Goal: Task Accomplishment & Management: Complete application form

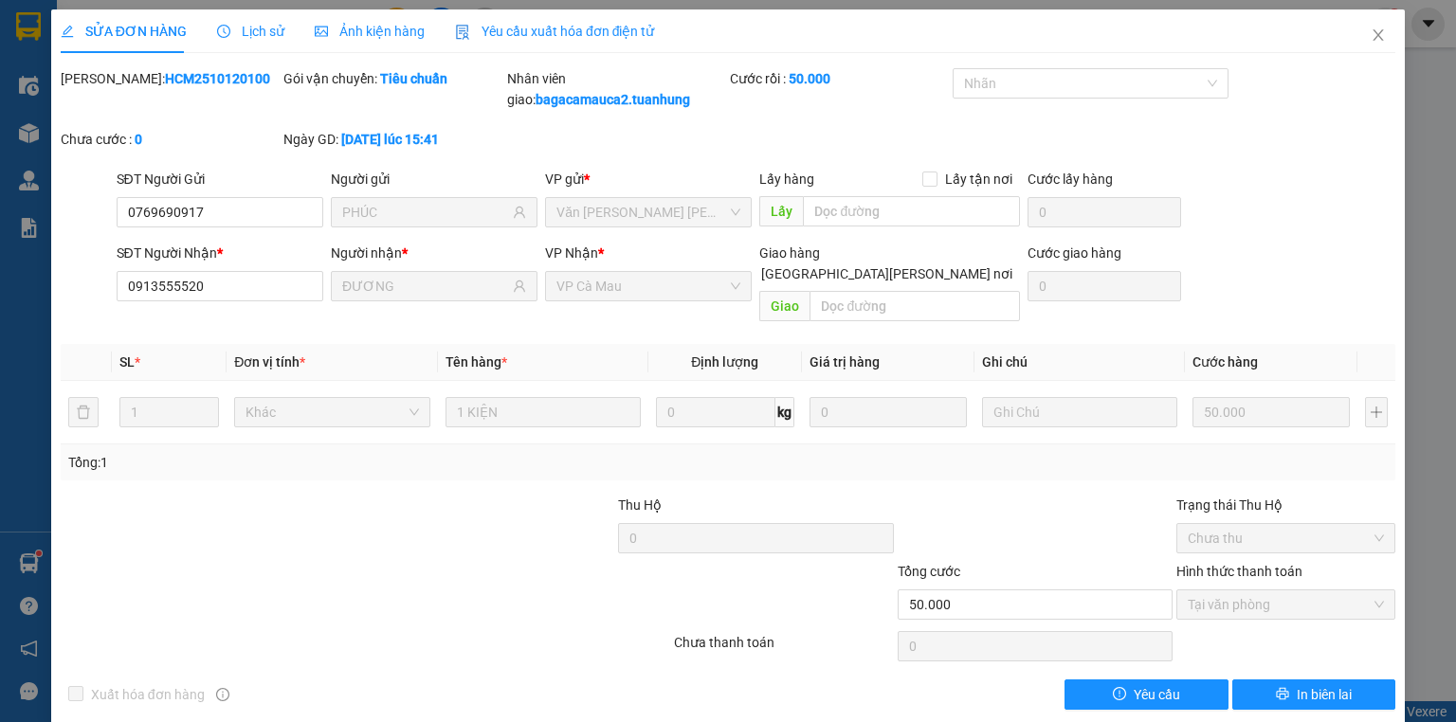
scroll to position [2, 0]
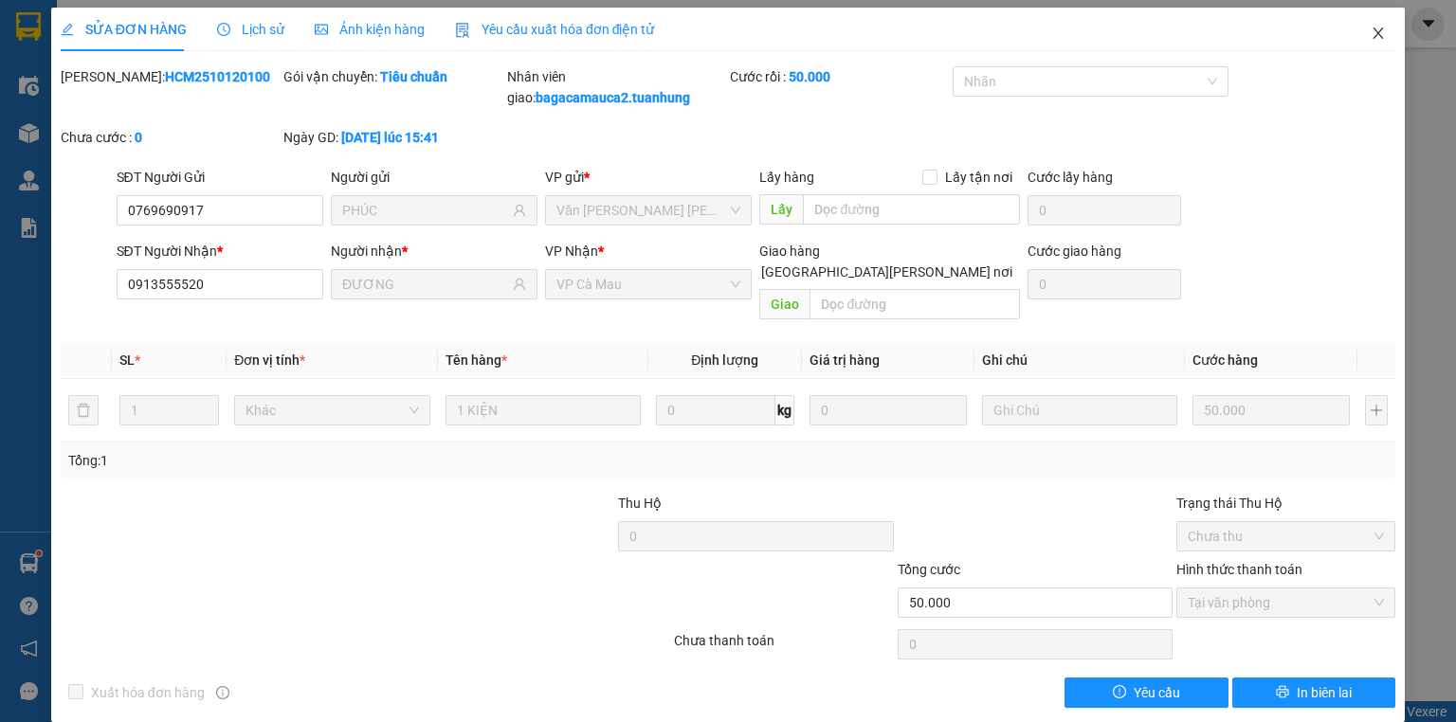
click at [1373, 36] on icon "close" at bounding box center [1378, 32] width 10 height 11
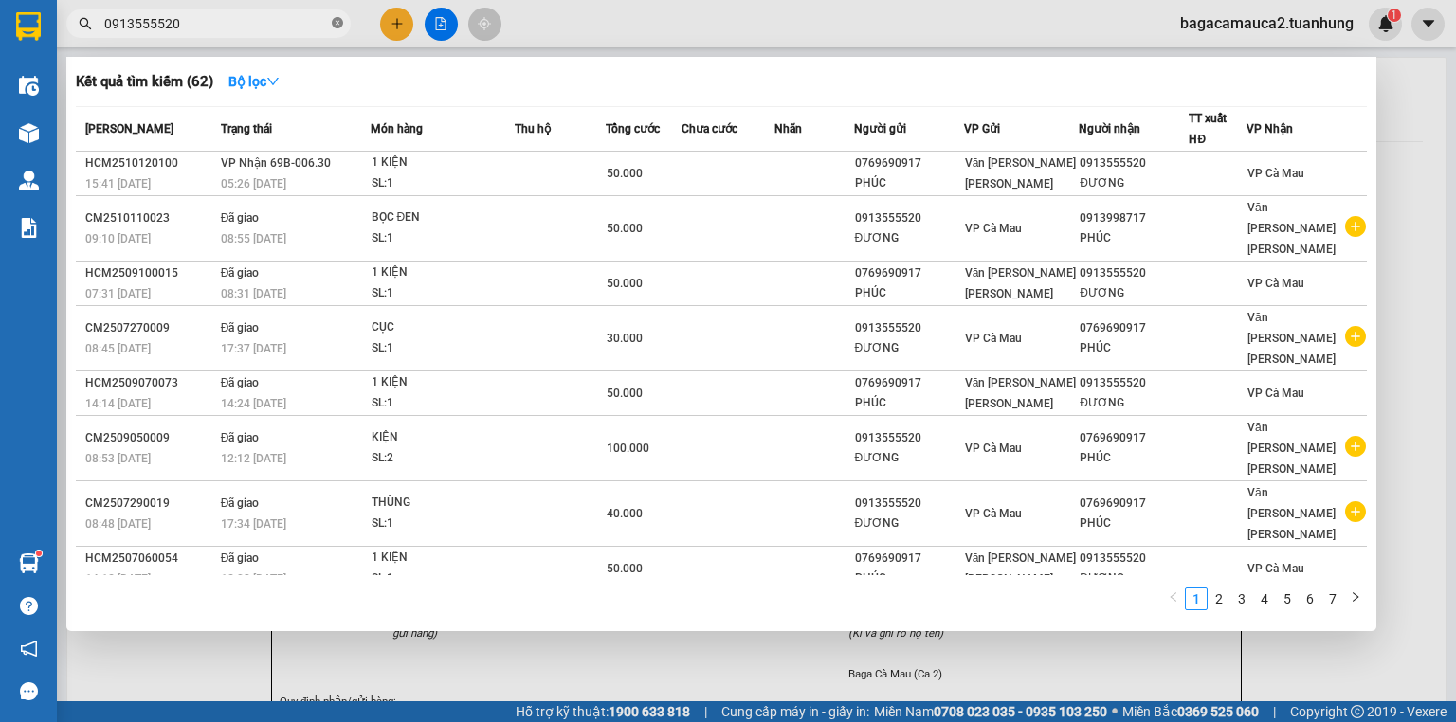
click at [340, 23] on icon "close-circle" at bounding box center [337, 22] width 11 height 11
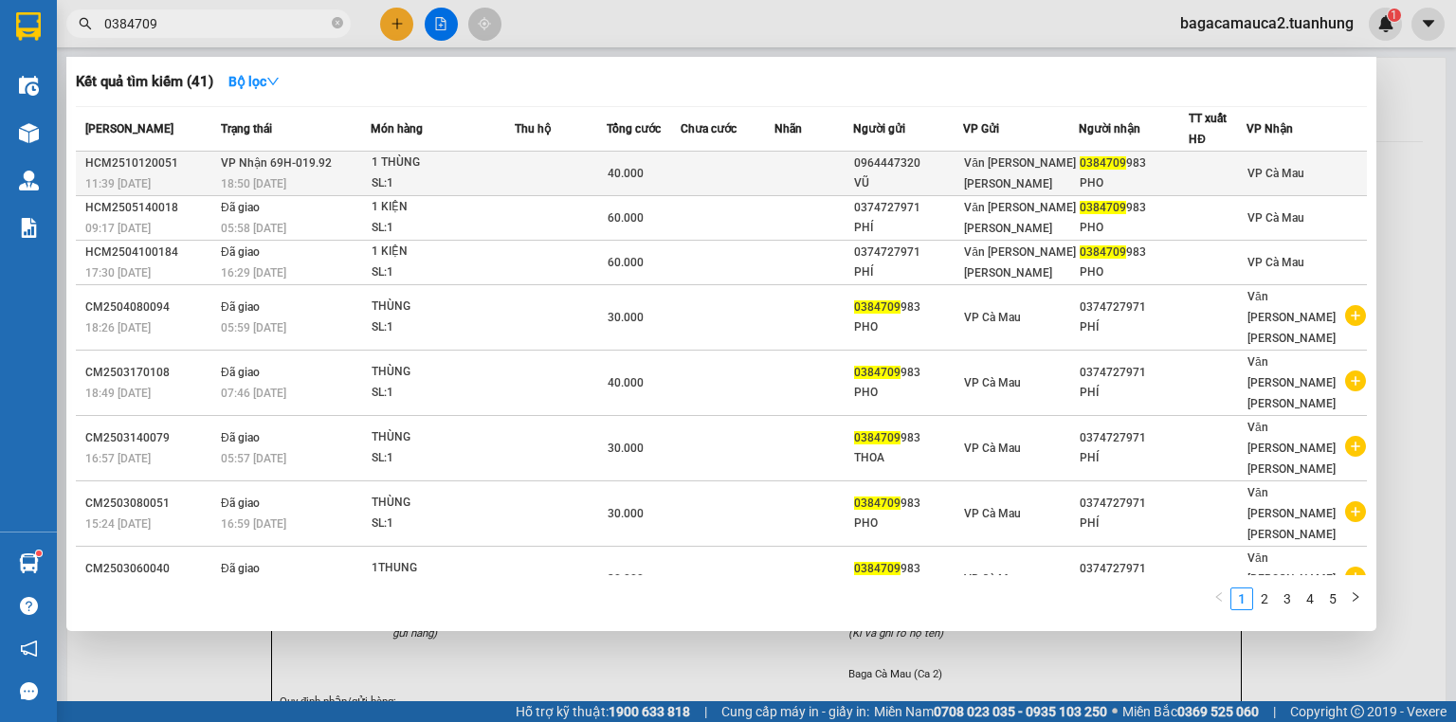
type input "0384709"
click at [594, 180] on td at bounding box center [561, 174] width 92 height 45
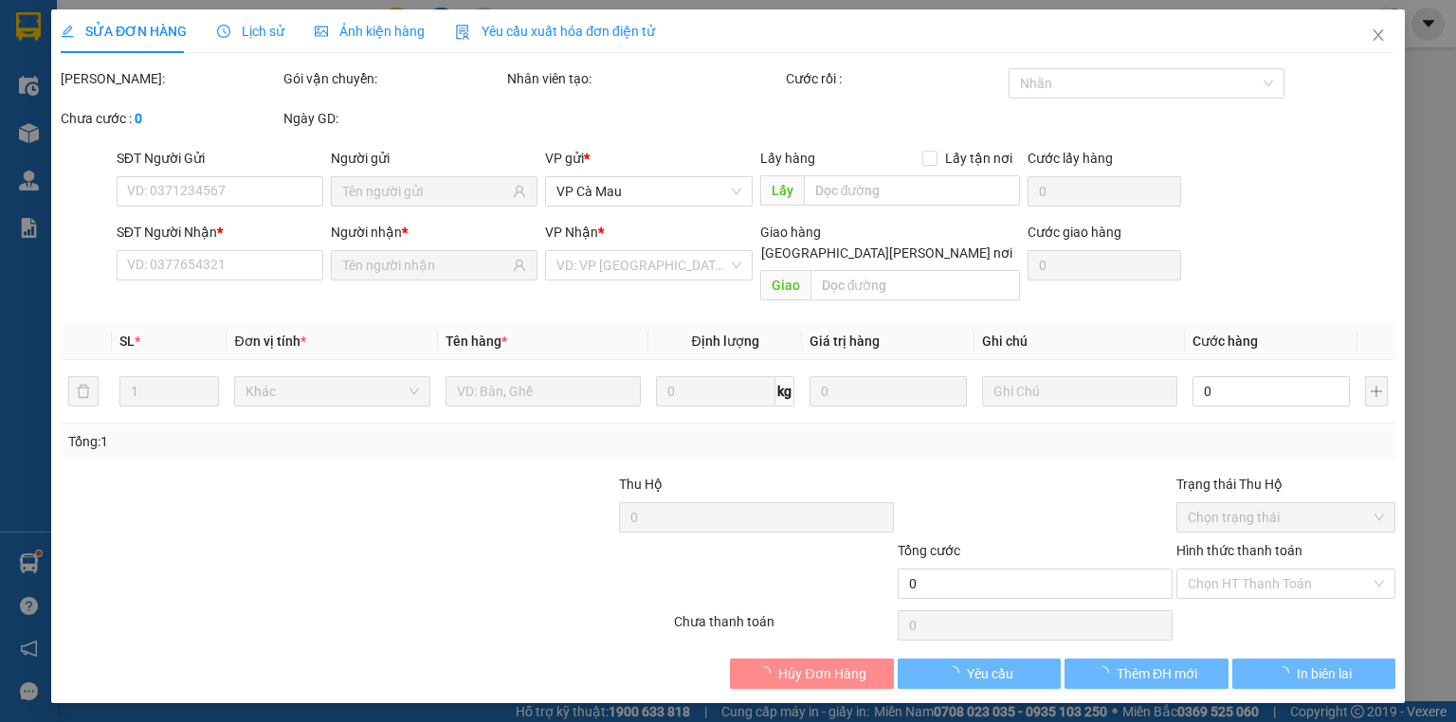
type input "0964447320"
type input "VŨ"
type input "0384709983"
type input "PHO"
type input "40.000"
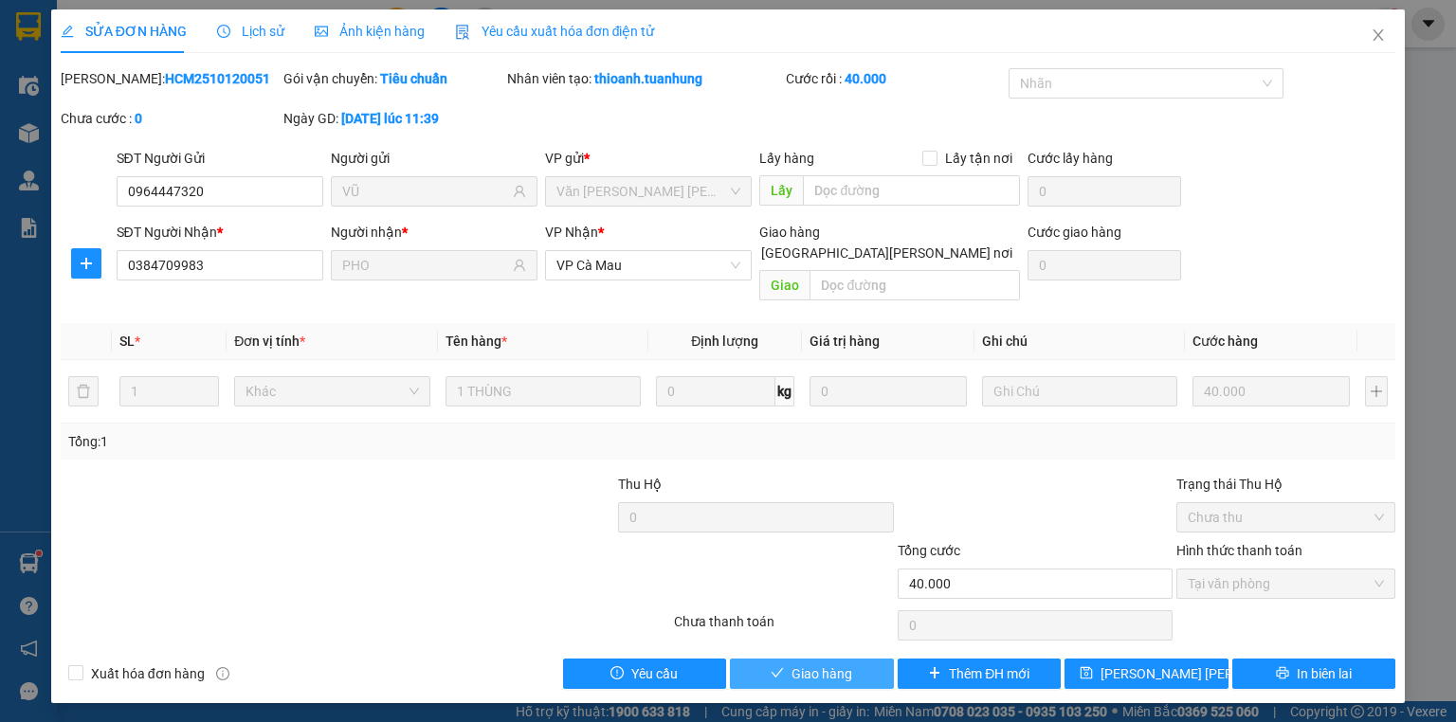
click at [802, 664] on span "Giao hàng" at bounding box center [821, 674] width 61 height 21
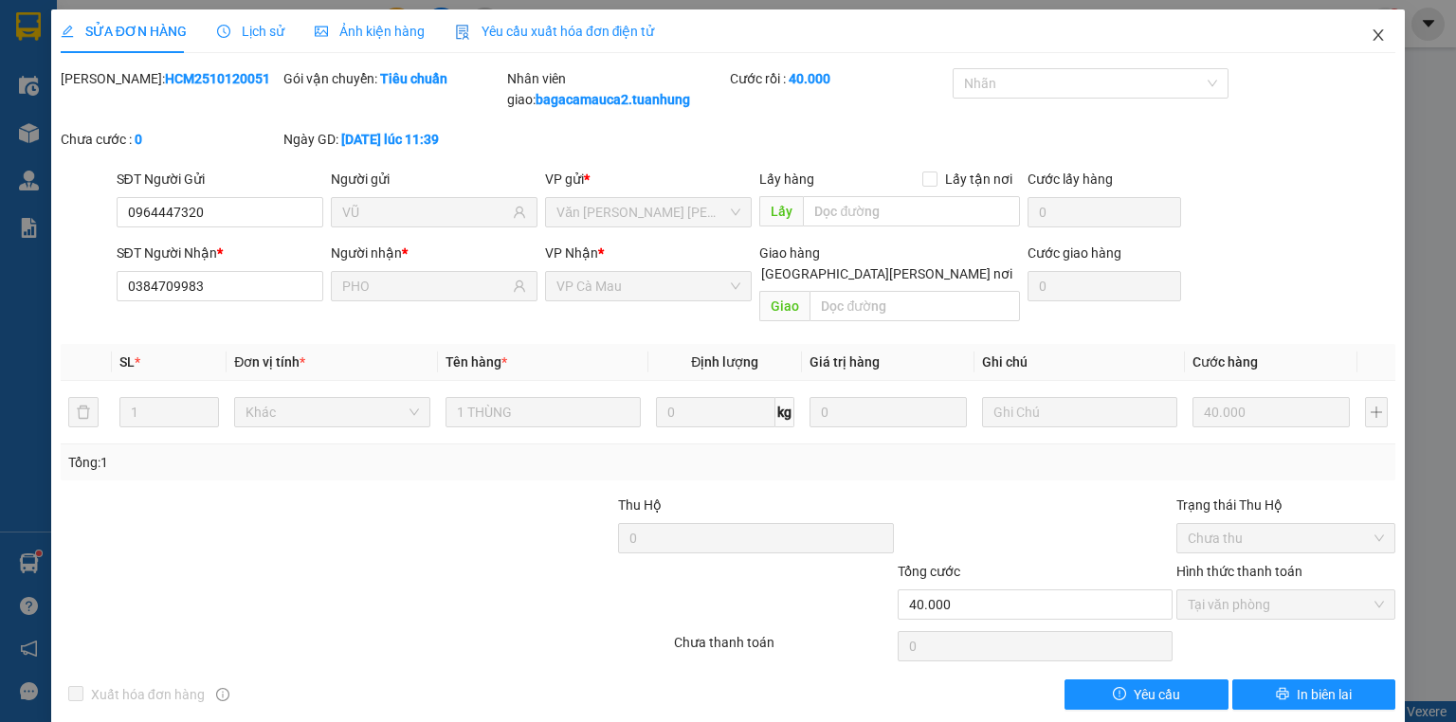
click at [1371, 33] on icon "close" at bounding box center [1378, 34] width 15 height 15
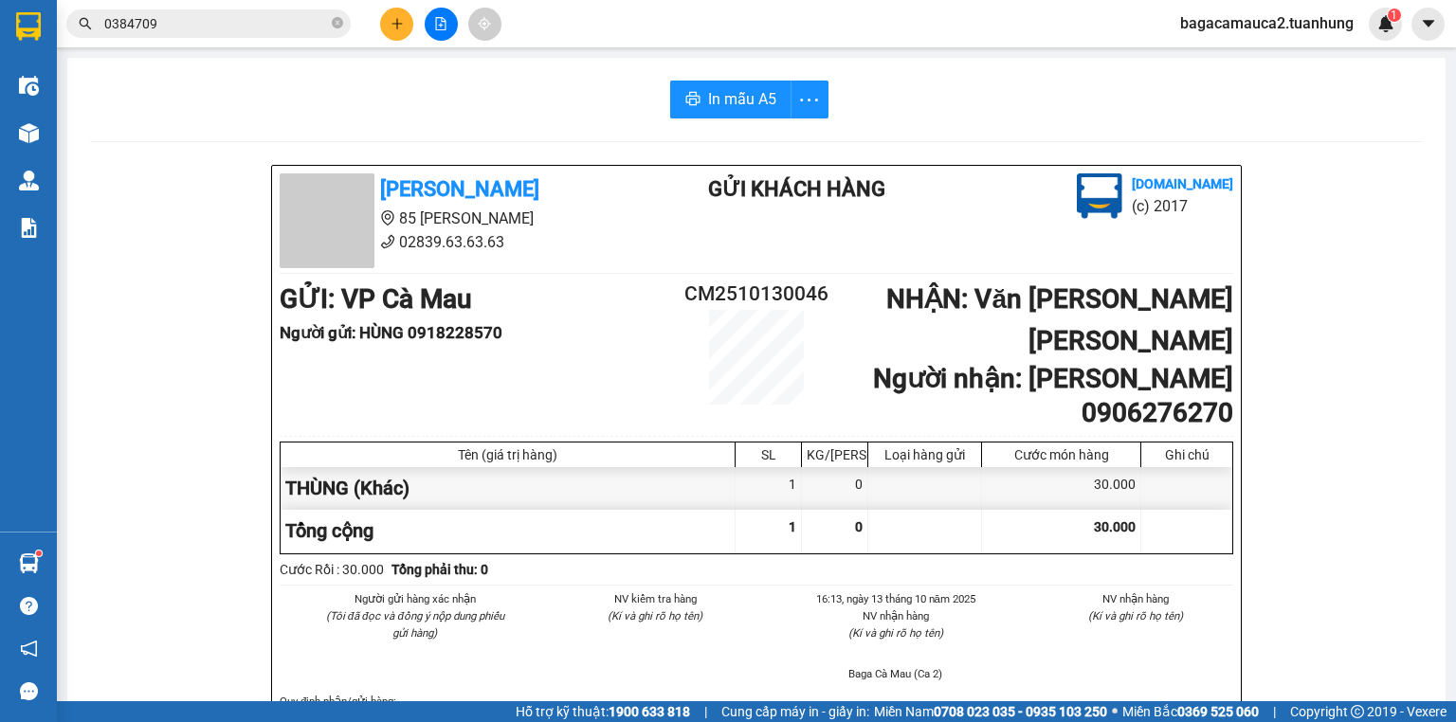
click at [391, 23] on icon "plus" at bounding box center [397, 23] width 13 height 13
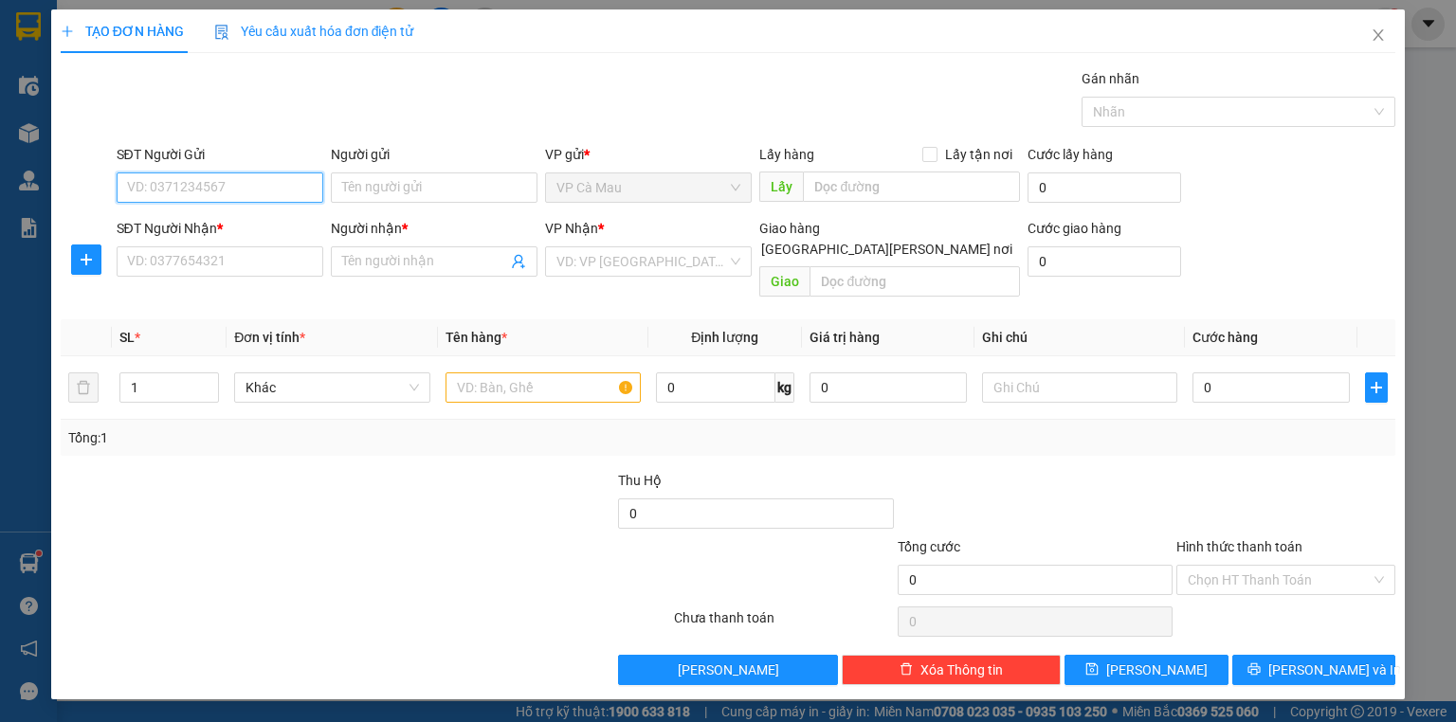
click at [164, 186] on input "SĐT Người Gửi" at bounding box center [220, 188] width 207 height 30
type input "0918601234"
click at [245, 226] on div "0918601234 - PHÚ" at bounding box center [220, 224] width 184 height 21
type input "PHÚ"
type input "0918601234"
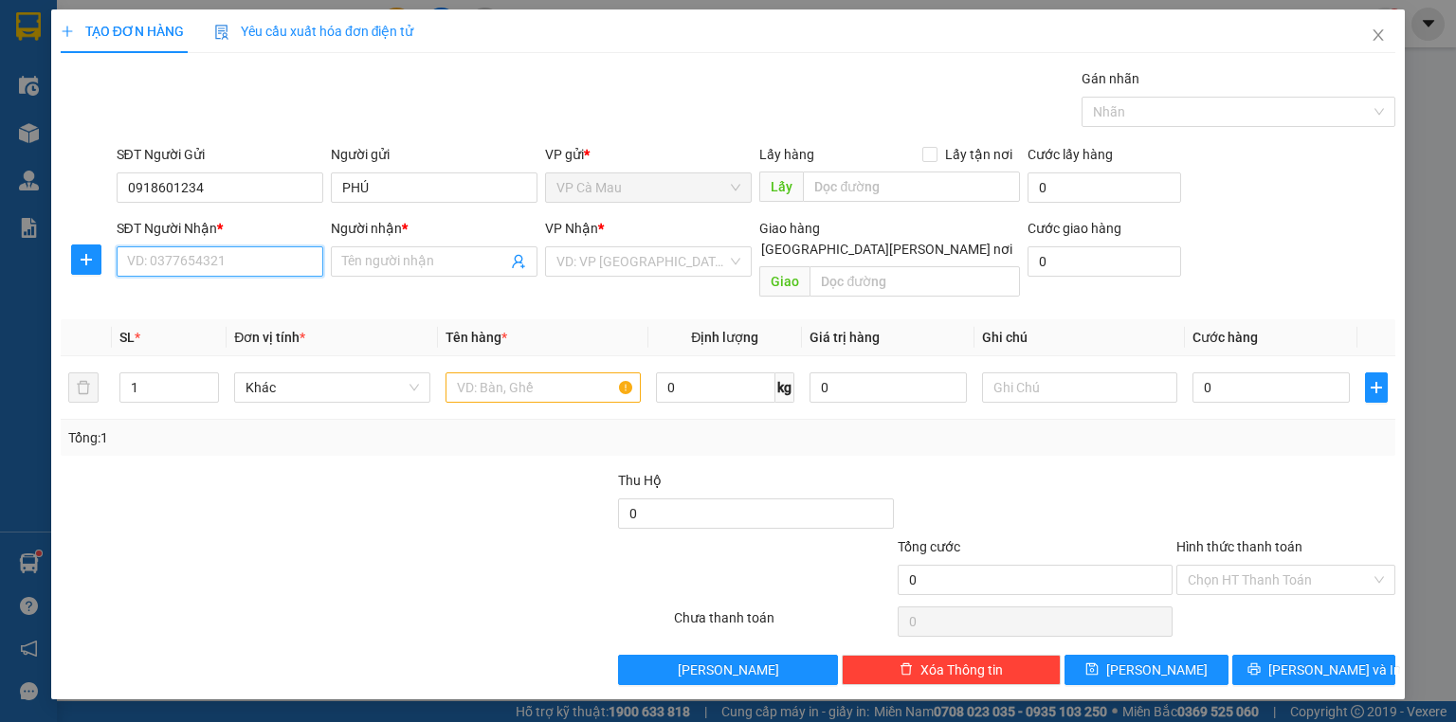
click at [224, 258] on input "SĐT Người Nhận *" at bounding box center [220, 261] width 207 height 30
click at [206, 325] on div "0918112698 - SƯ" at bounding box center [220, 328] width 184 height 21
type input "0918112698"
type input "SƯ"
type input "0"
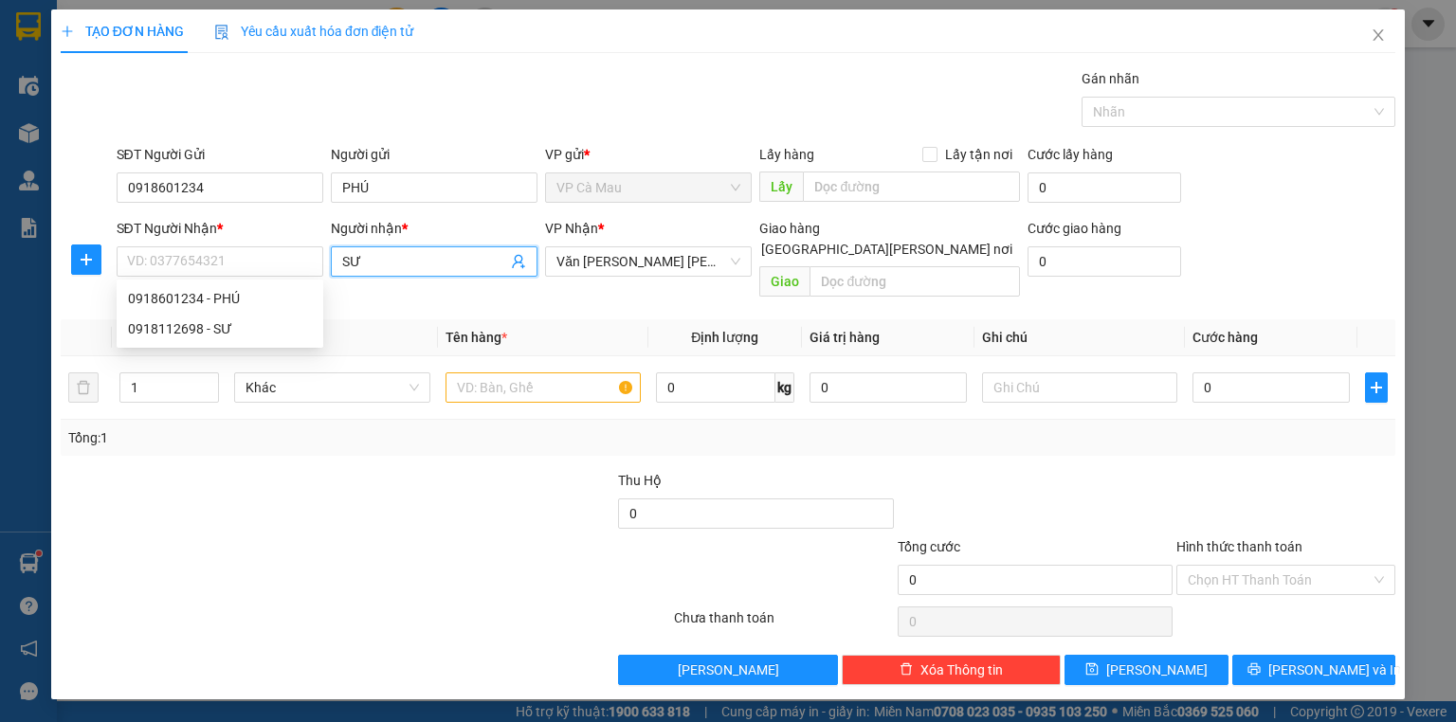
click at [391, 265] on input "SƯ" at bounding box center [424, 261] width 165 height 21
type input "S"
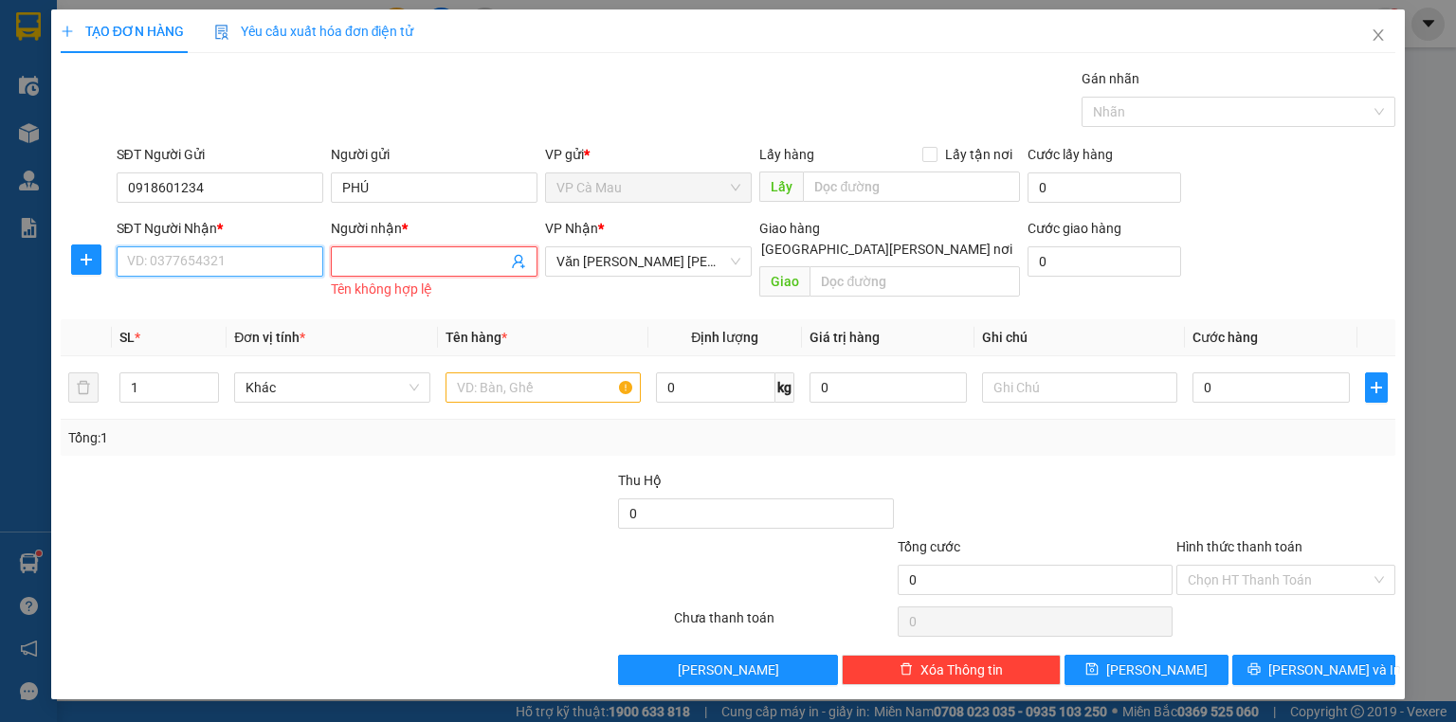
click at [235, 262] on input "SĐT Người Nhận *" at bounding box center [220, 261] width 207 height 30
type input "0918601244"
click at [396, 265] on input "Người nhận *" at bounding box center [424, 261] width 165 height 21
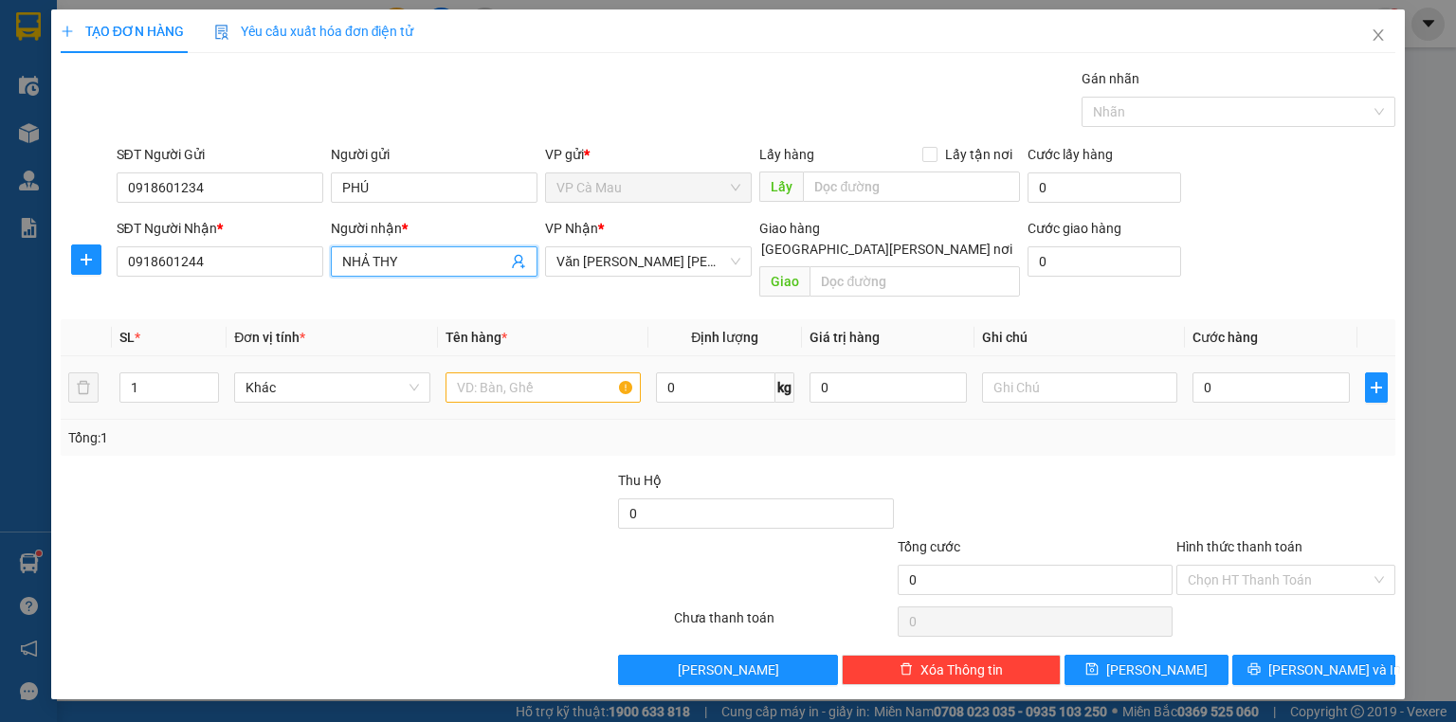
type input "NHẢ THY"
click at [479, 373] on input "text" at bounding box center [542, 388] width 195 height 30
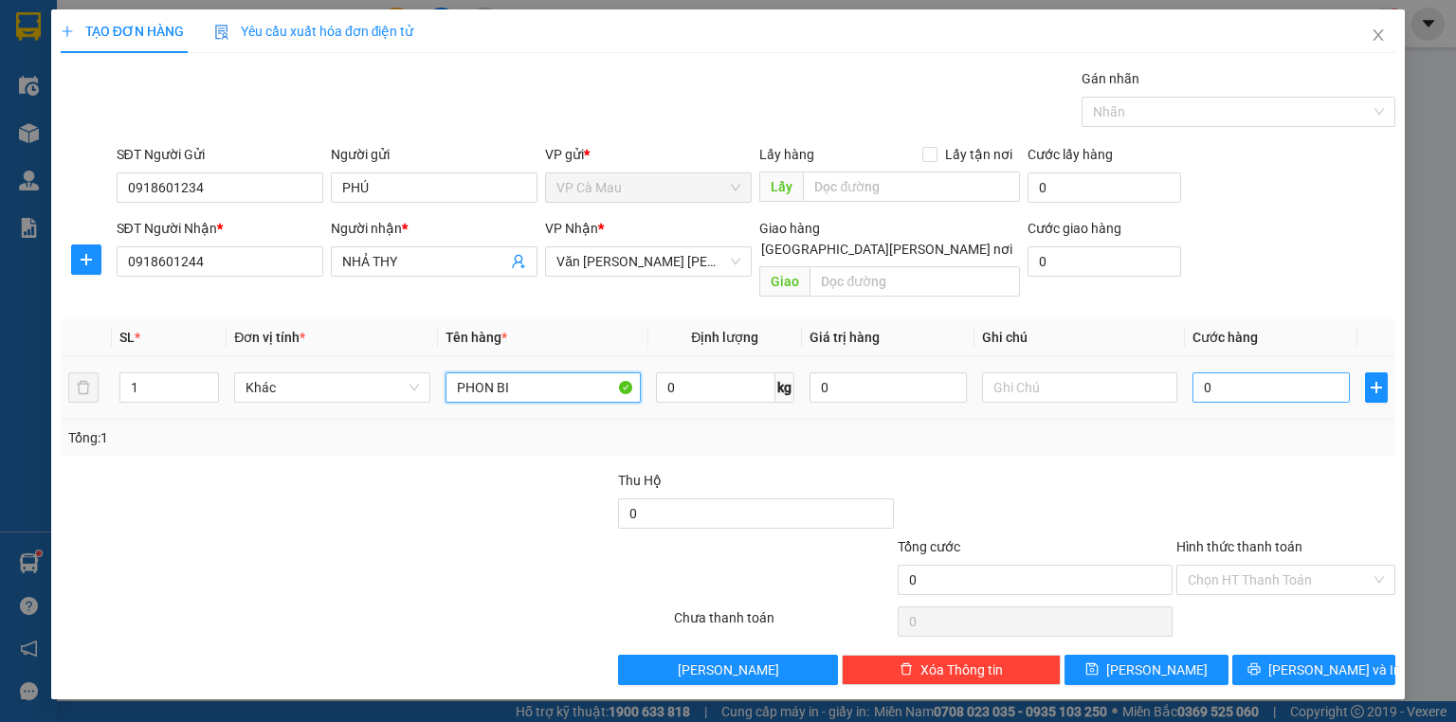
type input "PHON BI"
click at [1195, 373] on input "0" at bounding box center [1270, 388] width 157 height 30
type input "+3"
type input "3"
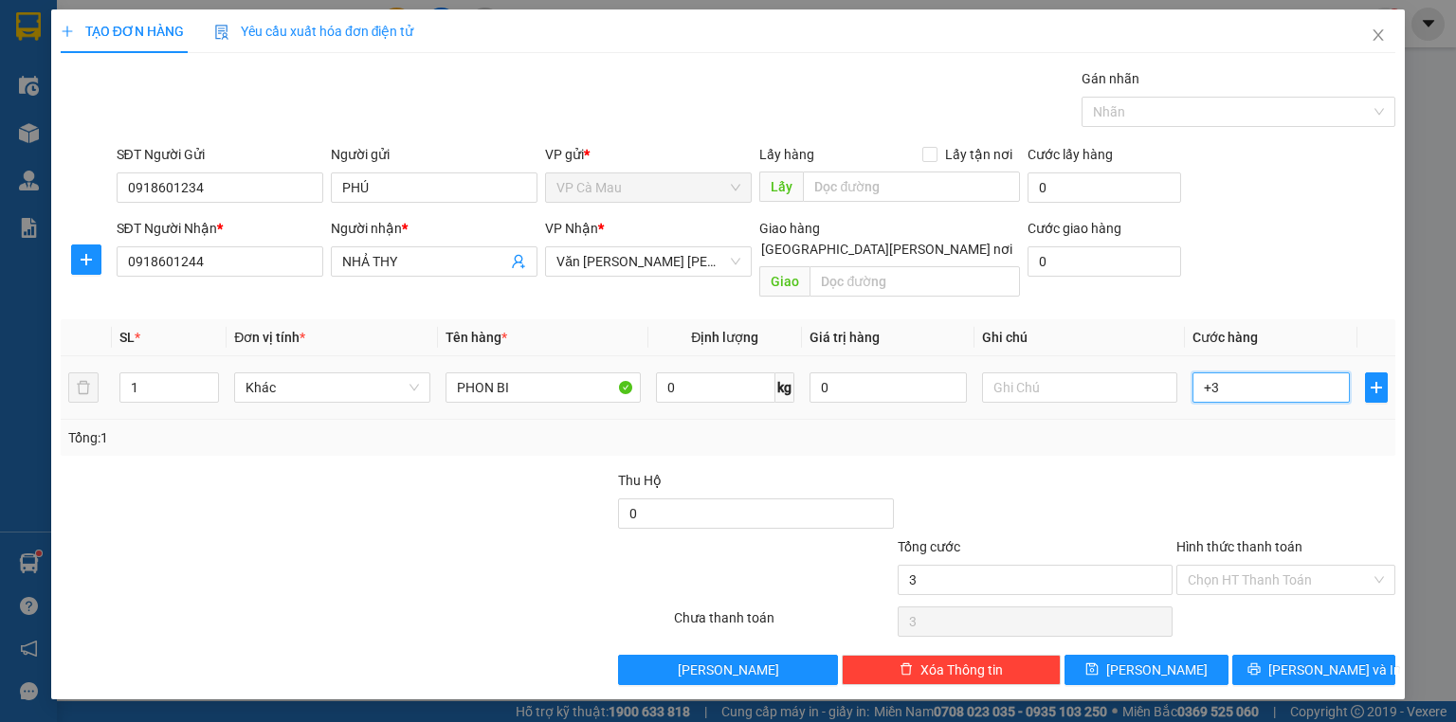
type input "+30"
type input "30"
type input "30.000"
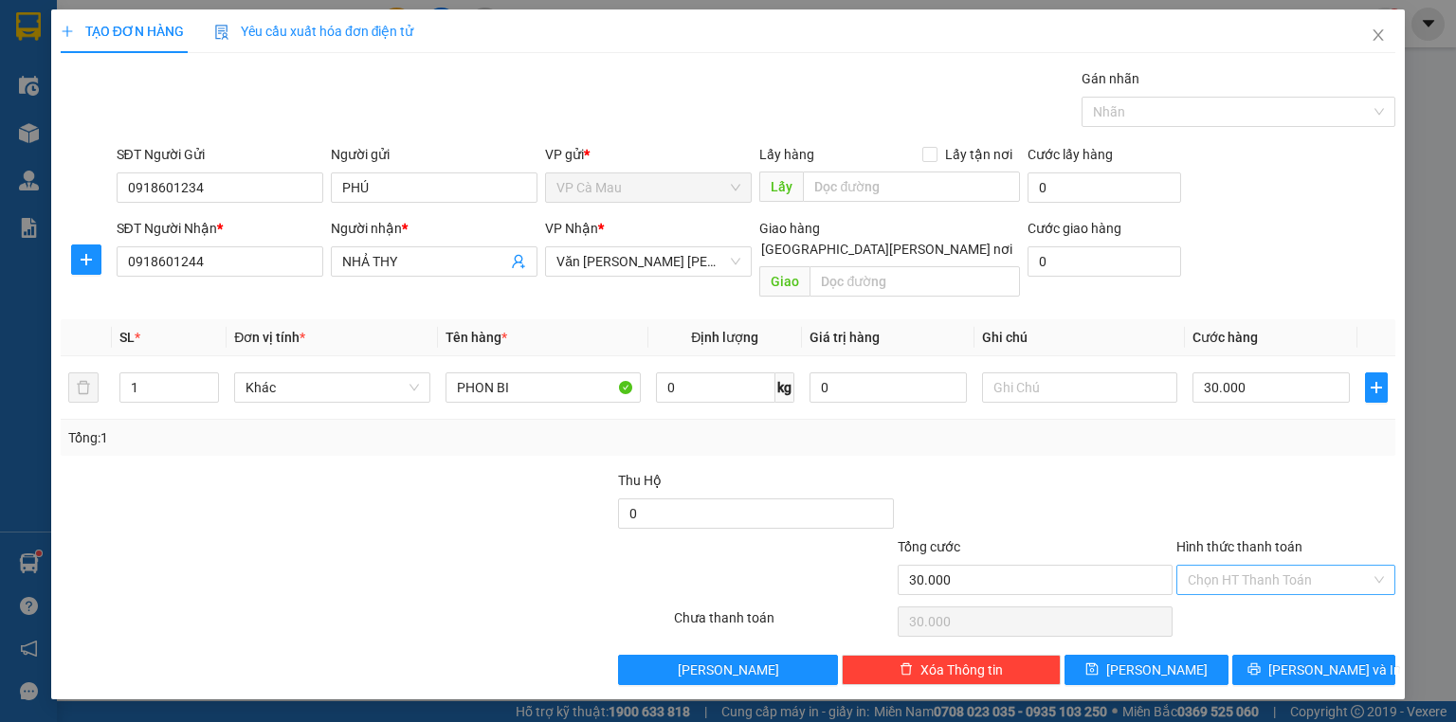
click at [1278, 569] on input "Hình thức thanh toán" at bounding box center [1279, 580] width 183 height 28
click at [1278, 599] on div "Tại văn phòng" at bounding box center [1286, 595] width 196 height 21
type input "0"
click at [1321, 660] on span "[PERSON_NAME] và In" at bounding box center [1334, 670] width 133 height 21
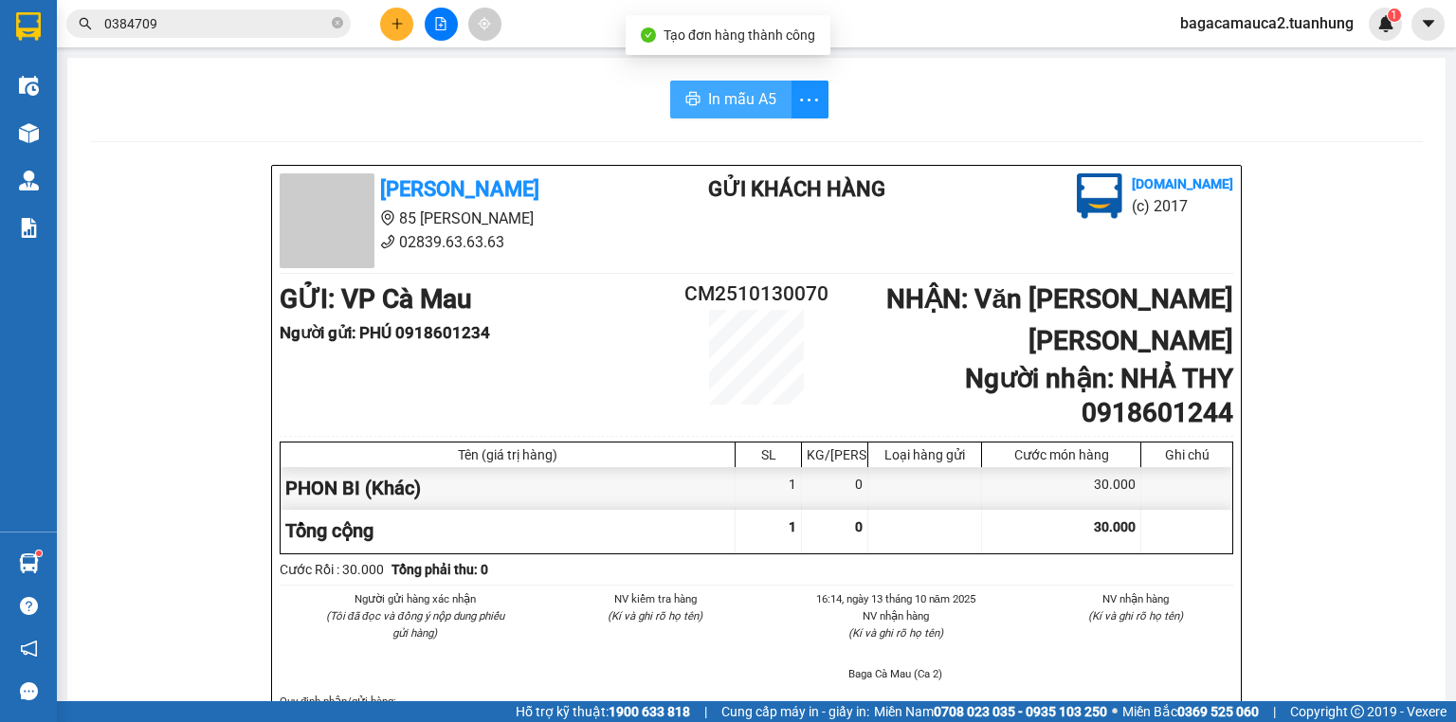
click at [710, 91] on span "In mẫu A5" at bounding box center [742, 99] width 68 height 24
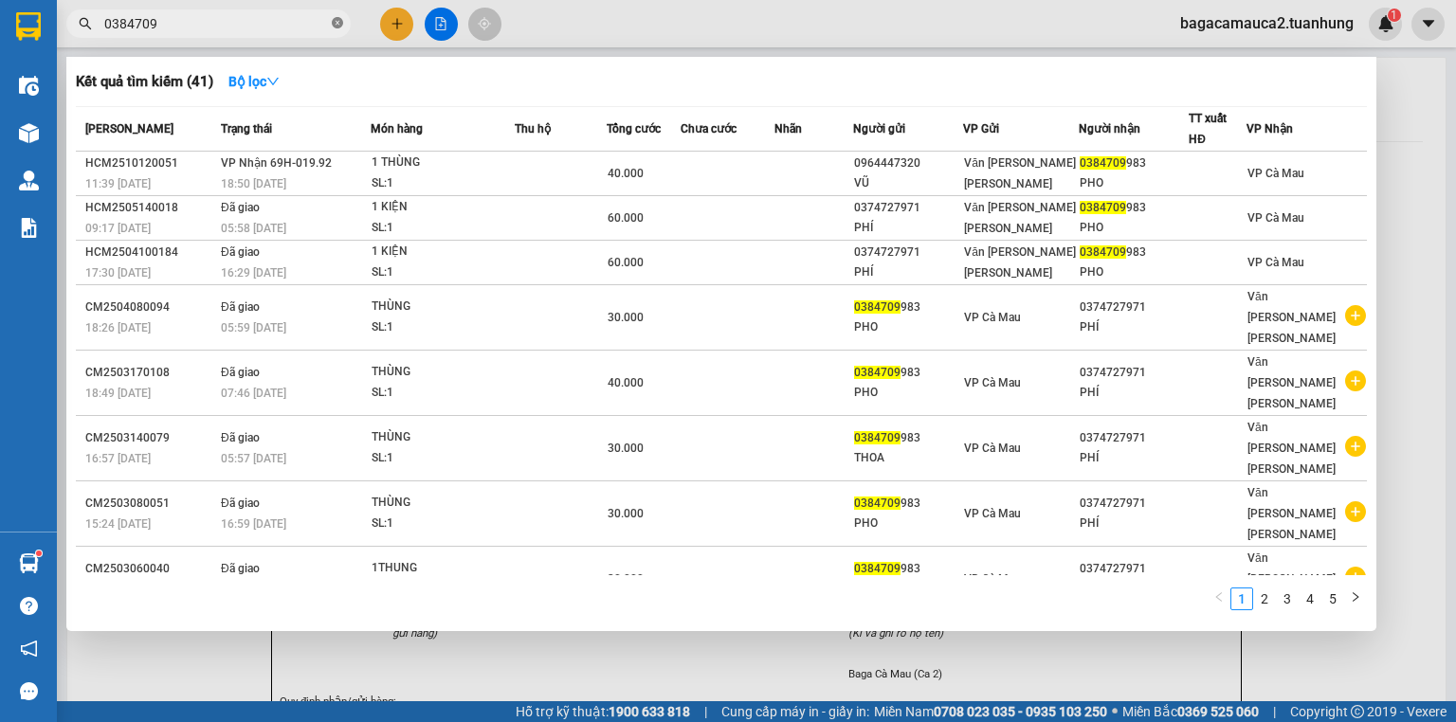
click at [341, 24] on icon "close-circle" at bounding box center [337, 22] width 11 height 11
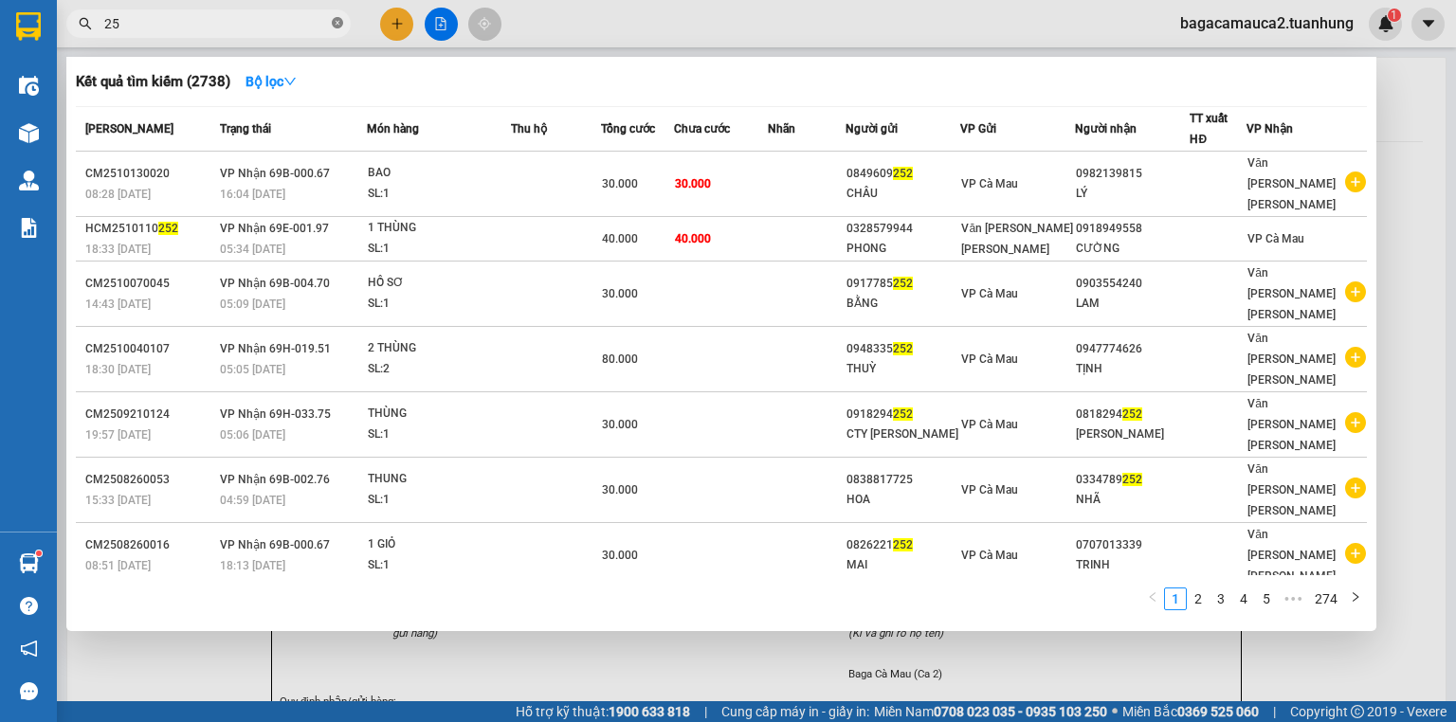
type input "2"
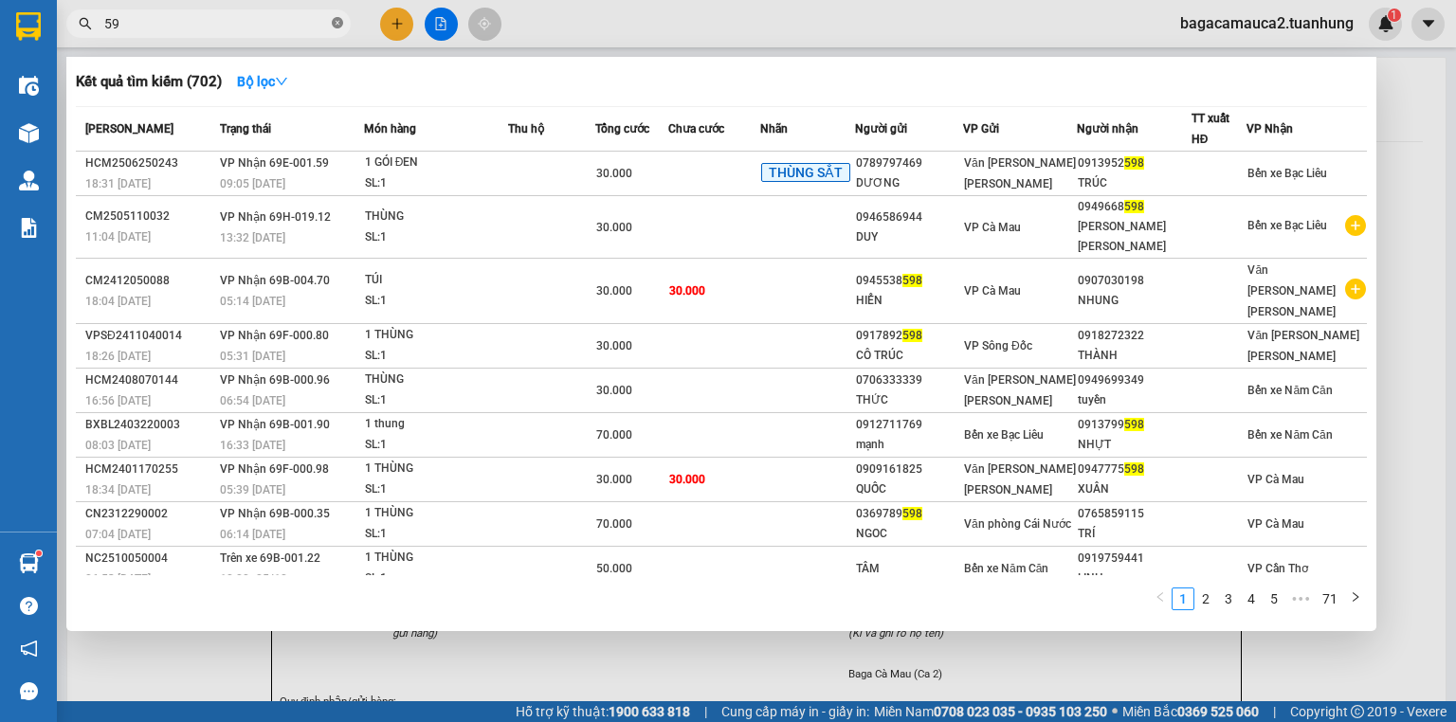
type input "5"
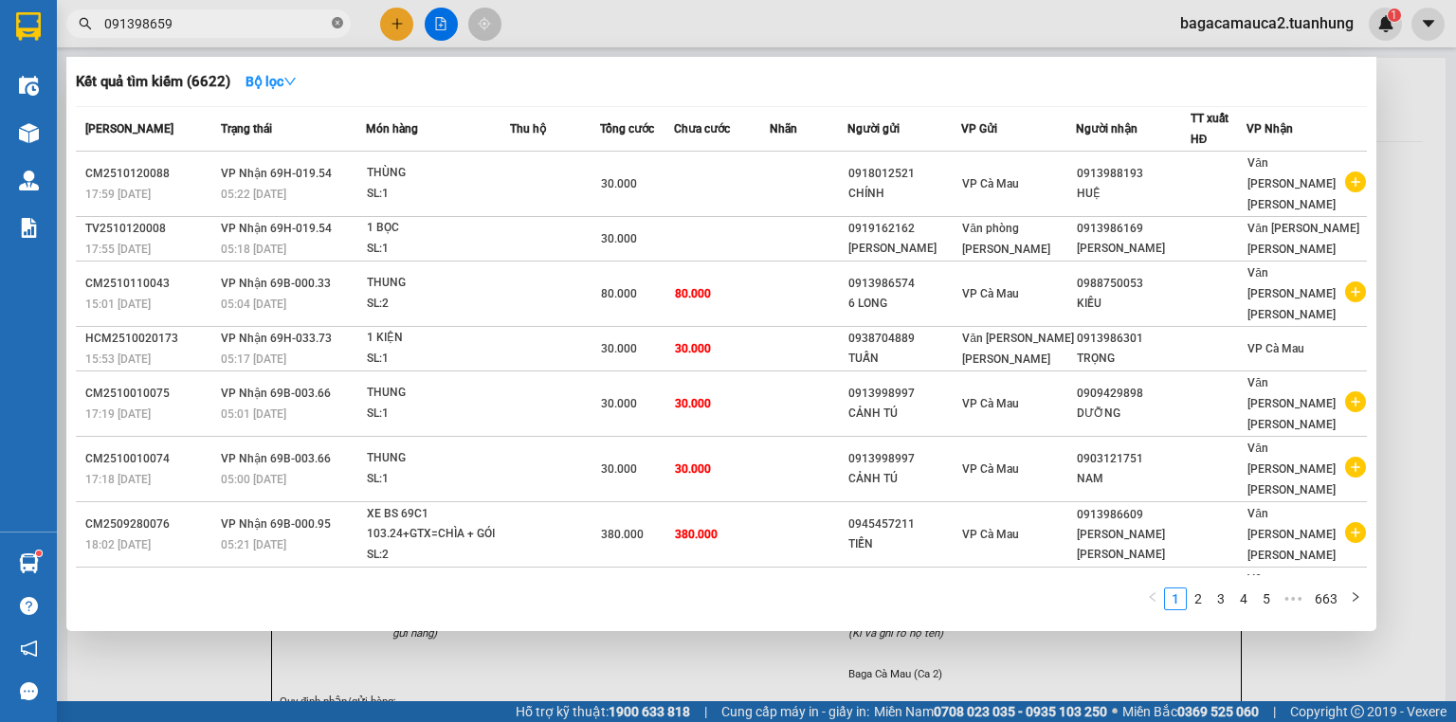
type input "0913986598"
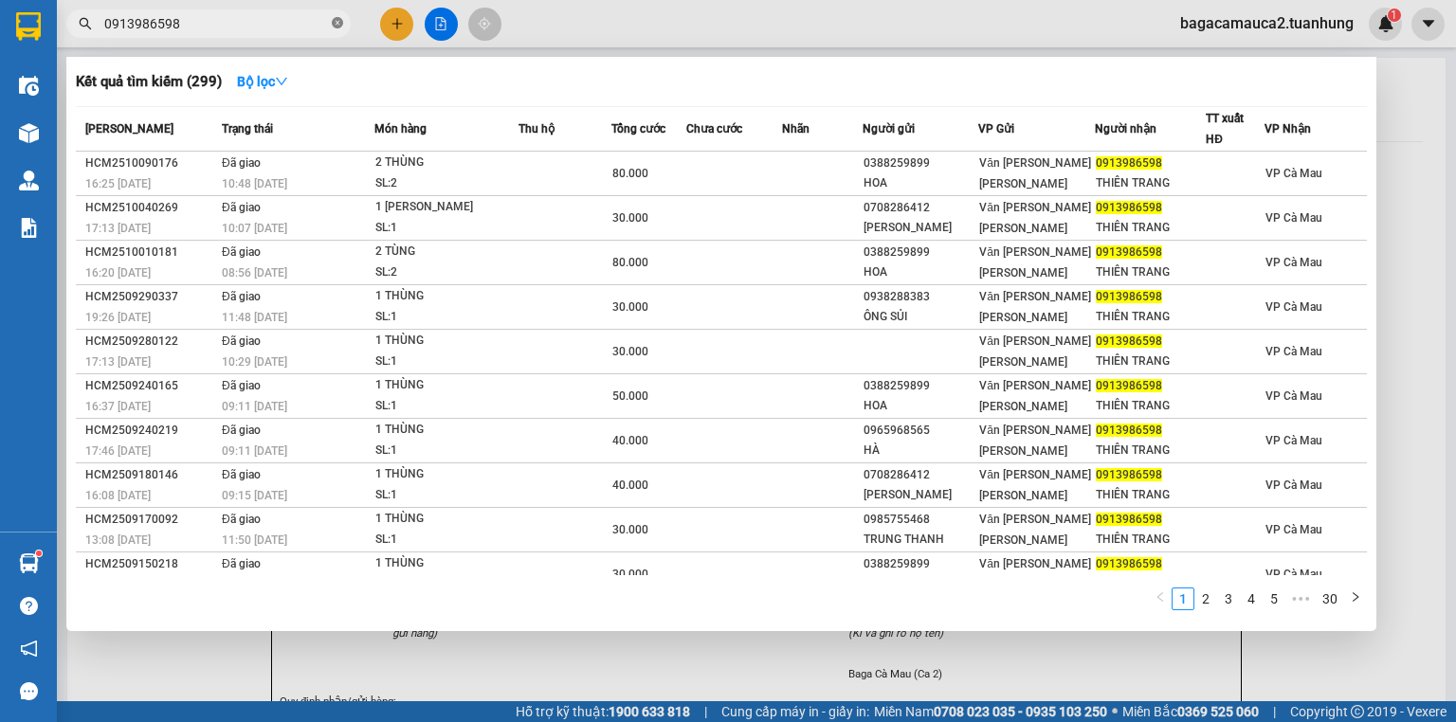
click at [336, 23] on icon "close-circle" at bounding box center [337, 22] width 11 height 11
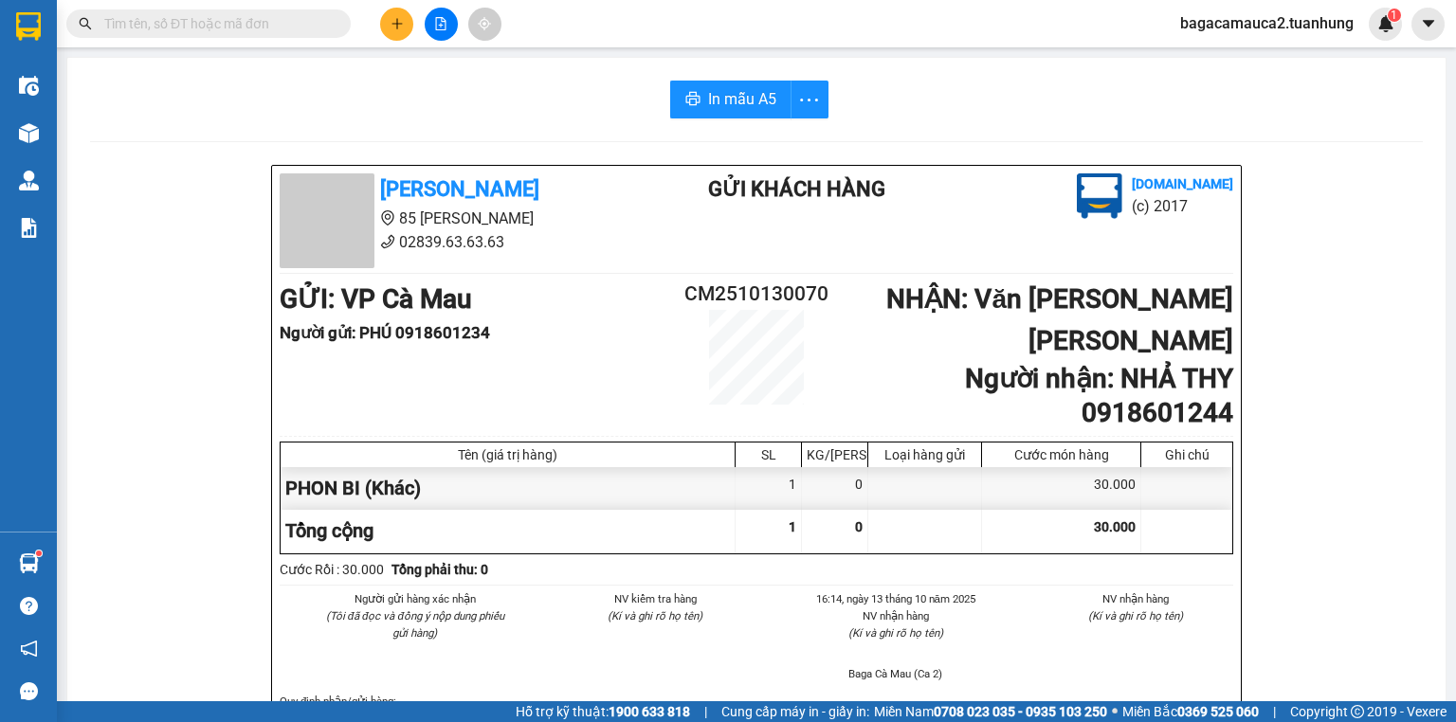
click at [243, 28] on input "text" at bounding box center [216, 23] width 224 height 21
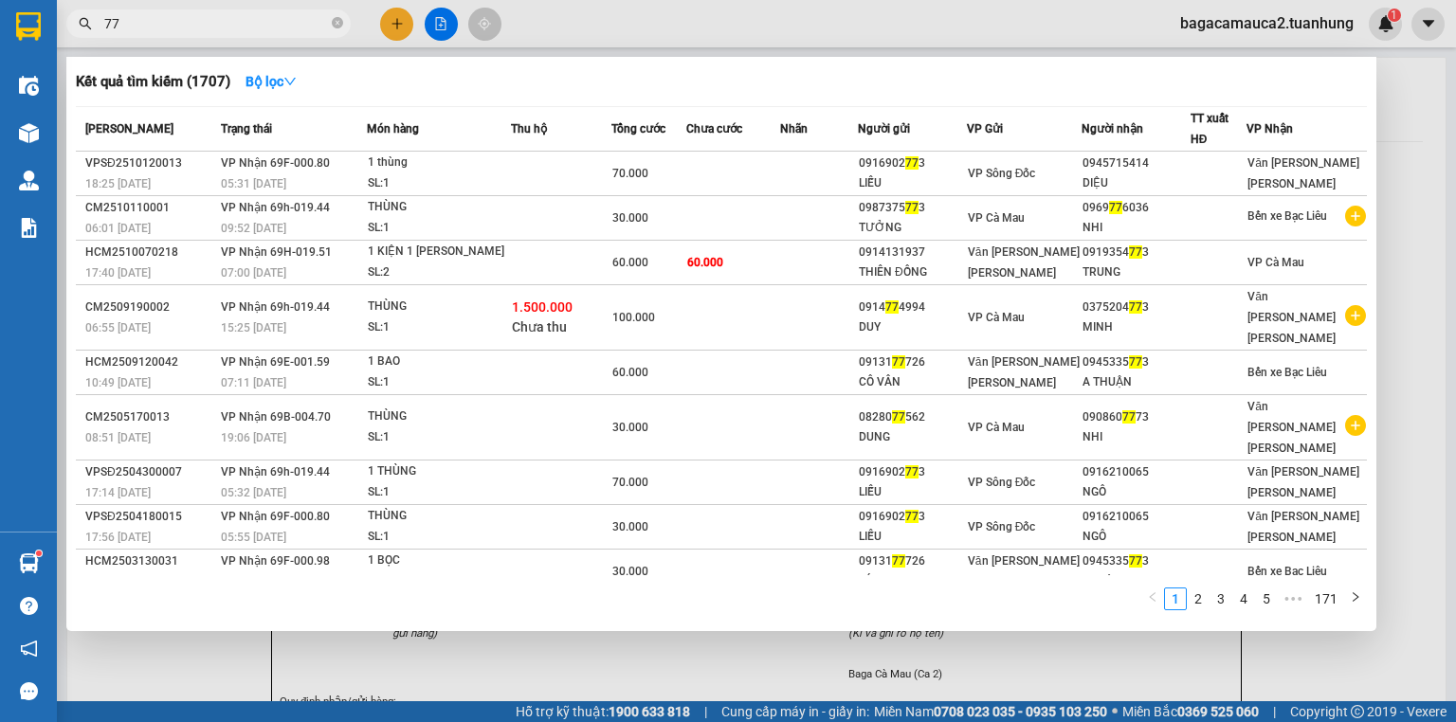
type input "7"
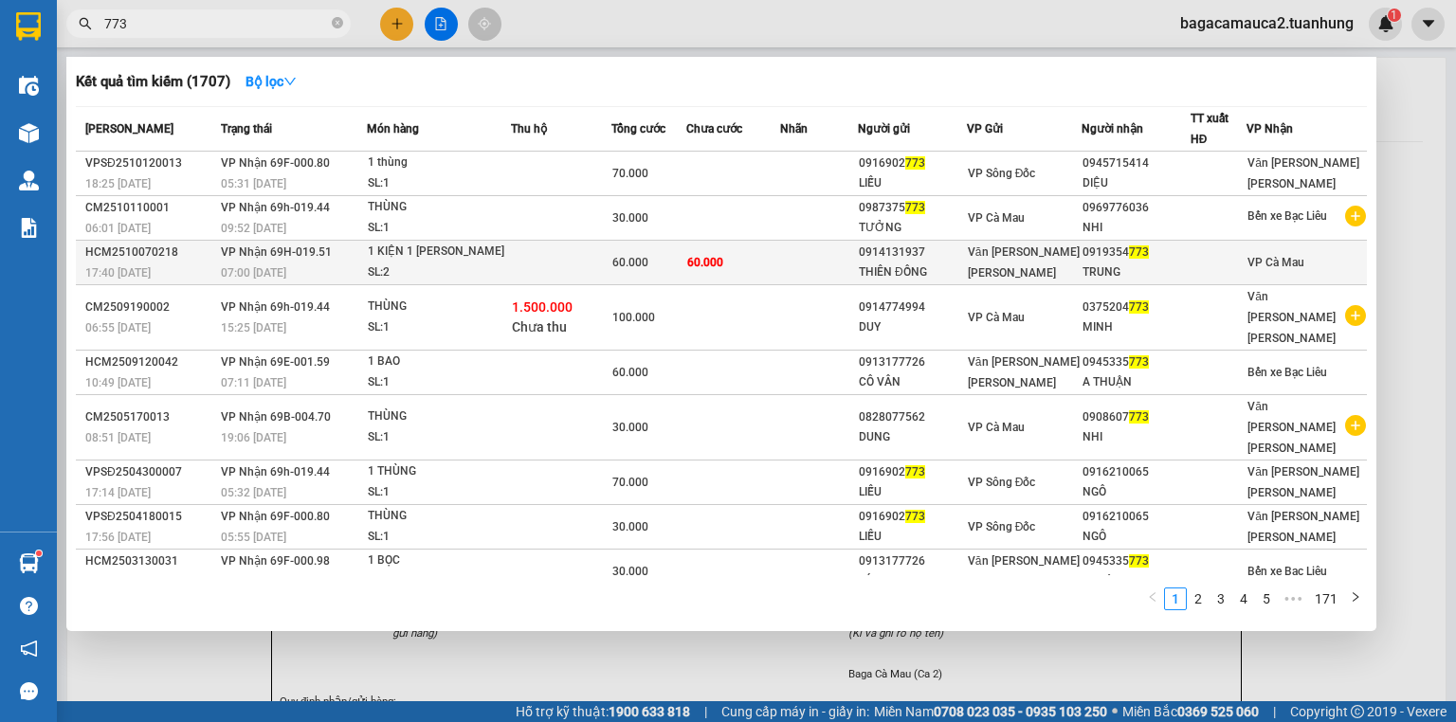
type input "773"
click at [740, 255] on td "60.000" at bounding box center [733, 263] width 94 height 45
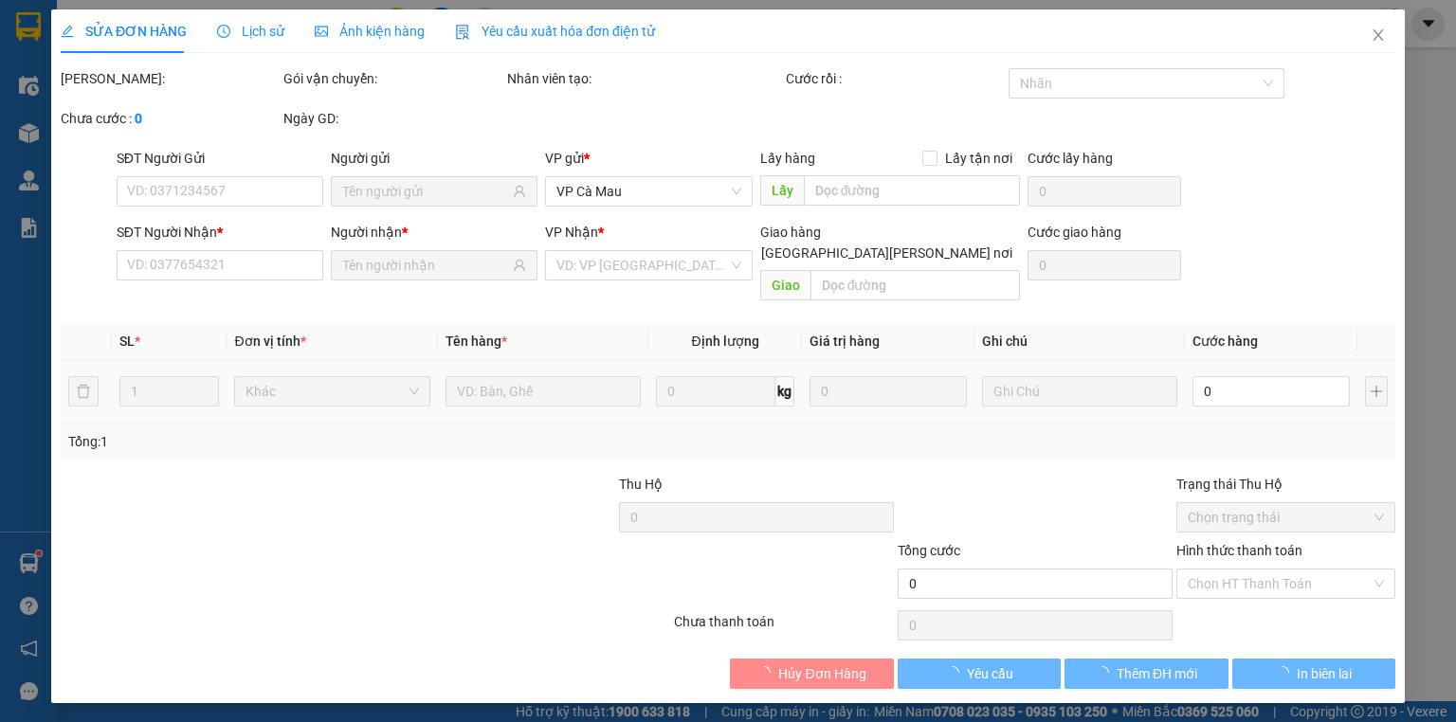
type input "0914131937"
type input "THIÊN ĐỒNG"
type input "0919354773"
type input "TRUNG"
type input "60.000"
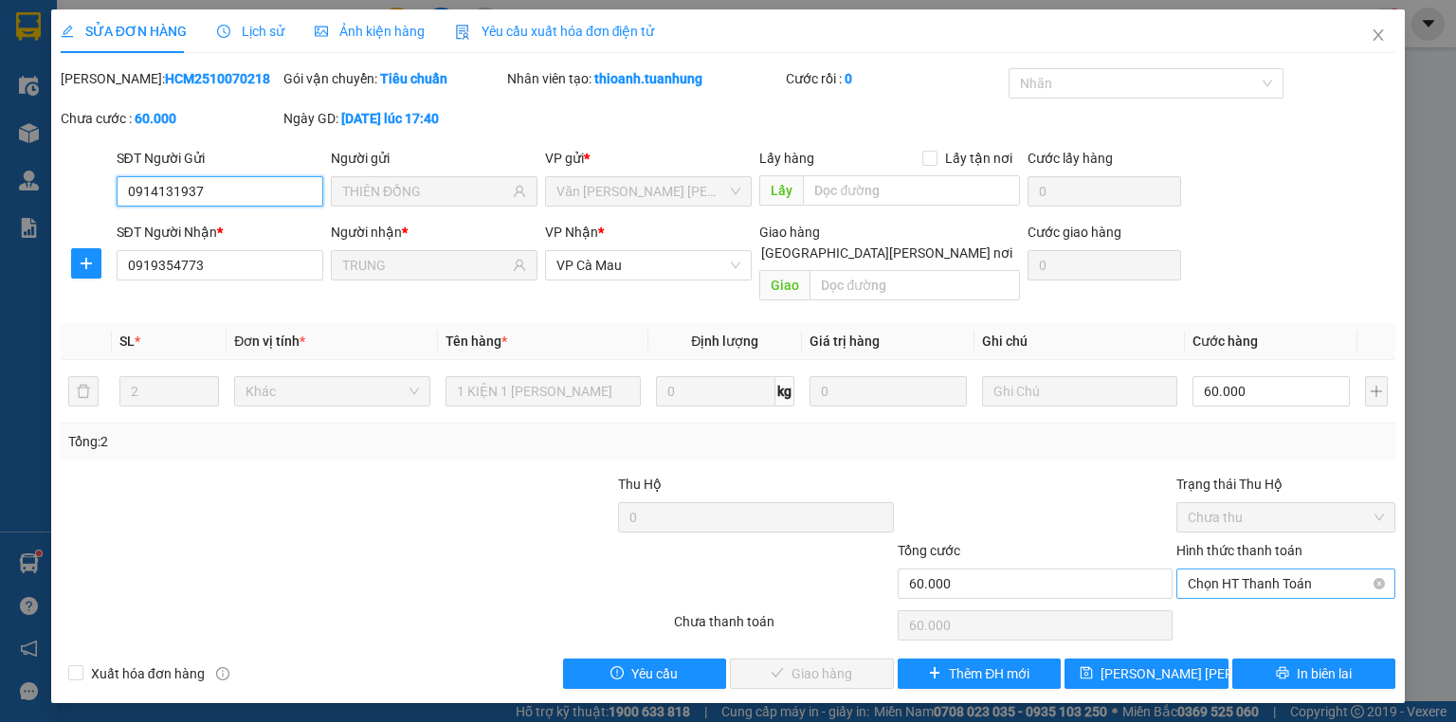
click at [1209, 570] on span "Chọn HT Thanh Toán" at bounding box center [1286, 584] width 196 height 28
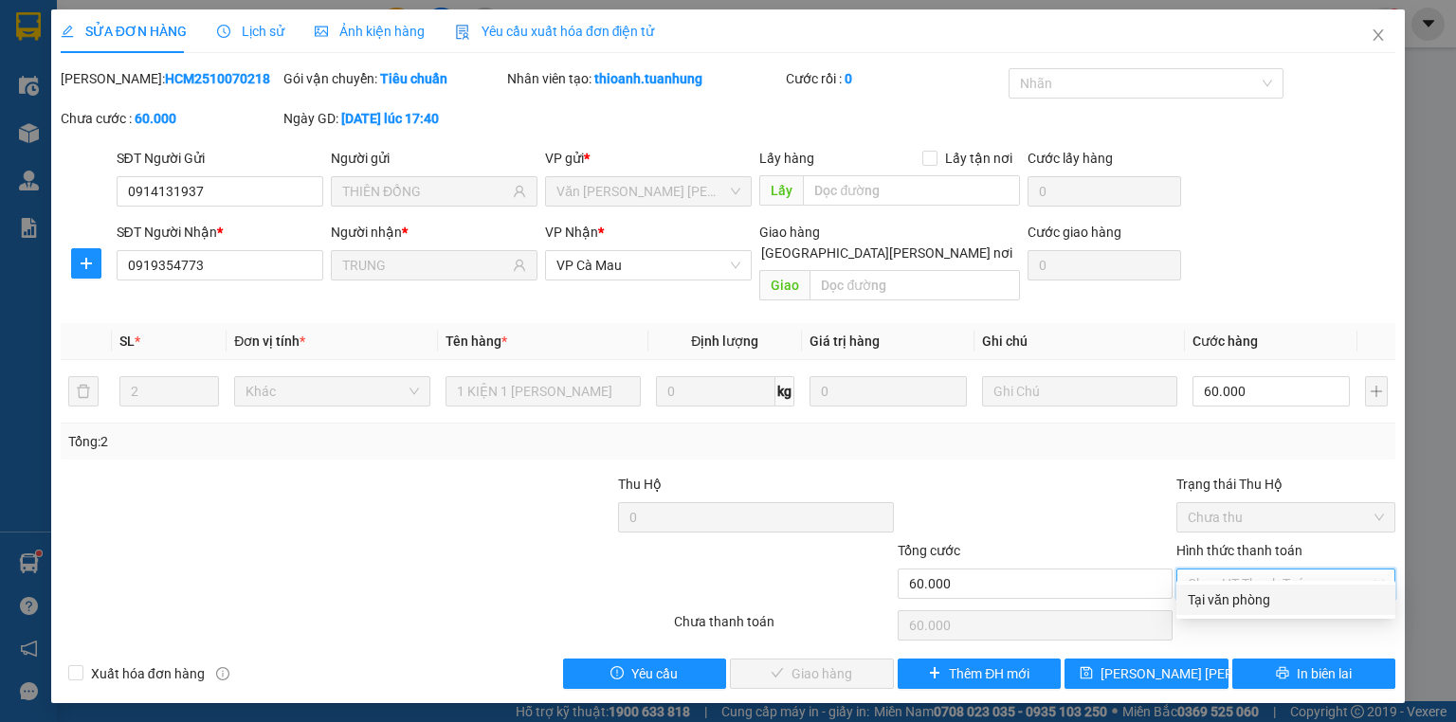
click at [1208, 601] on div "Tại văn phòng" at bounding box center [1286, 600] width 196 height 21
type input "0"
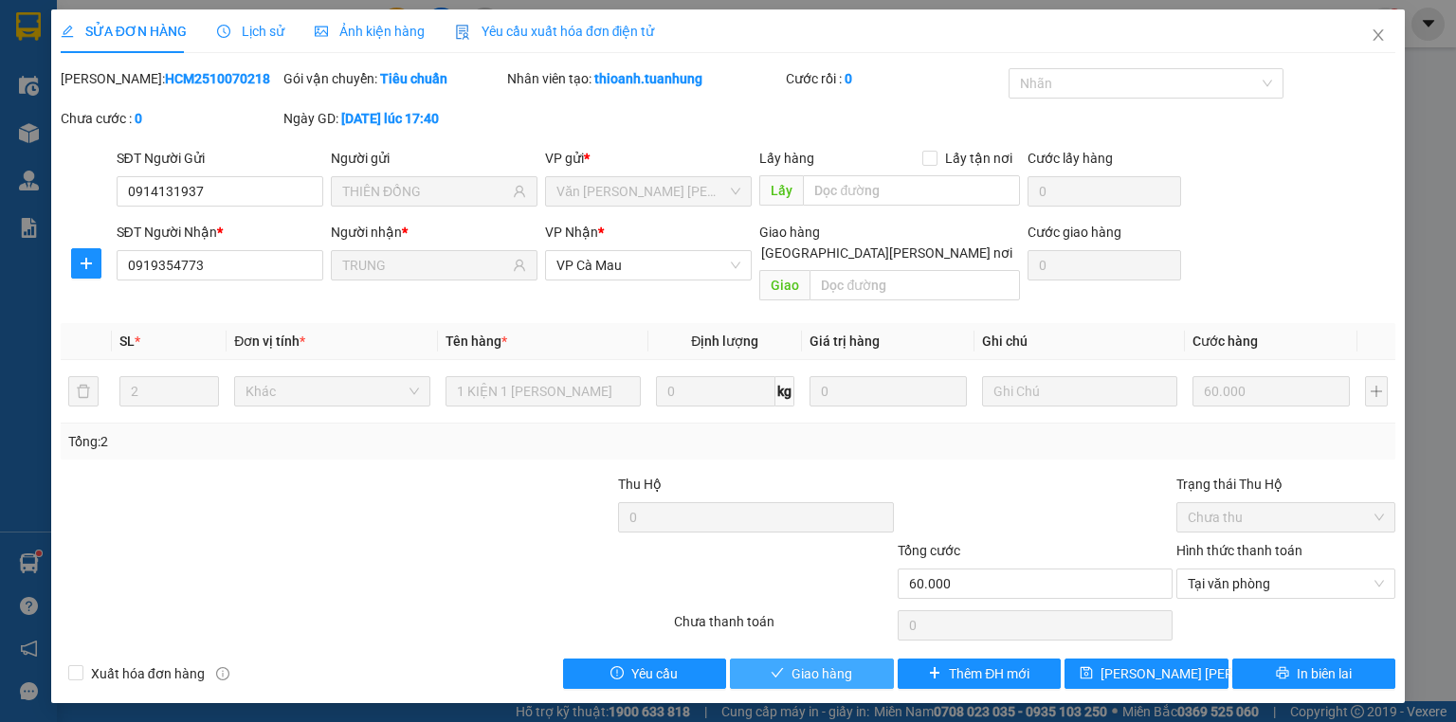
click at [861, 660] on button "Giao hàng" at bounding box center [812, 674] width 164 height 30
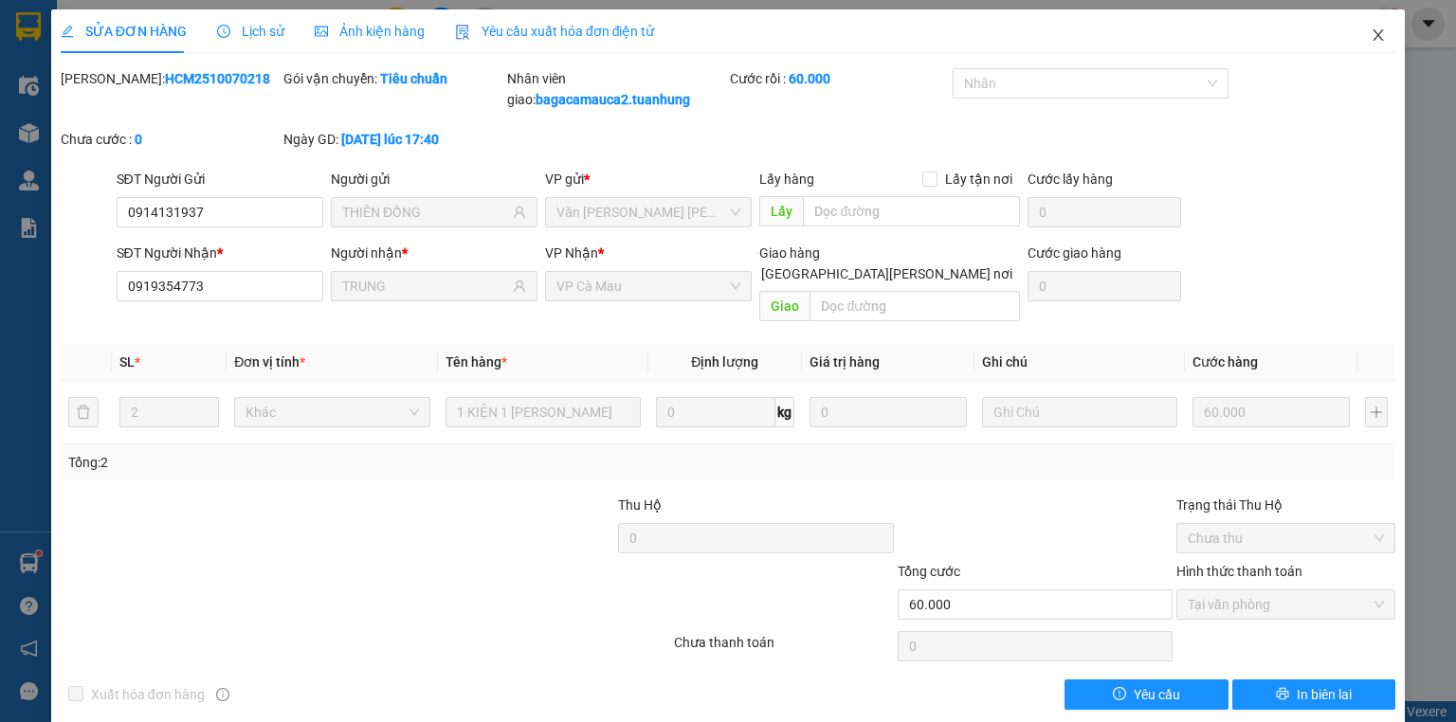
click at [1371, 38] on icon "close" at bounding box center [1378, 34] width 15 height 15
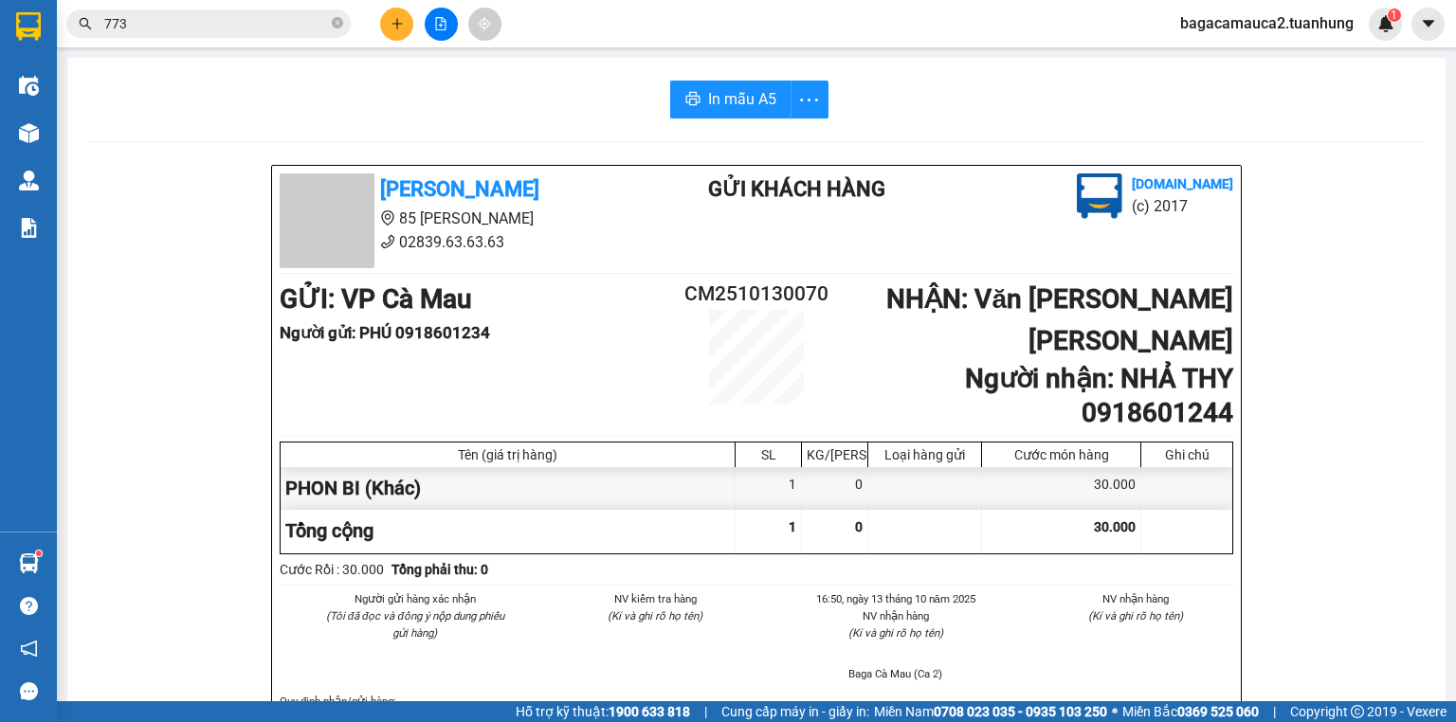
click at [332, 29] on span at bounding box center [337, 24] width 11 height 18
click at [393, 17] on icon "plus" at bounding box center [397, 23] width 13 height 13
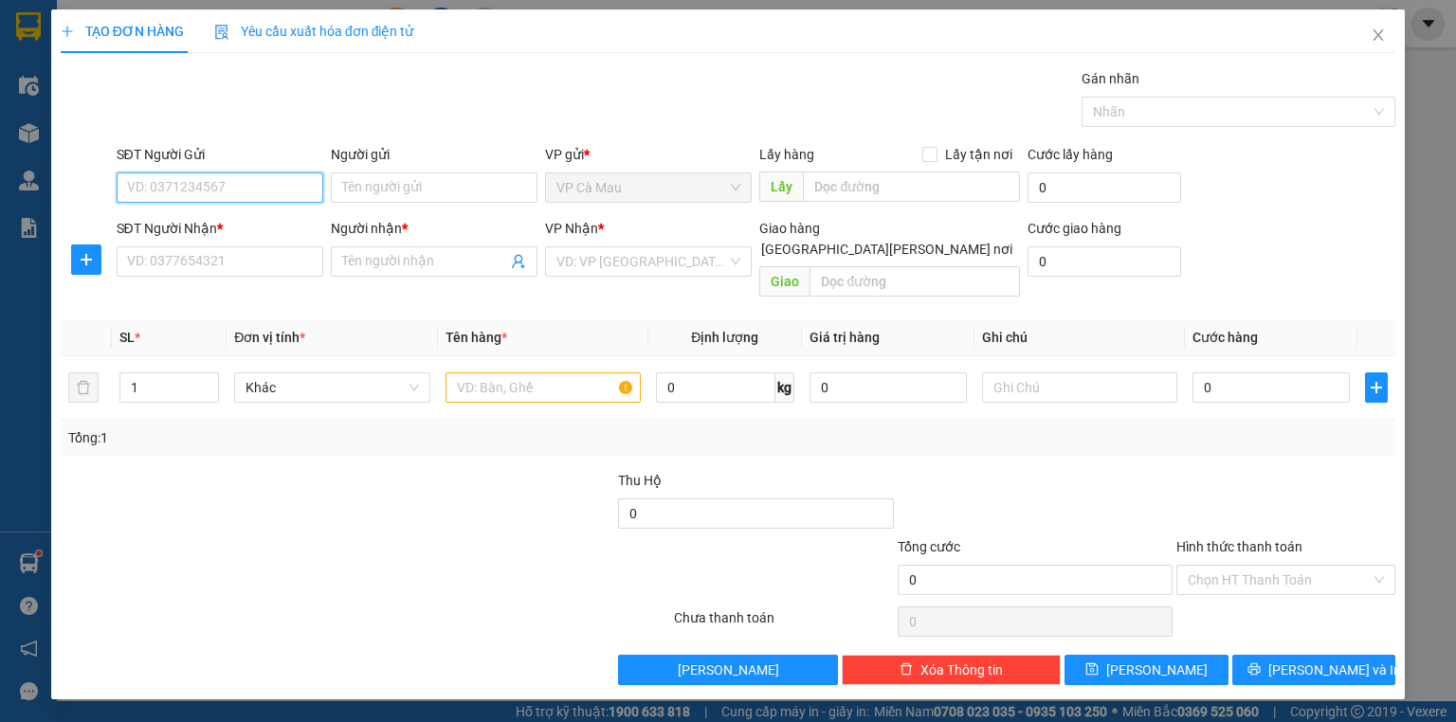
click at [239, 185] on input "SĐT Người Gửi" at bounding box center [220, 188] width 207 height 30
type input "0765343599"
click at [368, 188] on input "Người gửi" at bounding box center [434, 188] width 207 height 30
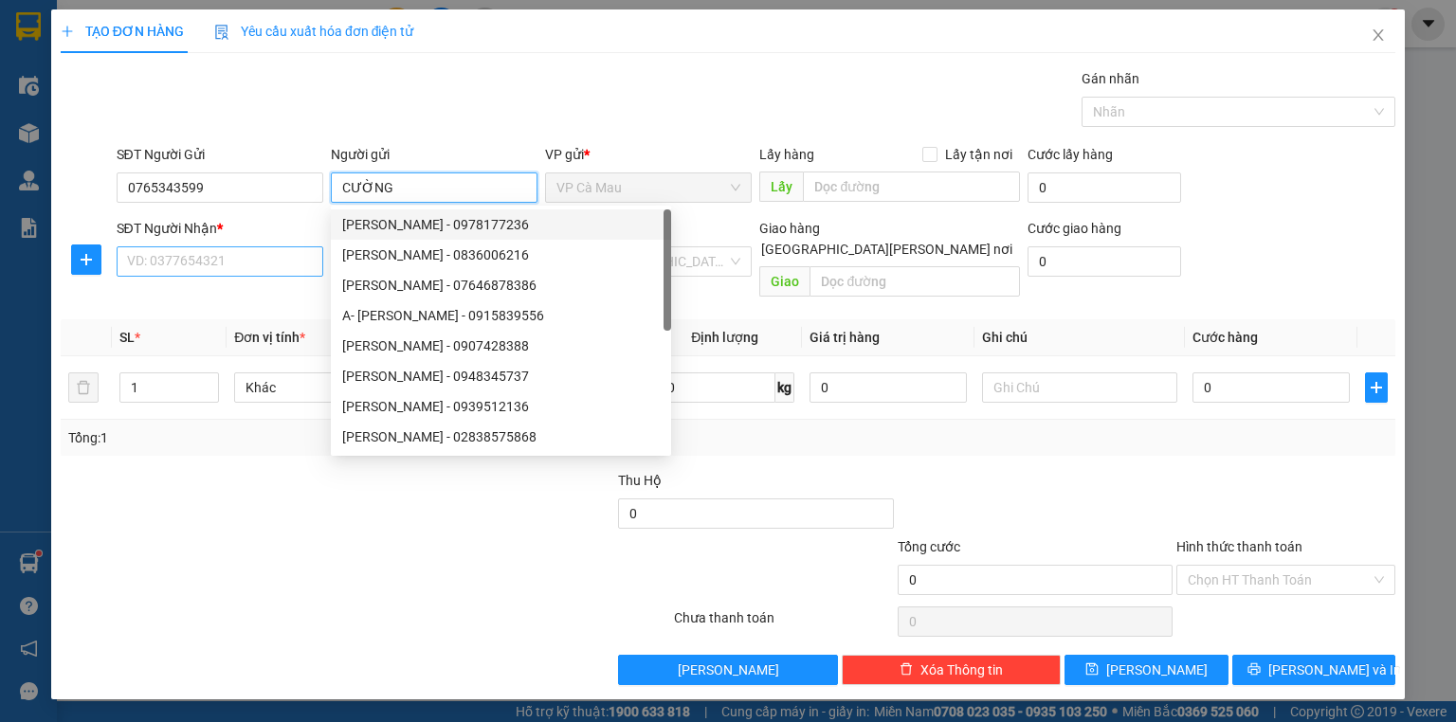
type input "CƯỜNG"
click at [270, 263] on input "SĐT Người Nhận *" at bounding box center [220, 261] width 207 height 30
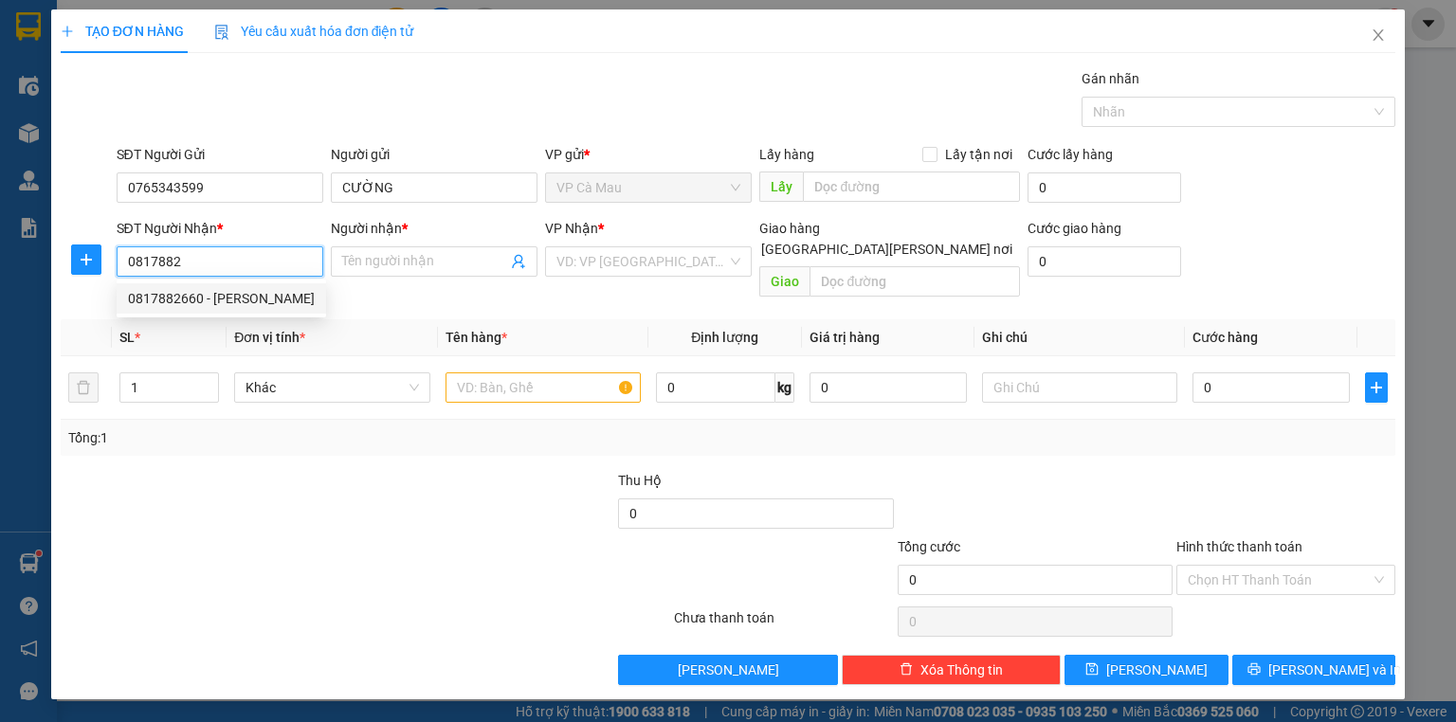
click at [264, 289] on div "0817882660 - [PERSON_NAME]" at bounding box center [221, 298] width 187 height 21
type input "0817882660"
type input "[PERSON_NAME]"
type input "0817882660"
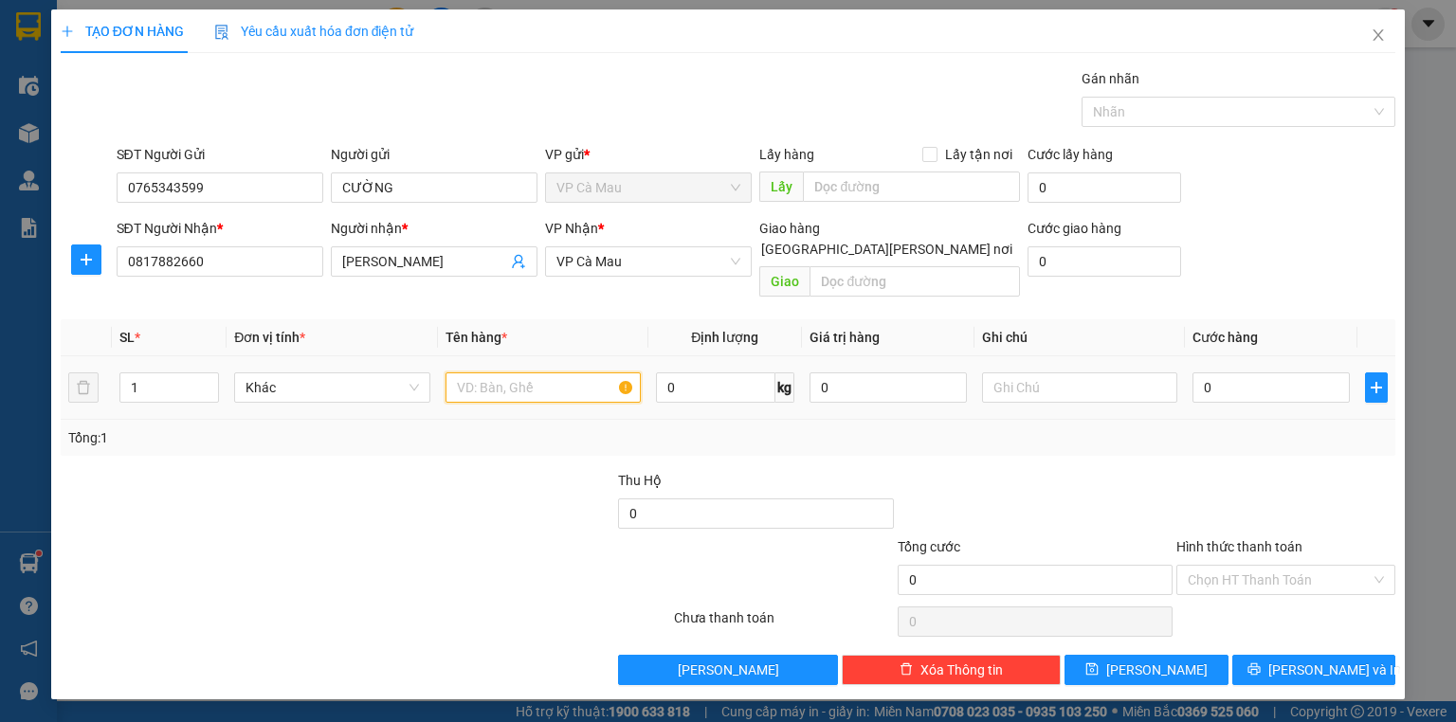
click at [548, 373] on input "text" at bounding box center [542, 388] width 195 height 30
click at [637, 254] on span "VP Cà Mau" at bounding box center [648, 261] width 184 height 28
type input "THUNG"
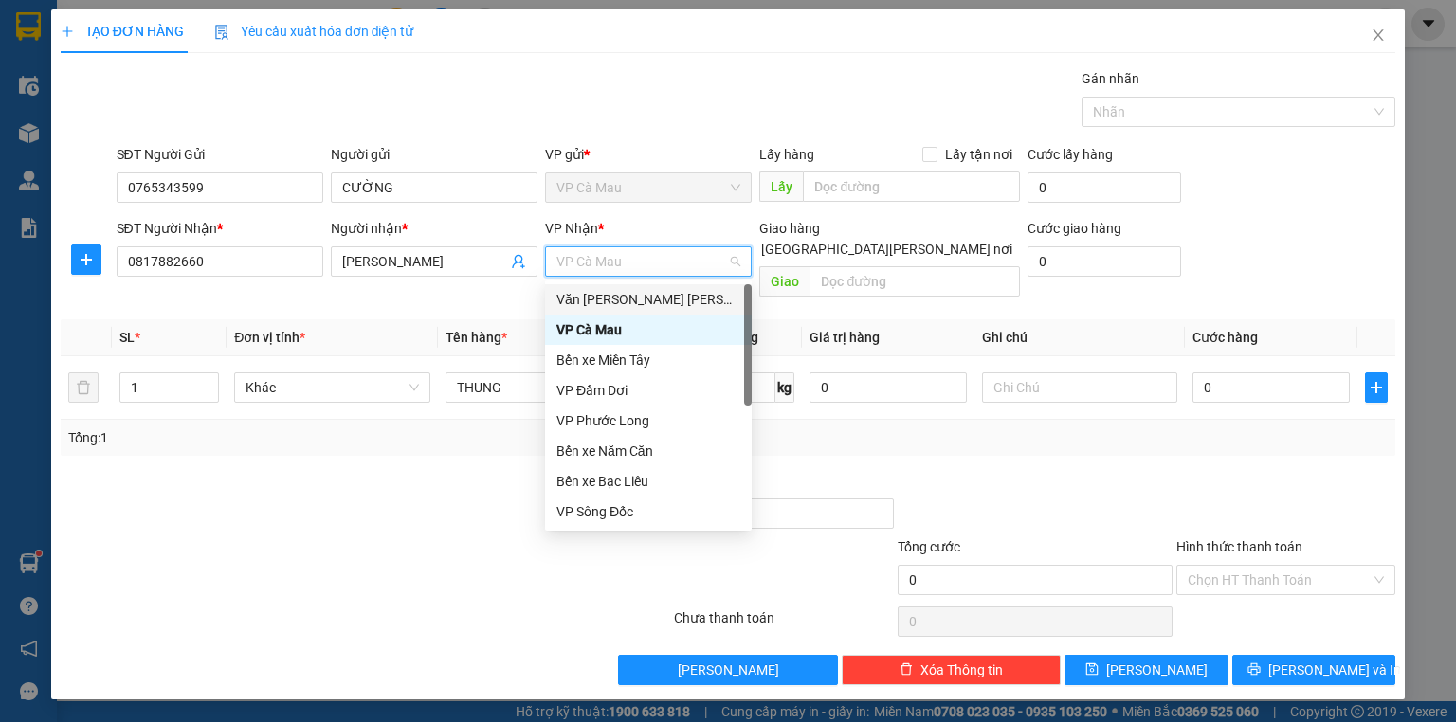
click at [638, 298] on div "Văn [PERSON_NAME] [PERSON_NAME]" at bounding box center [648, 299] width 184 height 21
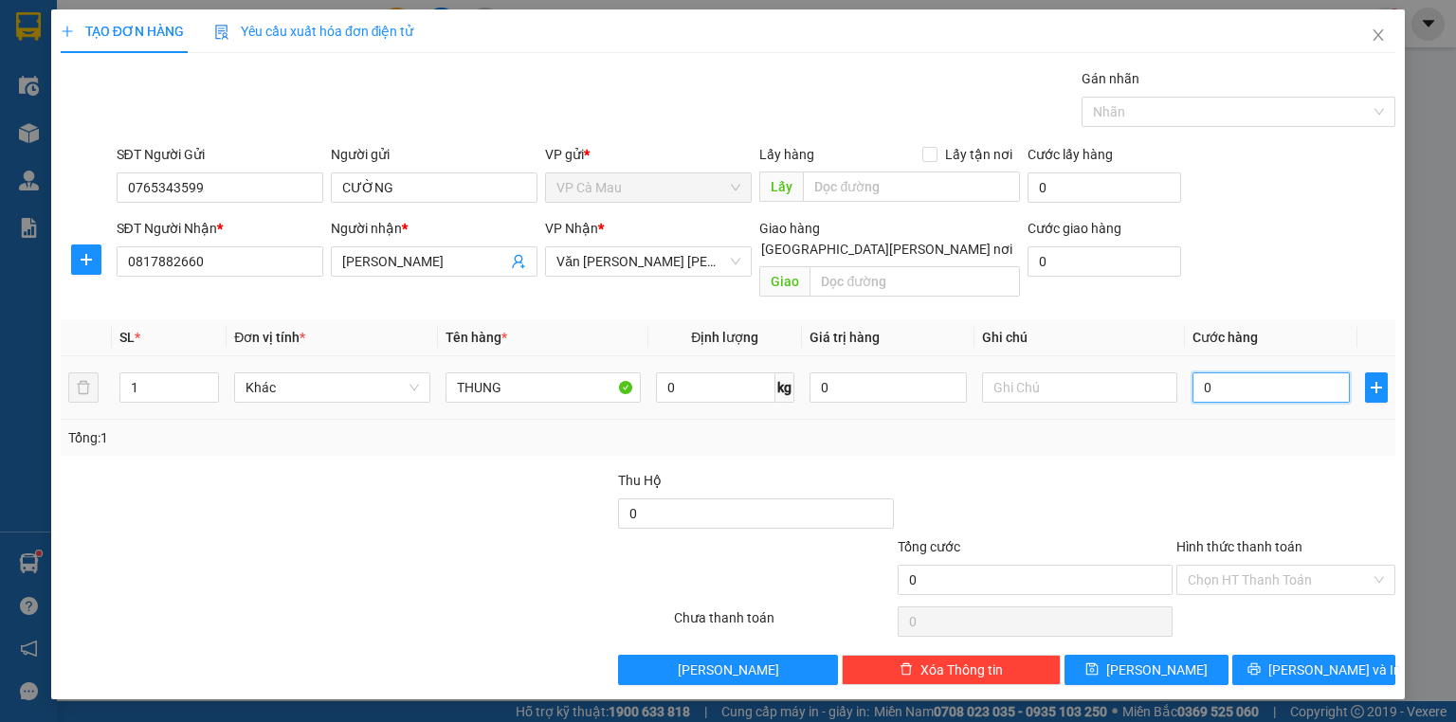
click at [1203, 373] on input "0" at bounding box center [1270, 388] width 157 height 30
click at [1312, 660] on span "[PERSON_NAME] và In" at bounding box center [1334, 670] width 133 height 21
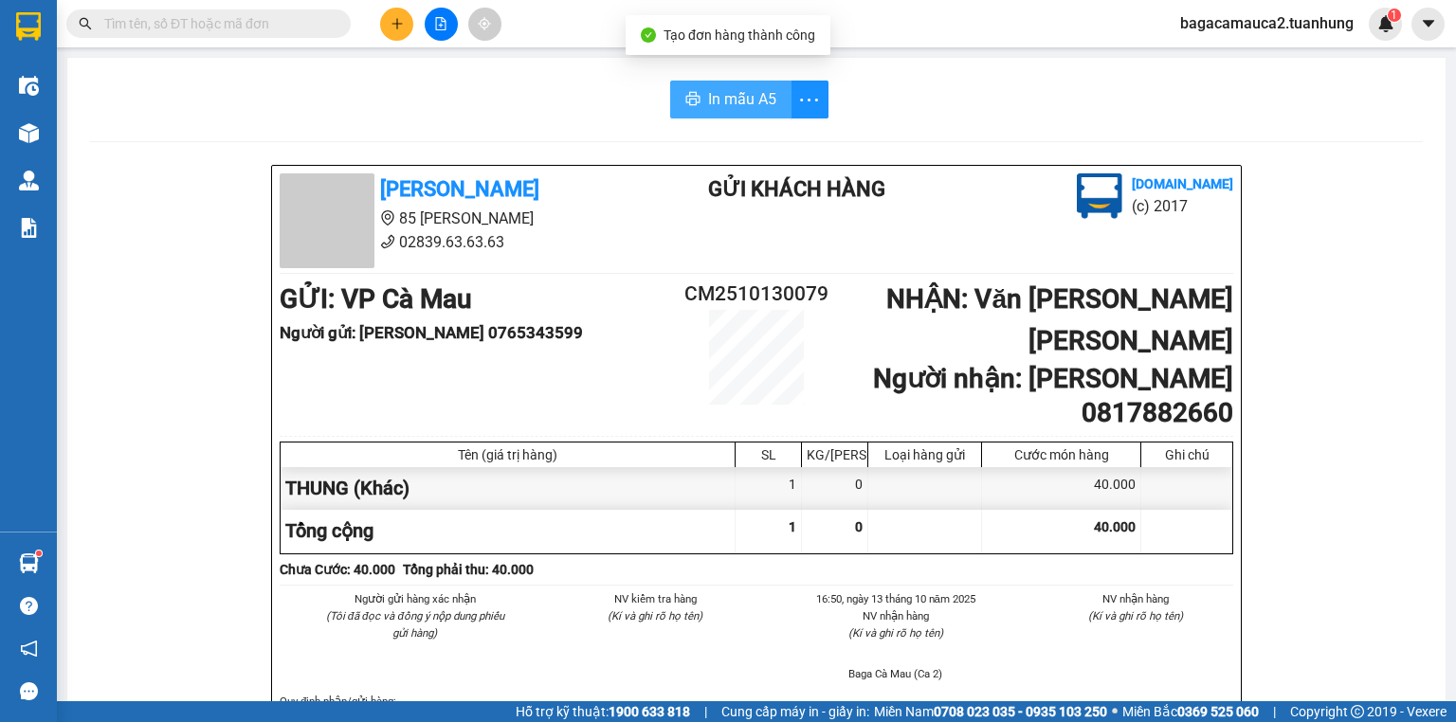
click at [719, 89] on span "In mẫu A5" at bounding box center [742, 99] width 68 height 24
click at [238, 27] on input "text" at bounding box center [216, 23] width 224 height 21
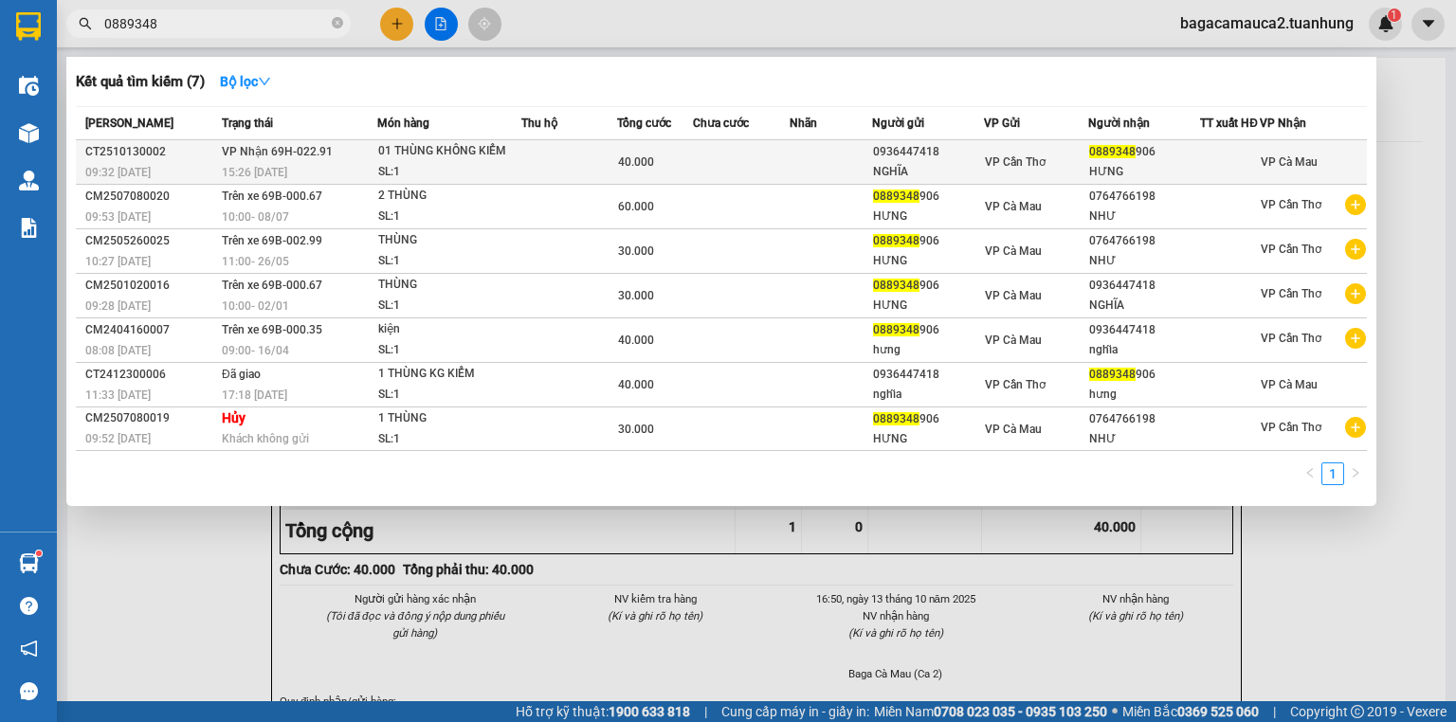
type input "0889348"
click at [500, 154] on div "01 THÙNG KHÔNG KIỂM" at bounding box center [449, 151] width 142 height 21
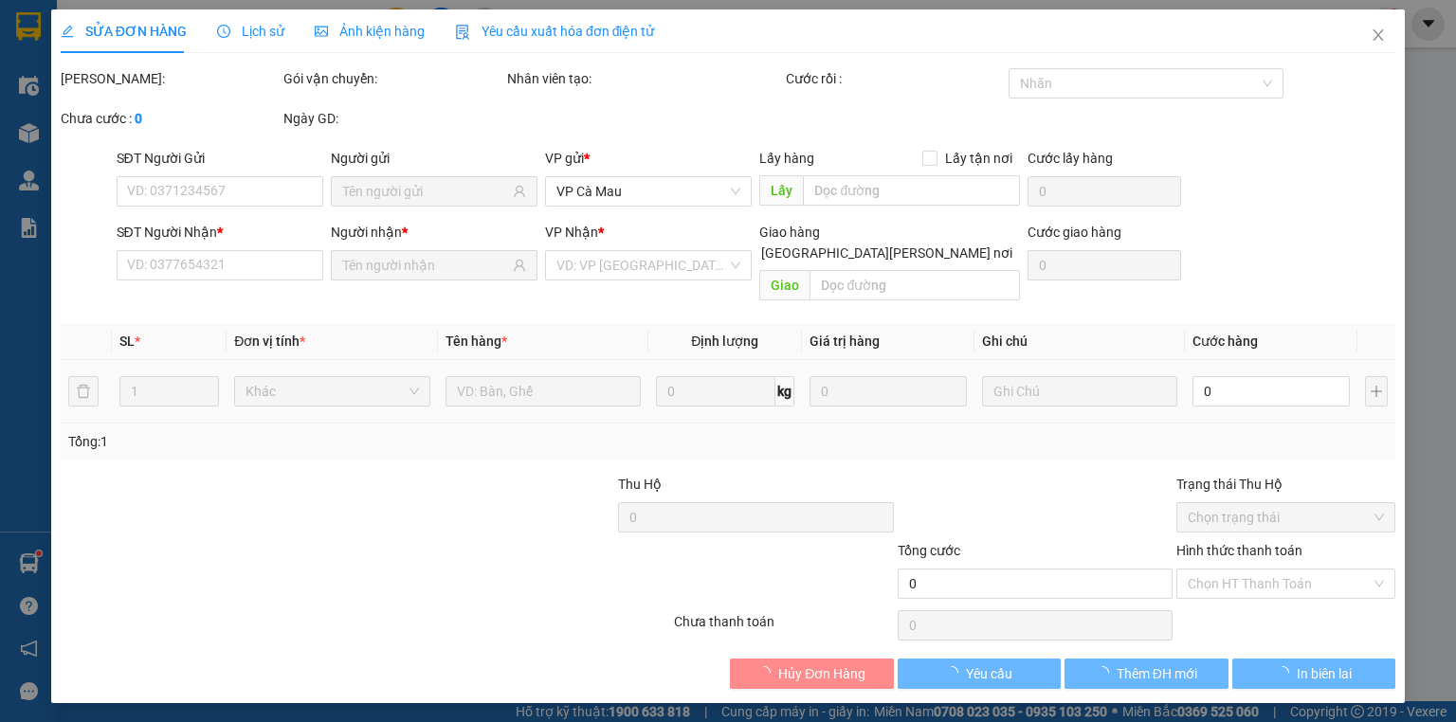
type input "0936447418"
type input "NGHĨA"
type input "0889348906"
type input "HƯNG"
type input "40.000"
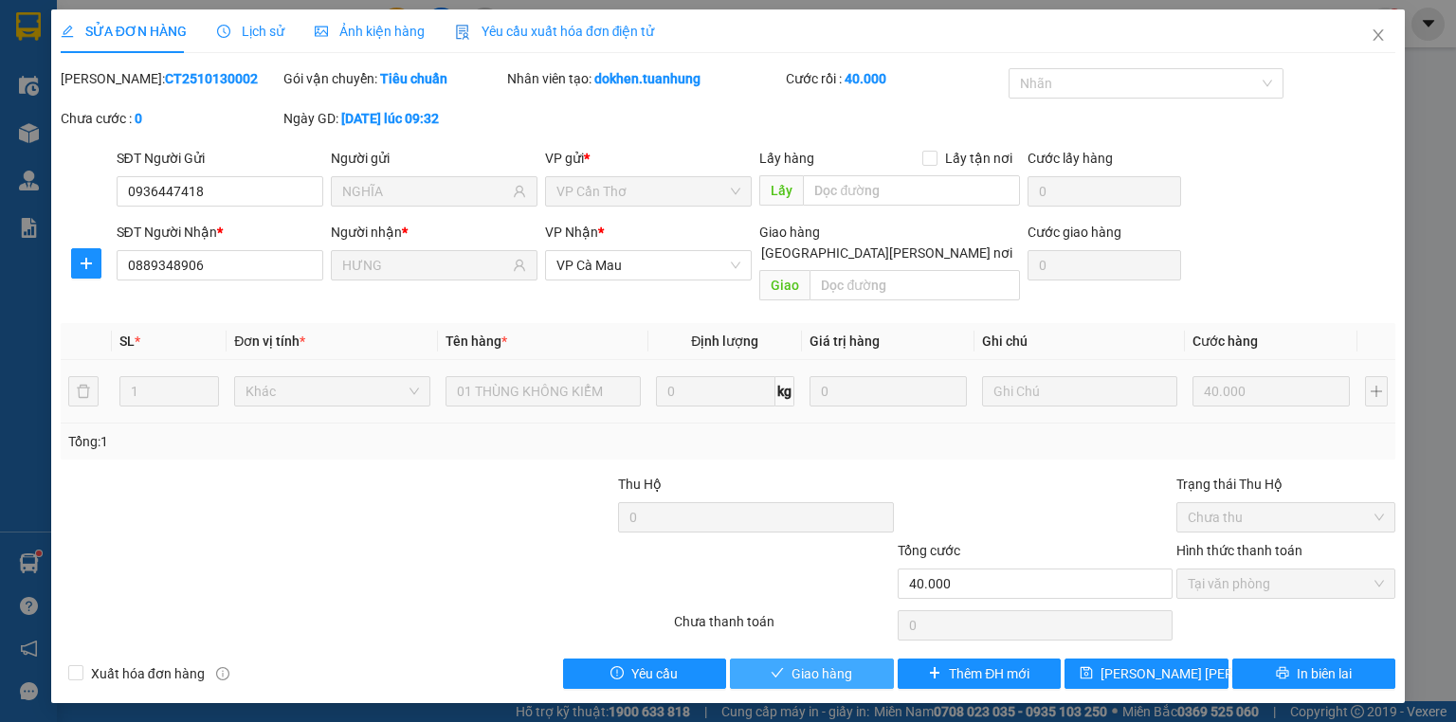
click at [821, 664] on span "Giao hàng" at bounding box center [821, 674] width 61 height 21
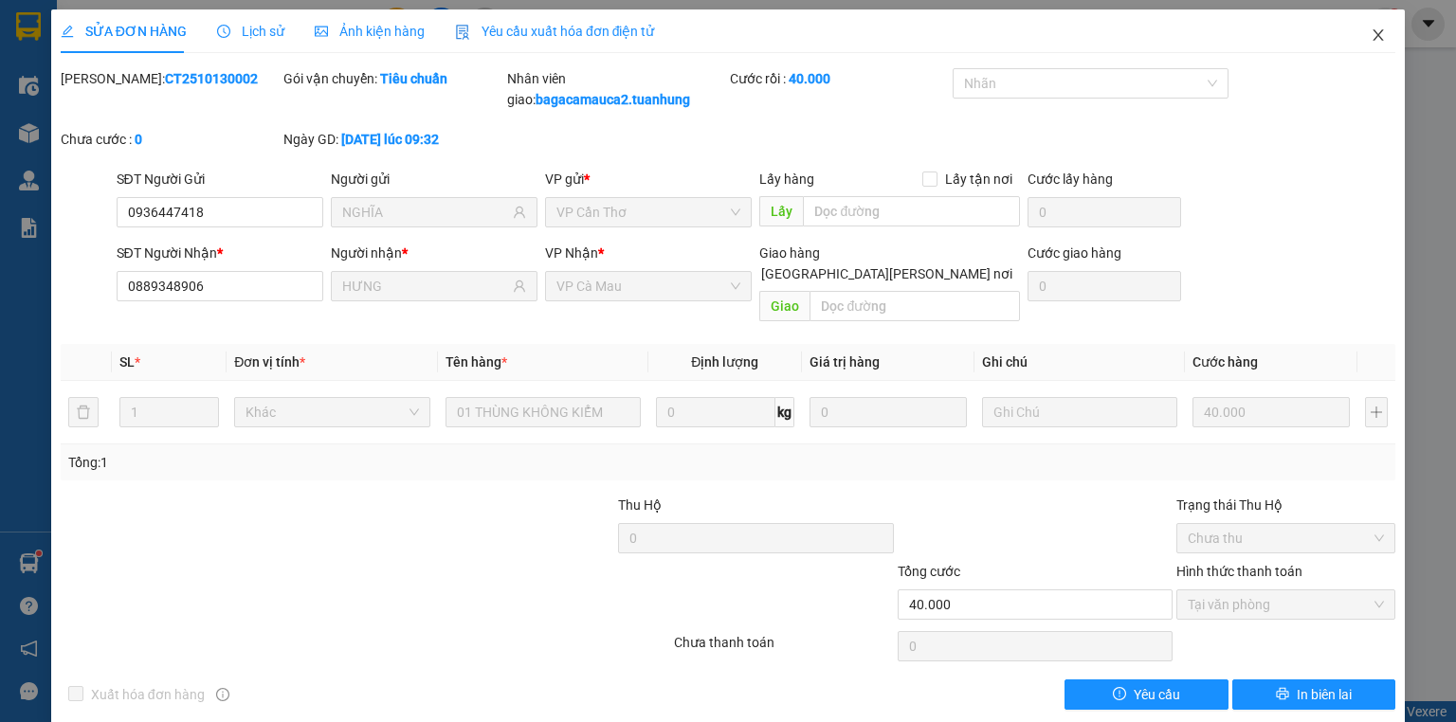
click at [1371, 30] on icon "close" at bounding box center [1378, 34] width 15 height 15
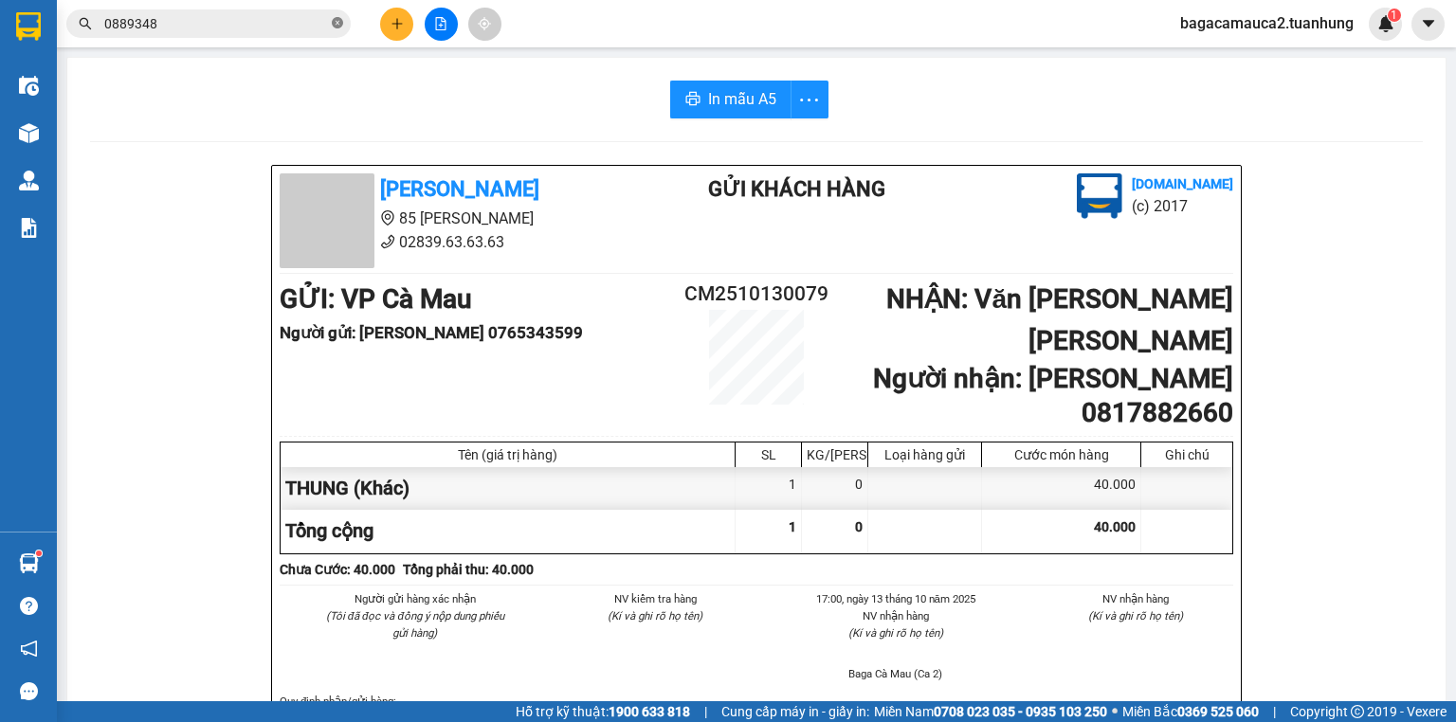
click at [336, 25] on icon "close-circle" at bounding box center [337, 22] width 11 height 11
click at [388, 25] on button at bounding box center [396, 24] width 33 height 33
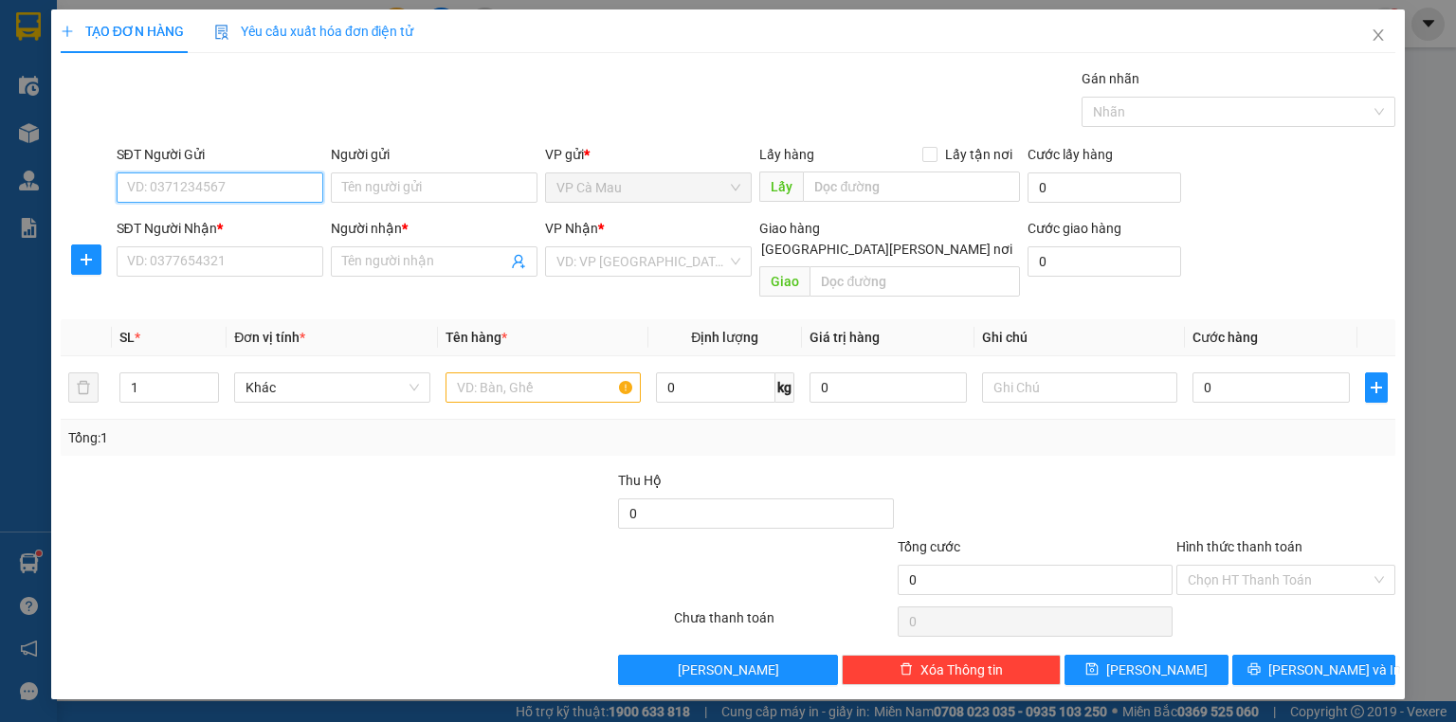
click at [205, 178] on input "SĐT Người Gửi" at bounding box center [220, 188] width 207 height 30
type input "0941824807"
click at [233, 219] on div "0941824807 - LY" at bounding box center [220, 224] width 184 height 21
type input "LY"
type input "0941824807"
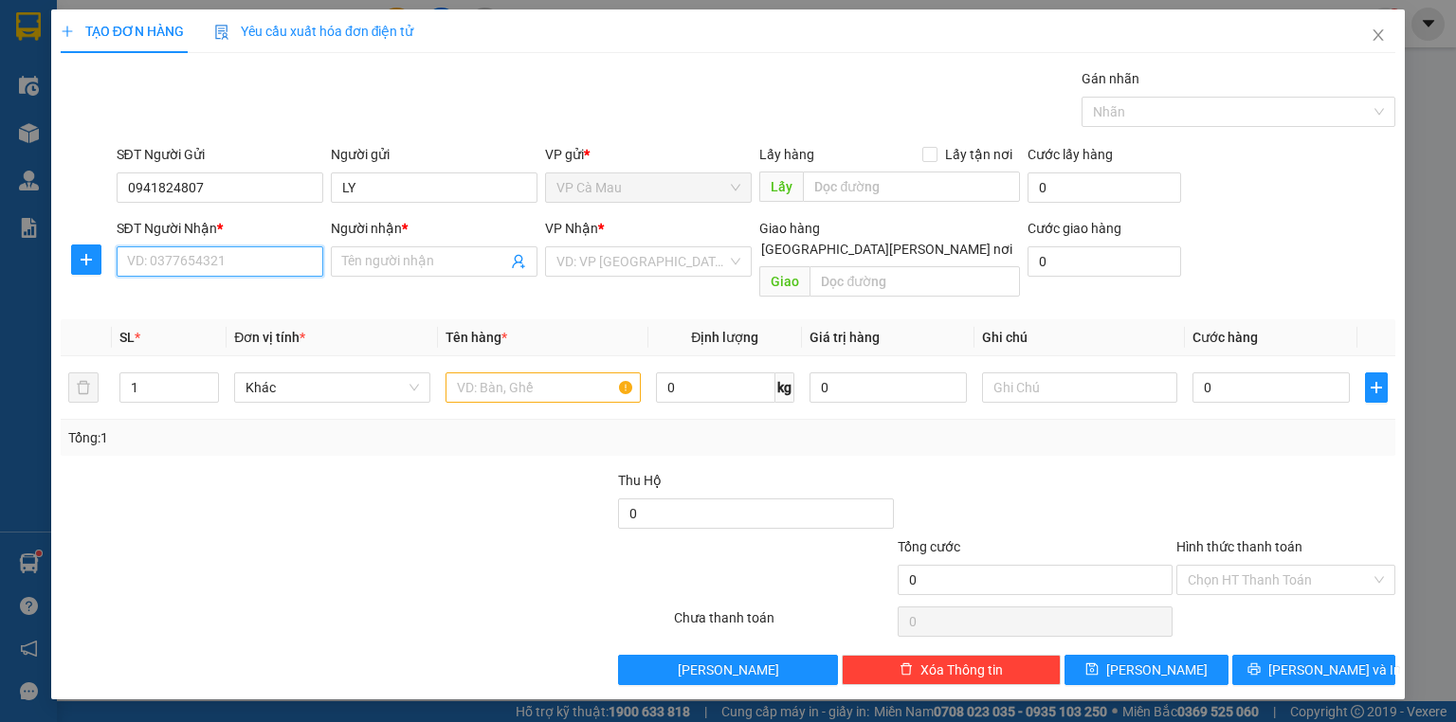
click at [228, 260] on input "SĐT Người Nhận *" at bounding box center [220, 261] width 207 height 30
click at [235, 292] on div "0906637649 - LOAN" at bounding box center [220, 298] width 184 height 21
type input "0906637649"
type input "LOAN"
click at [466, 373] on input "text" at bounding box center [542, 388] width 195 height 30
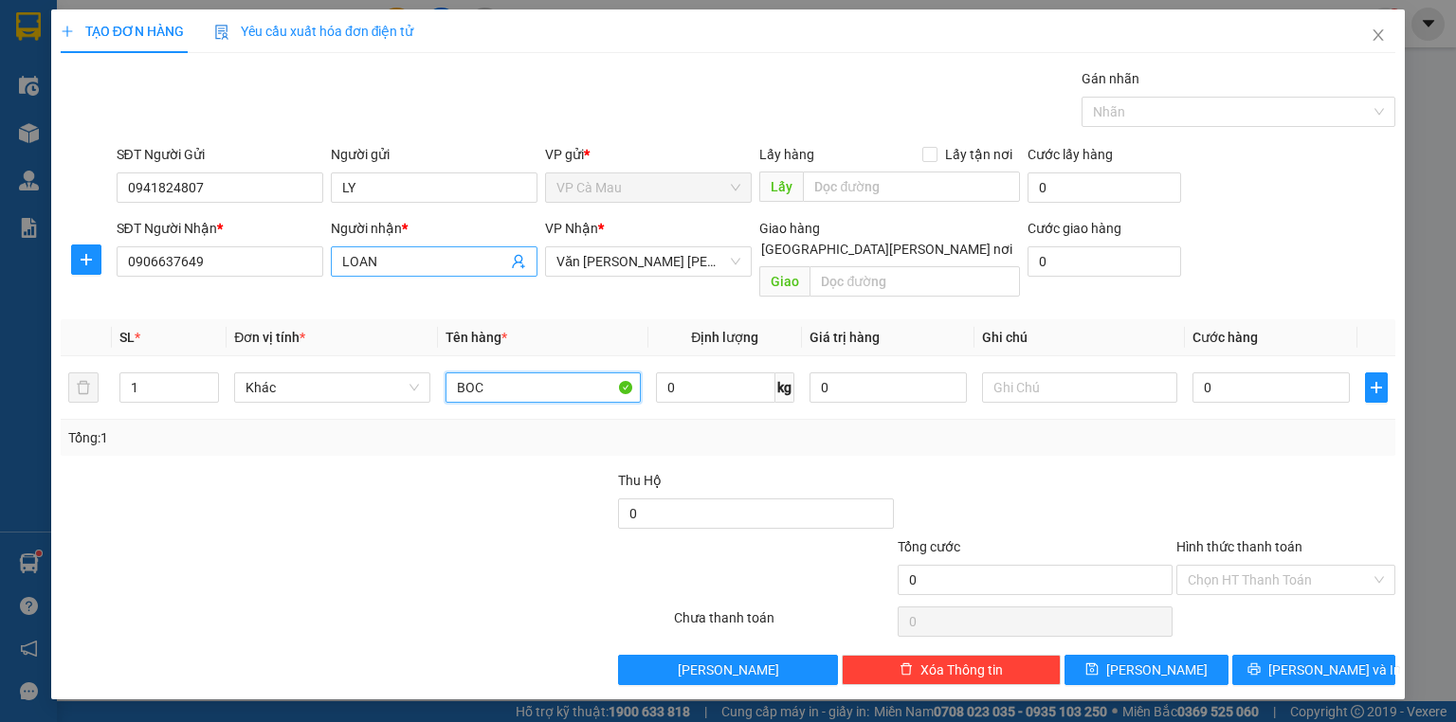
type input "BOC"
click at [405, 262] on input "LOAN" at bounding box center [424, 261] width 165 height 21
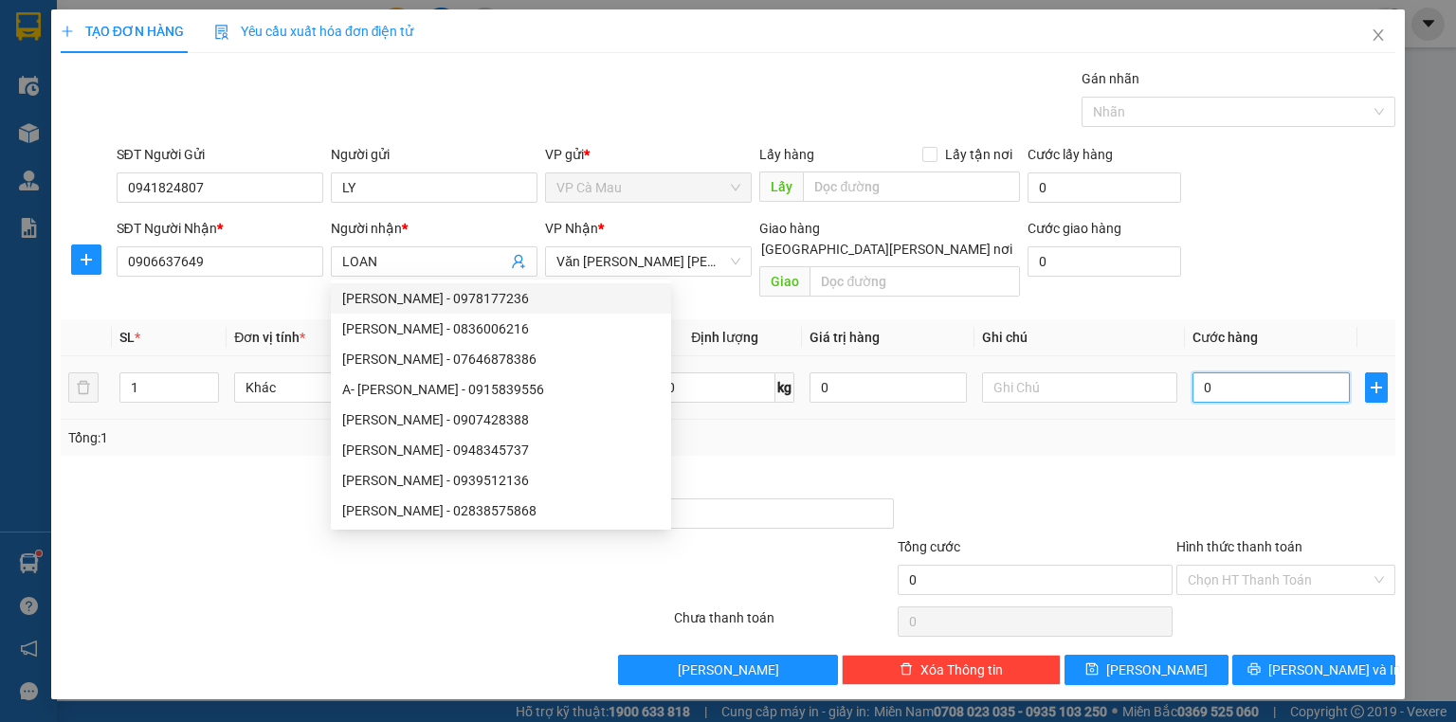
click at [1203, 373] on input "0" at bounding box center [1270, 388] width 157 height 30
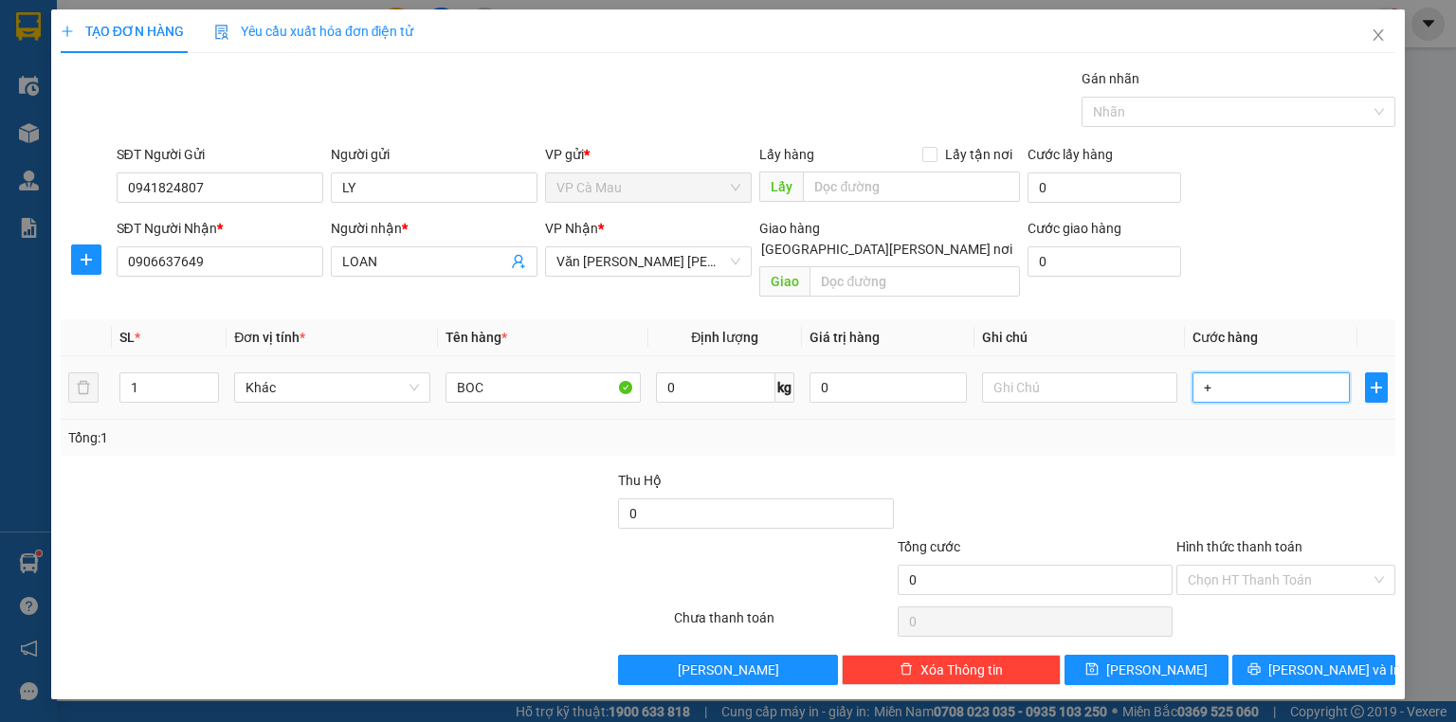
type input "+3"
type input "3"
type input "+30"
type input "30"
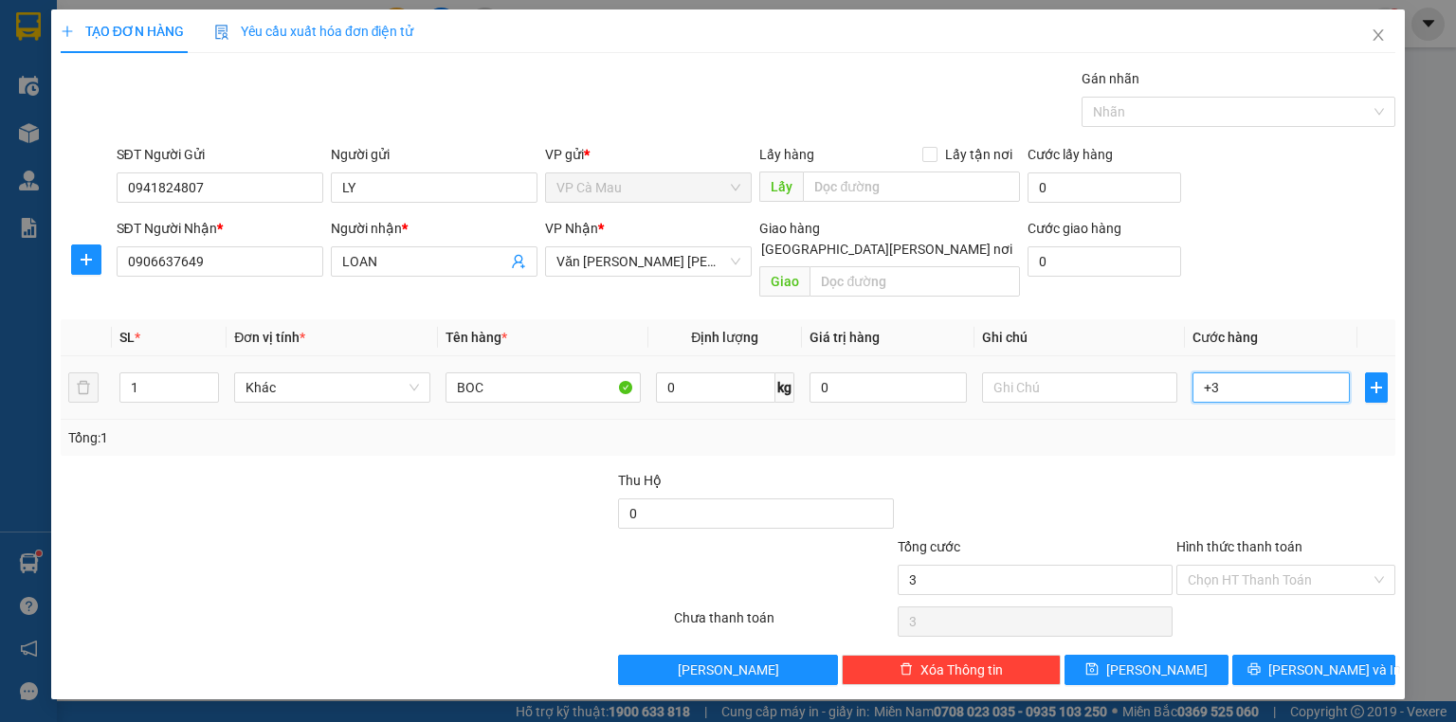
type input "30"
click at [1281, 566] on input "Hình thức thanh toán" at bounding box center [1279, 580] width 183 height 28
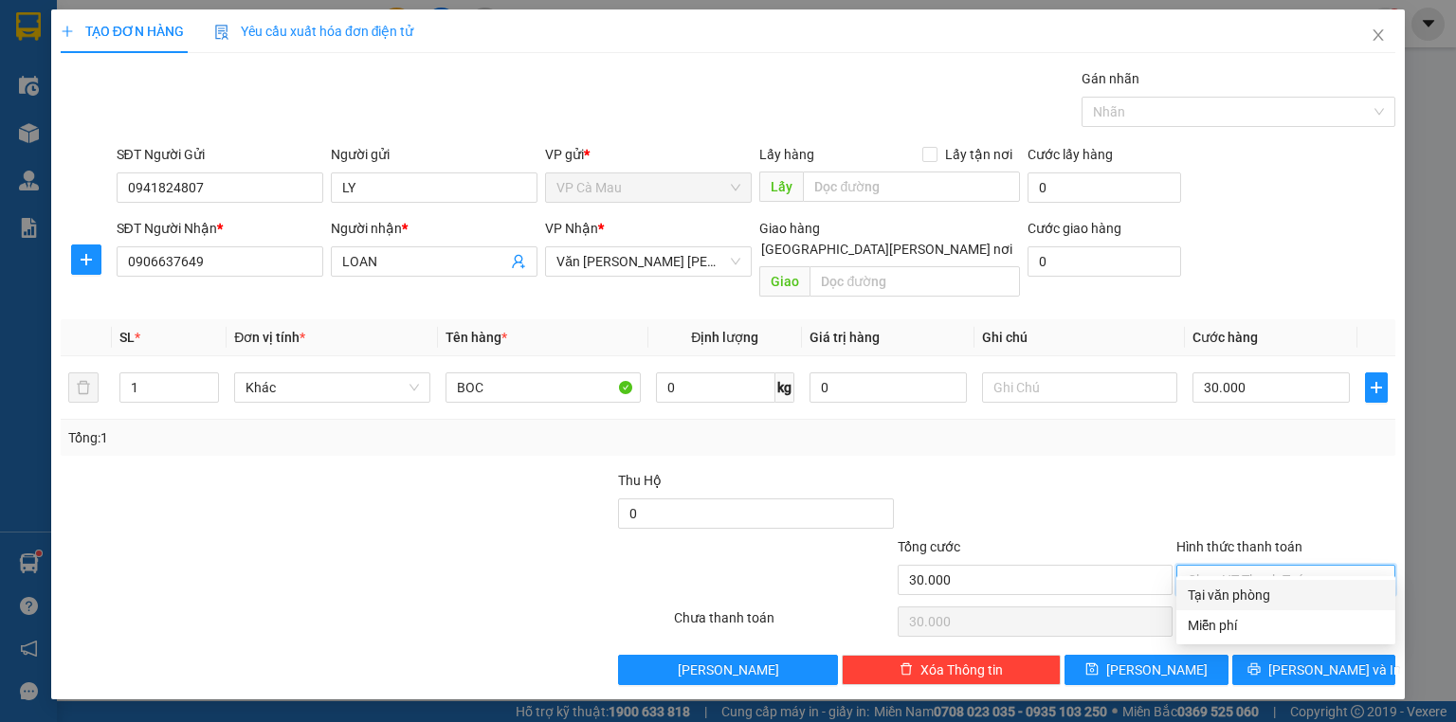
click at [1261, 591] on div "Tại văn phòng" at bounding box center [1286, 595] width 196 height 21
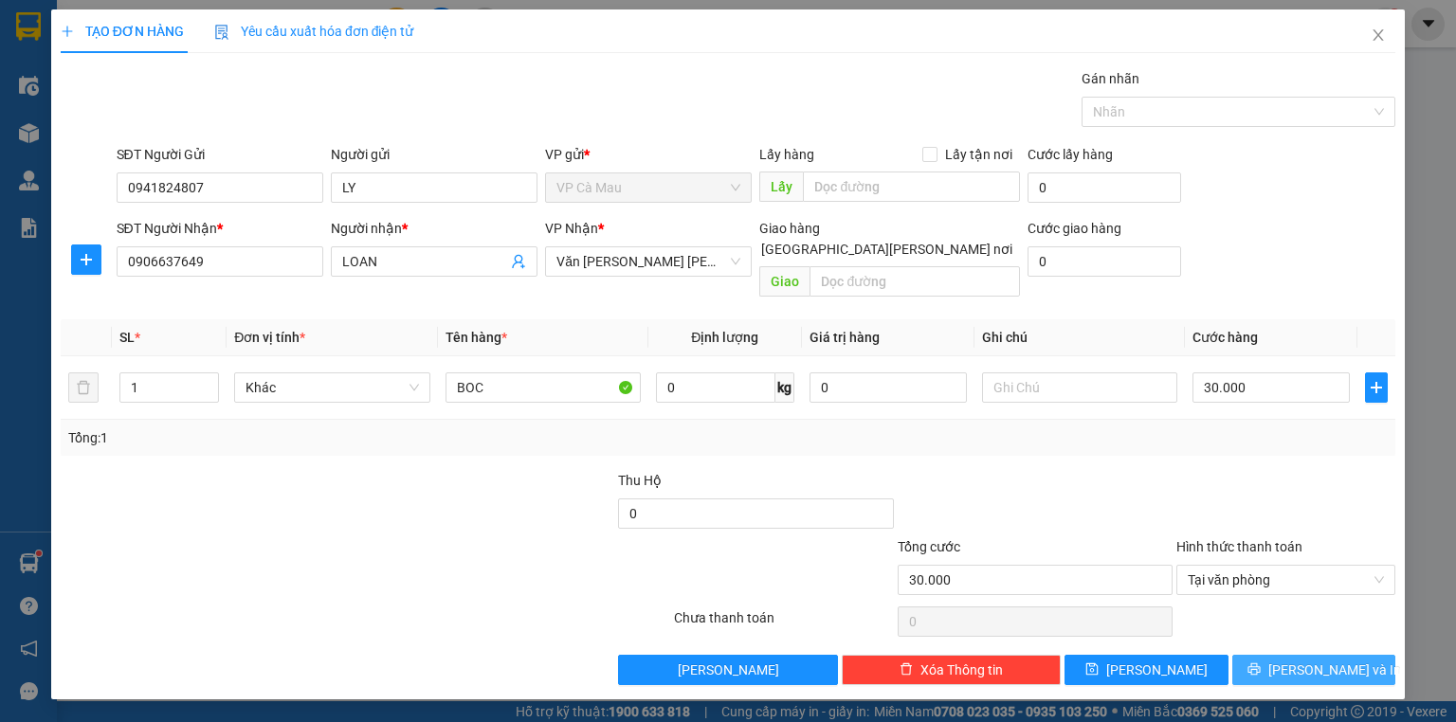
click at [1301, 660] on span "[PERSON_NAME] và In" at bounding box center [1334, 670] width 133 height 21
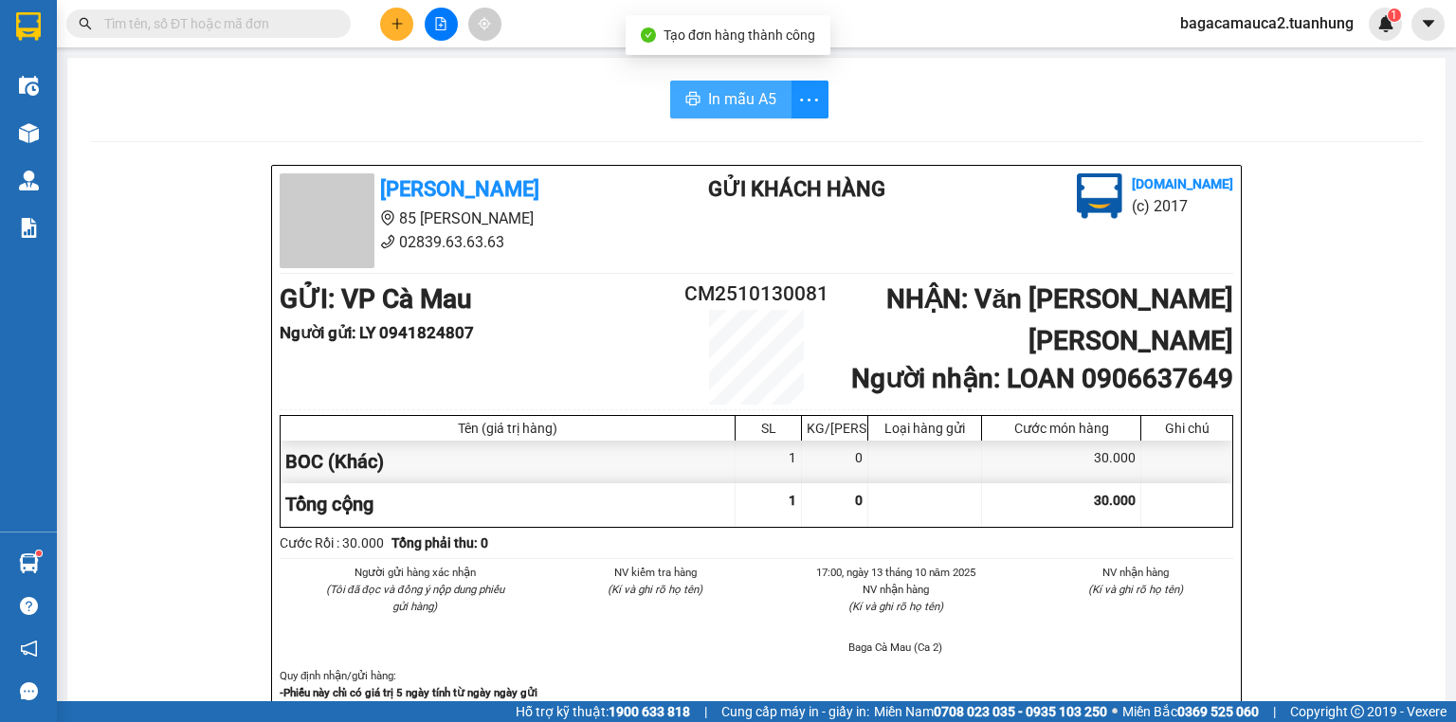
click at [742, 102] on span "In mẫu A5" at bounding box center [742, 99] width 68 height 24
click at [394, 11] on button at bounding box center [396, 24] width 33 height 33
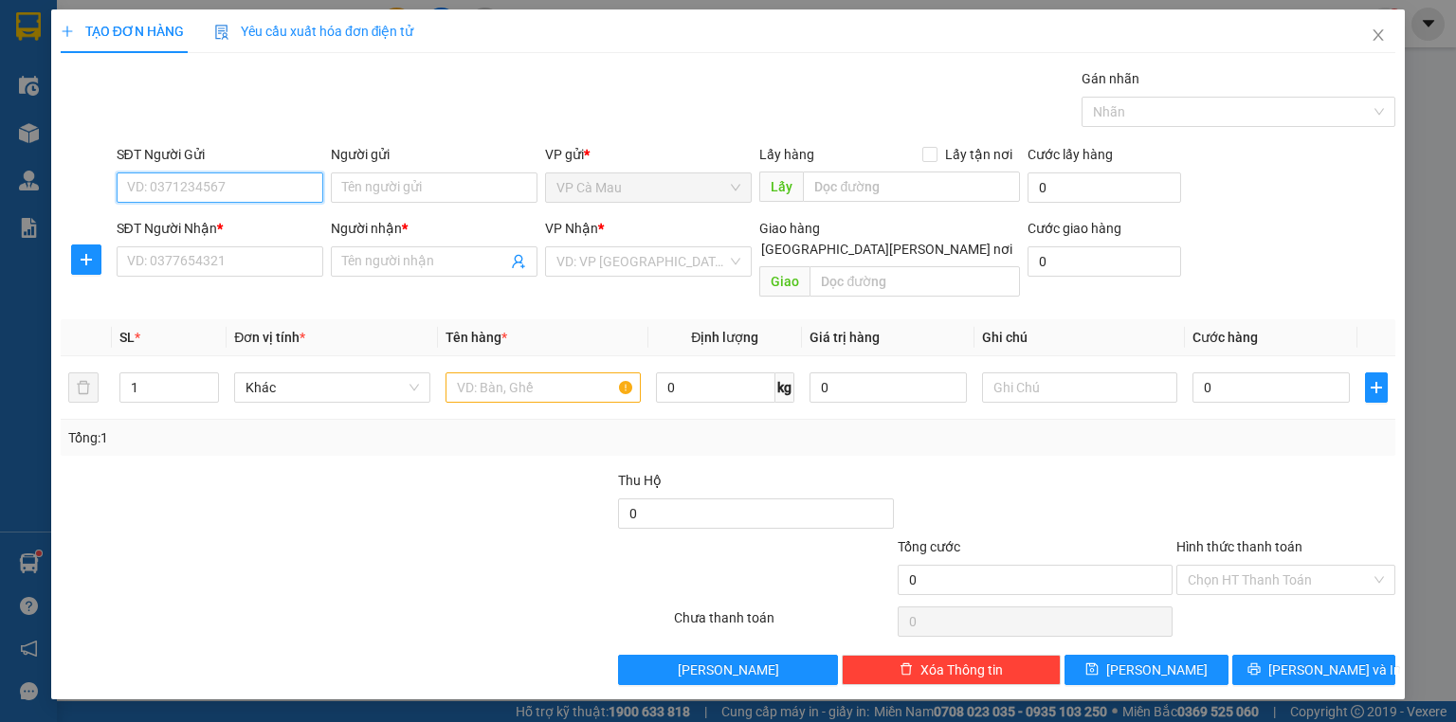
click at [169, 191] on input "SĐT Người Gửi" at bounding box center [220, 188] width 207 height 30
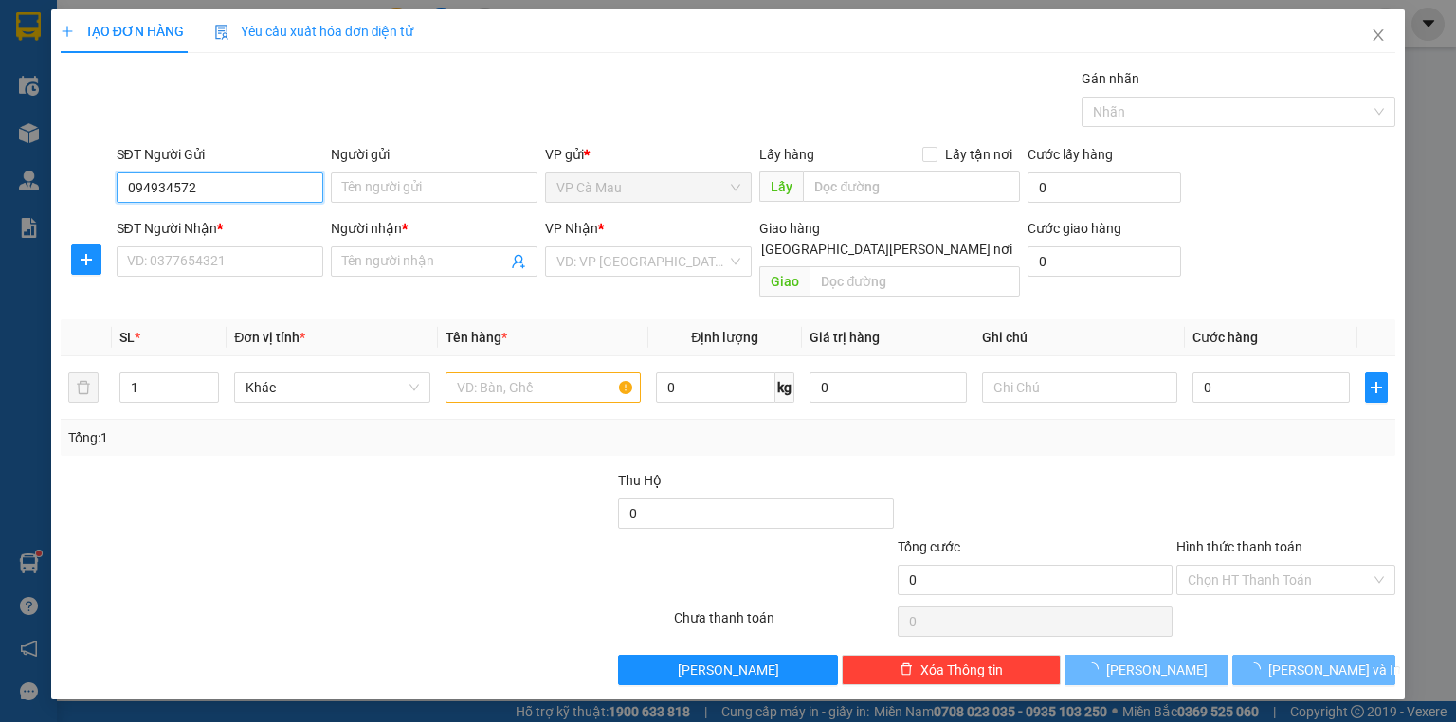
type input "0949345721"
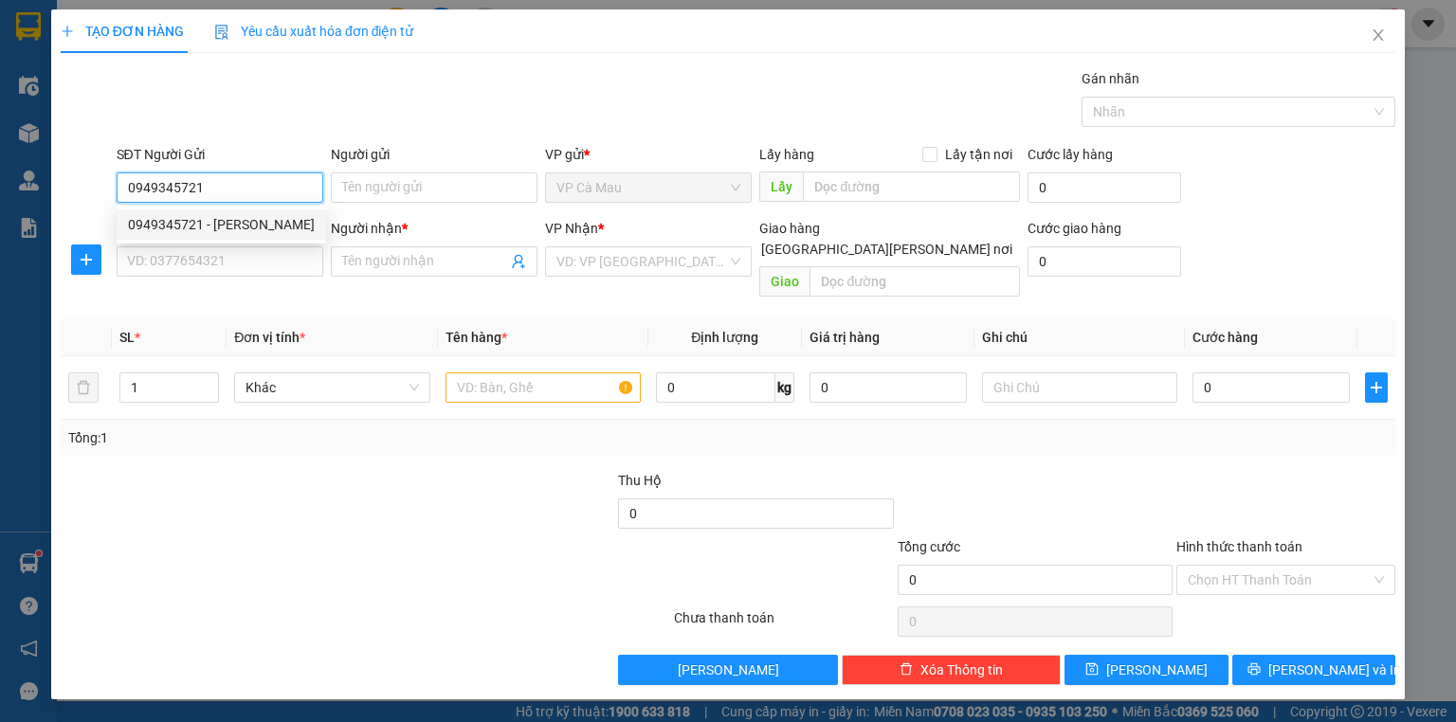
click at [294, 223] on div "0949345721 - KHÁNH VY" at bounding box center [221, 224] width 187 height 21
type input "KHÁNH VY"
type input "0949345721"
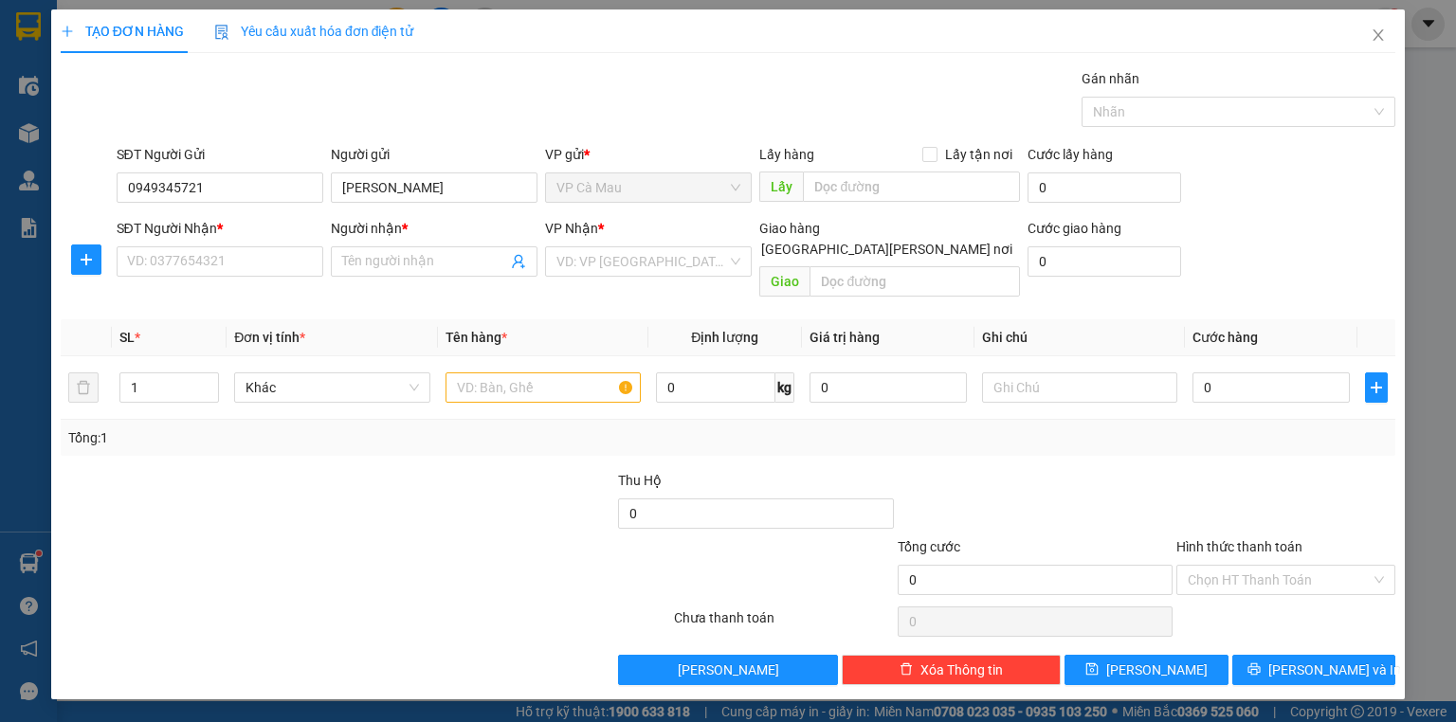
click at [265, 281] on div "SĐT Người Nhận * VD: 0377654321" at bounding box center [220, 251] width 207 height 66
click at [264, 272] on input "SĐT Người Nhận *" at bounding box center [220, 261] width 207 height 30
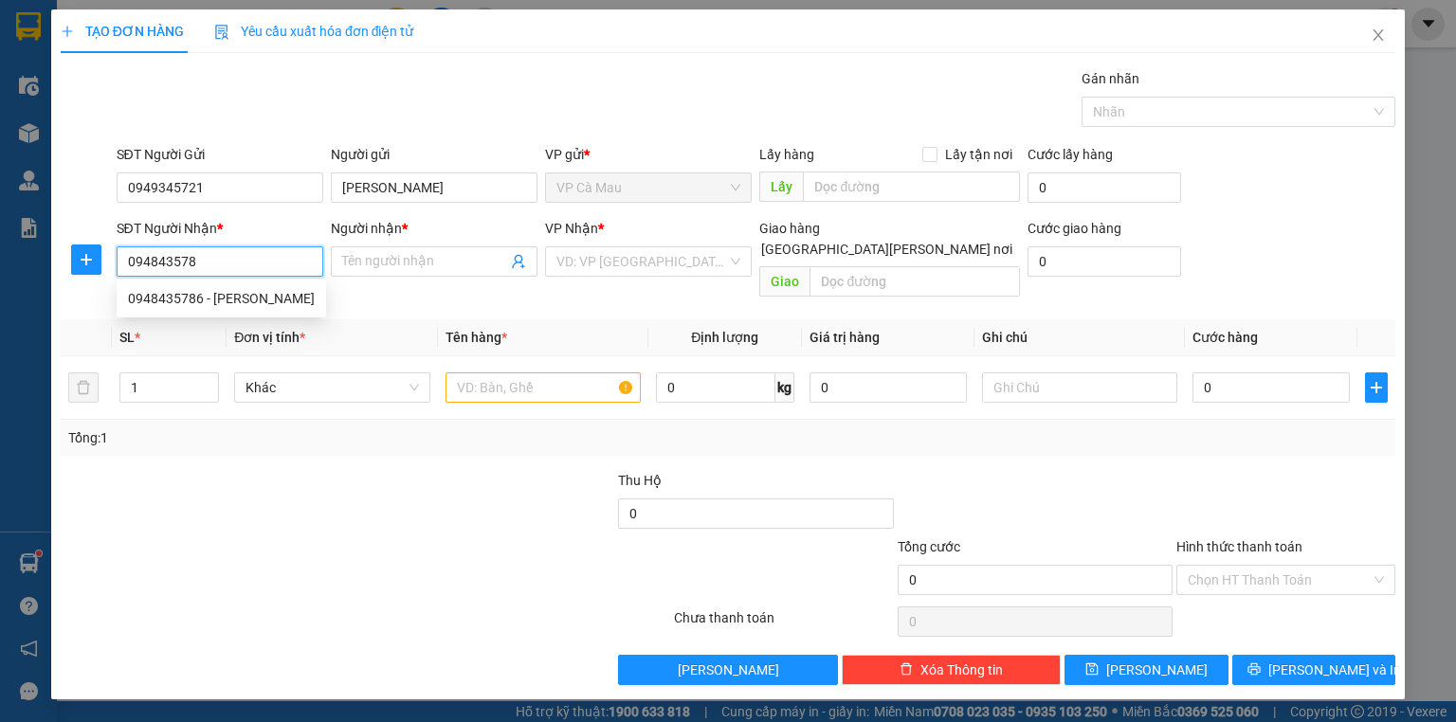
type input "0948435786"
click at [264, 296] on div "0948435786 - [PERSON_NAME]" at bounding box center [221, 298] width 187 height 21
type input "HƯƠNG"
type input "0948435786"
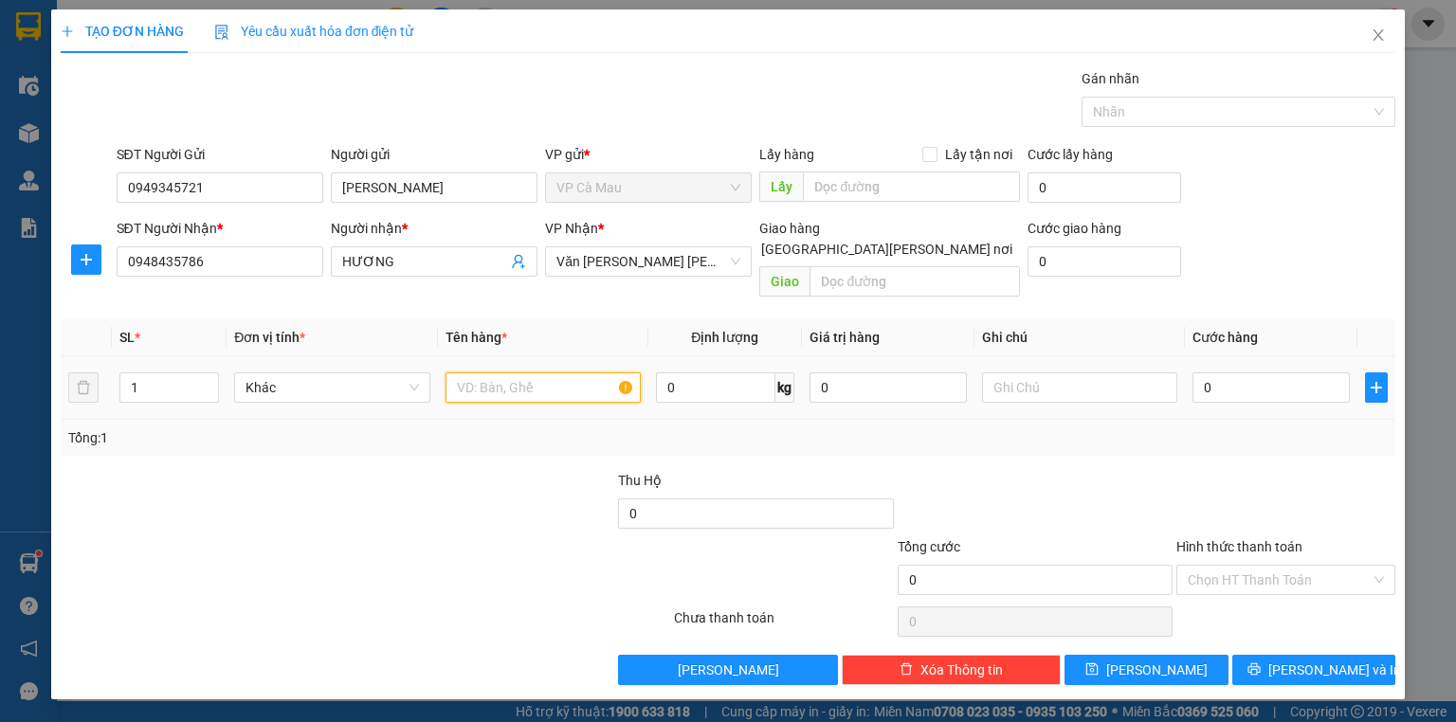
click at [548, 373] on input "text" at bounding box center [542, 388] width 195 height 30
type input "C"
type input "GÓI"
click at [1214, 373] on input "0" at bounding box center [1270, 388] width 157 height 30
type input "+3"
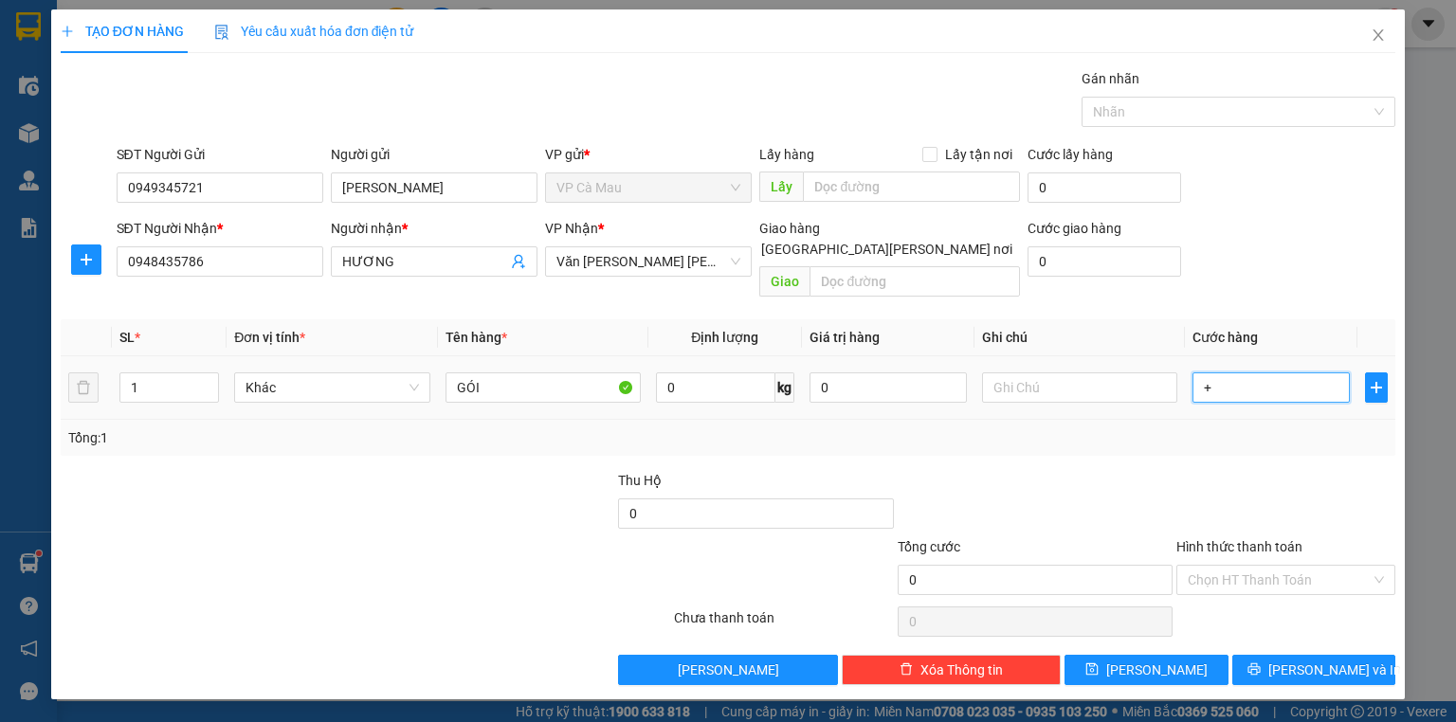
type input "3"
type input "+30"
type input "30"
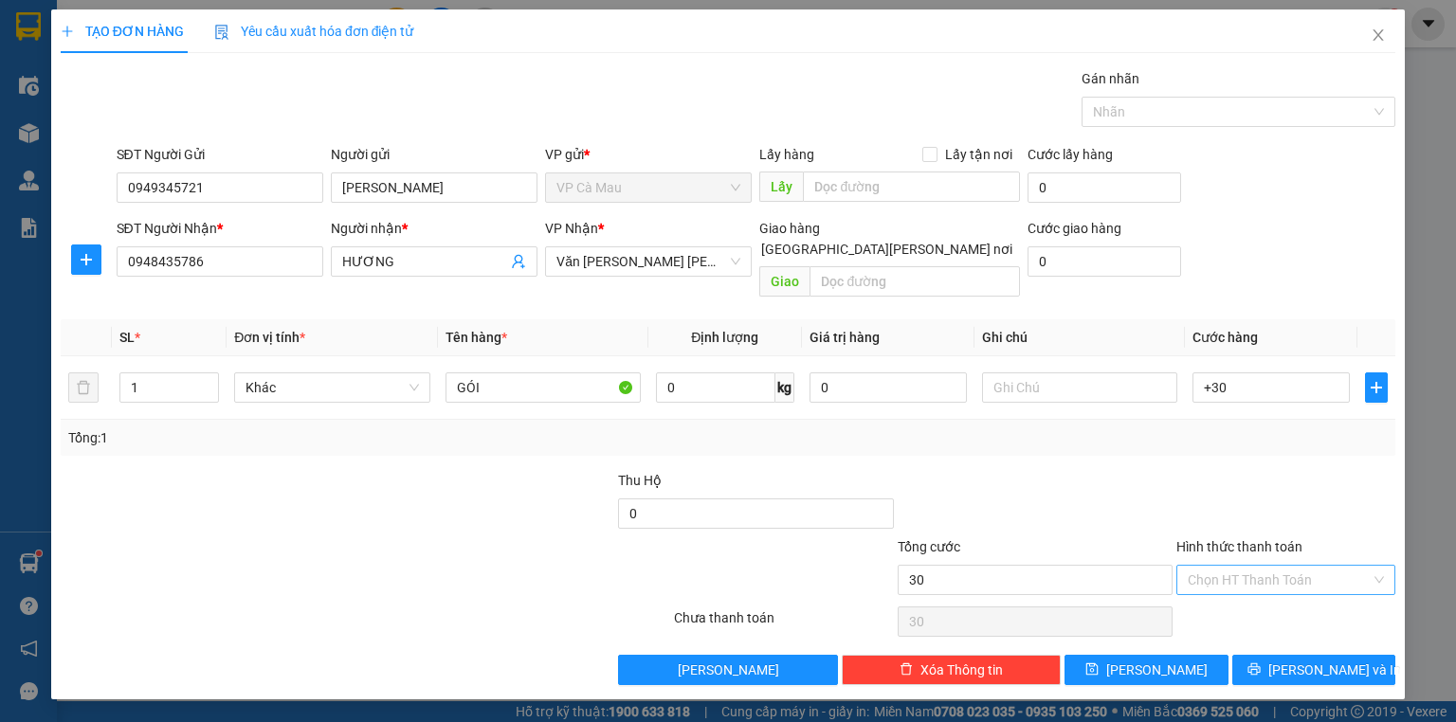
type input "30.000"
click at [1270, 566] on input "Hình thức thanh toán" at bounding box center [1279, 580] width 183 height 28
click at [1274, 589] on div "Tại văn phòng" at bounding box center [1286, 595] width 196 height 21
type input "0"
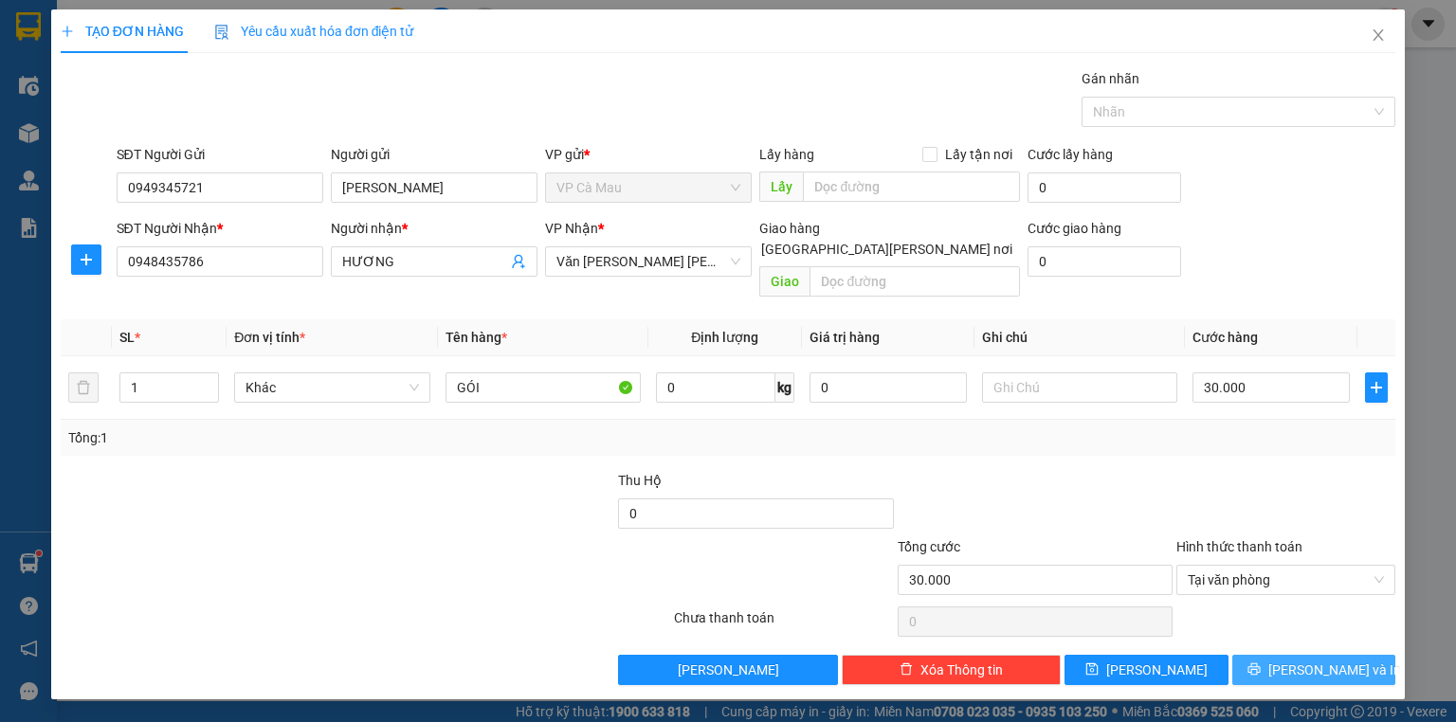
click at [1298, 660] on span "[PERSON_NAME] và In" at bounding box center [1334, 670] width 133 height 21
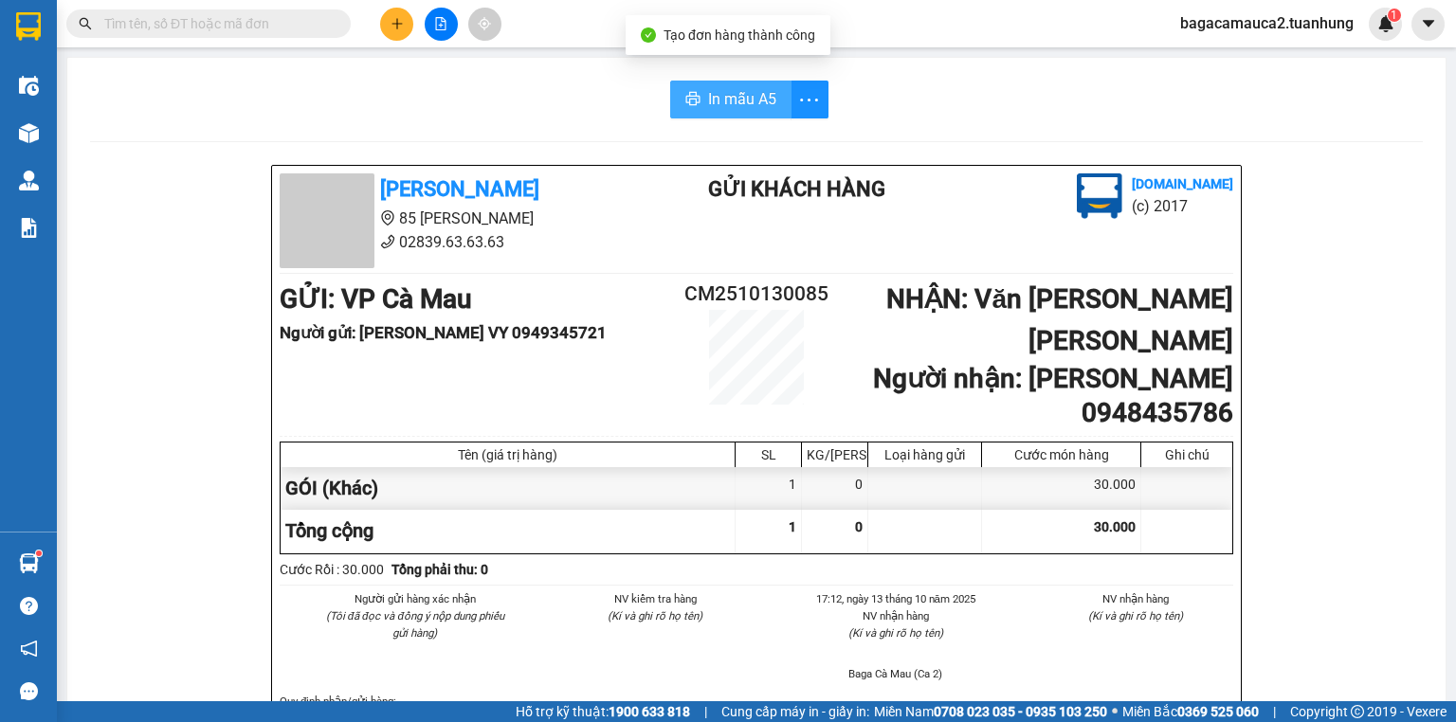
click at [748, 100] on span "In mẫu A5" at bounding box center [742, 99] width 68 height 24
click at [231, 27] on input "text" at bounding box center [216, 23] width 224 height 21
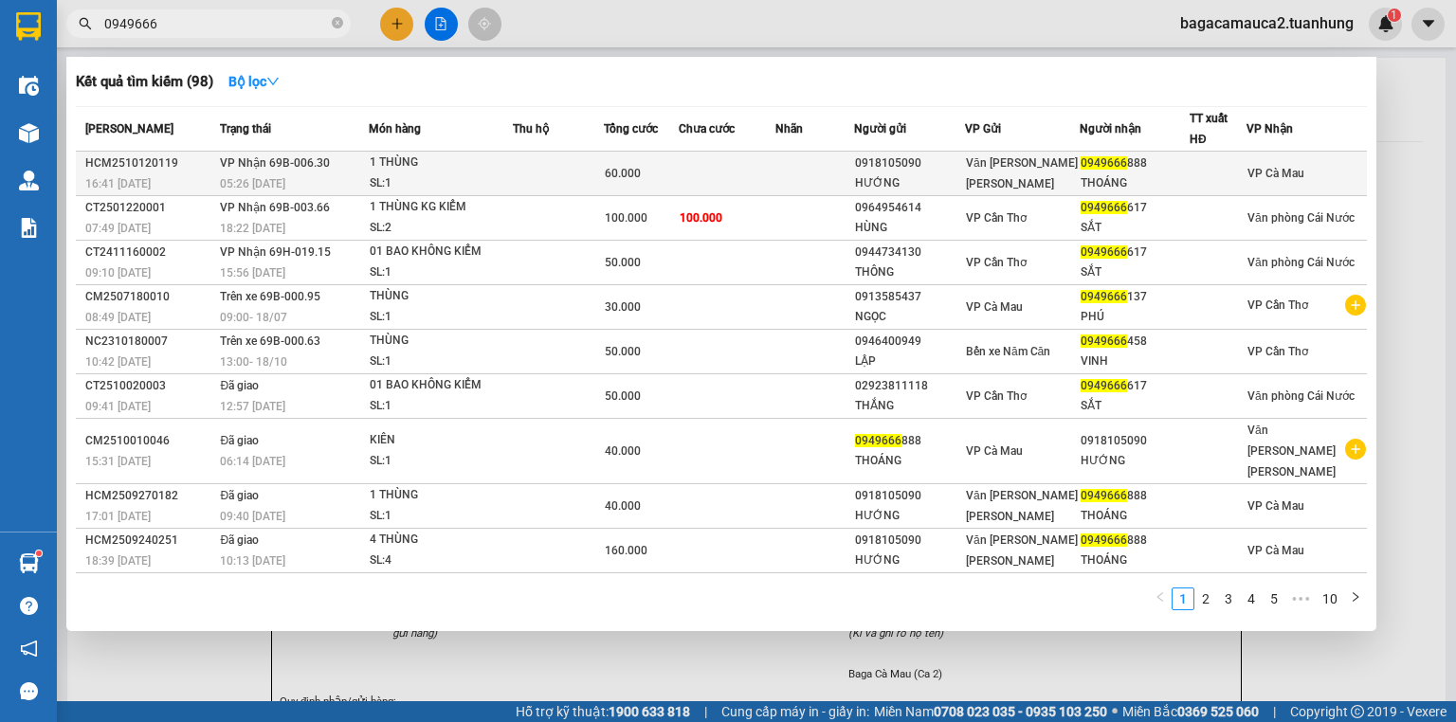
type input "0949666"
click at [494, 171] on div "1 THÙNG" at bounding box center [441, 163] width 142 height 21
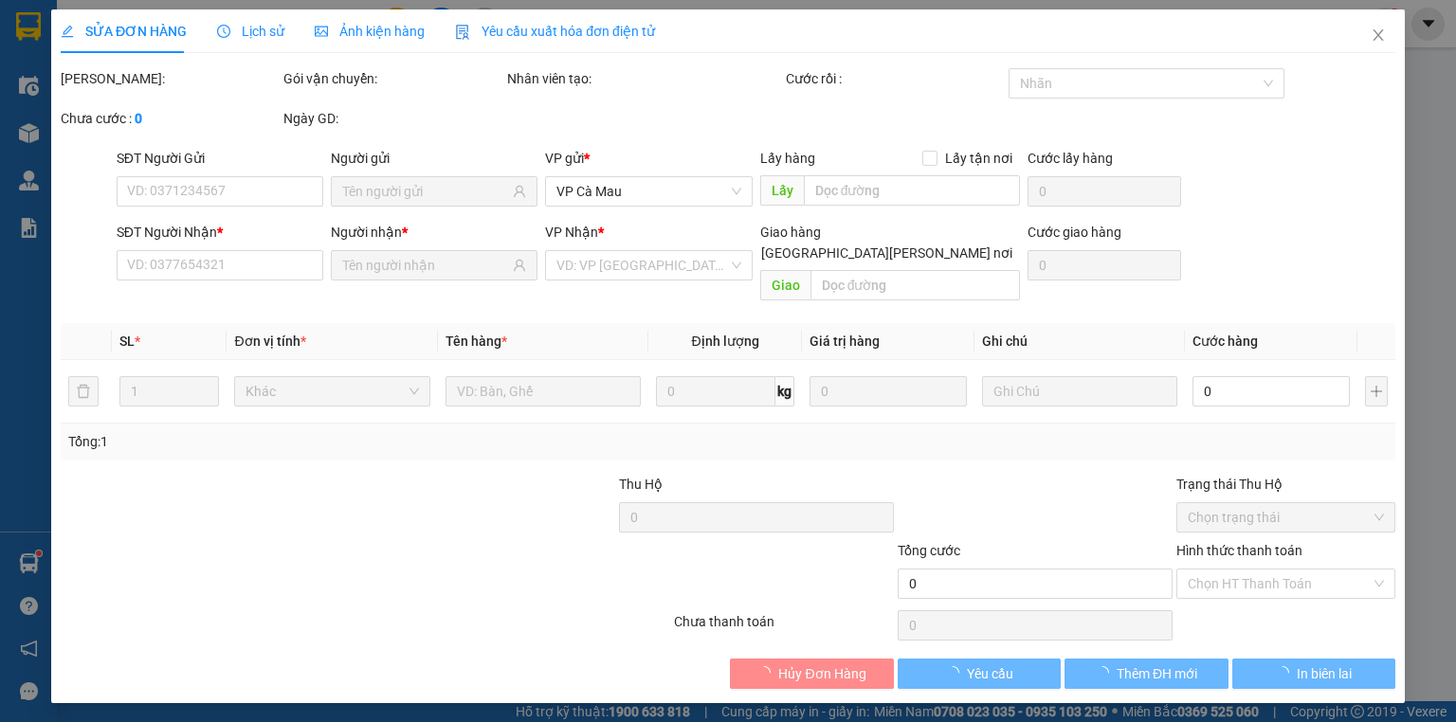
type input "0918105090"
type input "HƯỚNG"
type input "0949666888"
type input "THOÁNG"
type input "60.000"
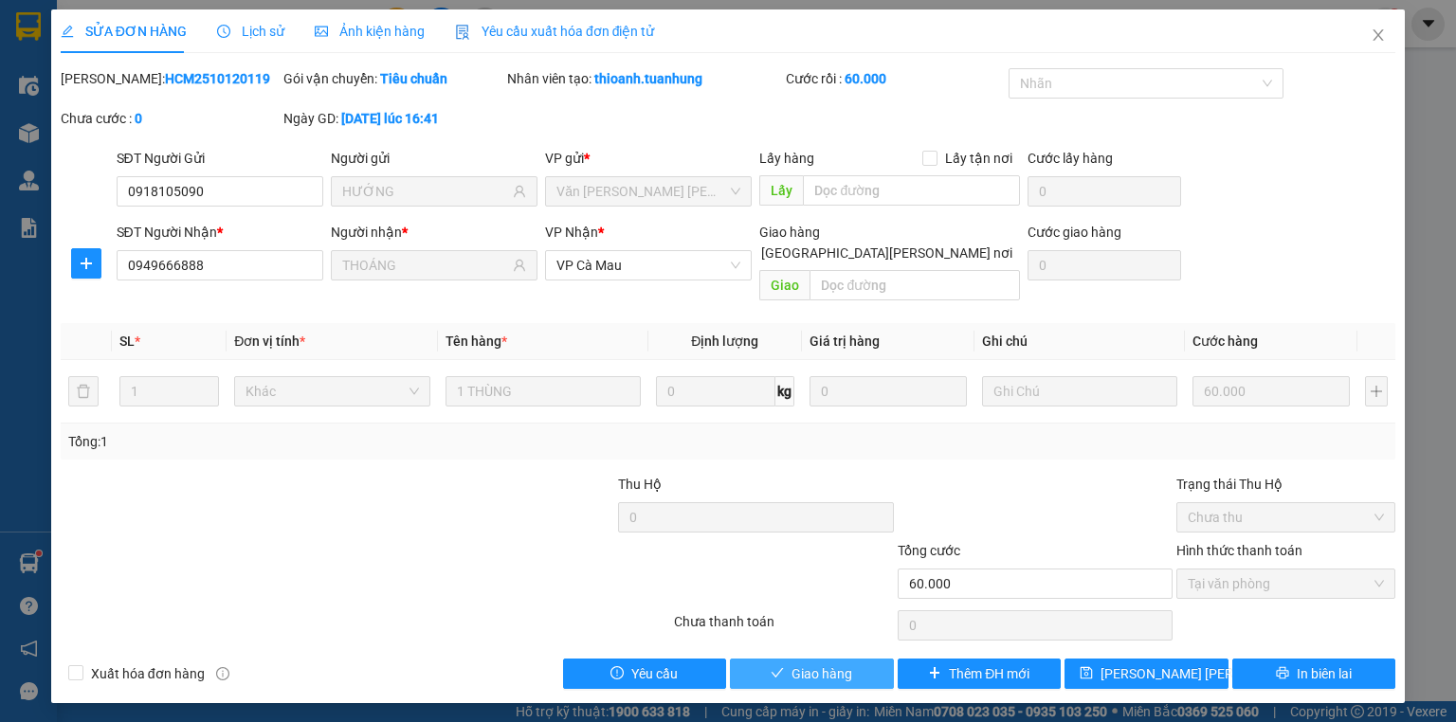
click at [804, 664] on span "Giao hàng" at bounding box center [821, 674] width 61 height 21
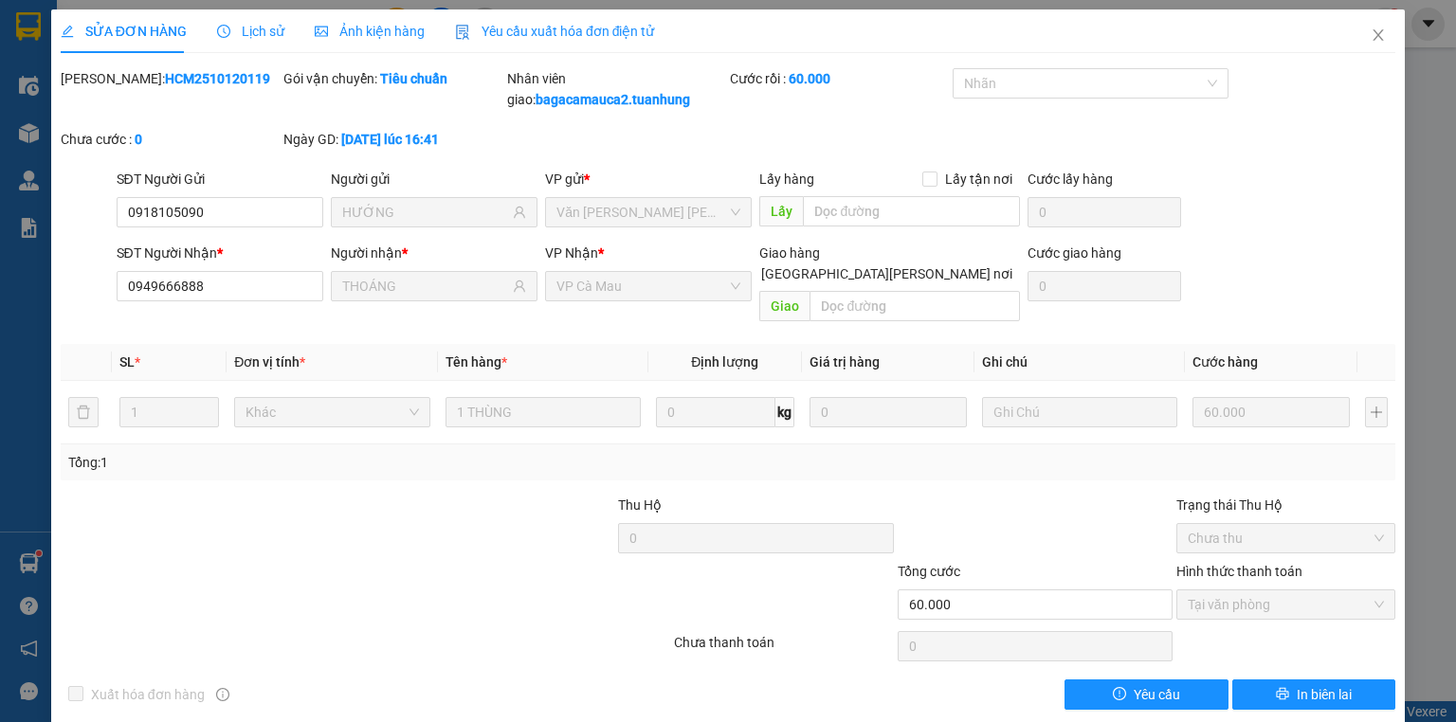
click at [37, 438] on div "SỬA ĐƠN HÀNG Lịch sử Ảnh kiện hàng Yêu cầu xuất hóa đơn điện tử Total Paid Fee …" at bounding box center [728, 361] width 1456 height 722
click at [1371, 29] on icon "close" at bounding box center [1378, 34] width 15 height 15
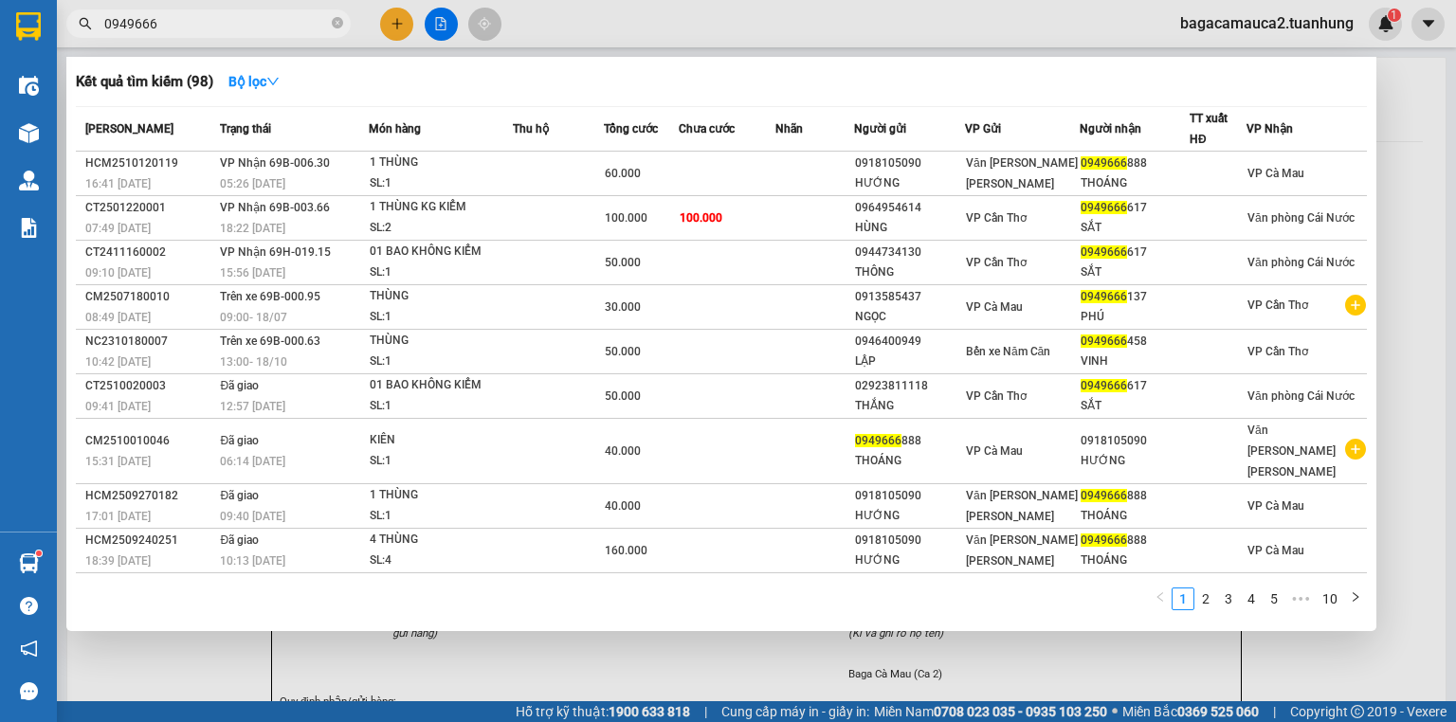
click at [280, 17] on input "0949666" at bounding box center [216, 23] width 224 height 21
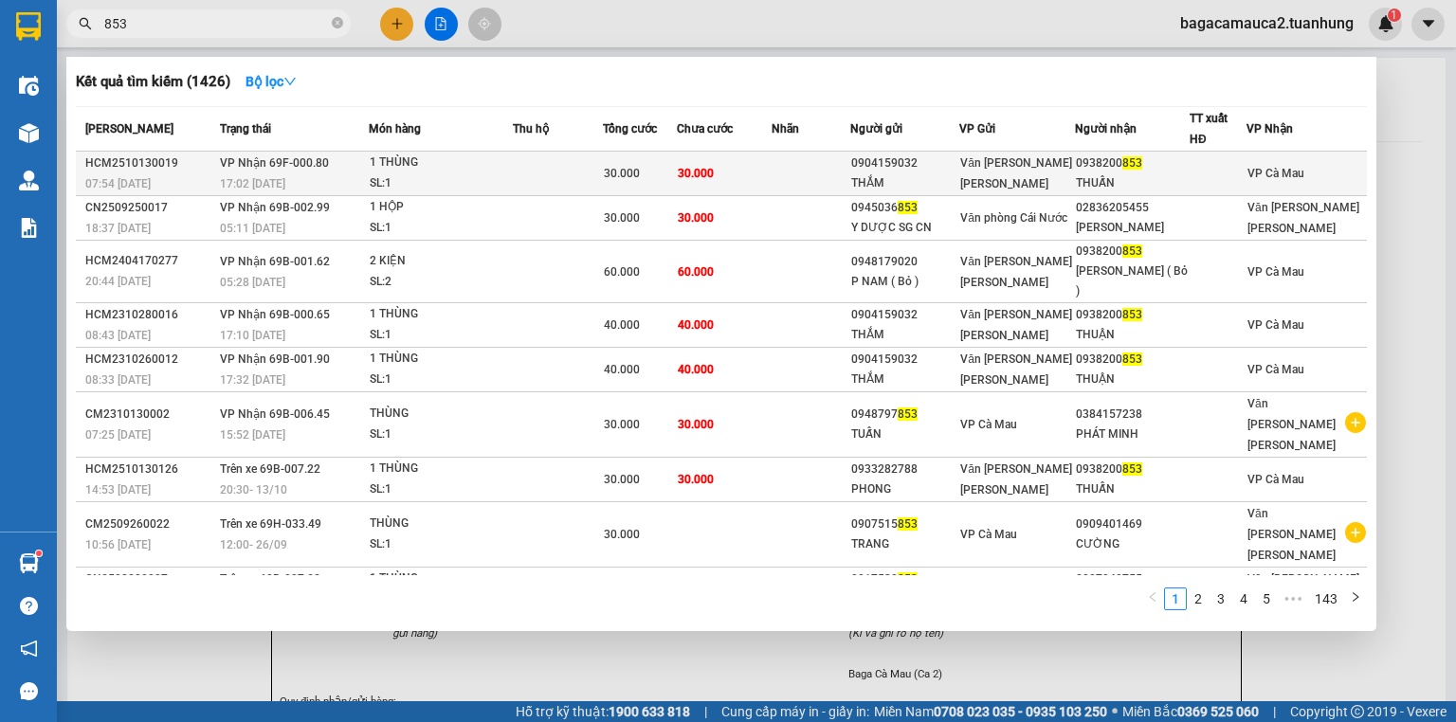
type input "853"
click at [392, 173] on div "SL: 1" at bounding box center [441, 183] width 142 height 21
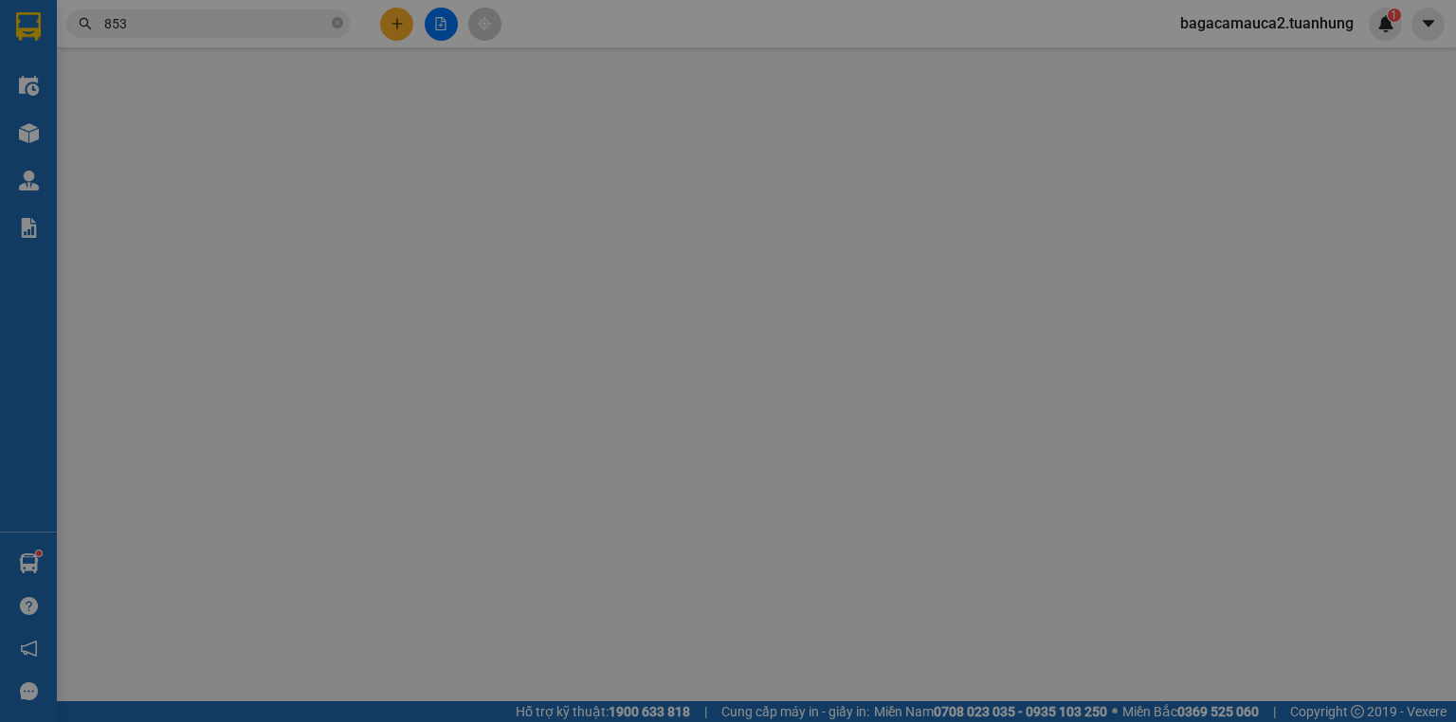
type input "0904159032"
type input "THẮM"
type input "0938200853"
type input "THUẤN"
type input "30.000"
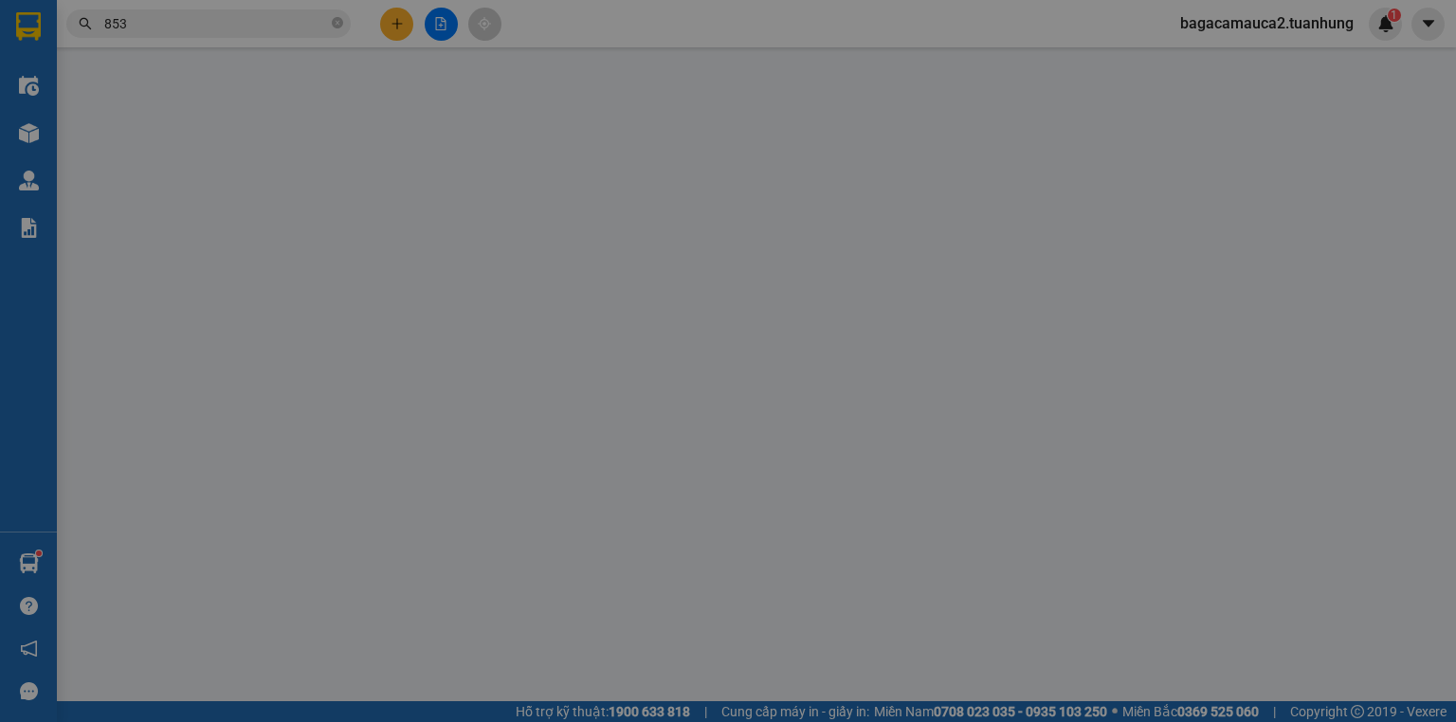
type input "30.000"
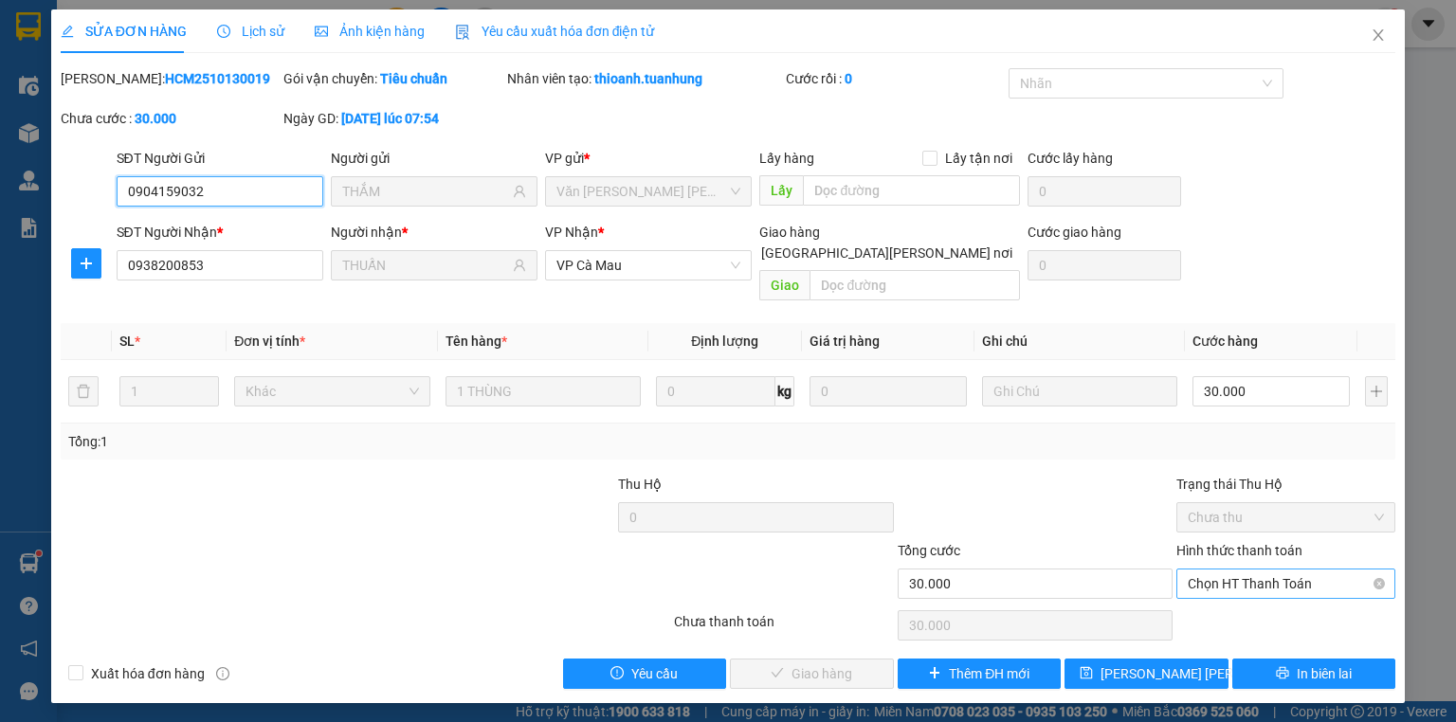
click at [1260, 570] on span "Chọn HT Thanh Toán" at bounding box center [1286, 584] width 196 height 28
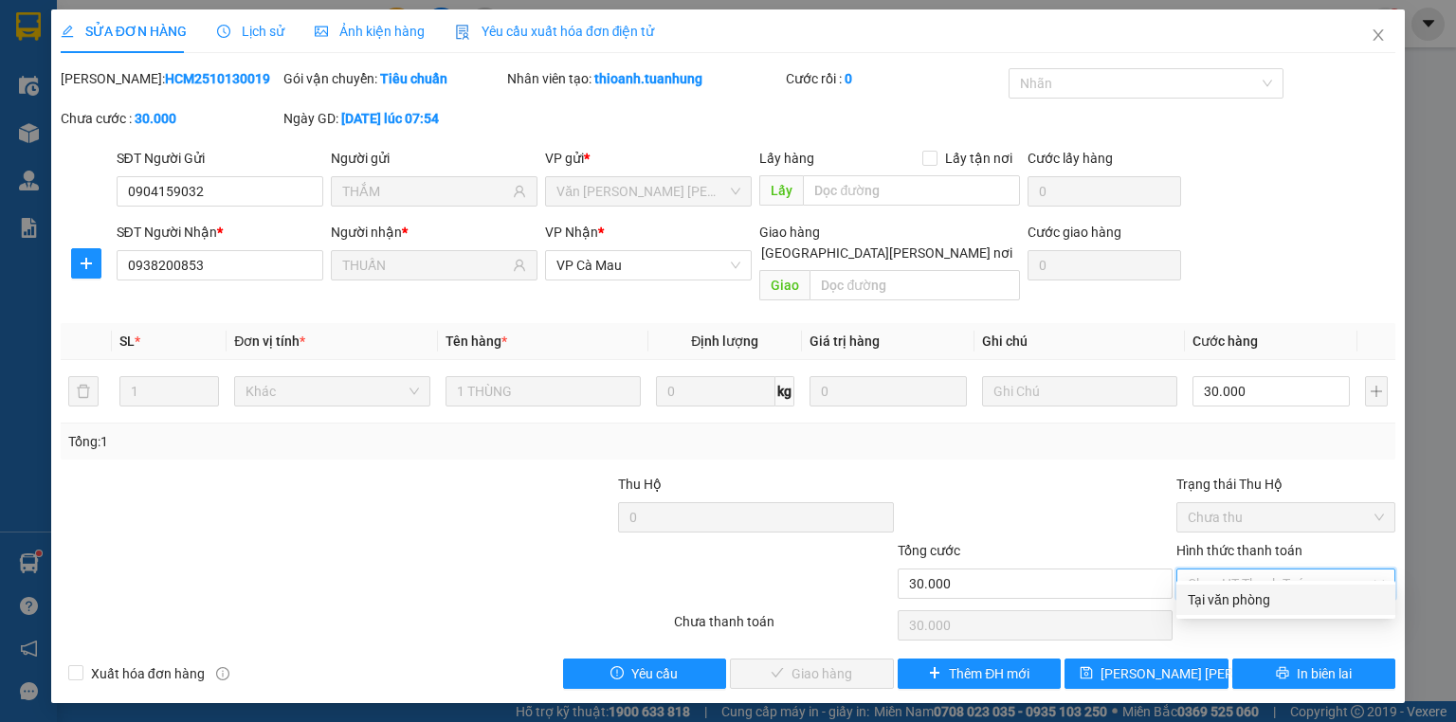
drag, startPoint x: 1251, startPoint y: 601, endPoint x: 884, endPoint y: 618, distance: 367.2
click at [1250, 599] on div "Tại văn phòng" at bounding box center [1286, 600] width 196 height 21
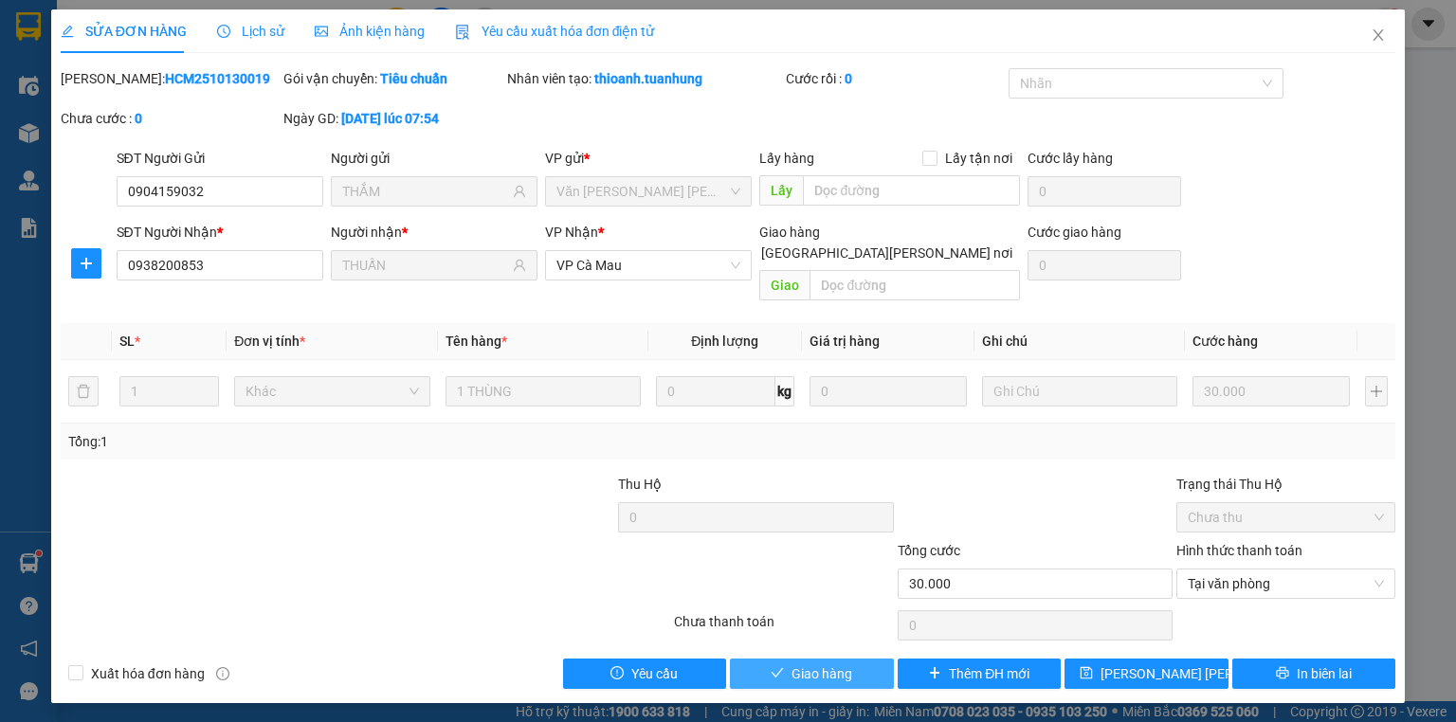
click at [773, 664] on button "Giao hàng" at bounding box center [812, 674] width 164 height 30
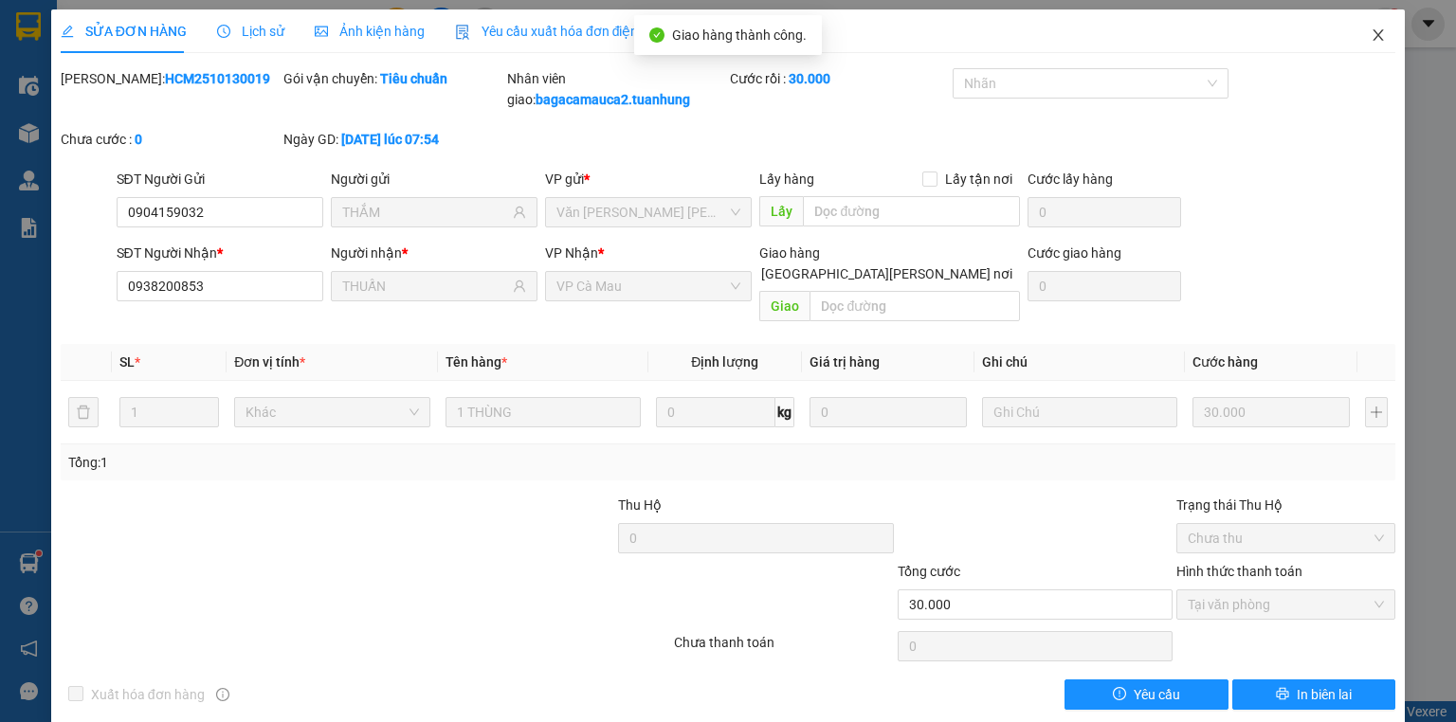
click at [1371, 35] on icon "close" at bounding box center [1378, 34] width 15 height 15
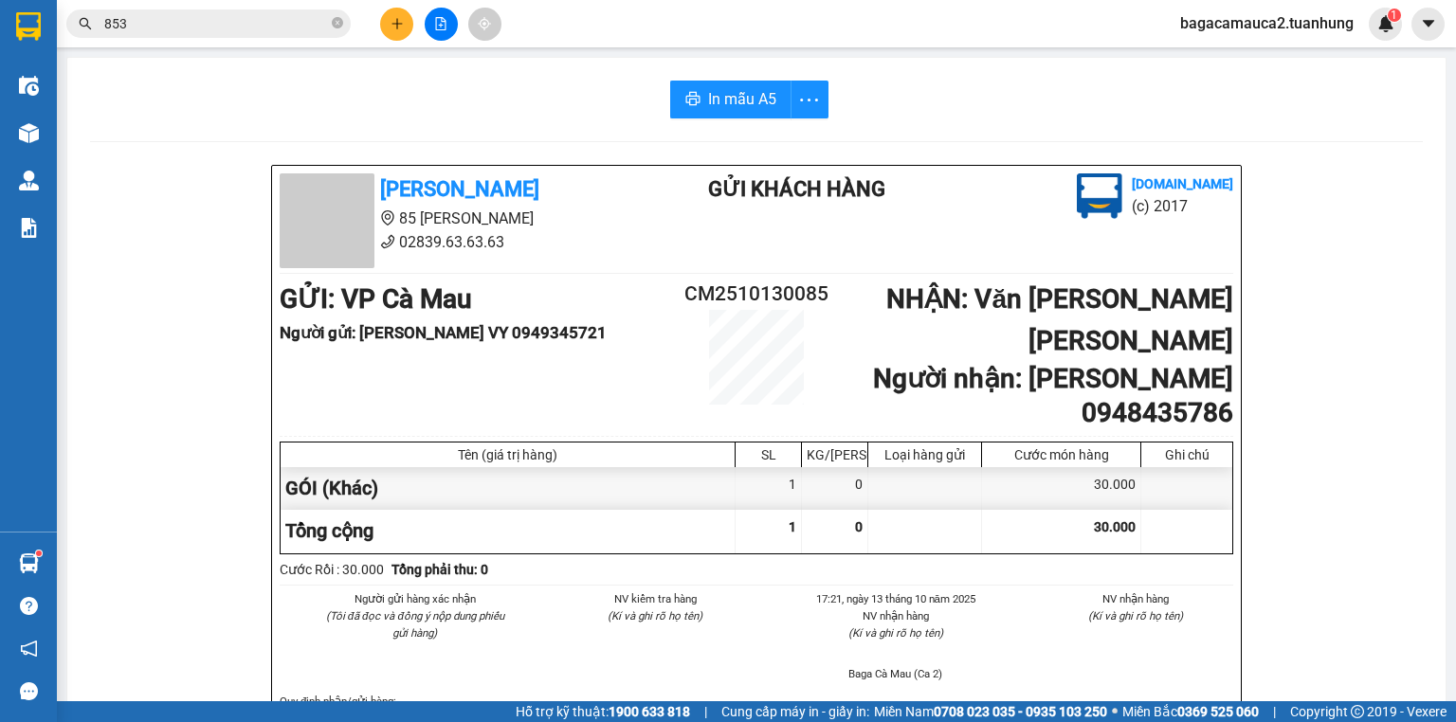
click at [396, 27] on icon "plus" at bounding box center [396, 23] width 1 height 10
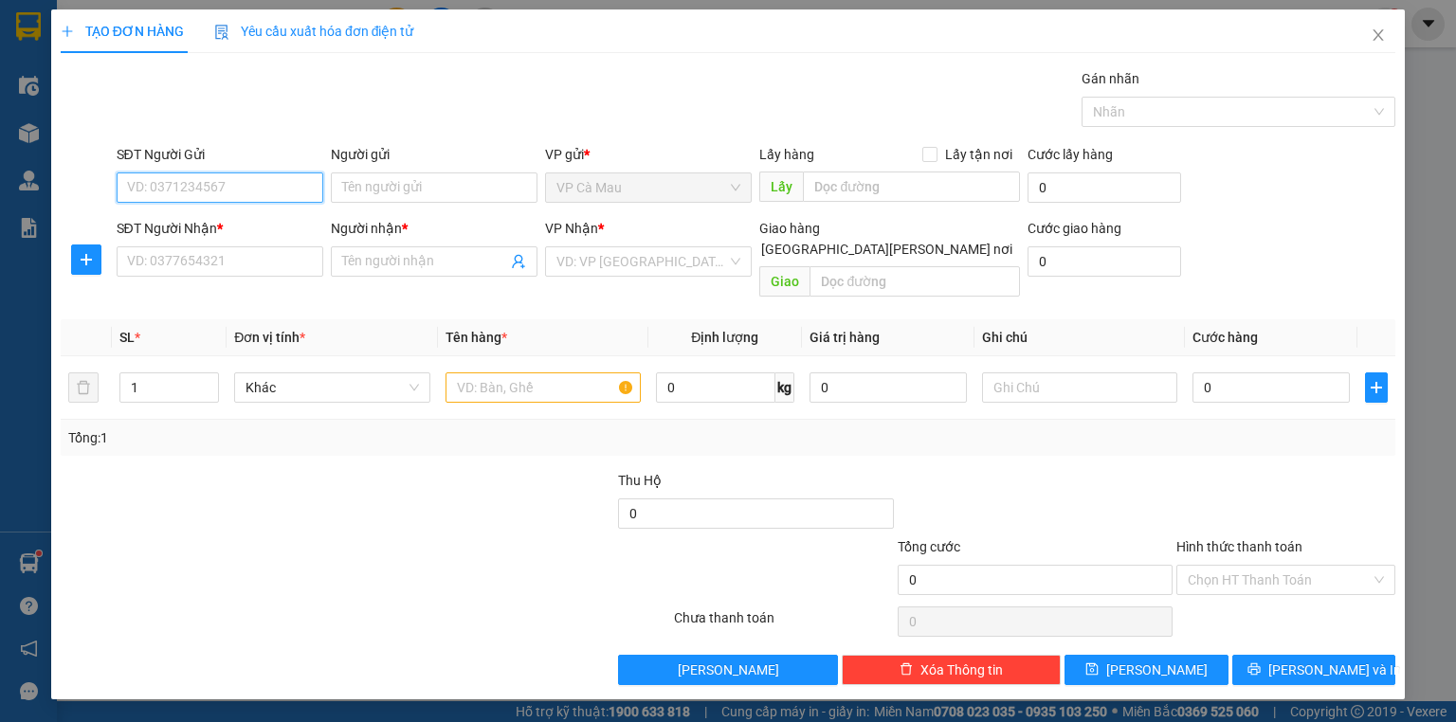
click at [244, 183] on input "SĐT Người Gửi" at bounding box center [220, 188] width 207 height 30
click at [266, 223] on div "0888169098" at bounding box center [220, 224] width 184 height 21
type input "0888169098"
click at [412, 190] on input "Người gửi" at bounding box center [434, 188] width 207 height 30
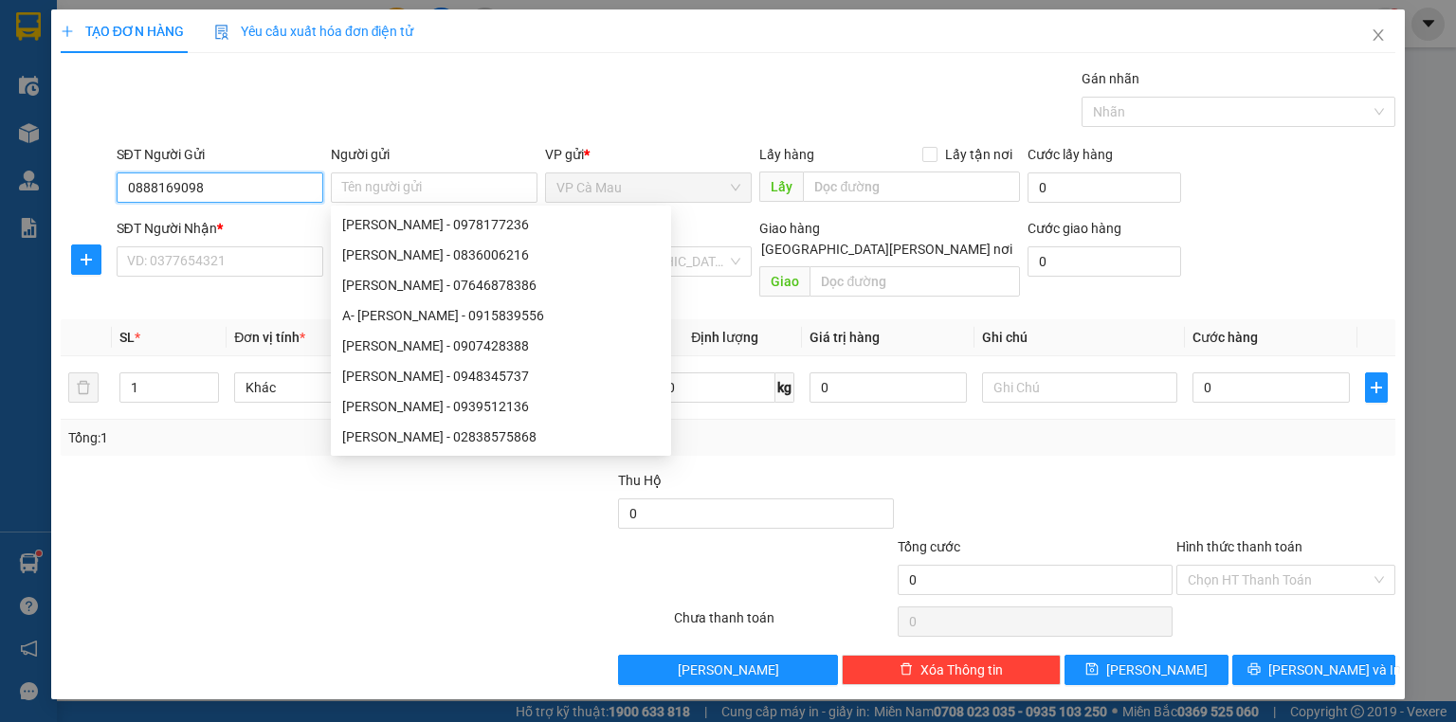
click at [230, 181] on input "0888169098" at bounding box center [220, 188] width 207 height 30
drag, startPoint x: 230, startPoint y: 181, endPoint x: 215, endPoint y: 181, distance: 15.2
click at [227, 181] on input "0888169098" at bounding box center [220, 188] width 207 height 30
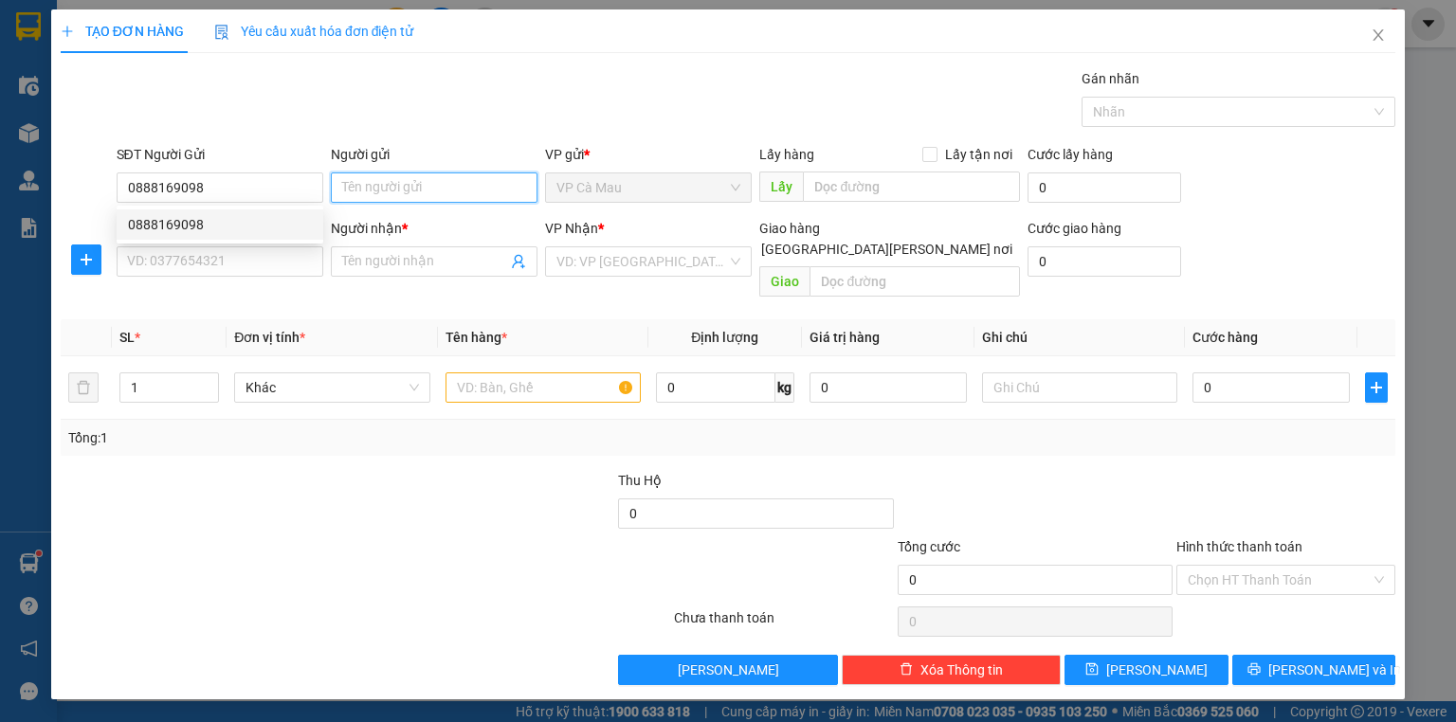
click at [373, 173] on input "Người gửi" at bounding box center [434, 188] width 207 height 30
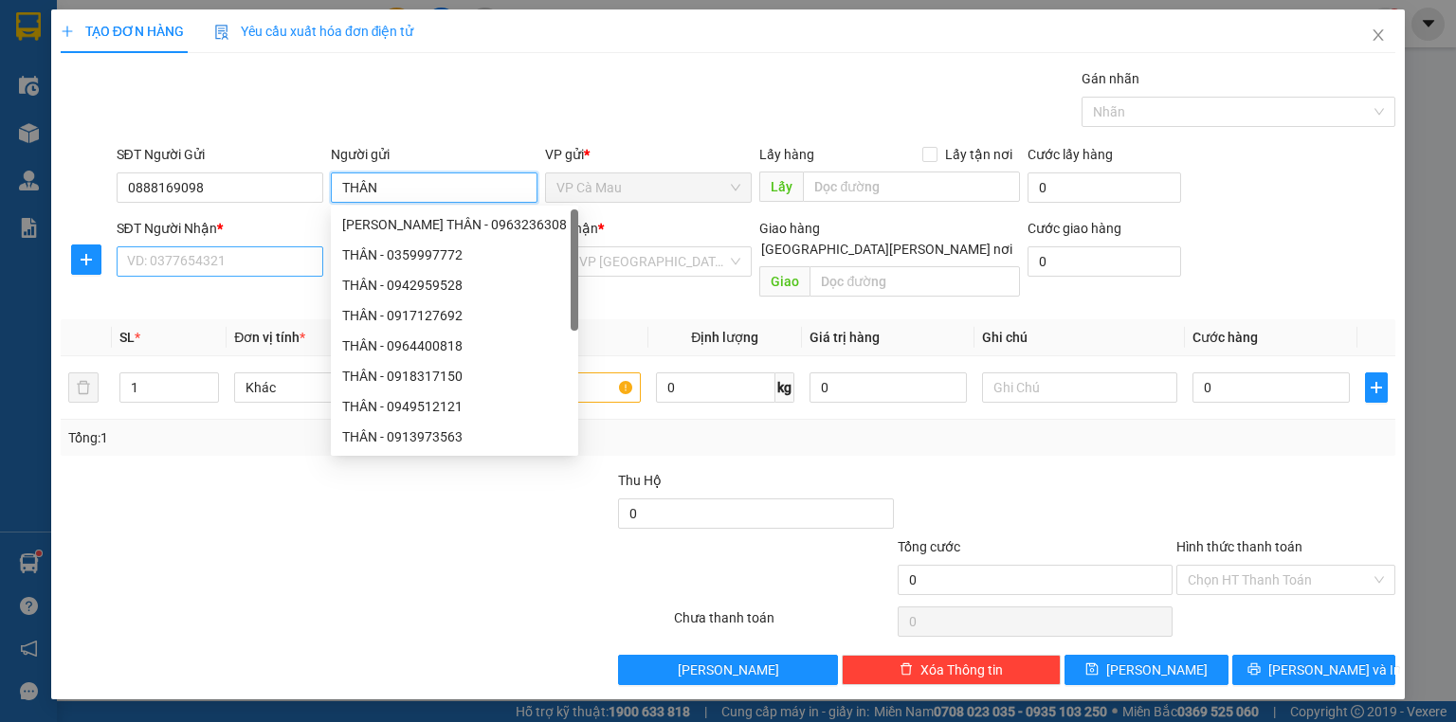
type input "THÂN"
click at [191, 264] on input "SĐT Người Nhận *" at bounding box center [220, 261] width 207 height 30
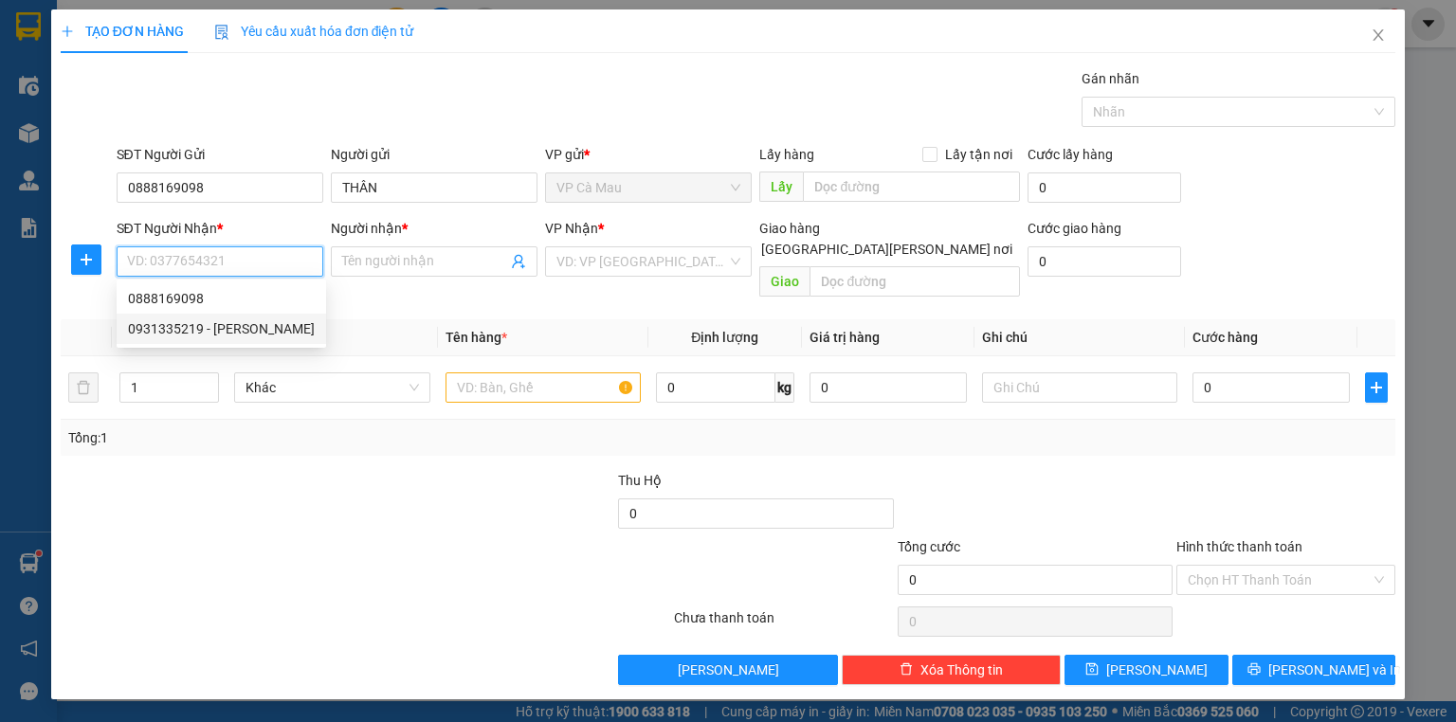
click at [217, 329] on div "0931335219 - THẠCH THĂNG" at bounding box center [221, 328] width 187 height 21
type input "0931335219"
type input "THẠCH THĂNG"
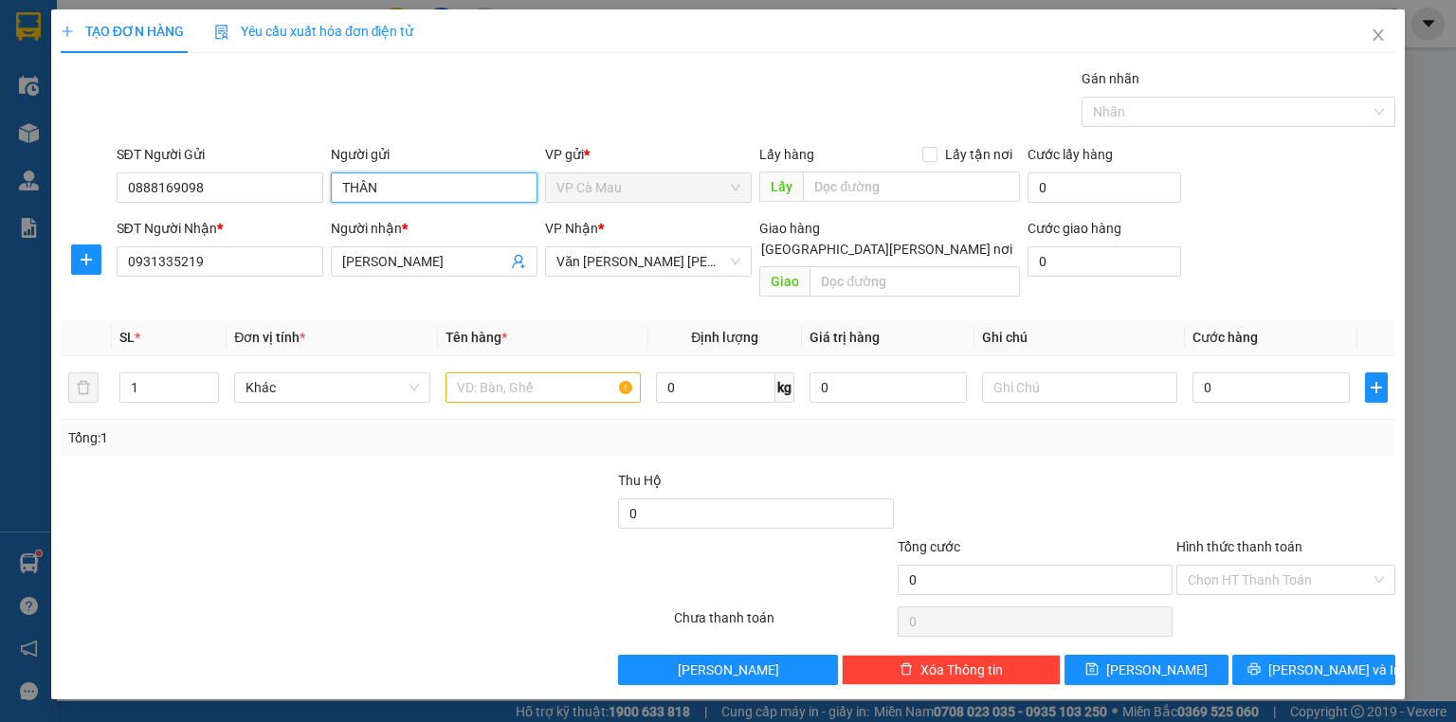
click at [430, 196] on input "THÂN" at bounding box center [434, 188] width 207 height 30
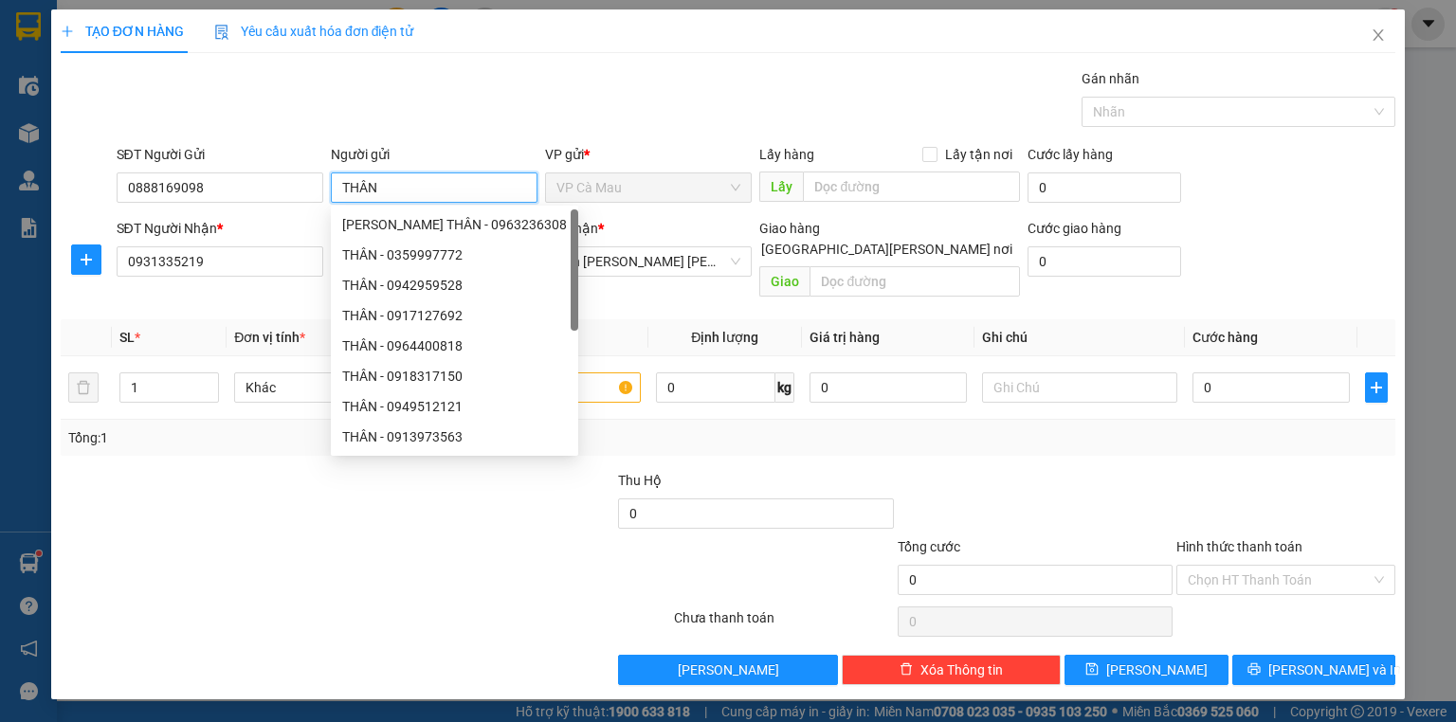
type input "A"
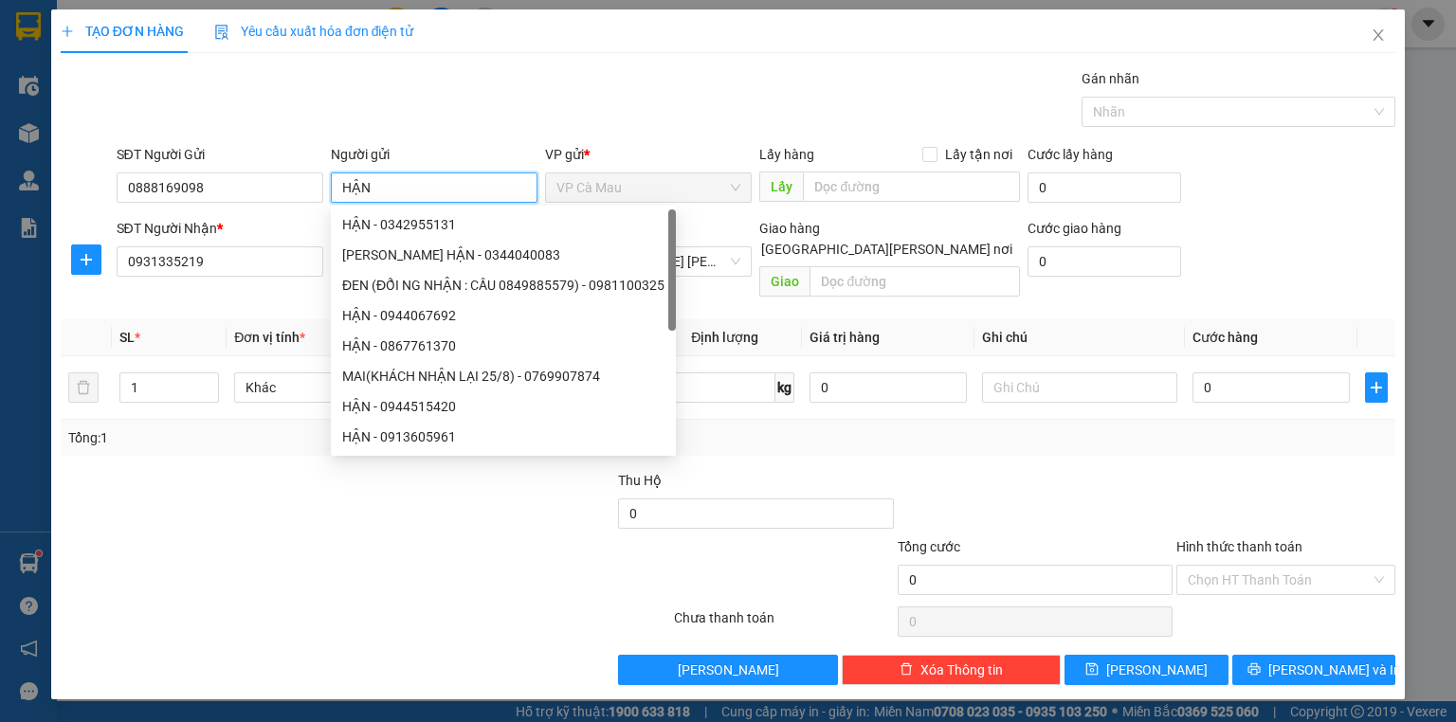
type input "HẬN"
click at [382, 538] on div at bounding box center [254, 569] width 391 height 66
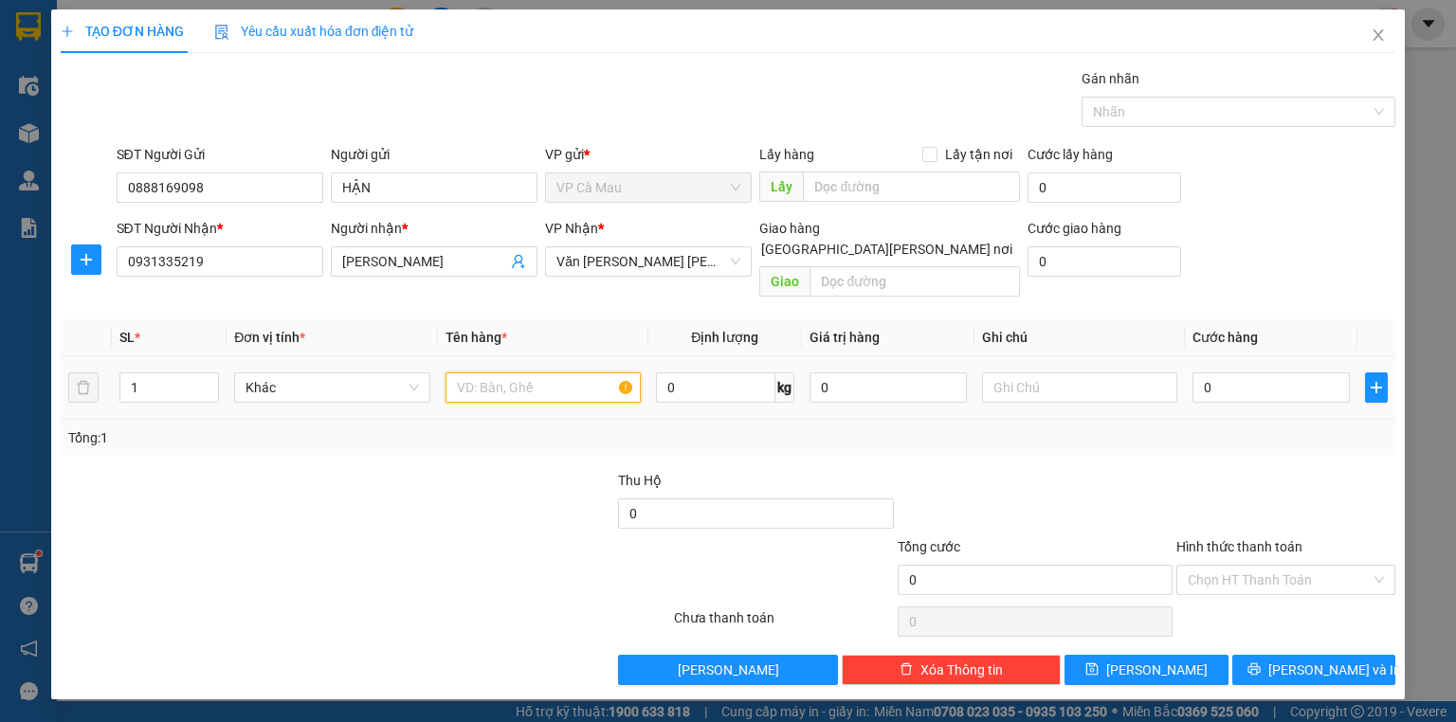
click at [546, 373] on input "text" at bounding box center [542, 388] width 195 height 30
type input "THÙNG"
click at [1255, 373] on input "0" at bounding box center [1270, 388] width 157 height 30
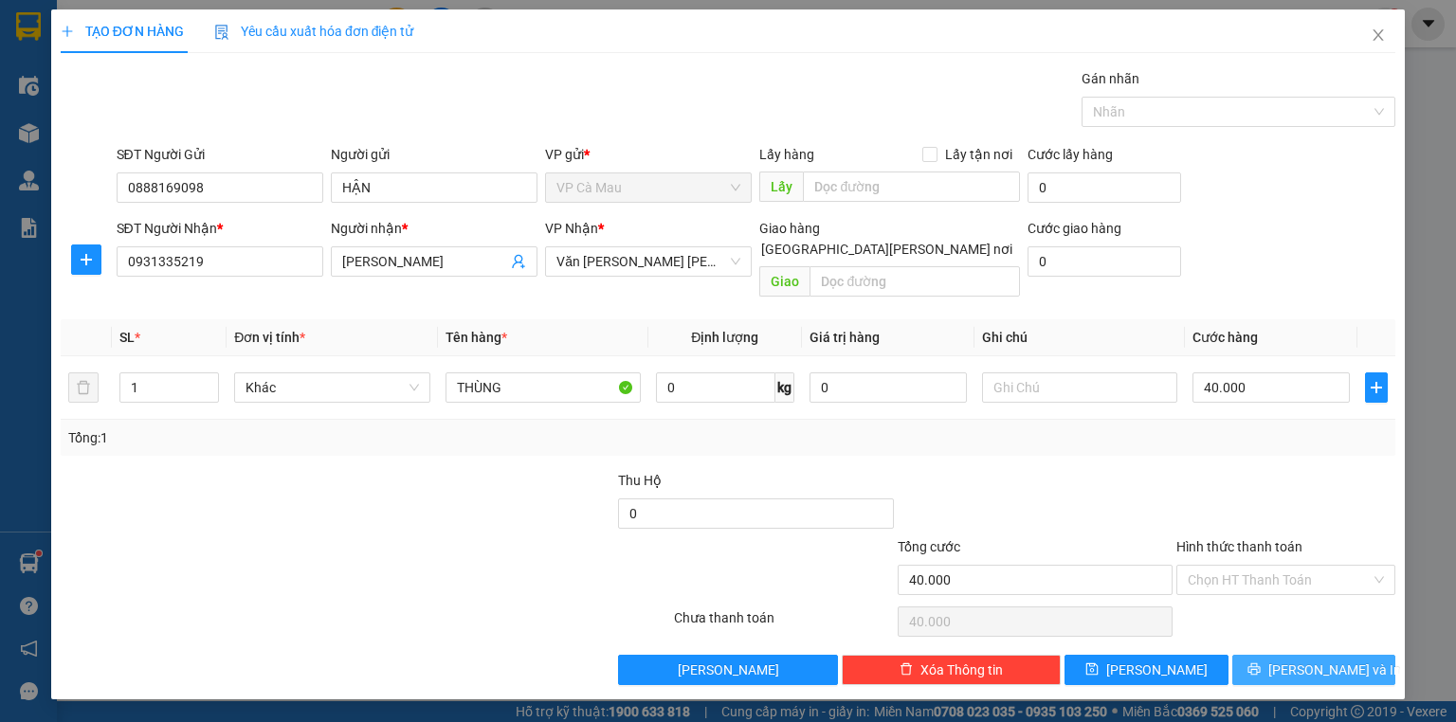
click at [1343, 660] on span "[PERSON_NAME] và In" at bounding box center [1334, 670] width 133 height 21
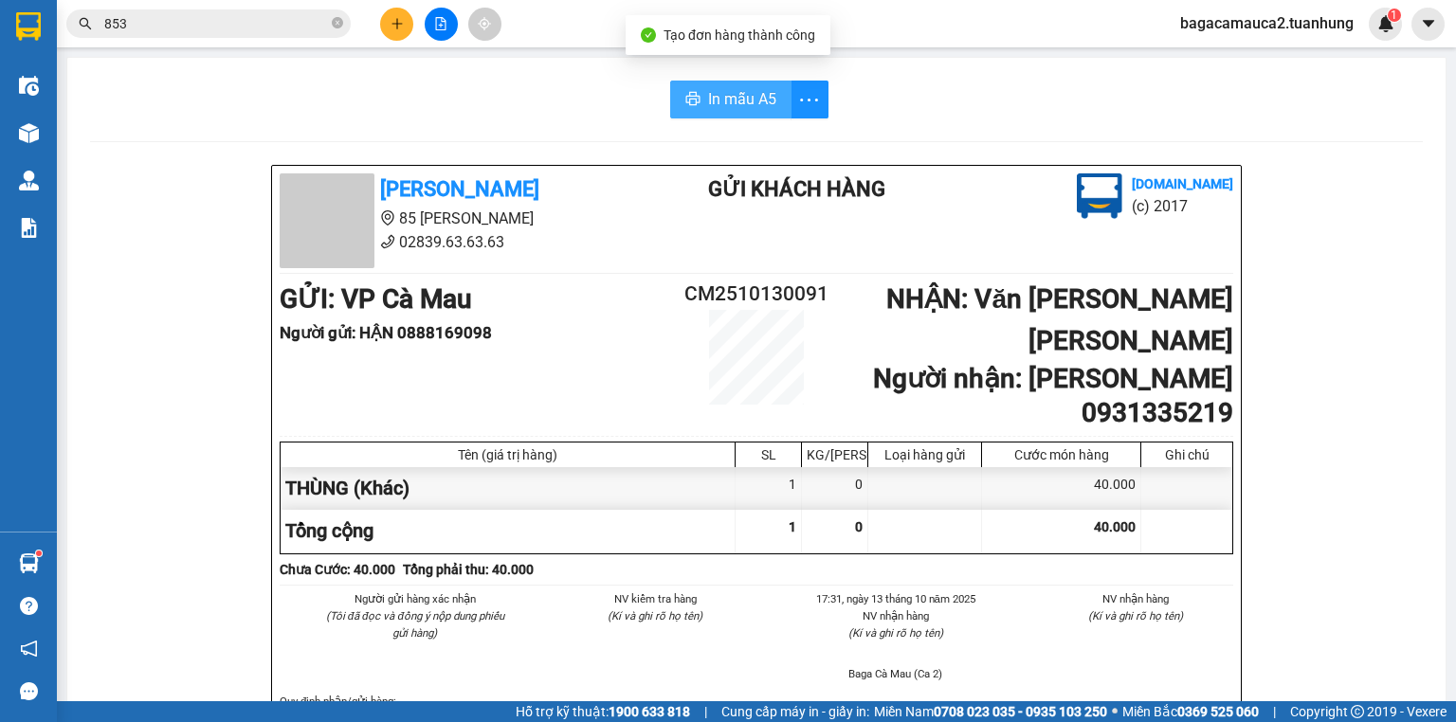
click at [742, 92] on span "In mẫu A5" at bounding box center [742, 99] width 68 height 24
click at [340, 27] on icon "close-circle" at bounding box center [337, 22] width 11 height 11
click at [309, 20] on input "text" at bounding box center [216, 23] width 224 height 21
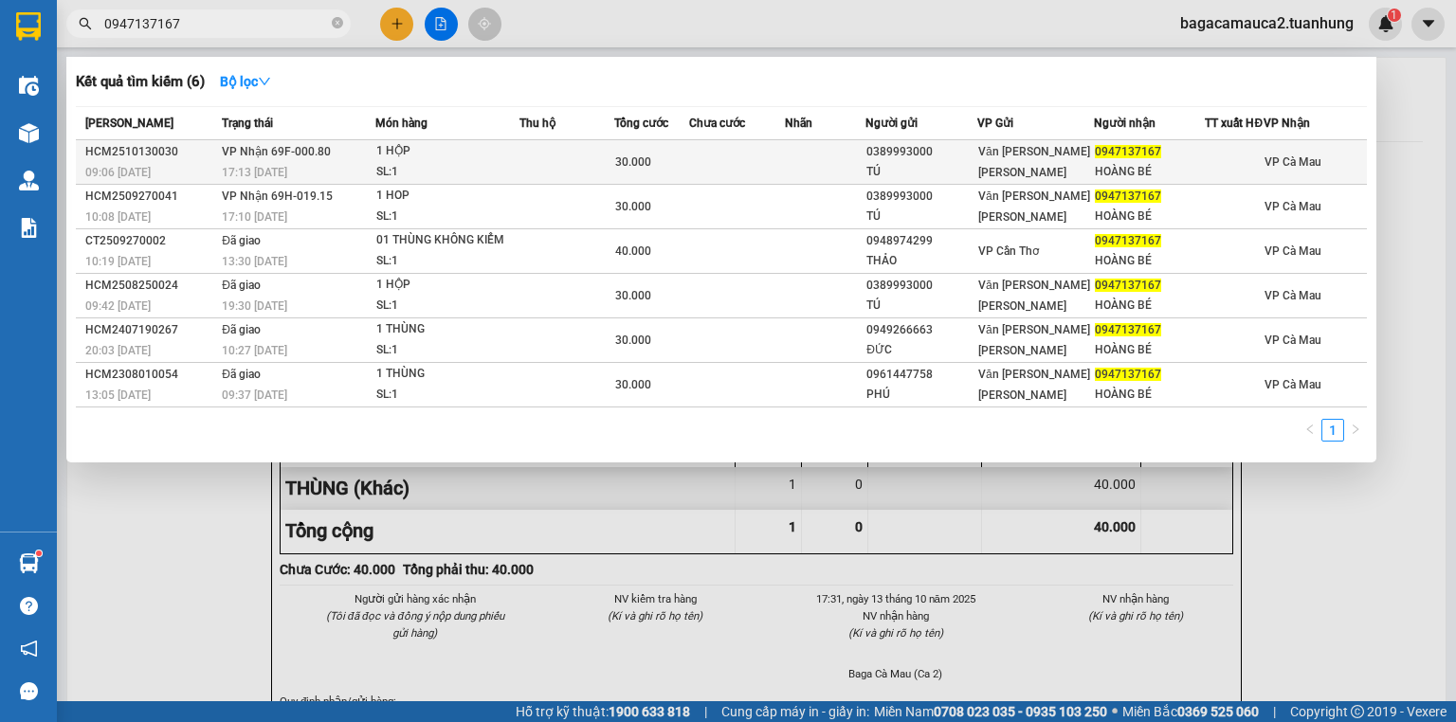
type input "0947137167"
click at [656, 170] on div "30.000" at bounding box center [651, 162] width 73 height 21
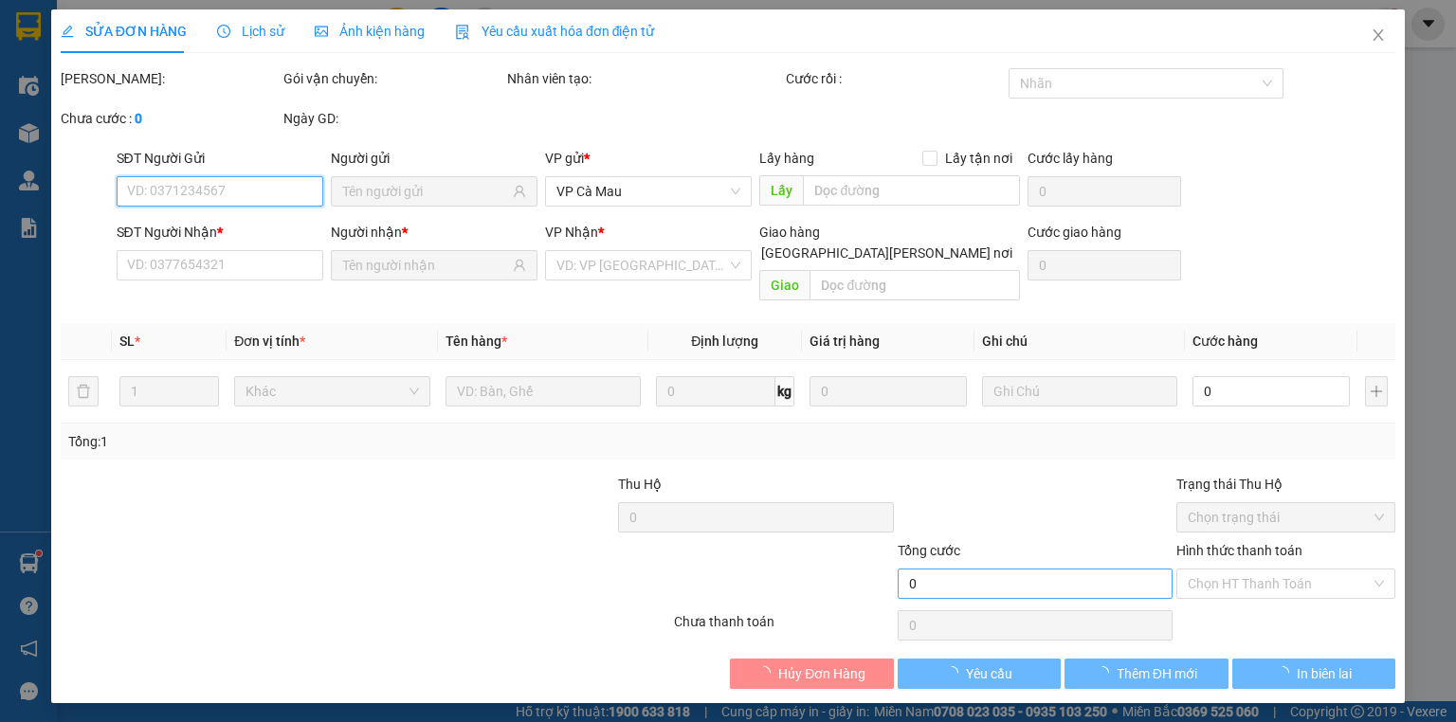
type input "0389993000"
type input "TÚ"
type input "0947137167"
type input "HOÀNG BÉ"
type input "30.000"
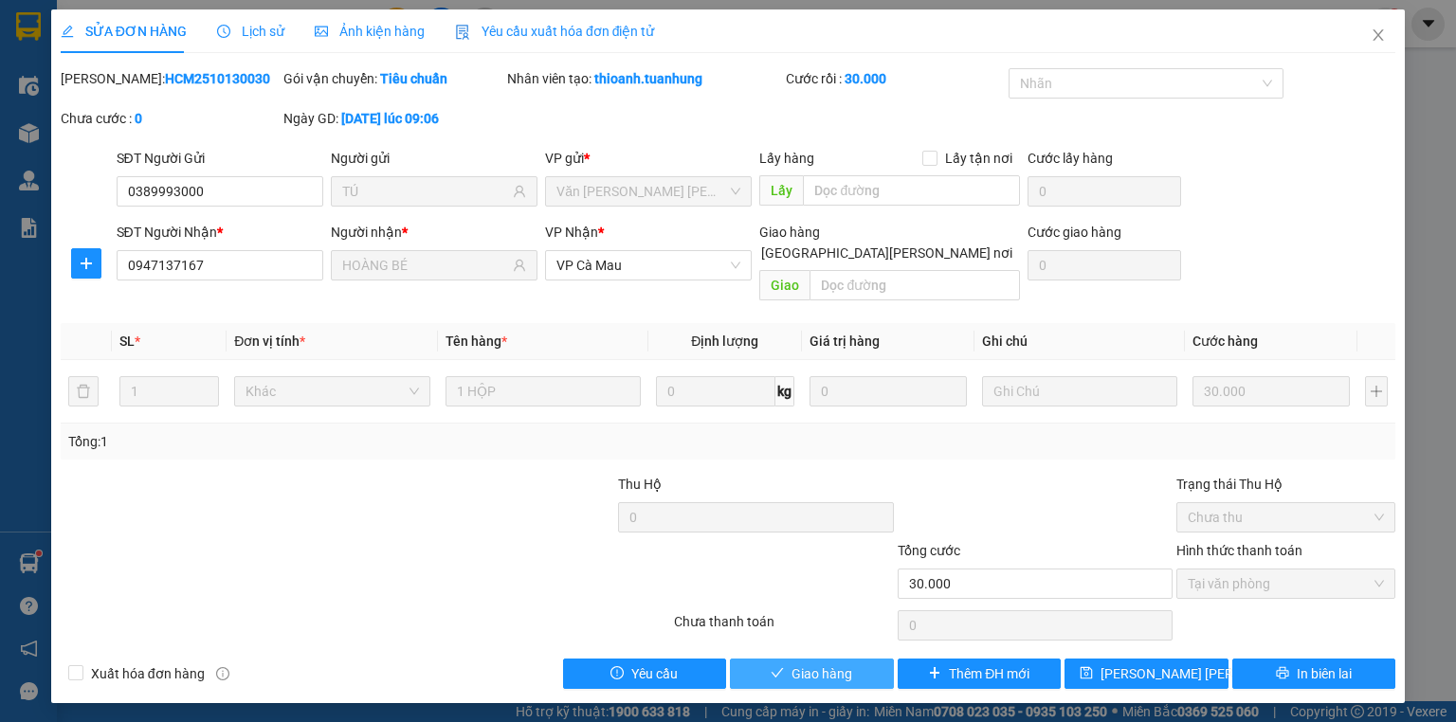
click at [828, 664] on span "Giao hàng" at bounding box center [821, 674] width 61 height 21
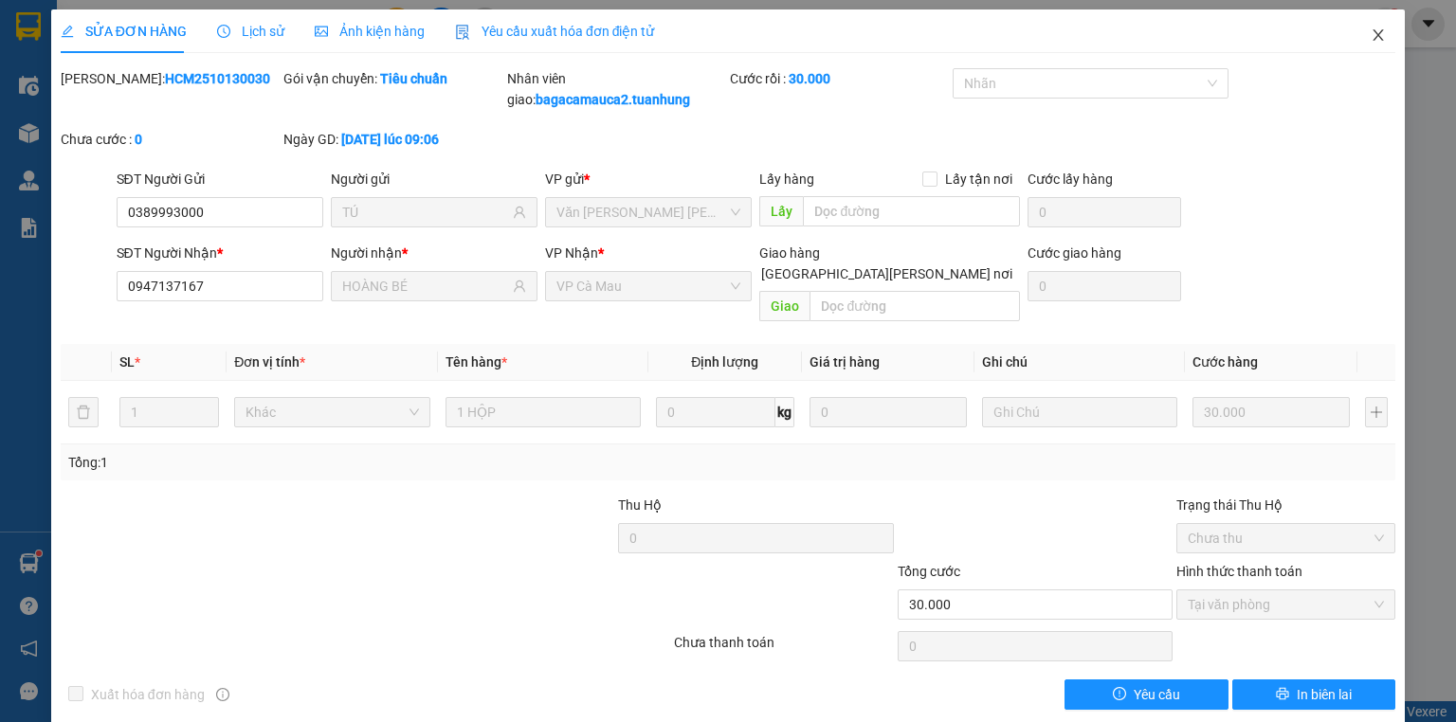
click at [1371, 38] on icon "close" at bounding box center [1378, 34] width 15 height 15
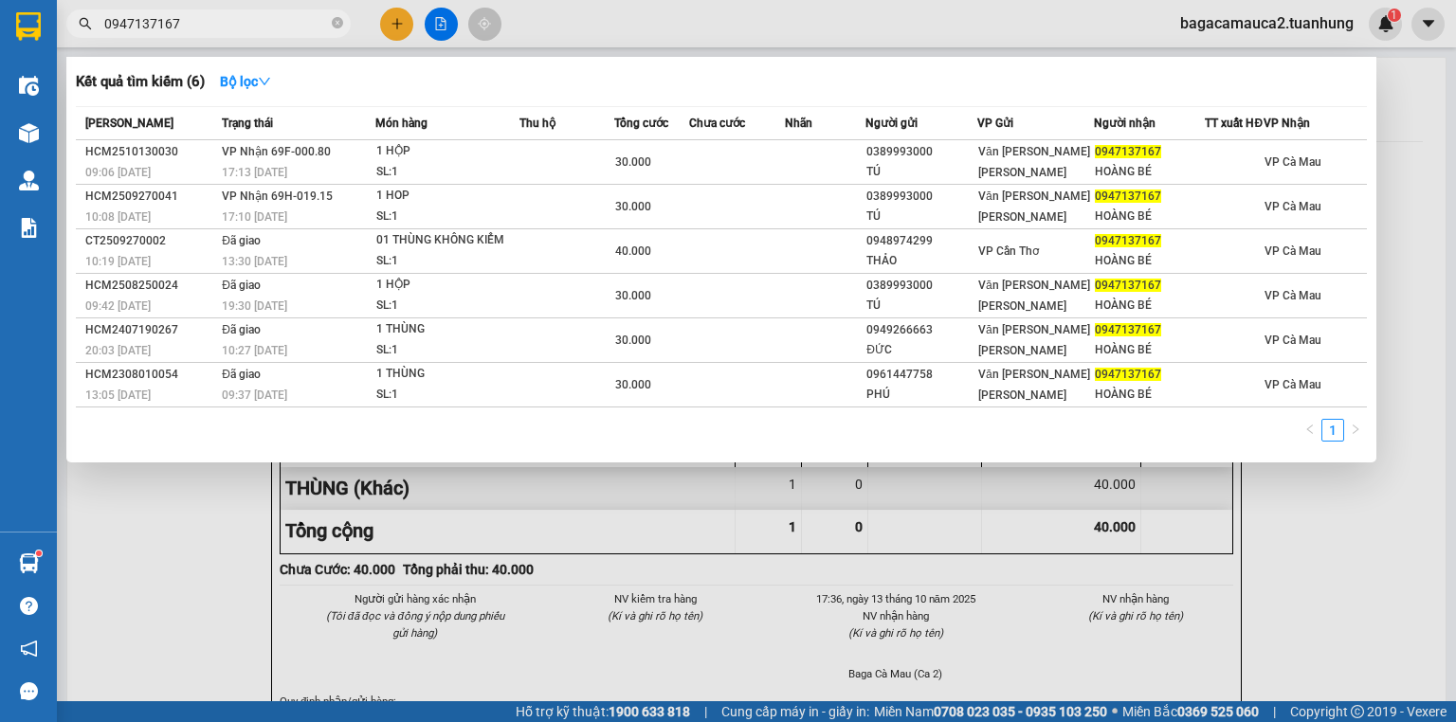
click at [346, 30] on span "0947137167" at bounding box center [208, 23] width 284 height 28
click at [337, 24] on icon "close-circle" at bounding box center [337, 22] width 11 height 11
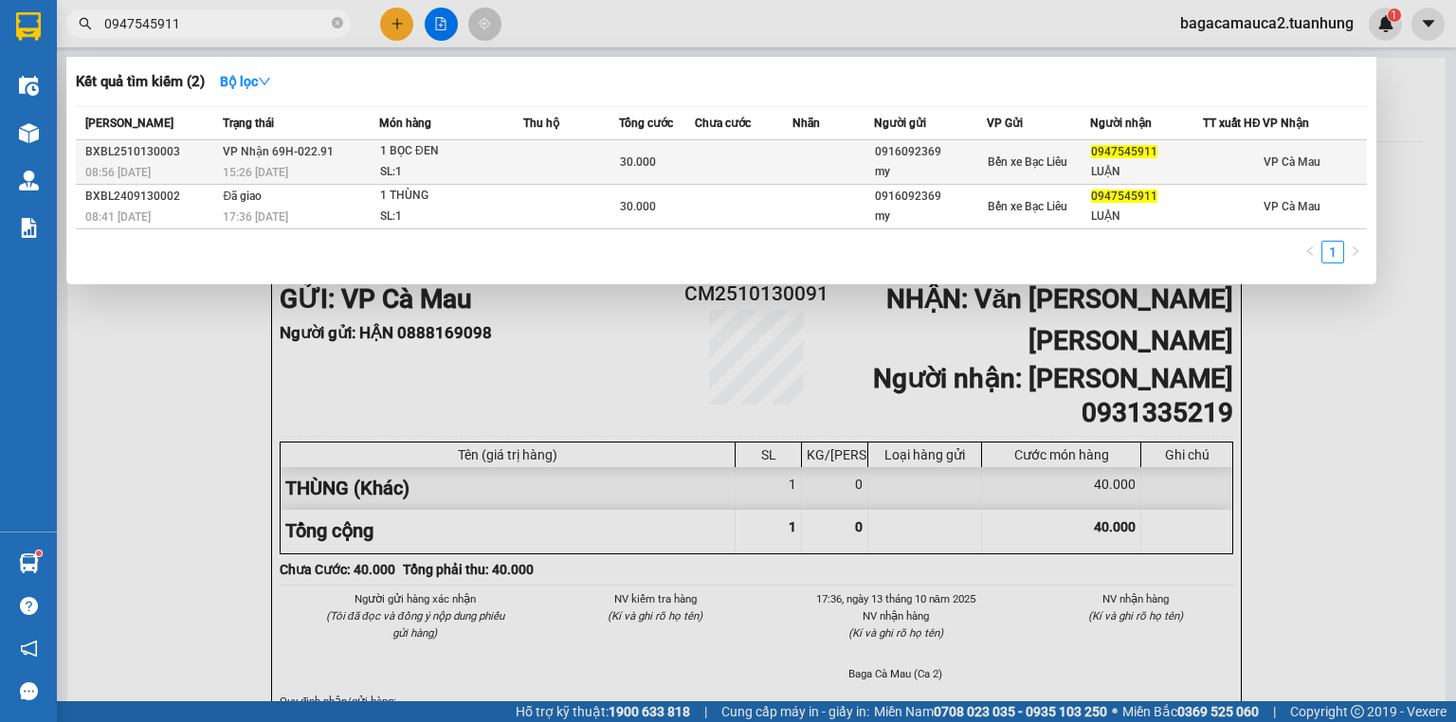
type input "0947545911"
click at [468, 162] on div "1 BỌC ĐEN" at bounding box center [451, 151] width 142 height 21
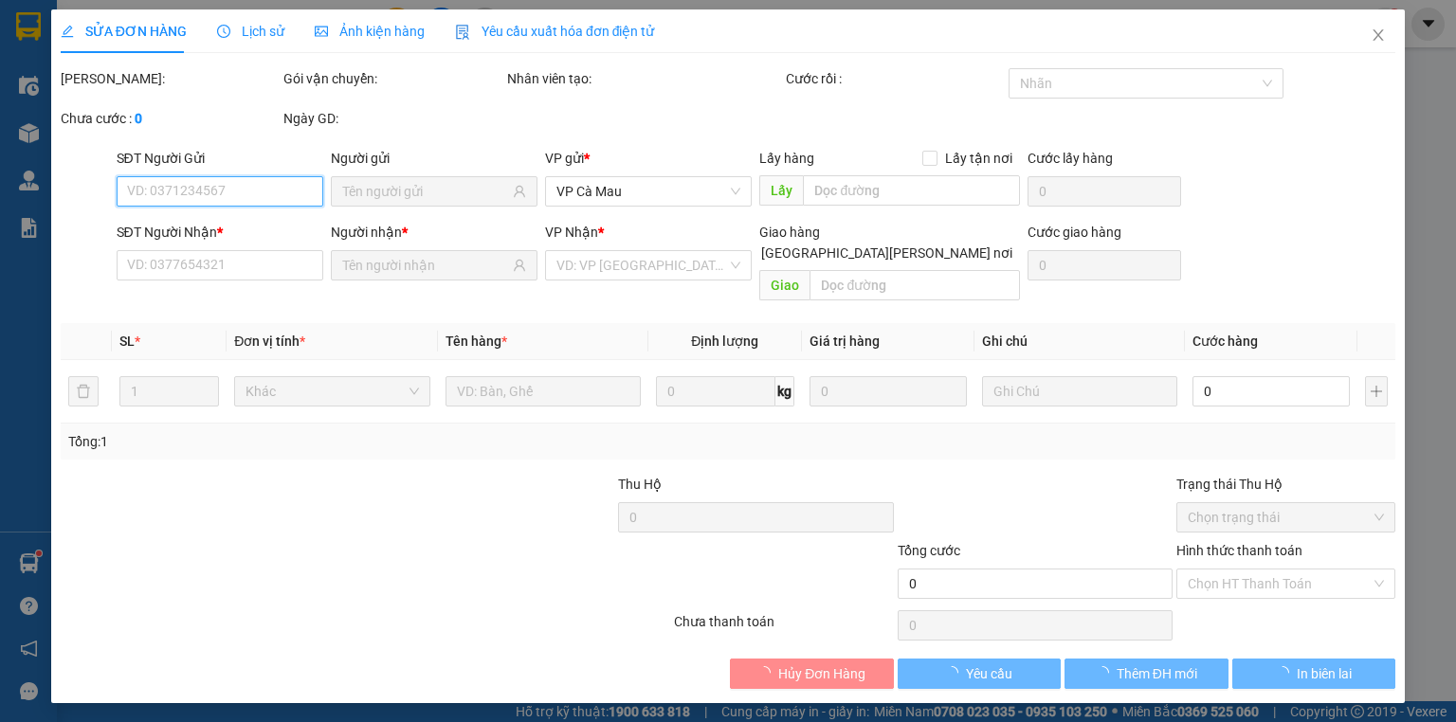
type input "0916092369"
type input "my"
type input "0947545911"
type input "LUẬN"
type input "30.000"
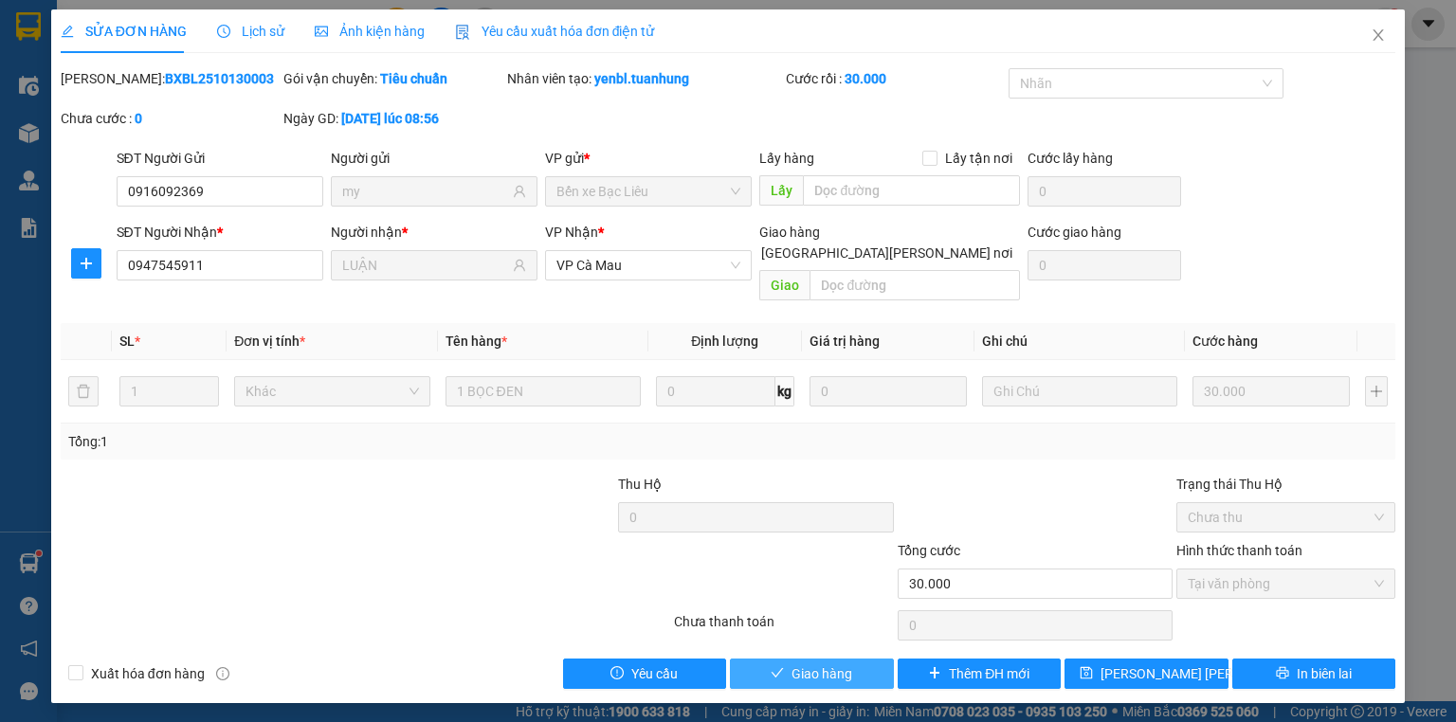
click at [827, 664] on span "Giao hàng" at bounding box center [821, 674] width 61 height 21
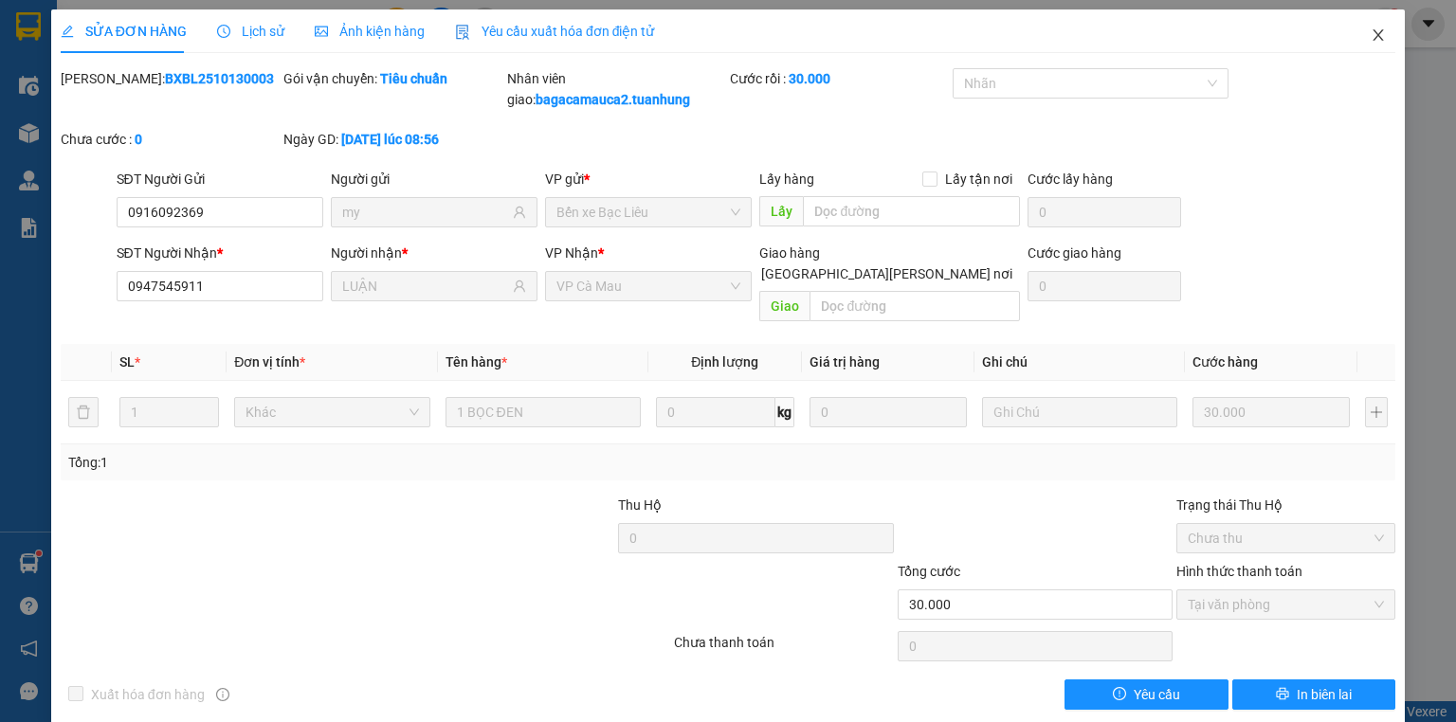
click at [1371, 30] on icon "close" at bounding box center [1378, 34] width 15 height 15
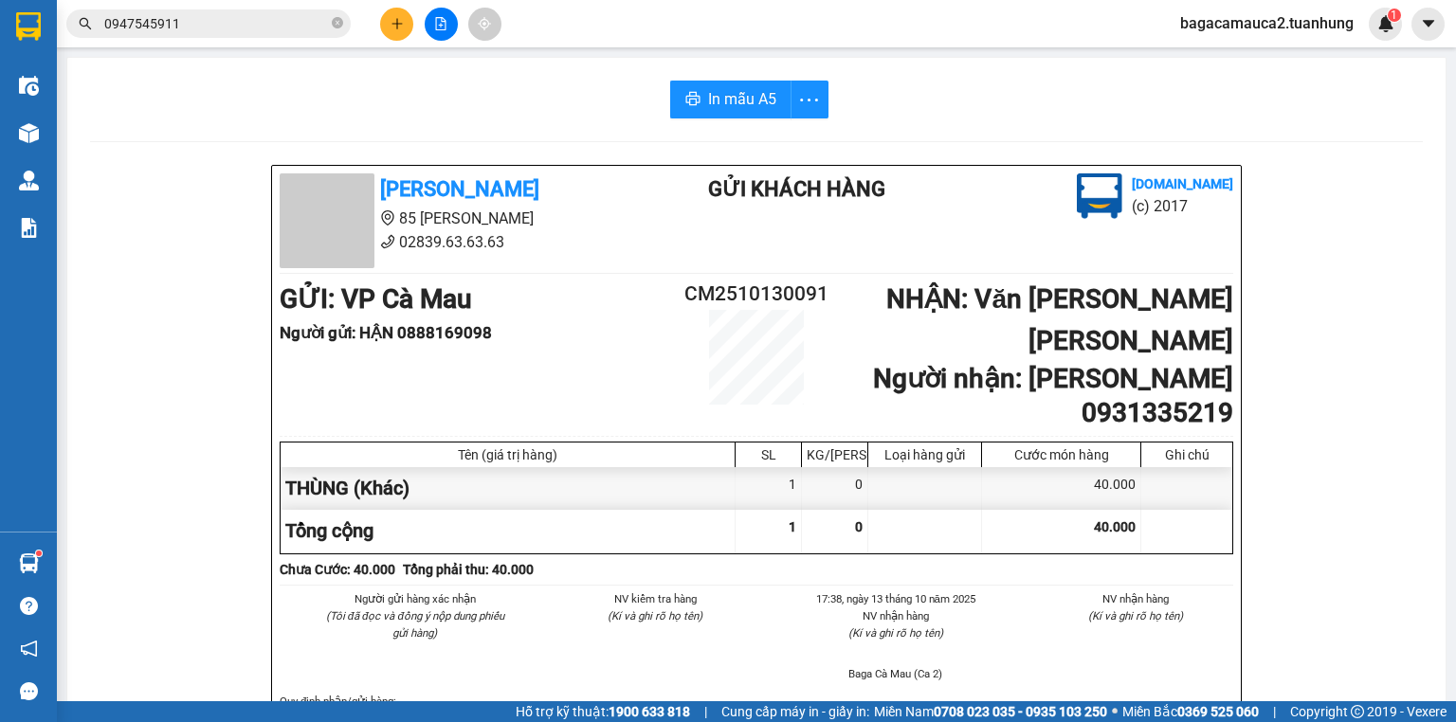
click at [216, 20] on input "0947545911" at bounding box center [216, 23] width 224 height 21
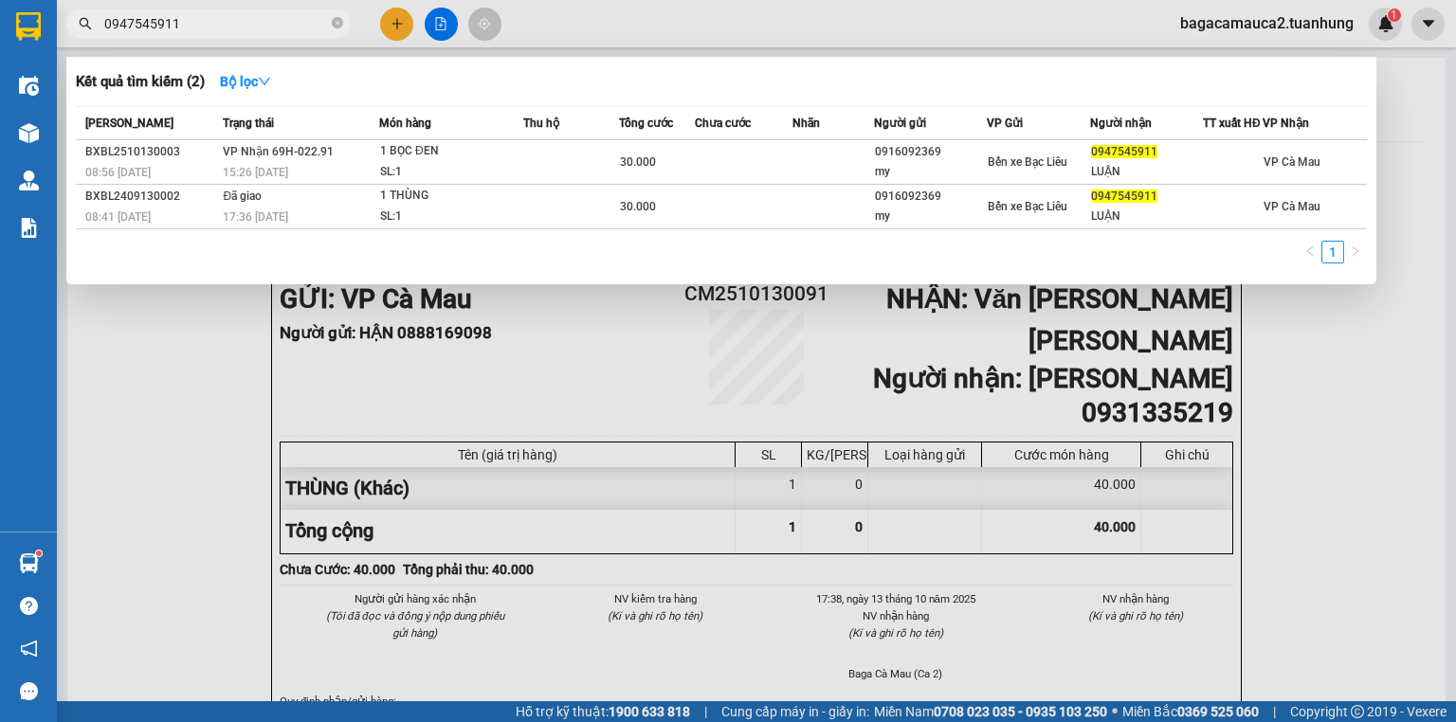
click at [216, 20] on input "0947545911" at bounding box center [216, 23] width 224 height 21
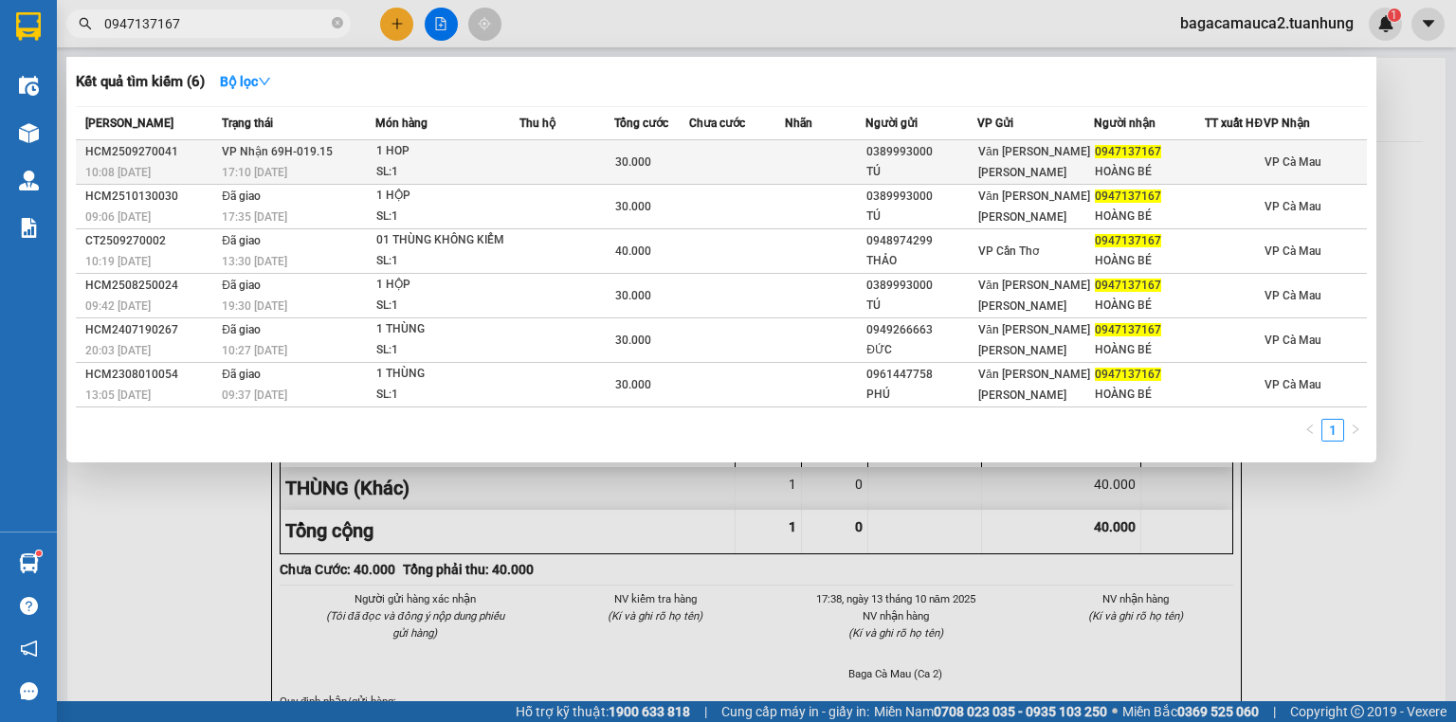
type input "0947137167"
click at [337, 169] on td "VP Nhận 69H-019.15 17:10 - 27/09" at bounding box center [296, 162] width 158 height 45
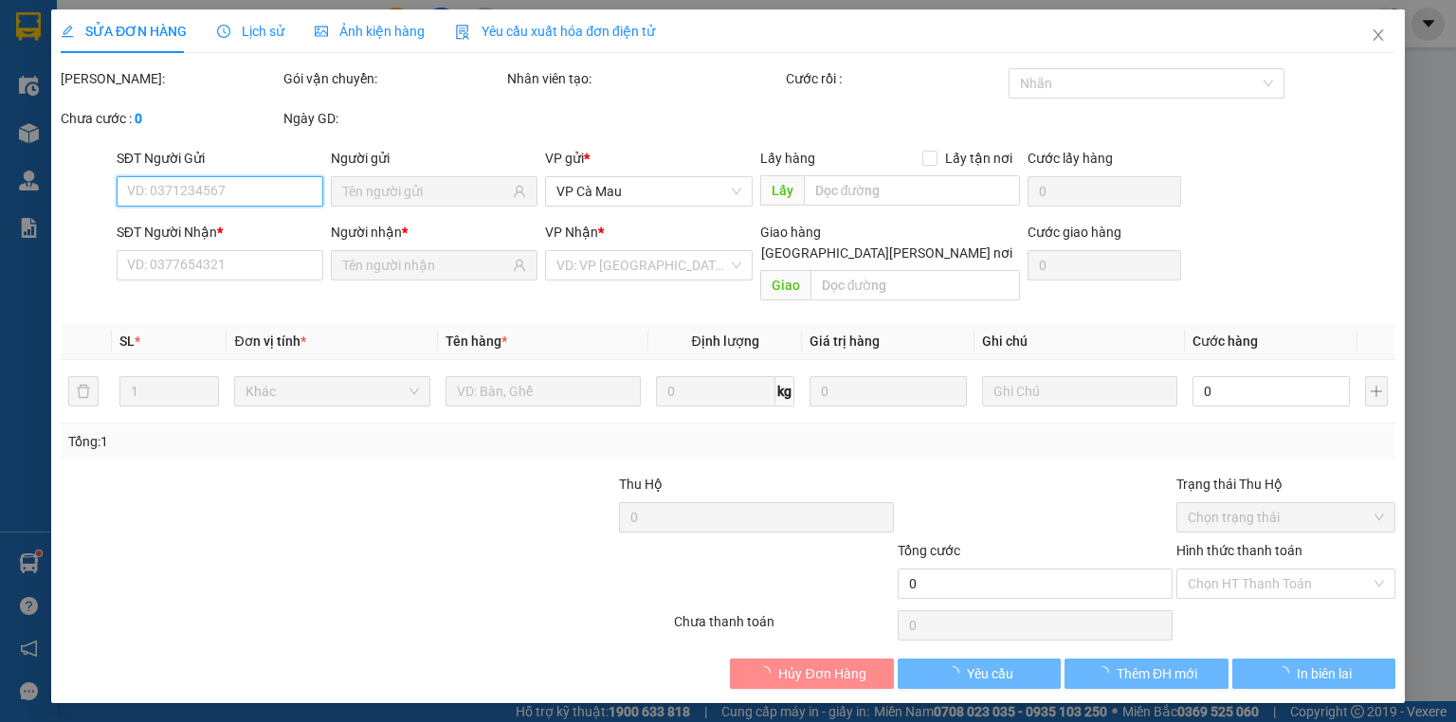
type input "0389993000"
type input "TÚ"
type input "0947137167"
type input "HOÀNG BÉ"
type input "30.000"
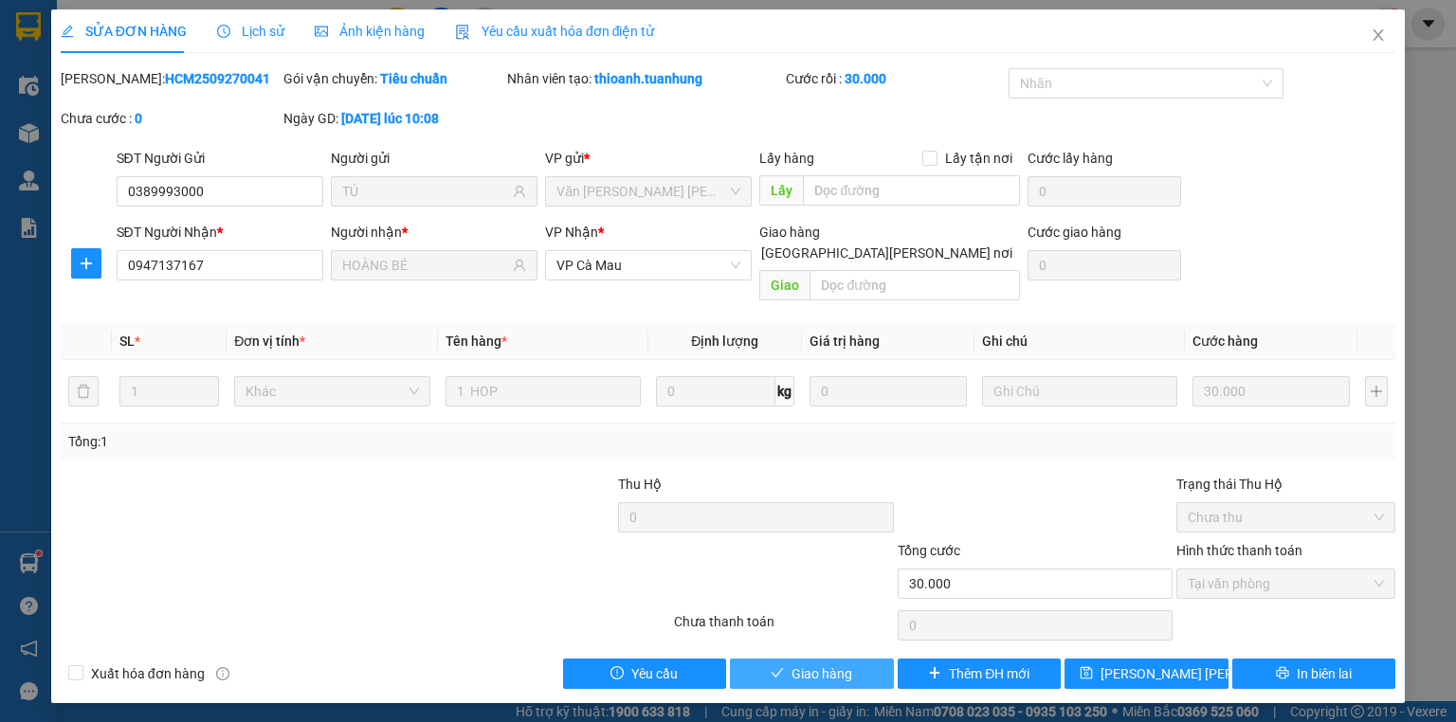
click at [833, 659] on button "Giao hàng" at bounding box center [812, 674] width 164 height 30
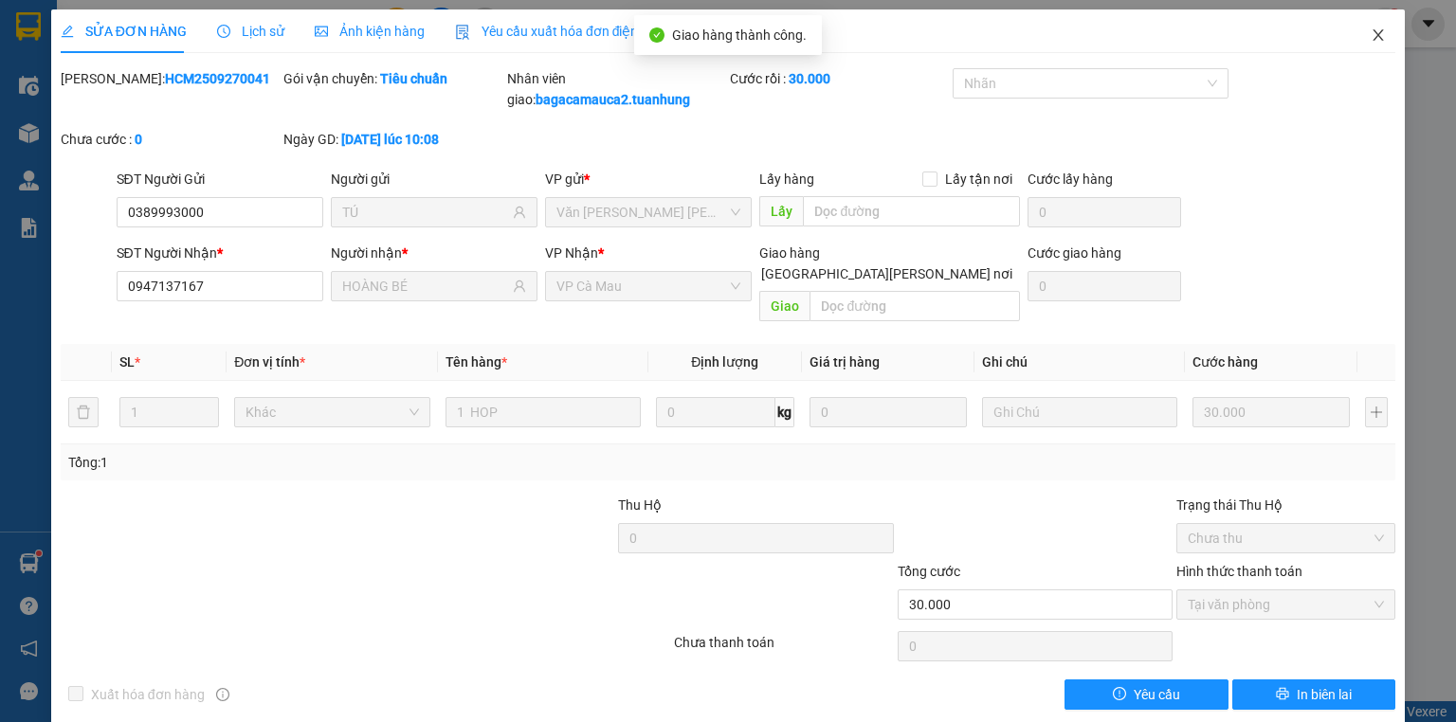
click at [1371, 36] on icon "close" at bounding box center [1378, 34] width 15 height 15
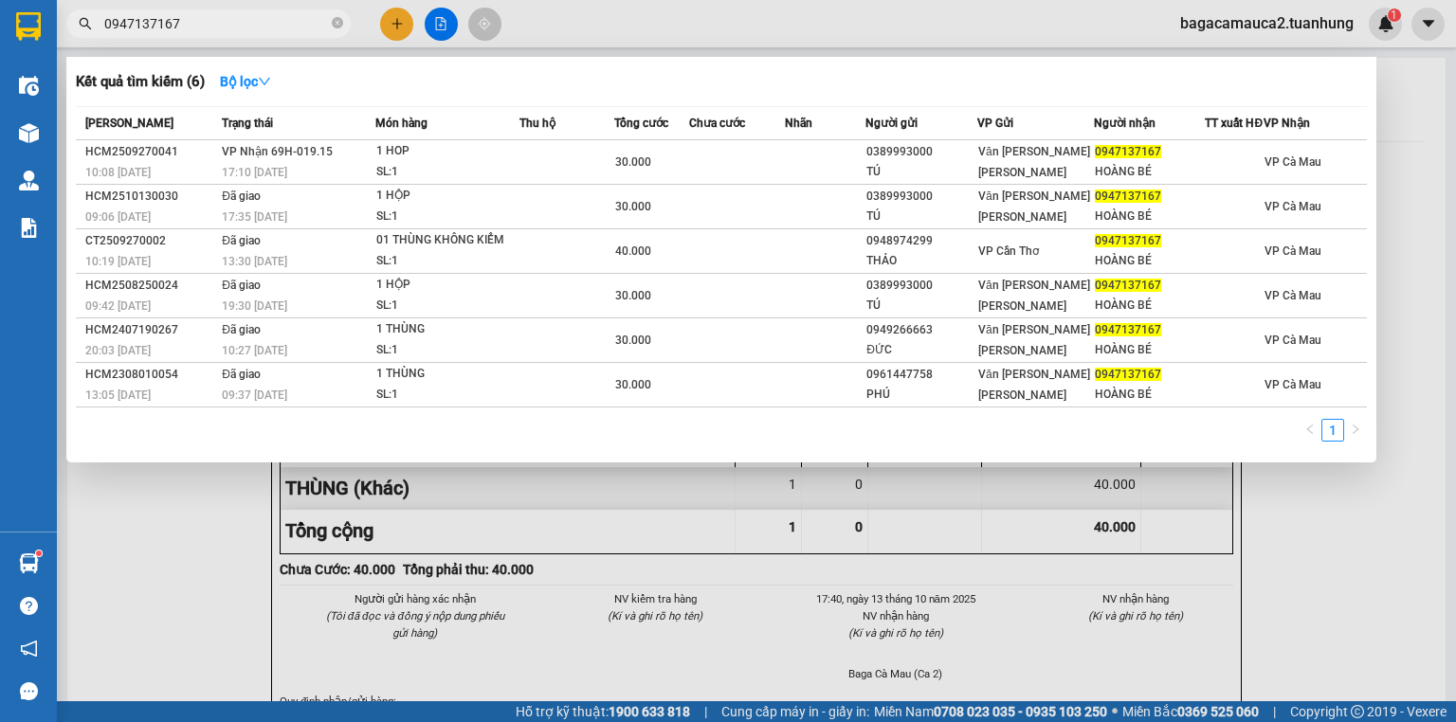
click at [249, 17] on input "0947137167" at bounding box center [216, 23] width 224 height 21
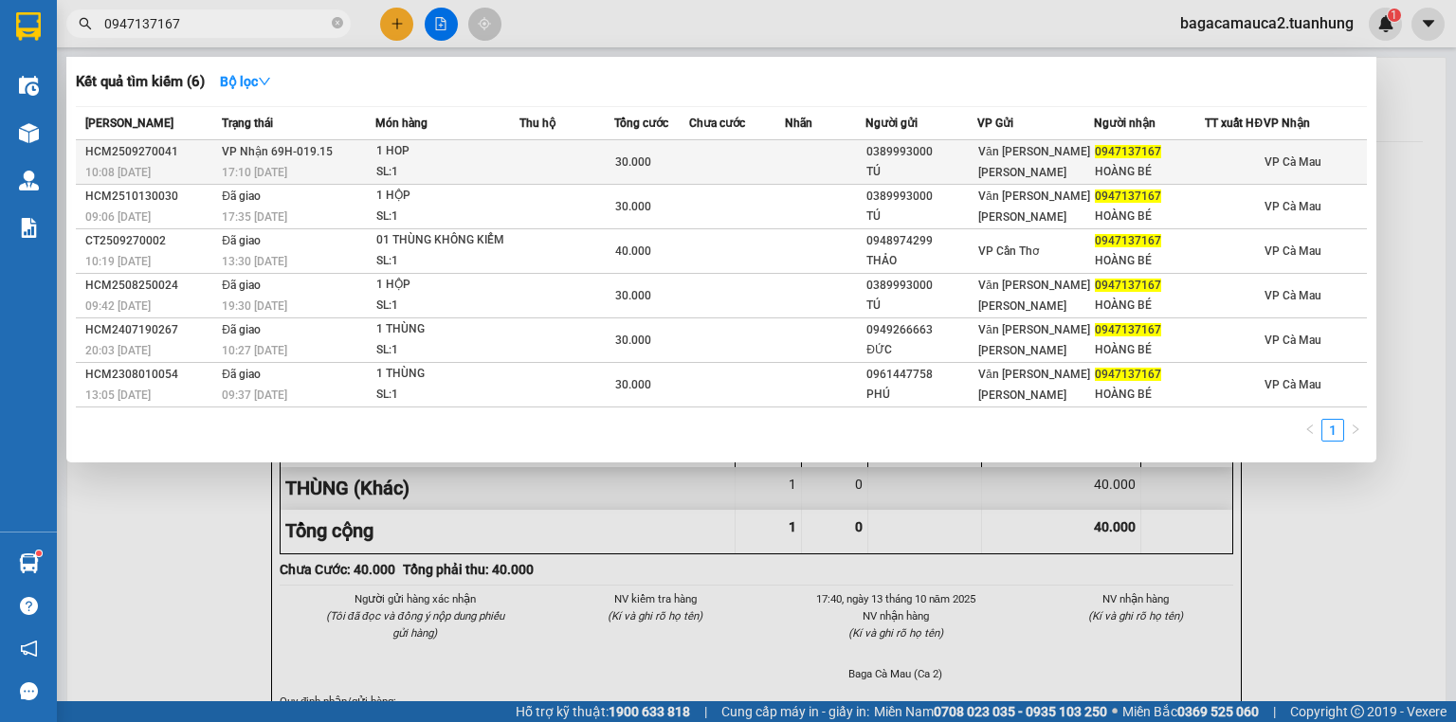
click at [921, 162] on div "0389993000" at bounding box center [921, 152] width 110 height 20
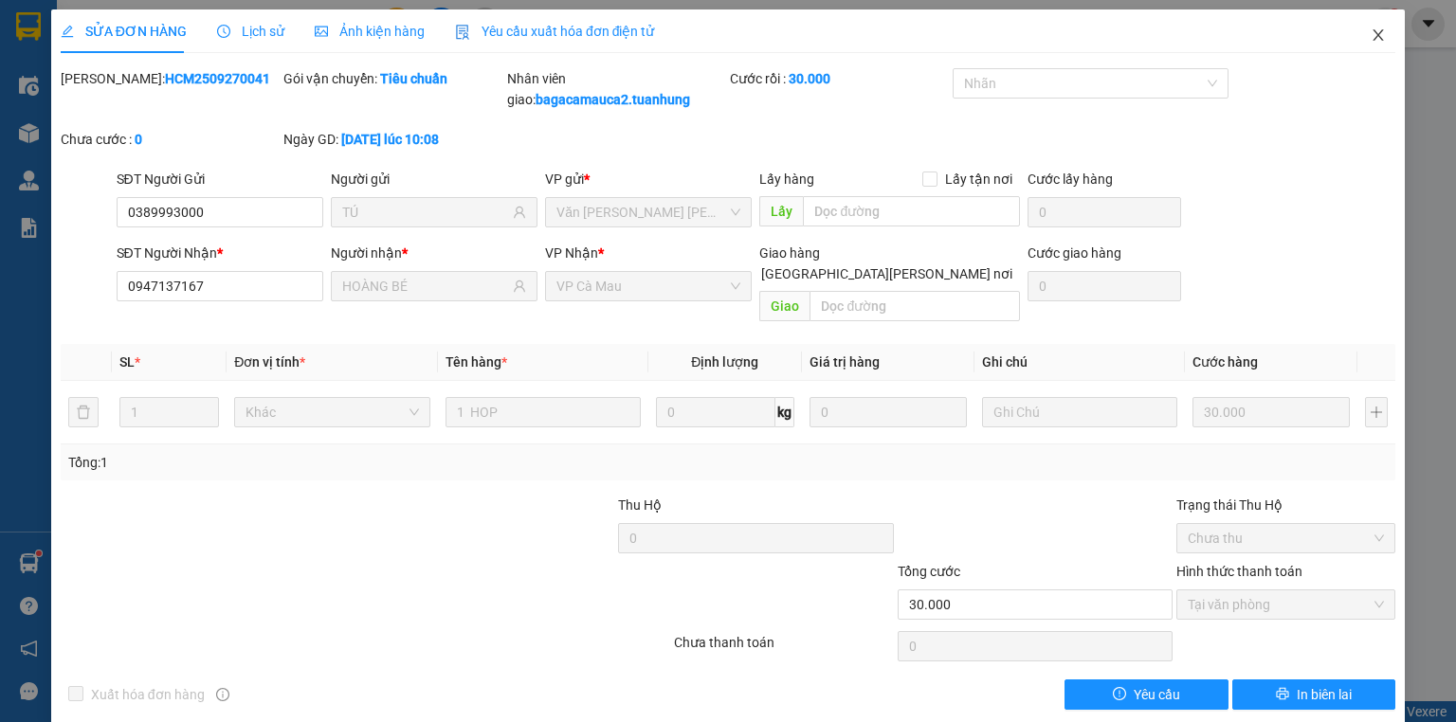
click at [1391, 41] on span "Close" at bounding box center [1378, 35] width 53 height 53
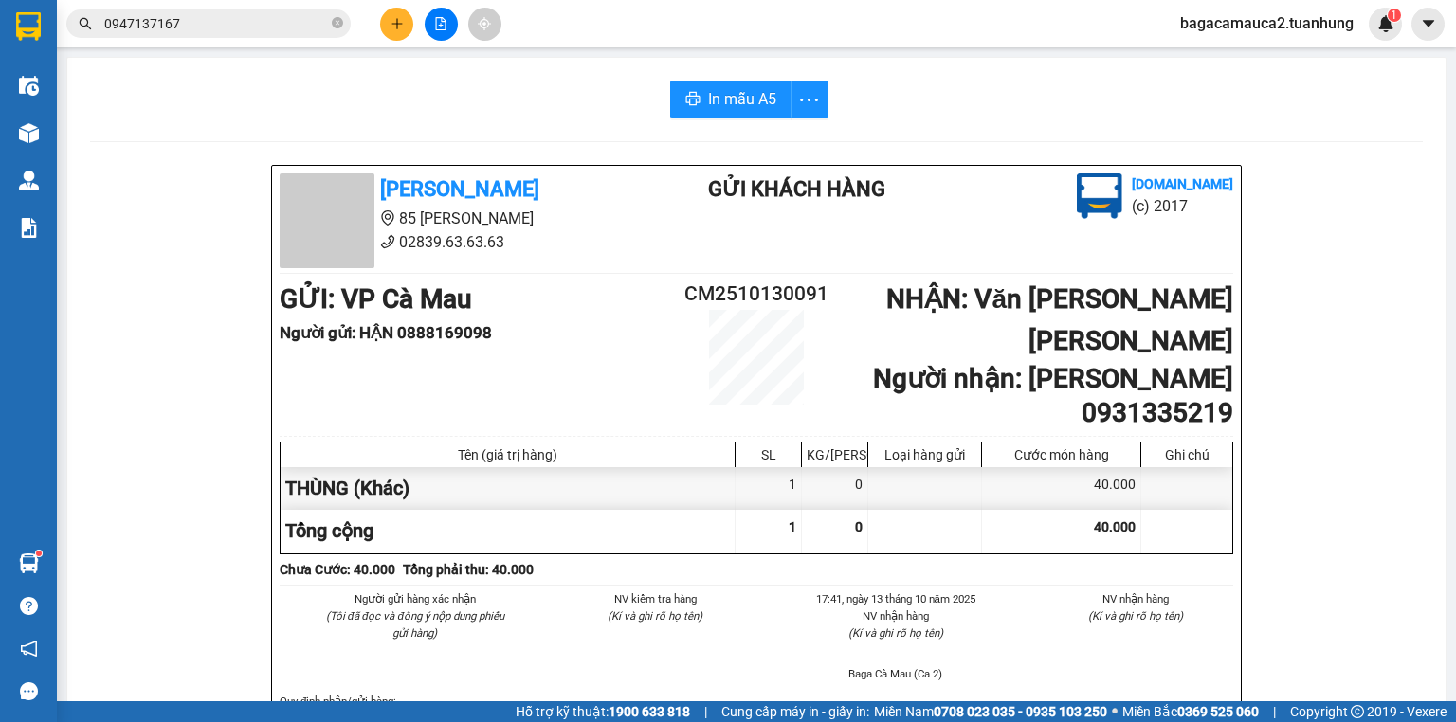
click at [391, 17] on icon "plus" at bounding box center [397, 23] width 13 height 13
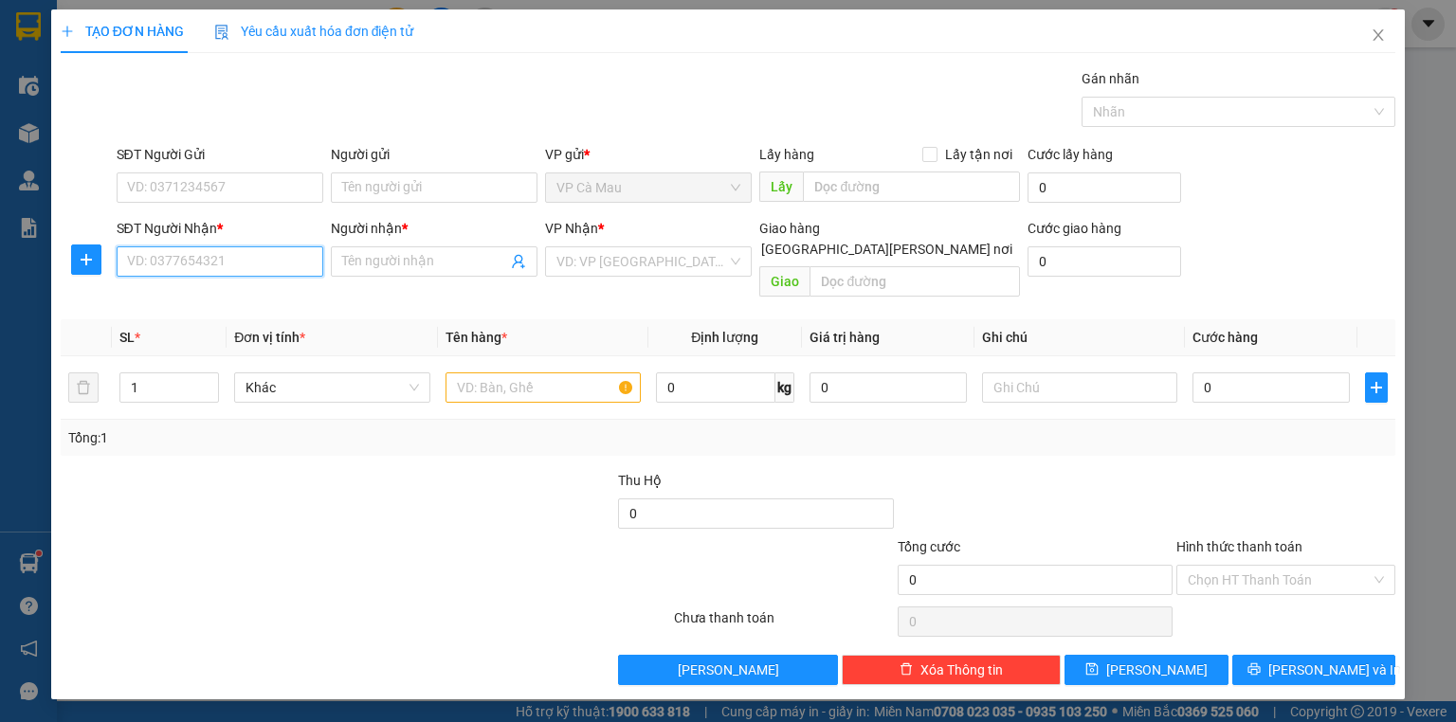
click at [239, 261] on input "SĐT Người Nhận *" at bounding box center [220, 261] width 207 height 30
click at [245, 326] on div "0943536655 - A VŨ" at bounding box center [221, 328] width 187 height 21
type input "0943536655"
type input "A VŨ"
type input "0943536655"
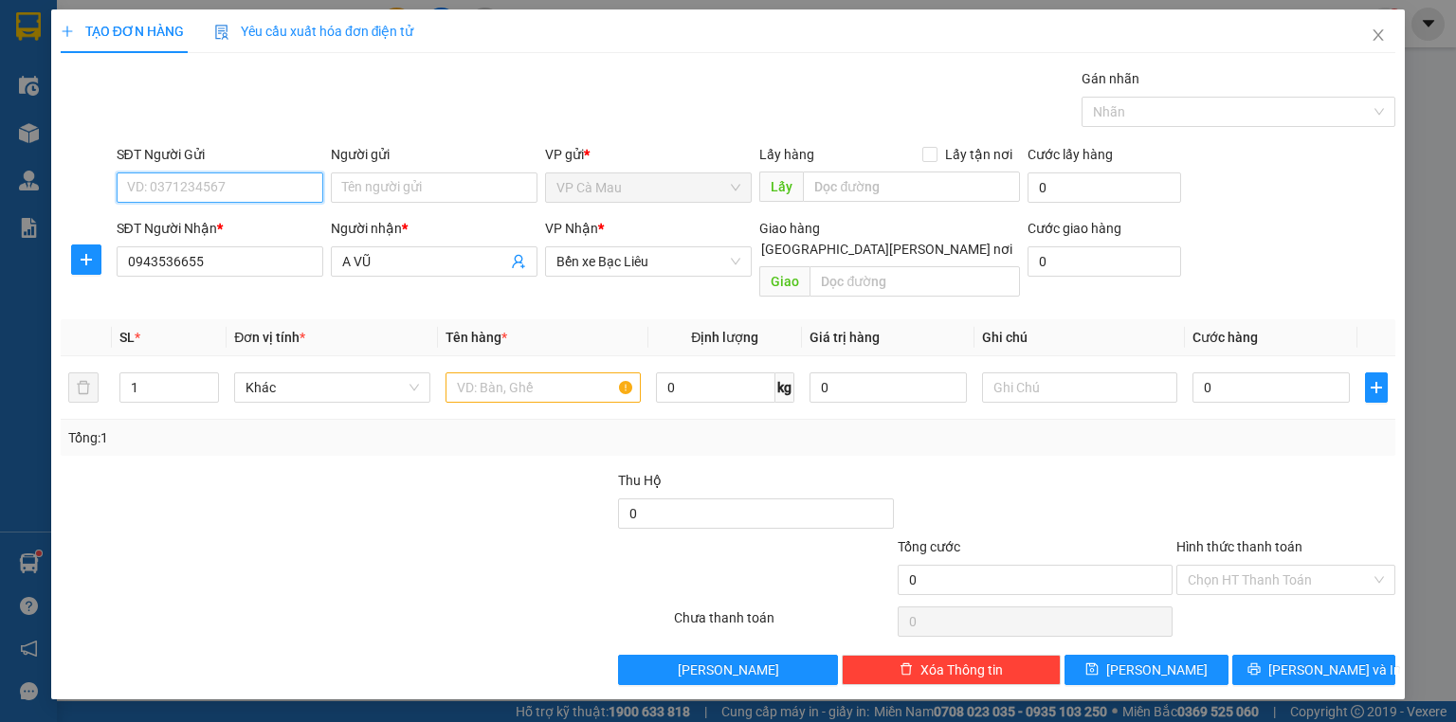
click at [300, 192] on input "SĐT Người Gửi" at bounding box center [220, 188] width 207 height 30
click at [372, 185] on input "Người gửi" at bounding box center [434, 188] width 207 height 30
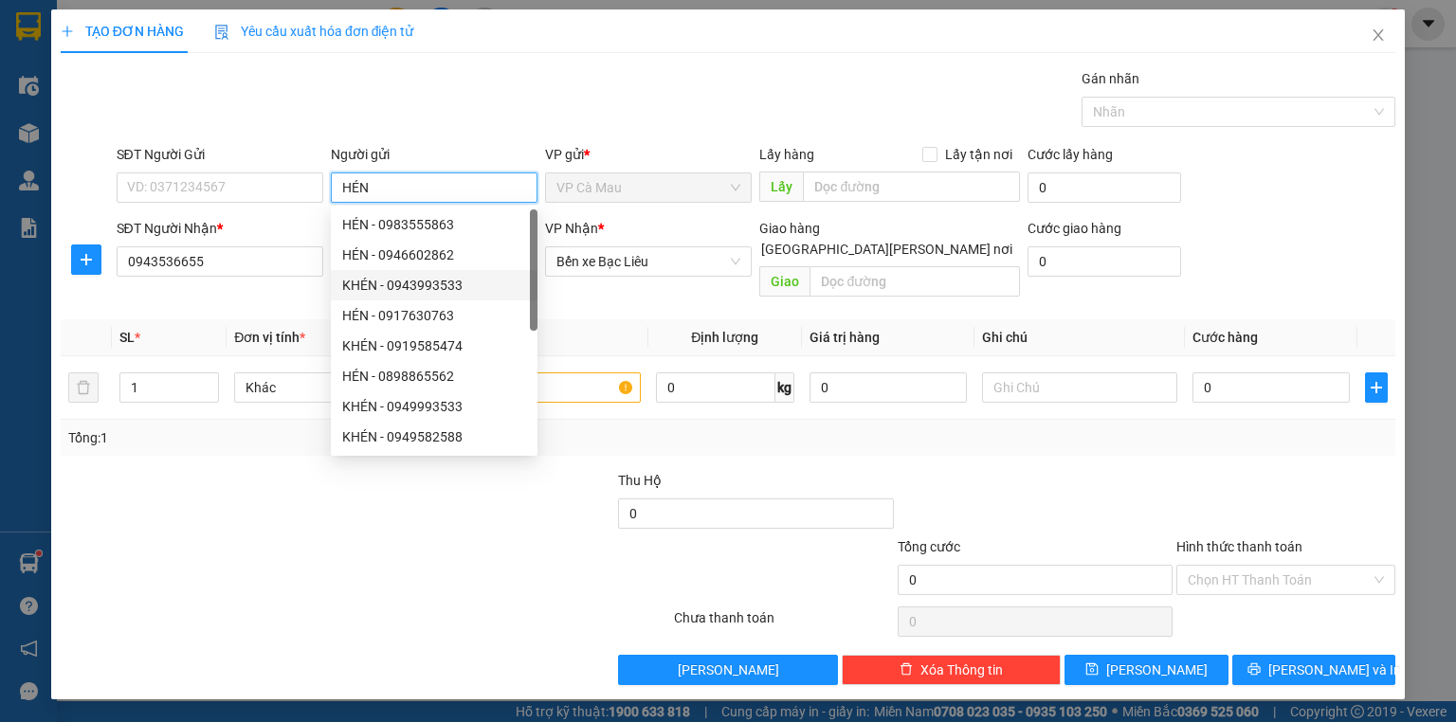
type input "HÉN"
click at [310, 561] on div at bounding box center [254, 569] width 391 height 66
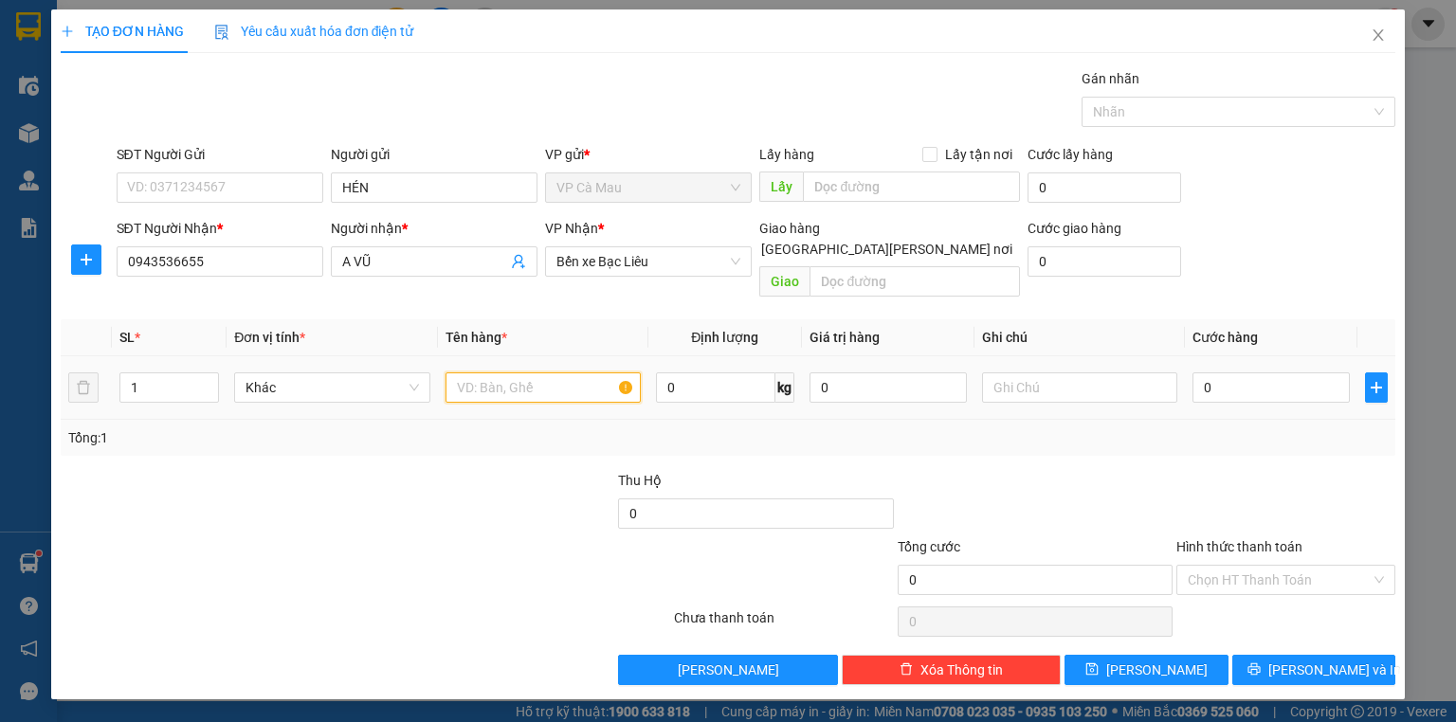
click at [574, 373] on input "text" at bounding box center [542, 388] width 195 height 30
type input "BAO"
click at [1260, 379] on input "0" at bounding box center [1270, 388] width 157 height 30
type input "3"
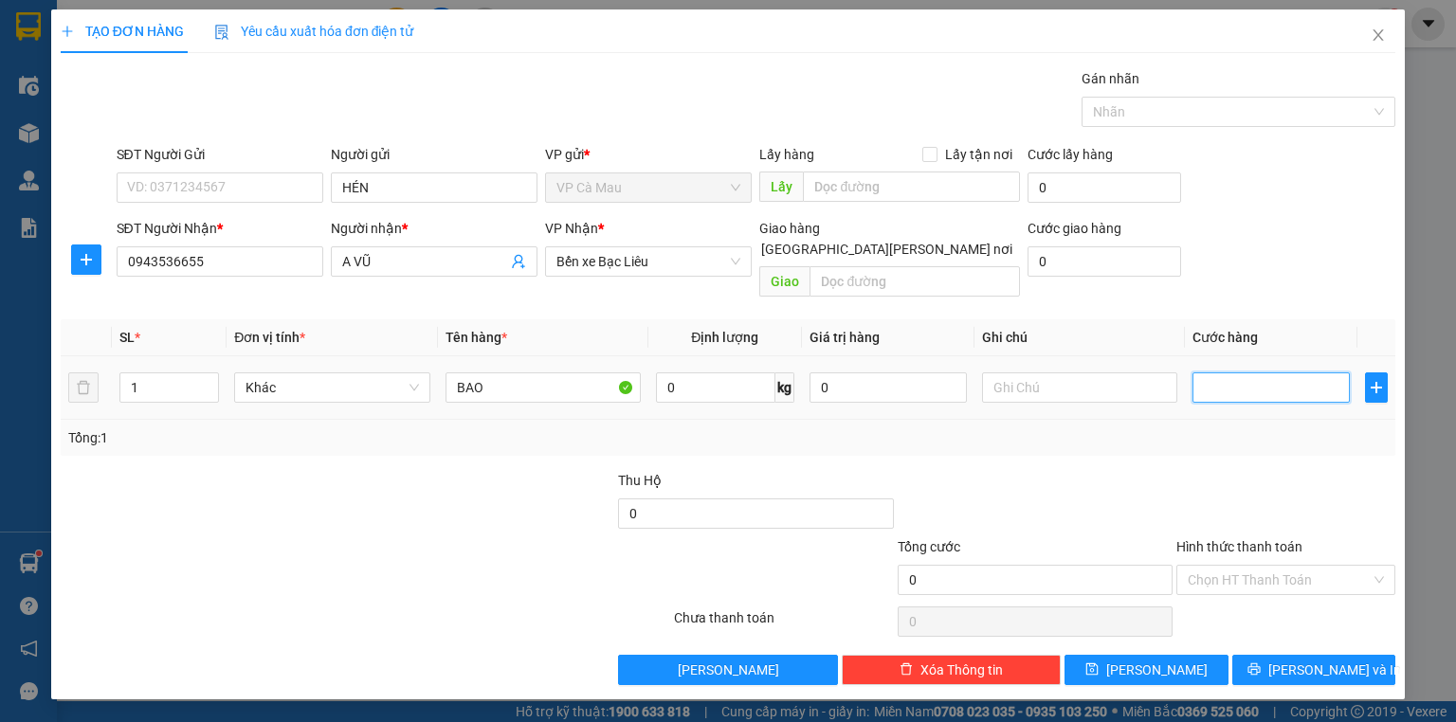
type input "3"
type input "30"
type input "3"
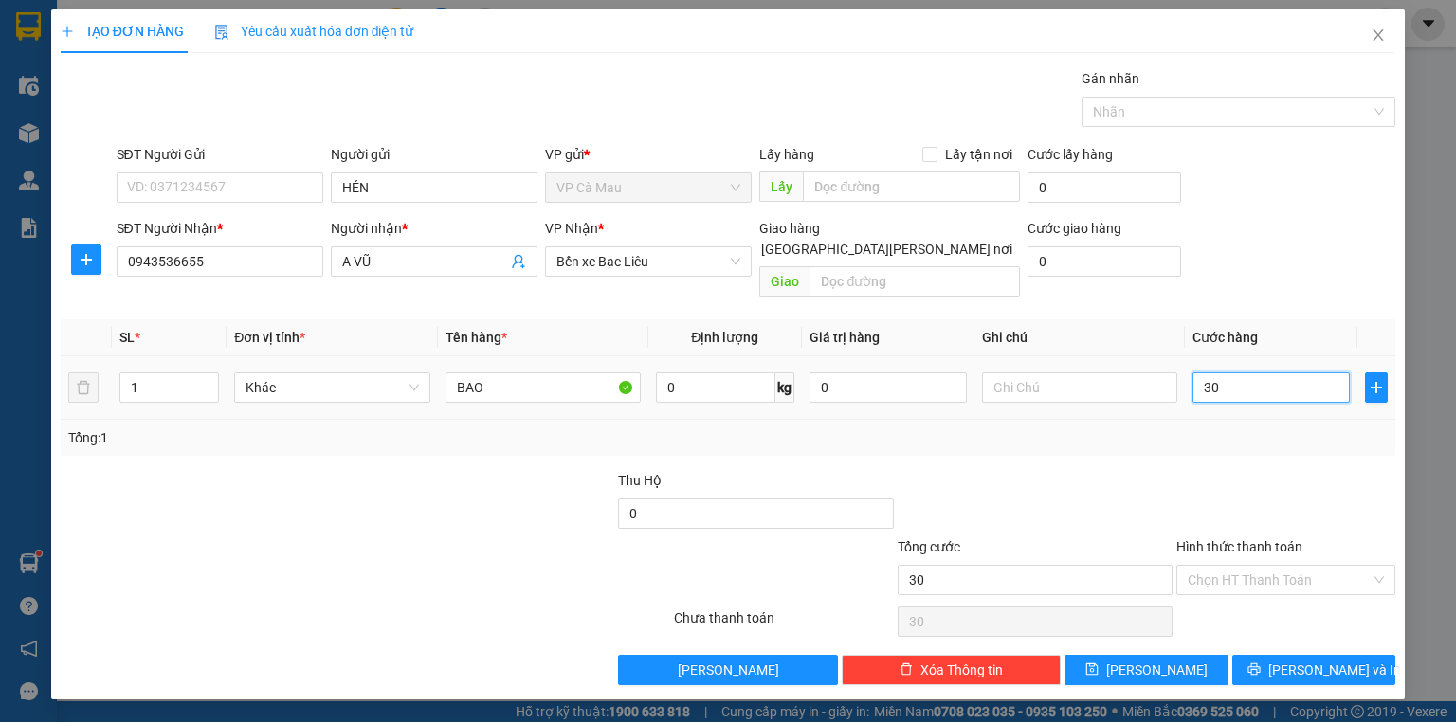
type input "3"
type input "0"
type input "04"
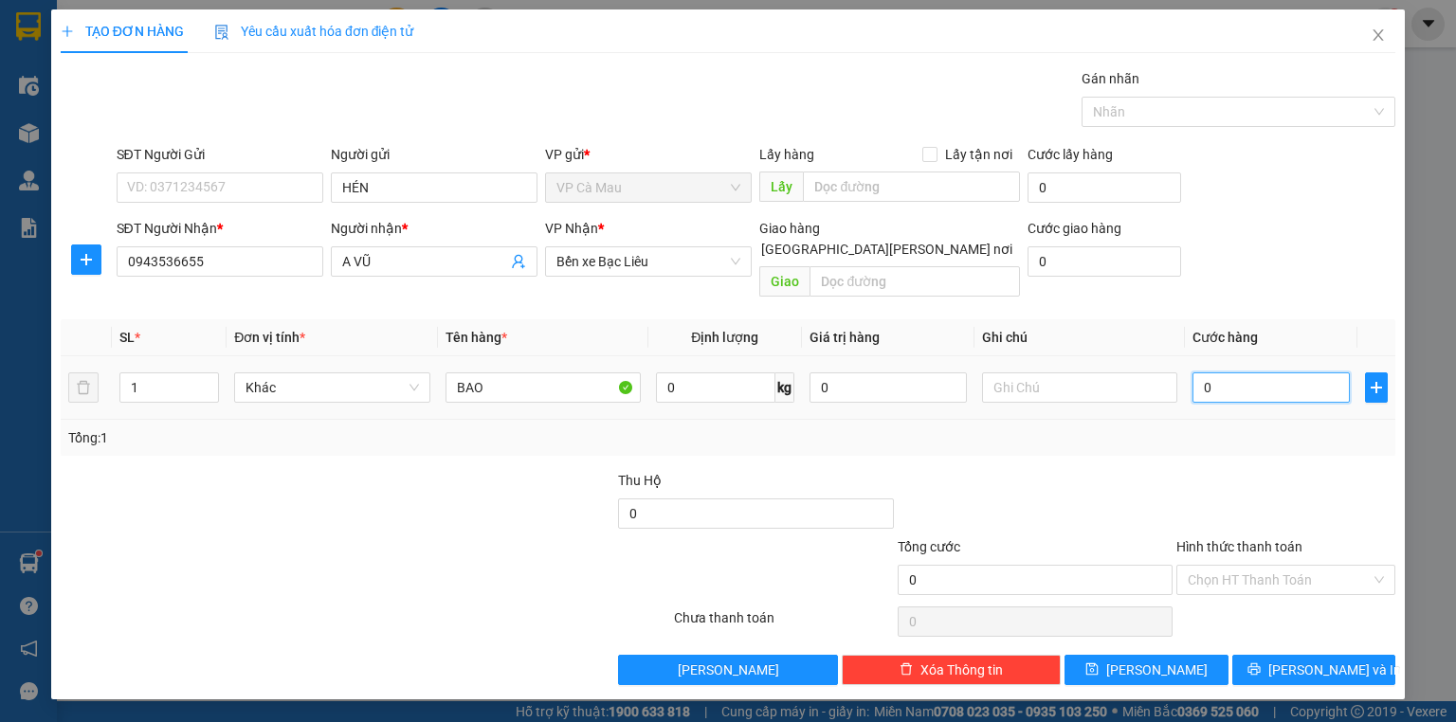
type input "4"
type input "040"
type input "40"
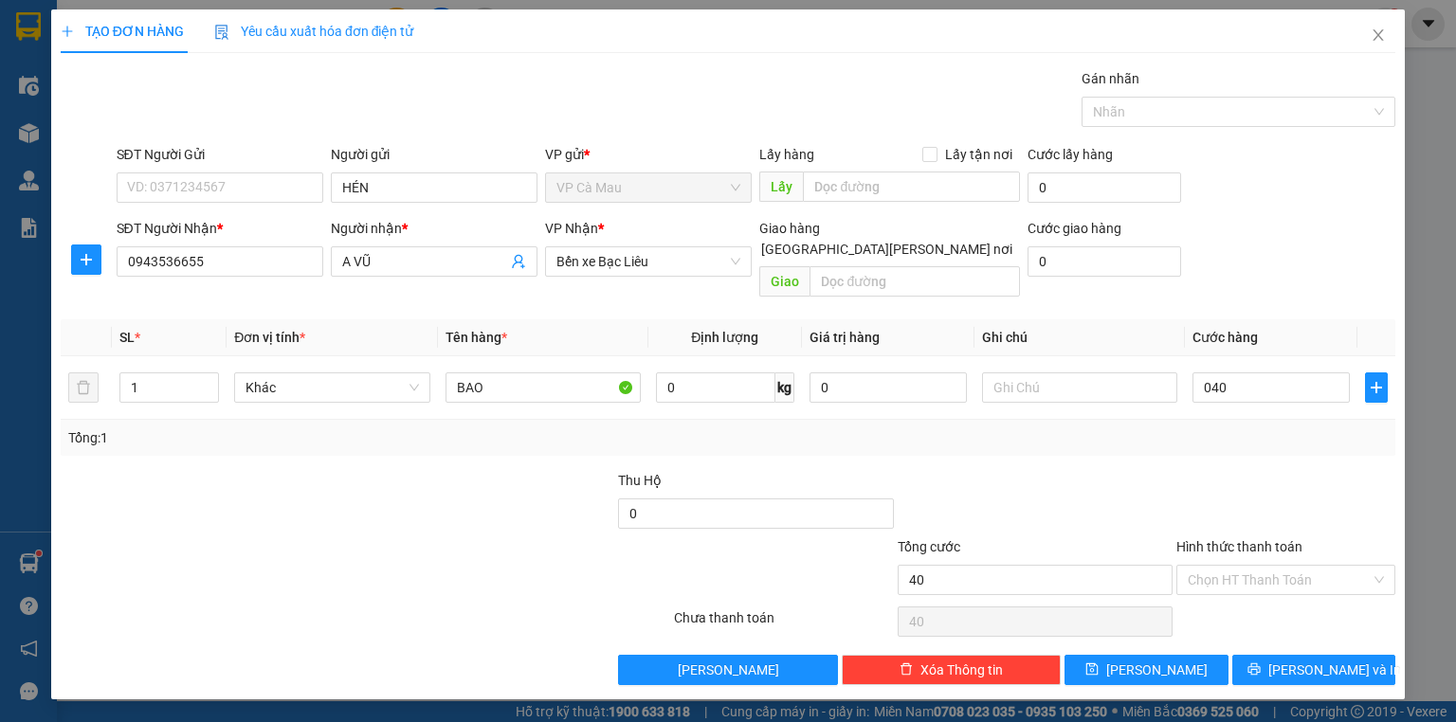
click at [460, 537] on div at bounding box center [560, 569] width 223 height 66
type input "40.000"
click at [1319, 660] on span "[PERSON_NAME] và In" at bounding box center [1334, 670] width 133 height 21
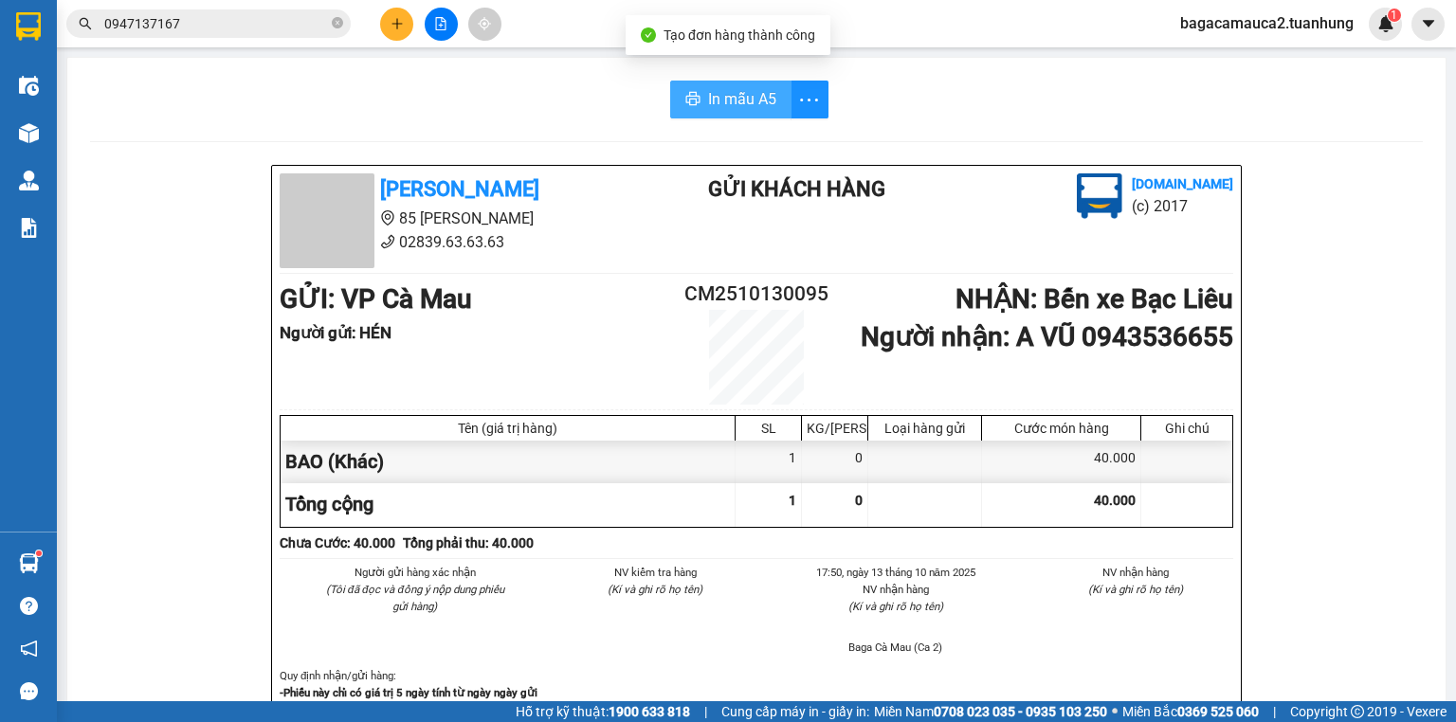
click at [719, 98] on span "In mẫu A5" at bounding box center [742, 99] width 68 height 24
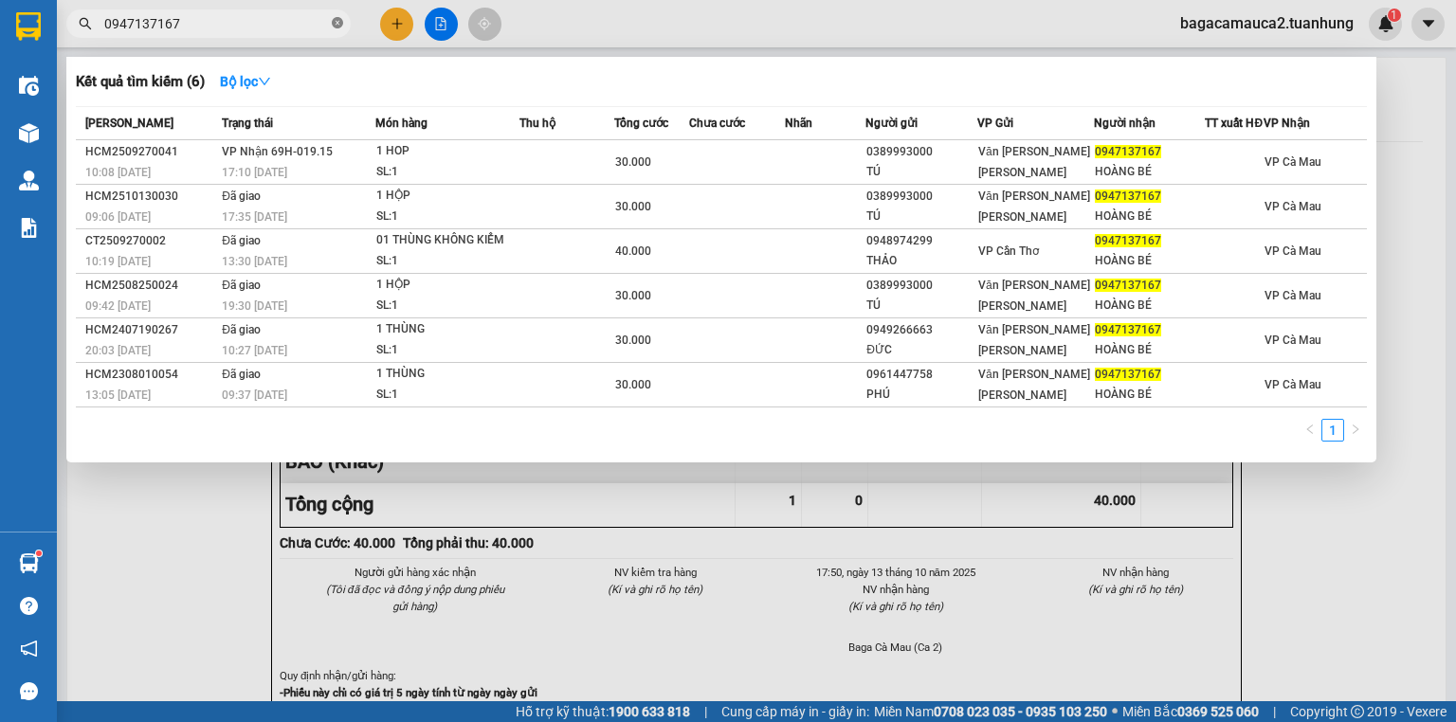
click at [337, 27] on icon "close-circle" at bounding box center [337, 22] width 11 height 11
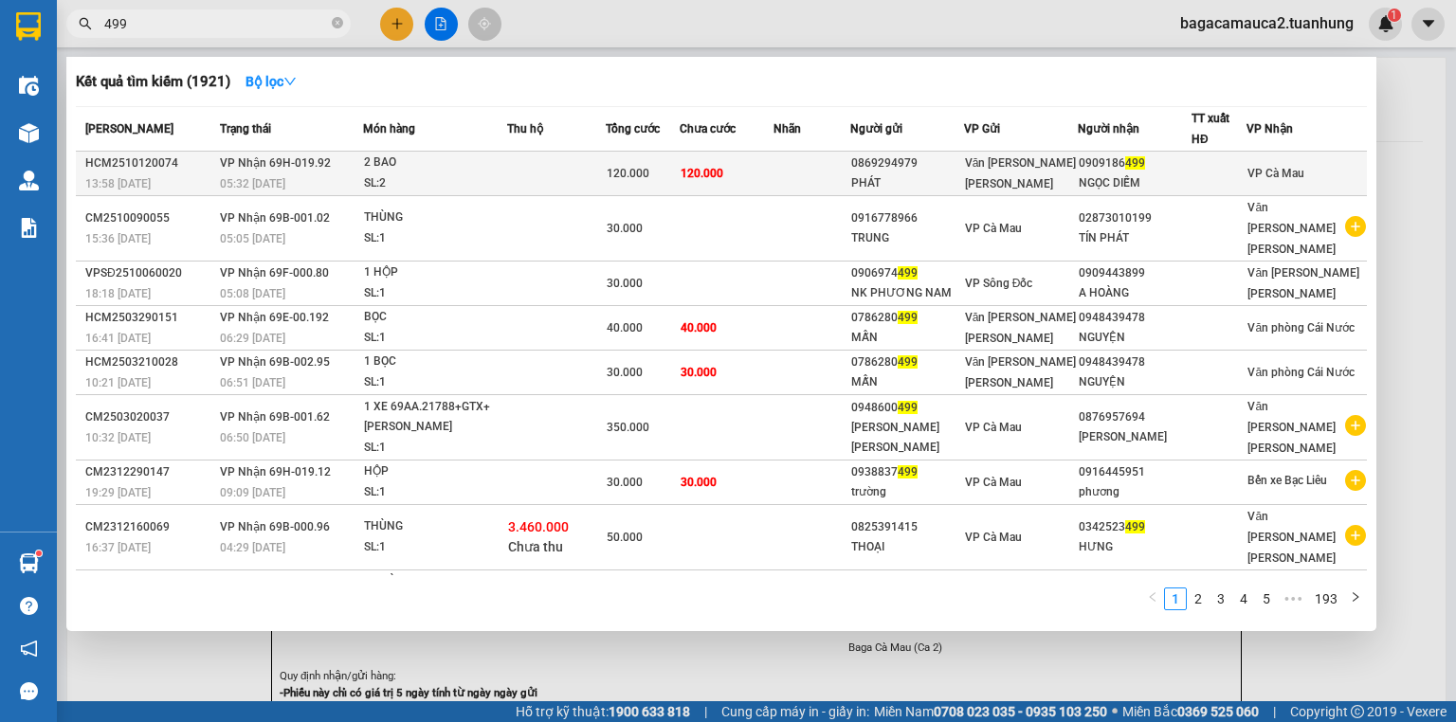
type input "499"
click at [470, 160] on div "2 BAO" at bounding box center [435, 163] width 142 height 21
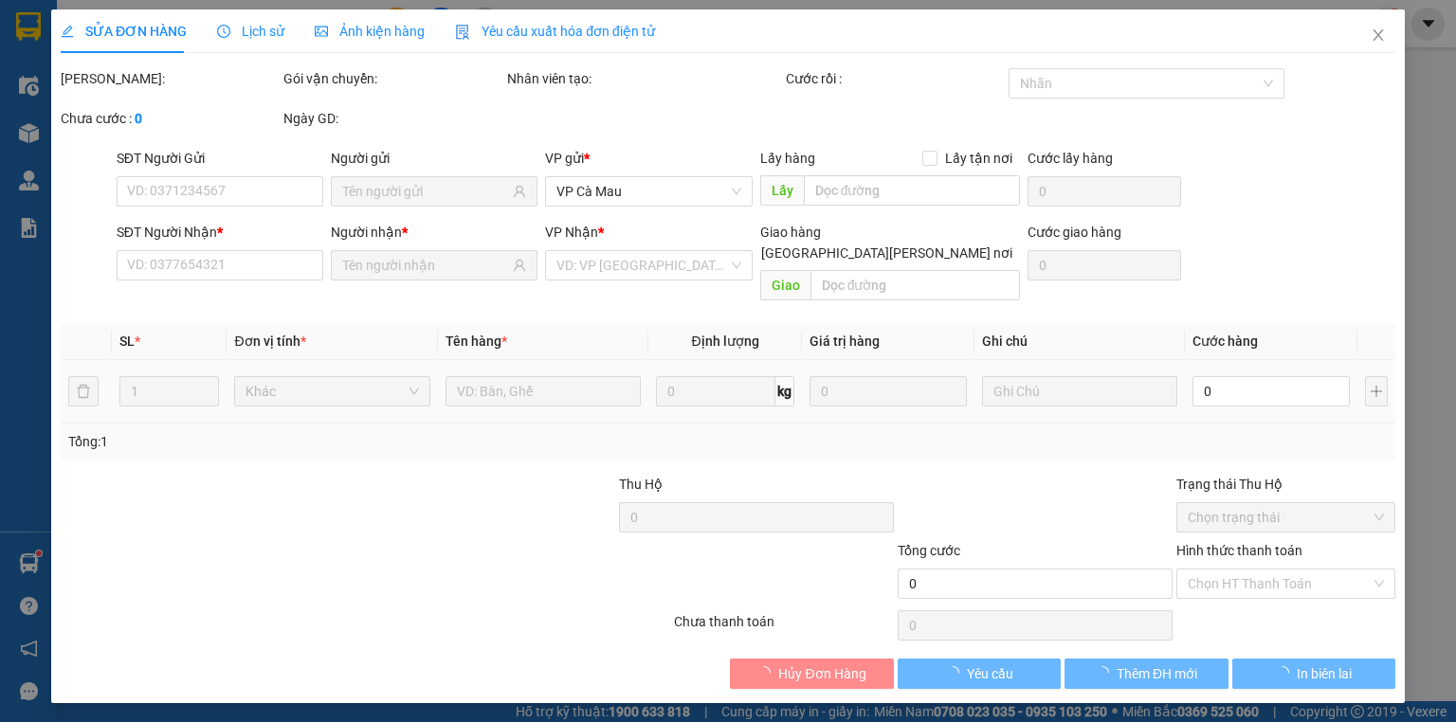
type input "0869294979"
type input "PHÁT"
type input "0909186499"
type input "NGỌC DIỄM"
type input "120.000"
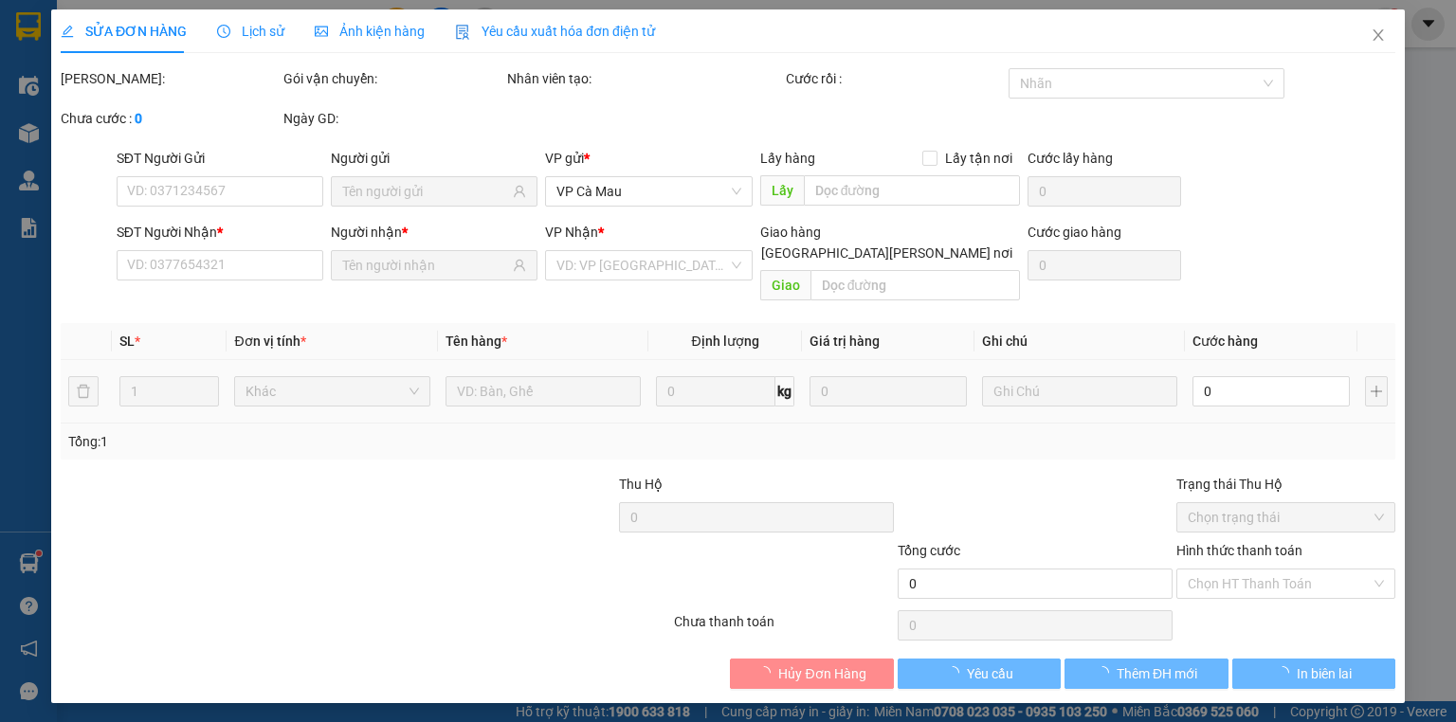
type input "120.000"
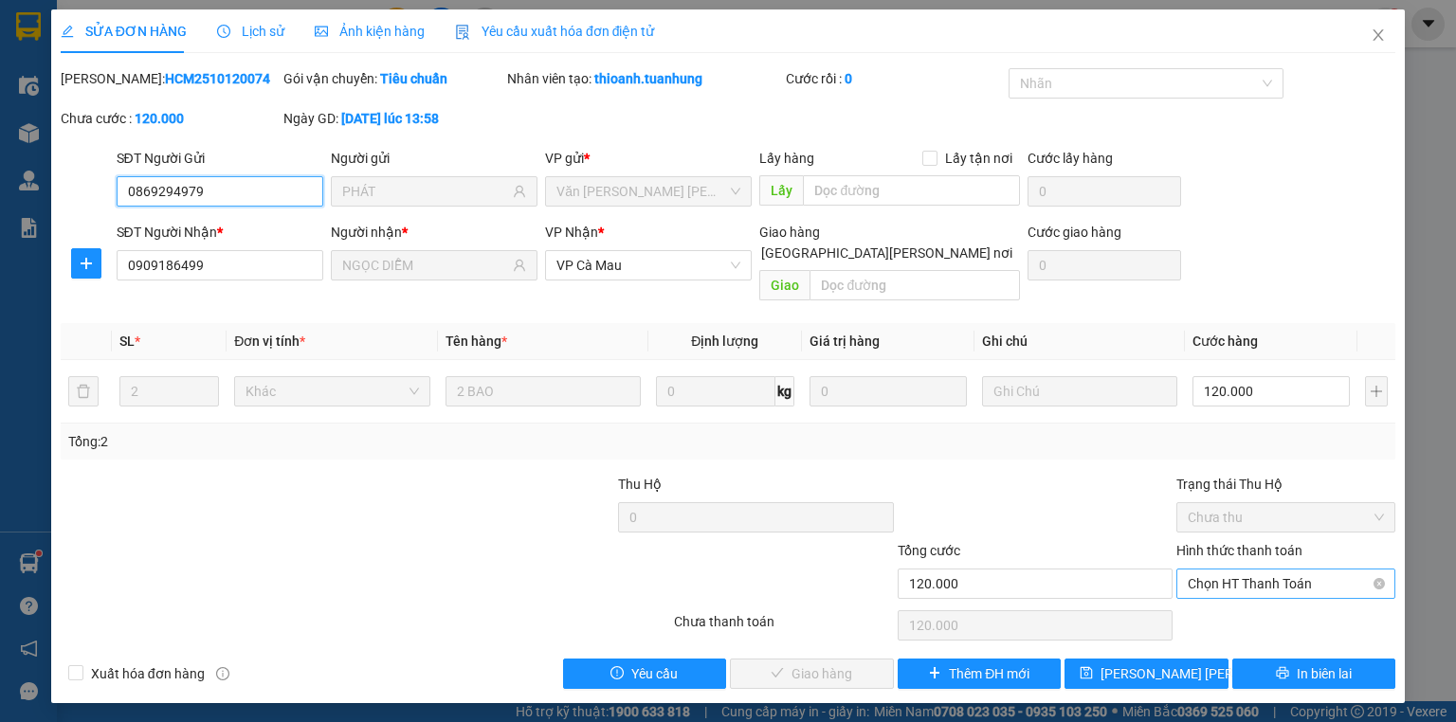
click at [1241, 570] on span "Chọn HT Thanh Toán" at bounding box center [1286, 584] width 196 height 28
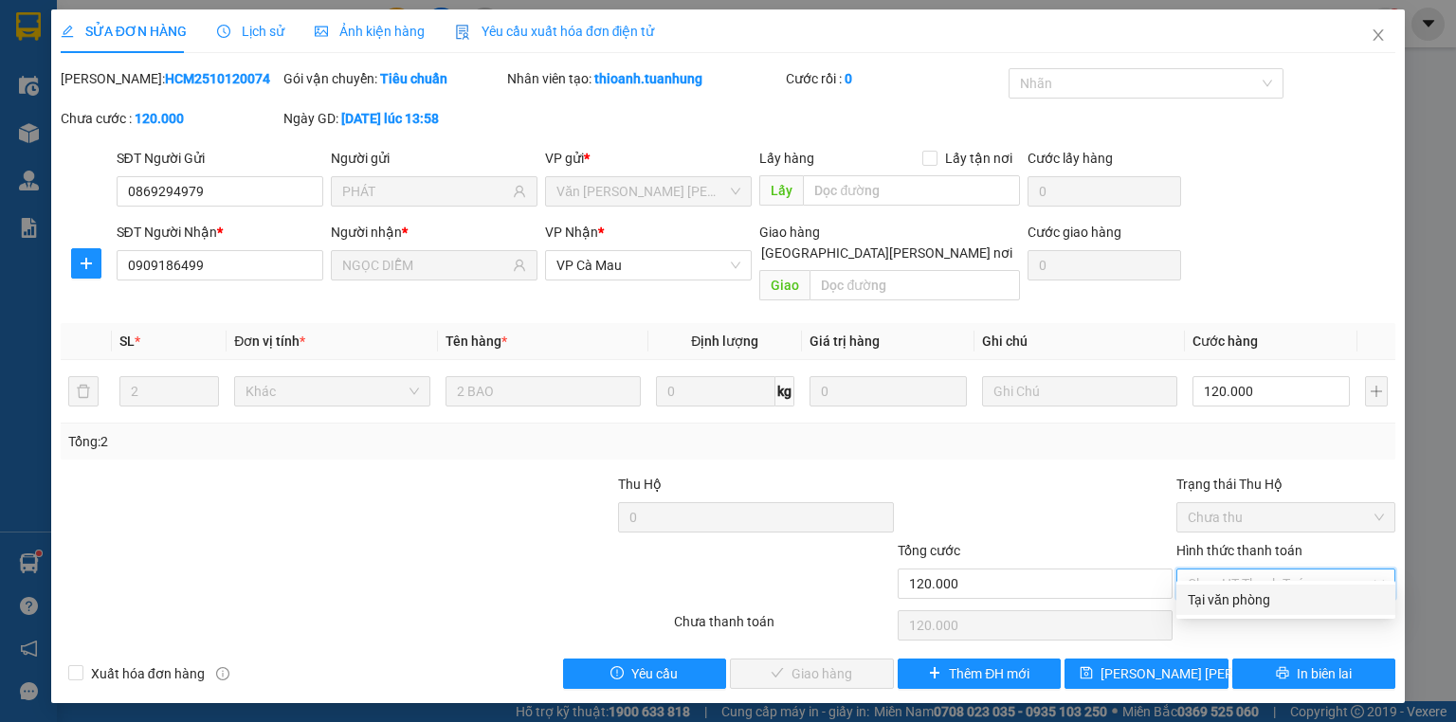
click at [1265, 609] on div "Tại văn phòng" at bounding box center [1286, 600] width 196 height 21
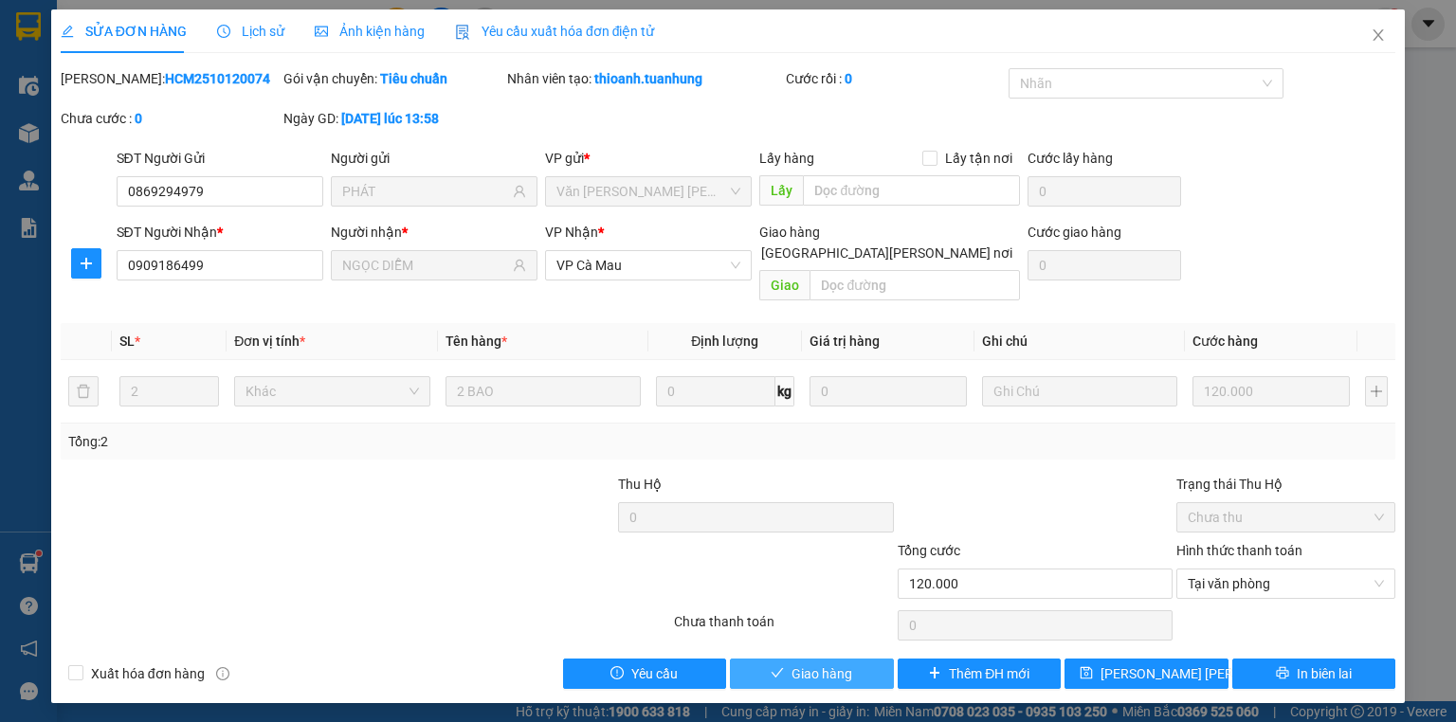
click at [827, 664] on span "Giao hàng" at bounding box center [821, 674] width 61 height 21
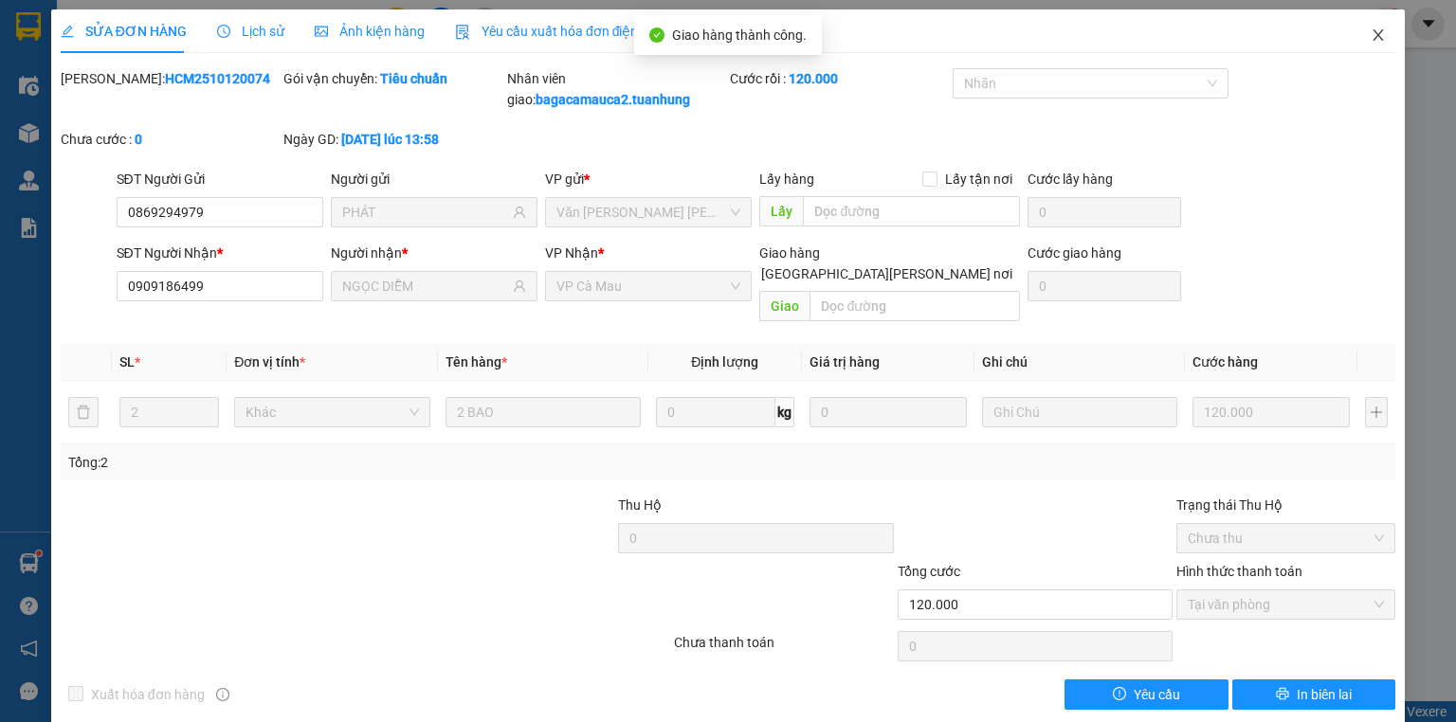
click at [1373, 38] on icon "close" at bounding box center [1378, 34] width 10 height 11
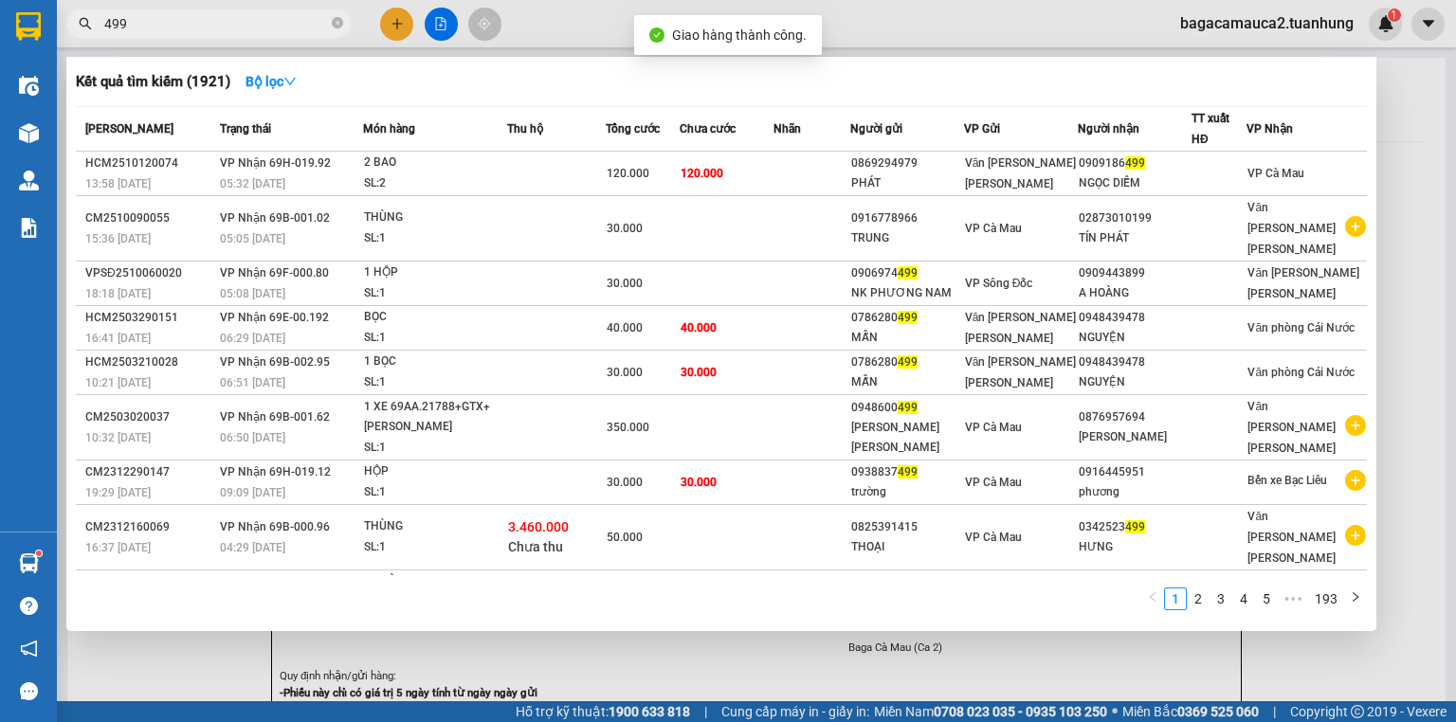
click at [277, 21] on input "499" at bounding box center [216, 23] width 224 height 21
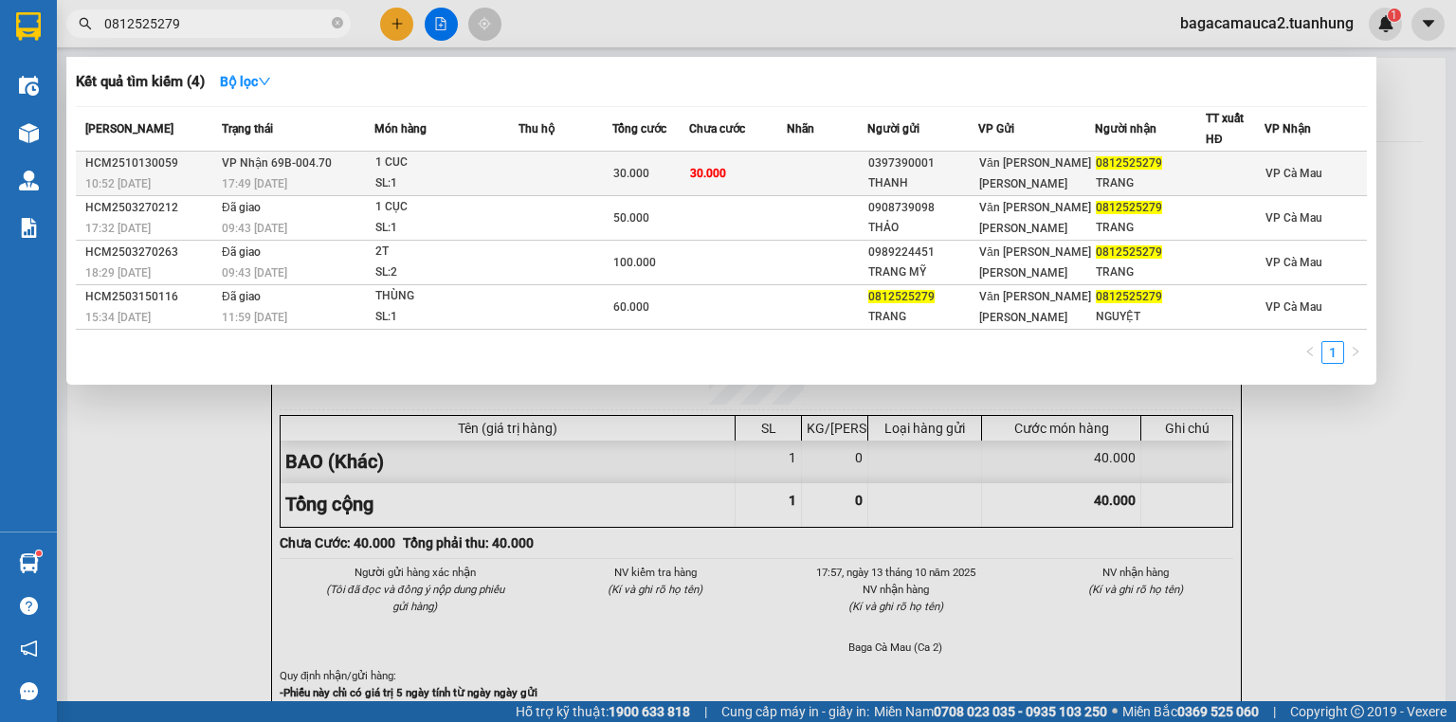
type input "0812525279"
click at [754, 173] on td "30.000" at bounding box center [738, 174] width 98 height 45
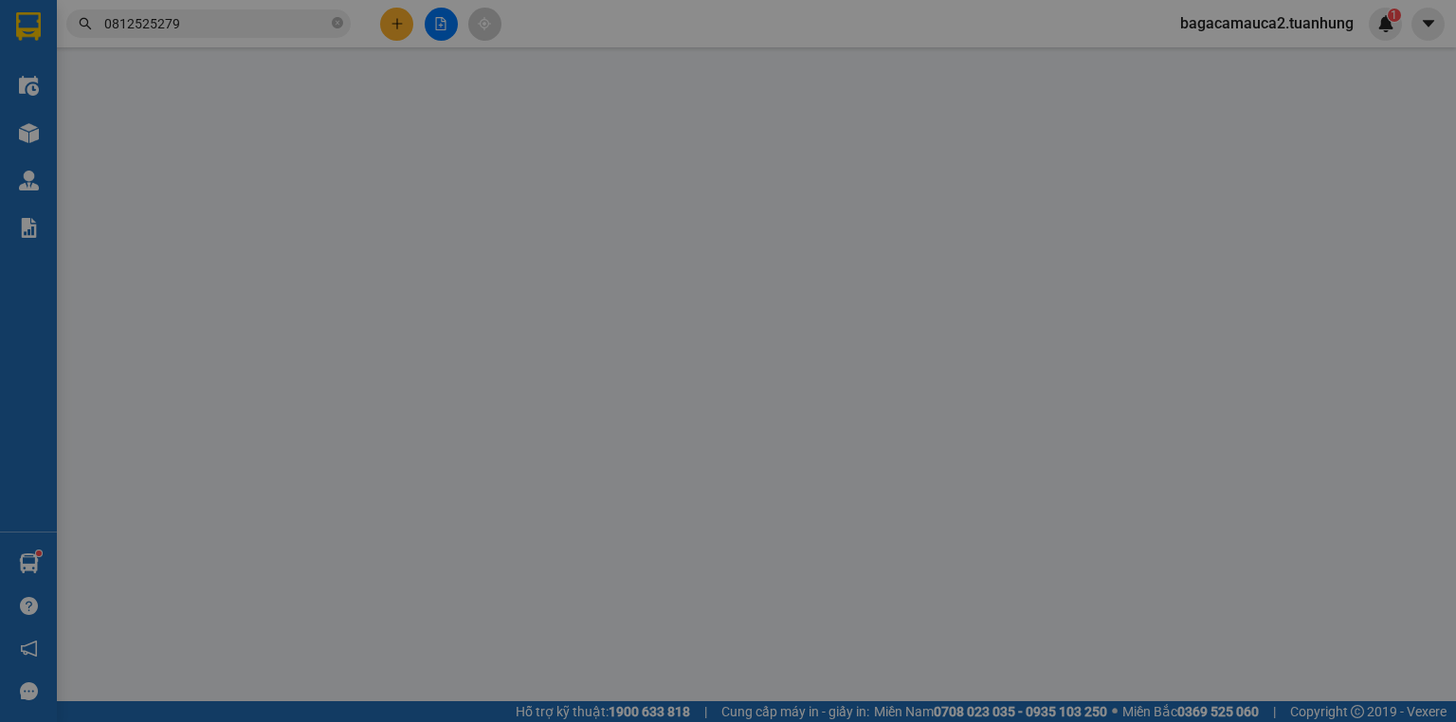
type input "0397390001"
type input "THANH"
type input "0812525279"
type input "TRANG"
type input "30.000"
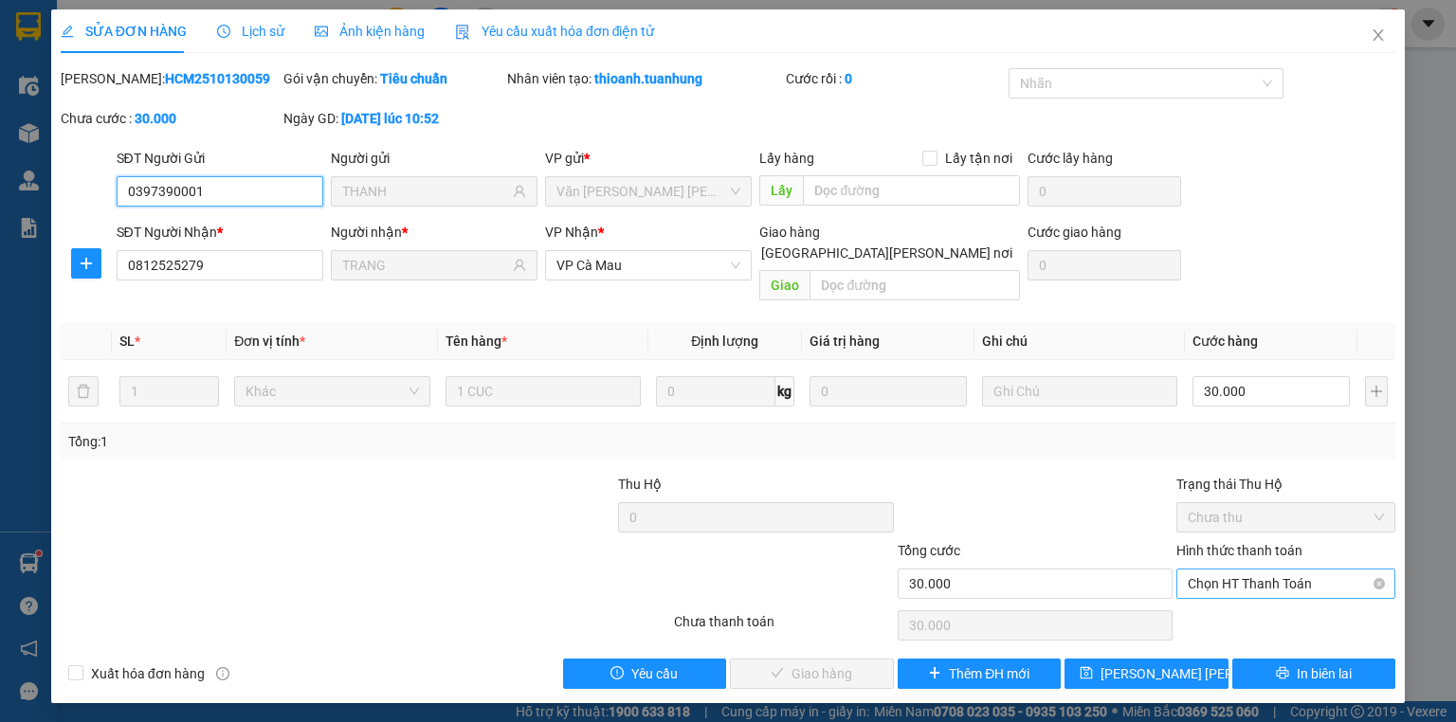
click at [1250, 570] on span "Chọn HT Thanh Toán" at bounding box center [1286, 584] width 196 height 28
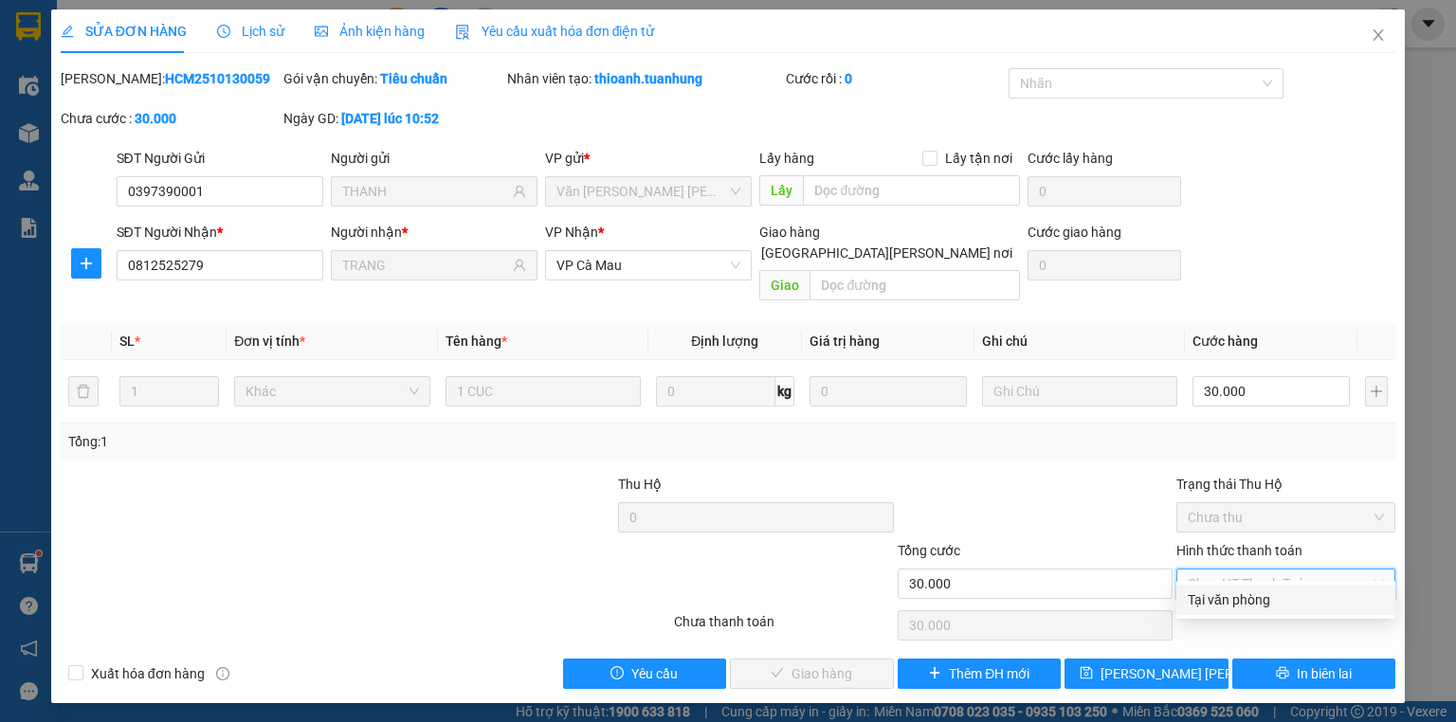
click at [1252, 590] on div "Tại văn phòng" at bounding box center [1286, 600] width 196 height 21
type input "0"
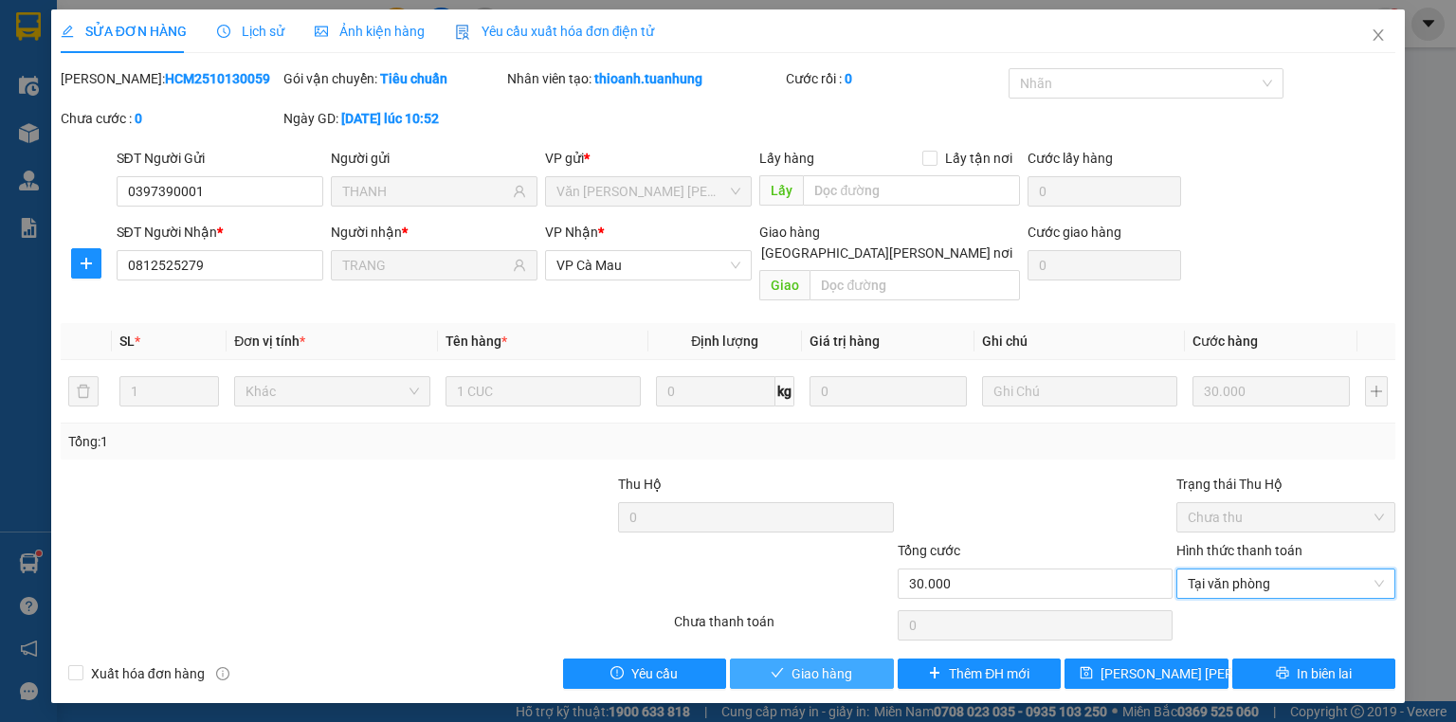
click at [796, 664] on span "Giao hàng" at bounding box center [821, 674] width 61 height 21
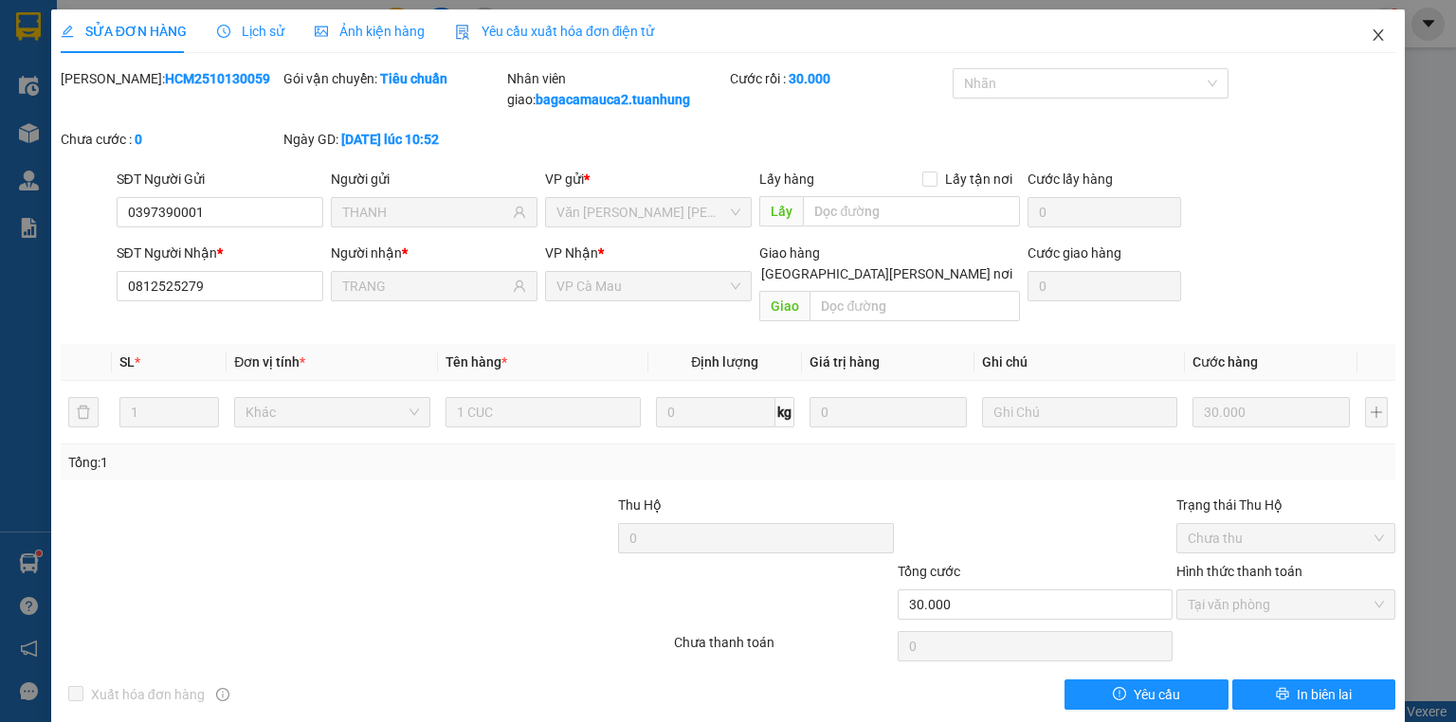
click at [1373, 34] on icon "close" at bounding box center [1378, 34] width 10 height 11
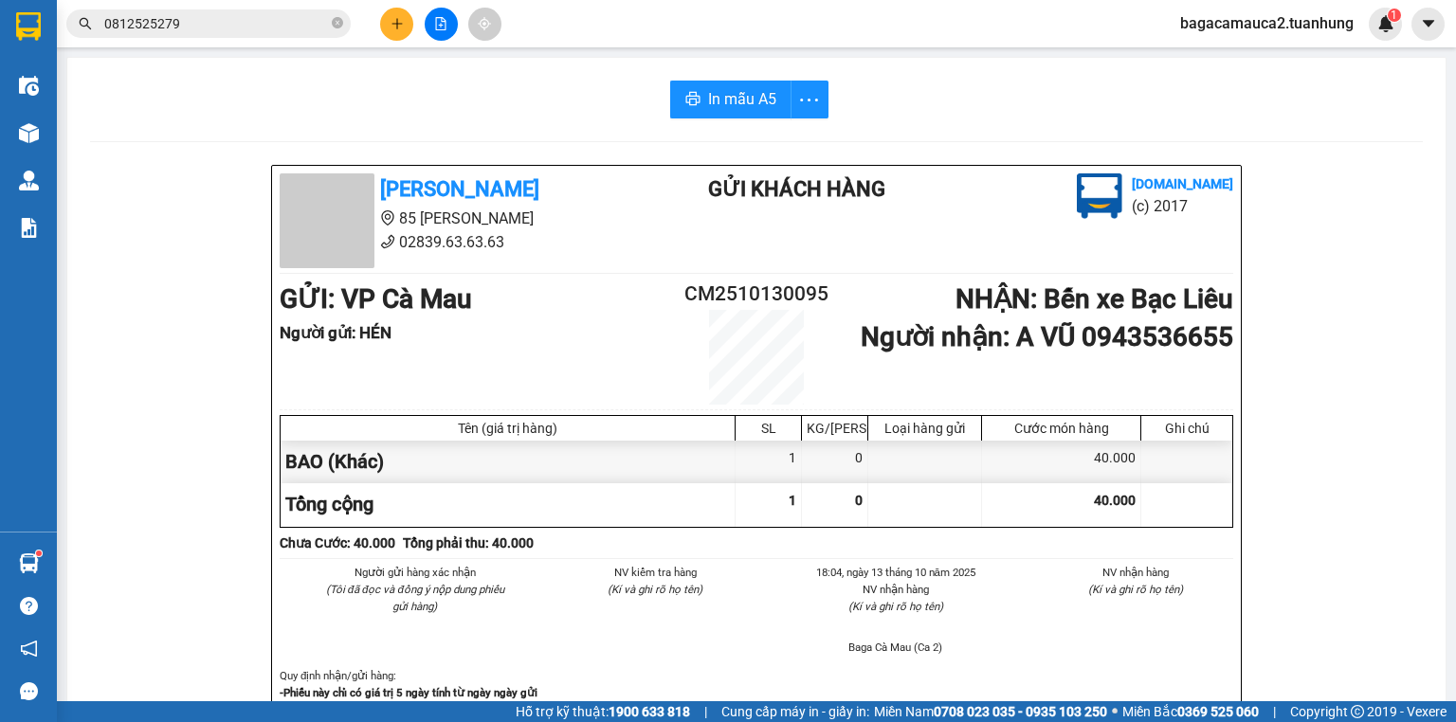
click at [1256, 16] on span "bagacamauca2.tuanhung" at bounding box center [1267, 23] width 204 height 24
click at [1237, 56] on span "Đăng xuất" at bounding box center [1276, 58] width 162 height 21
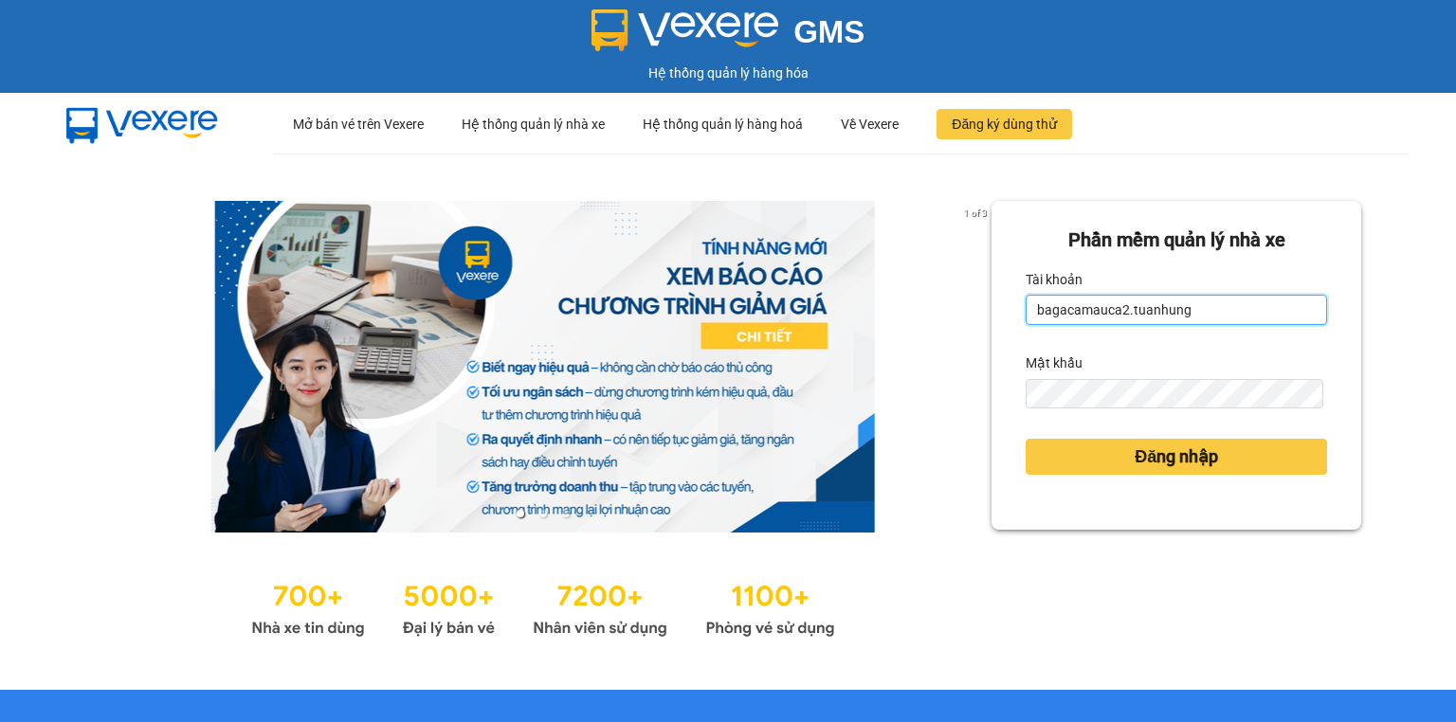
click at [1206, 300] on input "bagacamauca2.tuanhung" at bounding box center [1176, 310] width 301 height 30
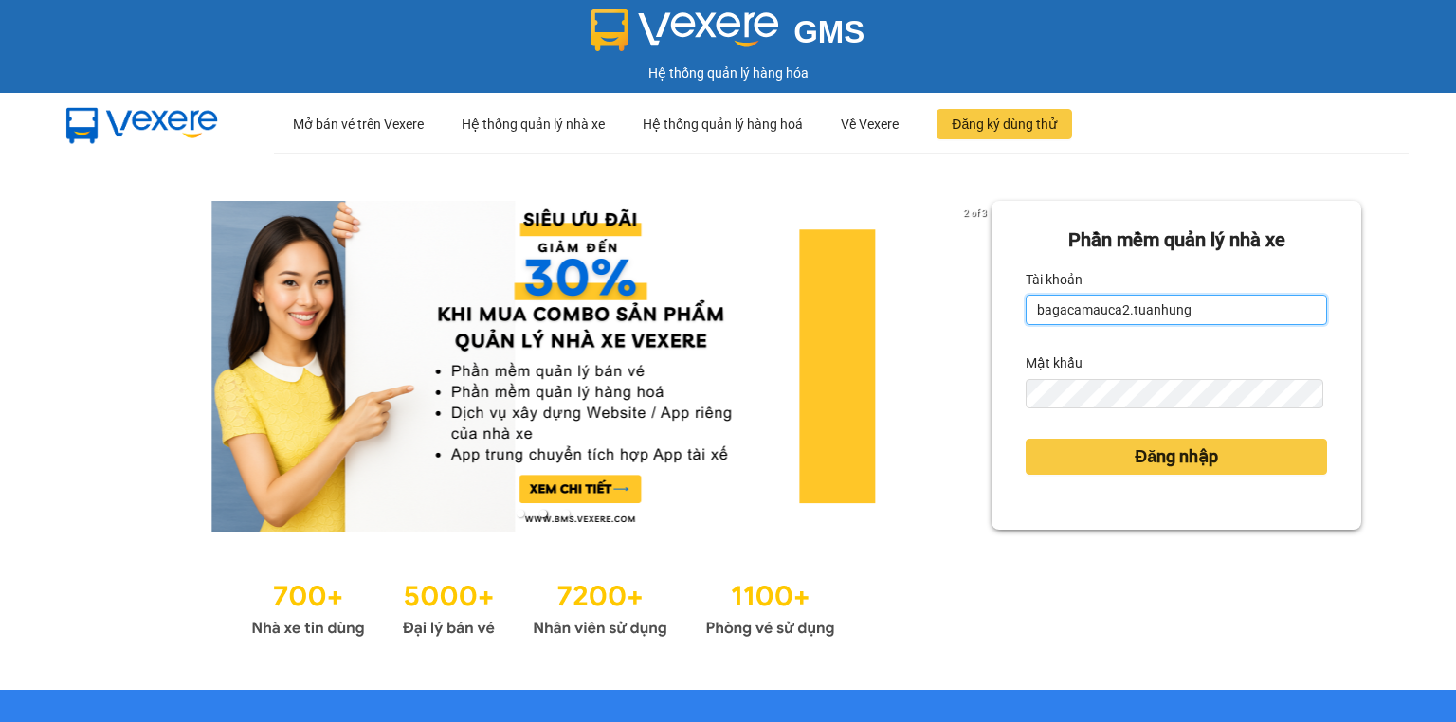
type input "bagacamauca3.tuanhung"
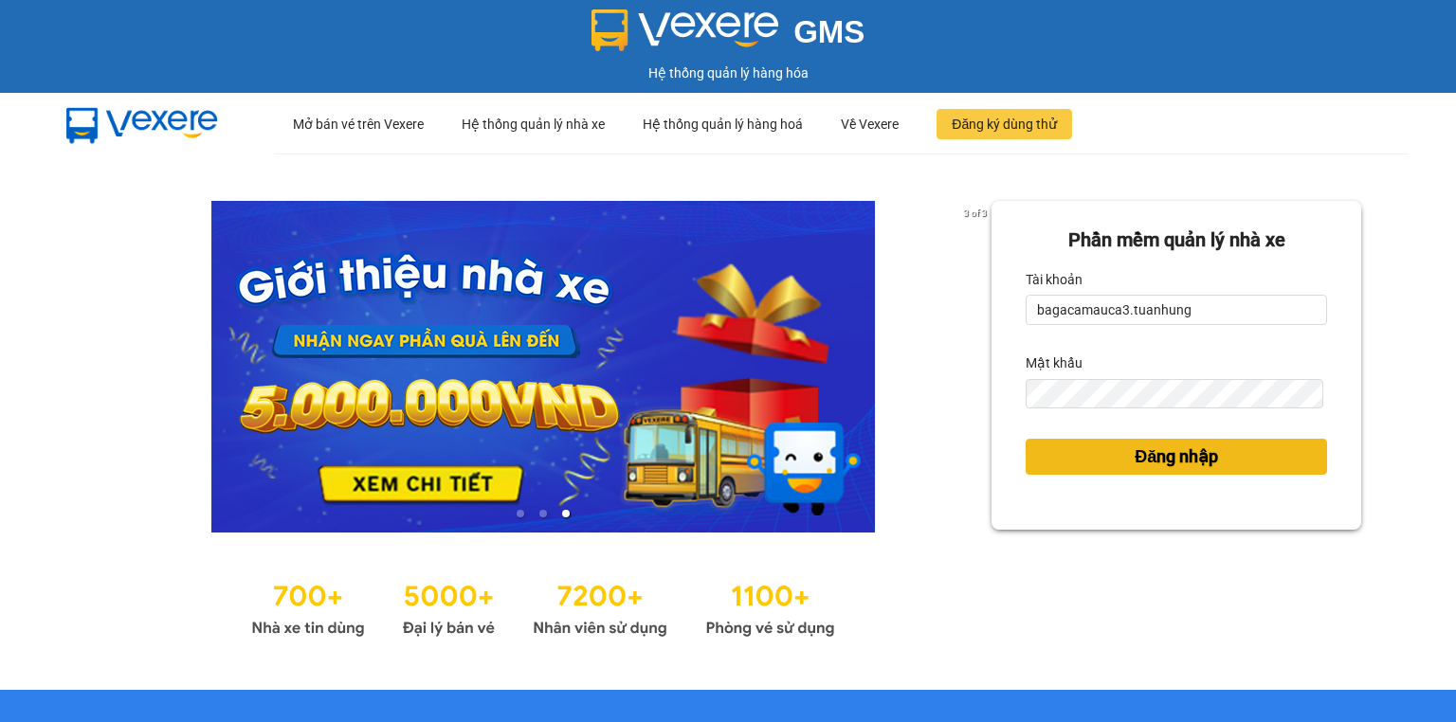
click at [1203, 461] on span "Đăng nhập" at bounding box center [1176, 457] width 83 height 27
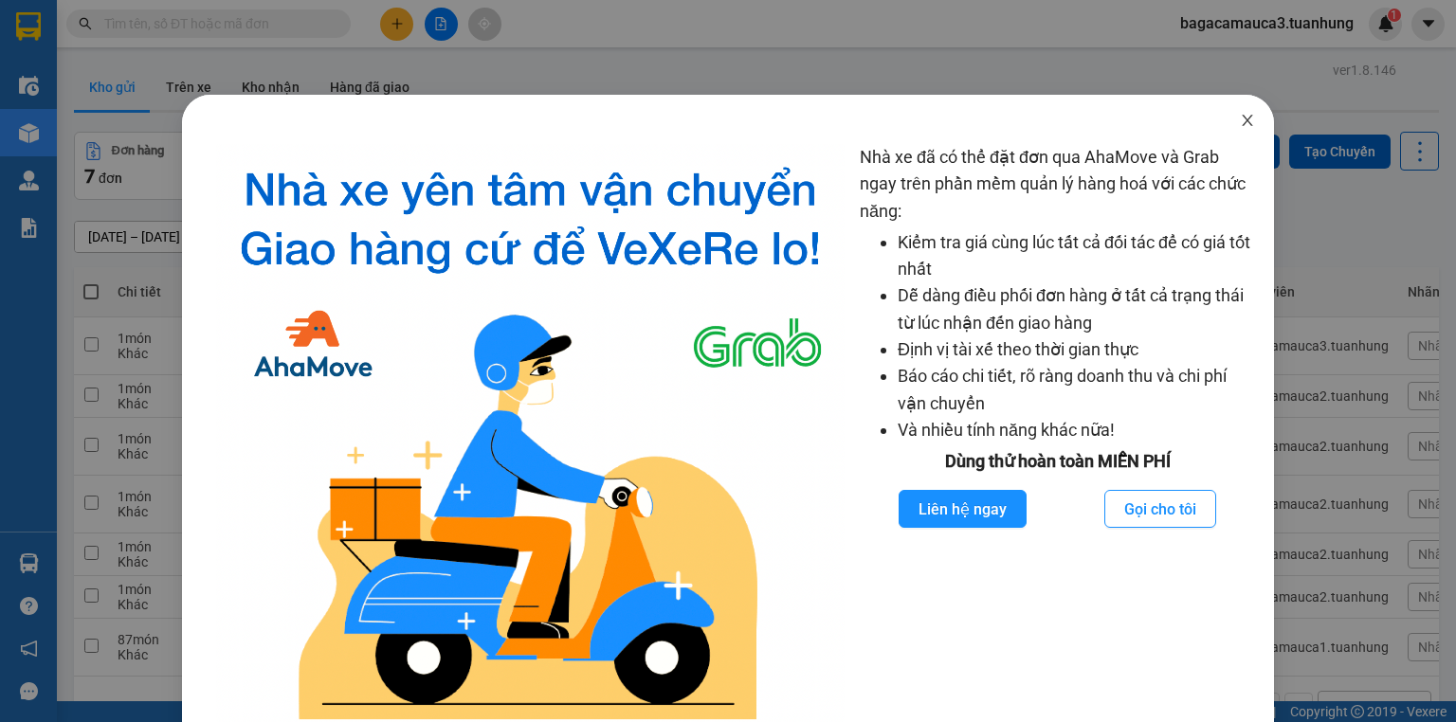
click at [1240, 121] on icon "close" at bounding box center [1247, 120] width 15 height 15
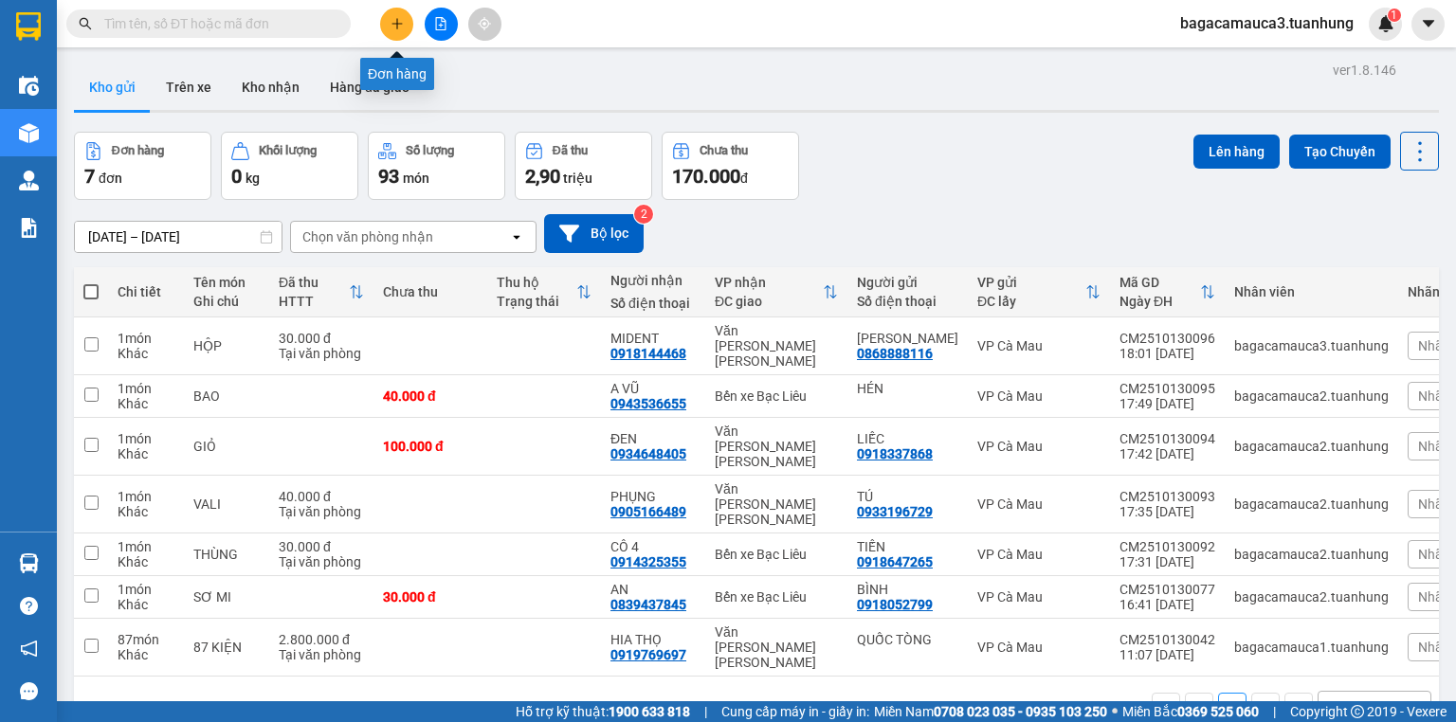
click at [398, 20] on icon "plus" at bounding box center [397, 23] width 13 height 13
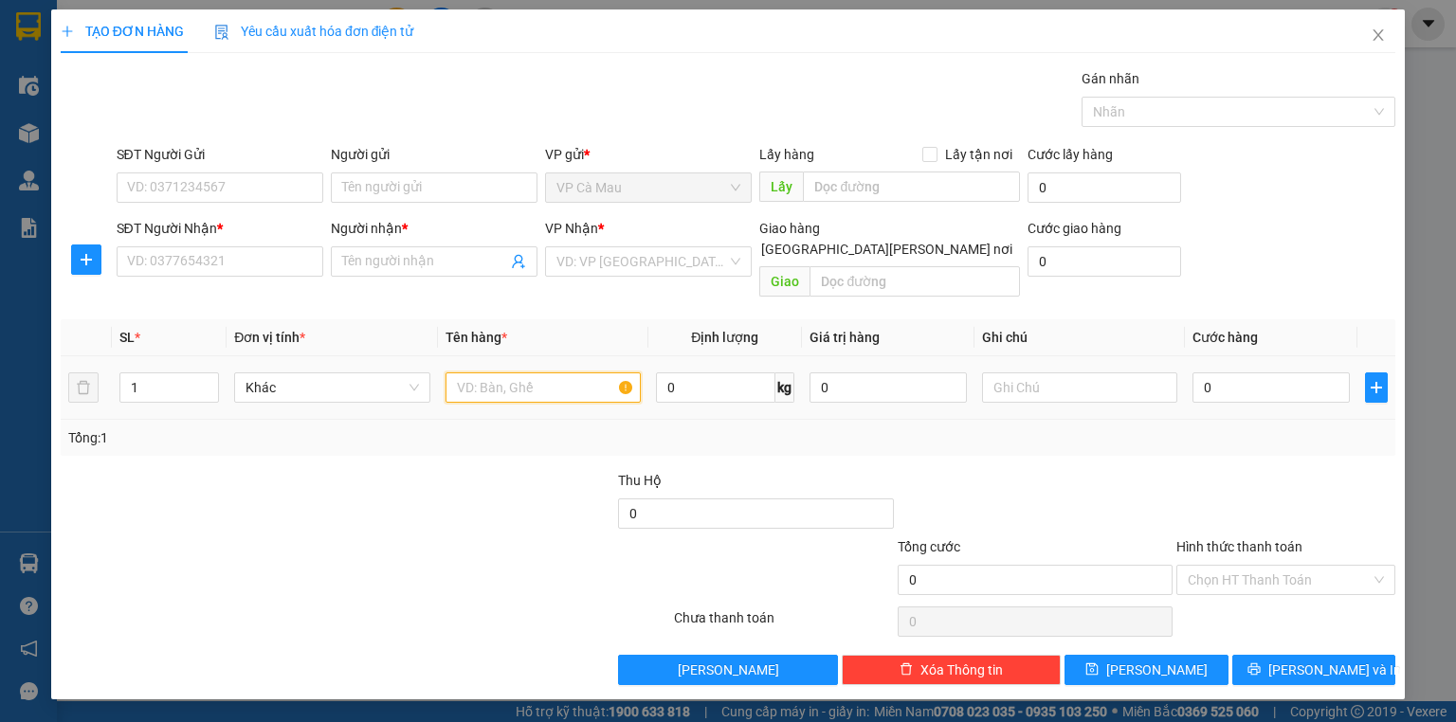
click at [497, 373] on input "text" at bounding box center [542, 388] width 195 height 30
type input "THÙNG"
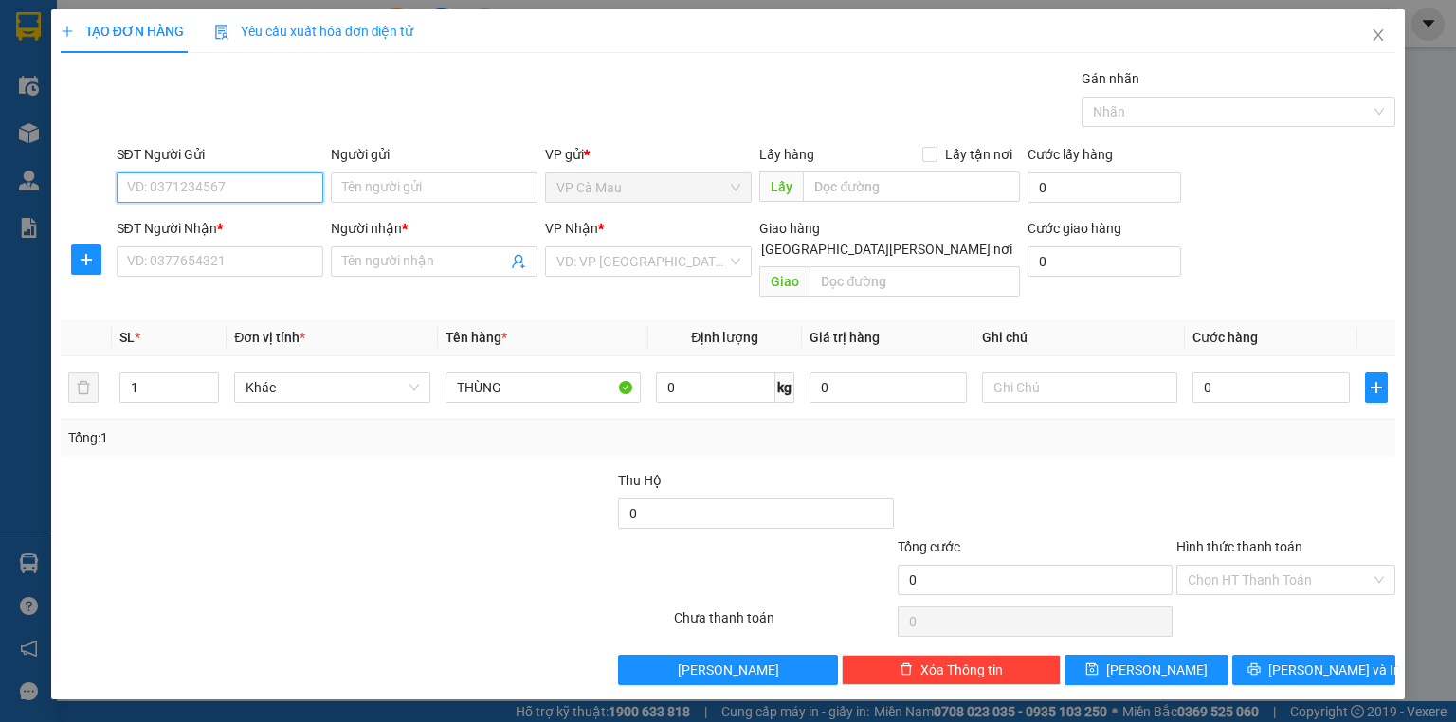
click at [284, 180] on input "SĐT Người Gửi" at bounding box center [220, 188] width 207 height 30
click at [253, 229] on div "0838703068 - [PERSON_NAME]" at bounding box center [221, 224] width 187 height 21
type input "0838703068"
type input "[PERSON_NAME]"
type input "0838703068"
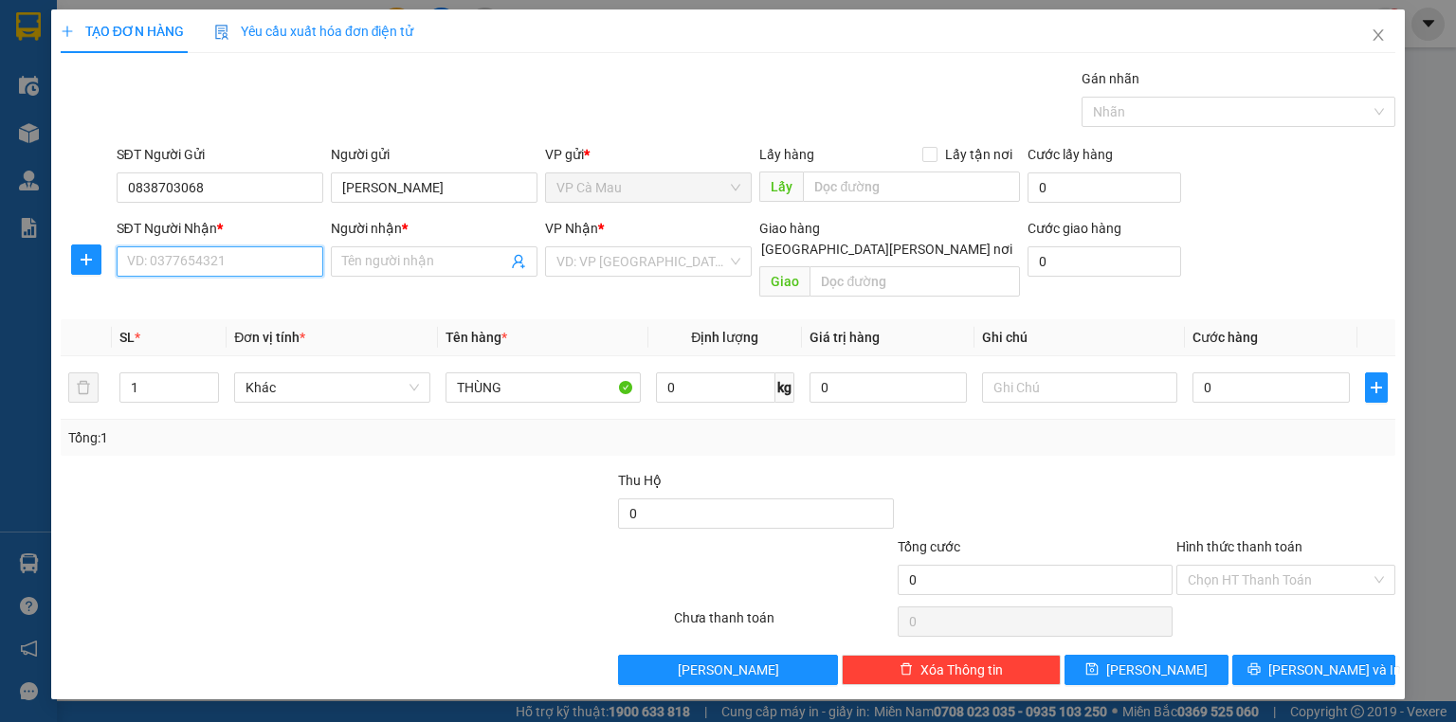
click at [244, 261] on input "SĐT Người Nhận *" at bounding box center [220, 261] width 207 height 30
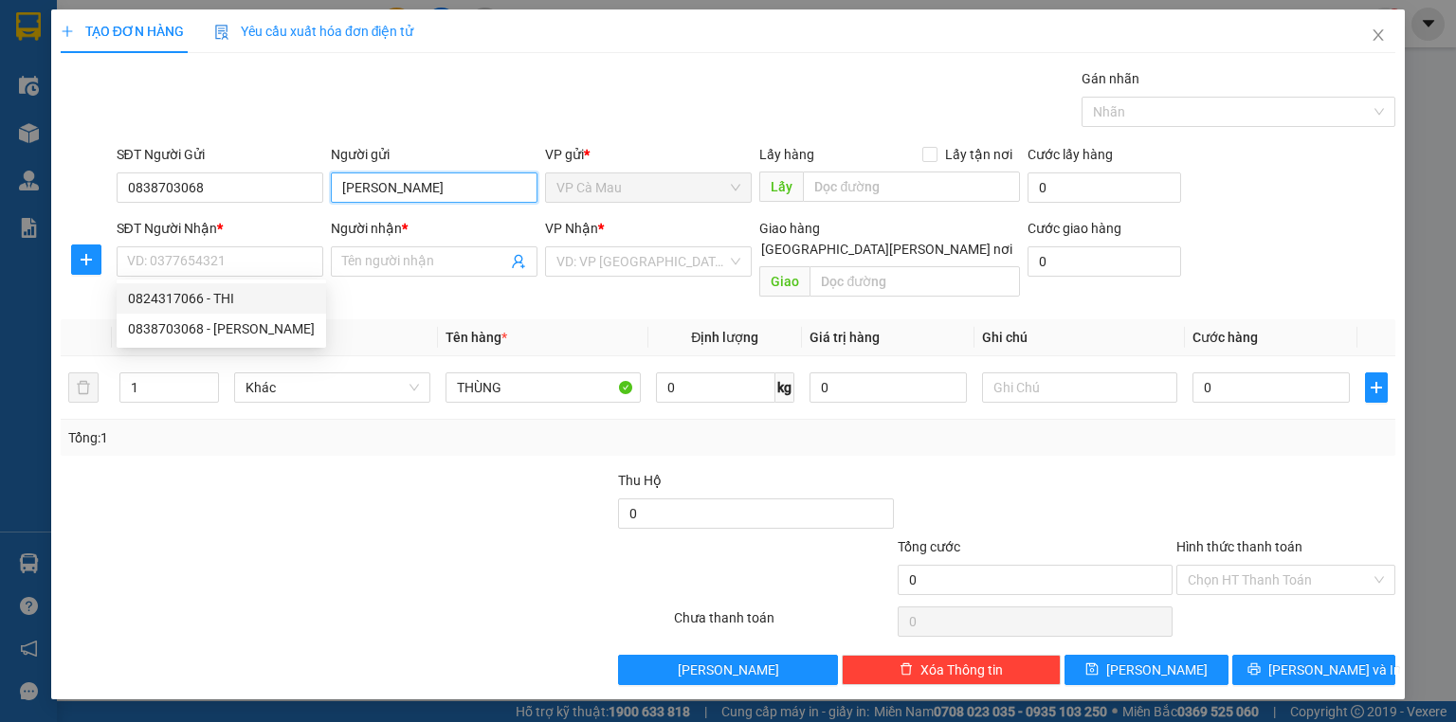
click at [402, 188] on input "[PERSON_NAME]" at bounding box center [434, 188] width 207 height 30
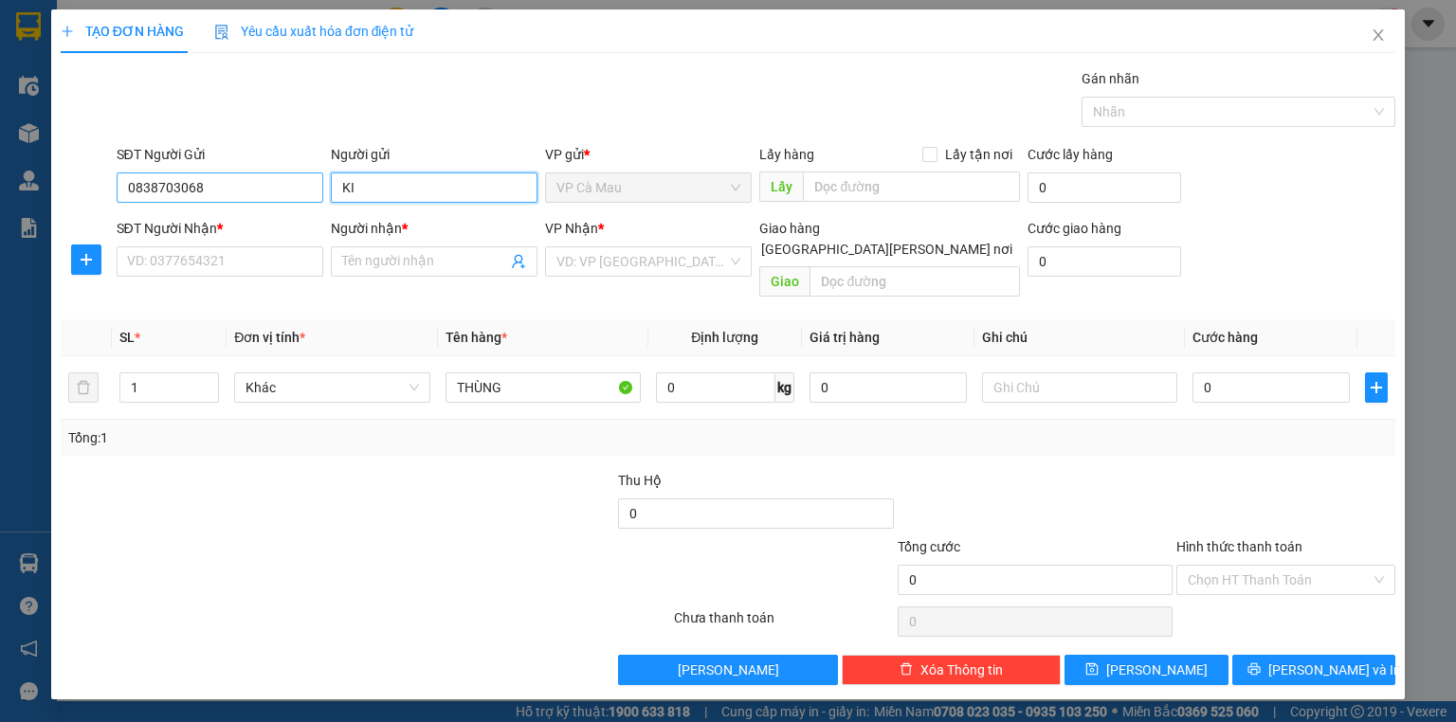
type input "K"
click at [260, 179] on input "0838703068" at bounding box center [220, 188] width 207 height 30
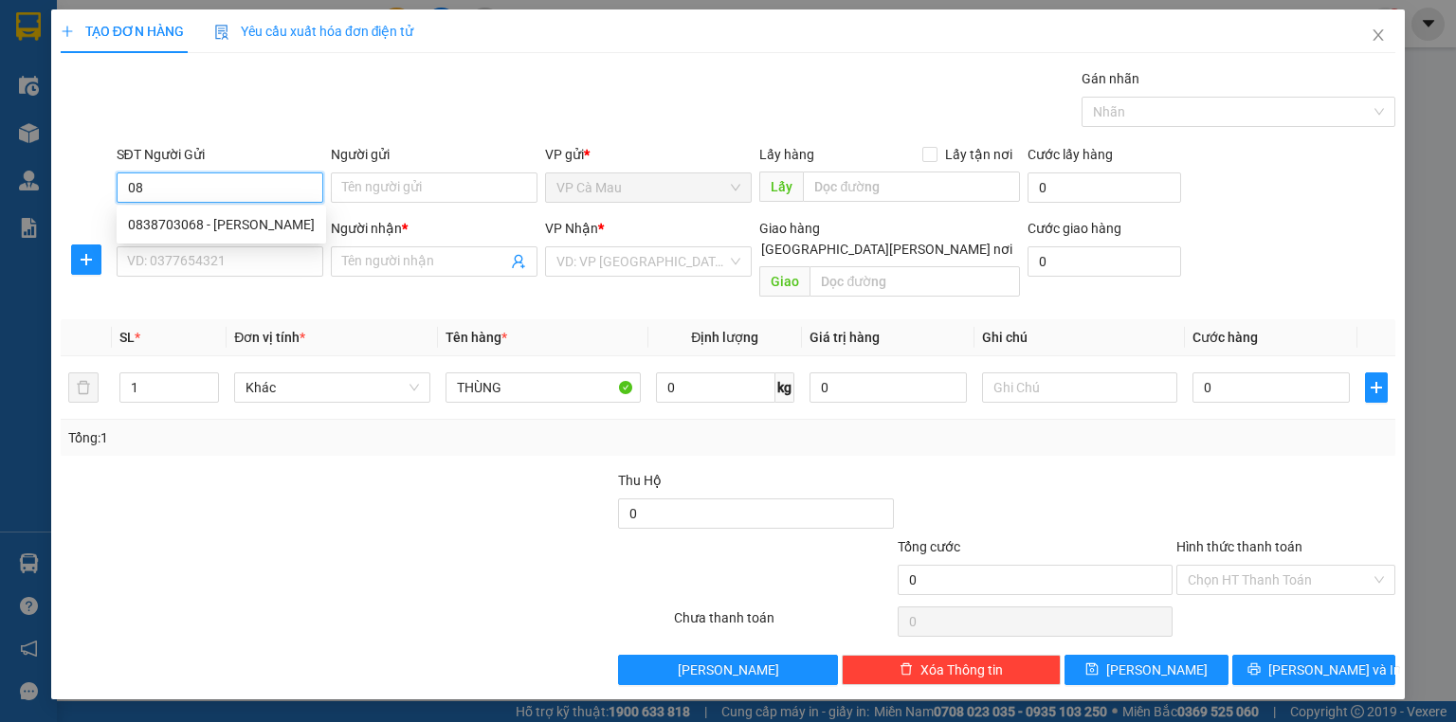
type input "0"
type input "0948505003"
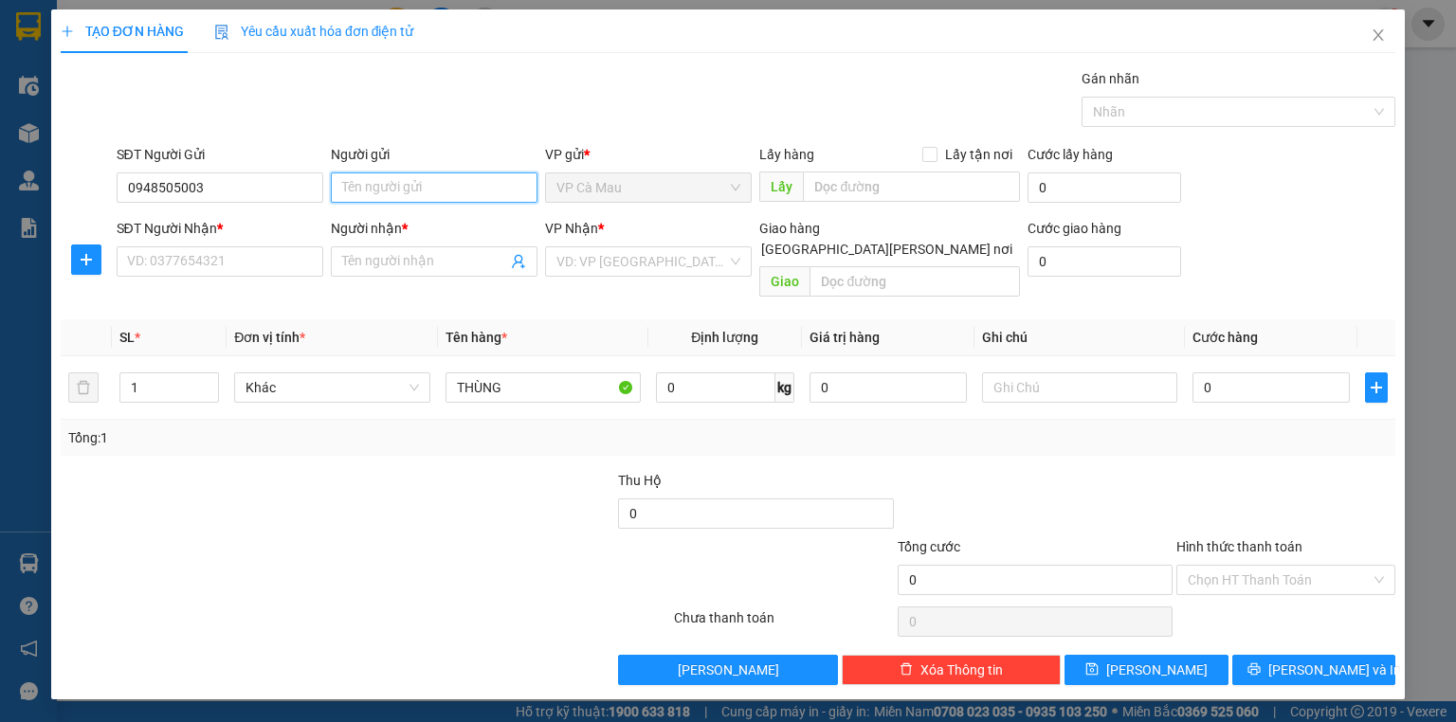
click at [371, 188] on input "Người gửi" at bounding box center [434, 188] width 207 height 30
click at [212, 190] on input "0948505003" at bounding box center [220, 188] width 207 height 30
click at [386, 191] on input "Người gửi" at bounding box center [434, 188] width 207 height 30
type input "GẮM"
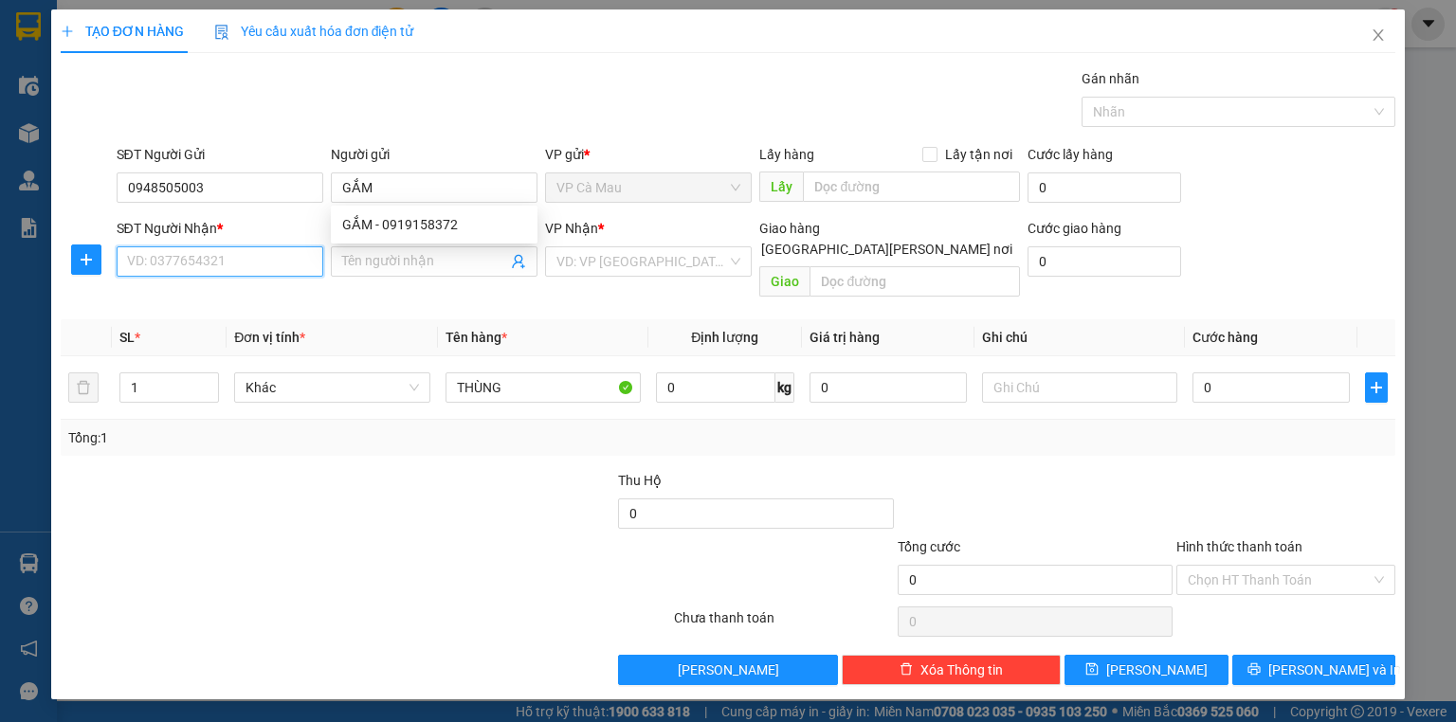
click at [201, 263] on input "SĐT Người Nhận *" at bounding box center [220, 261] width 207 height 30
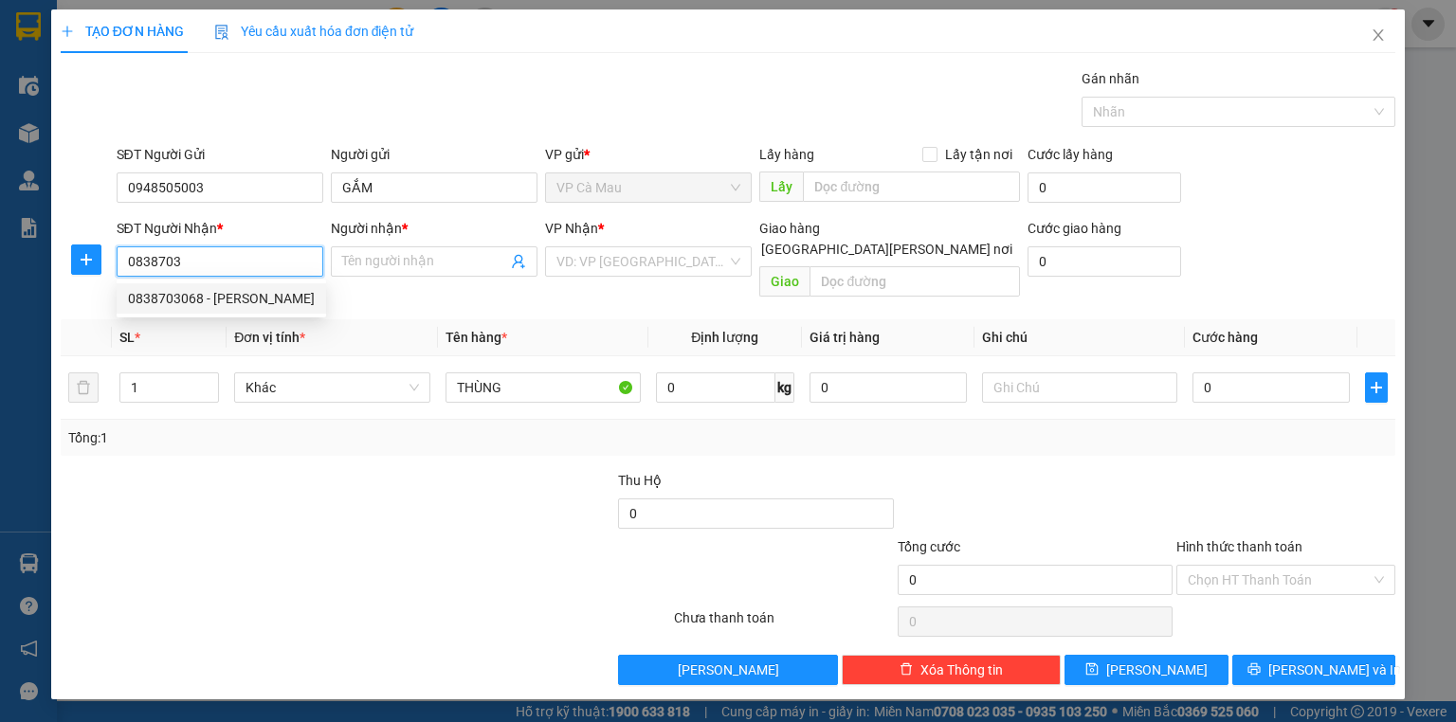
click at [226, 297] on div "0838703068 - [PERSON_NAME]" at bounding box center [221, 298] width 187 height 21
type input "0838703068"
type input "[PERSON_NAME]"
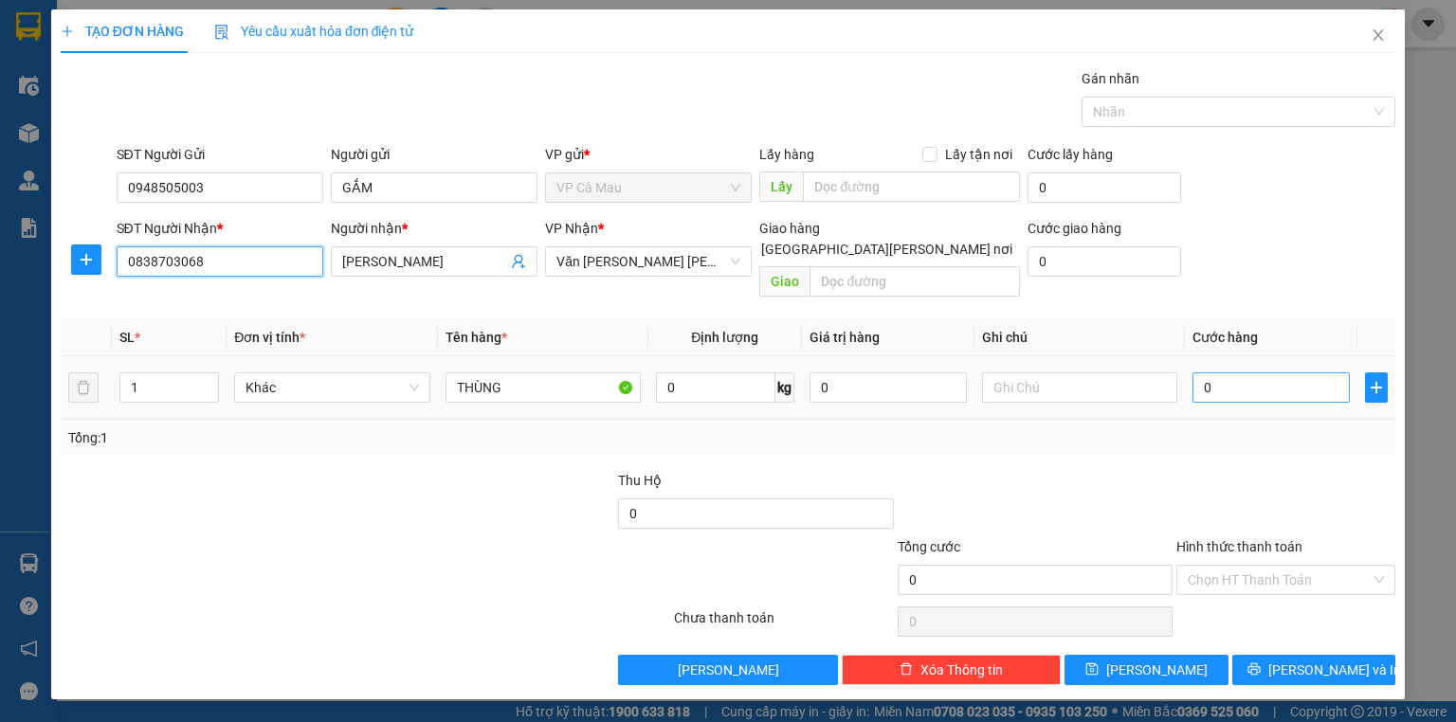
type input "0838703068"
click at [1308, 375] on input "0" at bounding box center [1270, 388] width 157 height 30
type input "+3"
type input "3"
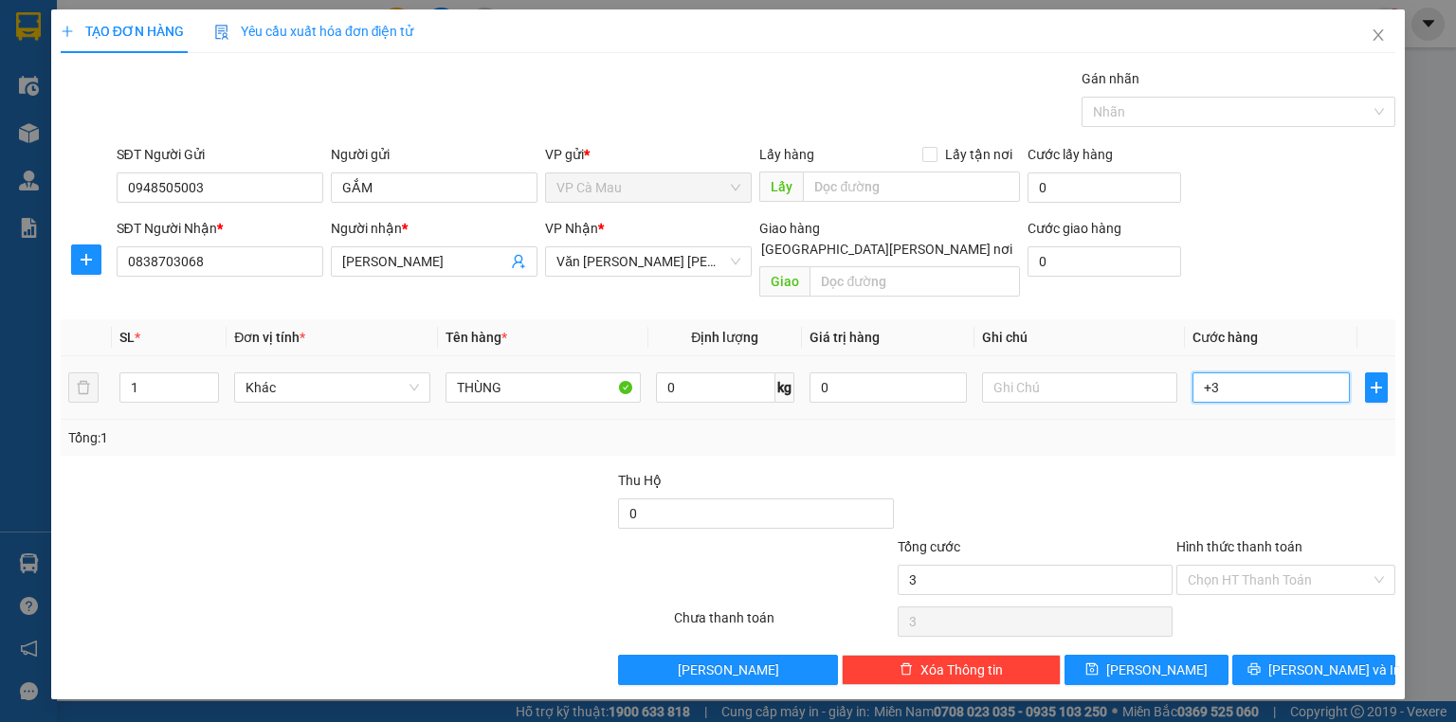
type input "+30"
type input "30"
type input "30.000"
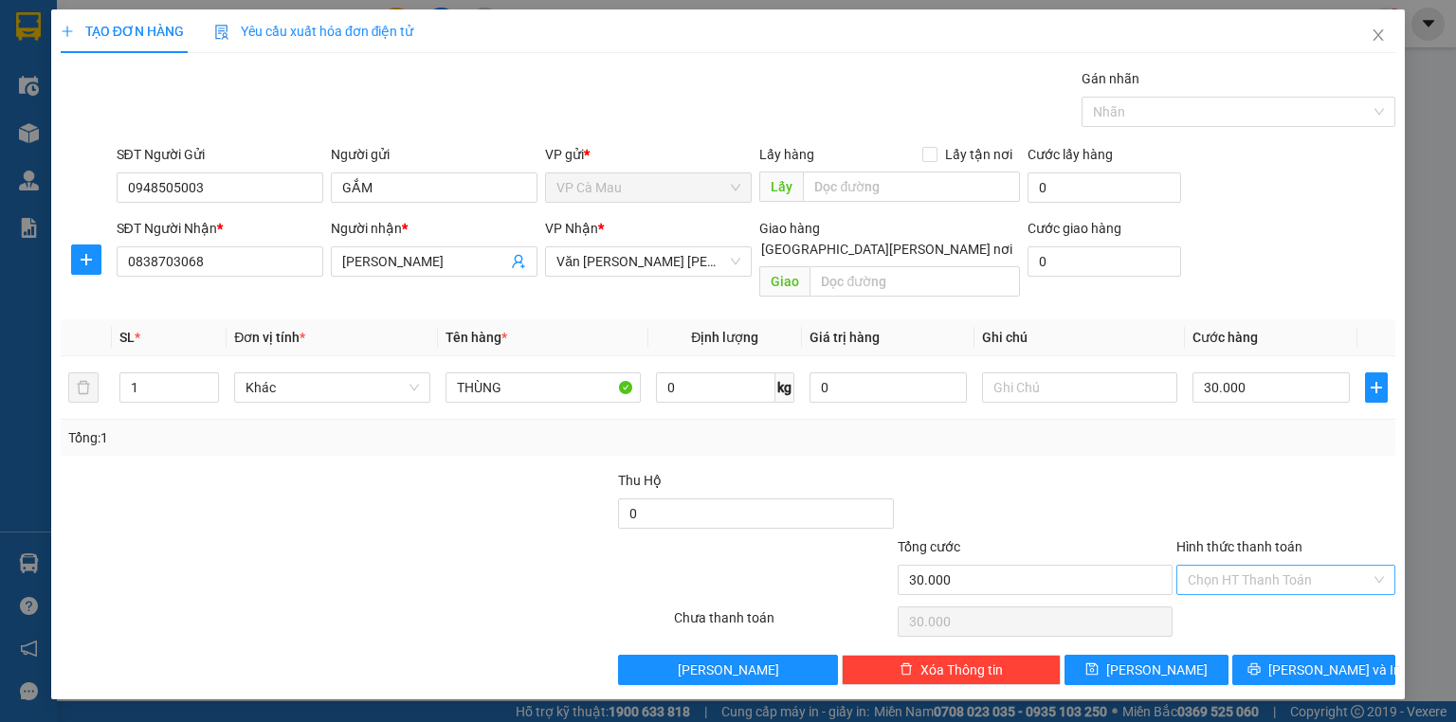
click at [1251, 566] on input "Hình thức thanh toán" at bounding box center [1279, 580] width 183 height 28
click at [1245, 594] on div "Tại văn phòng" at bounding box center [1286, 595] width 196 height 21
type input "0"
click at [1335, 660] on span "[PERSON_NAME] và In" at bounding box center [1334, 670] width 133 height 21
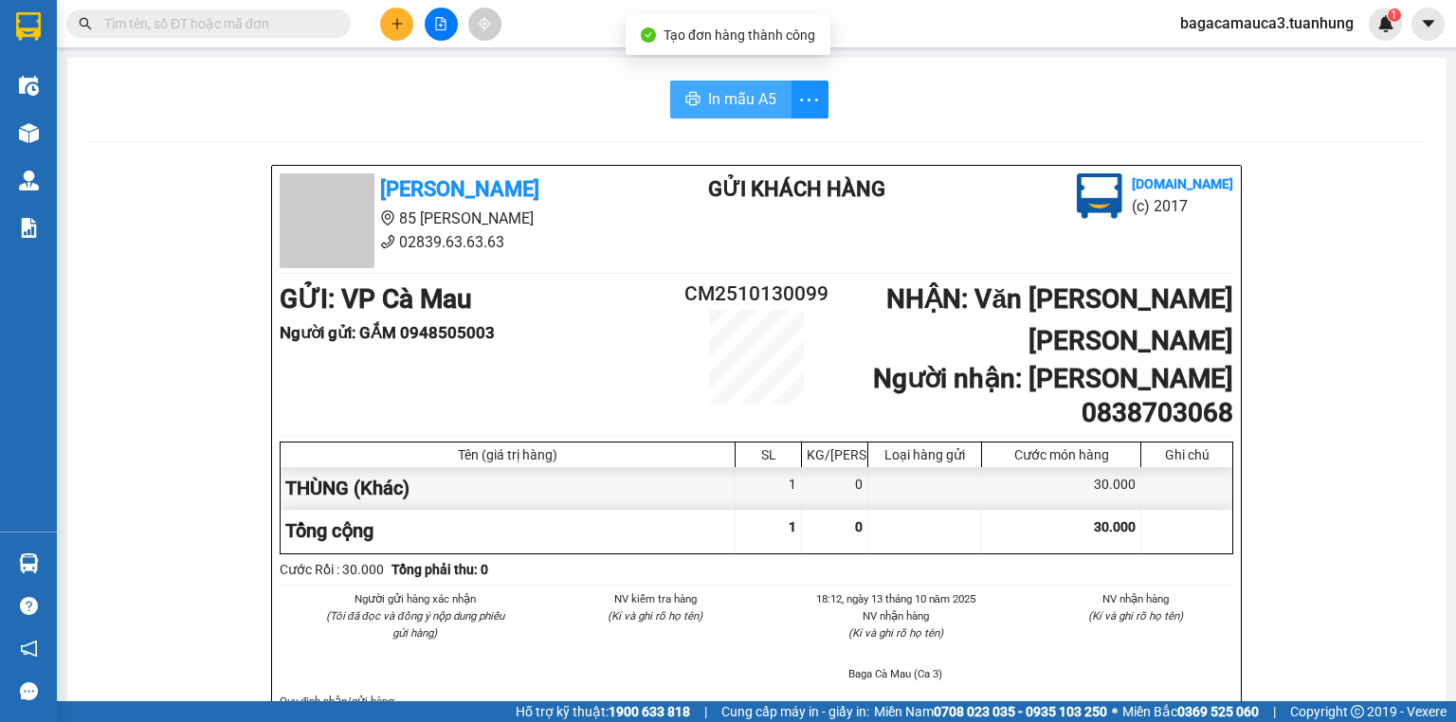
click at [725, 98] on span "In mẫu A5" at bounding box center [742, 99] width 68 height 24
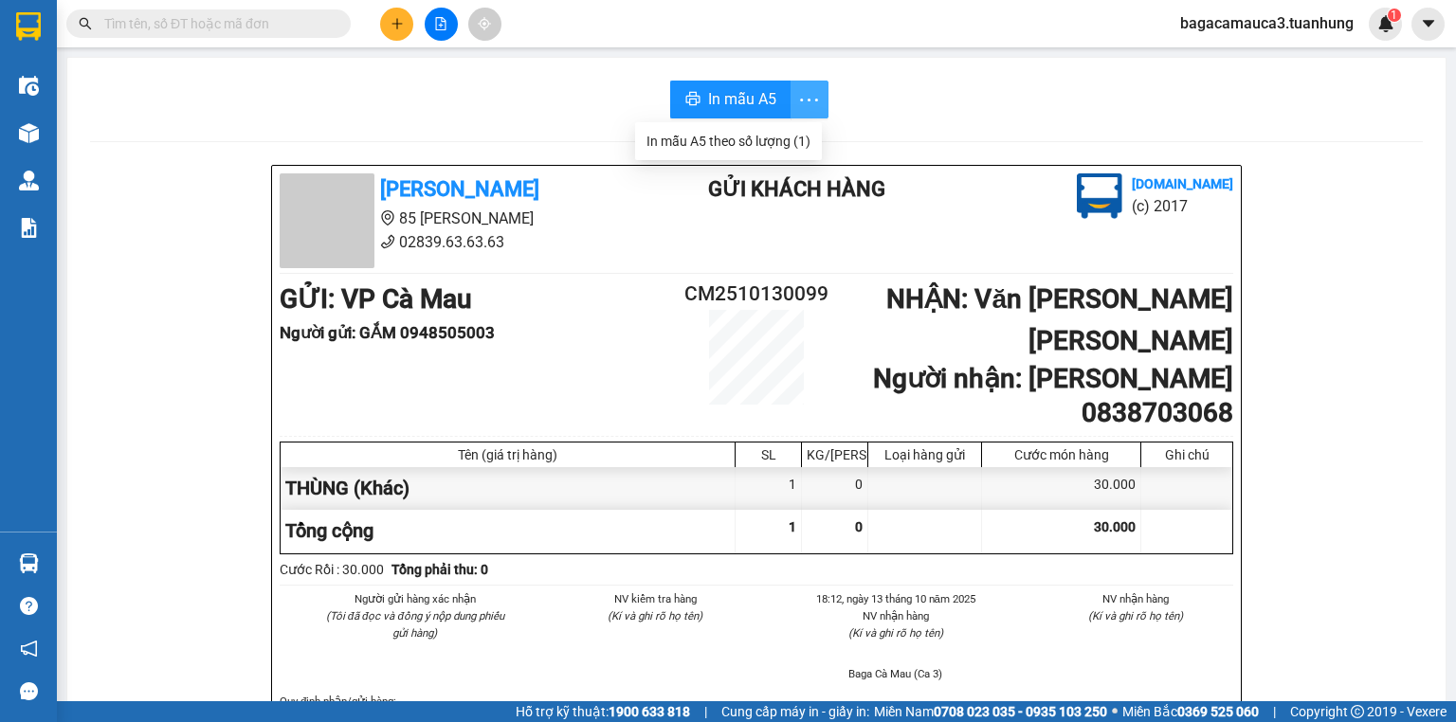
click at [812, 98] on icon "more" at bounding box center [809, 100] width 24 height 24
click at [722, 136] on div "In mẫu A5 theo số lượng (1)" at bounding box center [728, 141] width 164 height 21
click at [277, 19] on input "text" at bounding box center [216, 23] width 224 height 21
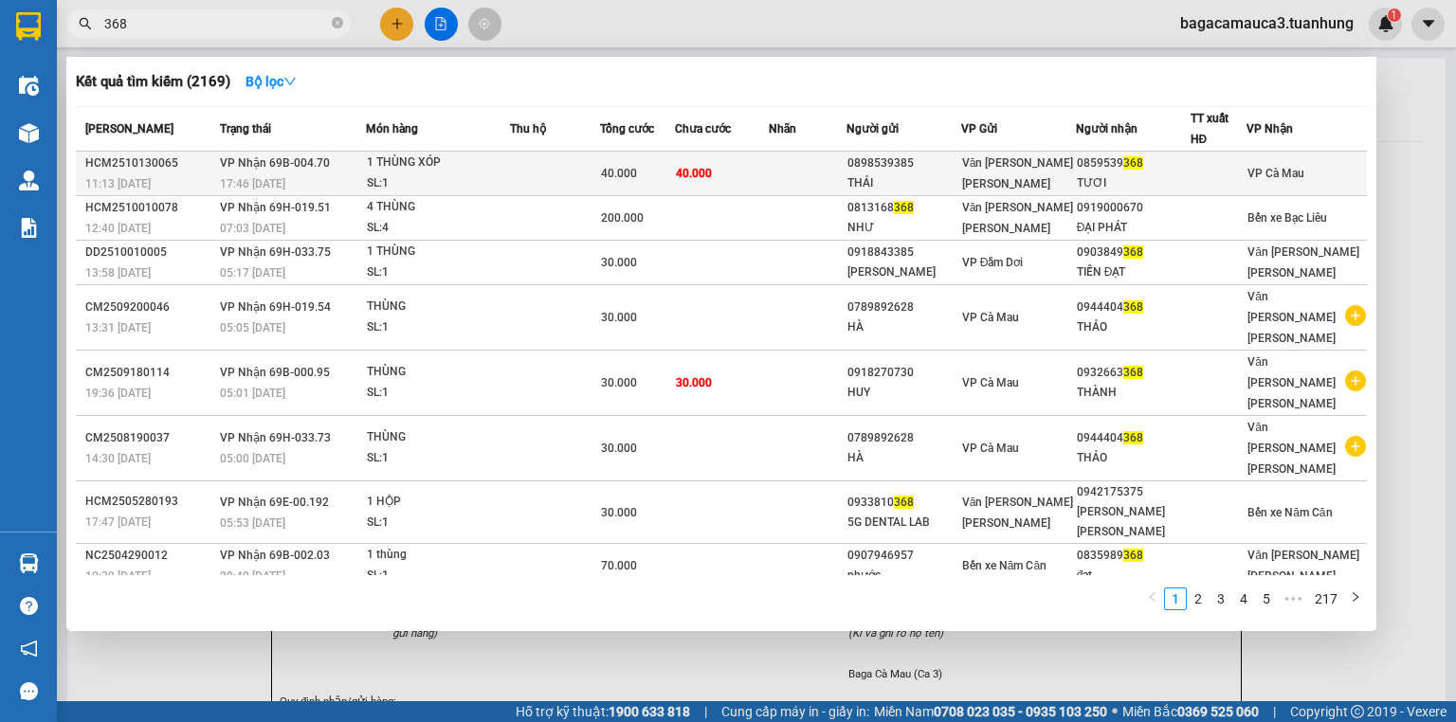
type input "368"
click at [700, 172] on span "40.000" at bounding box center [694, 173] width 36 height 13
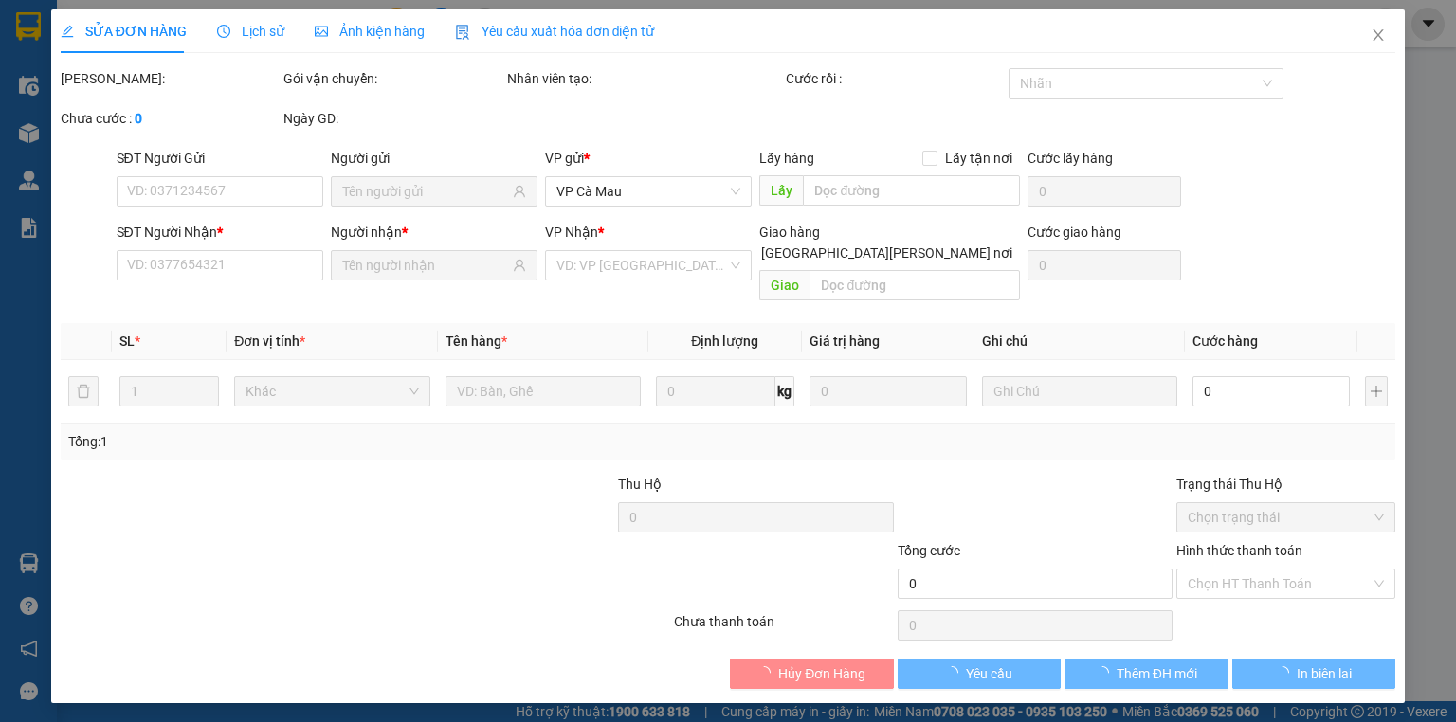
type input "0898539385"
type input "THÁI"
type input "0859539368"
type input "TƯƠI"
type input "40.000"
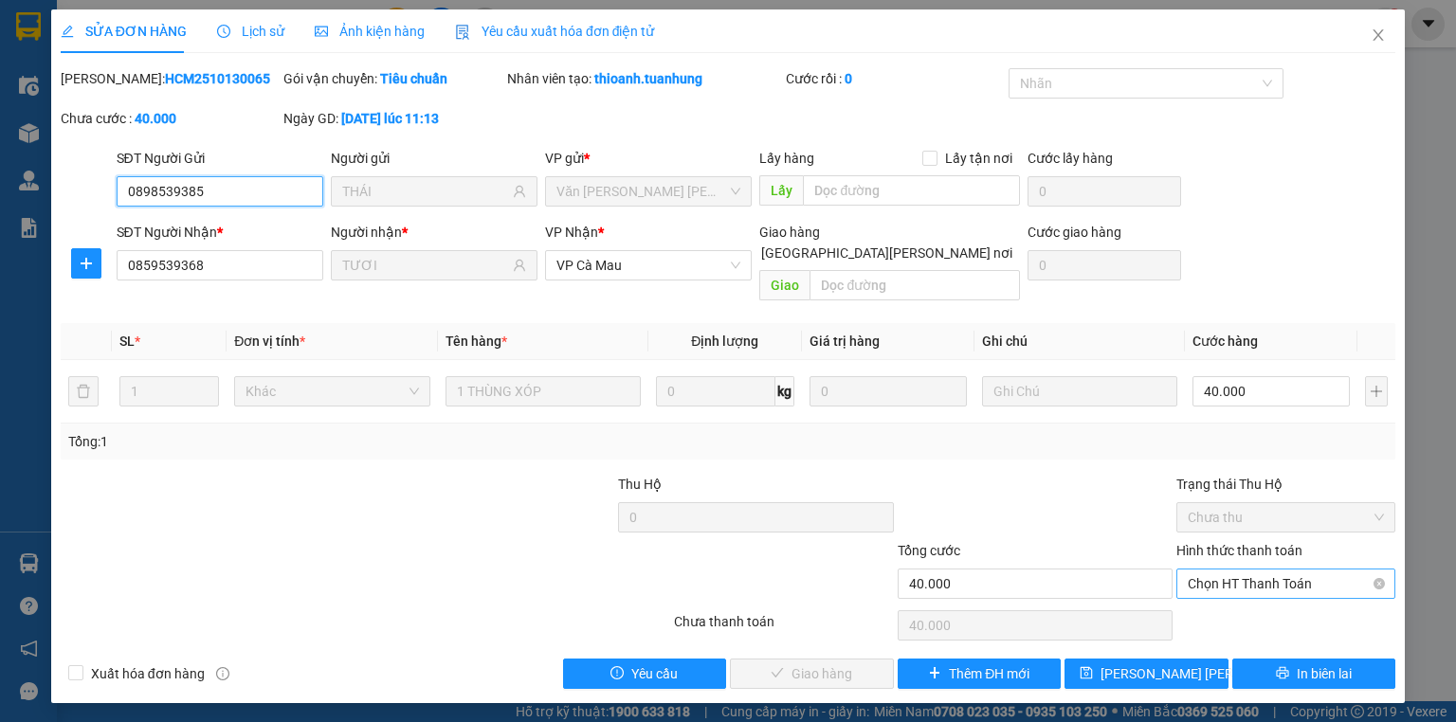
click at [1247, 576] on div "Chọn HT Thanh Toán" at bounding box center [1285, 584] width 219 height 30
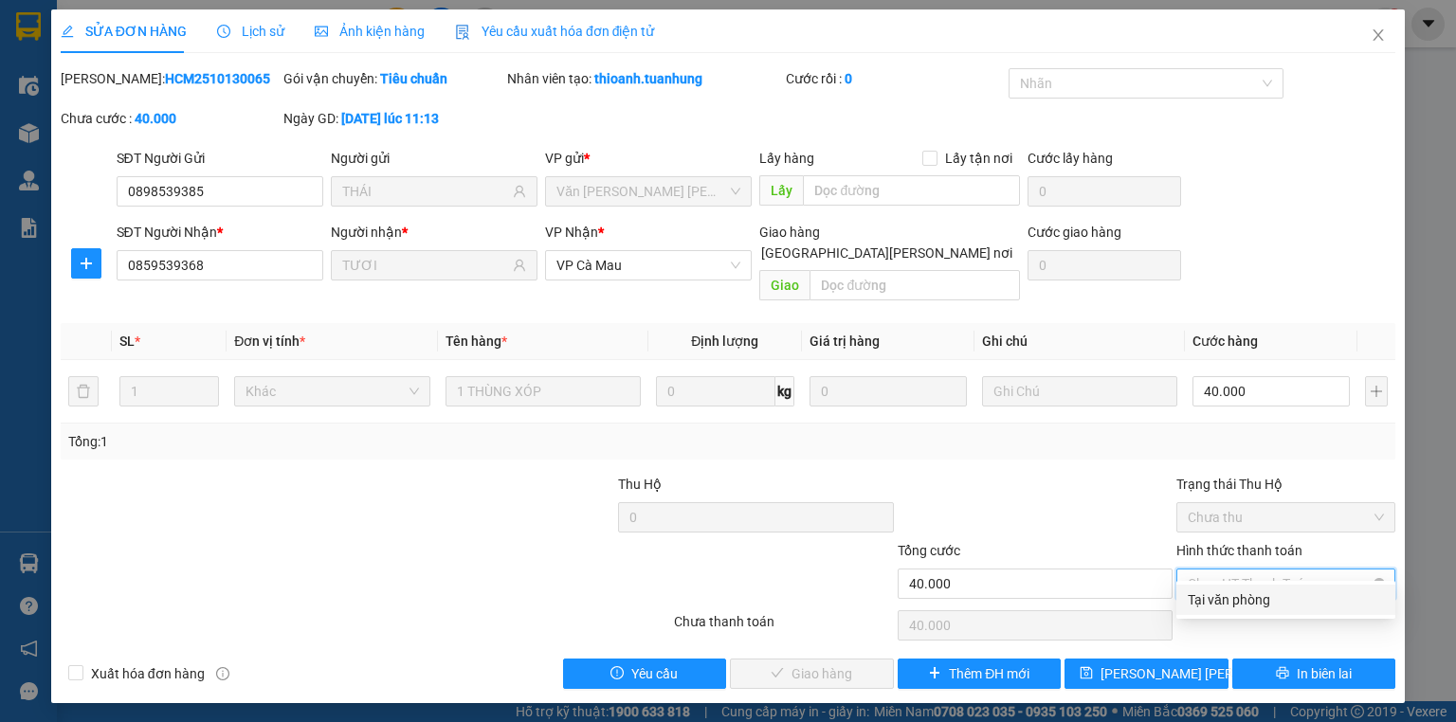
click at [1245, 573] on span "Chọn HT Thanh Toán" at bounding box center [1286, 584] width 196 height 28
click at [1247, 592] on div "Tại văn phòng" at bounding box center [1286, 600] width 196 height 21
type input "0"
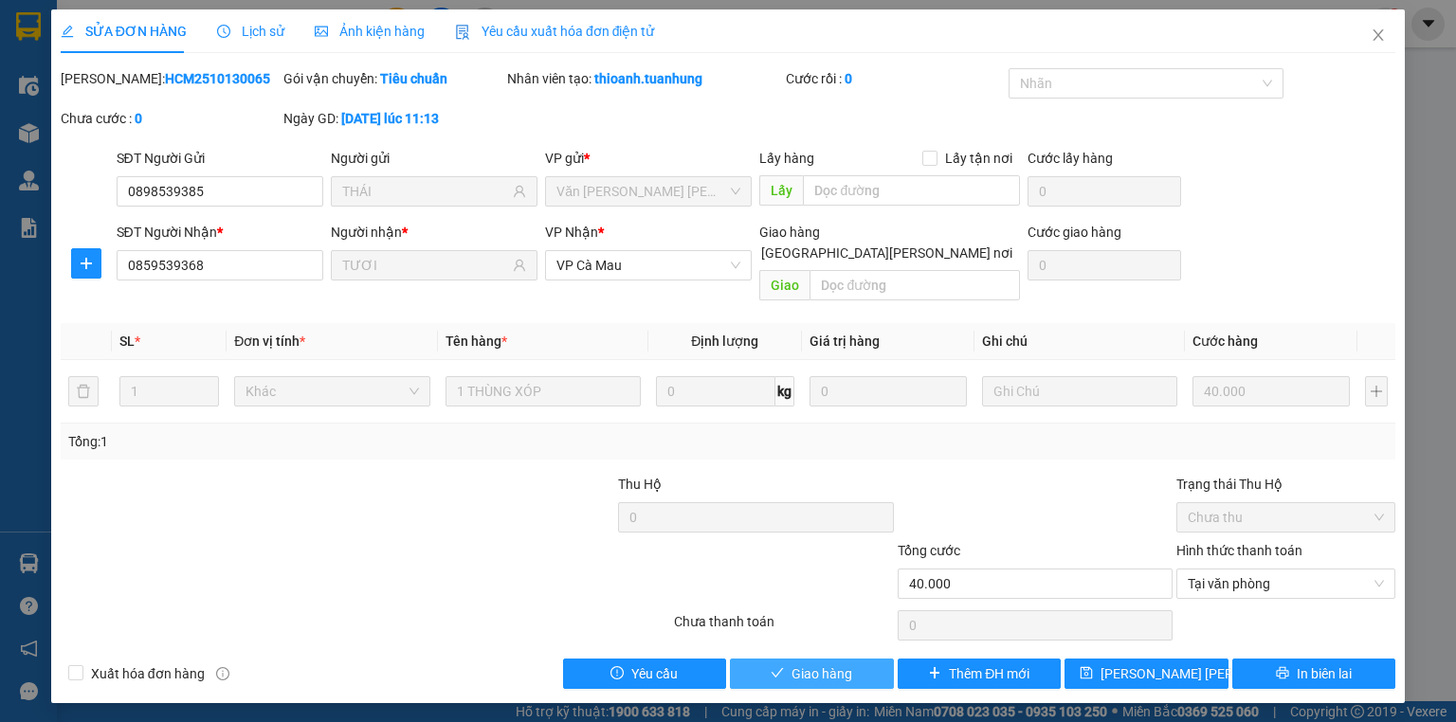
drag, startPoint x: 800, startPoint y: 626, endPoint x: 804, endPoint y: 653, distance: 27.7
click at [805, 649] on div "Total Paid Fee 0 Total UnPaid Fee 40.000 Cash Collection Total Fee Mã ĐH: HCM25…" at bounding box center [728, 378] width 1335 height 621
click at [803, 664] on span "Giao hàng" at bounding box center [821, 674] width 61 height 21
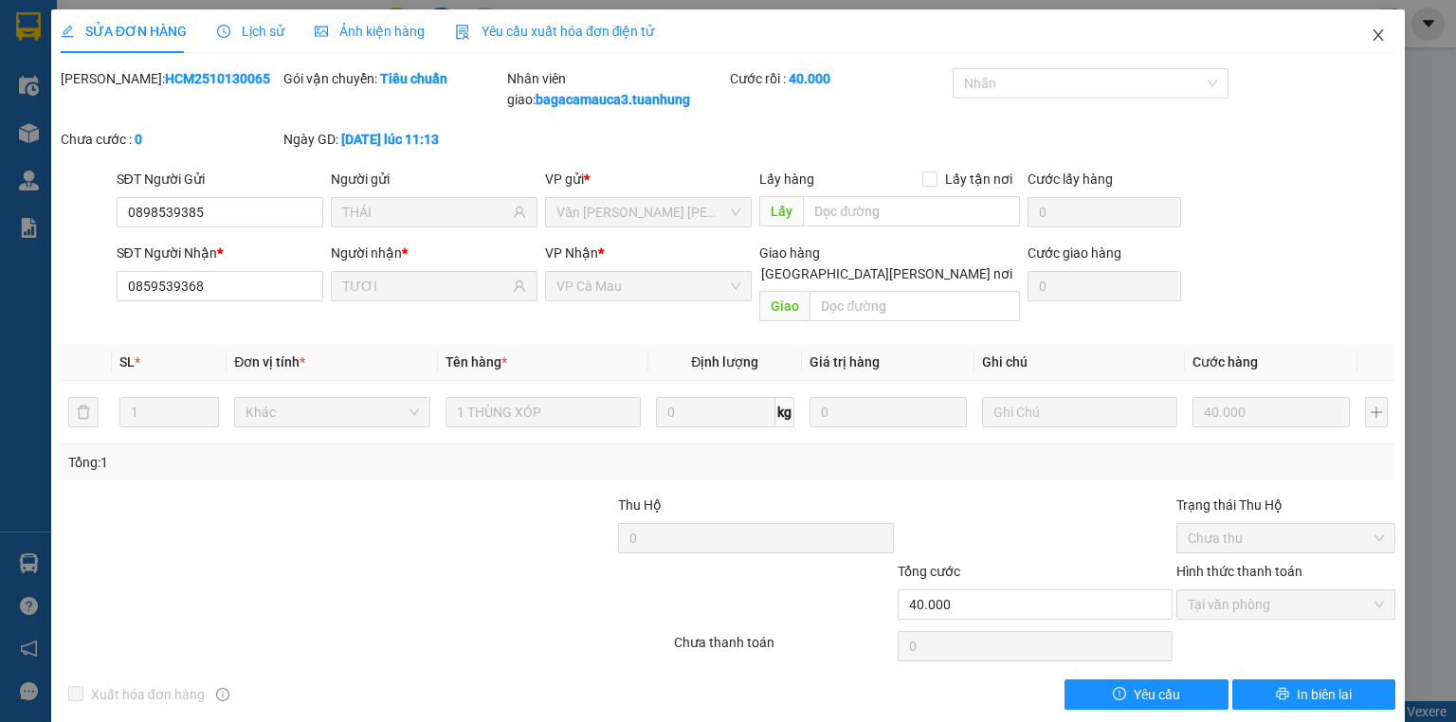
click at [1373, 36] on icon "close" at bounding box center [1378, 34] width 10 height 11
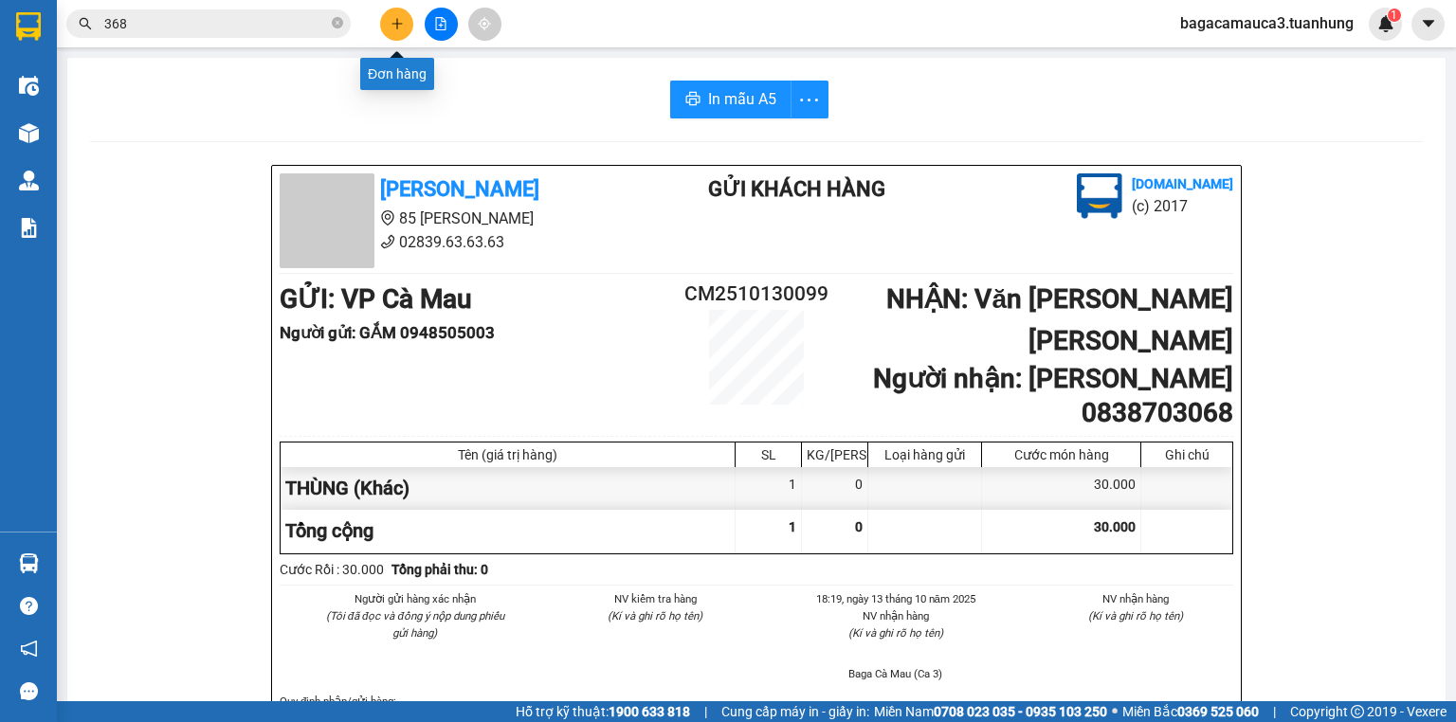
click at [395, 23] on icon "plus" at bounding box center [397, 23] width 13 height 13
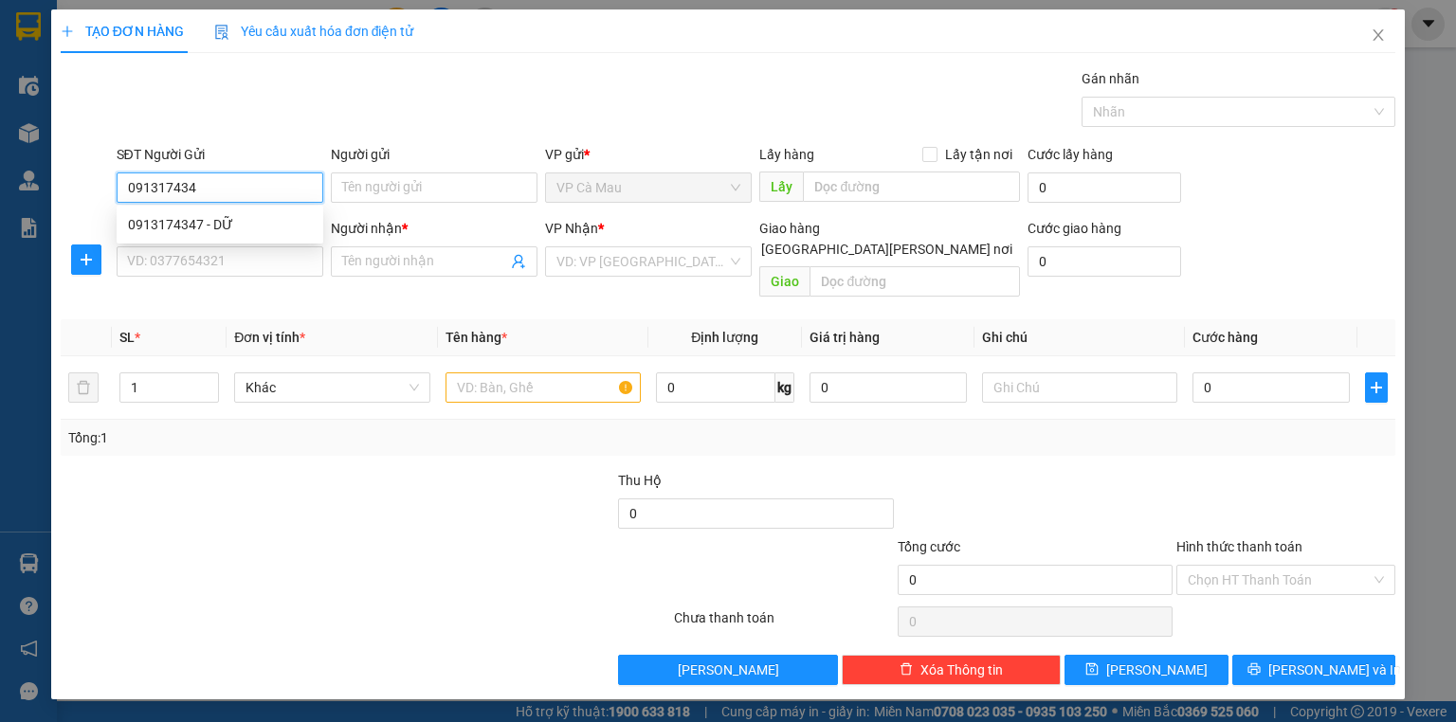
type input "0913174347"
click at [271, 225] on div "0913174347 - DỮ" at bounding box center [220, 224] width 184 height 21
type input "DỮ"
type input "0913174347"
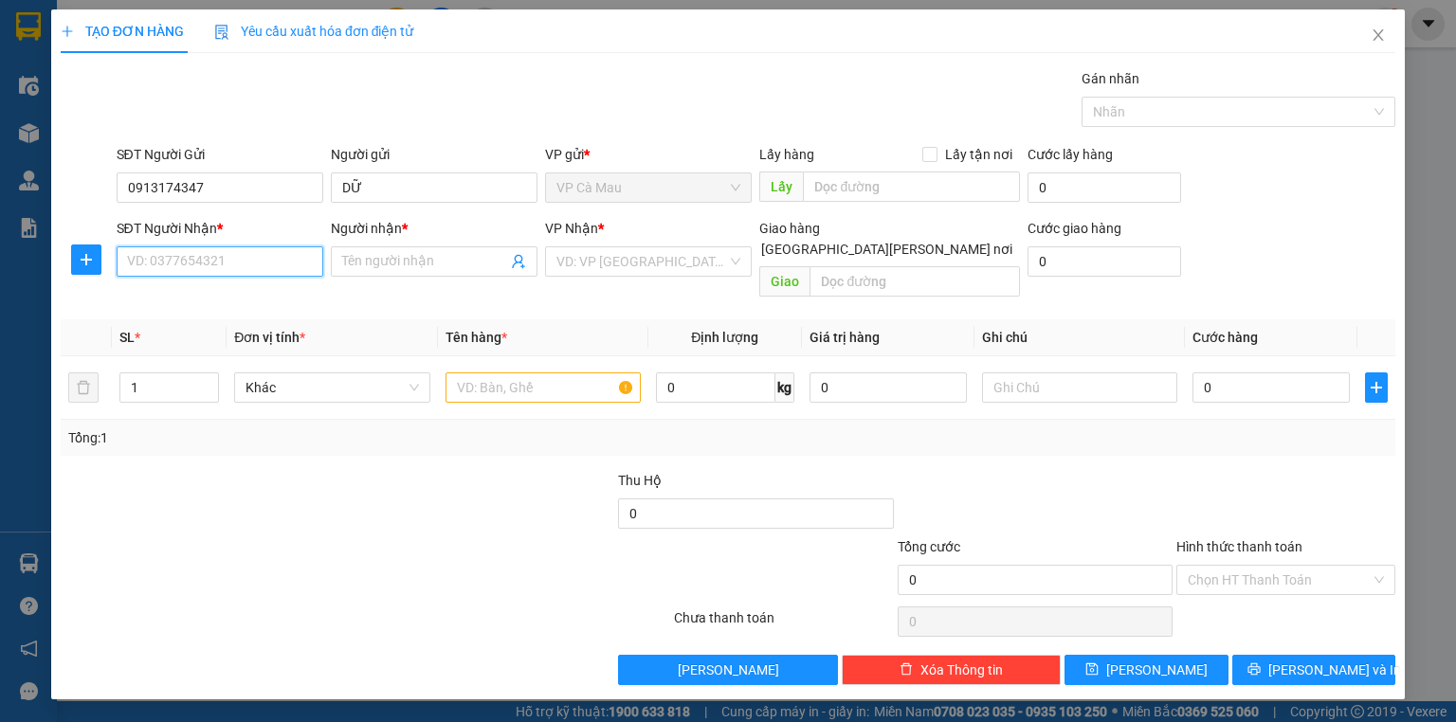
click at [257, 273] on input "SĐT Người Nhận *" at bounding box center [220, 261] width 207 height 30
type input "0888293592"
click at [459, 264] on input "Người nhận *" at bounding box center [424, 261] width 165 height 21
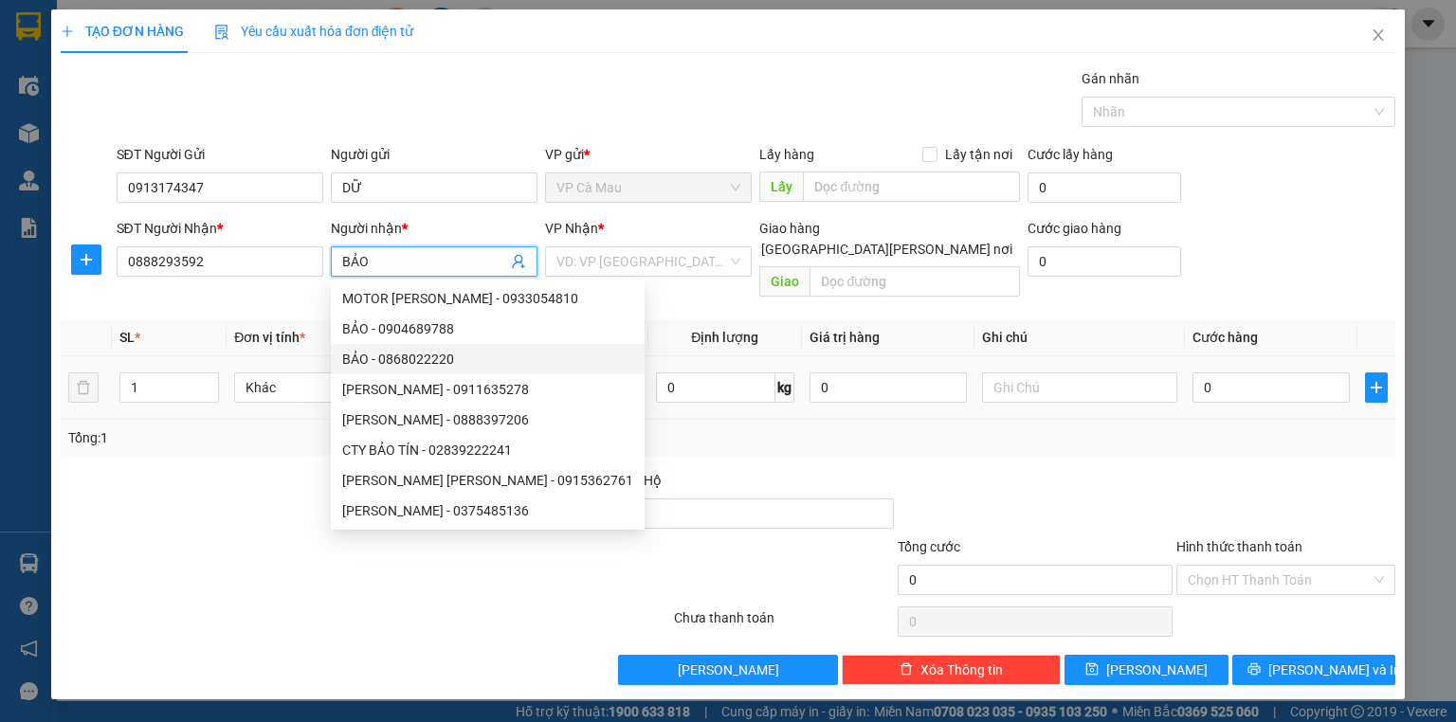
type input "BẢO"
click at [576, 373] on input "text" at bounding box center [542, 388] width 195 height 30
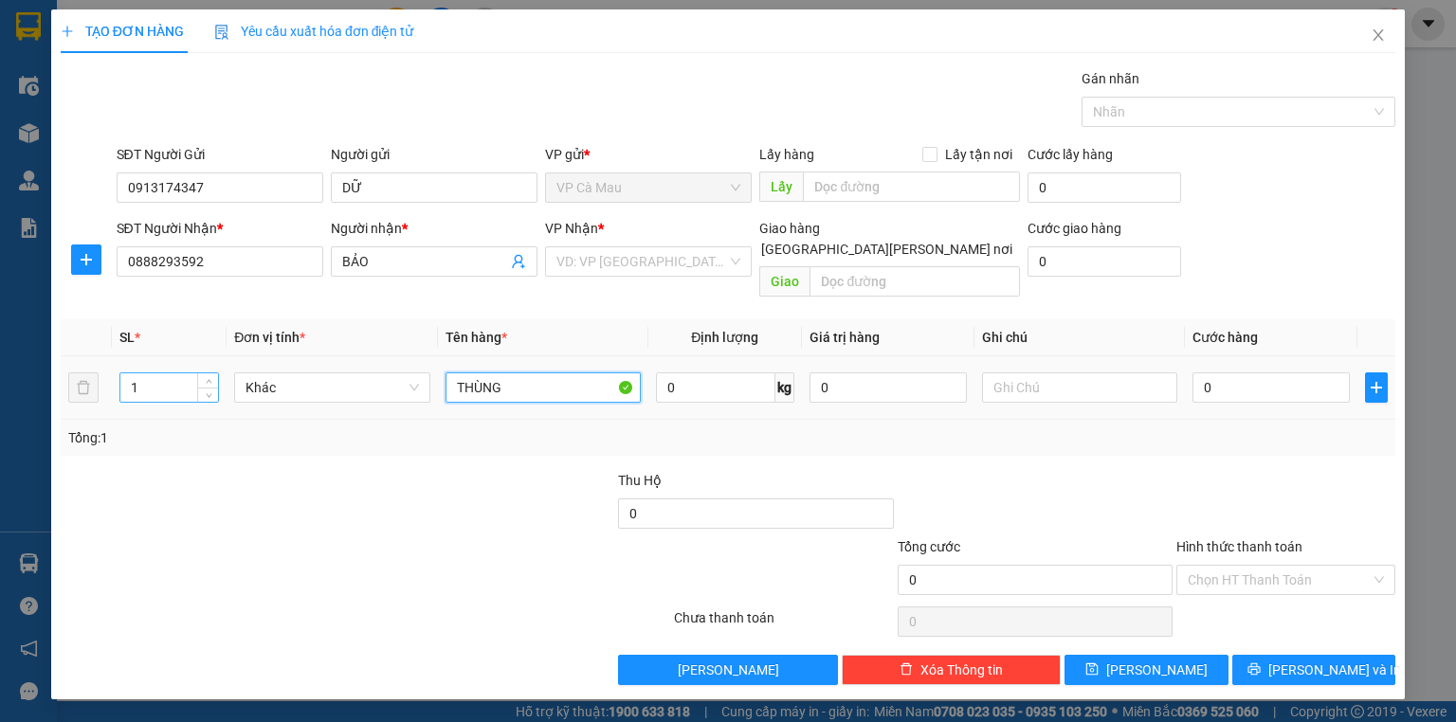
type input "THÙNG"
click at [162, 373] on input "1" at bounding box center [169, 387] width 98 height 28
type input "2"
click at [158, 373] on input "2" at bounding box center [169, 387] width 98 height 28
type input "3"
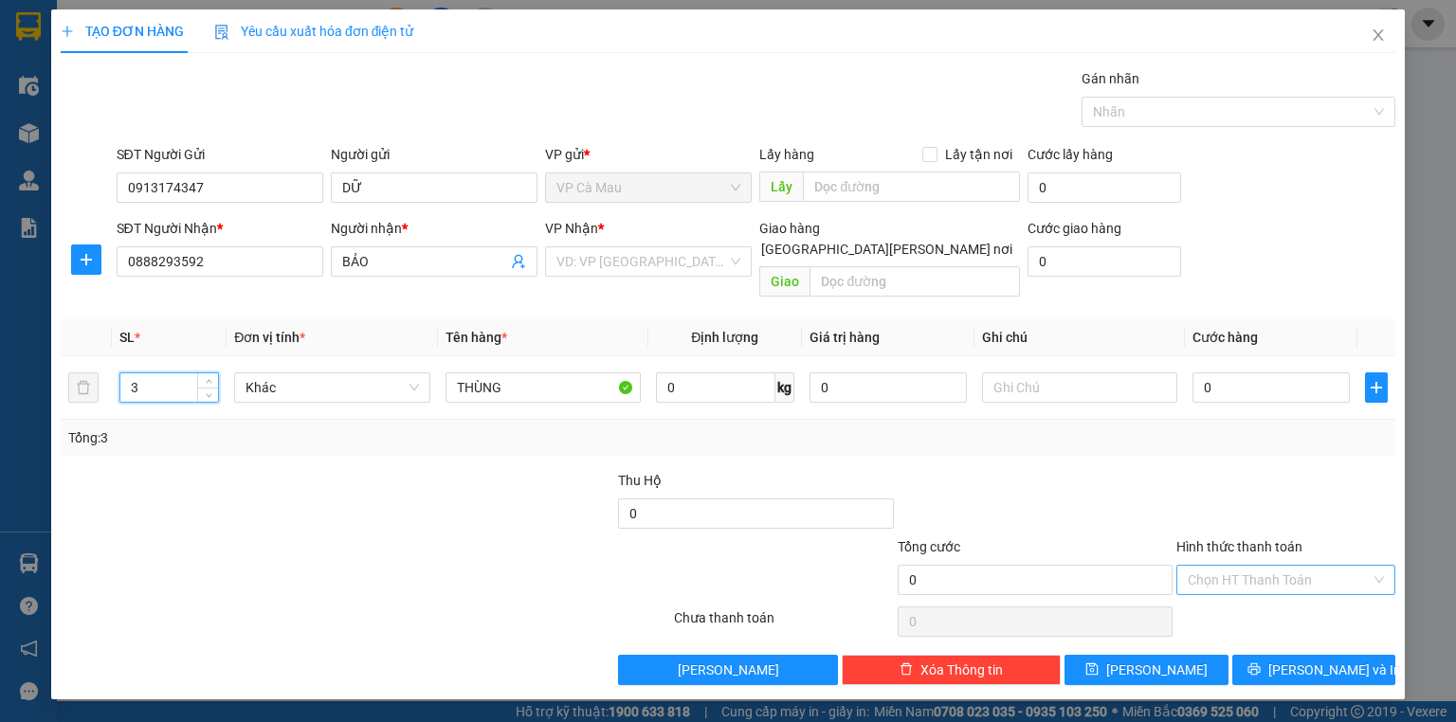
click at [1308, 566] on input "Hình thức thanh toán" at bounding box center [1279, 580] width 183 height 28
click at [1240, 591] on div "Tại văn phòng" at bounding box center [1286, 595] width 196 height 21
click at [1246, 373] on input "0" at bounding box center [1270, 388] width 157 height 30
type input "1"
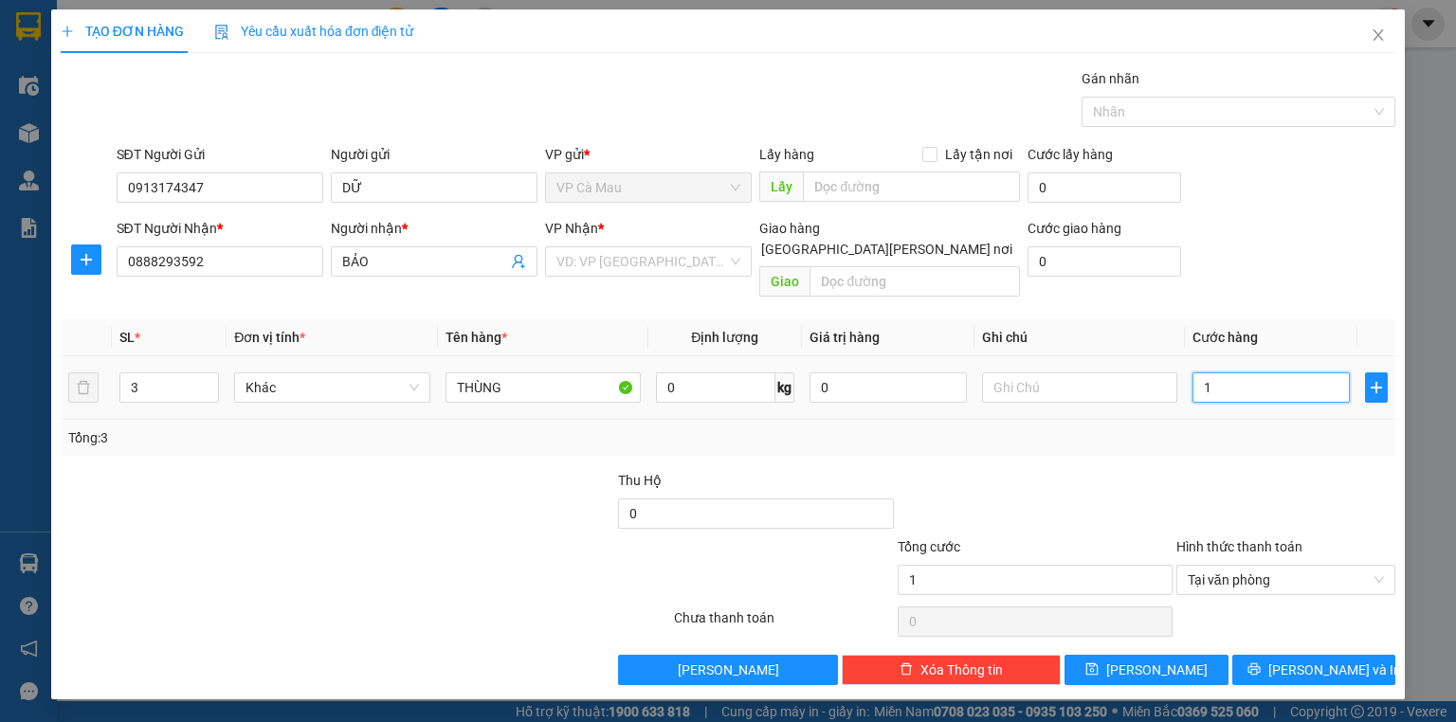
type input "11"
type input "110"
type input "110.000"
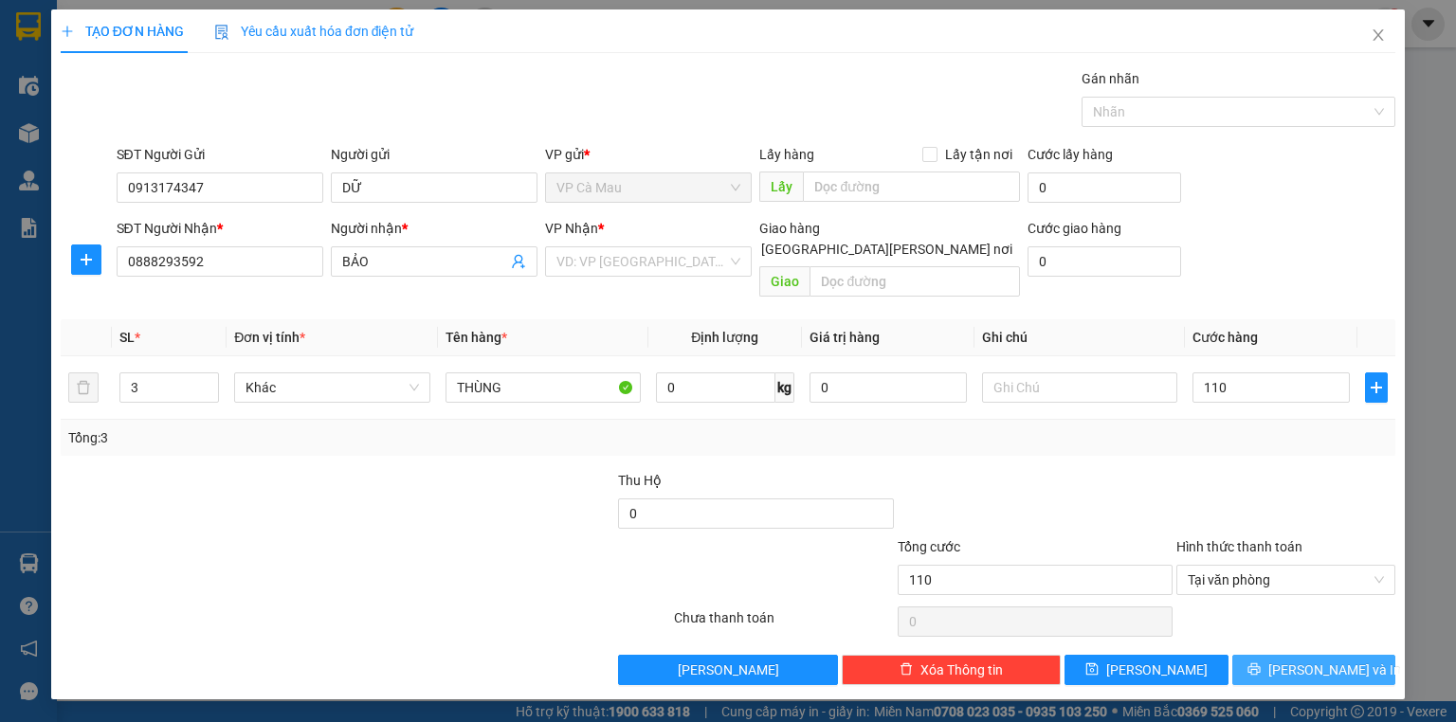
type input "110.000"
click at [1309, 660] on span "[PERSON_NAME] và In" at bounding box center [1334, 670] width 133 height 21
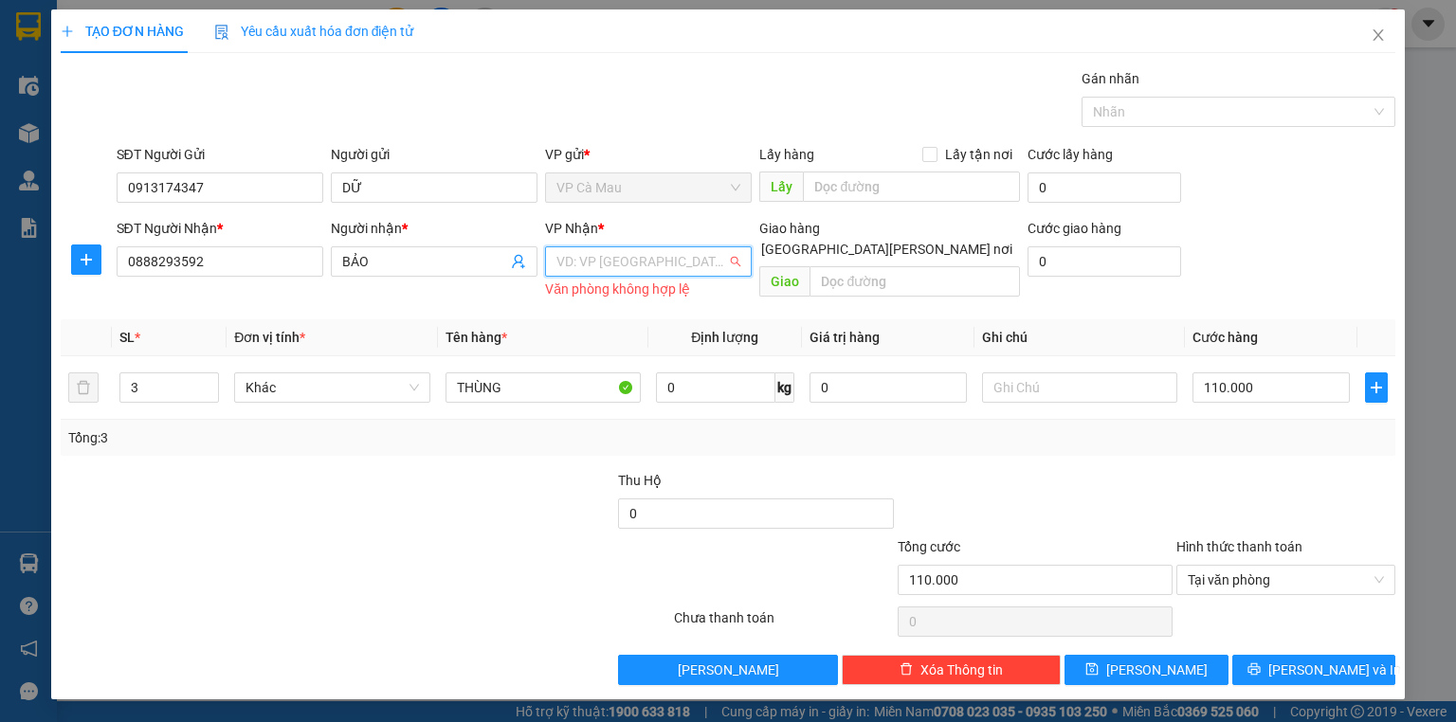
click at [726, 271] on input "search" at bounding box center [641, 261] width 171 height 28
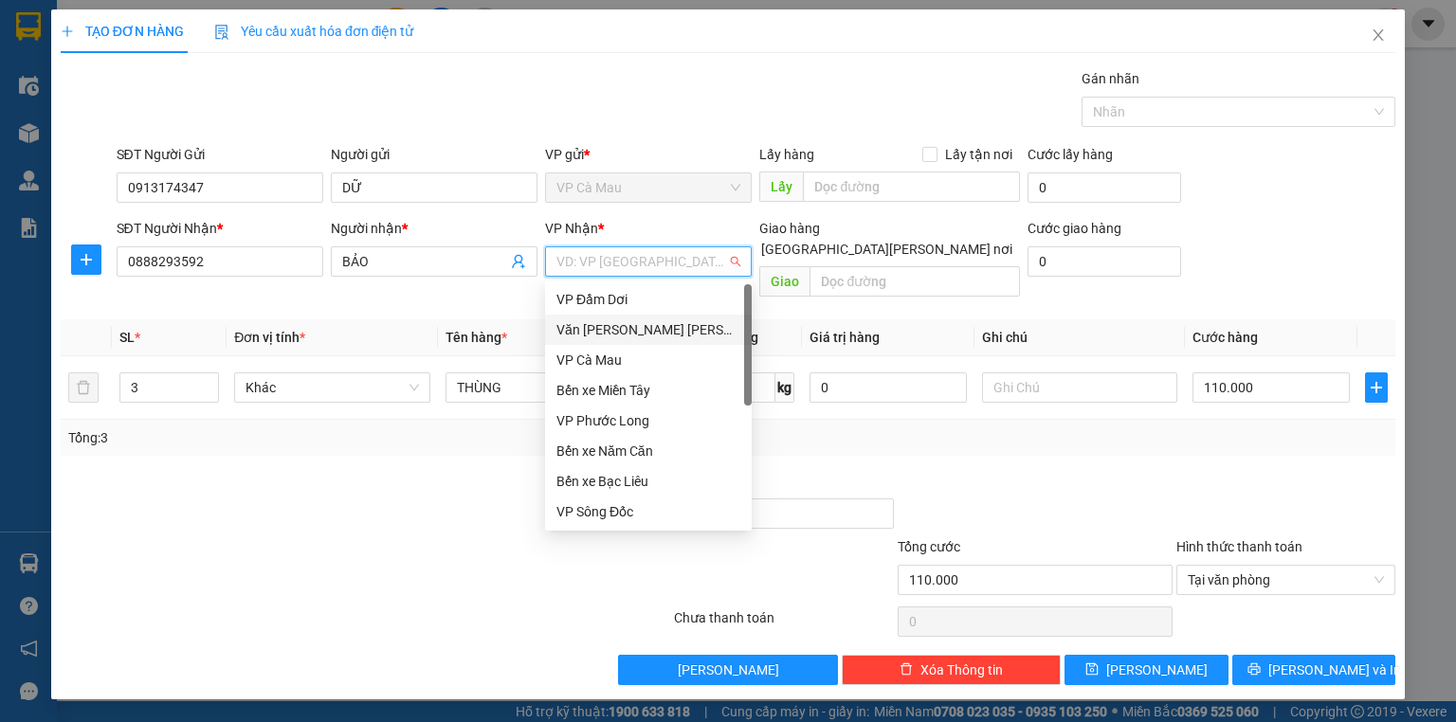
click at [664, 324] on div "Văn [PERSON_NAME] [PERSON_NAME]" at bounding box center [648, 329] width 184 height 21
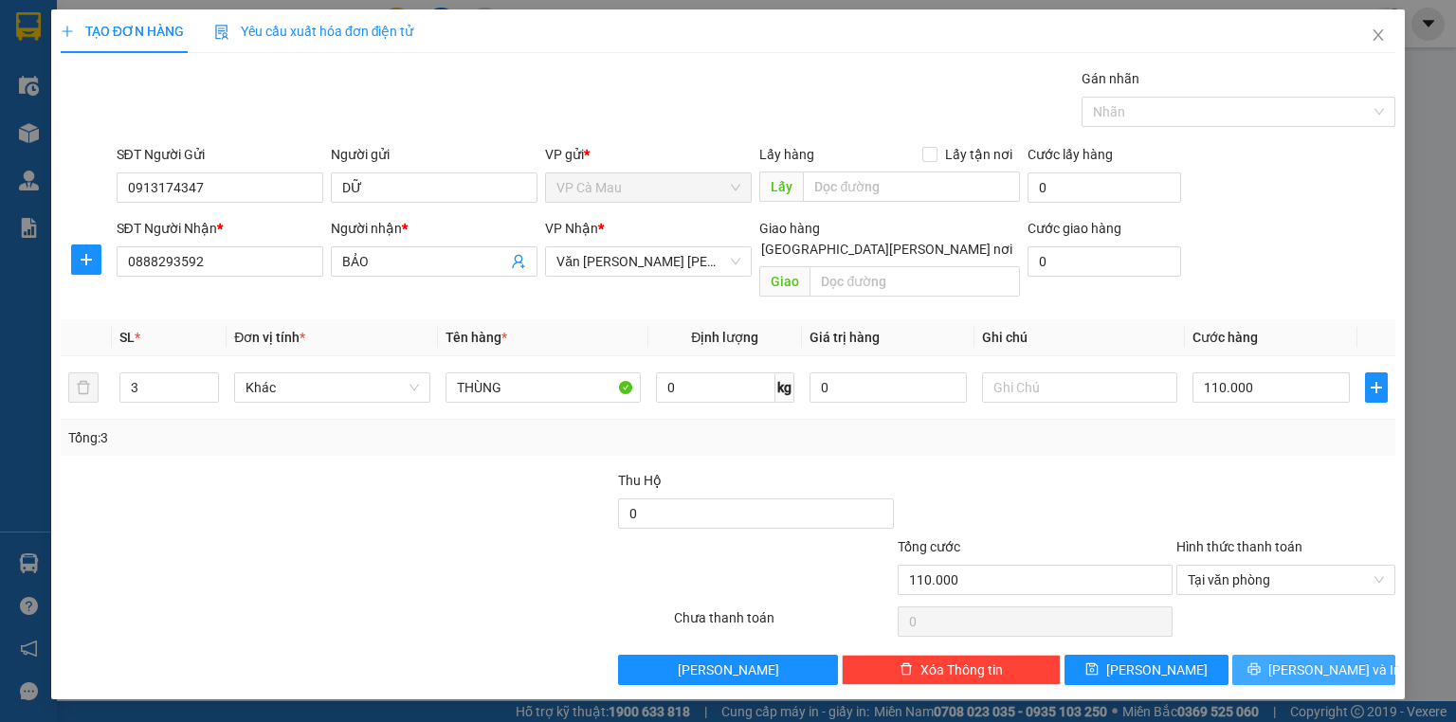
click at [1327, 660] on span "[PERSON_NAME] và In" at bounding box center [1334, 670] width 133 height 21
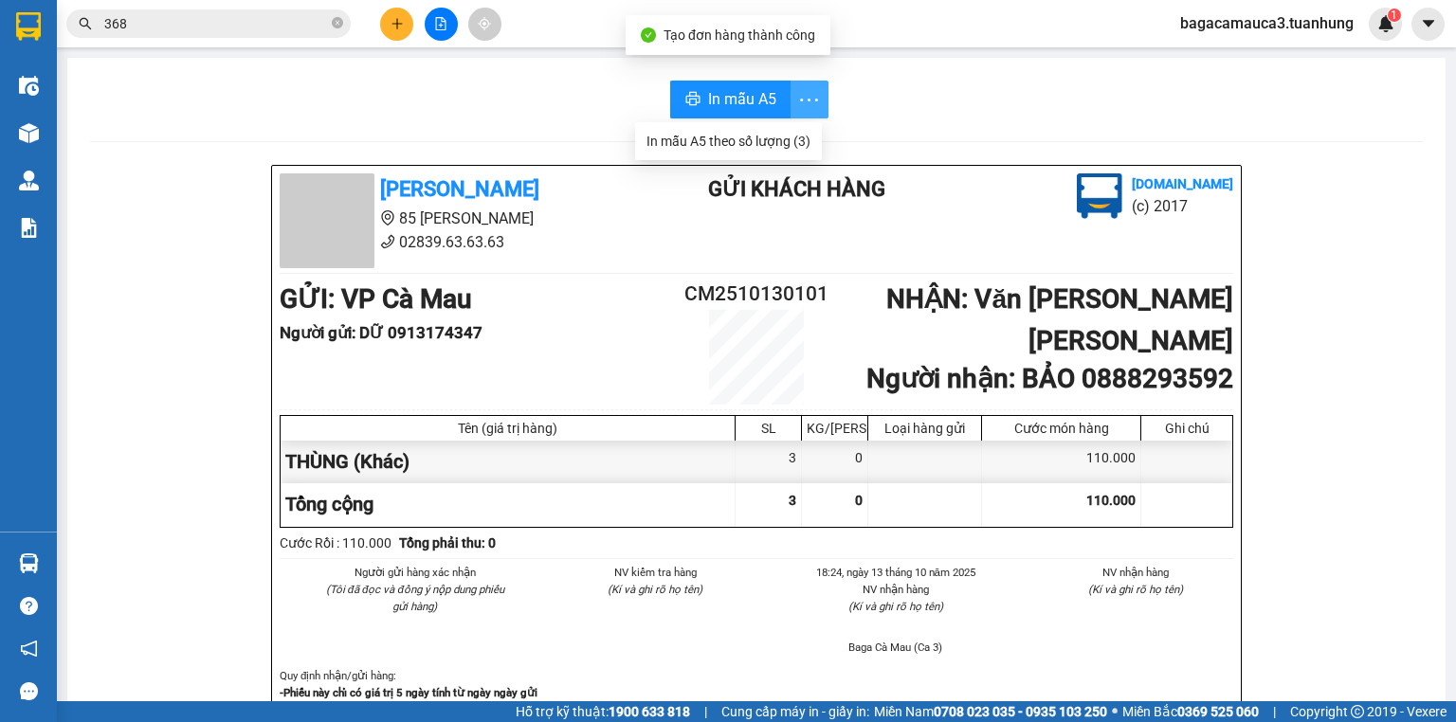
click at [802, 102] on icon "more" at bounding box center [809, 100] width 24 height 24
click at [758, 145] on div "In mẫu A5 theo số lượng (3)" at bounding box center [728, 141] width 164 height 21
click at [762, 146] on div "In mẫu A5 theo số lượng (3)" at bounding box center [728, 141] width 164 height 21
click at [398, 14] on button at bounding box center [396, 24] width 33 height 33
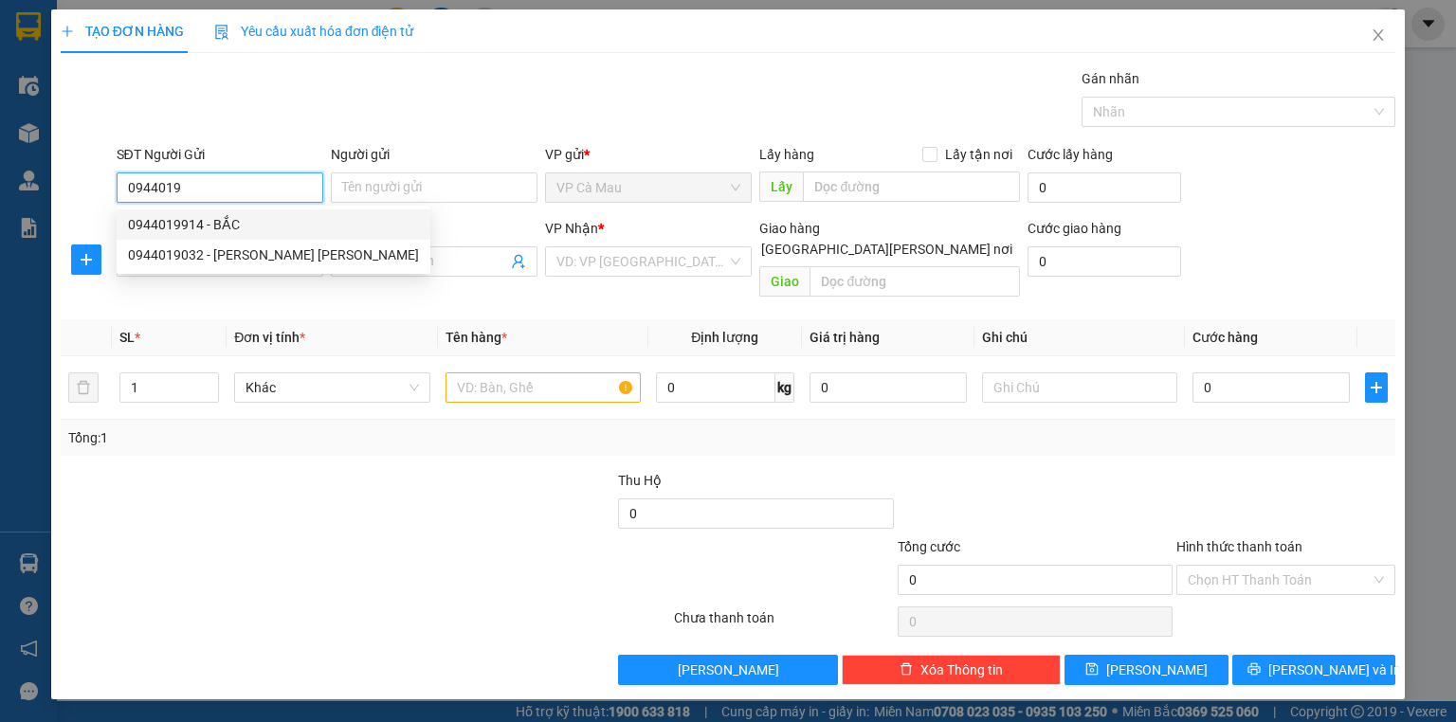
click at [200, 225] on div "0944019914 - BẮC" at bounding box center [273, 224] width 291 height 21
type input "0944019914"
type input "BẮC"
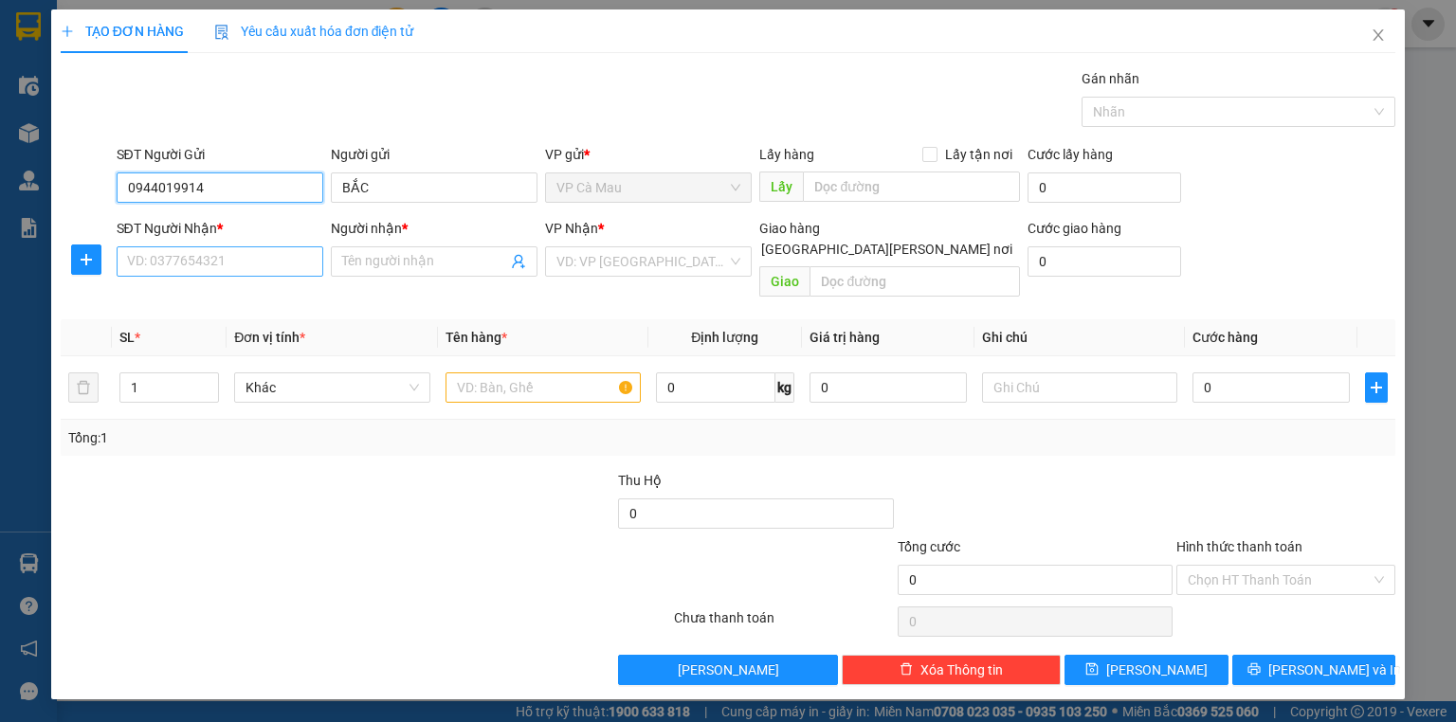
type input "0944019914"
click at [226, 264] on input "SĐT Người Nhận *" at bounding box center [220, 261] width 207 height 30
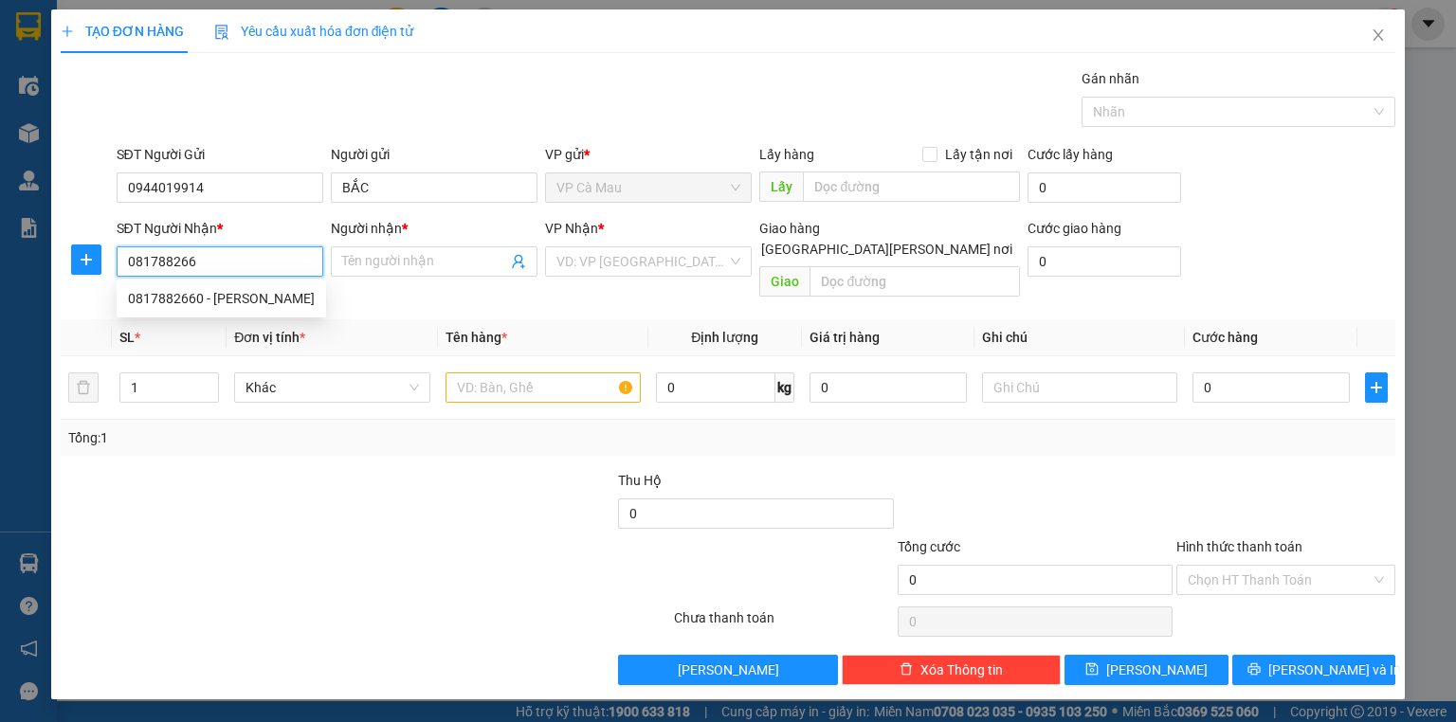
type input "0817882660"
click at [245, 301] on div "0817882660 - [PERSON_NAME]" at bounding box center [221, 298] width 187 height 21
type input "[PERSON_NAME]"
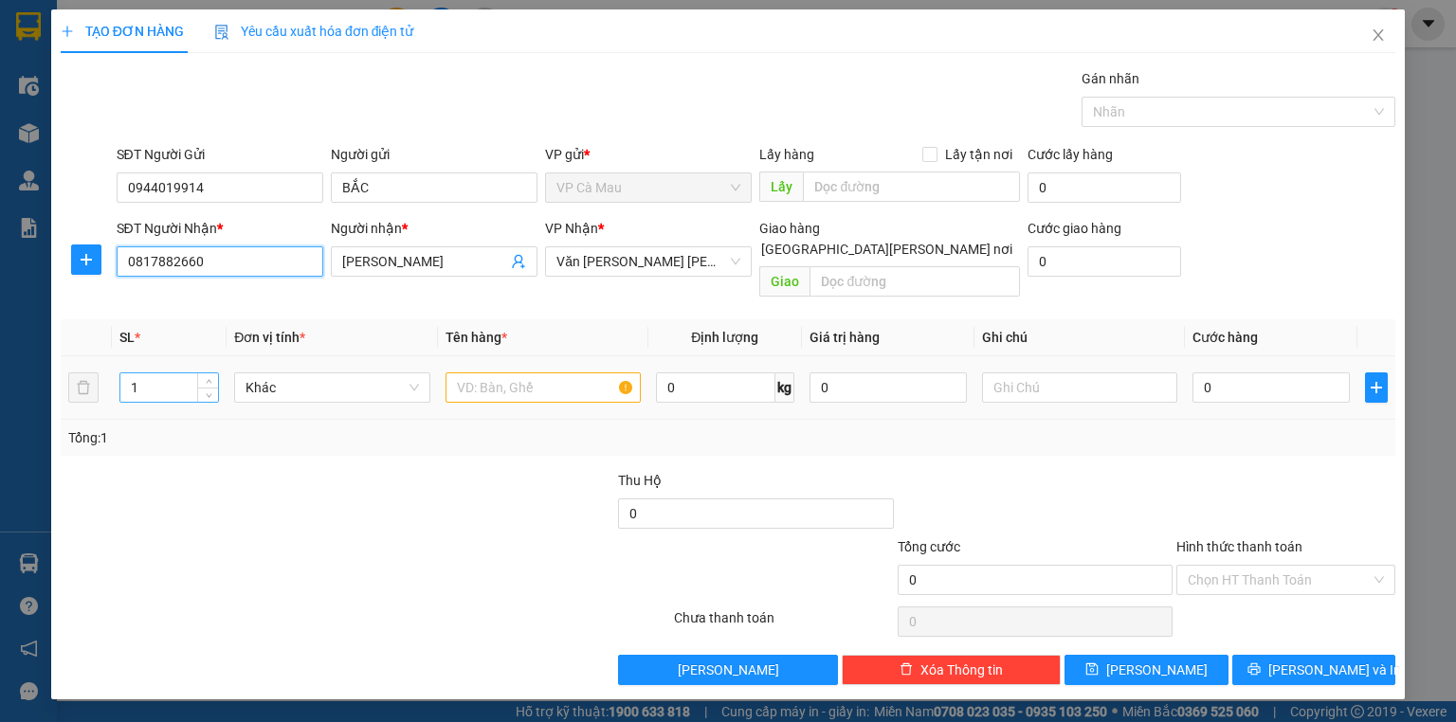
type input "0817882660"
click at [176, 373] on input "1" at bounding box center [169, 387] width 98 height 28
type input "2"
click at [514, 373] on input "text" at bounding box center [542, 388] width 195 height 30
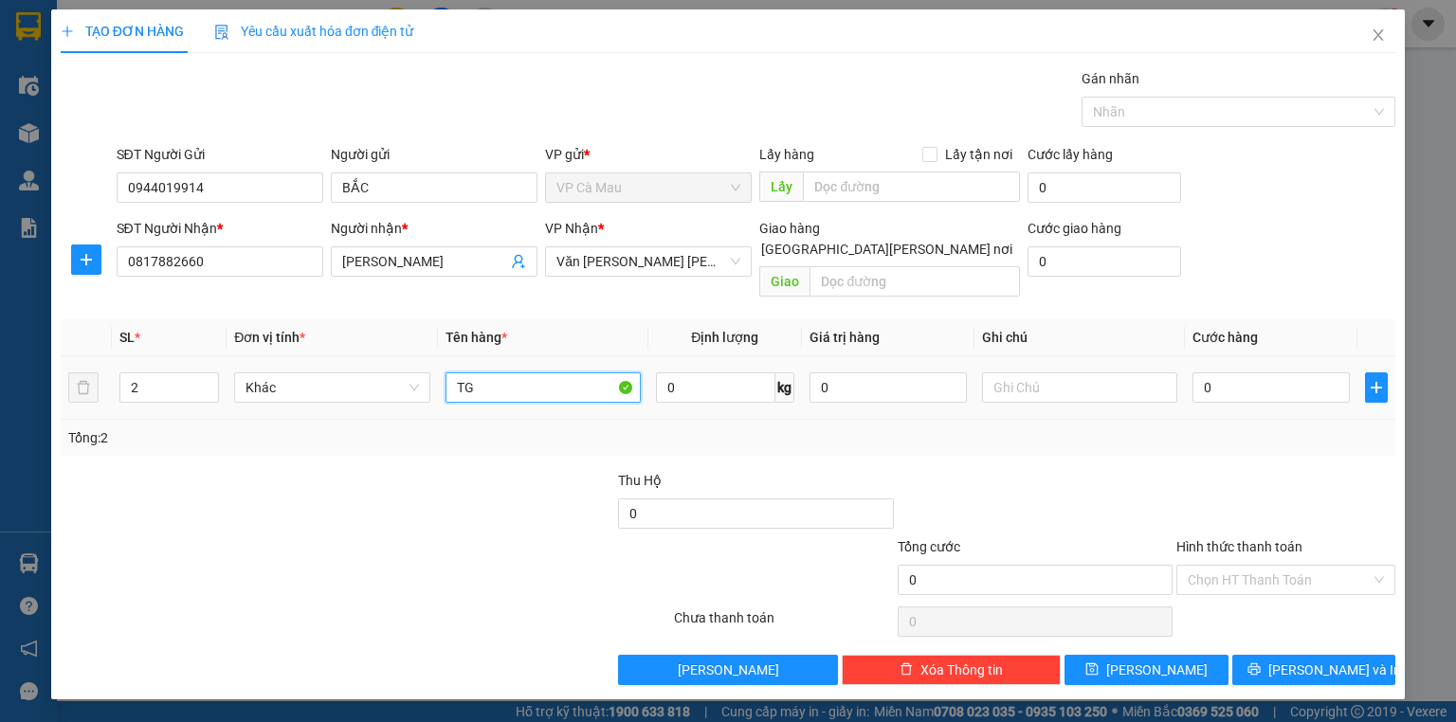
type input "T"
type input "THÙNG"
click at [1227, 373] on input "0" at bounding box center [1270, 388] width 157 height 30
type input "6"
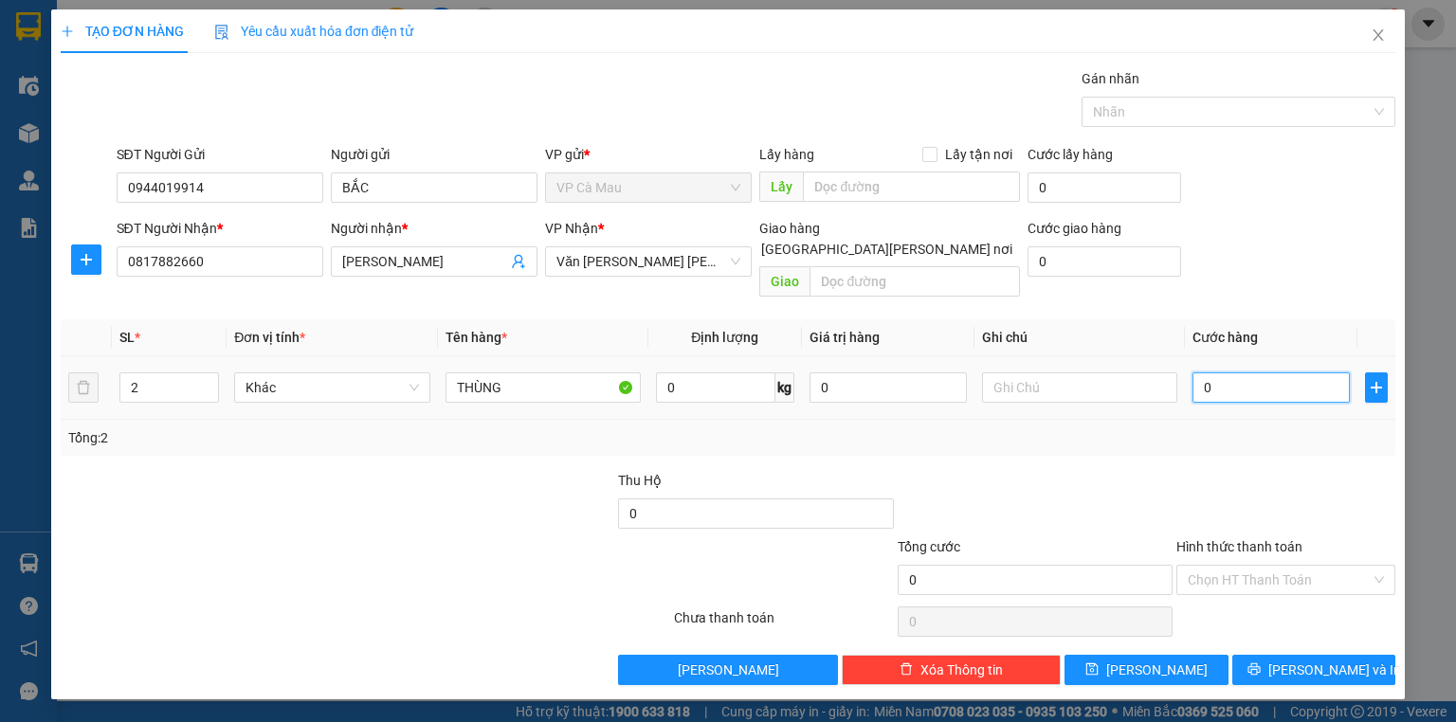
type input "6"
type input "60"
type input "60.000"
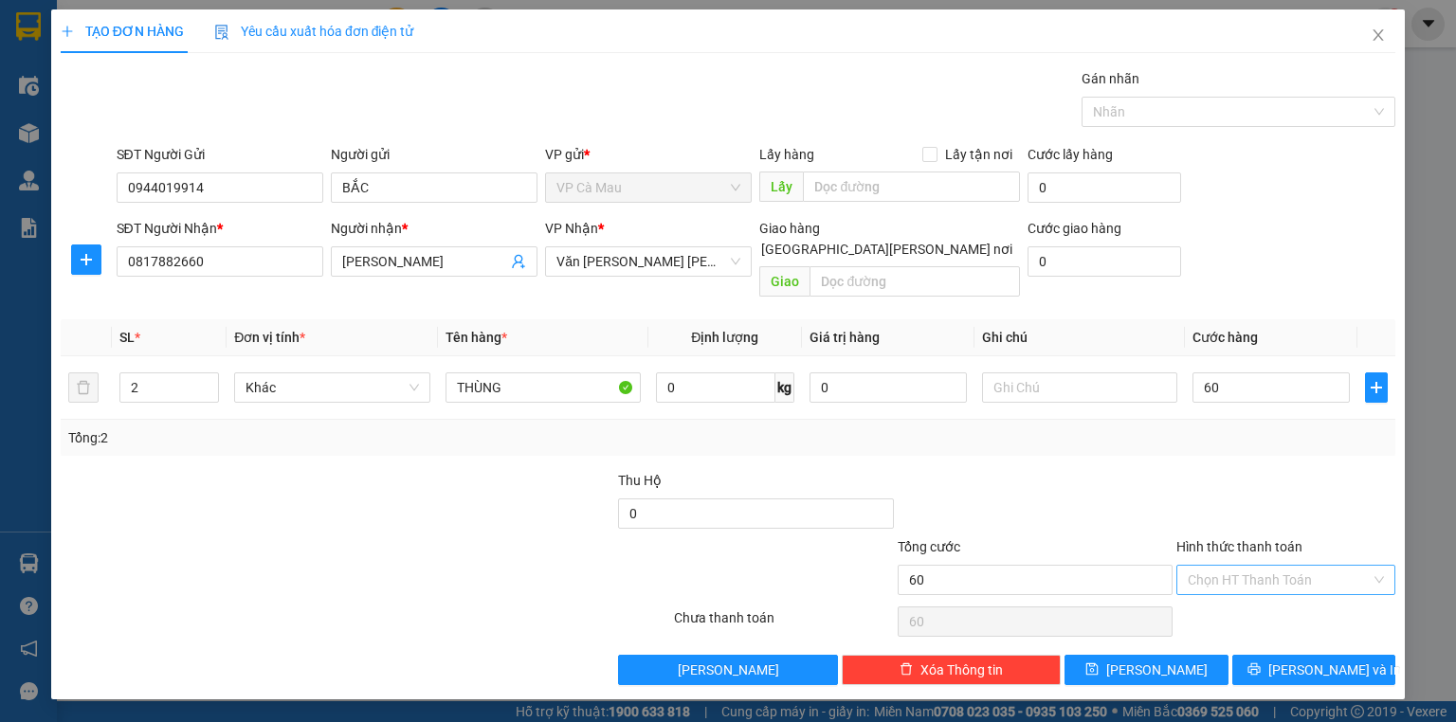
type input "60.000"
click at [1289, 566] on input "Hình thức thanh toán" at bounding box center [1279, 580] width 183 height 28
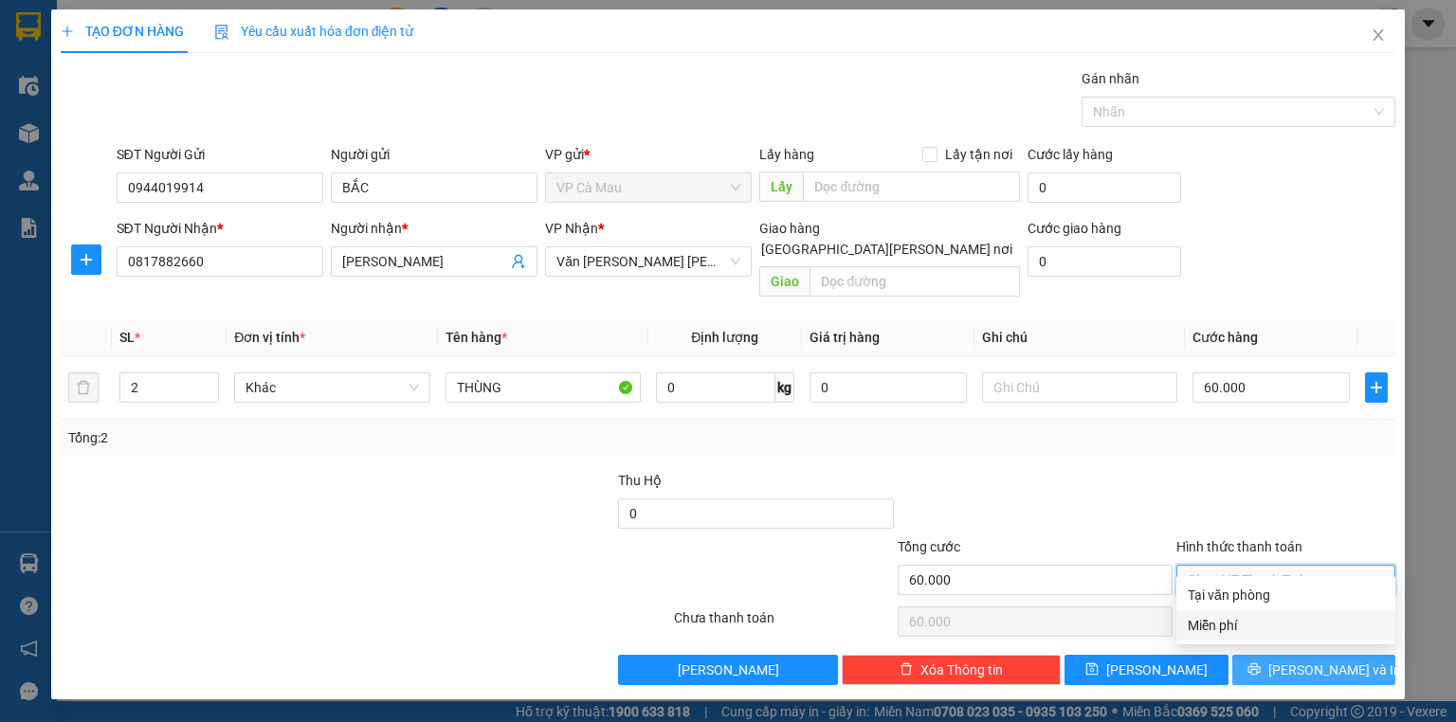
click at [1306, 660] on span "[PERSON_NAME] và In" at bounding box center [1334, 670] width 133 height 21
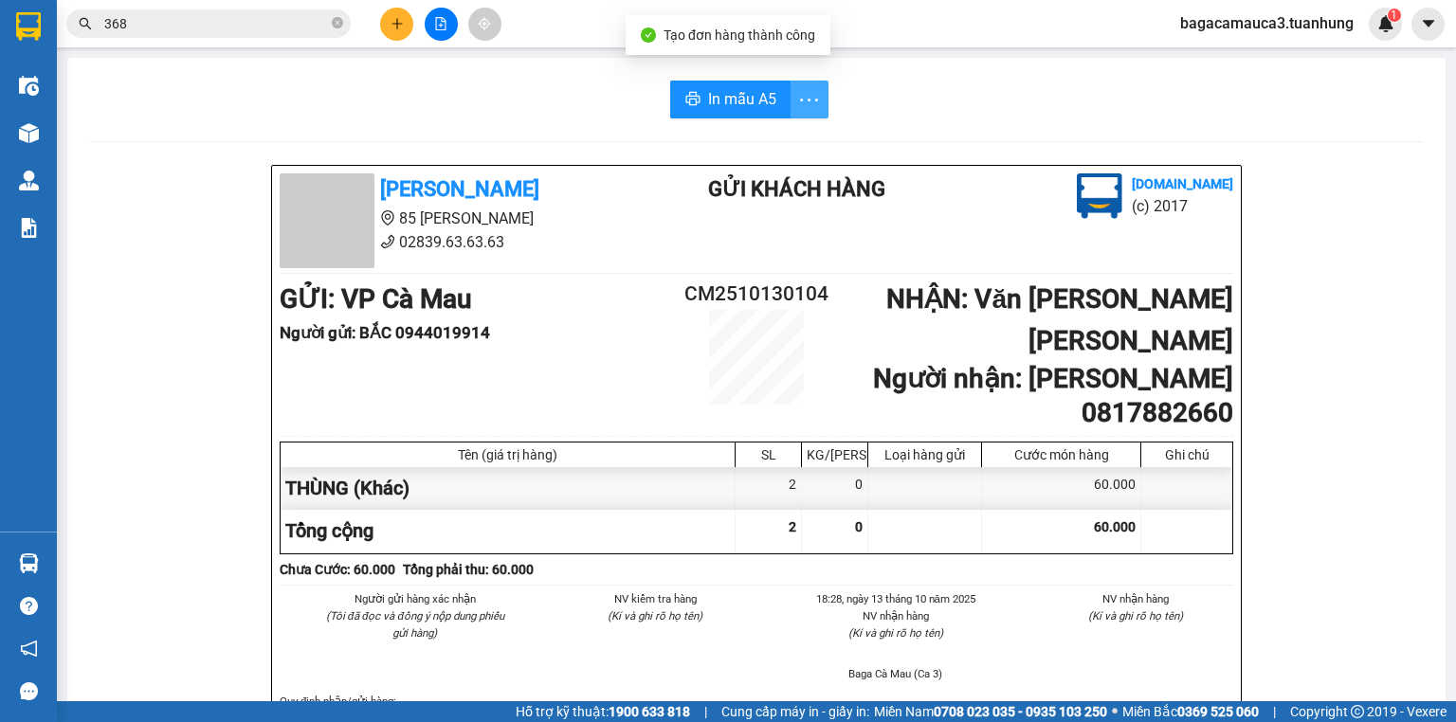
click at [791, 95] on span "more" at bounding box center [809, 100] width 36 height 24
click at [770, 149] on div "In mẫu A5 theo số lượng (2)" at bounding box center [728, 141] width 164 height 21
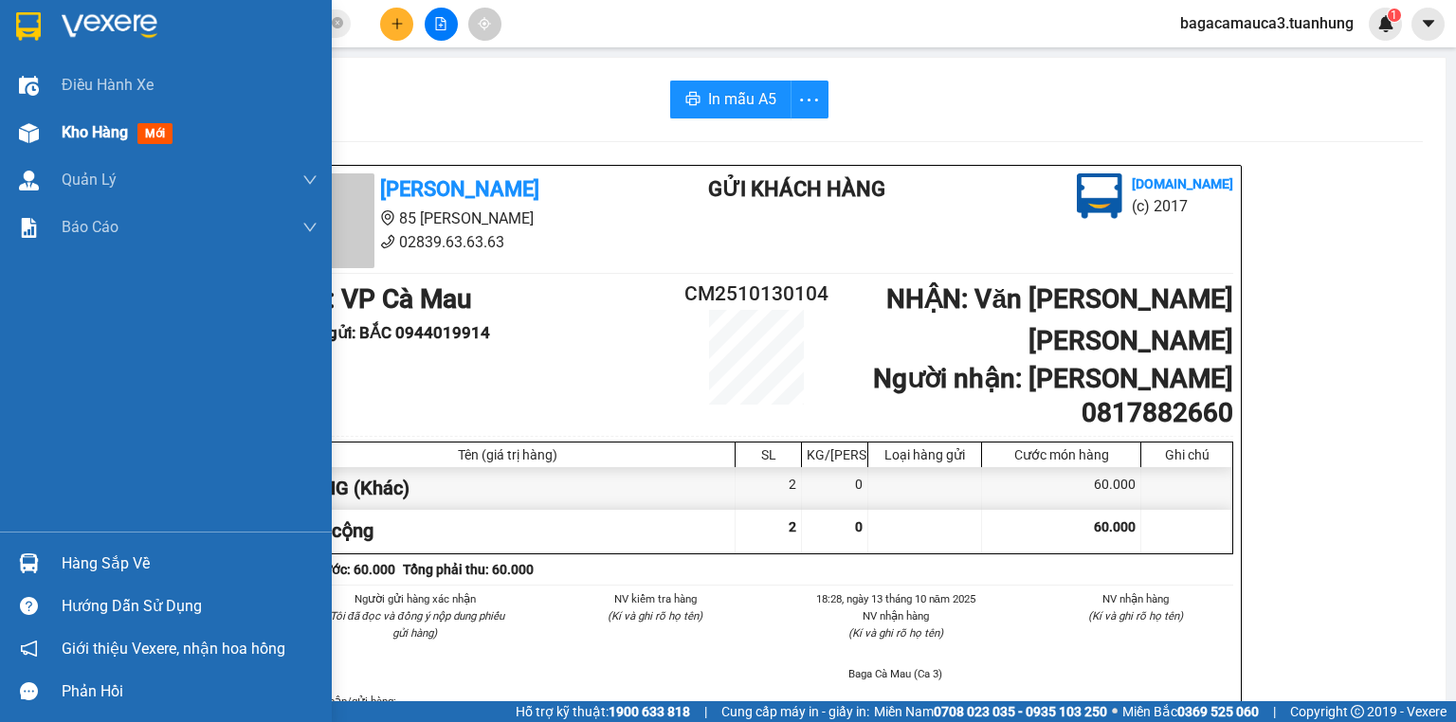
click at [80, 131] on span "Kho hàng" at bounding box center [95, 132] width 66 height 18
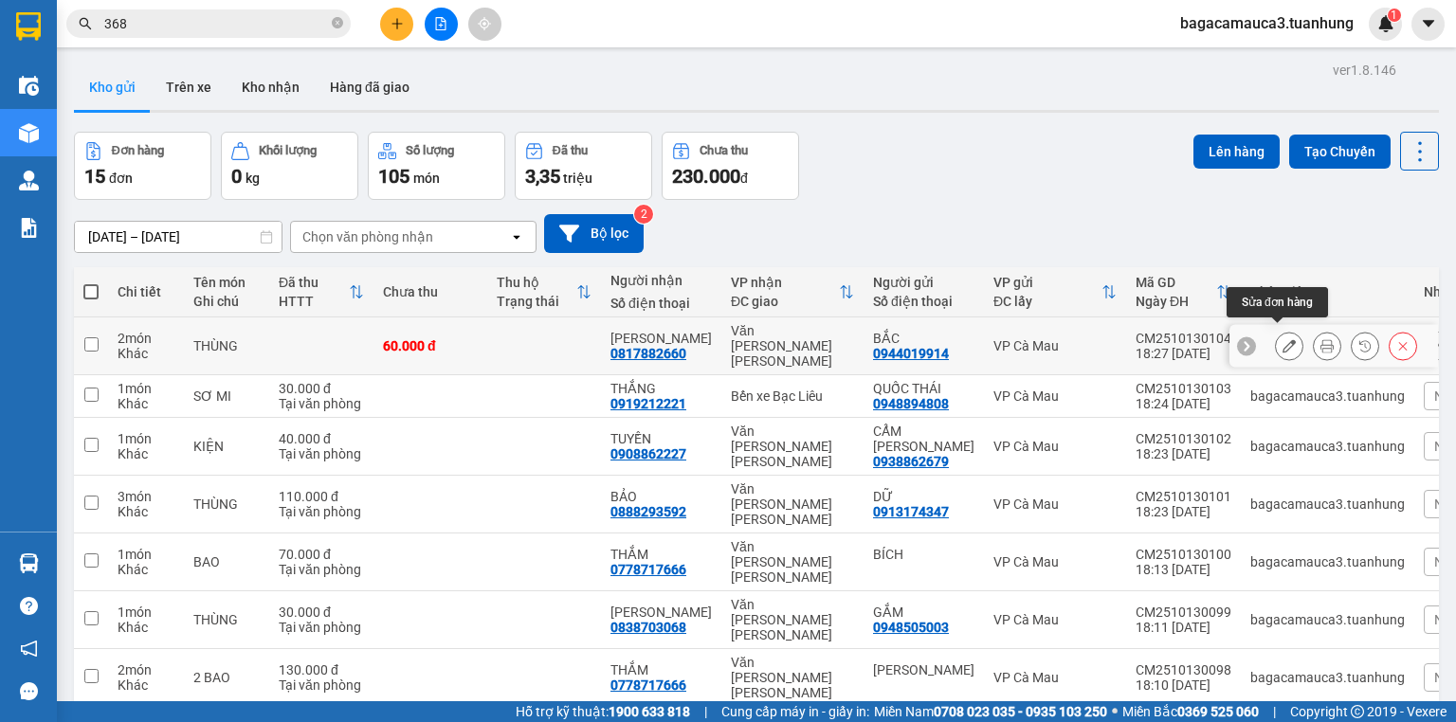
click at [1282, 339] on icon at bounding box center [1288, 345] width 13 height 13
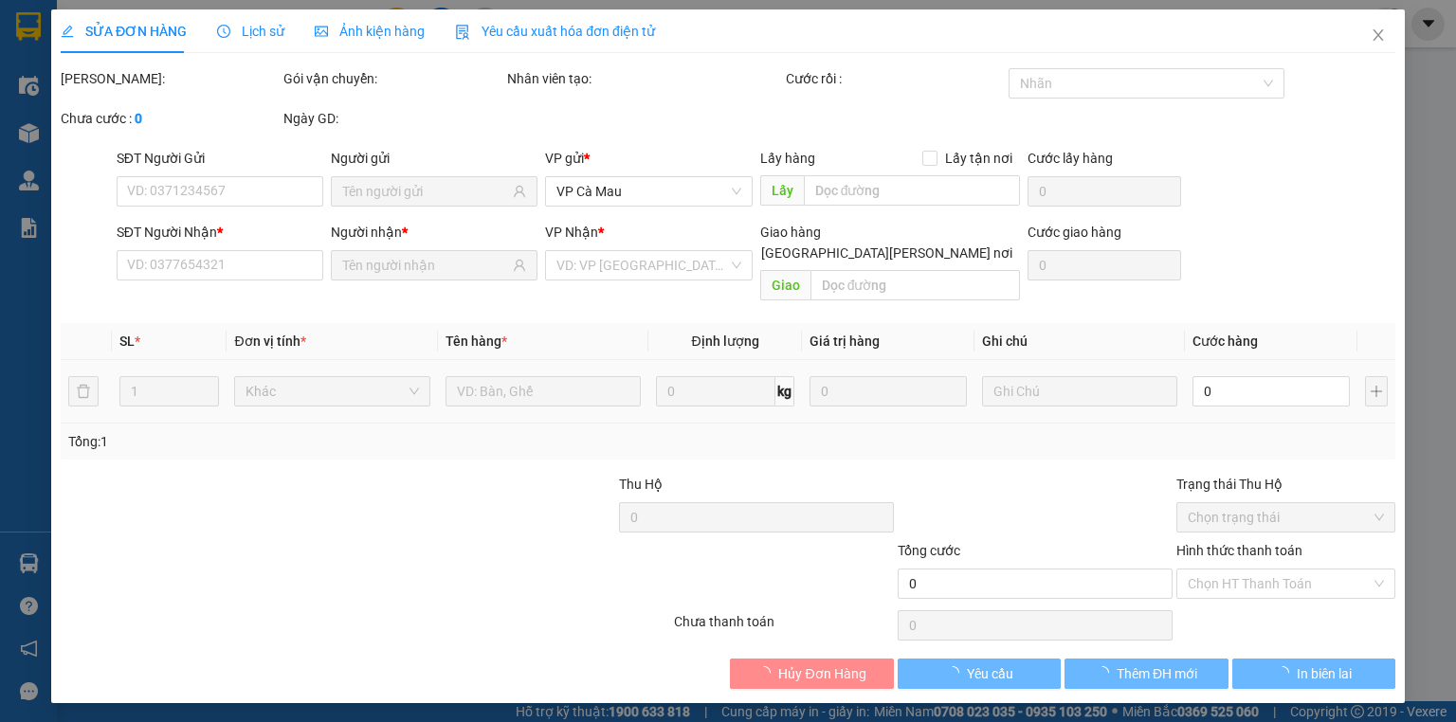
type input "0944019914"
type input "0817882660"
type input "60.000"
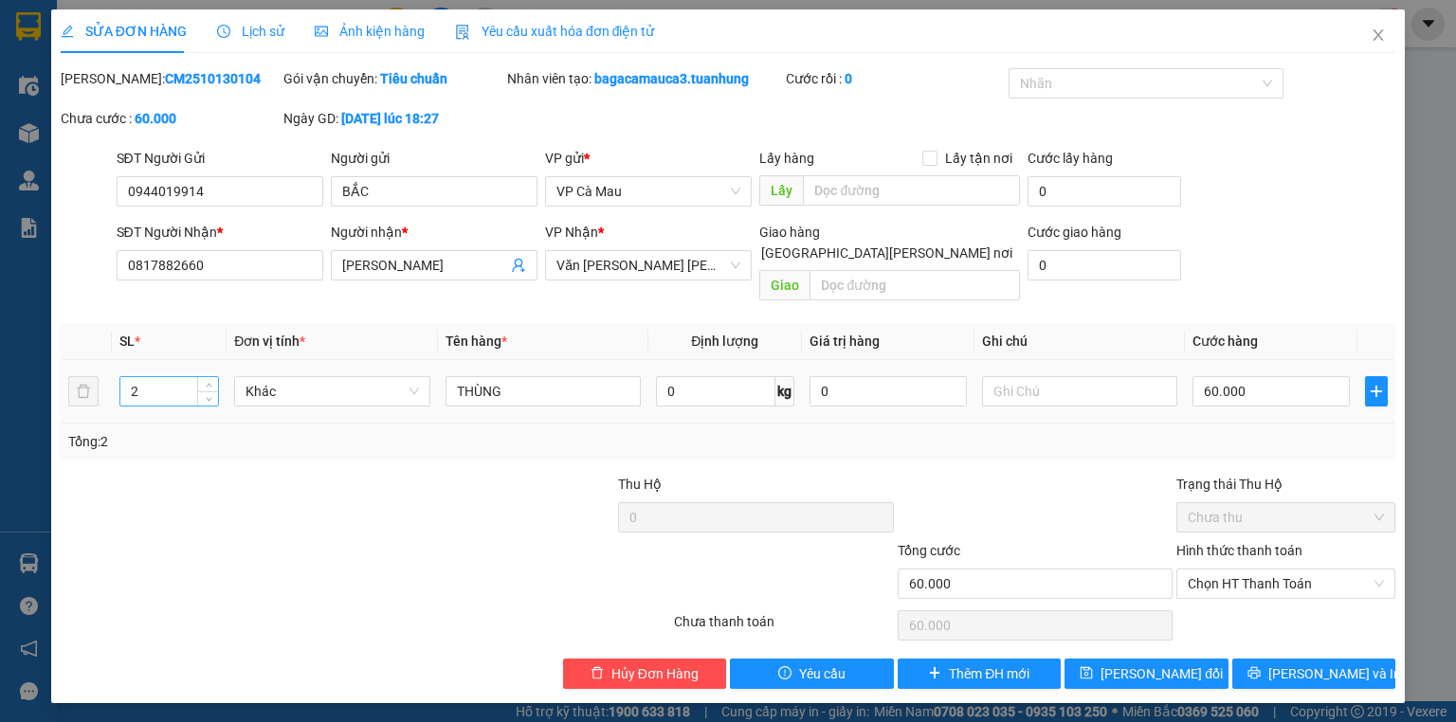
click at [159, 377] on input "2" at bounding box center [169, 391] width 98 height 28
type input "1"
click at [1312, 376] on input "60.000" at bounding box center [1270, 391] width 157 height 30
type input "0"
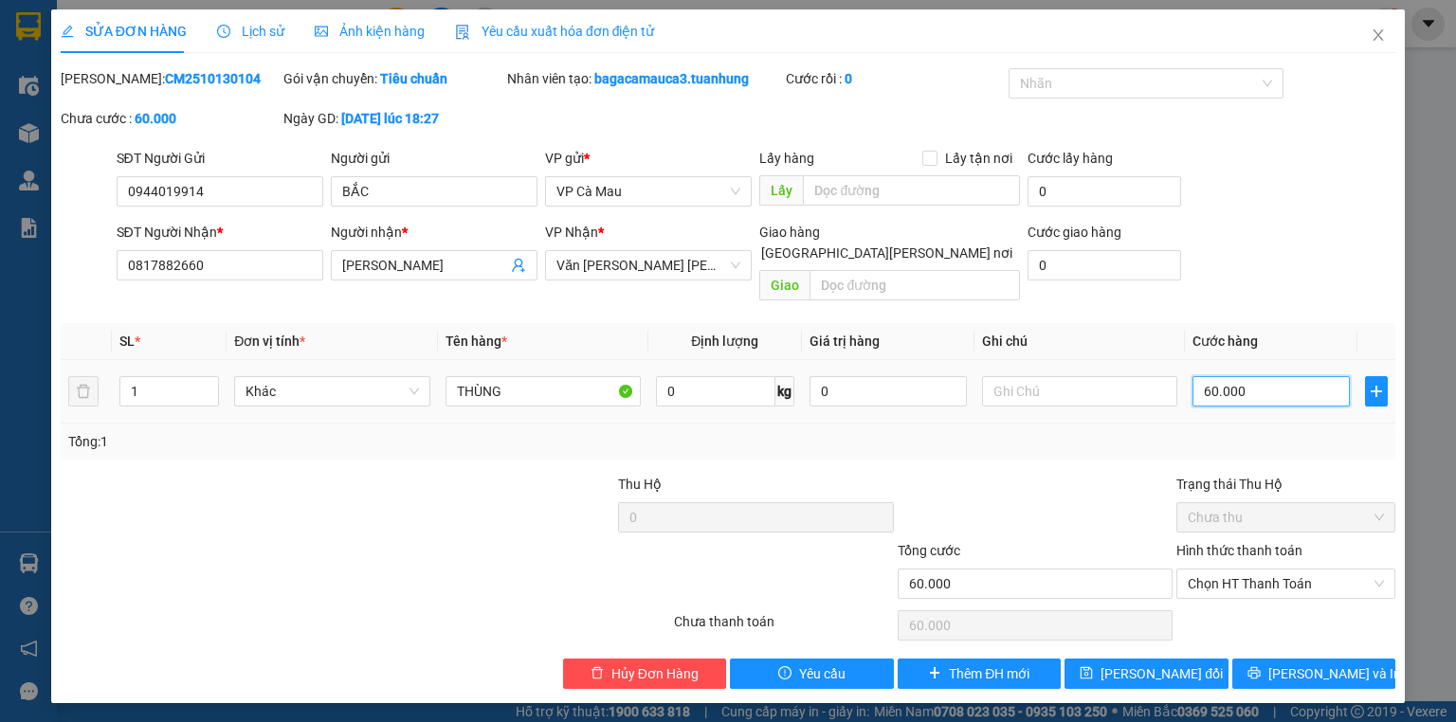
type input "0"
type input "3"
type input "03"
type input "30"
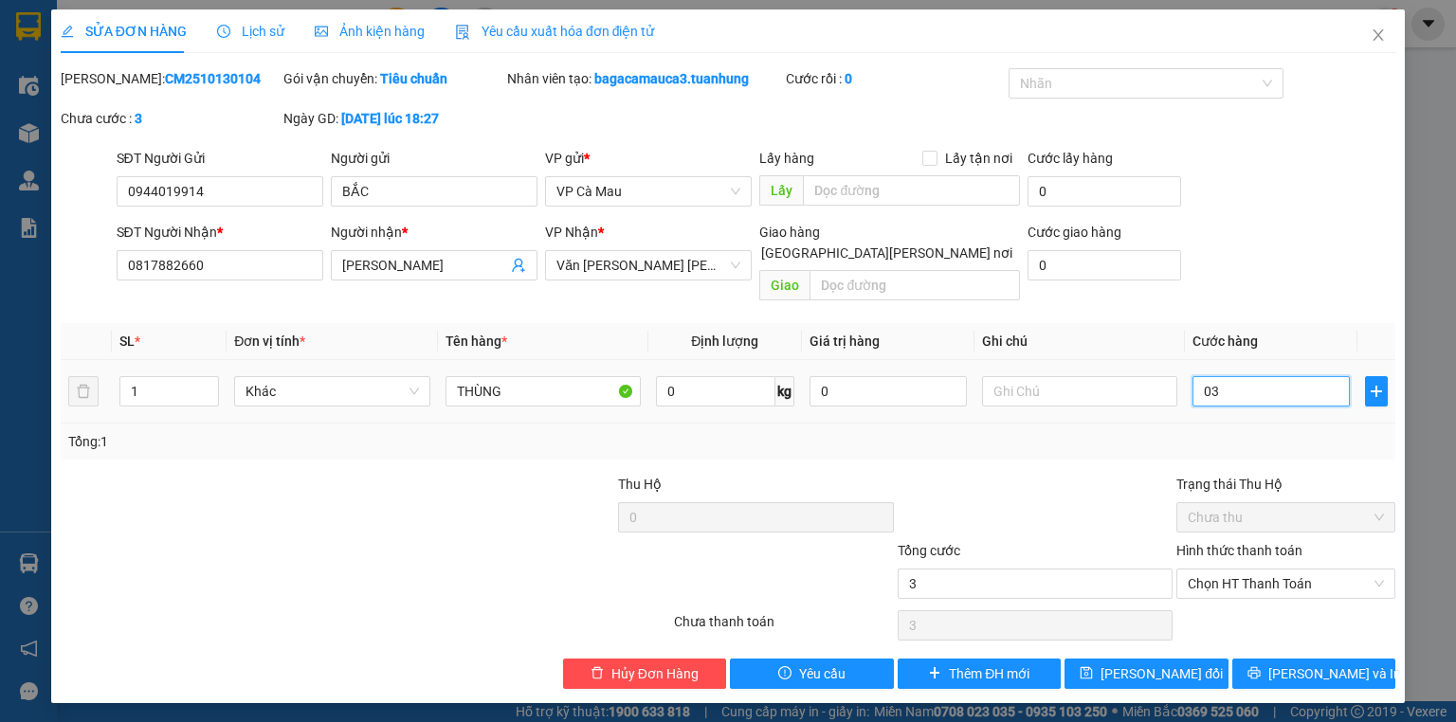
type input "30"
type input "030"
type input "30.000"
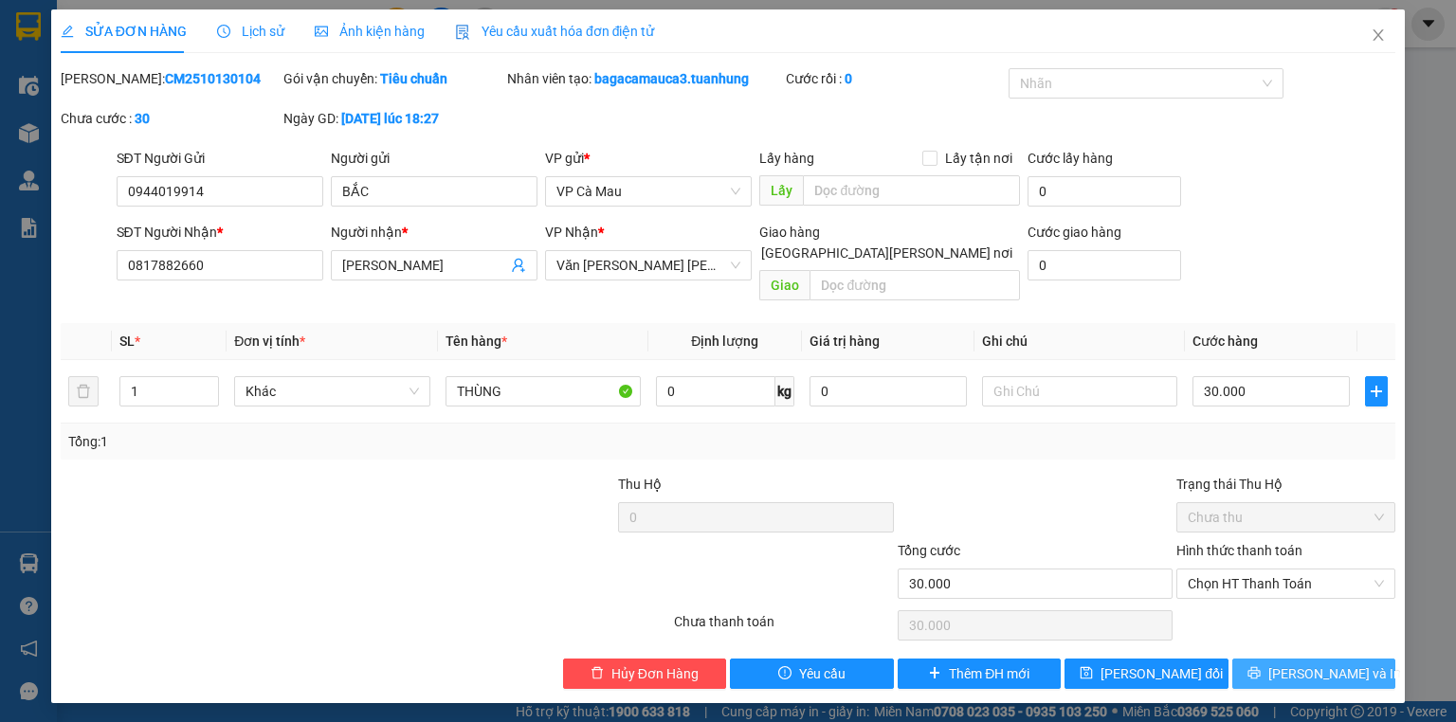
click at [1315, 664] on span "[PERSON_NAME] và In" at bounding box center [1334, 674] width 133 height 21
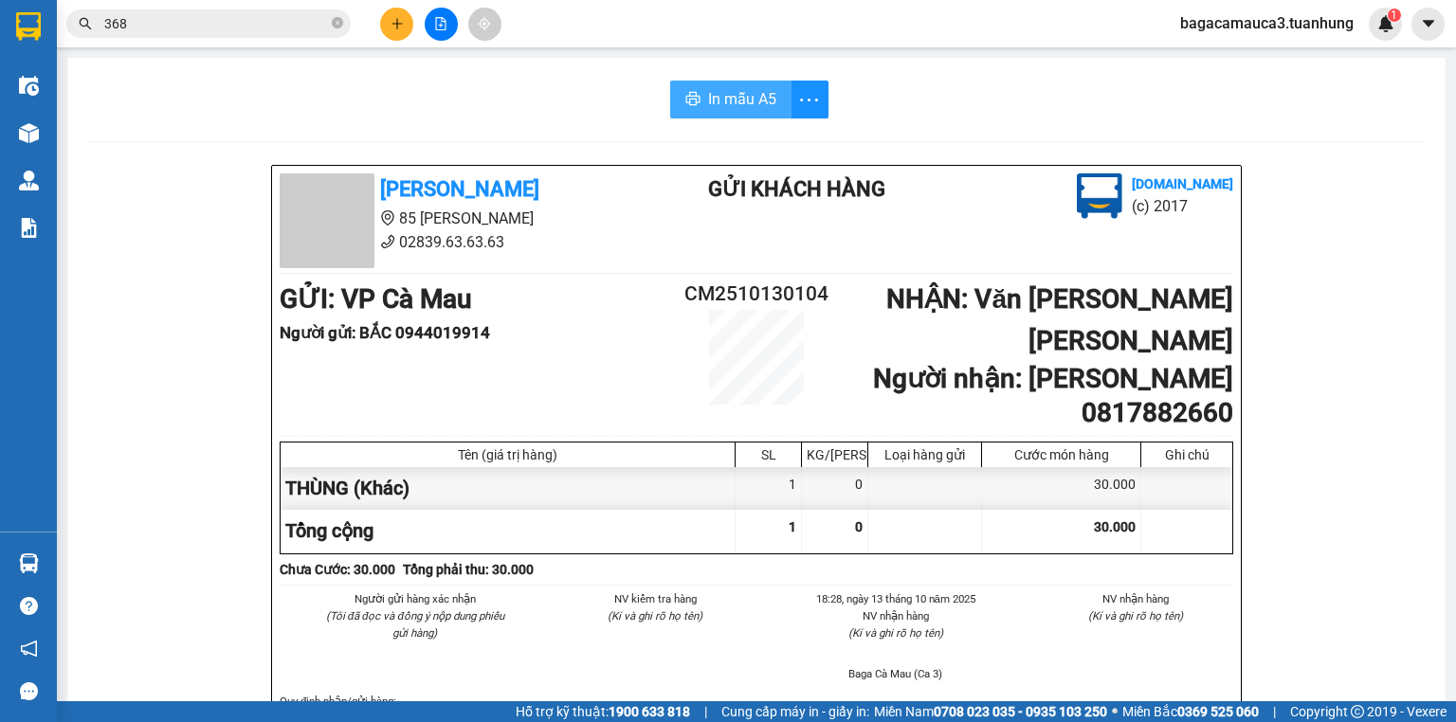
click at [736, 98] on span "In mẫu A5" at bounding box center [742, 99] width 68 height 24
click at [387, 19] on button at bounding box center [396, 24] width 33 height 33
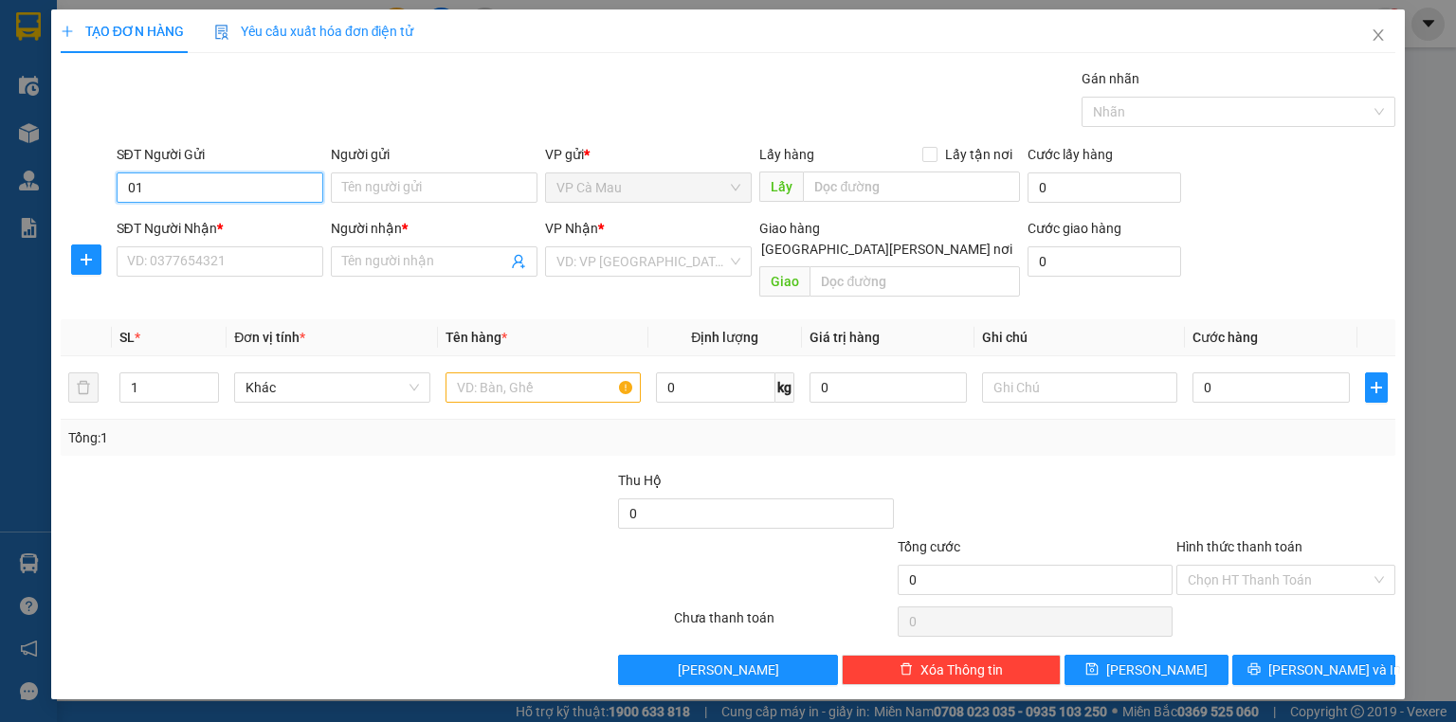
type input "0"
click at [259, 185] on input "0917089048" at bounding box center [220, 188] width 207 height 30
type input "0917089048"
click at [375, 186] on input "Người gửi" at bounding box center [434, 188] width 207 height 30
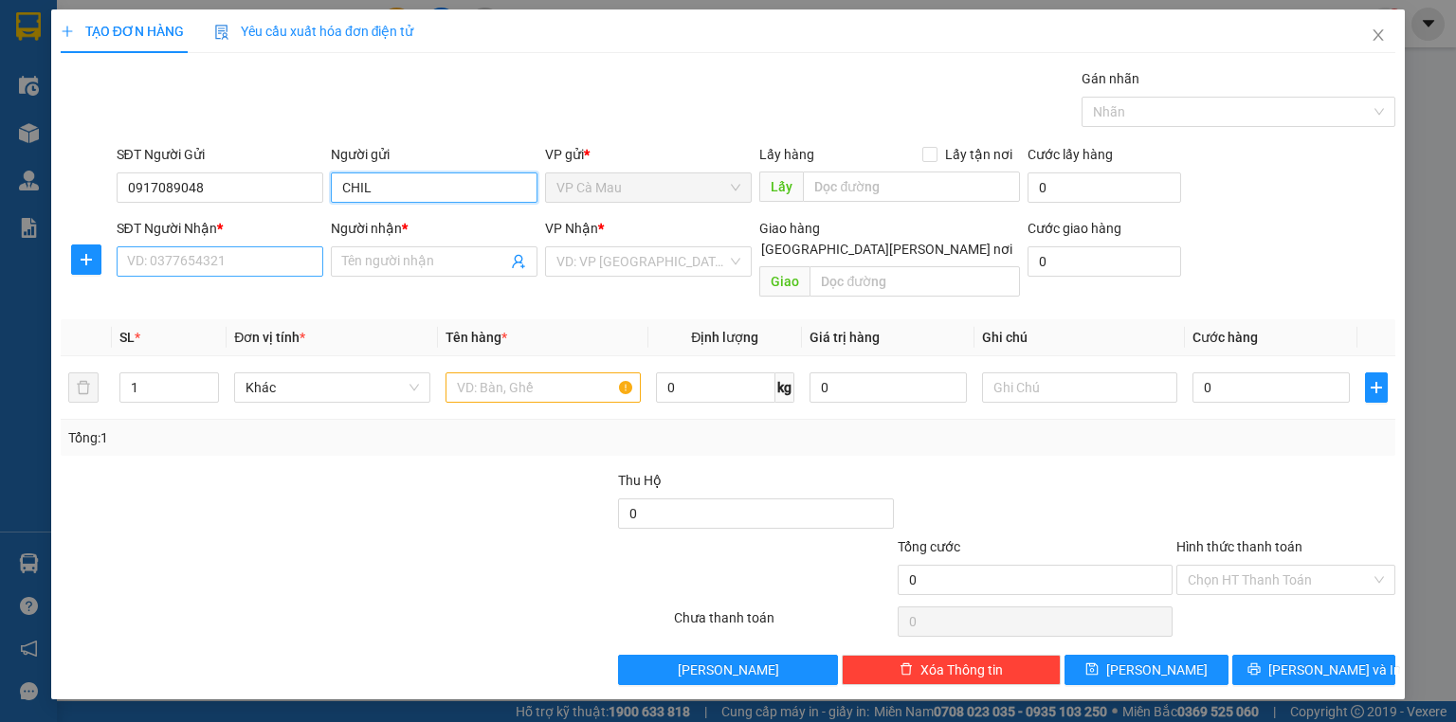
type input "CHIL"
click at [223, 265] on input "SĐT Người Nhận *" at bounding box center [220, 261] width 207 height 30
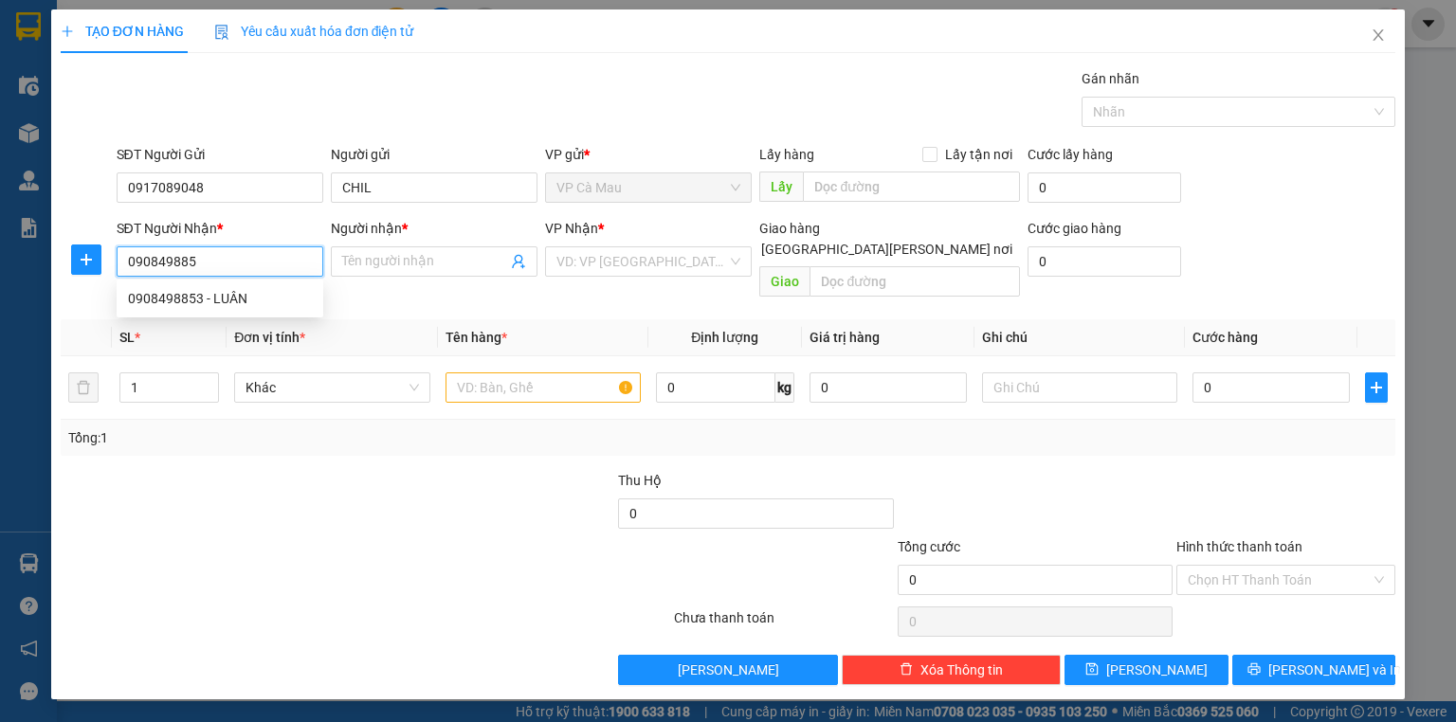
type input "0908498853"
click at [228, 290] on div "0908498853 - LUÂN" at bounding box center [220, 298] width 184 height 21
type input "LUÂN"
type input "0908498853"
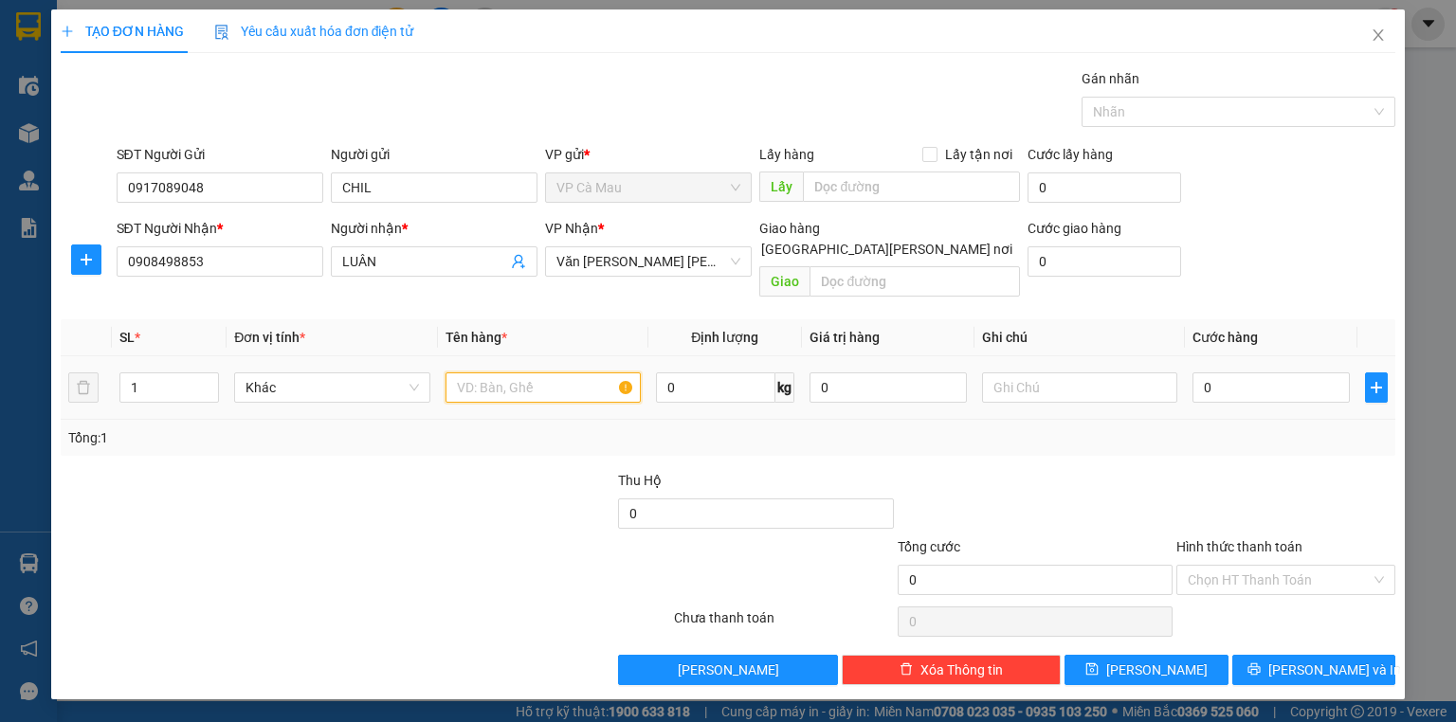
click at [526, 373] on input "text" at bounding box center [542, 388] width 195 height 30
type input "THÙNG"
click at [1281, 373] on input "0" at bounding box center [1270, 388] width 157 height 30
type input "3"
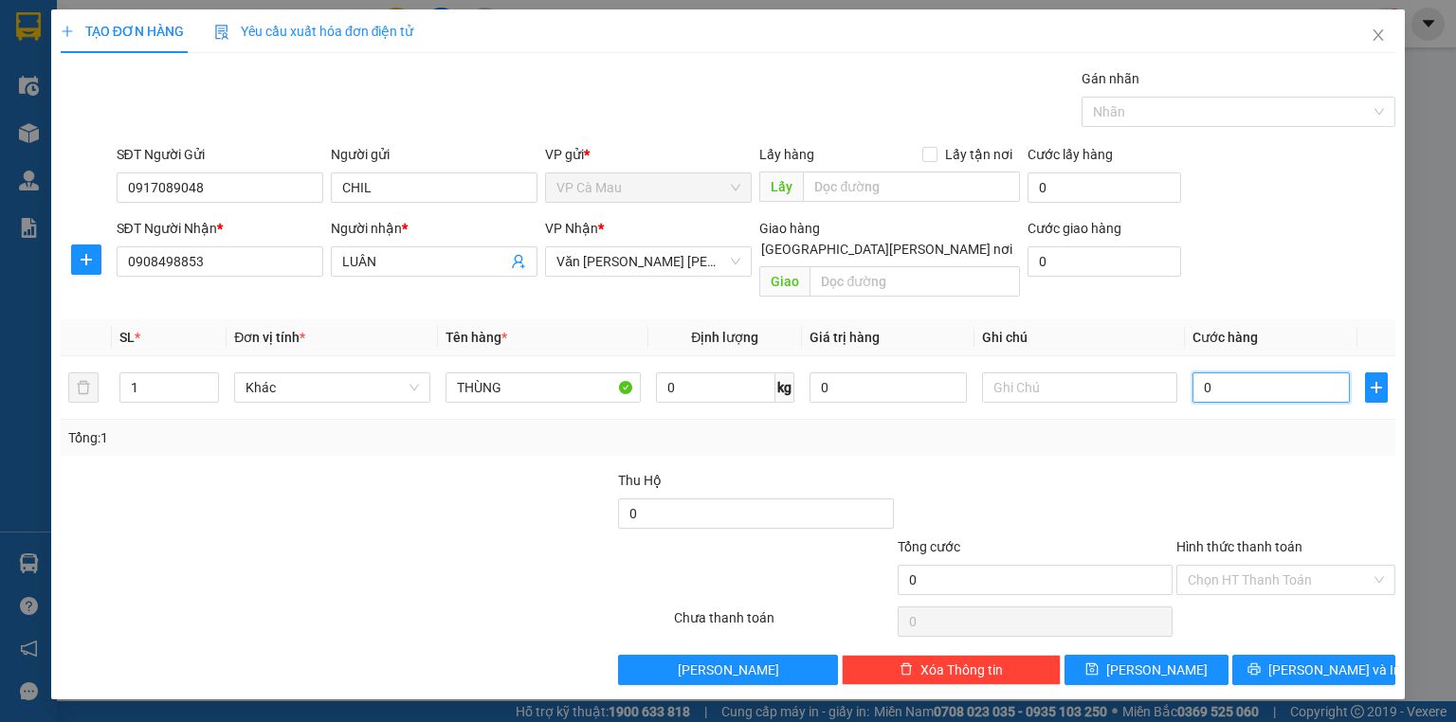
type input "3"
type input "30"
type input "30.000"
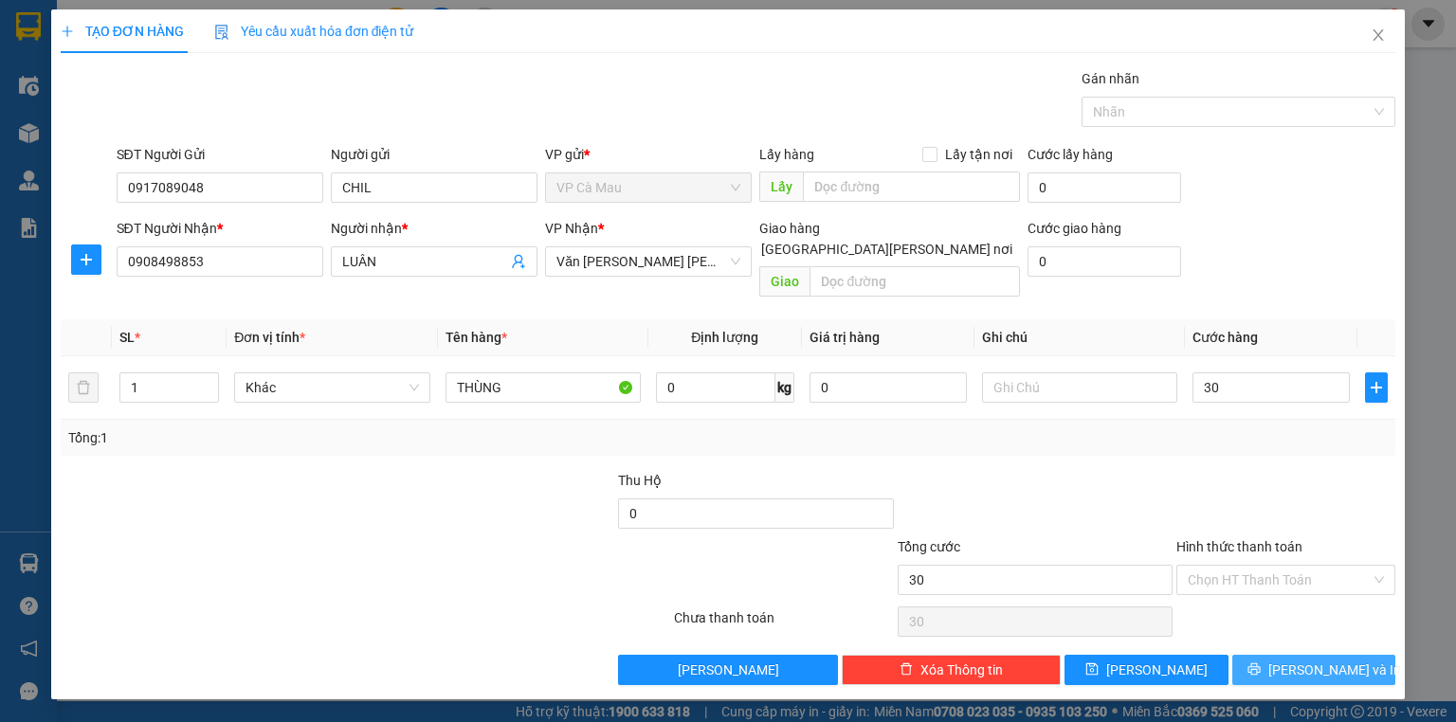
type input "30.000"
click at [1331, 660] on span "[PERSON_NAME] và In" at bounding box center [1334, 670] width 133 height 21
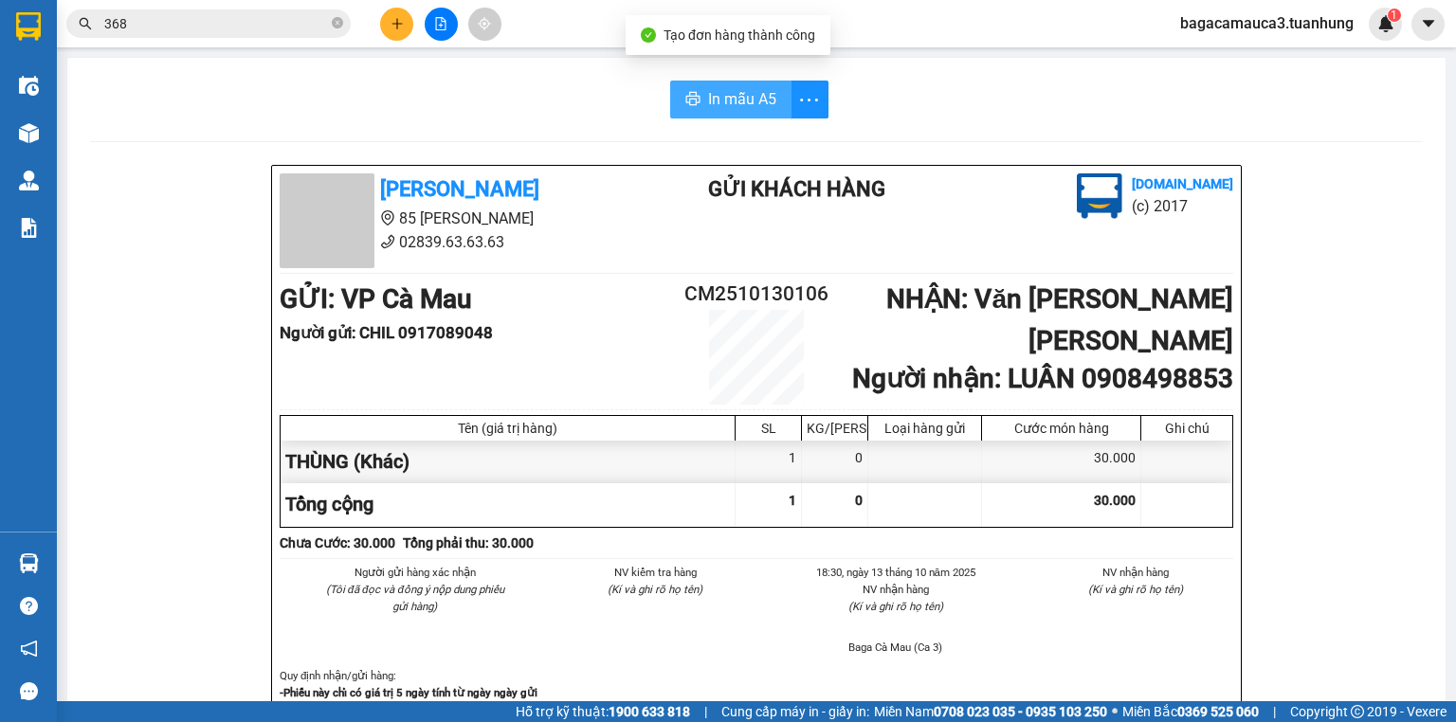
click at [739, 94] on span "In mẫu A5" at bounding box center [742, 99] width 68 height 24
click at [343, 27] on span "368" at bounding box center [208, 23] width 284 height 28
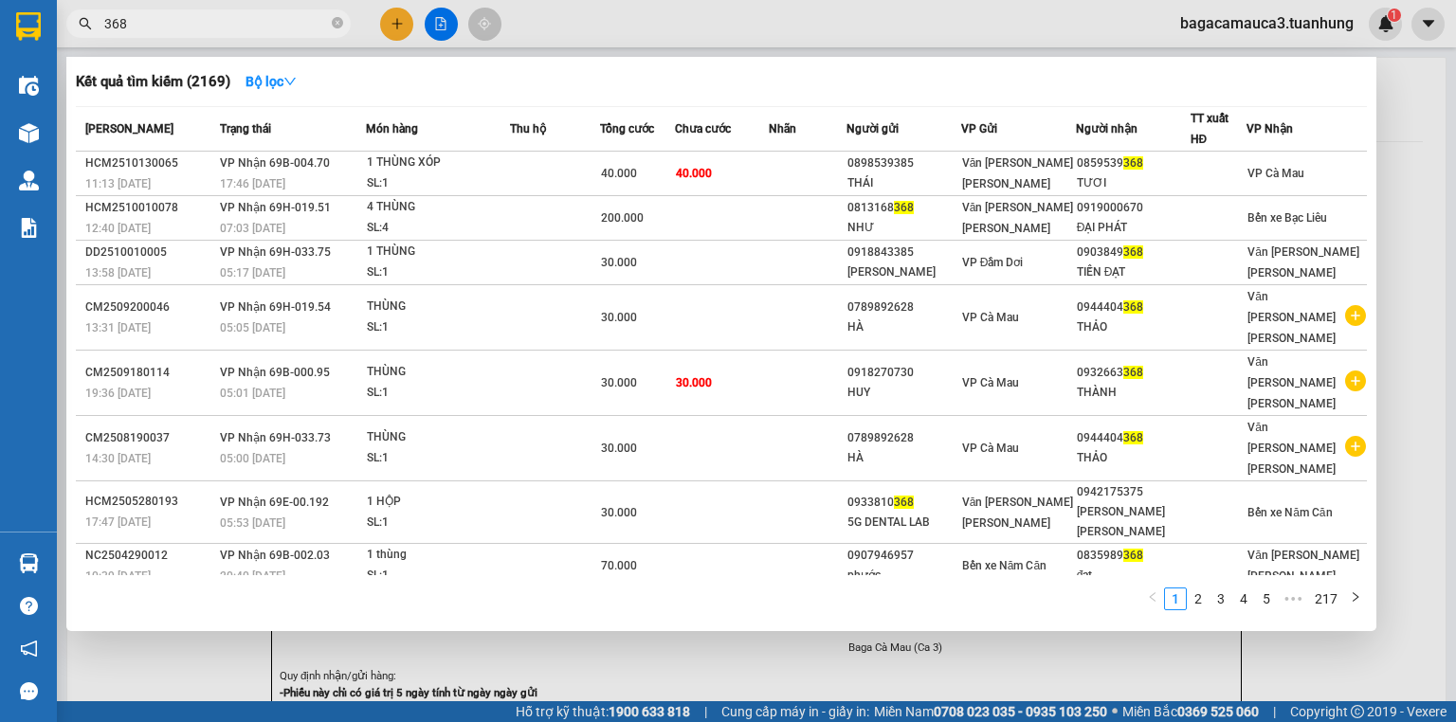
click at [399, 25] on div at bounding box center [728, 361] width 1456 height 722
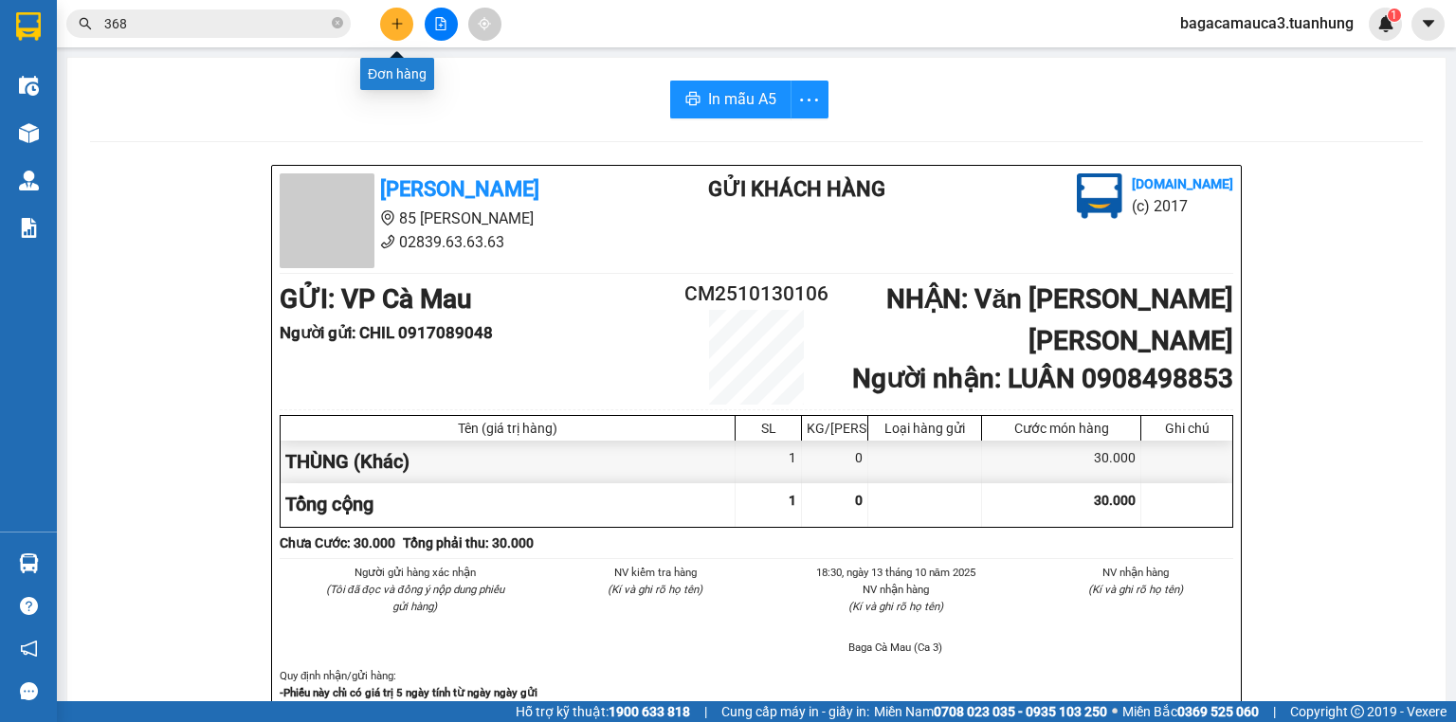
click at [392, 27] on icon "plus" at bounding box center [397, 23] width 13 height 13
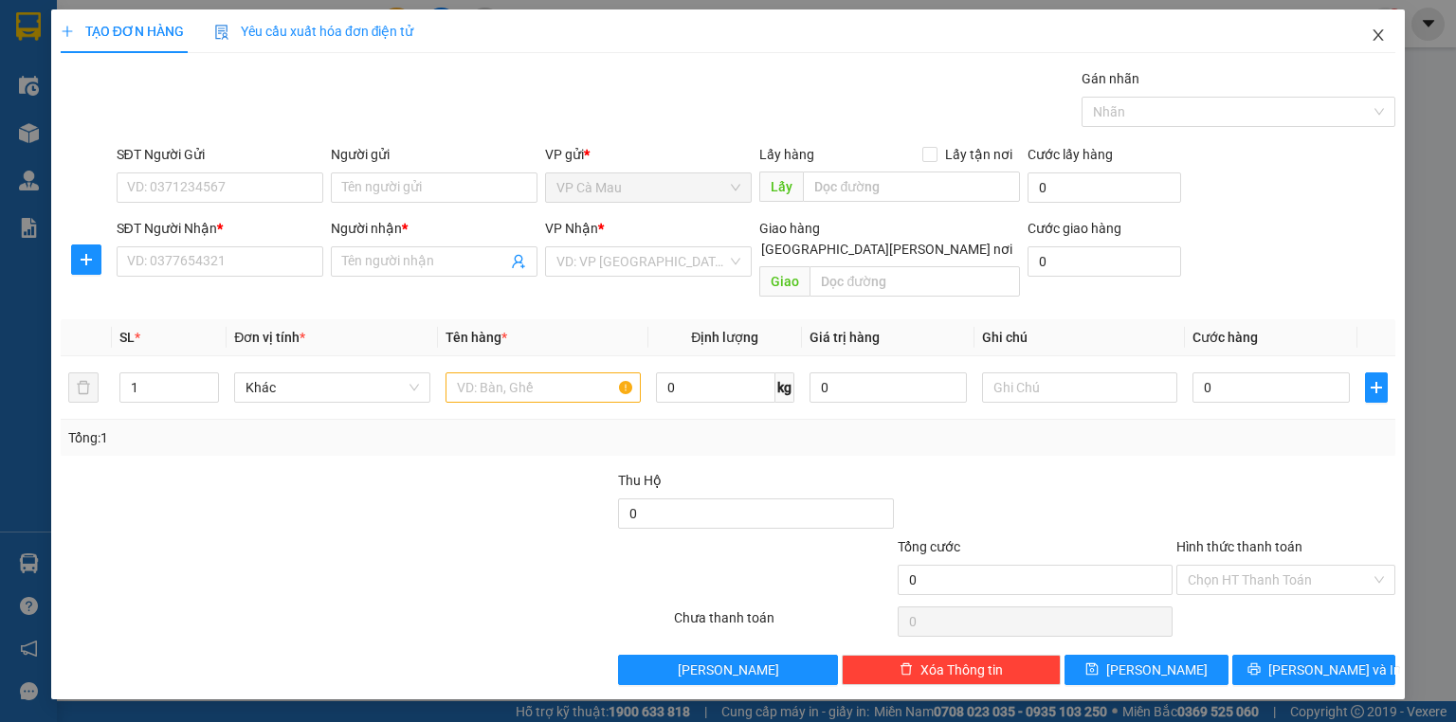
click at [1380, 33] on icon "close" at bounding box center [1378, 34] width 10 height 11
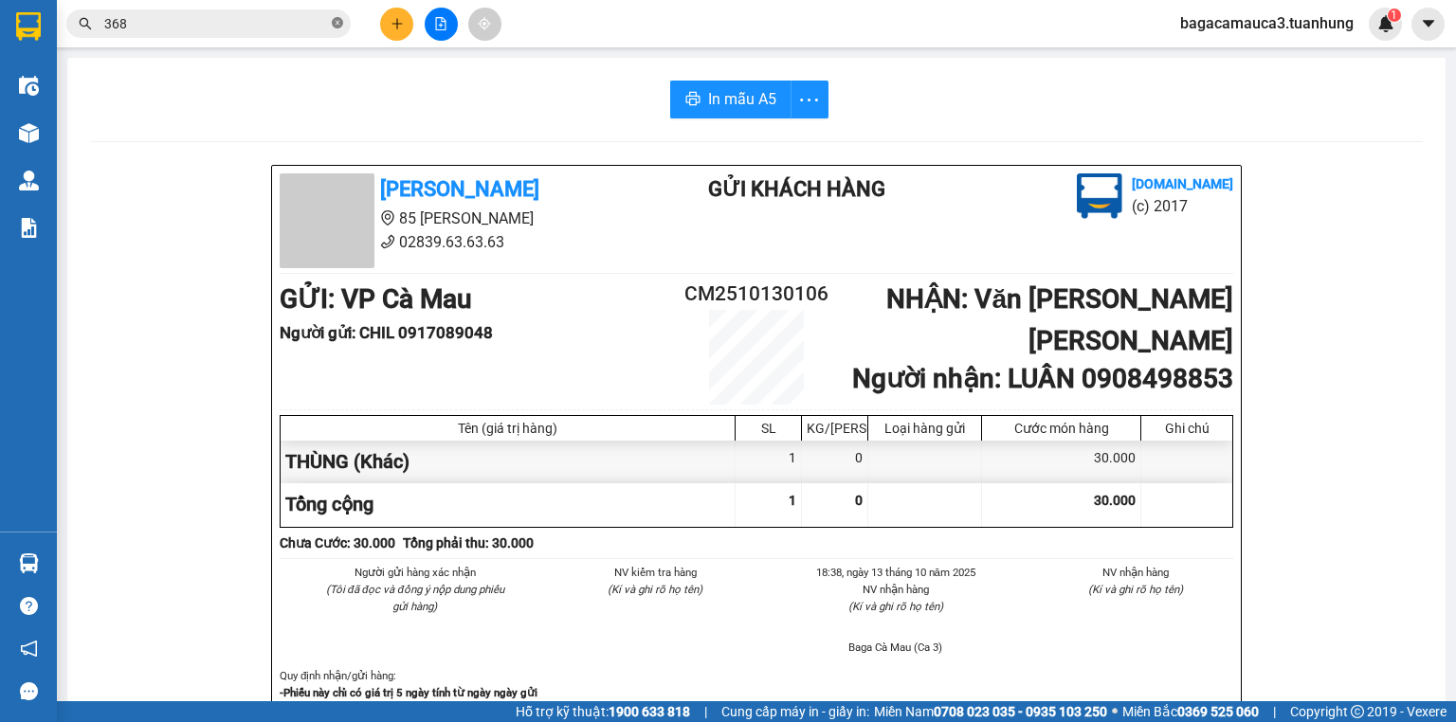
click at [337, 23] on icon "close-circle" at bounding box center [337, 22] width 11 height 11
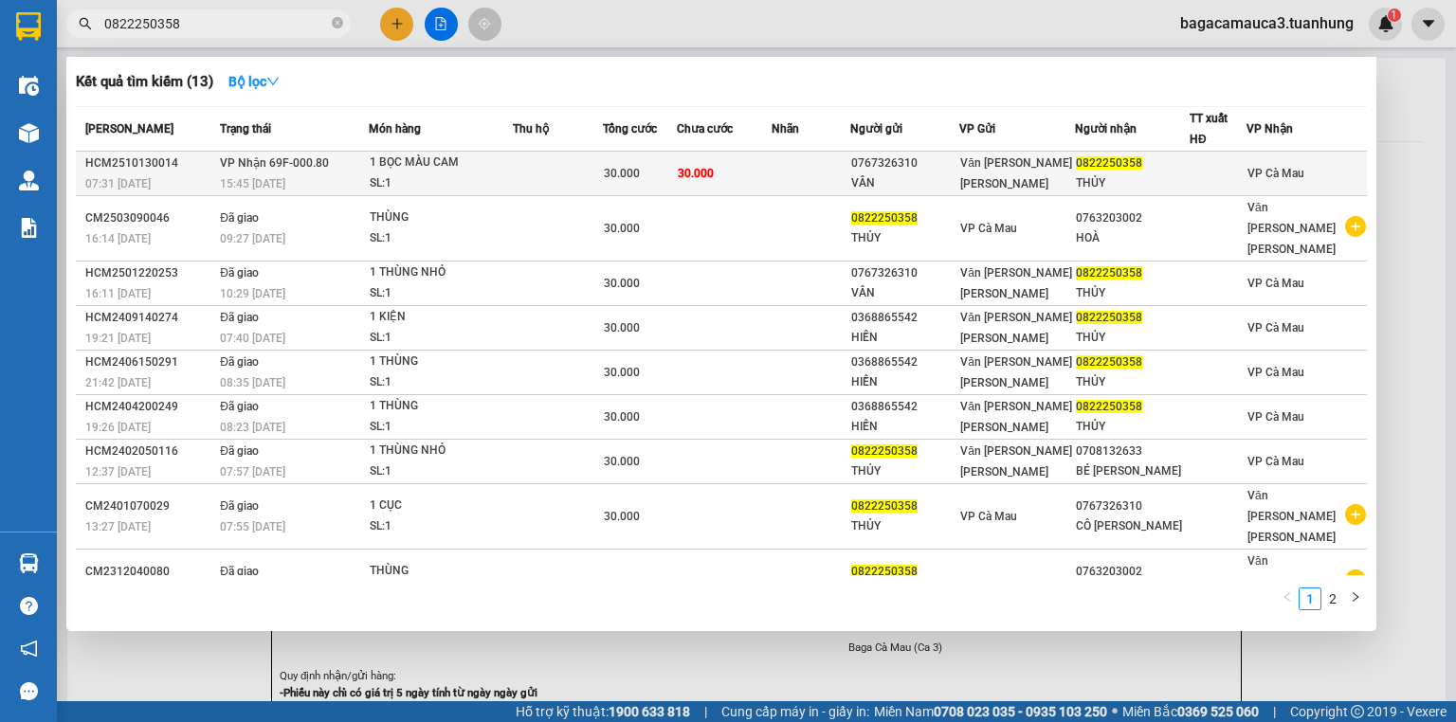
type input "0822250358"
click at [713, 173] on span "30.000" at bounding box center [696, 173] width 36 height 13
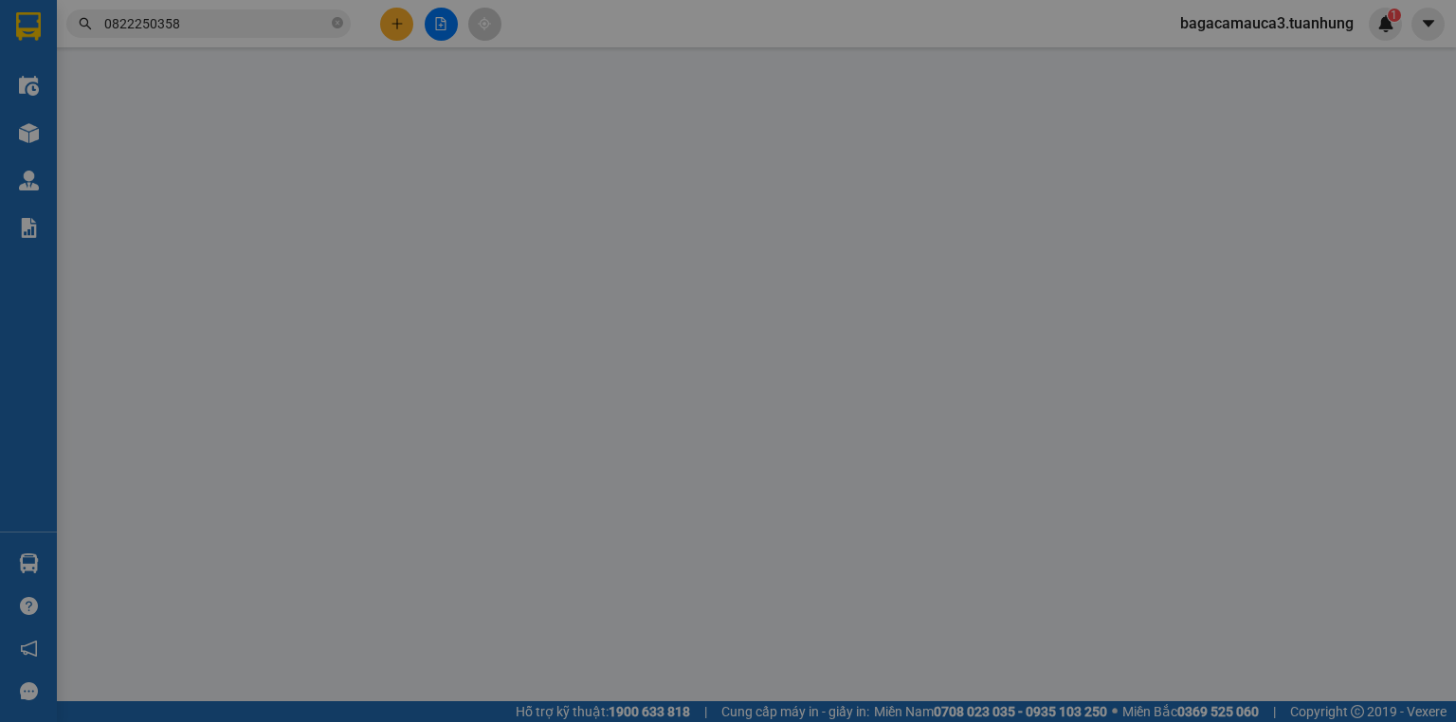
type input "0767326310"
type input "VÂN"
type input "0822250358"
type input "THỦY"
type input "30.000"
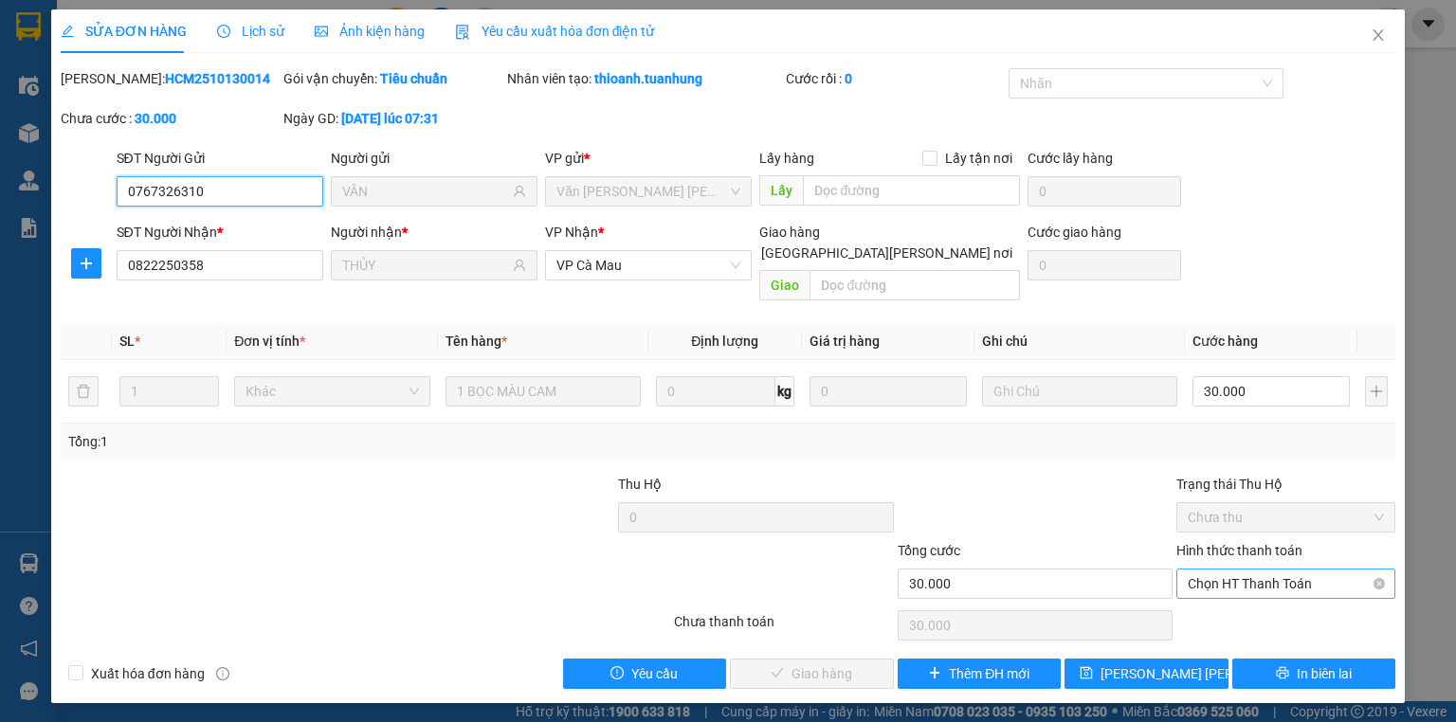
click at [1323, 570] on span "Chọn HT Thanh Toán" at bounding box center [1286, 584] width 196 height 28
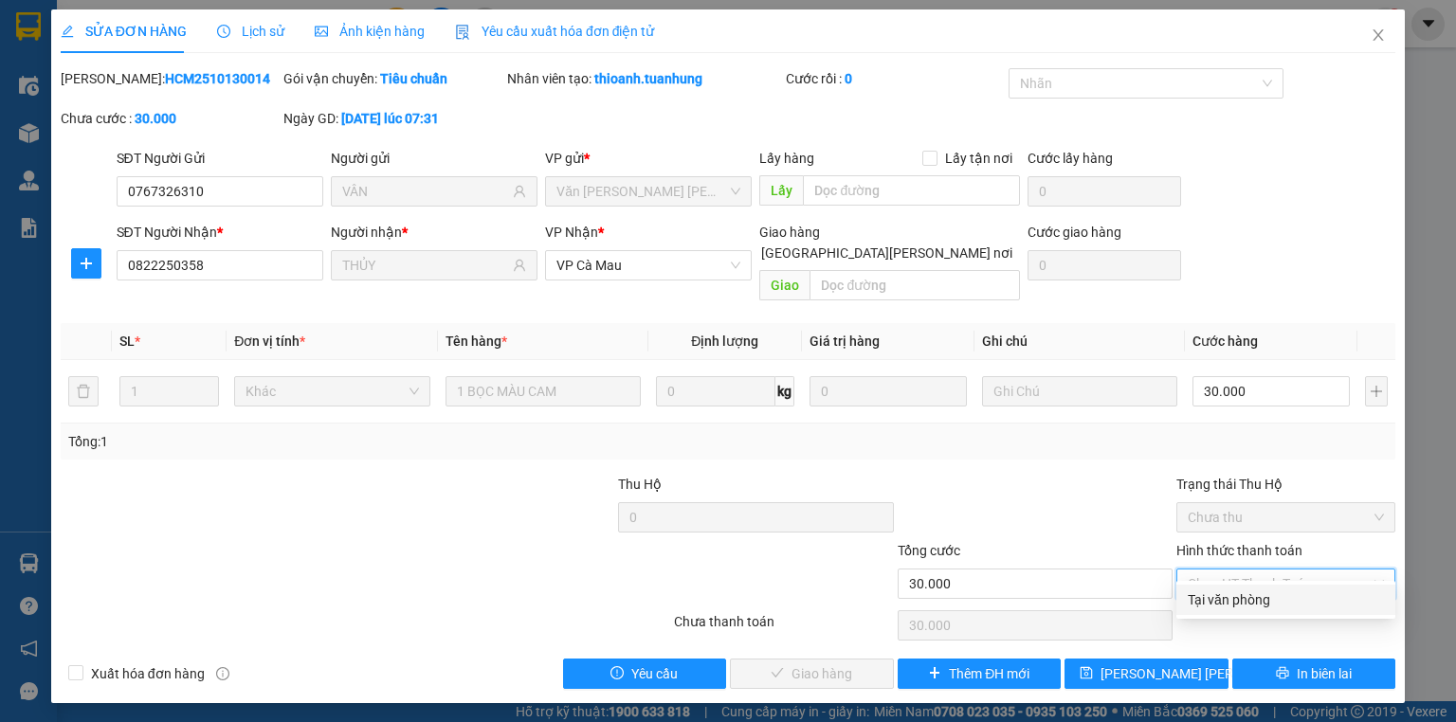
click at [1255, 599] on div "Tại văn phòng" at bounding box center [1286, 600] width 196 height 21
type input "0"
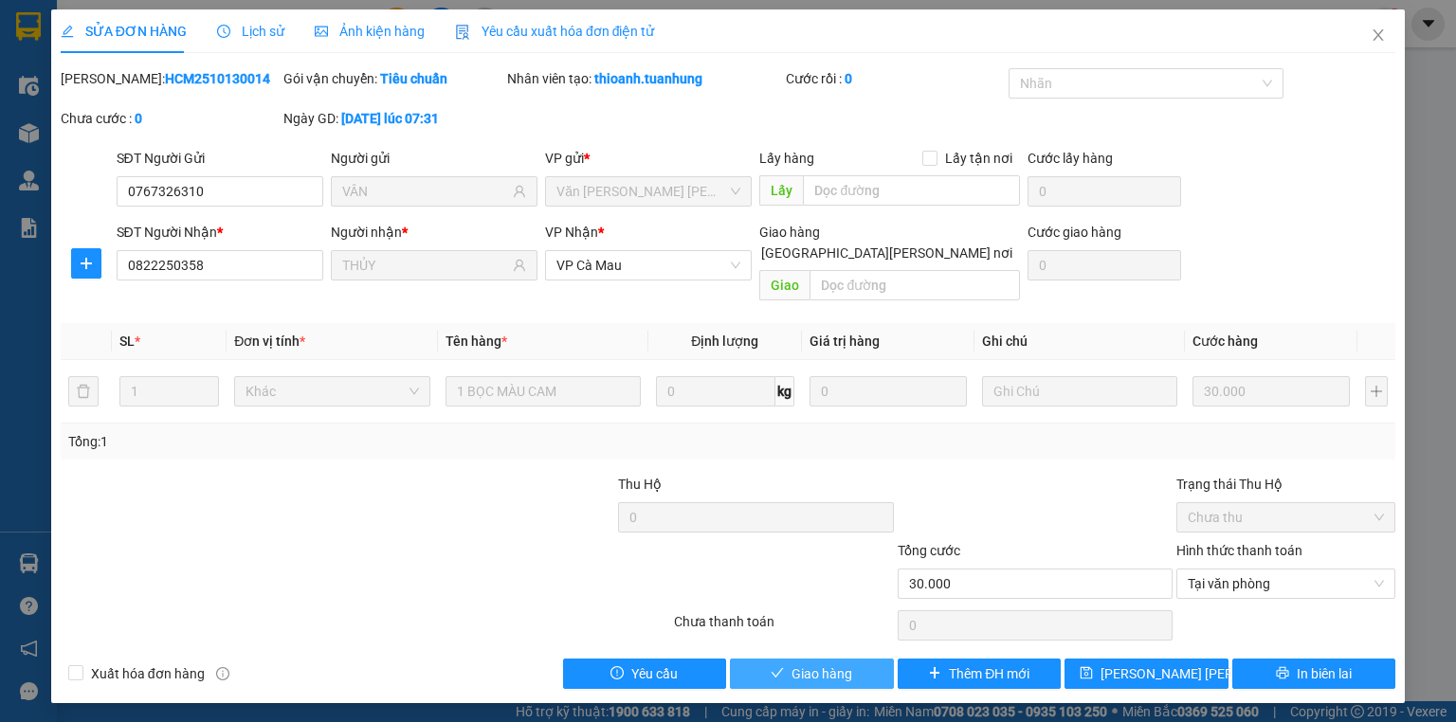
click at [809, 664] on span "Giao hàng" at bounding box center [821, 674] width 61 height 21
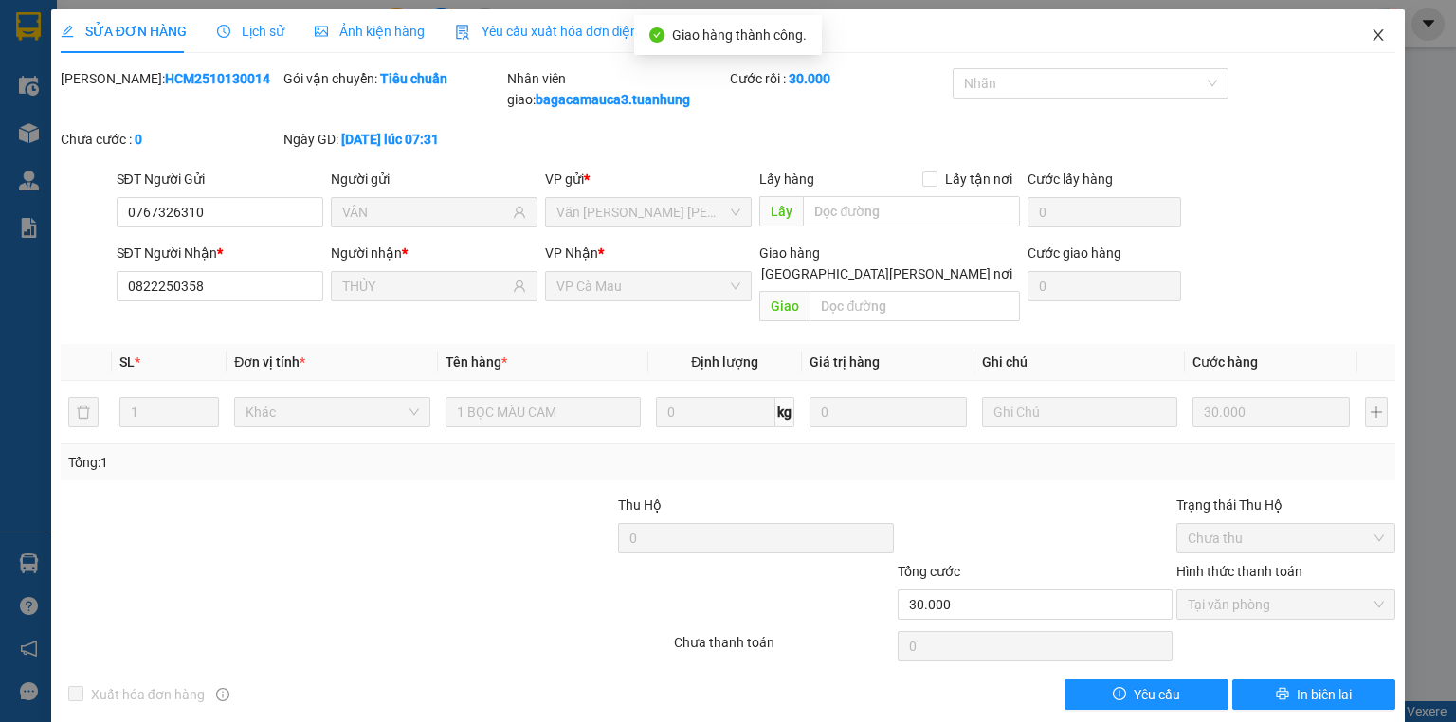
click at [1373, 38] on icon "close" at bounding box center [1378, 34] width 10 height 11
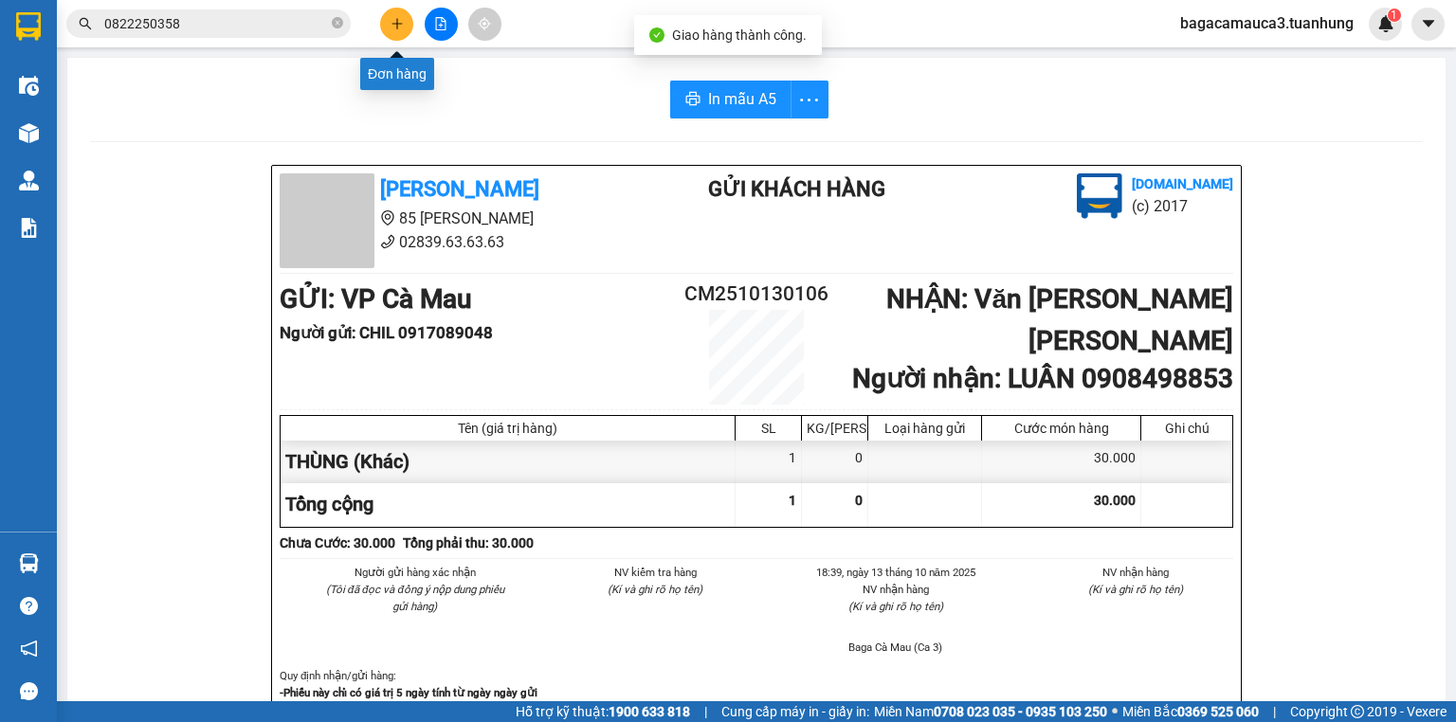
click at [406, 30] on button at bounding box center [396, 24] width 33 height 33
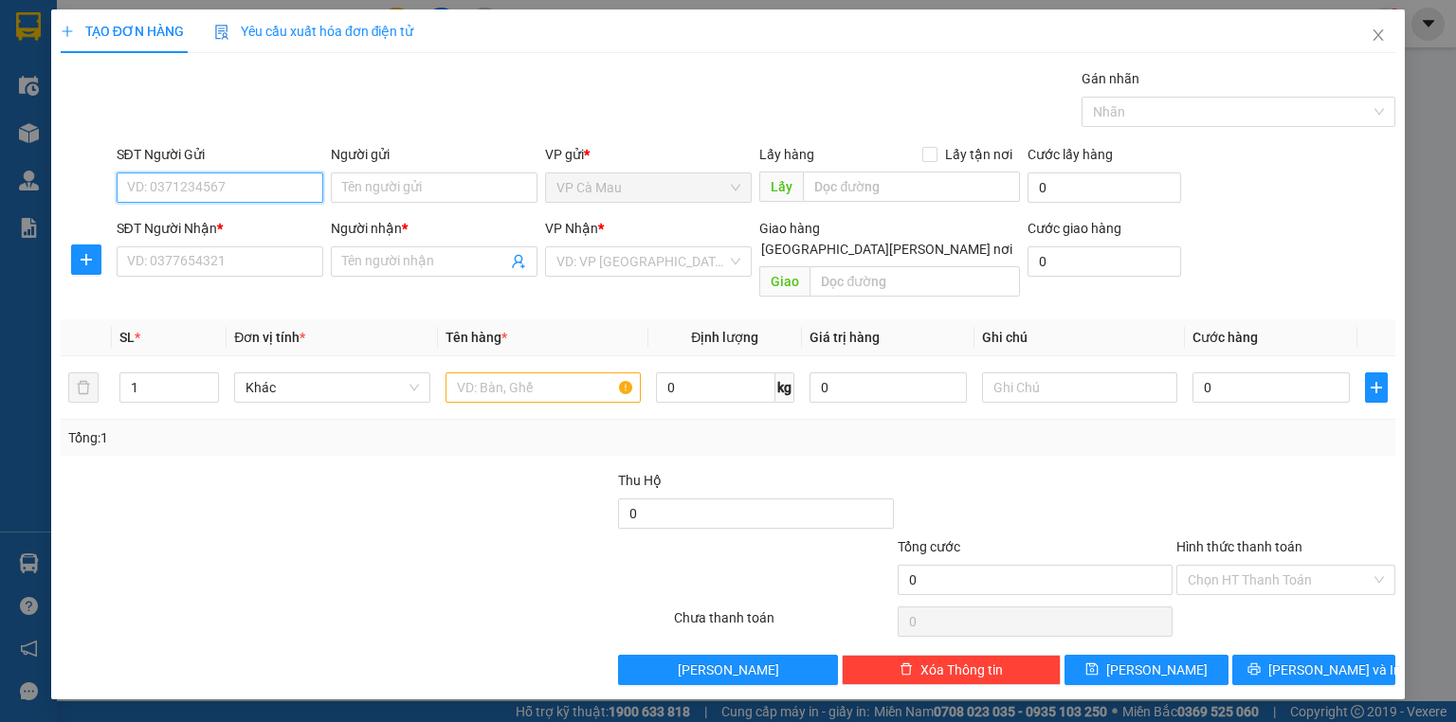
click at [216, 197] on input "SĐT Người Gửi" at bounding box center [220, 188] width 207 height 30
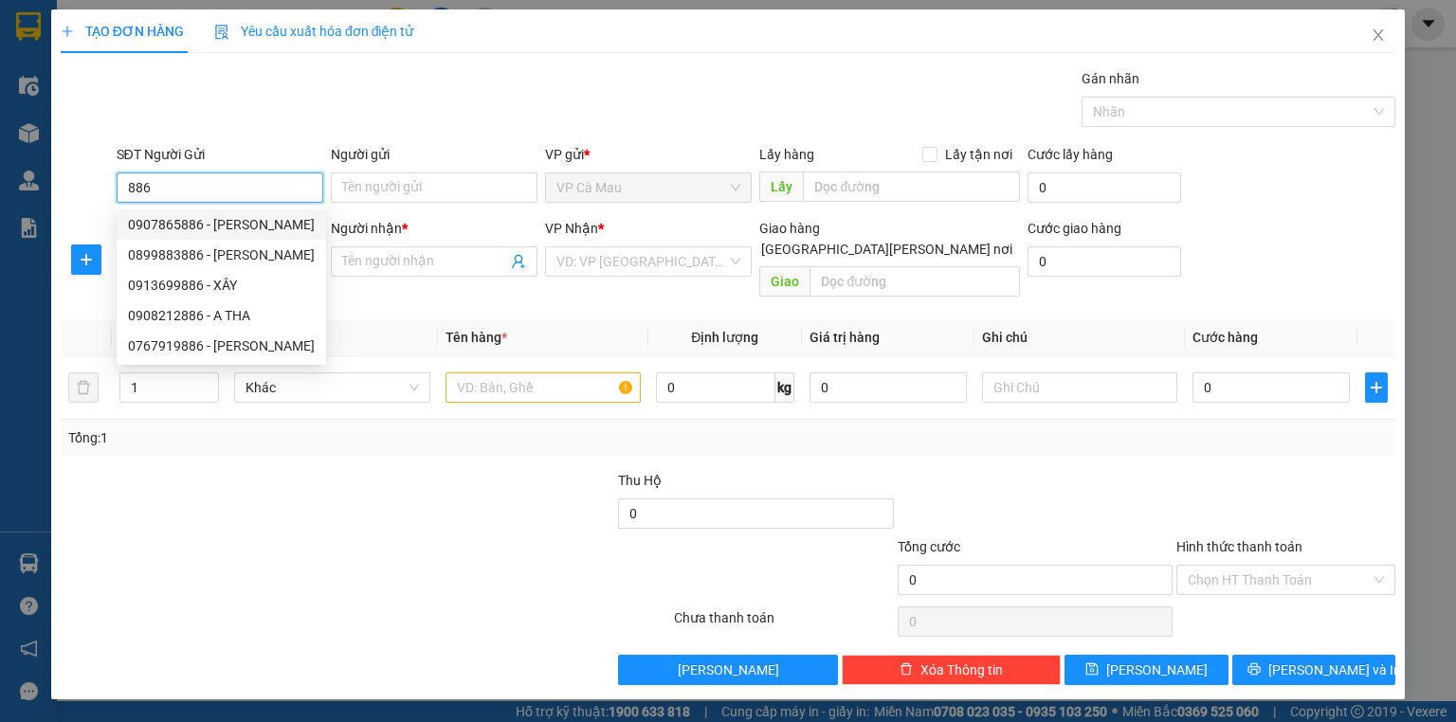
click at [245, 225] on div "0907865886 - [PERSON_NAME]" at bounding box center [221, 224] width 187 height 21
type input "0907865886"
type input "THÚY"
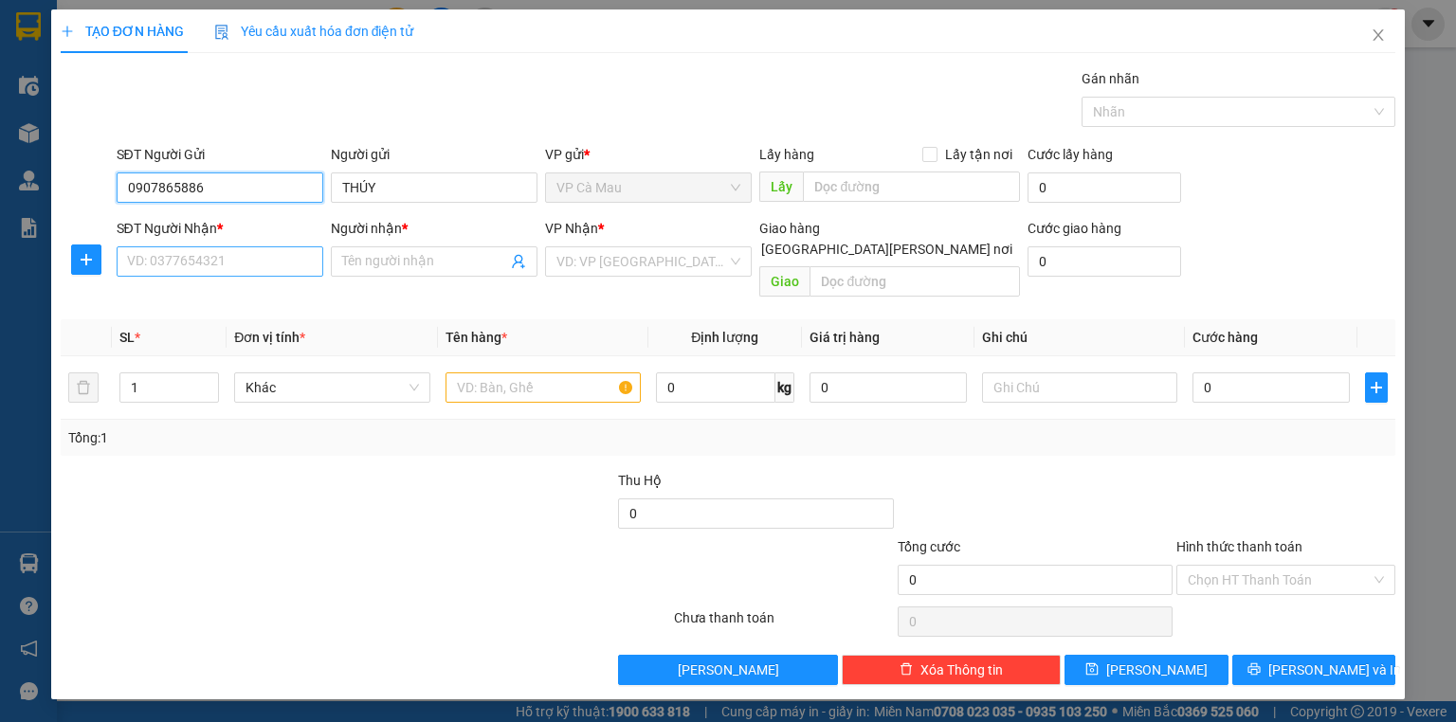
type input "0907865886"
click at [228, 265] on input "SĐT Người Nhận *" at bounding box center [220, 261] width 207 height 30
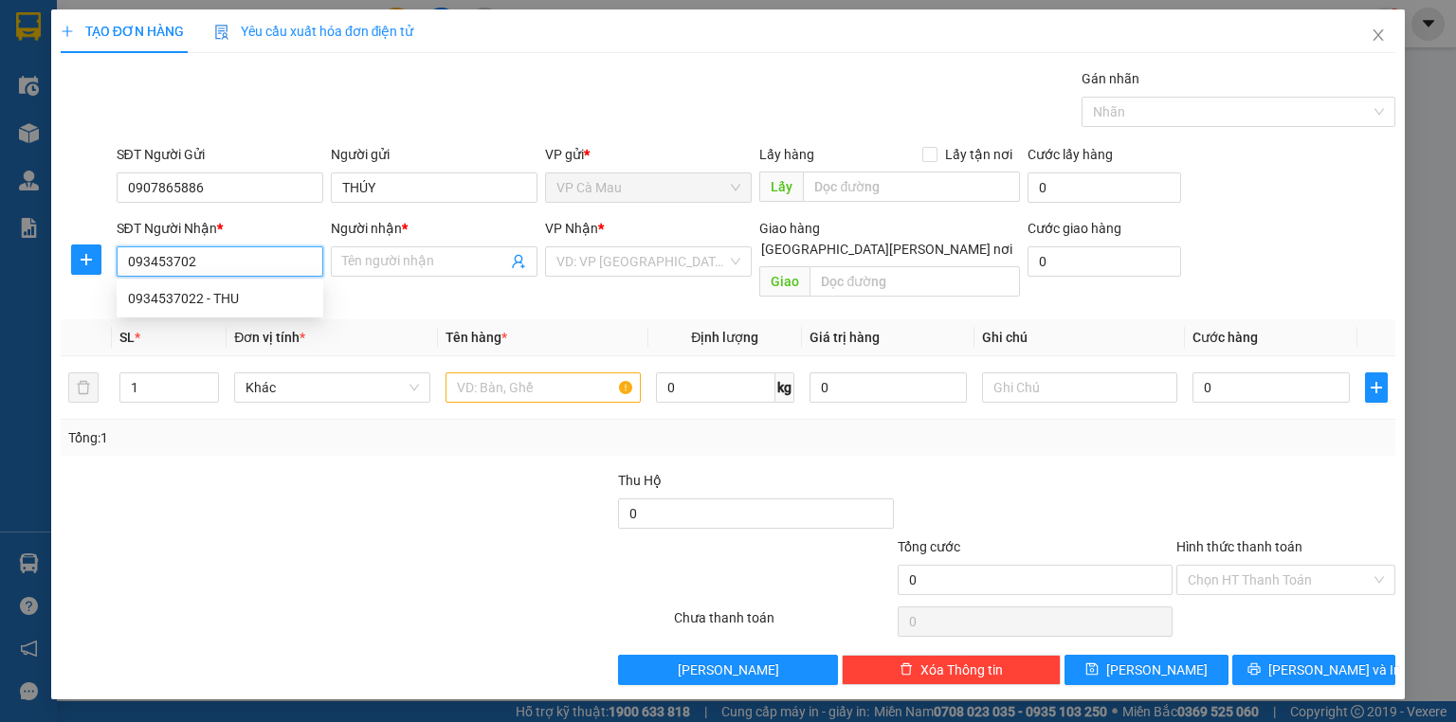
type input "0934537022"
click at [241, 307] on div "0934537022 - THU" at bounding box center [220, 298] width 184 height 21
type input "THU"
type input "0934537022"
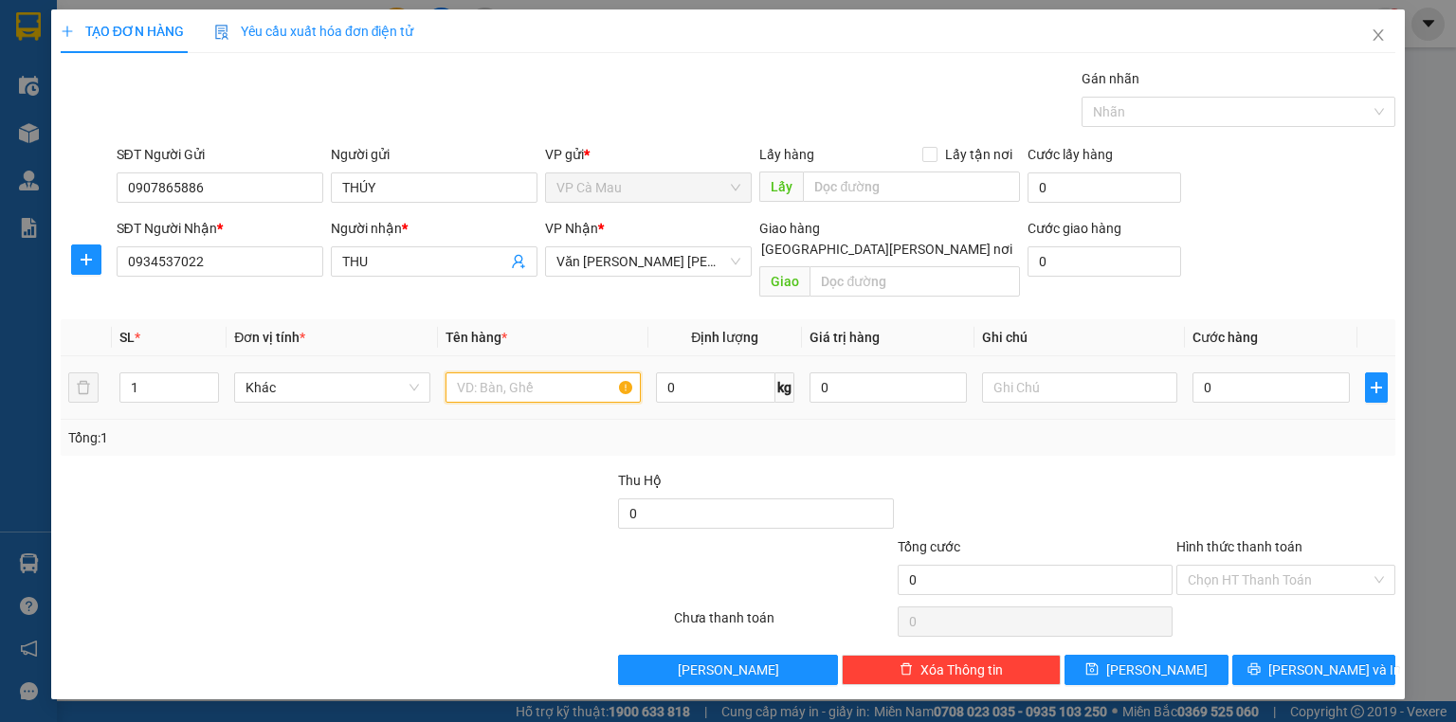
click at [542, 373] on input "text" at bounding box center [542, 388] width 195 height 30
type input "BAO"
click at [1272, 375] on input "0" at bounding box center [1270, 388] width 157 height 30
type input "5"
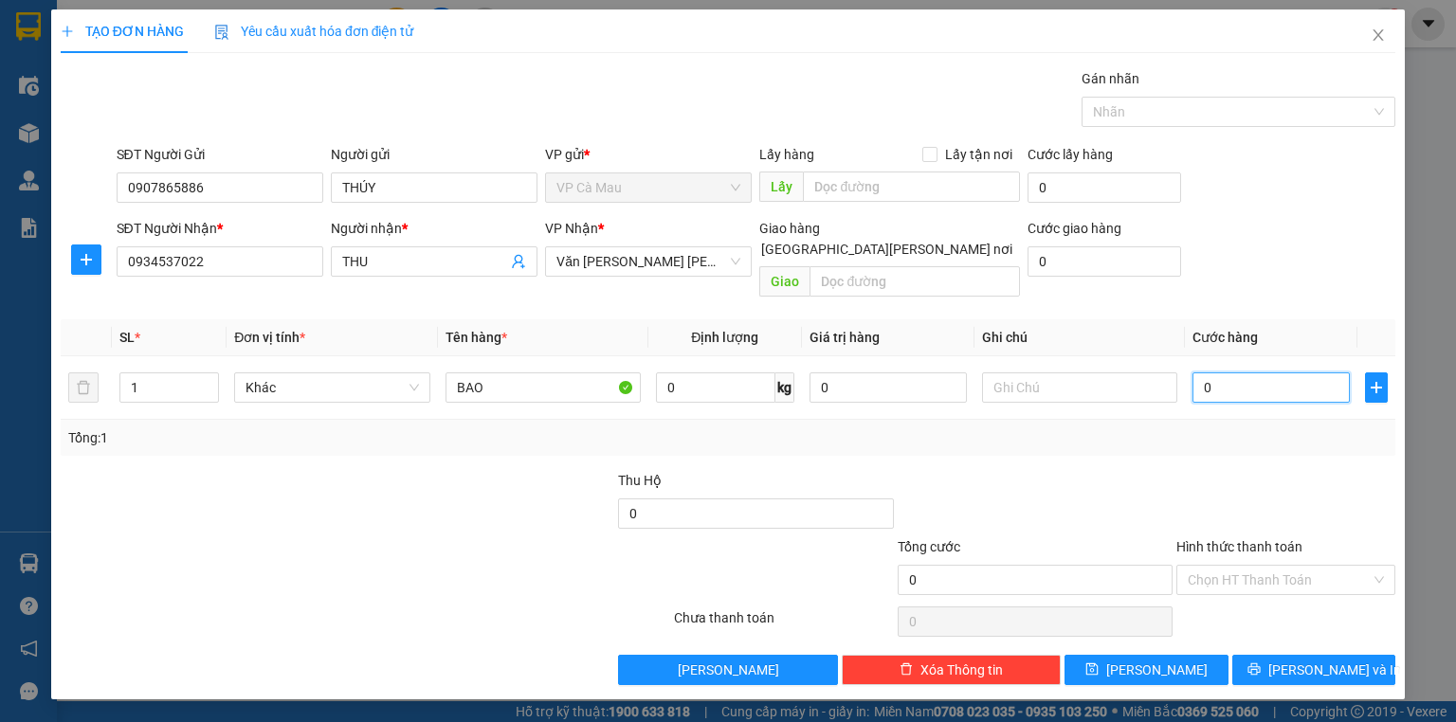
type input "5"
type input "50"
type input "50.000"
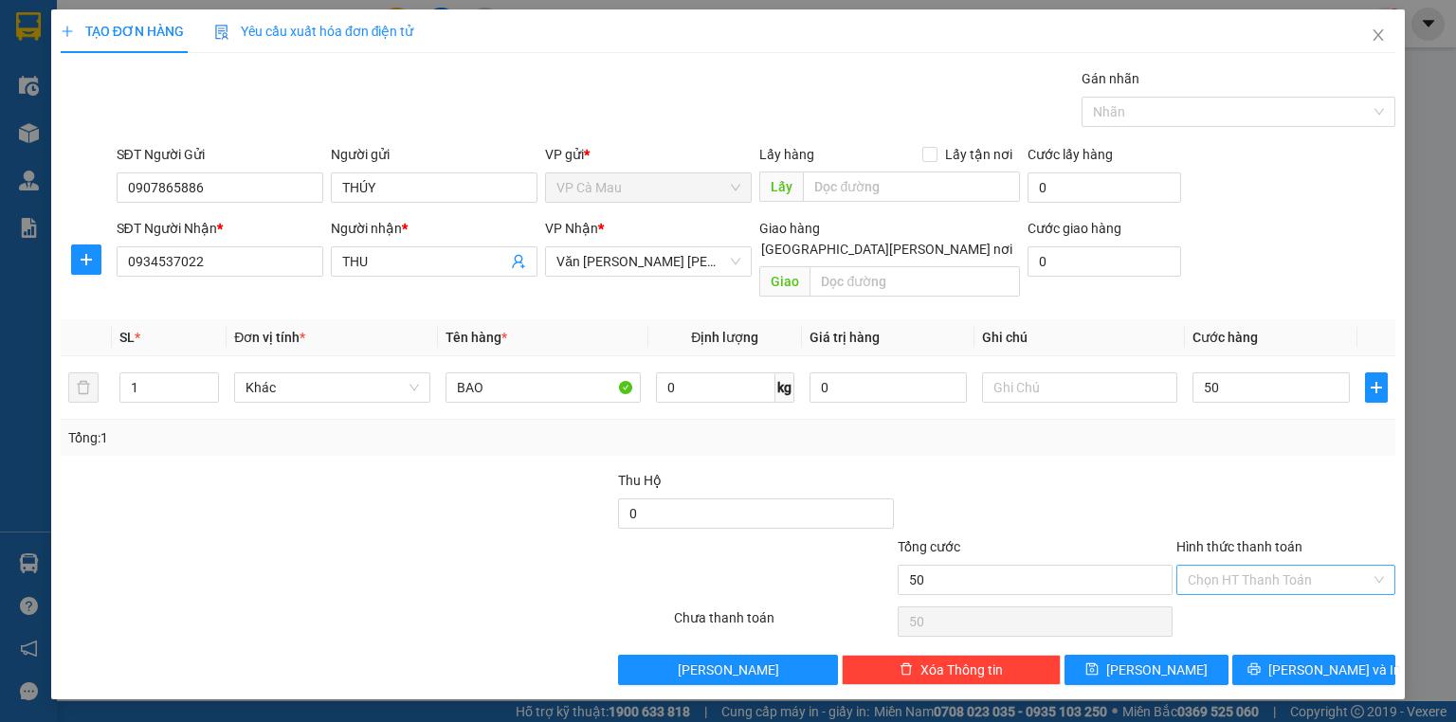
type input "50.000"
click at [1331, 566] on input "Hình thức thanh toán" at bounding box center [1279, 580] width 183 height 28
click at [1227, 591] on div "Tại văn phòng" at bounding box center [1286, 595] width 196 height 21
type input "0"
click at [1291, 655] on button "[PERSON_NAME] và In" at bounding box center [1314, 670] width 164 height 30
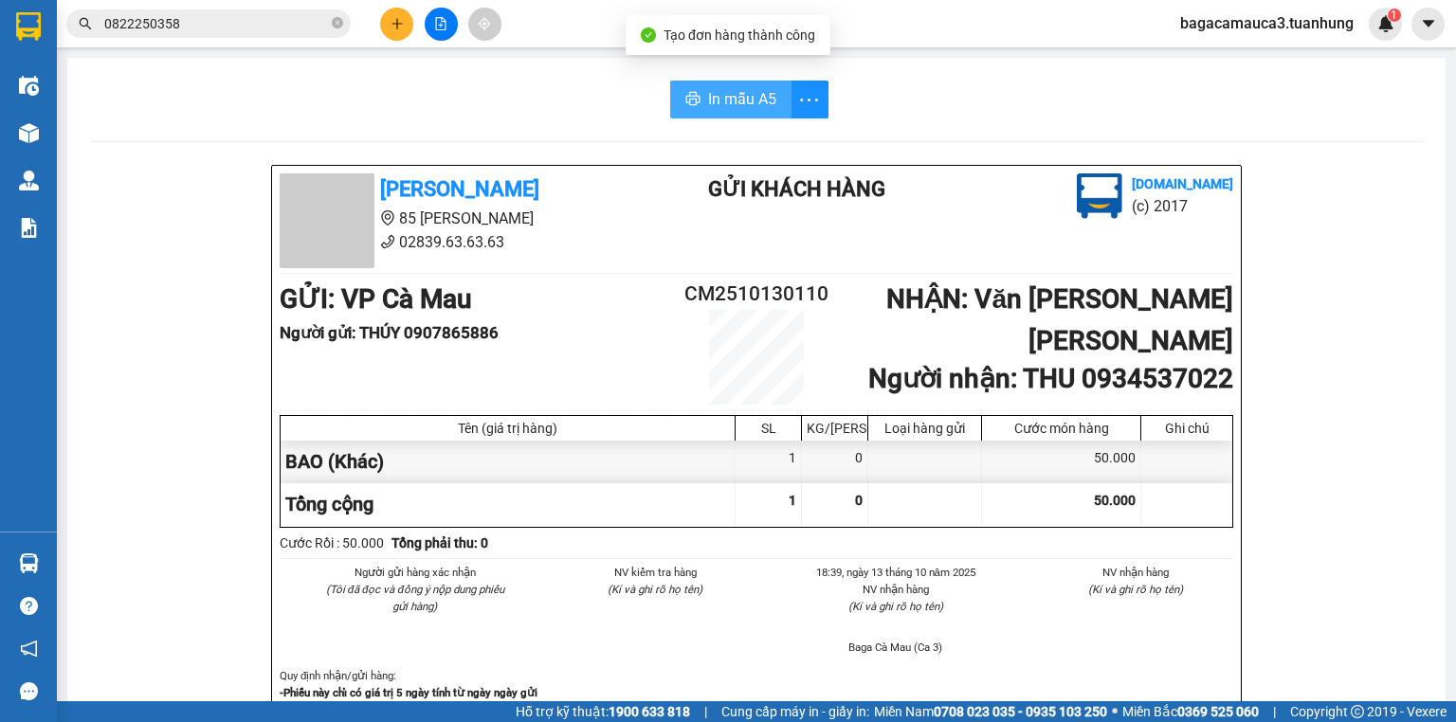
click at [731, 93] on span "In mẫu A5" at bounding box center [742, 99] width 68 height 24
click at [727, 104] on span "In mẫu A5" at bounding box center [742, 99] width 68 height 24
click at [330, 19] on span "0822250358" at bounding box center [208, 23] width 284 height 28
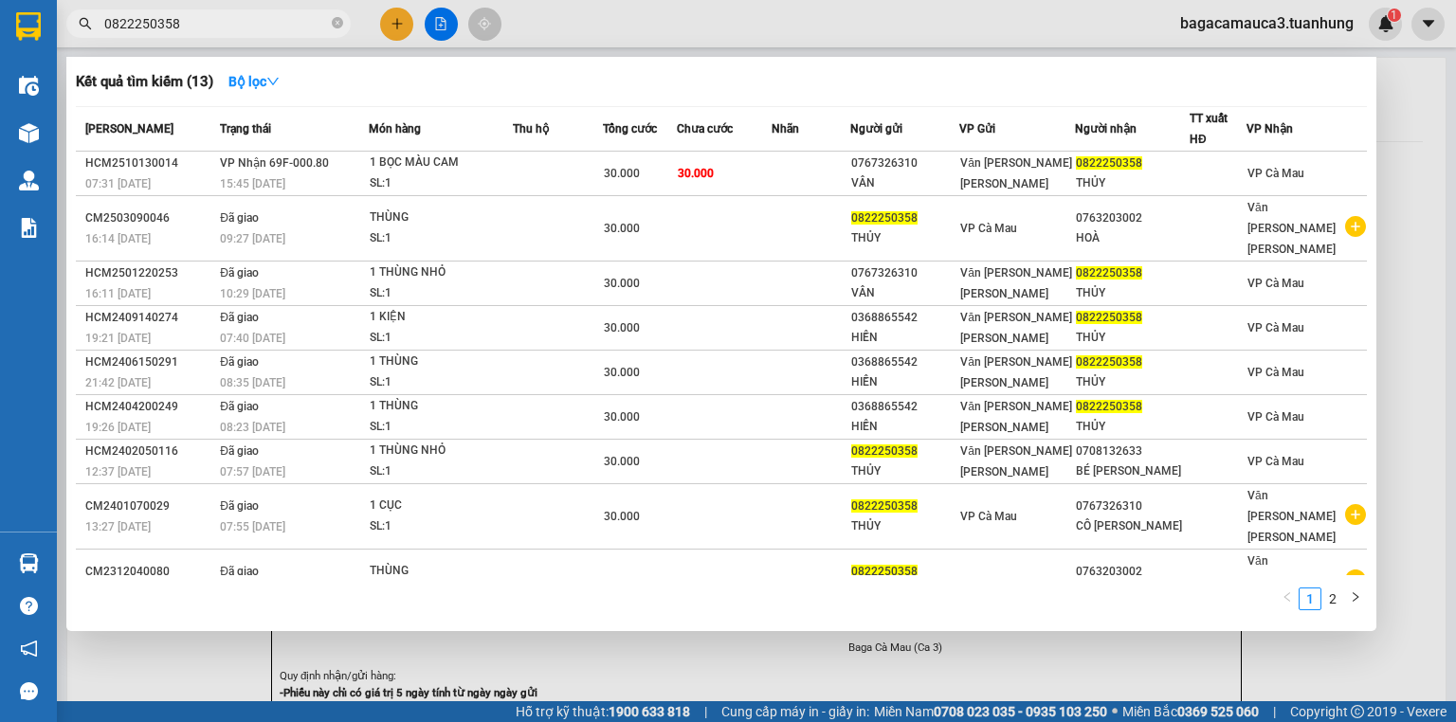
click at [330, 19] on span "0822250358" at bounding box center [208, 23] width 284 height 28
click at [336, 19] on icon "close-circle" at bounding box center [337, 22] width 11 height 11
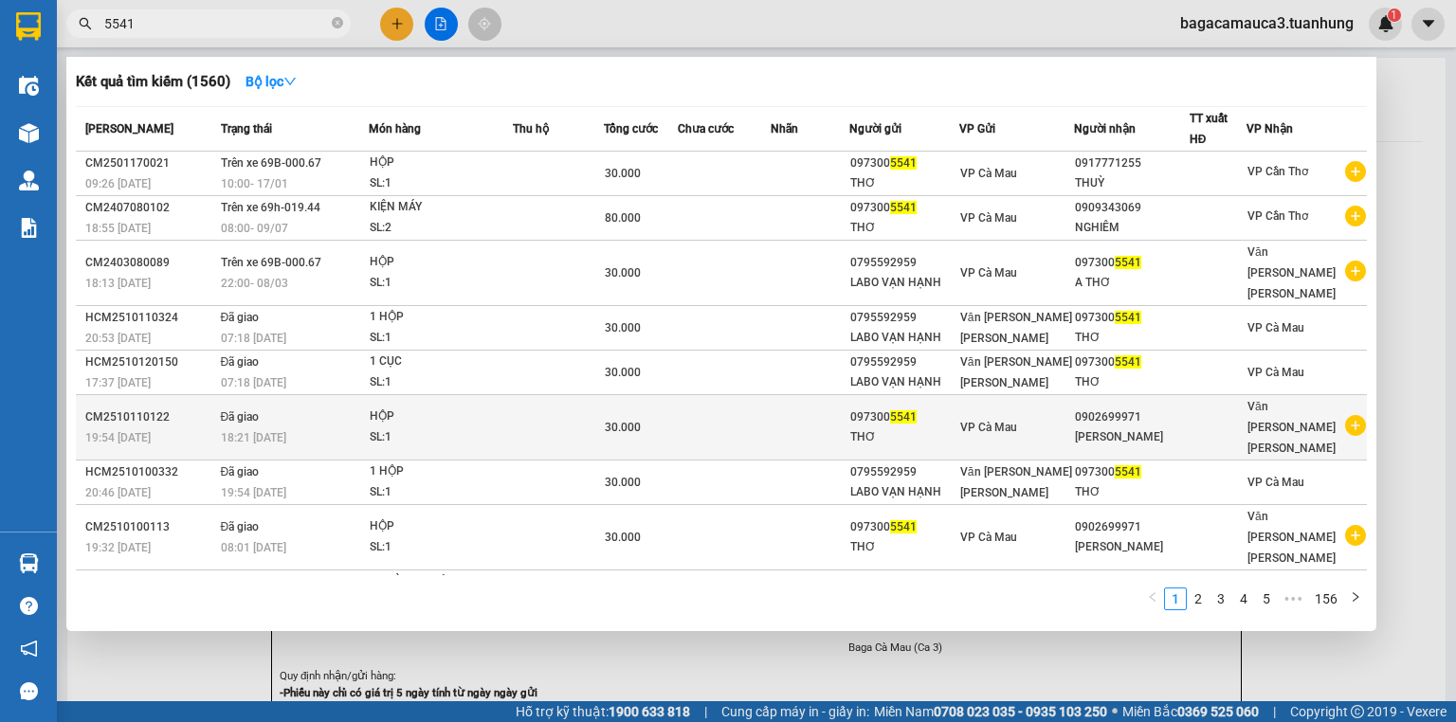
type input "5541"
click at [1353, 415] on icon "plus-circle" at bounding box center [1355, 425] width 21 height 21
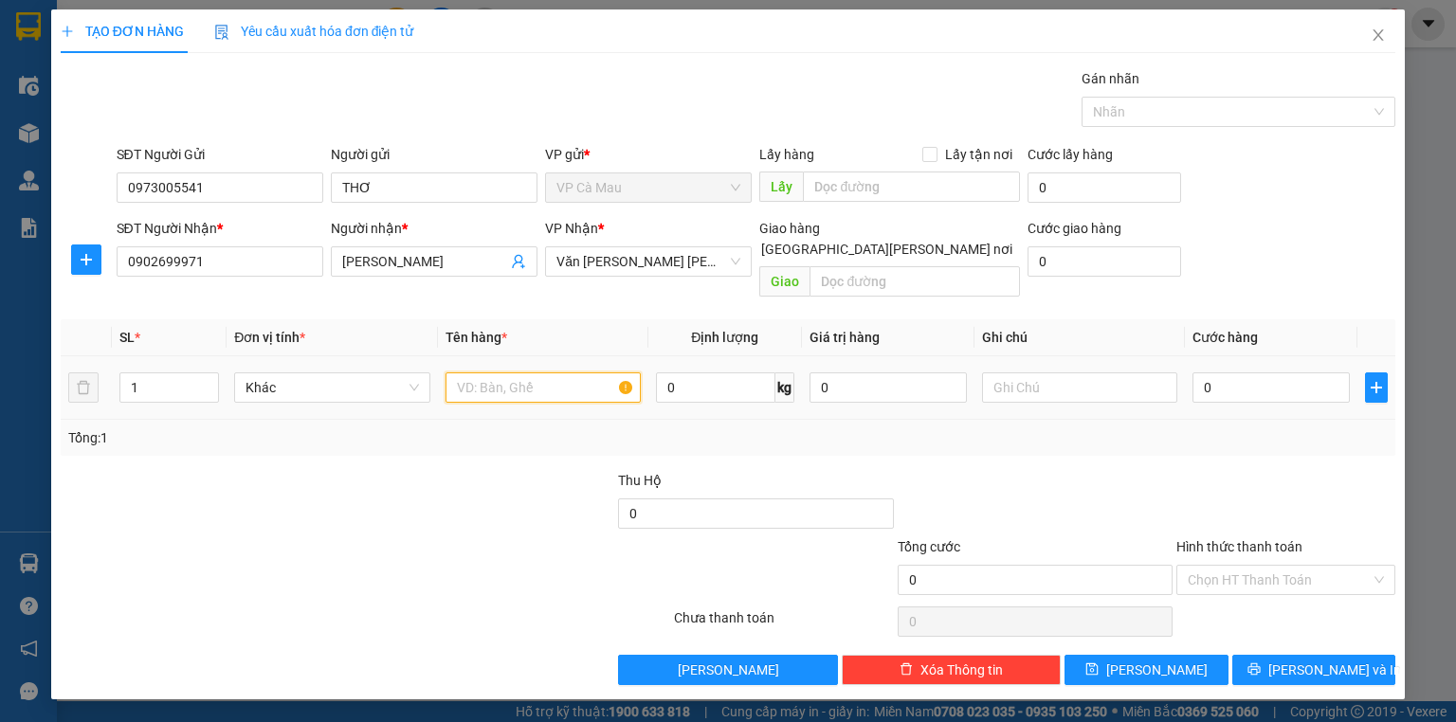
click at [500, 373] on input "text" at bounding box center [542, 388] width 195 height 30
type input "HỘP"
click at [1263, 373] on input "0" at bounding box center [1270, 388] width 157 height 30
type input "+3"
type input "3"
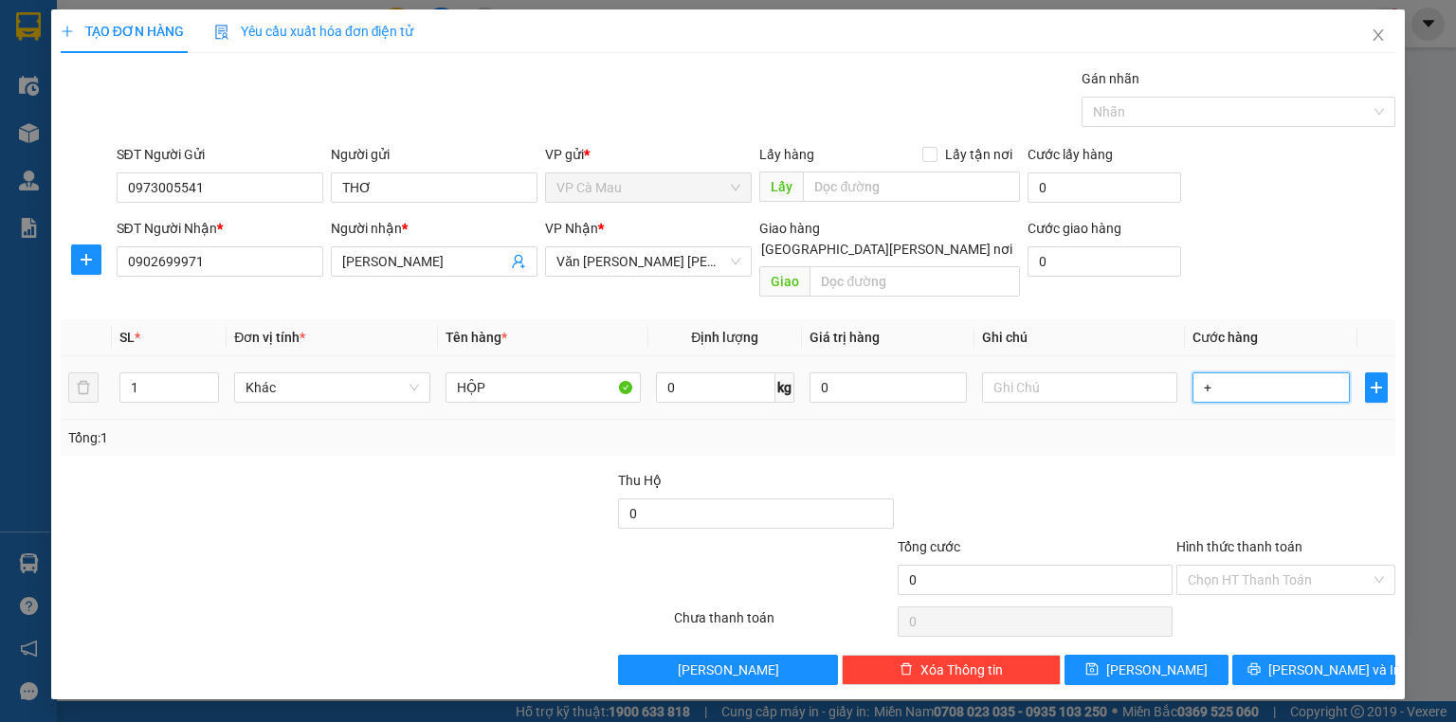
type input "3"
type input "+30"
type input "30"
type input "30.000"
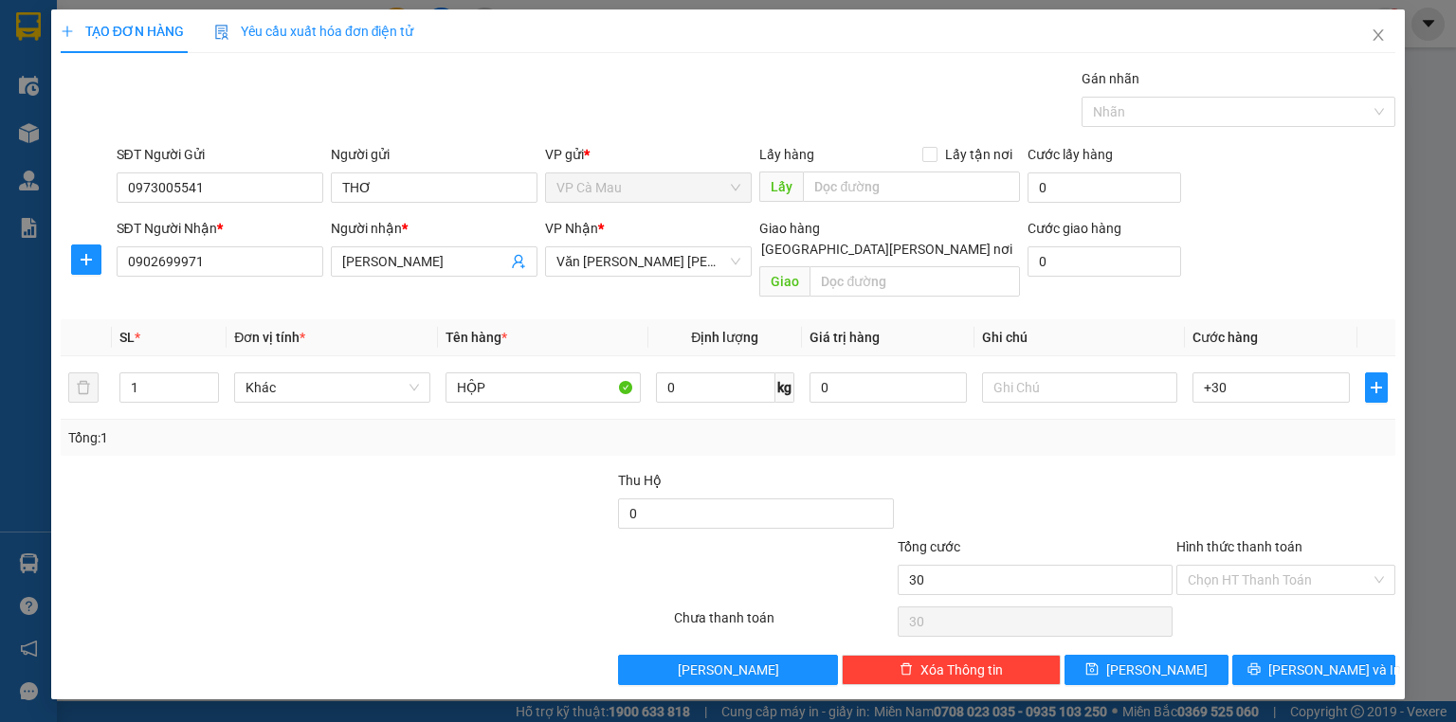
type input "30.000"
click at [1263, 427] on div "Tổng: 1" at bounding box center [727, 437] width 1319 height 21
click at [1232, 566] on input "Hình thức thanh toán" at bounding box center [1279, 580] width 183 height 28
click at [1235, 584] on div "Tại văn phòng" at bounding box center [1285, 595] width 219 height 30
type input "0"
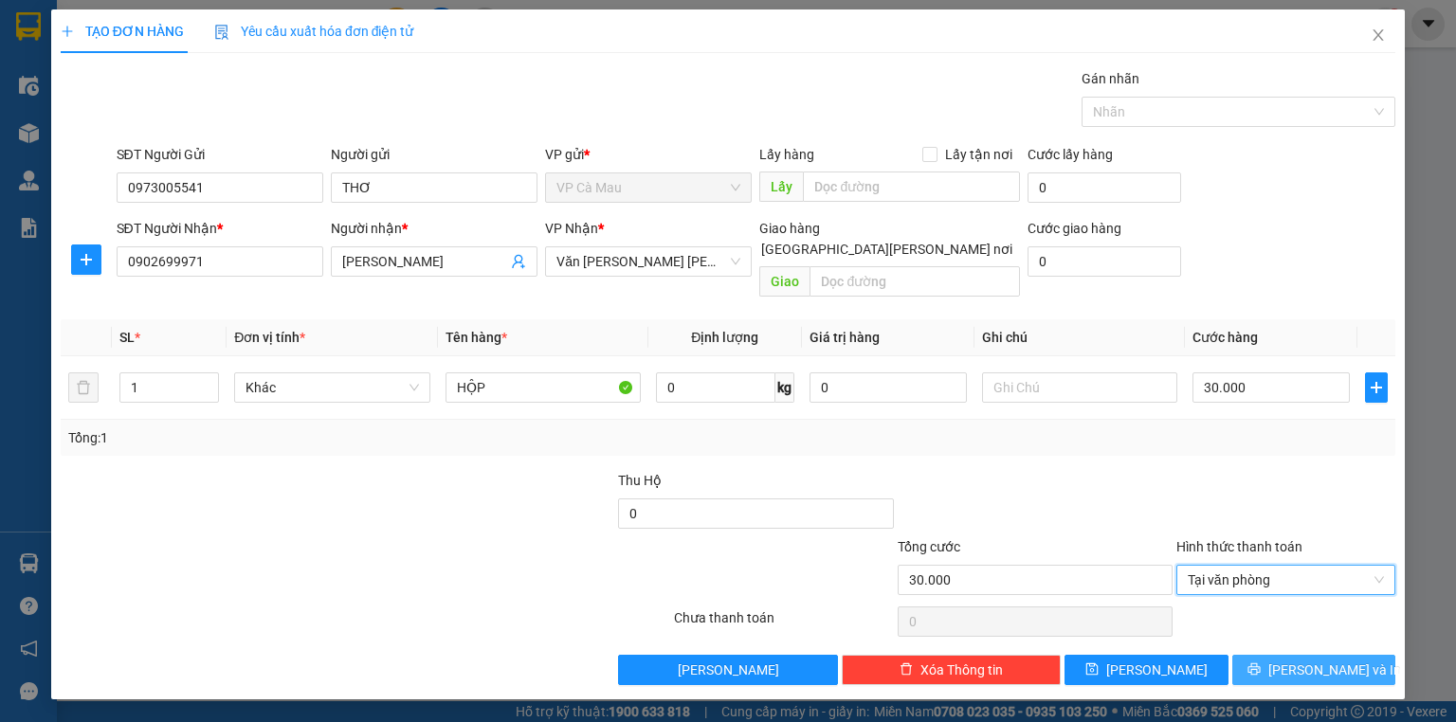
click at [1258, 656] on button "[PERSON_NAME] và In" at bounding box center [1314, 670] width 164 height 30
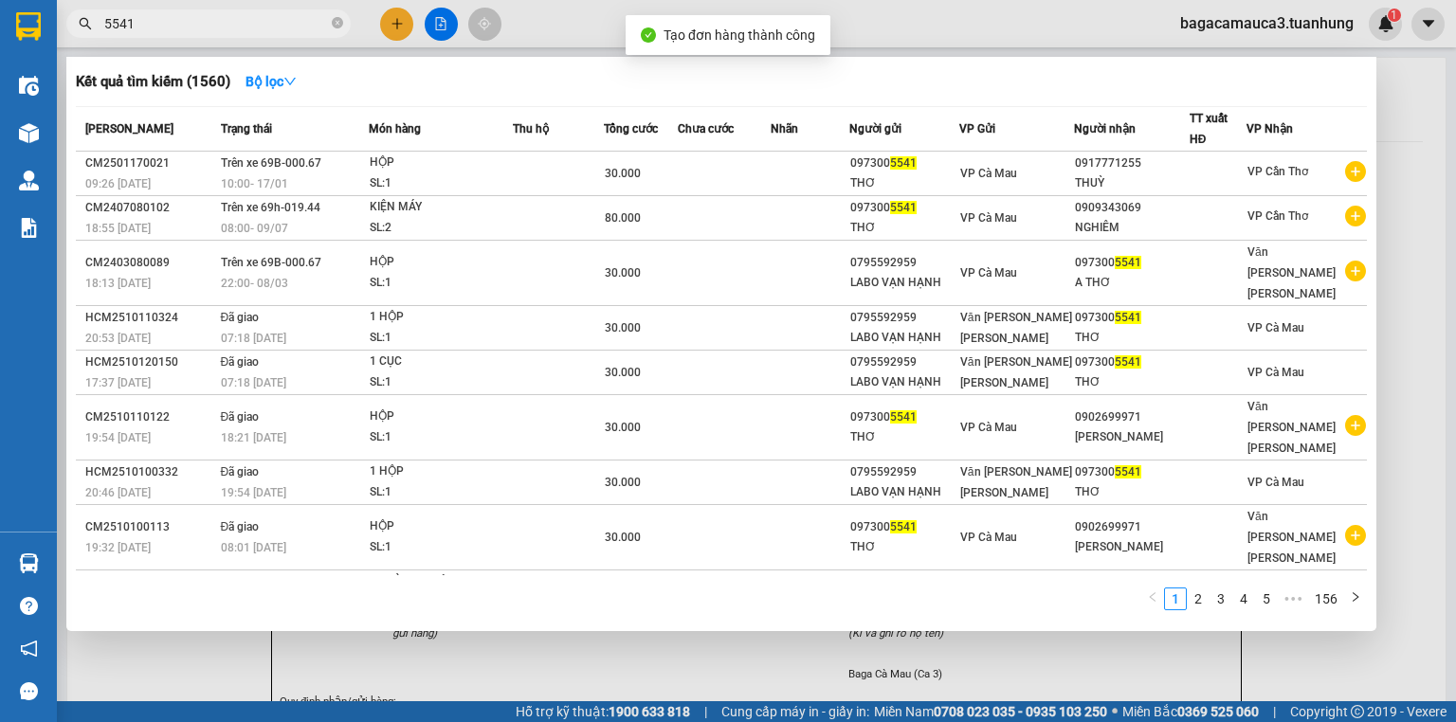
click at [580, 669] on div at bounding box center [728, 361] width 1456 height 722
click at [330, 15] on span "5541" at bounding box center [208, 23] width 284 height 28
click at [332, 15] on span at bounding box center [337, 24] width 11 height 18
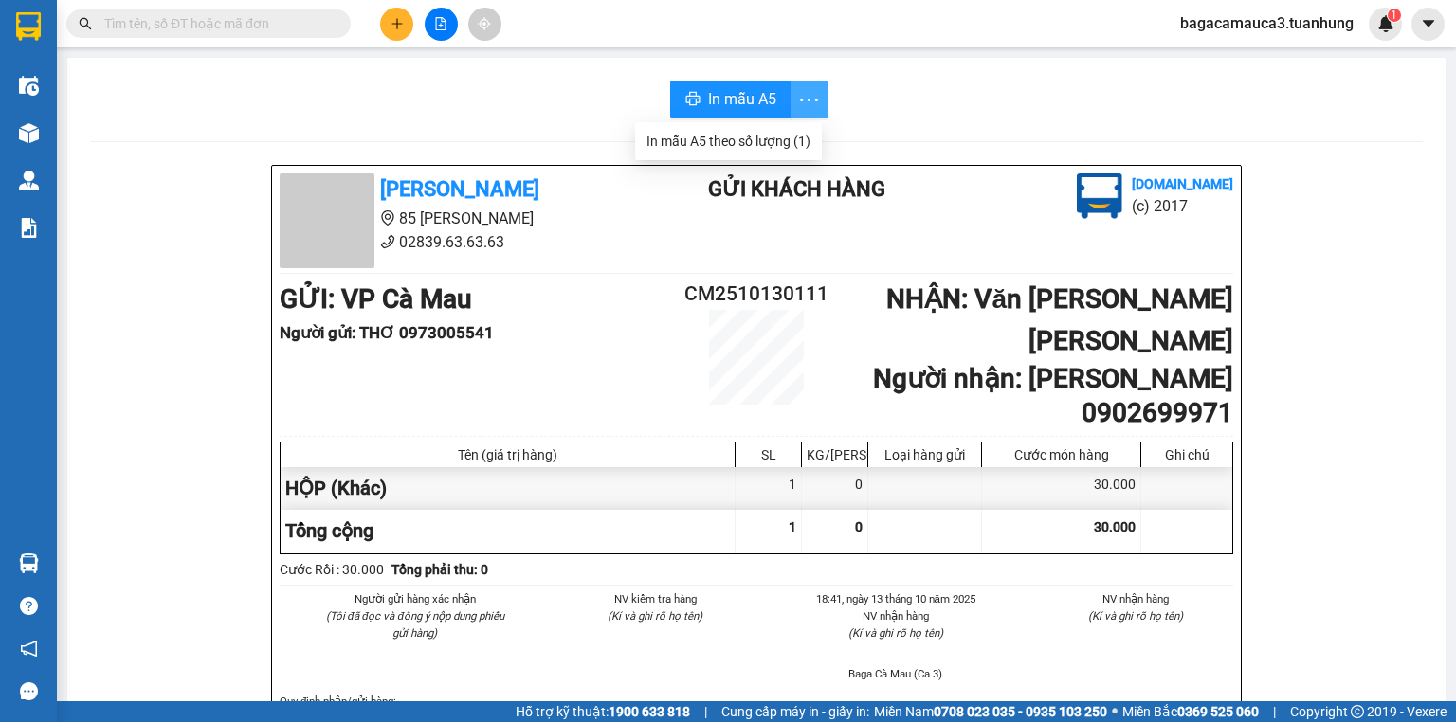
click at [791, 98] on span "more" at bounding box center [809, 100] width 36 height 24
click at [773, 95] on button "In mẫu A5" at bounding box center [730, 100] width 121 height 38
click at [394, 23] on icon "plus" at bounding box center [397, 23] width 13 height 13
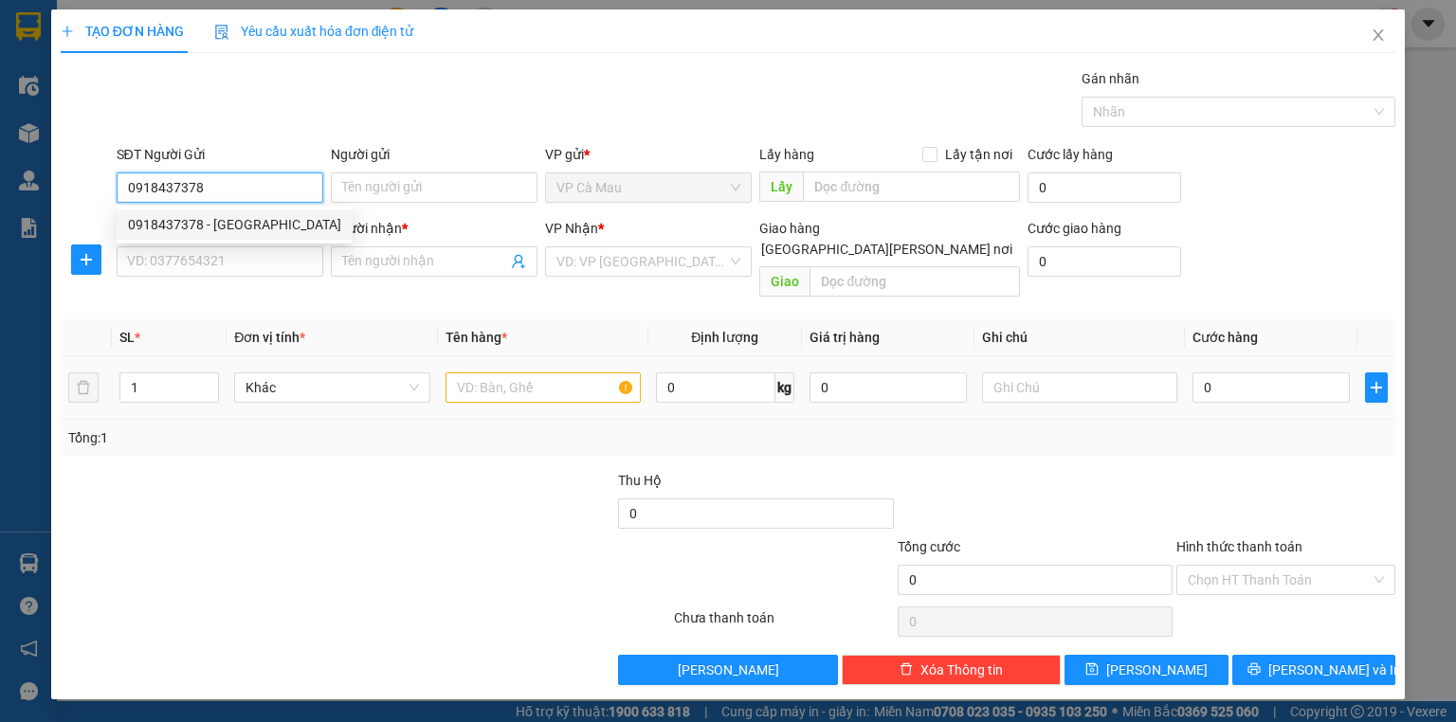
type input "0918437378"
click at [526, 373] on input "text" at bounding box center [542, 388] width 195 height 30
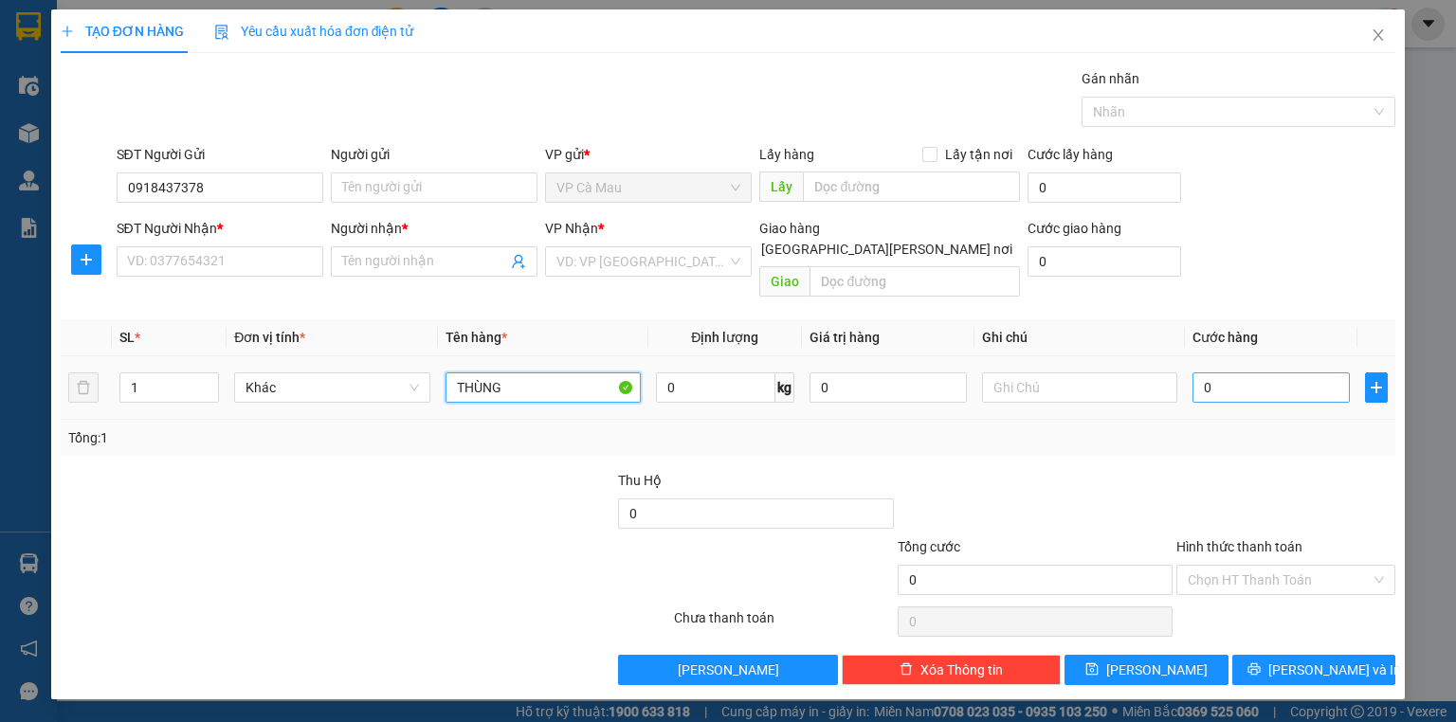
type input "THÙNG"
click at [1286, 373] on input "0" at bounding box center [1270, 388] width 157 height 30
type input "3"
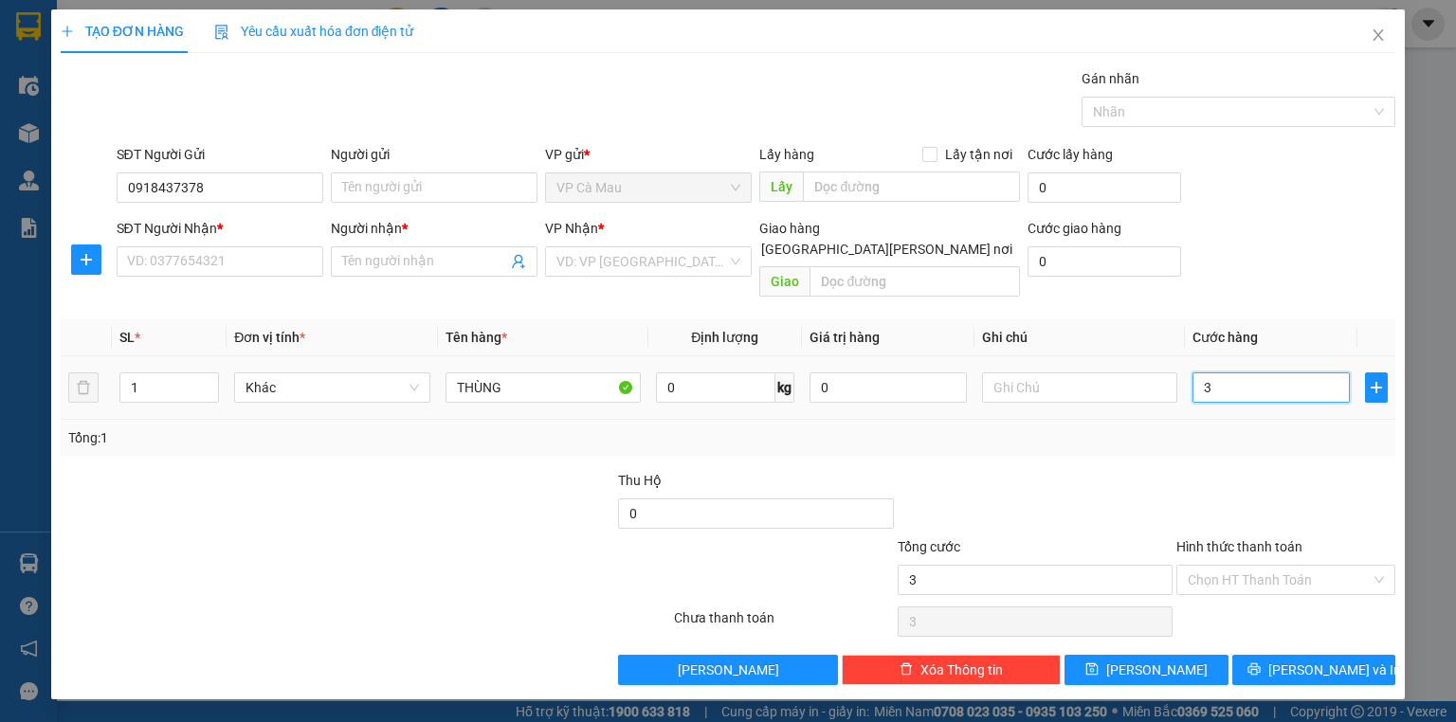
type input "30"
type input "30.000"
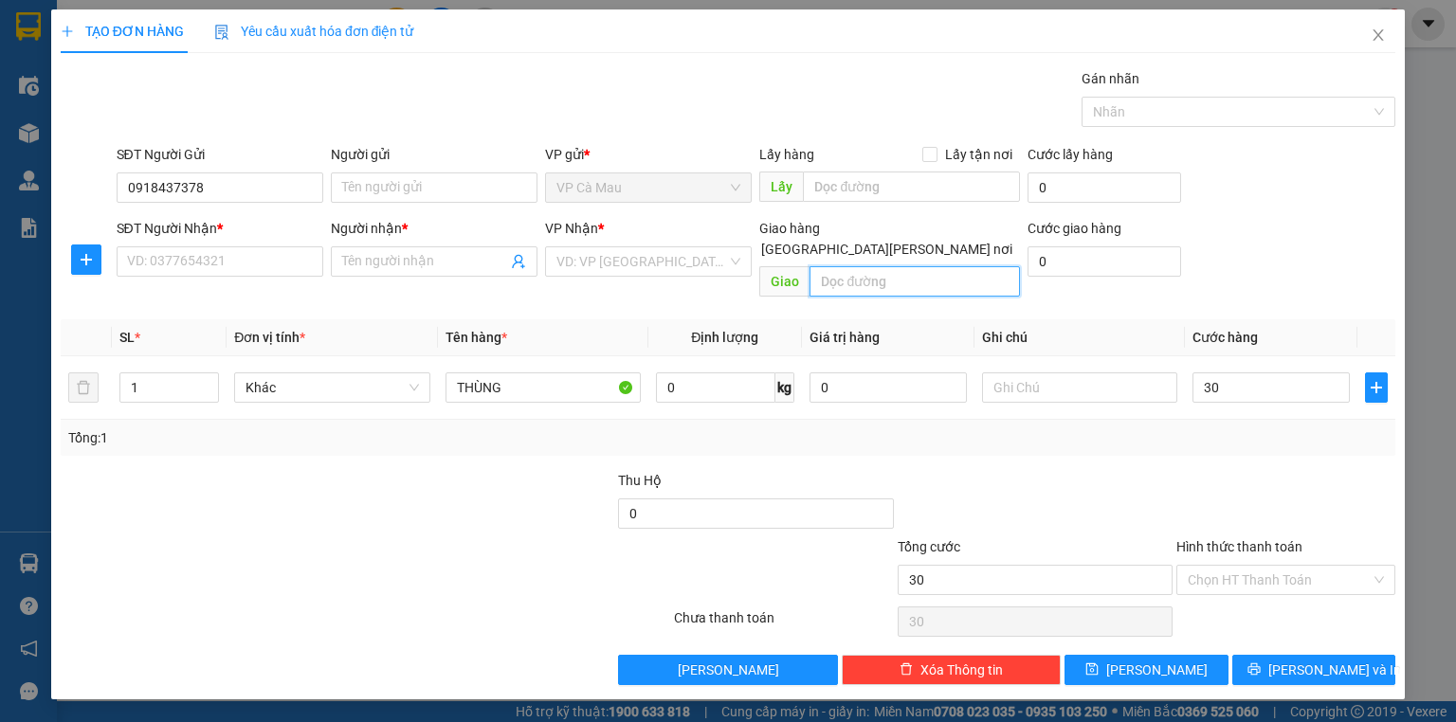
type input "30.000"
click at [876, 266] on input "text" at bounding box center [914, 281] width 210 height 30
click at [1060, 269] on input "0" at bounding box center [1104, 261] width 154 height 30
click at [1316, 660] on span "[PERSON_NAME] và In" at bounding box center [1334, 670] width 133 height 21
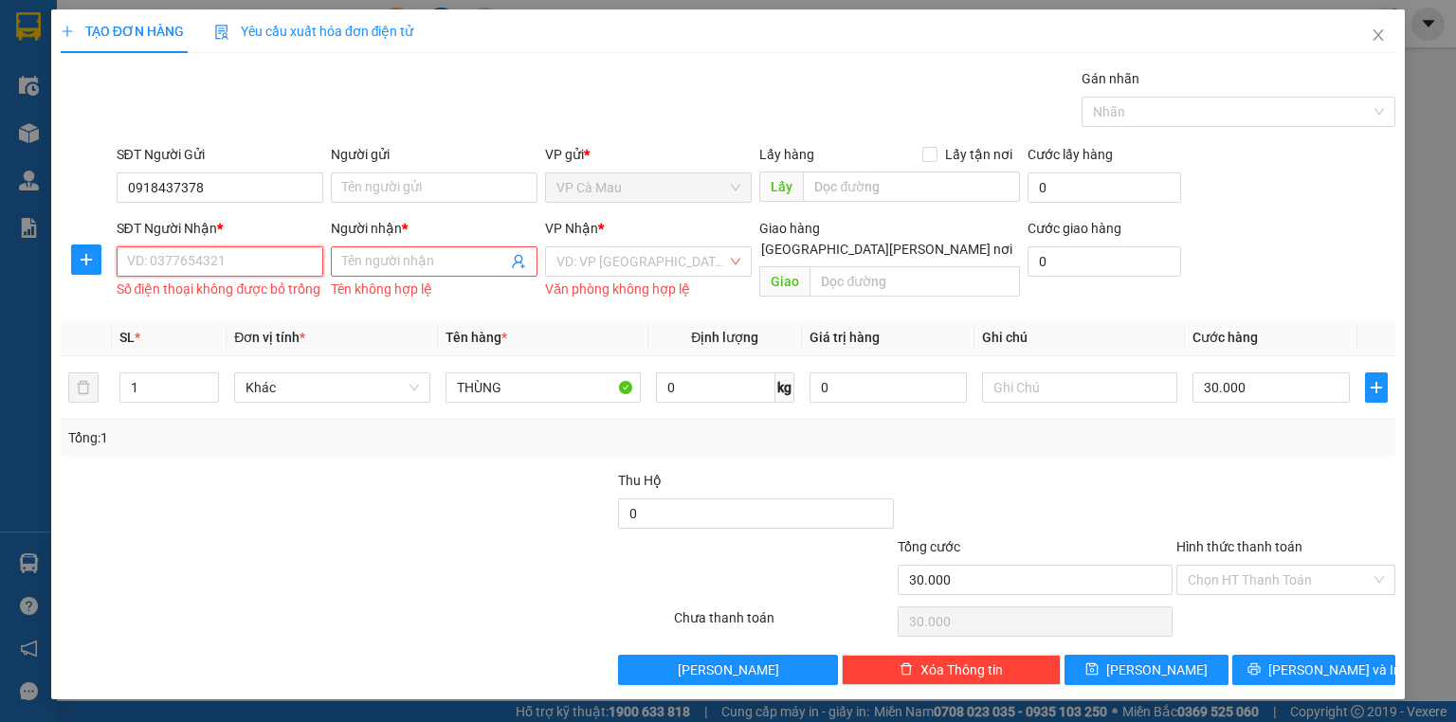
click at [217, 269] on input "SĐT Người Nhận *" at bounding box center [220, 261] width 207 height 30
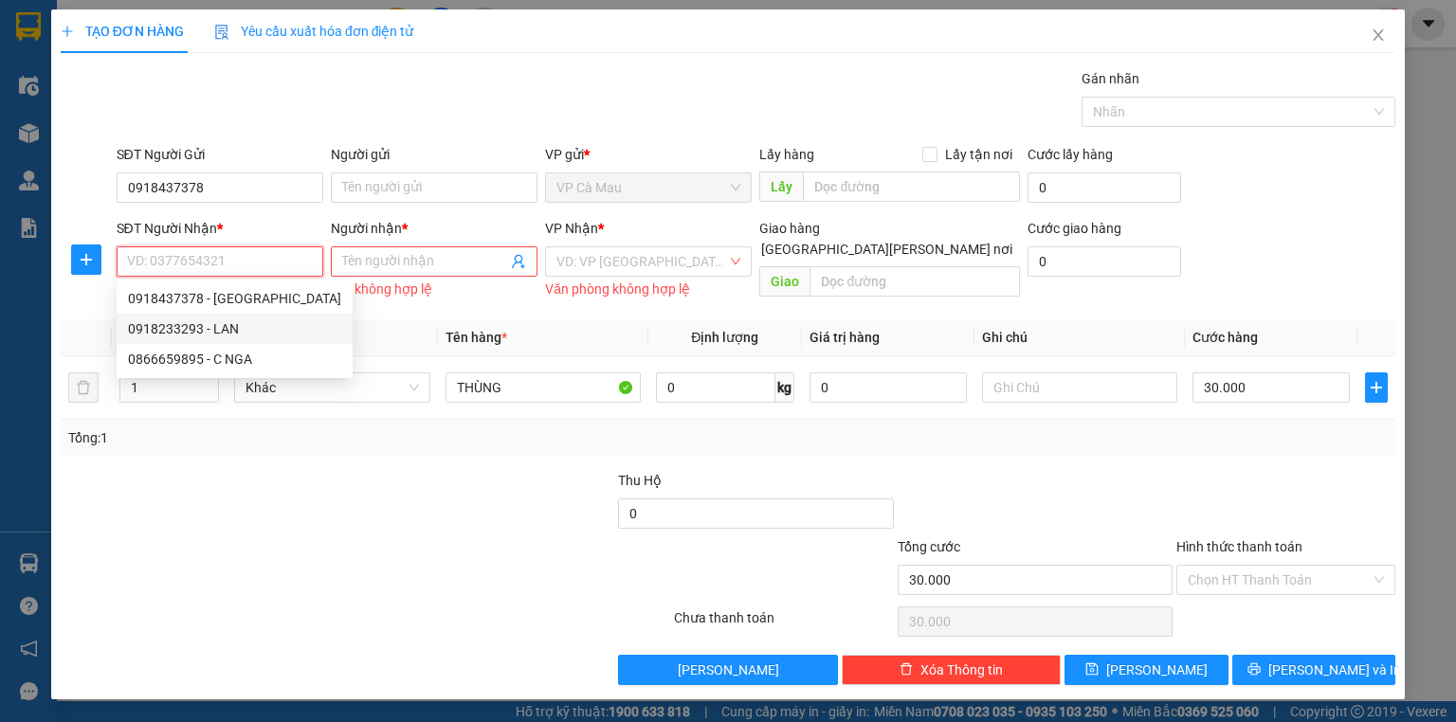
click at [226, 327] on div "0918233293 - LAN" at bounding box center [234, 328] width 213 height 21
type input "0918233293"
type input "LAN"
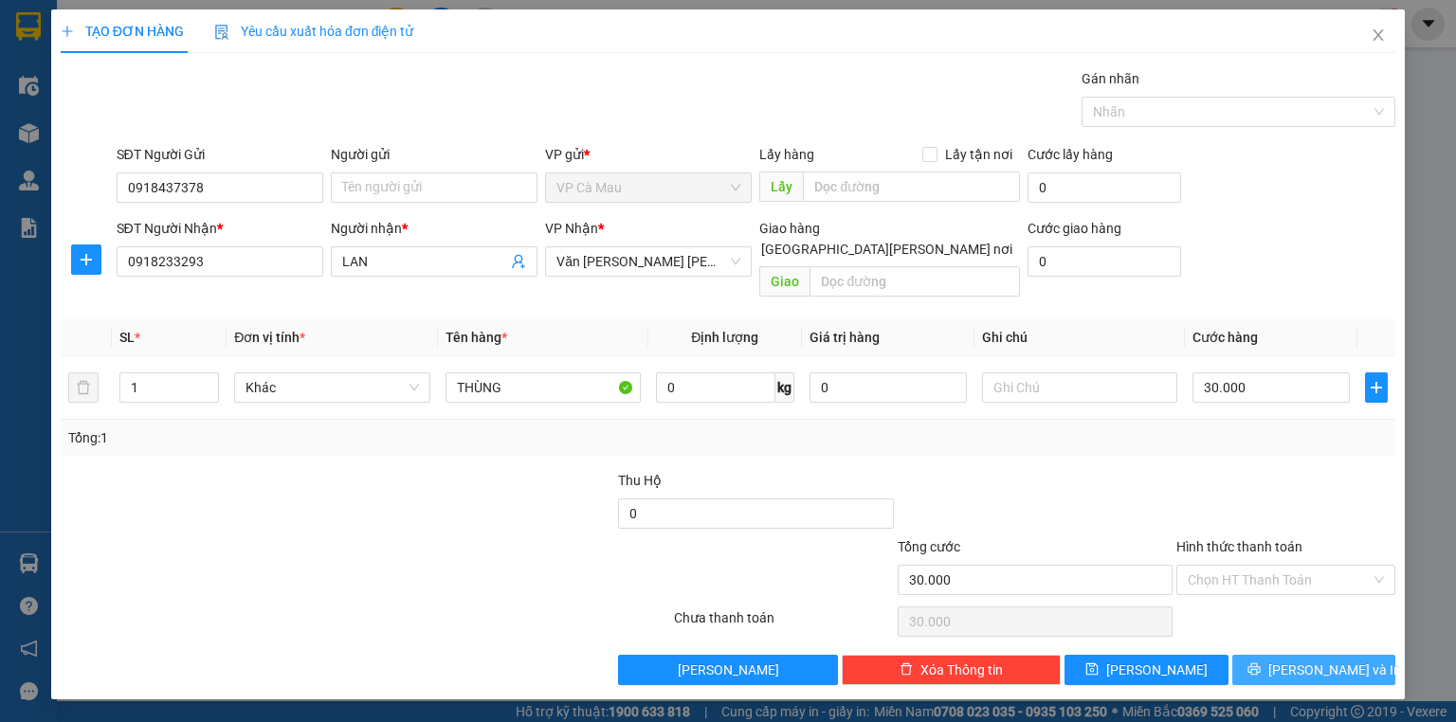
click at [1335, 660] on span "[PERSON_NAME] và In" at bounding box center [1334, 670] width 133 height 21
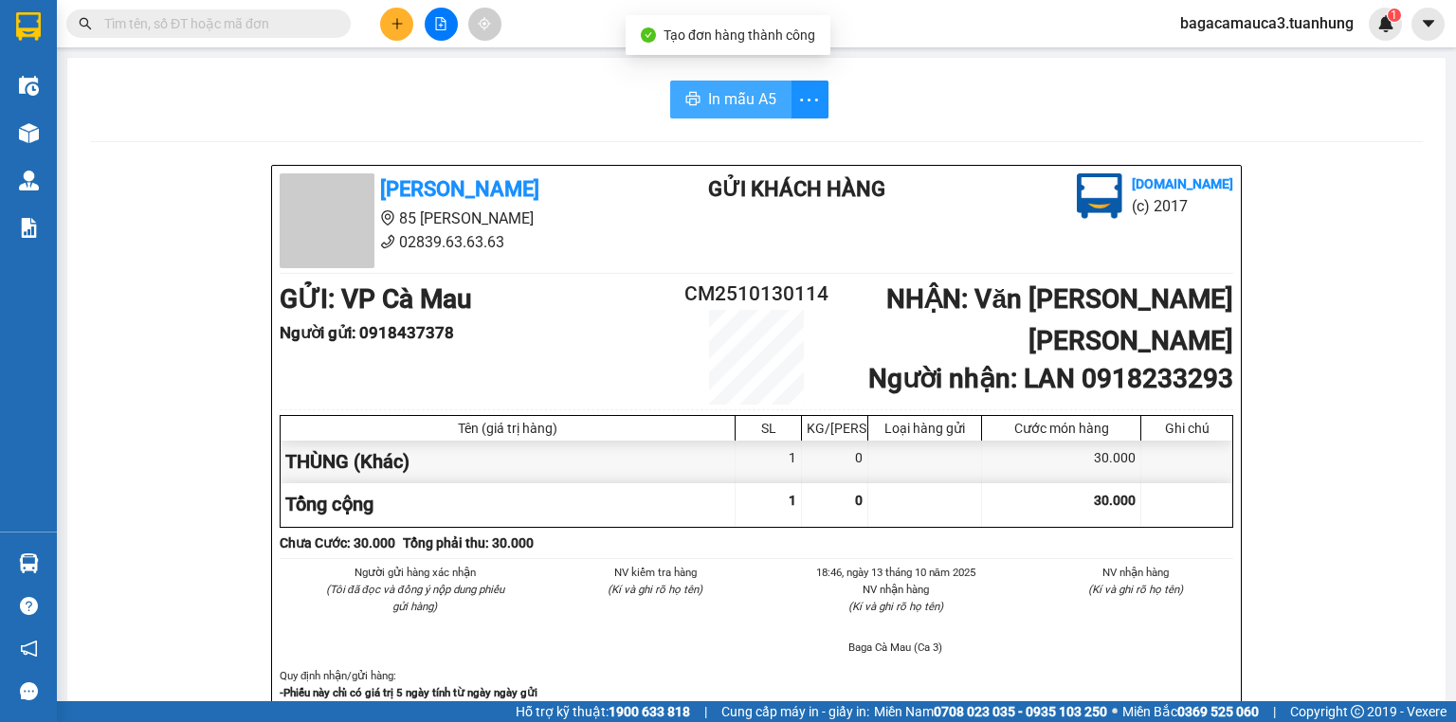
click at [737, 104] on span "In mẫu A5" at bounding box center [742, 99] width 68 height 24
click at [389, 19] on button at bounding box center [396, 24] width 33 height 33
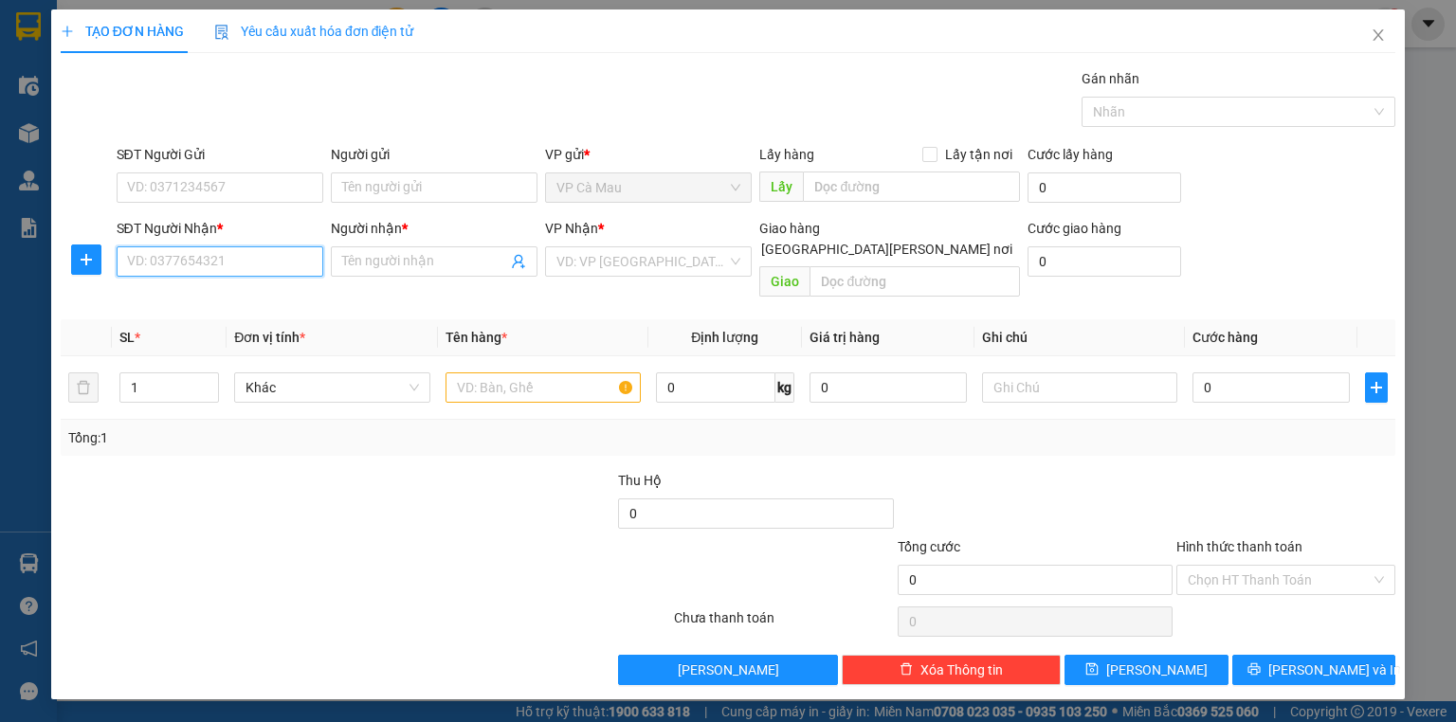
click at [218, 272] on input "SĐT Người Nhận *" at bounding box center [220, 261] width 207 height 30
drag, startPoint x: 201, startPoint y: 260, endPoint x: 0, endPoint y: 341, distance: 216.9
click at [0, 341] on div "TẠO ĐƠN HÀNG Yêu cầu xuất [PERSON_NAME] điện tử Transit Pickup Surcharge Ids Tr…" at bounding box center [728, 361] width 1456 height 722
type input "0812929394"
click at [152, 297] on div "0812929394 - [PERSON_NAME]" at bounding box center [221, 298] width 187 height 21
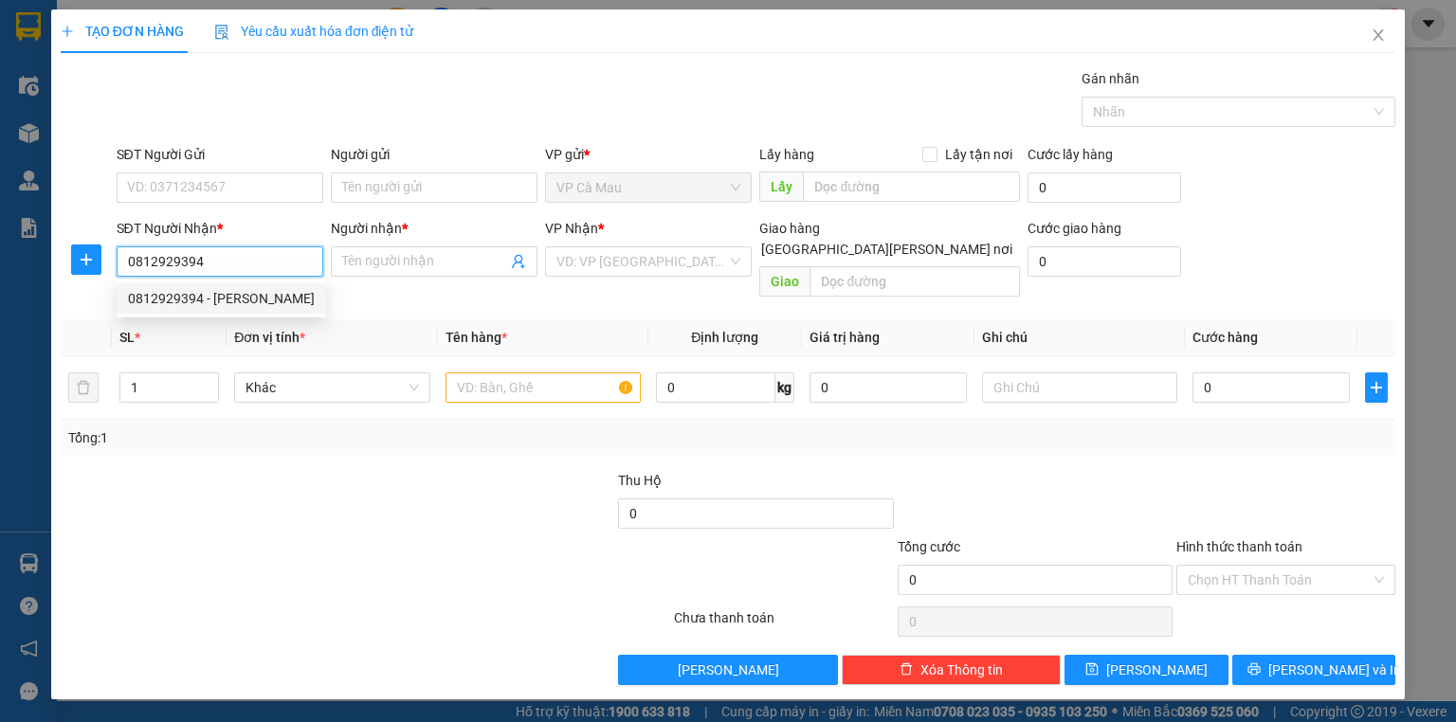
type input "HIẾU"
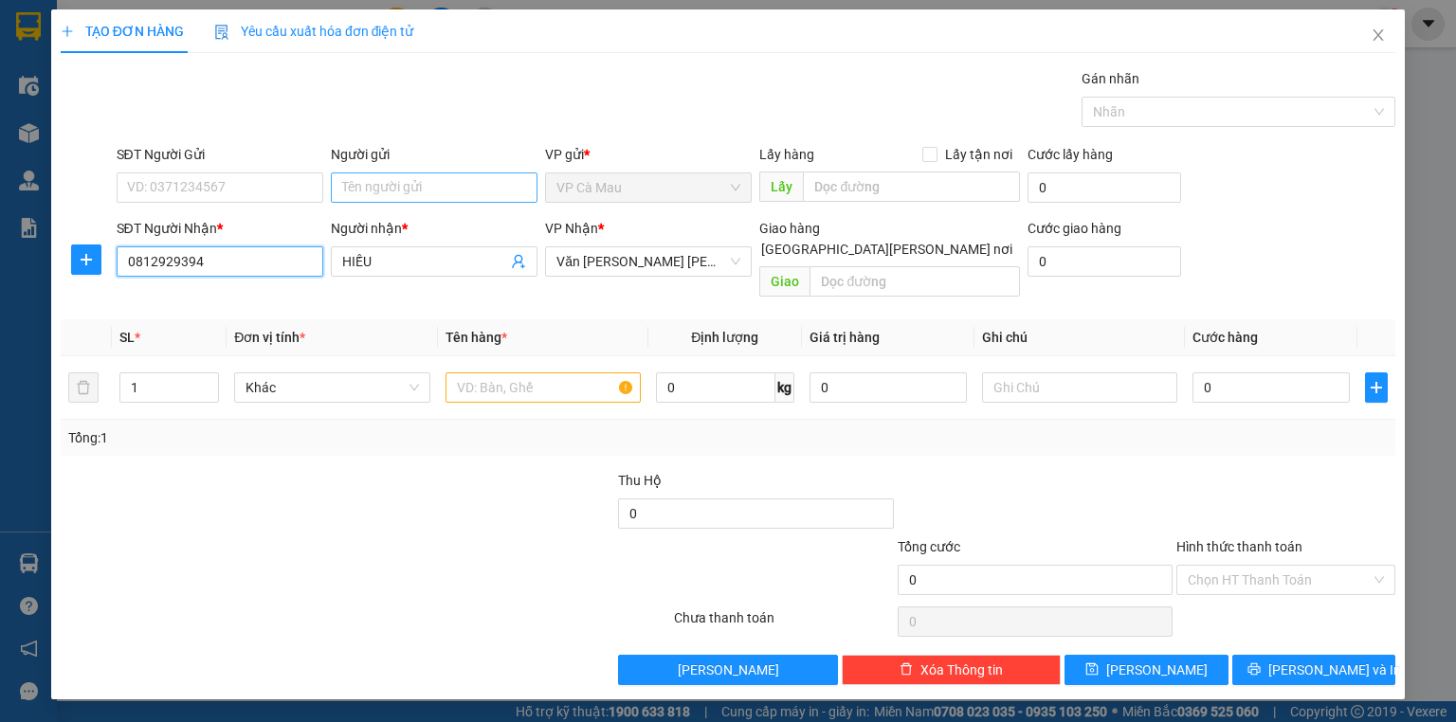
type input "0812929394"
click at [365, 190] on input "Người gửi" at bounding box center [434, 188] width 207 height 30
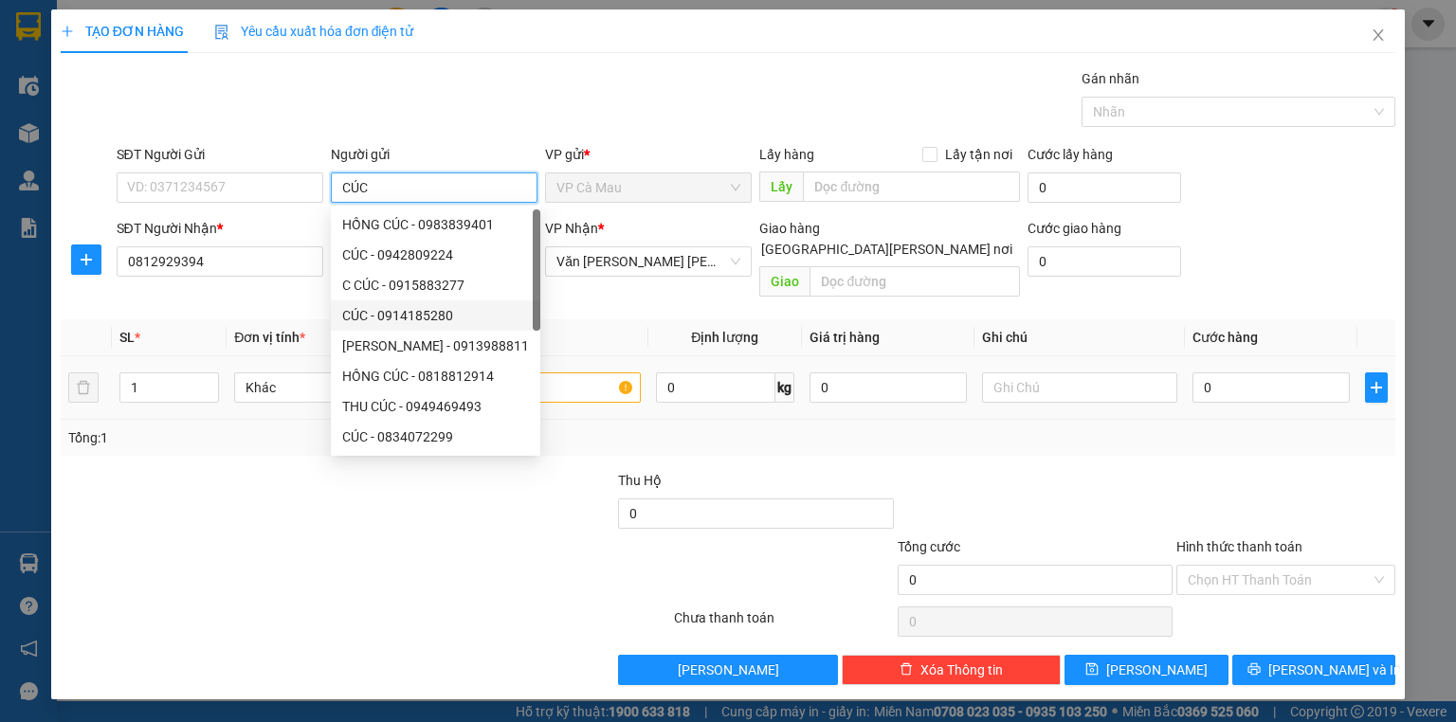
type input "CÚC"
click at [558, 377] on input "text" at bounding box center [542, 388] width 195 height 30
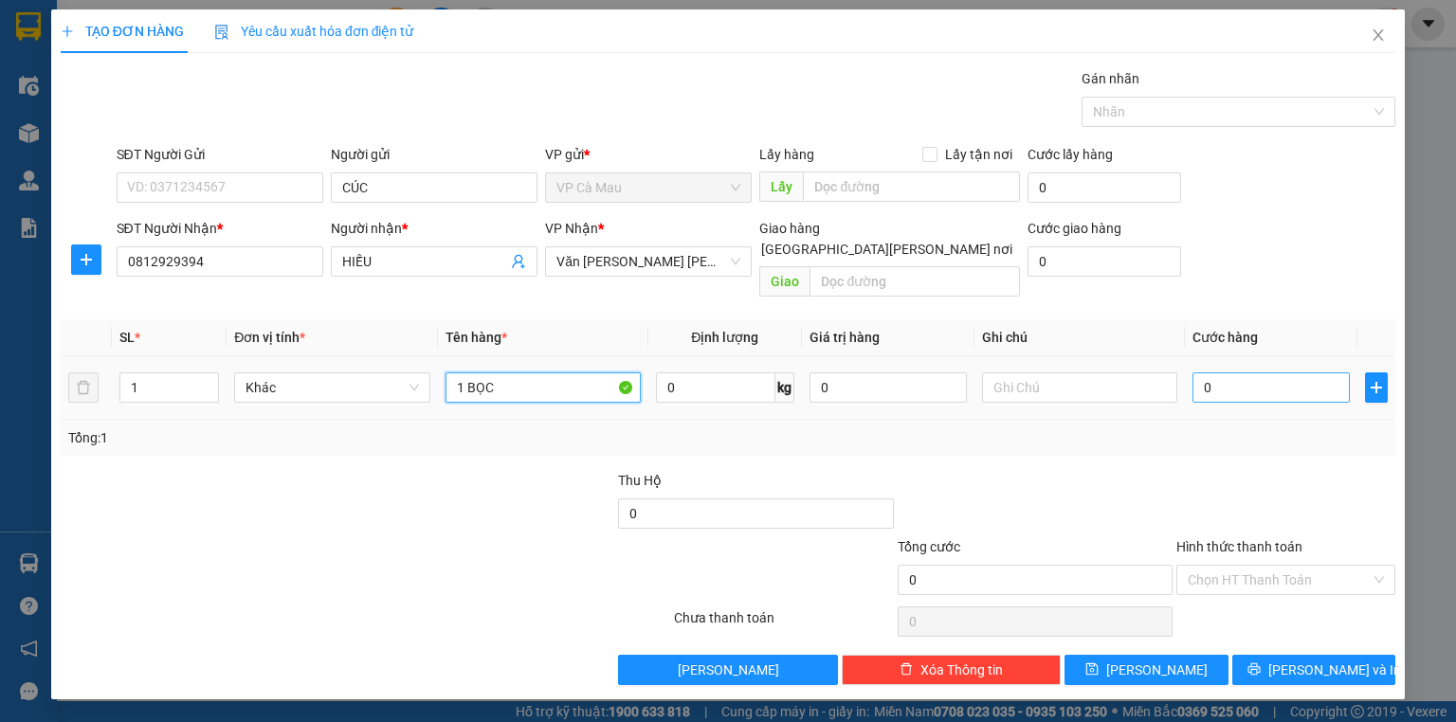
type input "1 BỌC"
click at [1312, 373] on input "0" at bounding box center [1270, 388] width 157 height 30
type input "3"
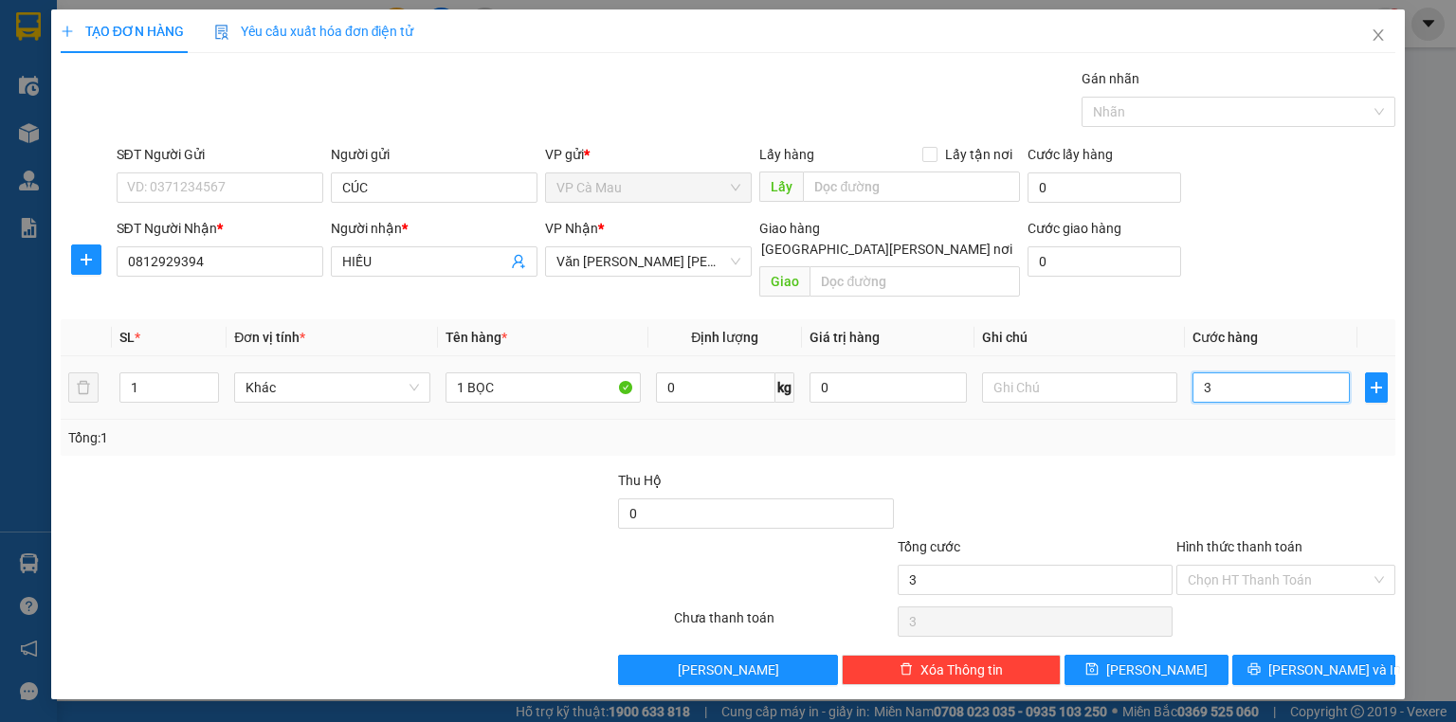
type input "30"
type input "30.000"
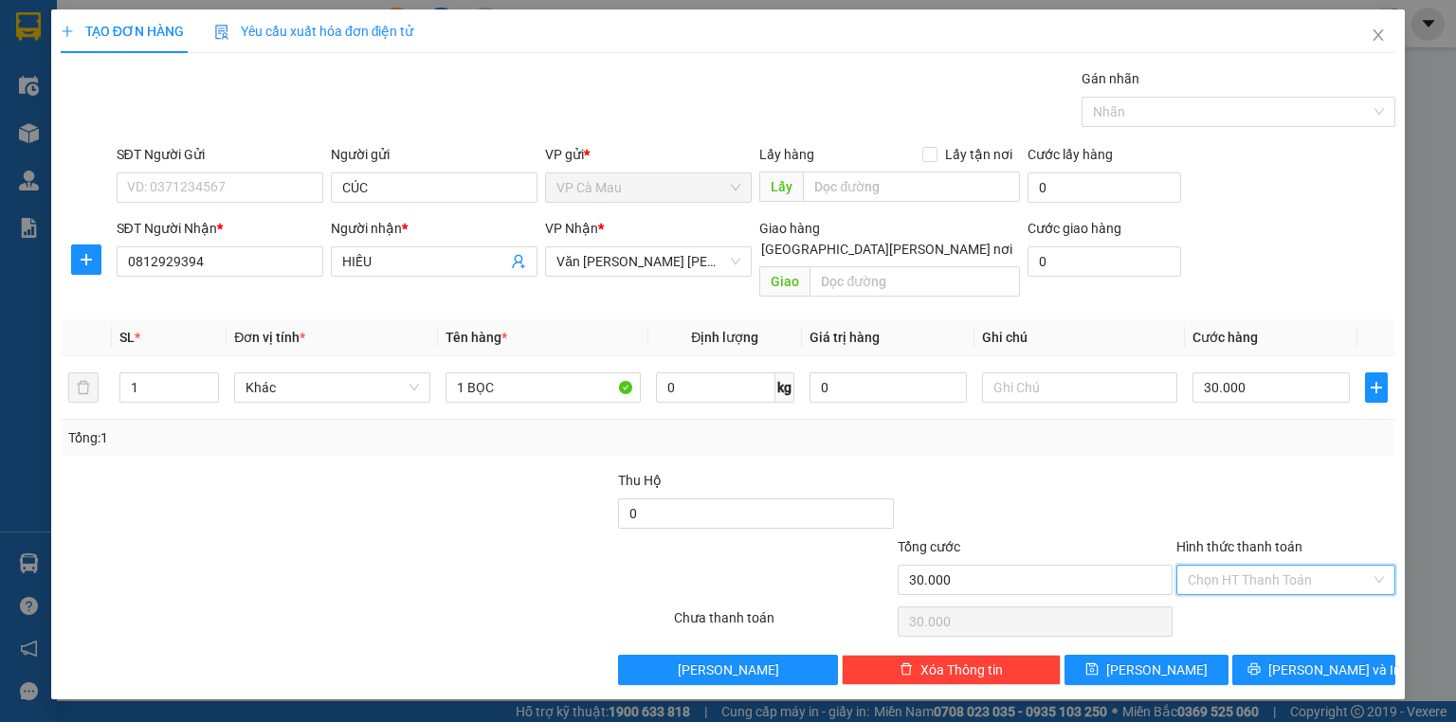
click at [1246, 566] on input "Hình thức thanh toán" at bounding box center [1279, 580] width 183 height 28
click at [1255, 593] on div "Tại văn phòng" at bounding box center [1286, 595] width 196 height 21
type input "0"
click at [1223, 566] on span "Tại văn phòng" at bounding box center [1286, 580] width 196 height 28
click at [1232, 597] on div "Tại văn phòng" at bounding box center [1286, 595] width 196 height 21
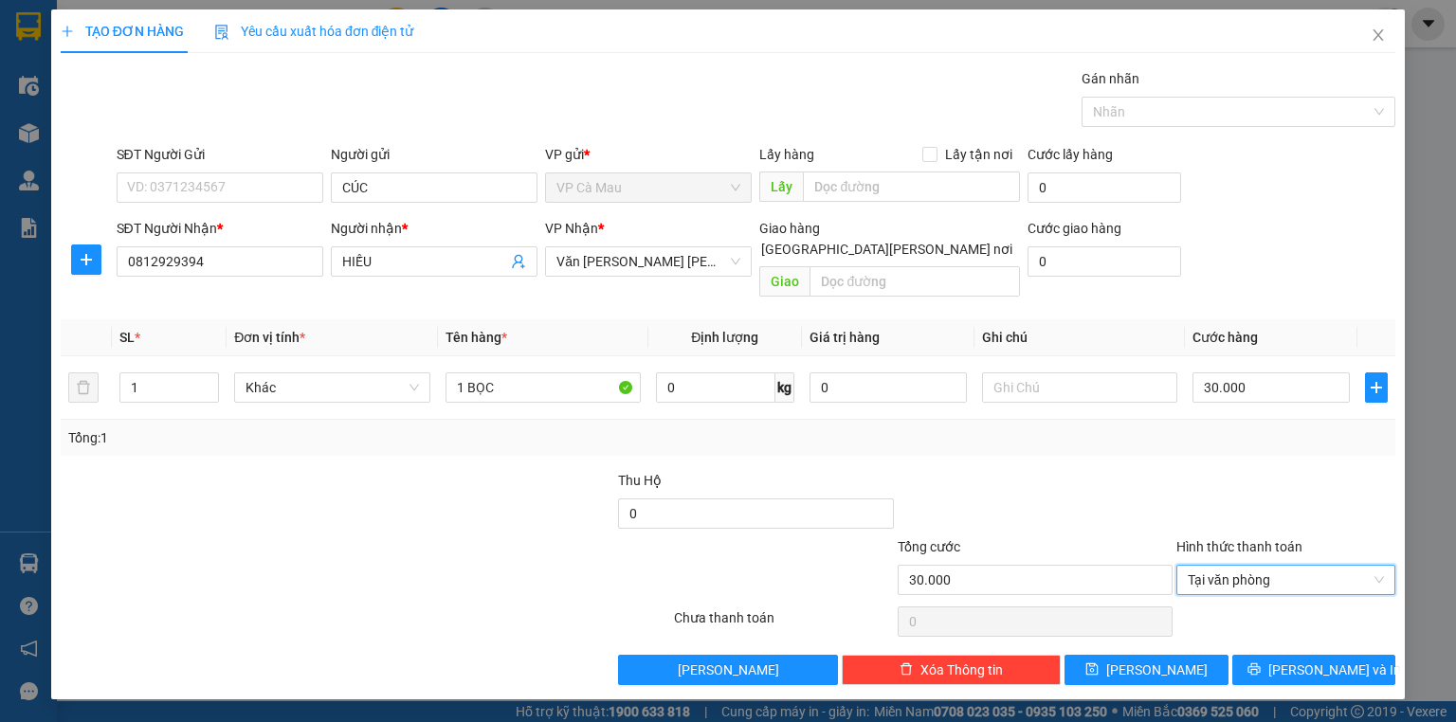
click at [1282, 664] on div "TẠO ĐƠN HÀNG Yêu cầu xuất [PERSON_NAME] điện tử Transit Pickup Surcharge Ids Tr…" at bounding box center [728, 354] width 1354 height 690
click at [1277, 655] on button "[PERSON_NAME] và In" at bounding box center [1314, 670] width 164 height 30
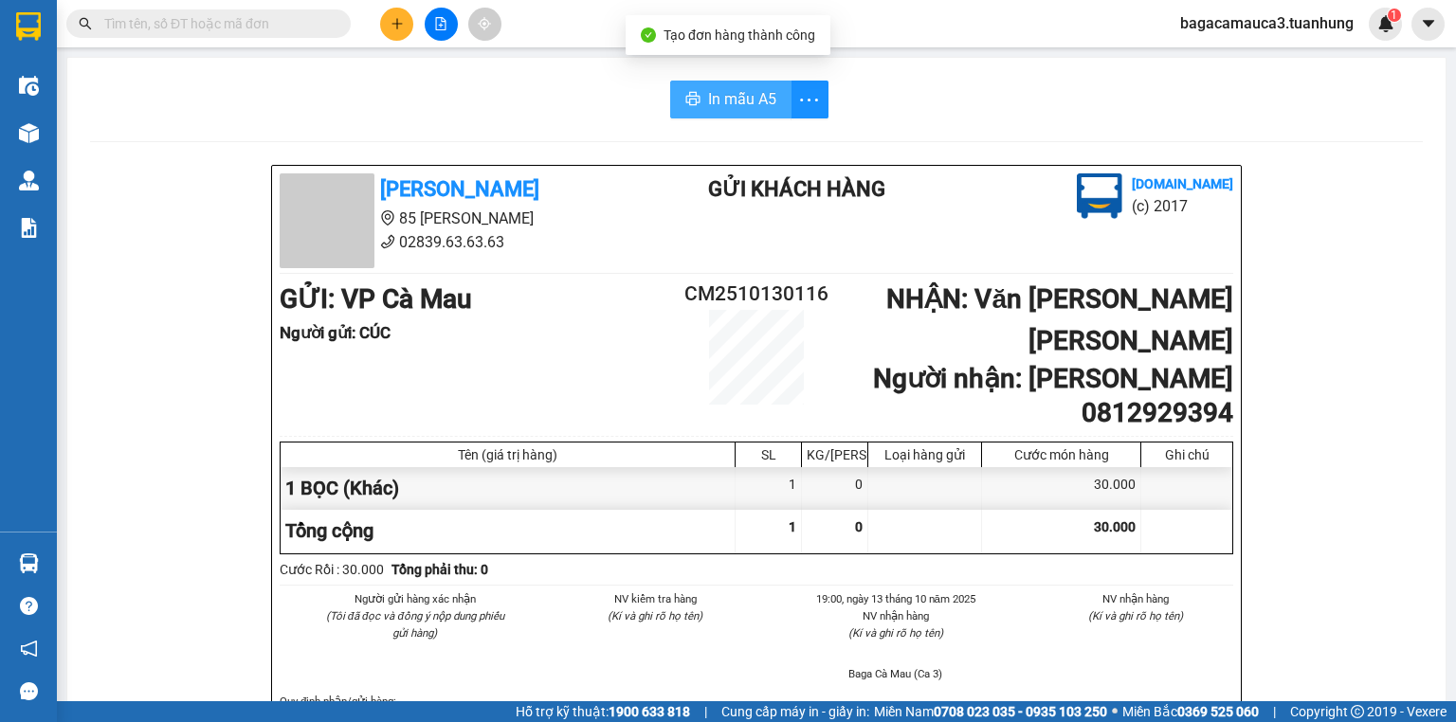
click at [725, 101] on span "In mẫu A5" at bounding box center [742, 99] width 68 height 24
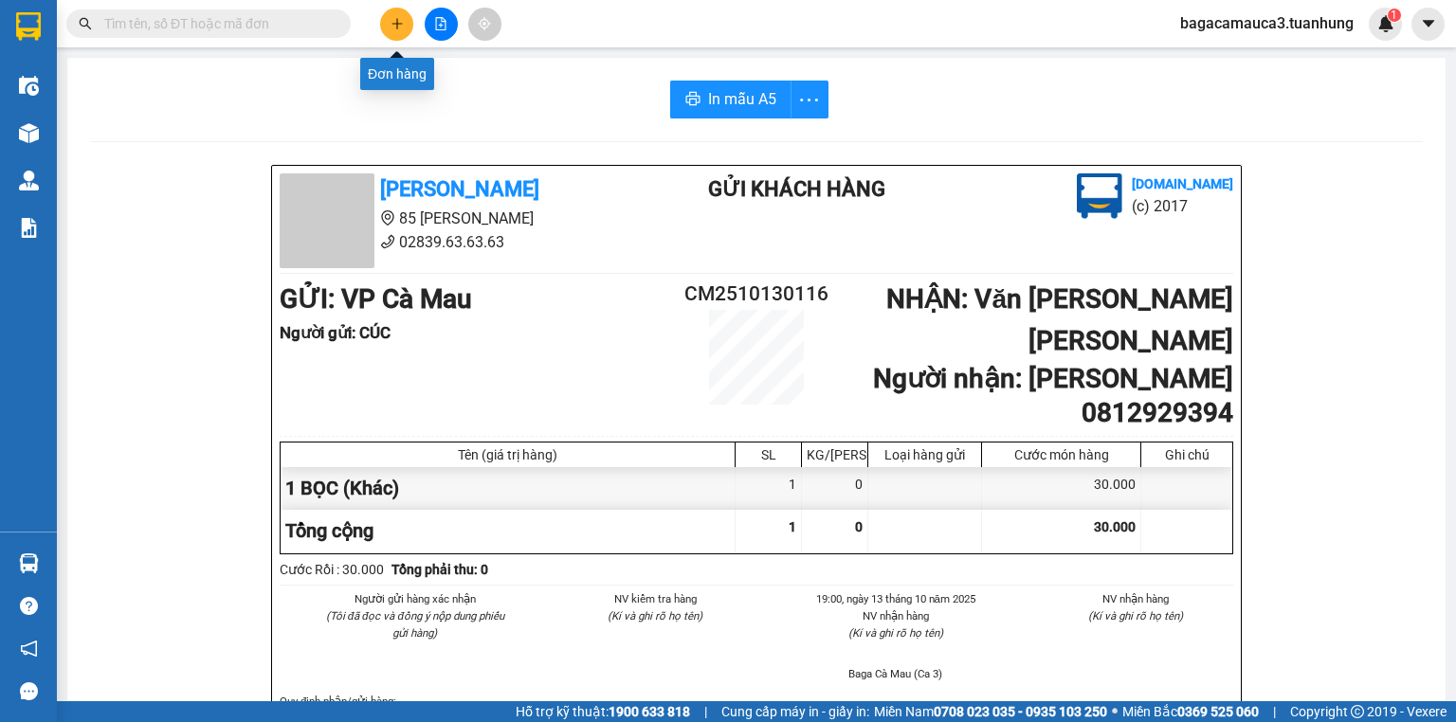
click at [397, 26] on icon "plus" at bounding box center [396, 23] width 1 height 10
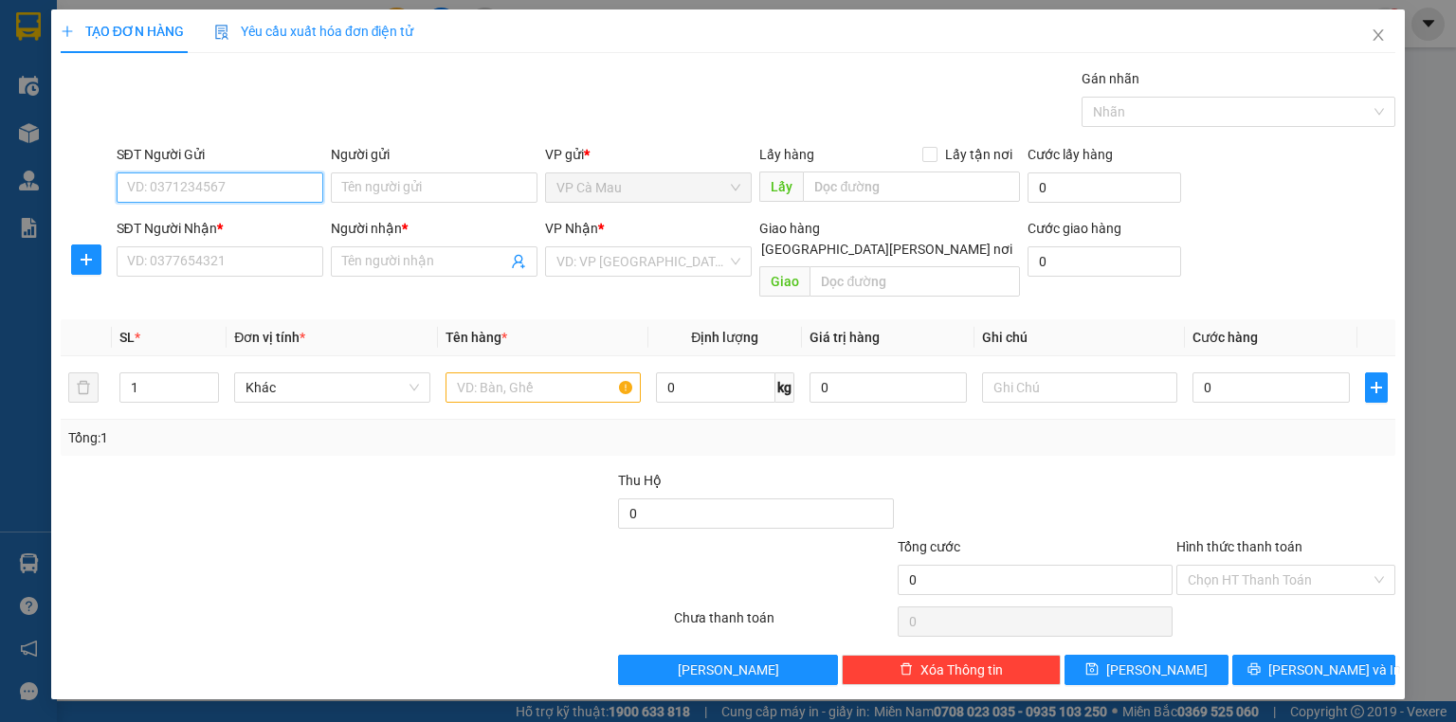
click at [239, 187] on input "SĐT Người Gửi" at bounding box center [220, 188] width 207 height 30
type input "0859497717"
click at [371, 196] on input "Người gửi" at bounding box center [434, 188] width 207 height 30
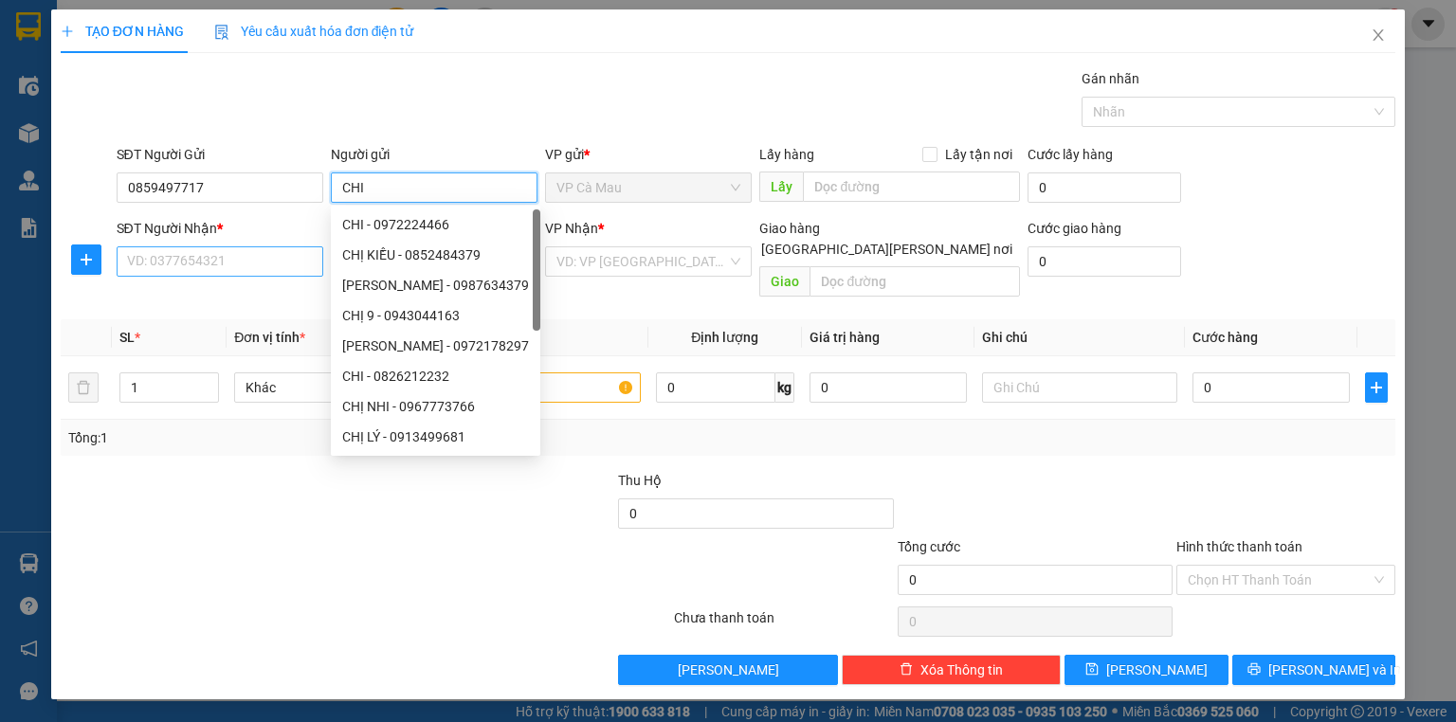
type input "CHI"
click at [182, 260] on input "SĐT Người Nhận *" at bounding box center [220, 261] width 207 height 30
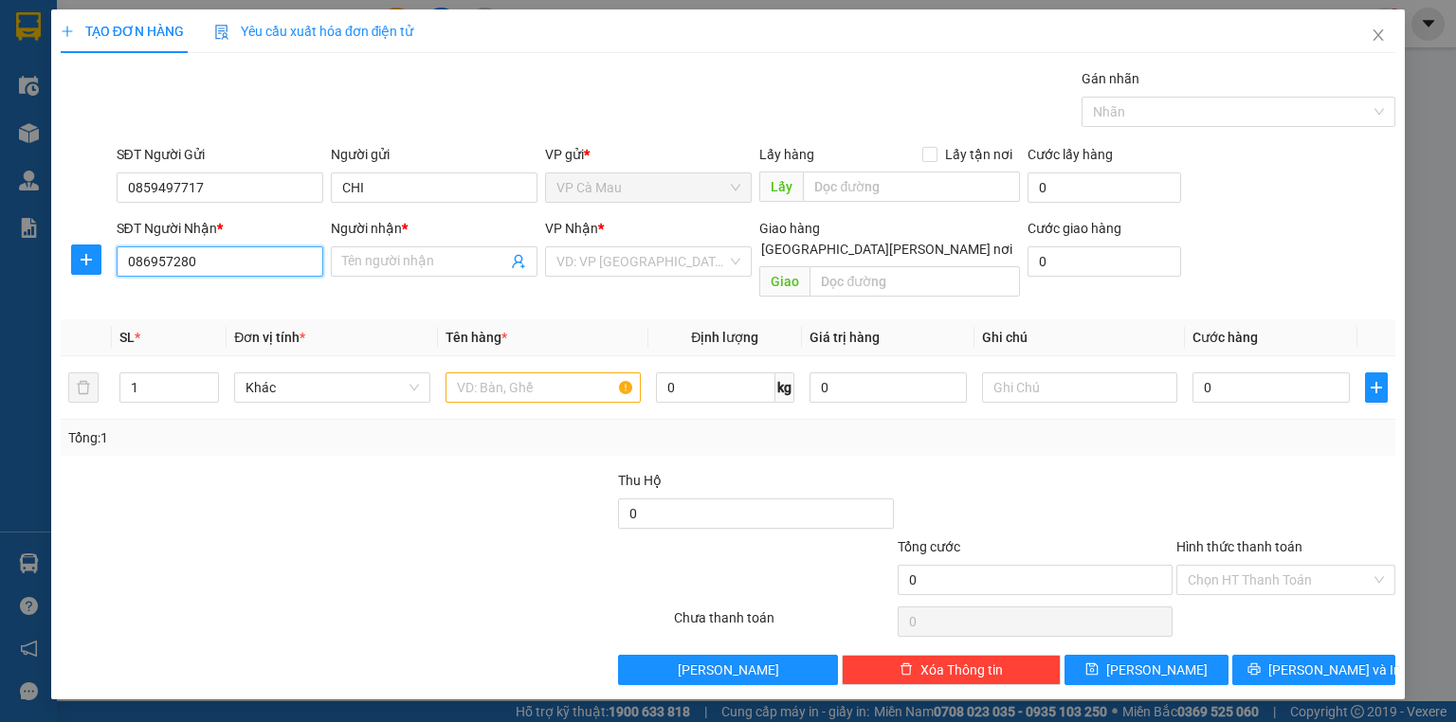
type input "0869572803"
click at [202, 300] on div "0869572803 - [PERSON_NAME]" at bounding box center [221, 298] width 187 height 21
type input "khiết"
type input "0869572803"
click at [485, 373] on input "text" at bounding box center [542, 388] width 195 height 30
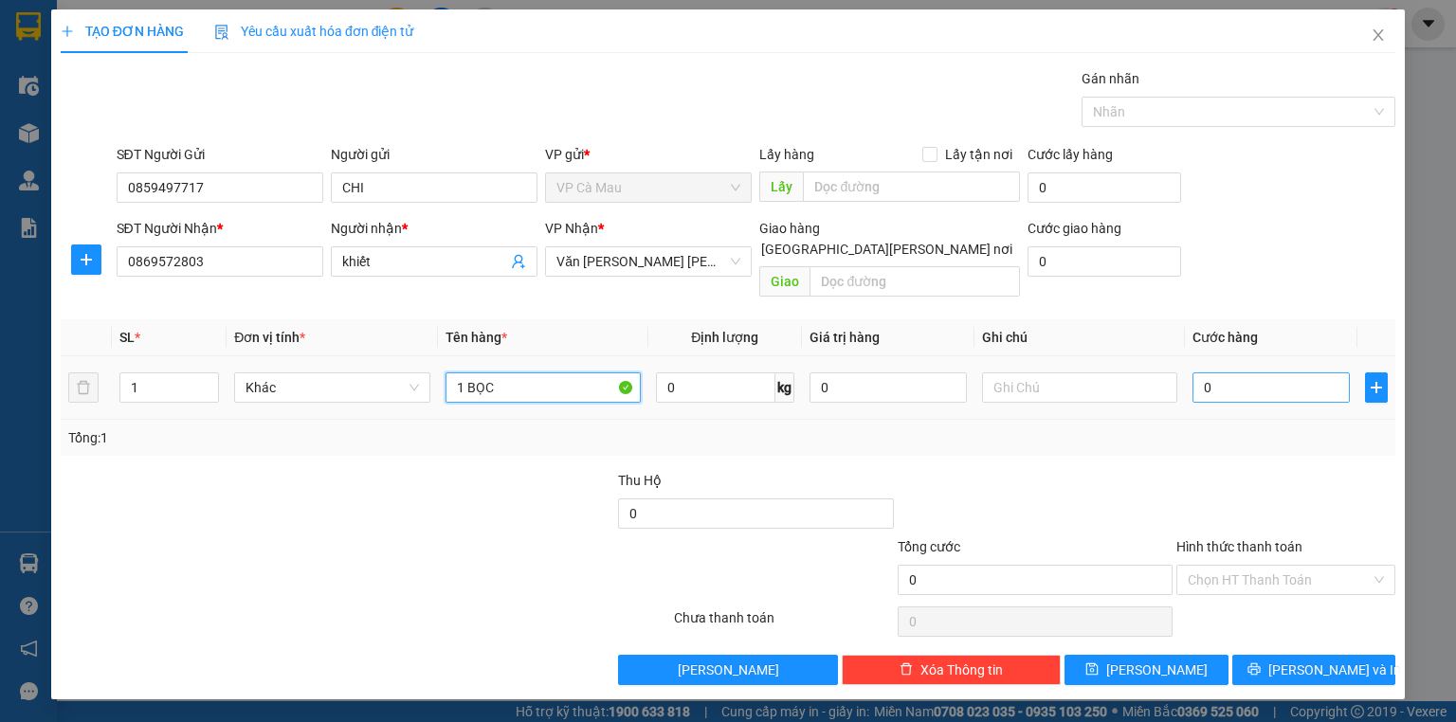
type input "1 BỌC"
click at [1288, 373] on input "0" at bounding box center [1270, 388] width 157 height 30
type input "3"
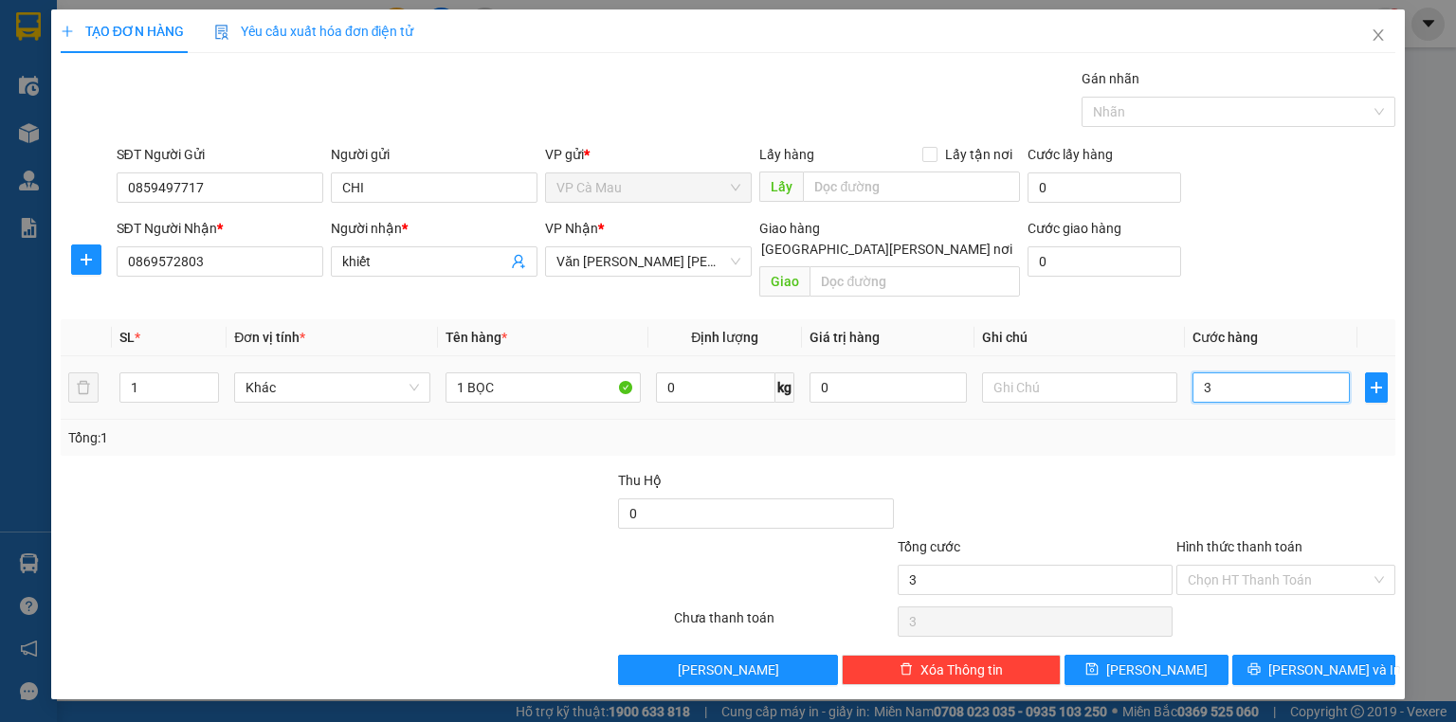
type input "30"
type input "30.000"
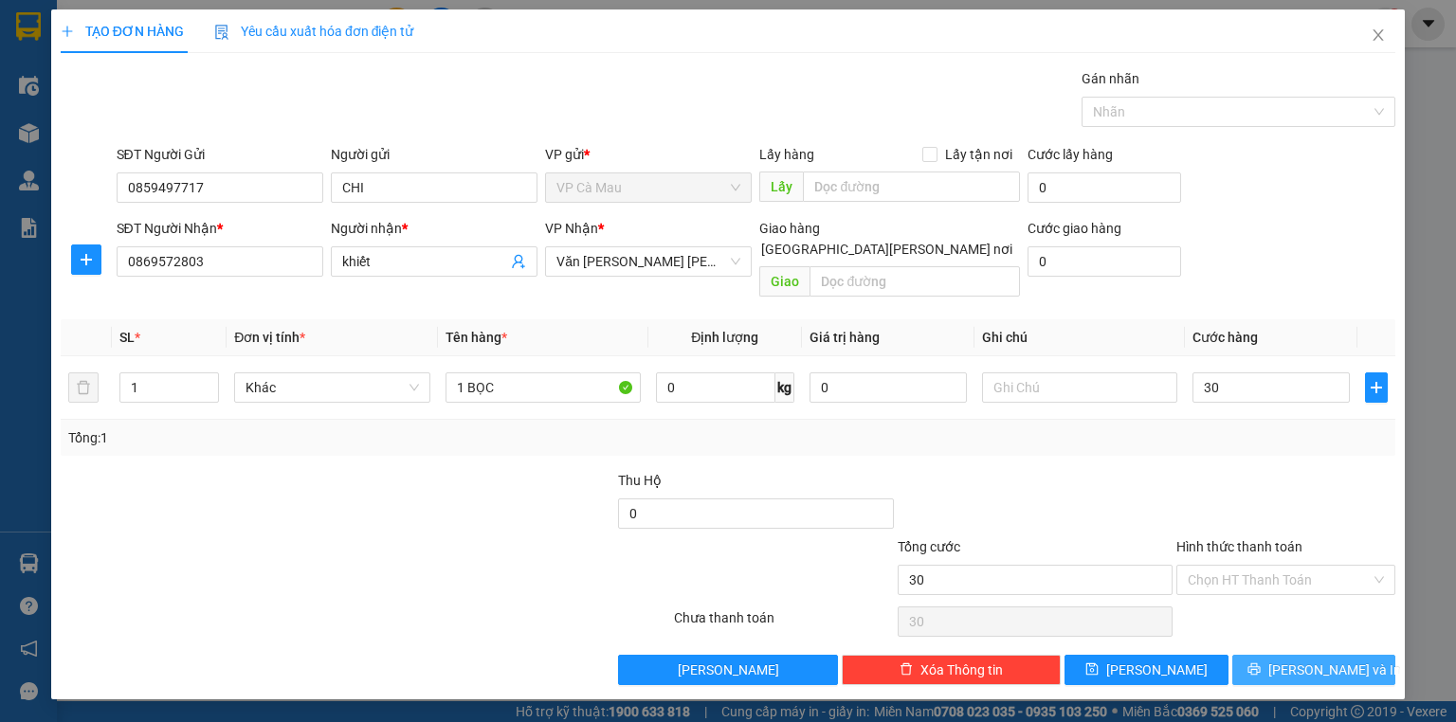
type input "30.000"
click at [1263, 655] on button "[PERSON_NAME] và In" at bounding box center [1314, 670] width 164 height 30
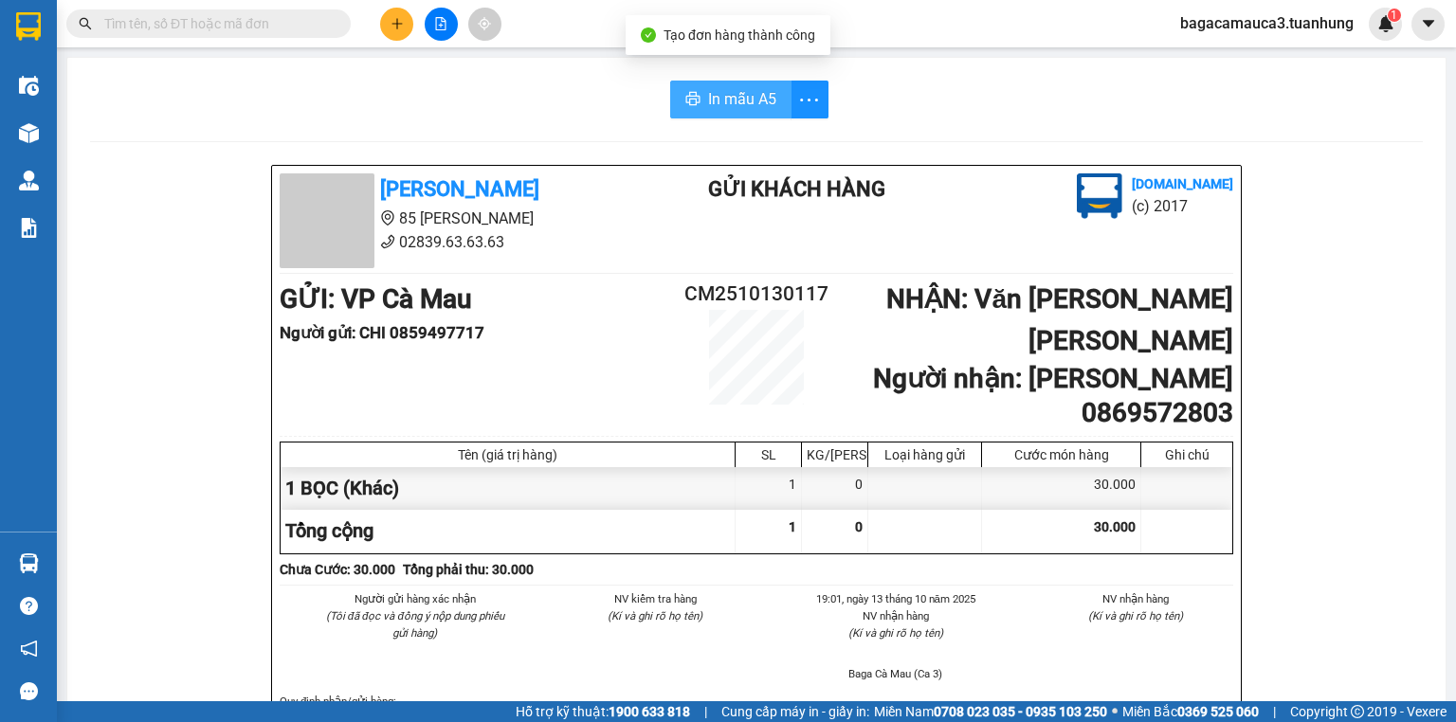
click at [708, 98] on span "In mẫu A5" at bounding box center [742, 99] width 68 height 24
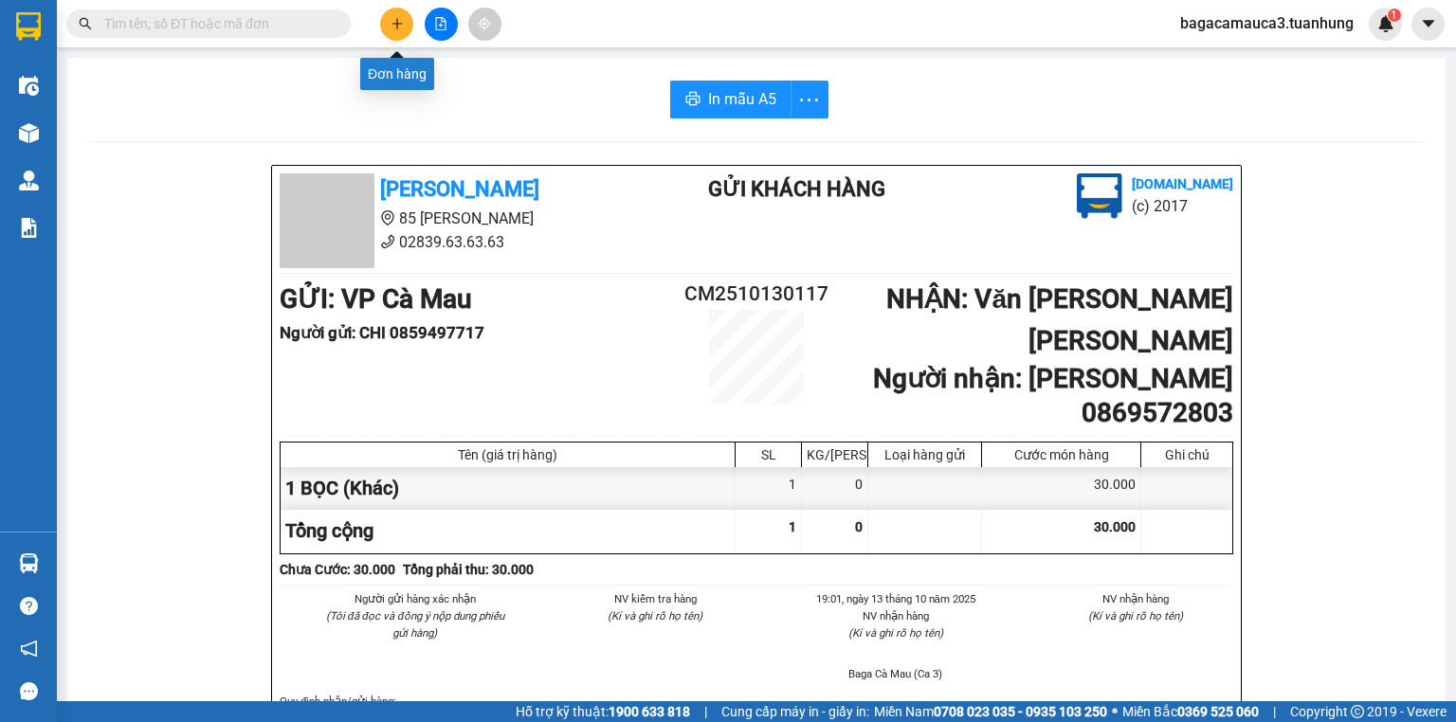
click at [388, 32] on button at bounding box center [396, 24] width 33 height 33
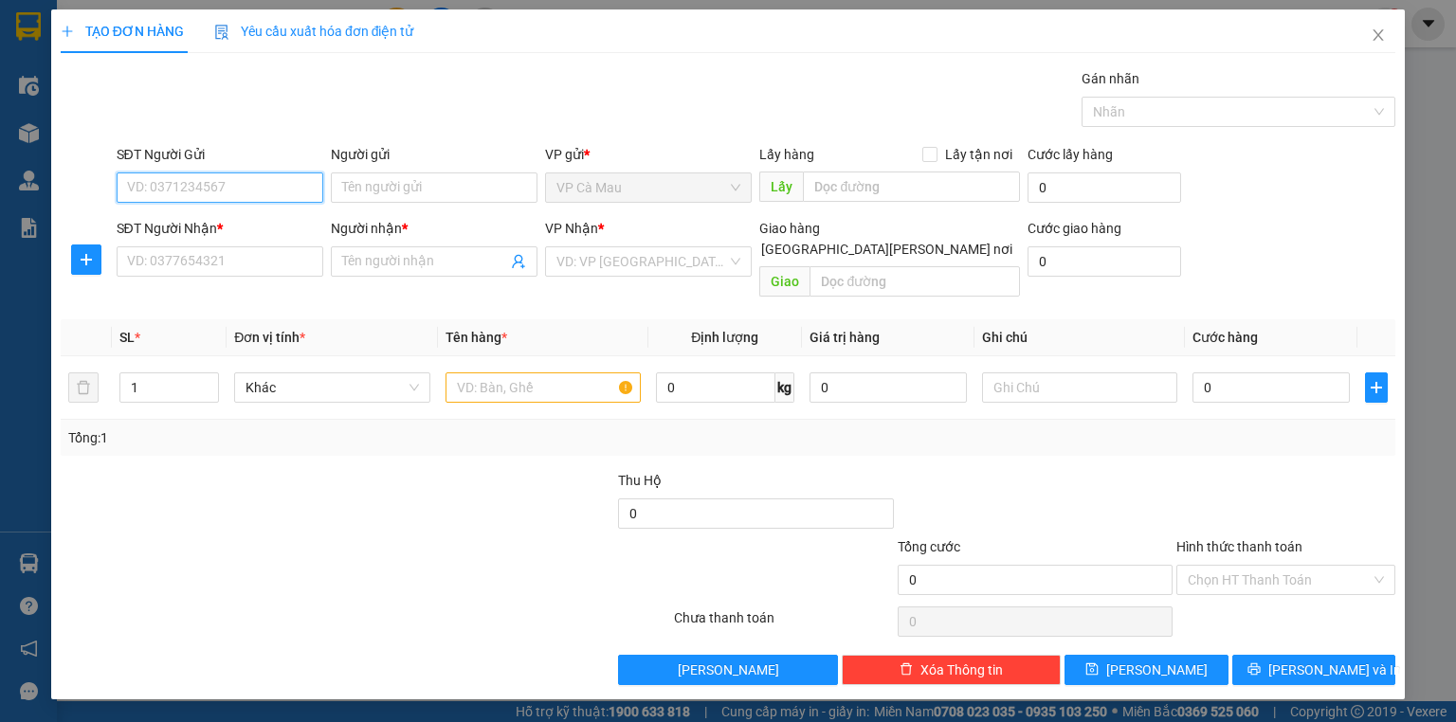
click at [150, 184] on input "SĐT Người Gửi" at bounding box center [220, 188] width 207 height 30
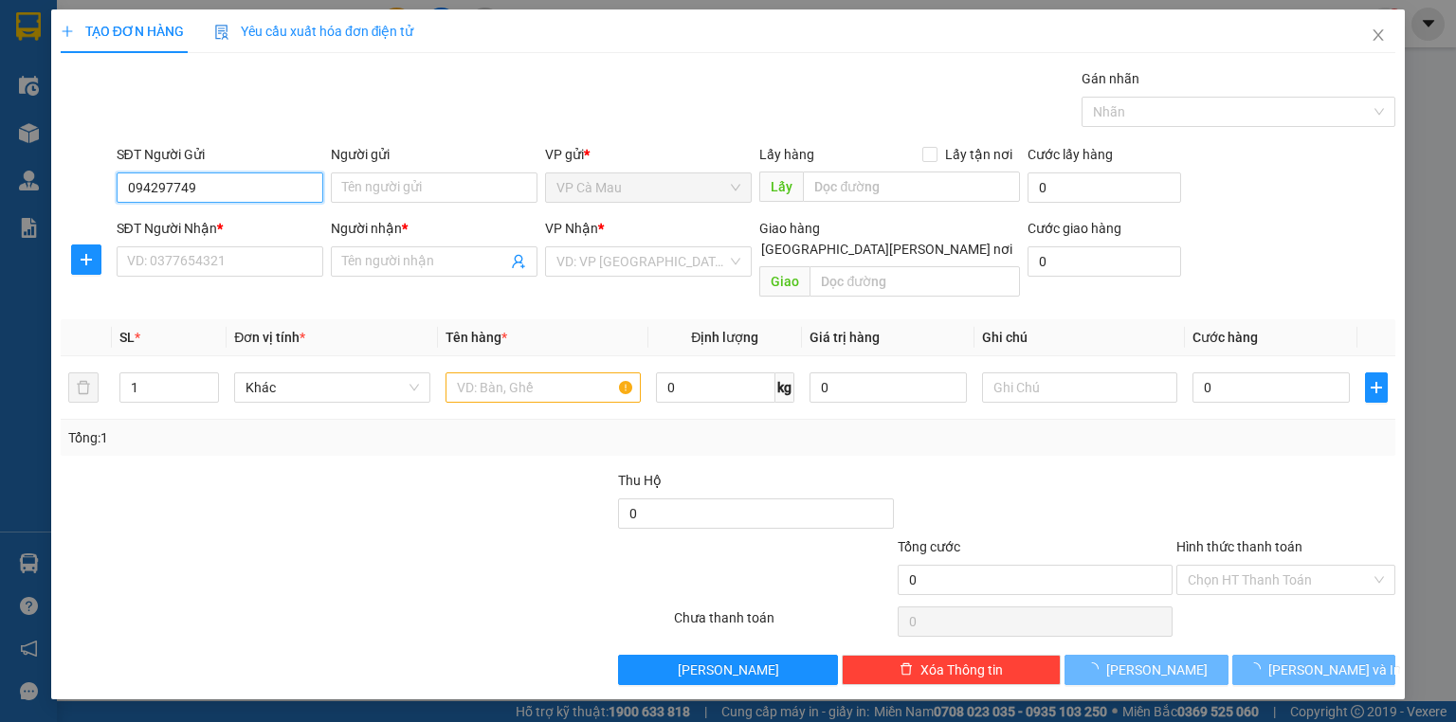
type input "0942977497"
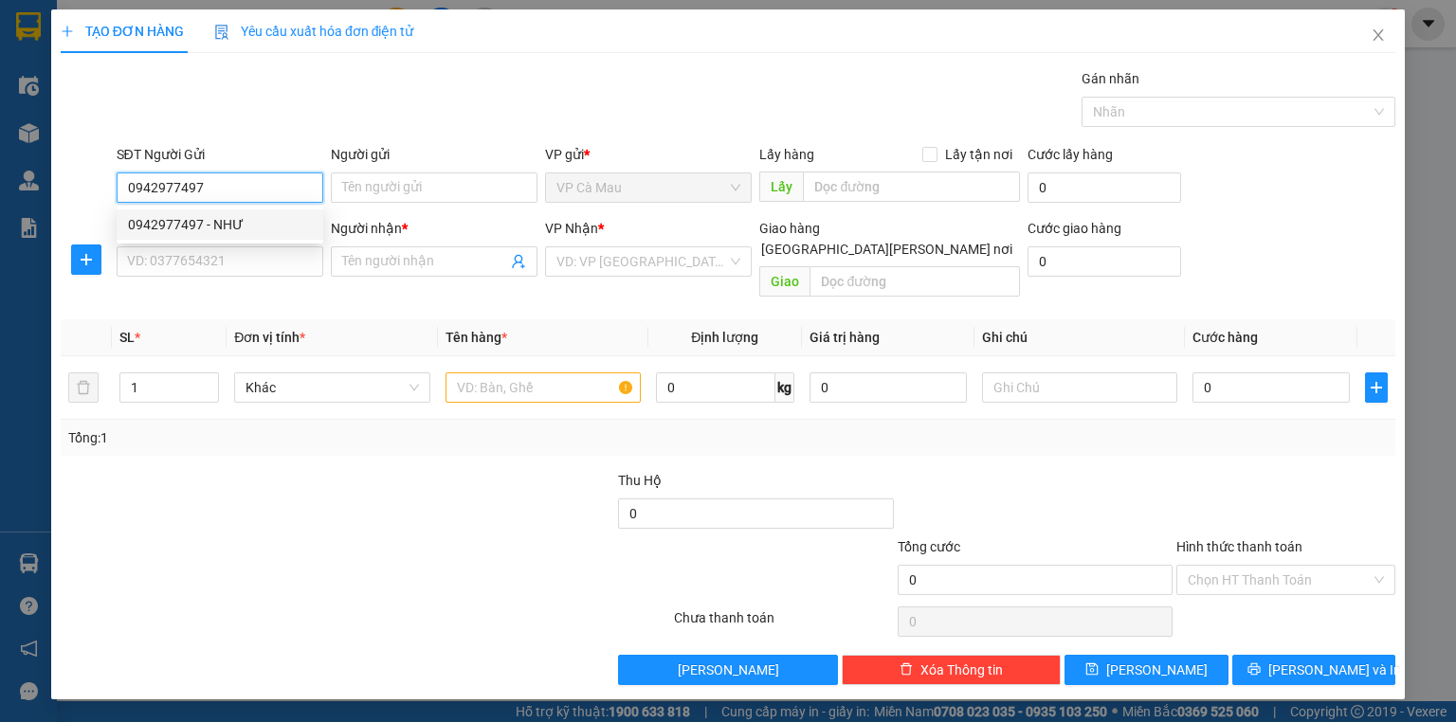
click at [238, 215] on div "0942977497 - NHƯ" at bounding box center [220, 224] width 184 height 21
type input "NHƯ"
type input "0942977497"
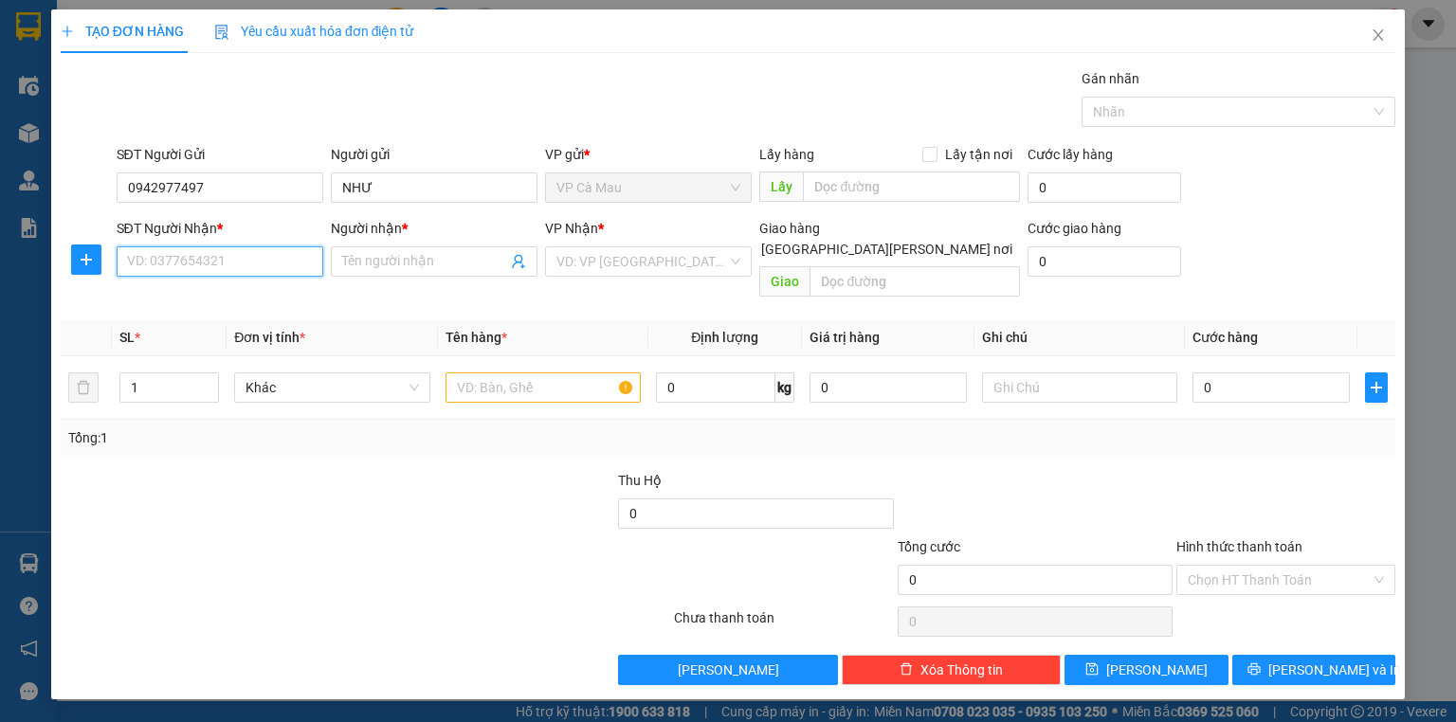
click at [260, 249] on input "SĐT Người Nhận *" at bounding box center [220, 261] width 207 height 30
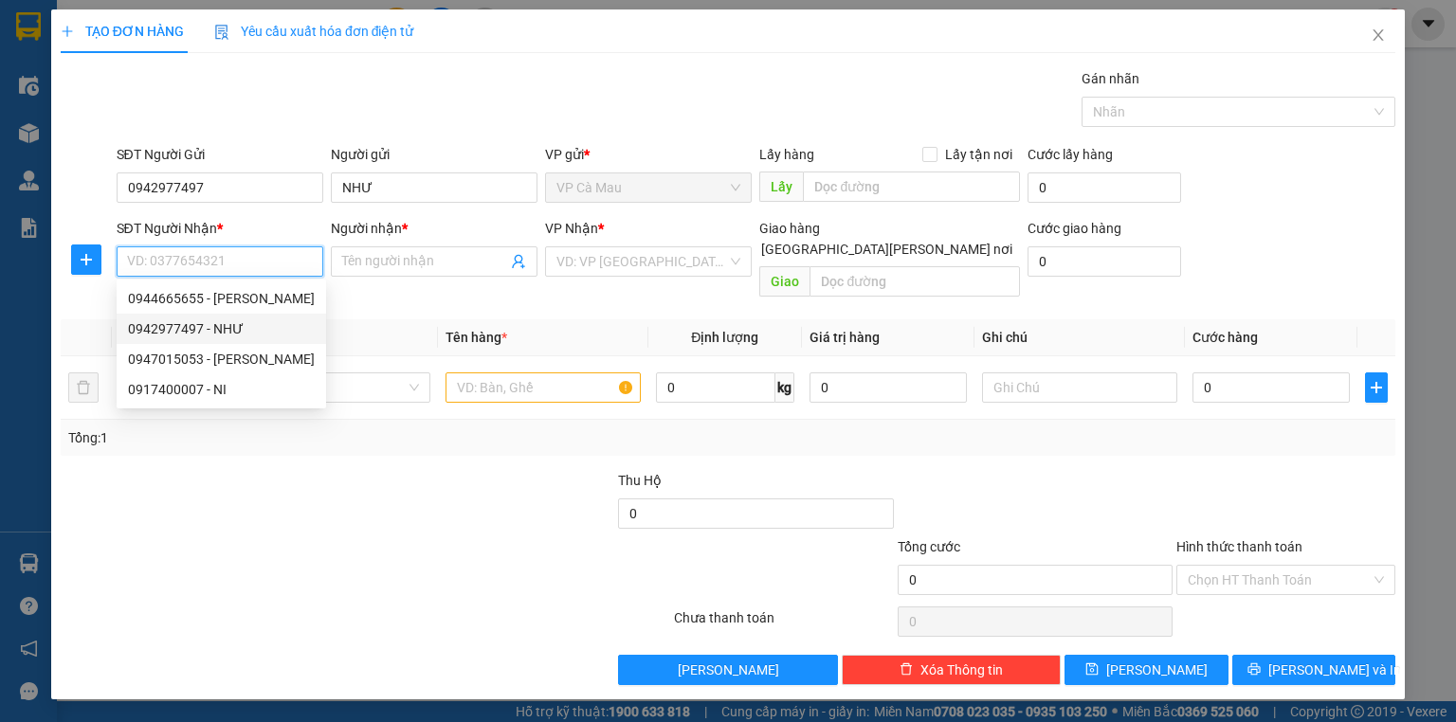
click at [209, 333] on div "0942977497 - NHƯ" at bounding box center [221, 328] width 187 height 21
type input "0942977497"
type input "NHƯ"
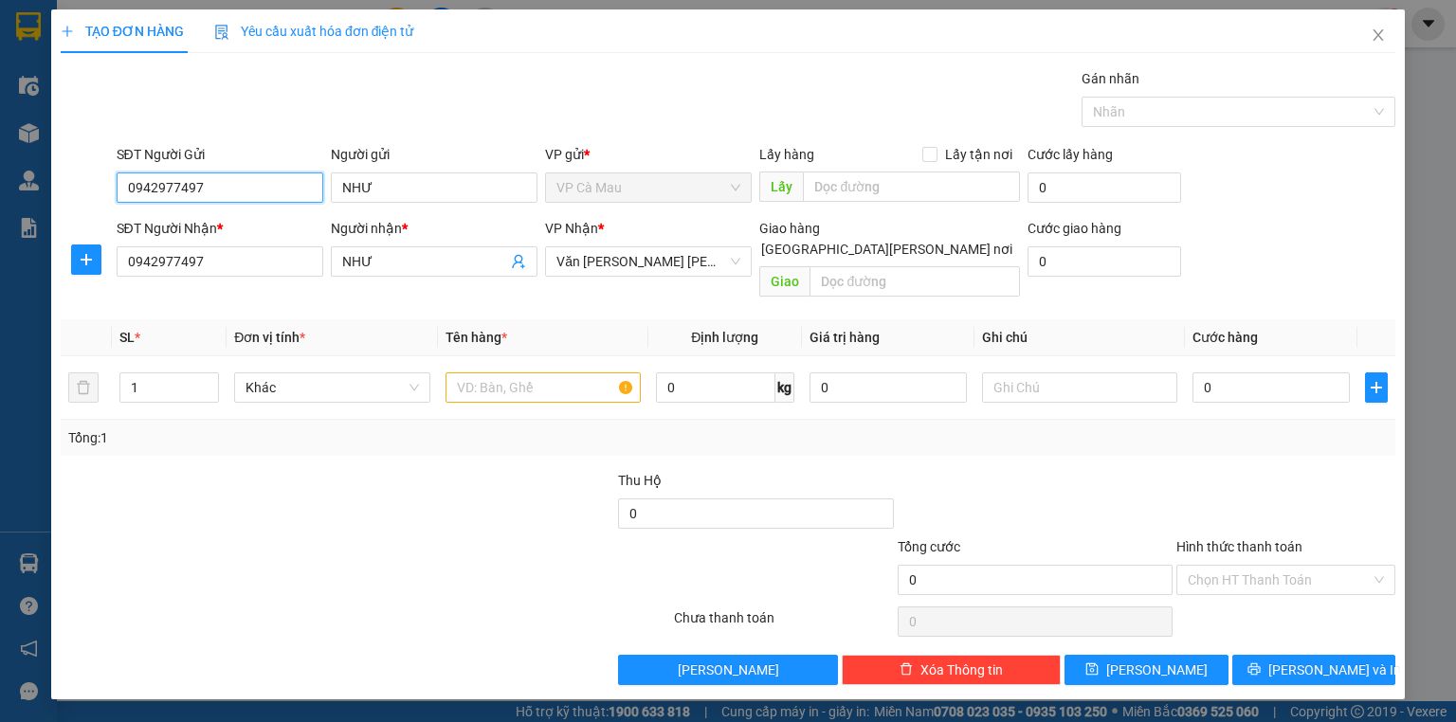
drag, startPoint x: 218, startPoint y: 178, endPoint x: 0, endPoint y: 231, distance: 224.4
click at [0, 236] on div "TẠO ĐƠN HÀNG Yêu cầu xuất [PERSON_NAME] điện tử Transit Pickup Surcharge Ids Tr…" at bounding box center [728, 361] width 1456 height 722
click at [210, 224] on div "0947015053 - [PERSON_NAME]" at bounding box center [221, 224] width 187 height 21
type input "0947015053"
type input "[PERSON_NAME]"
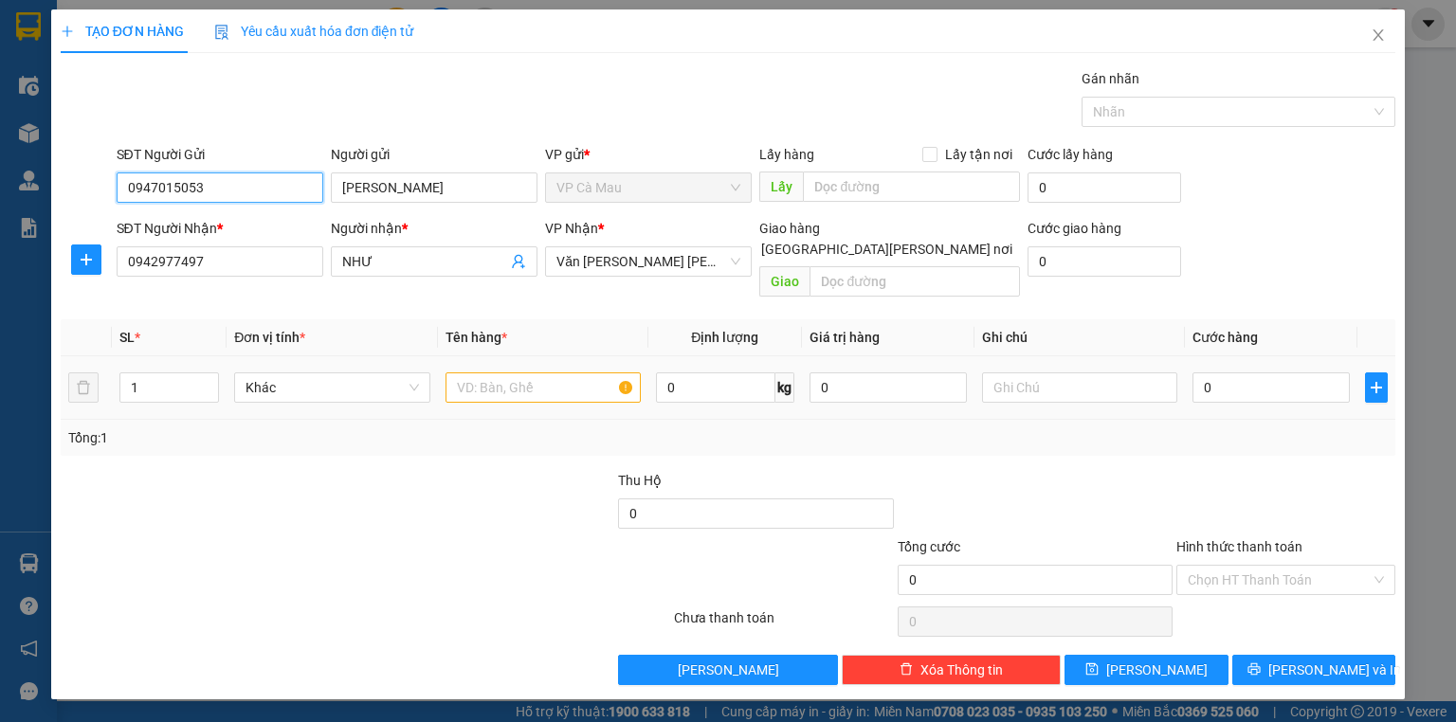
type input "0947015053"
click at [578, 382] on div at bounding box center [542, 388] width 195 height 38
click at [508, 356] on td at bounding box center [543, 388] width 210 height 64
click at [506, 373] on input "text" at bounding box center [542, 388] width 195 height 30
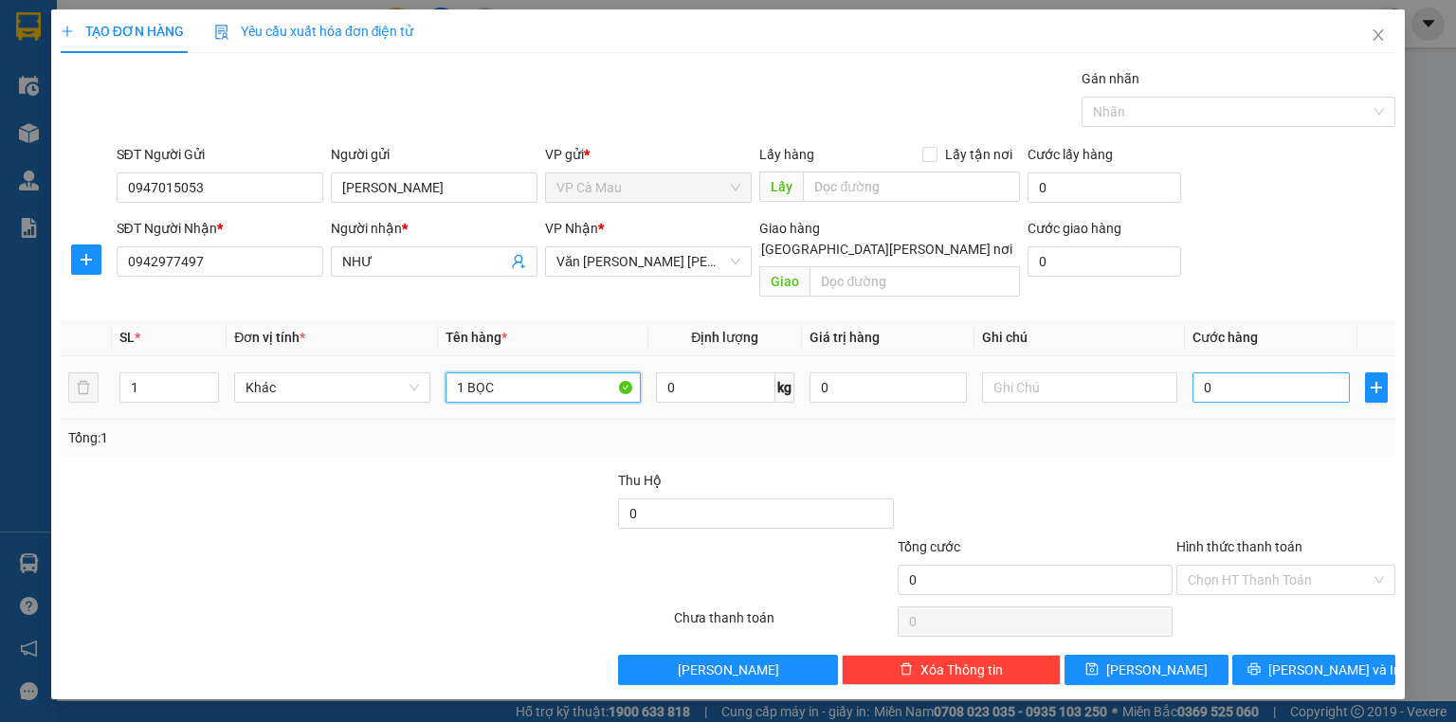
type input "1 BỌC"
click at [1267, 373] on input "0" at bounding box center [1270, 388] width 157 height 30
type input "3"
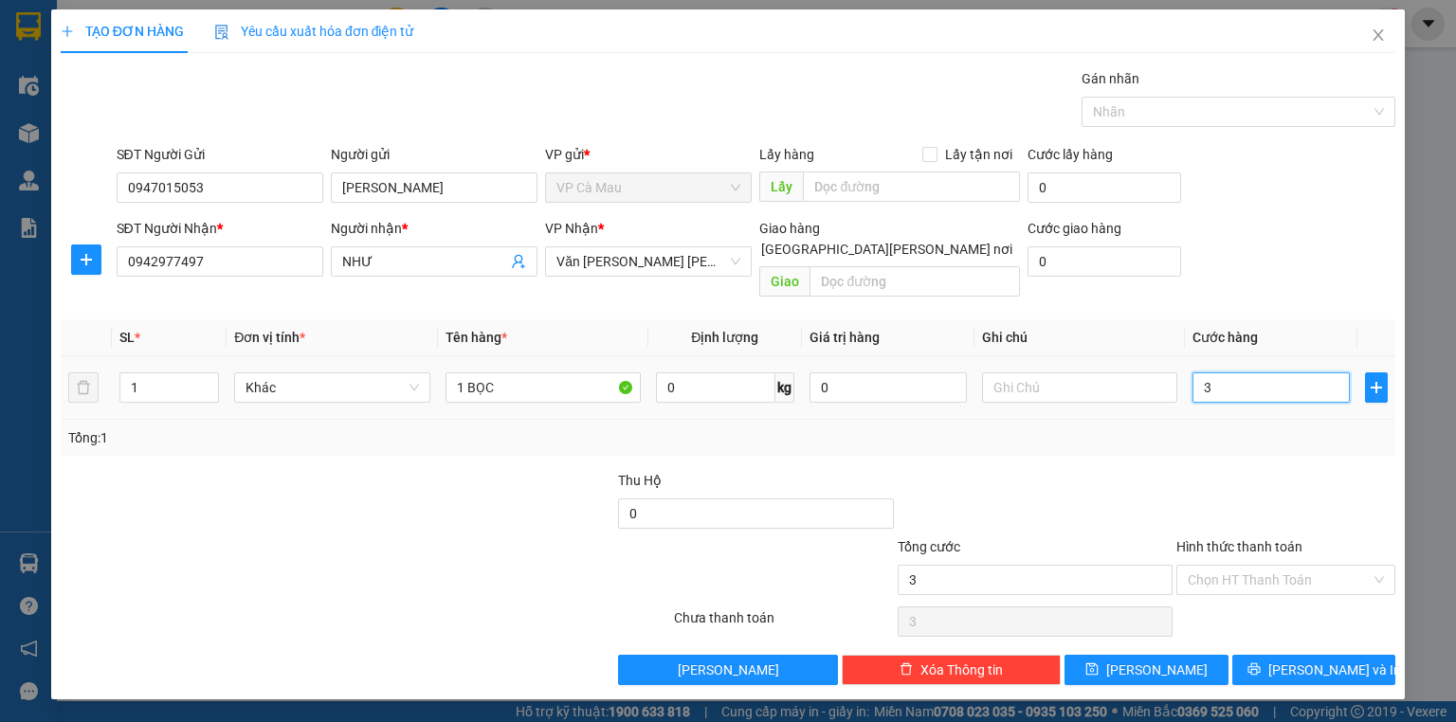
type input "30"
type input "30.000"
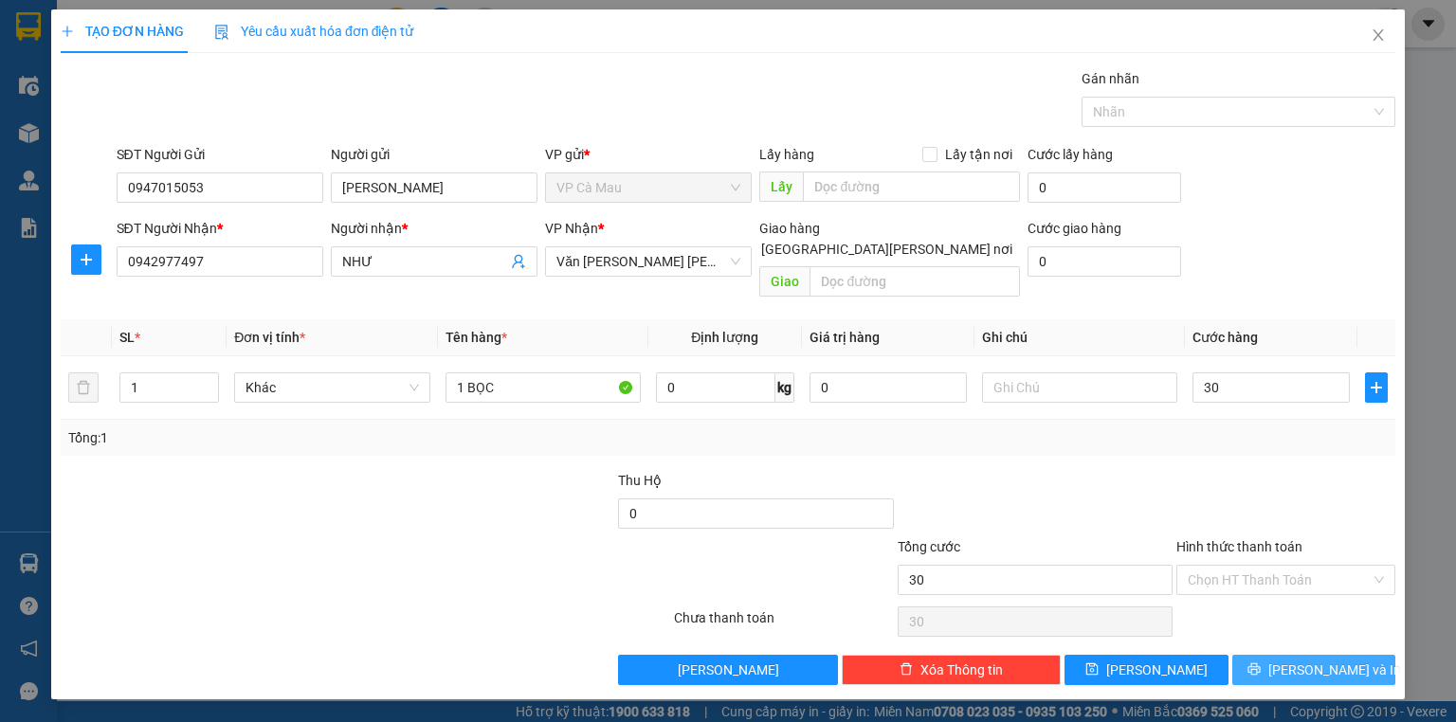
type input "30.000"
click at [1257, 655] on button "[PERSON_NAME] và In" at bounding box center [1314, 670] width 164 height 30
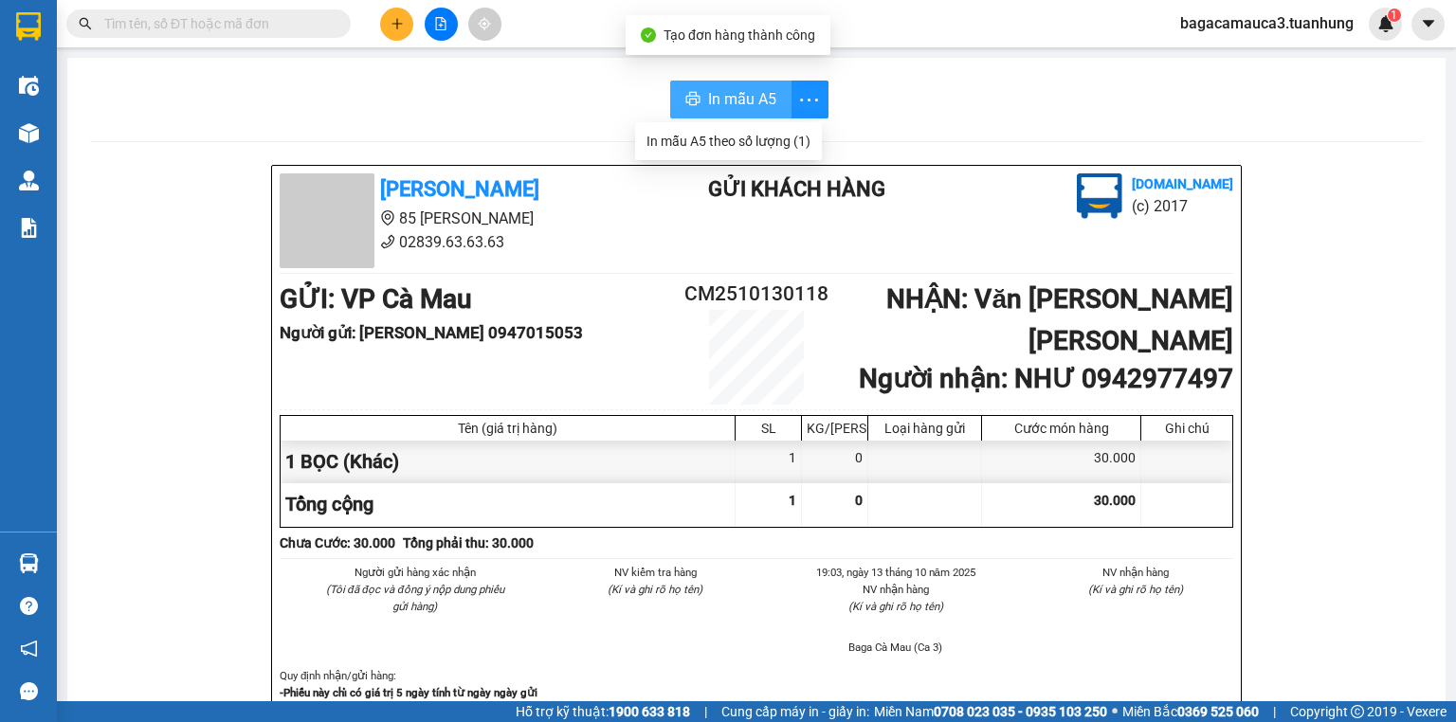
drag, startPoint x: 748, startPoint y: 95, endPoint x: 641, endPoint y: 154, distance: 122.2
click at [747, 95] on span "In mẫu A5" at bounding box center [742, 99] width 68 height 24
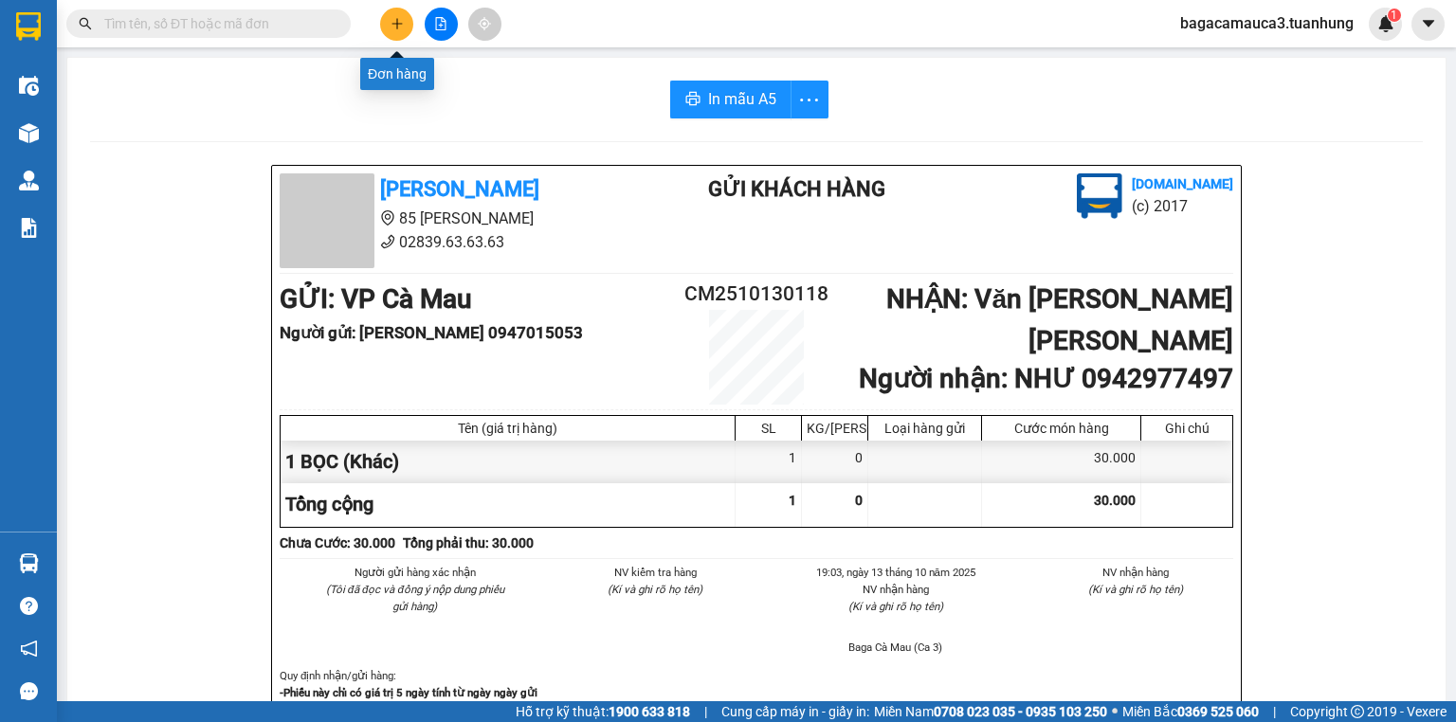
click at [398, 24] on icon "plus" at bounding box center [397, 23] width 13 height 13
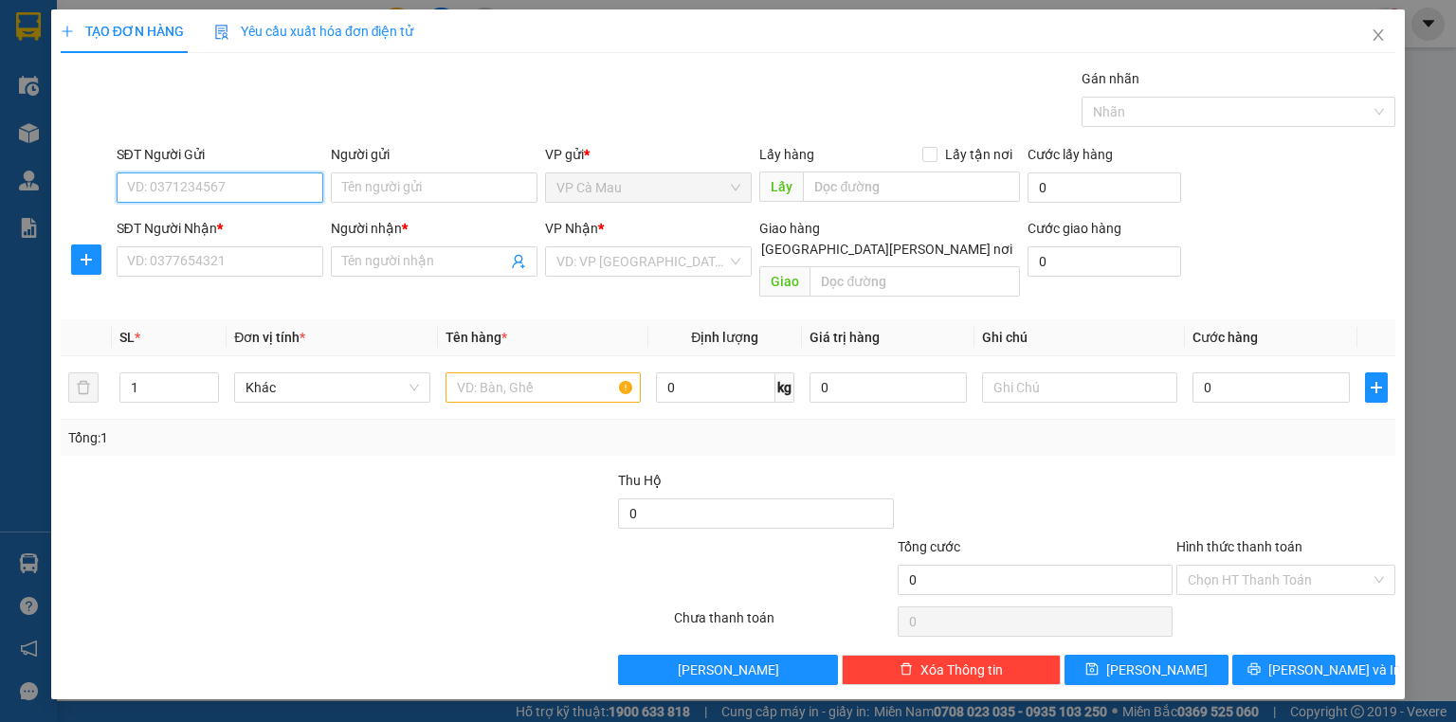
click at [203, 190] on input "SĐT Người Gửi" at bounding box center [220, 188] width 207 height 30
type input "0919702727"
click at [217, 234] on div "0919702727 - [PERSON_NAME]" at bounding box center [221, 224] width 187 height 21
type input "[PERSON_NAME]"
type input "0919702727"
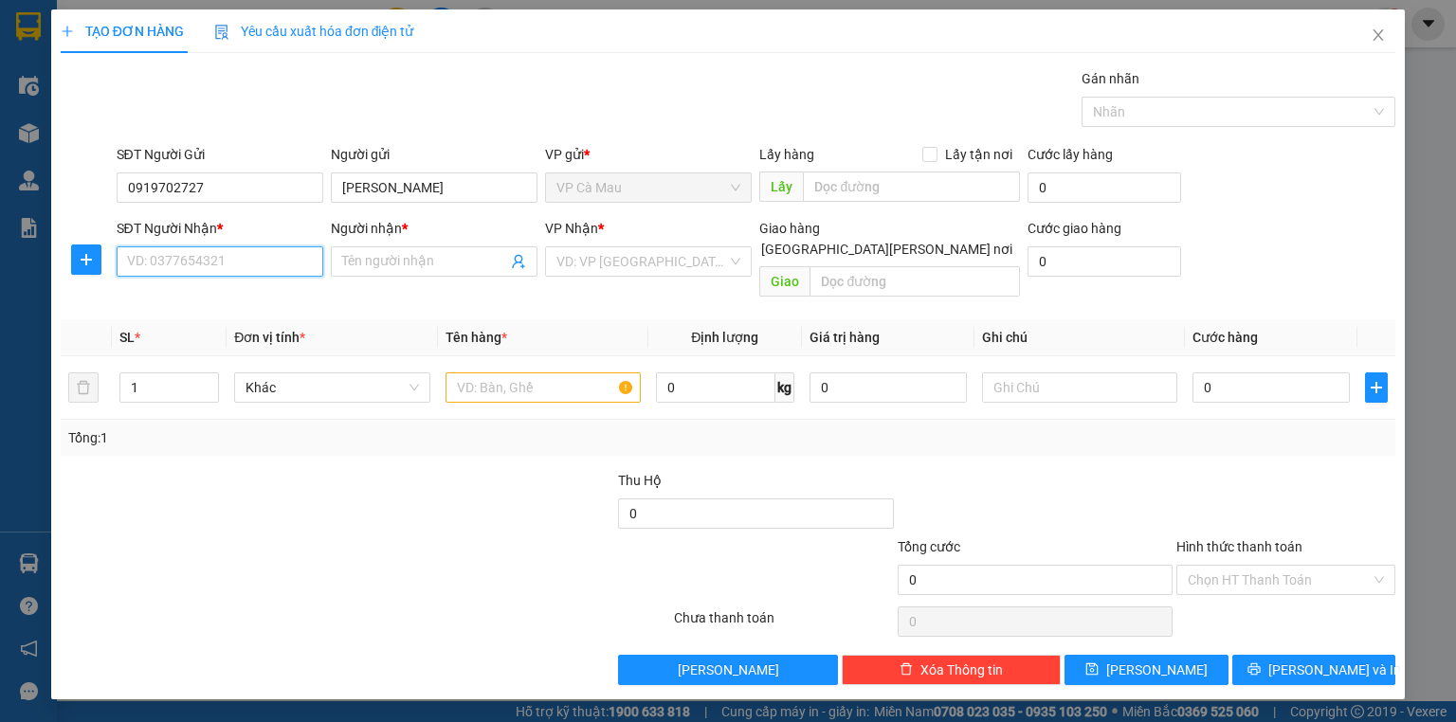
click at [222, 253] on input "SĐT Người Nhận *" at bounding box center [220, 261] width 207 height 30
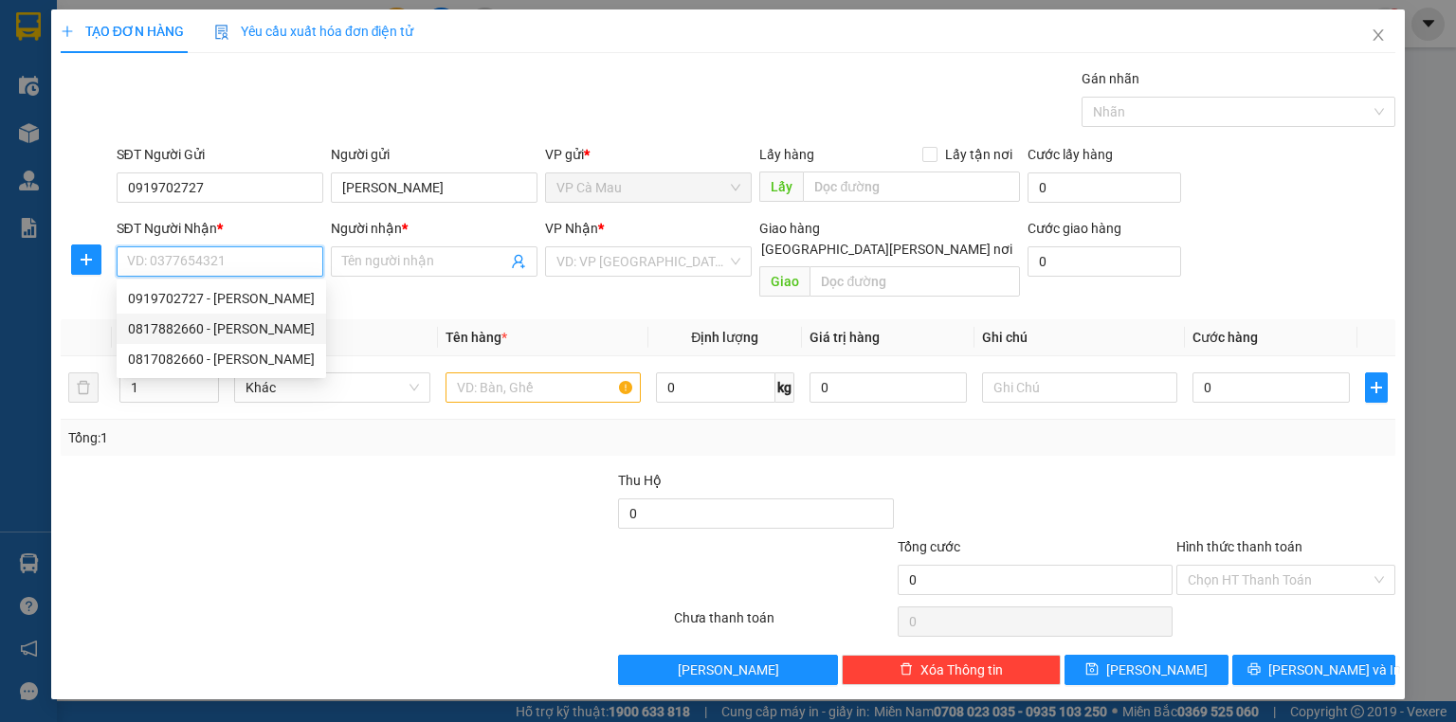
click at [197, 326] on div "0817882660 - [PERSON_NAME]" at bounding box center [221, 328] width 187 height 21
type input "0817882660"
type input "[PERSON_NAME]"
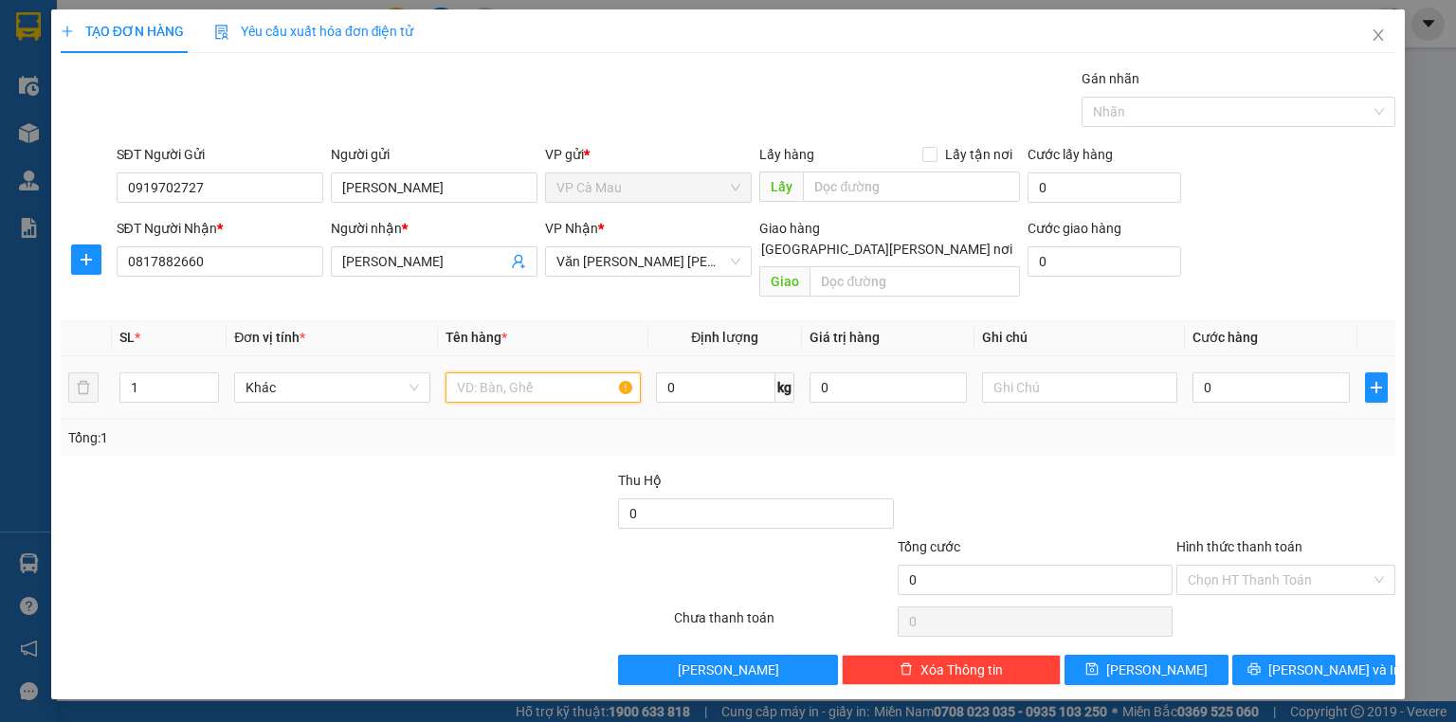
click at [504, 373] on input "text" at bounding box center [542, 388] width 195 height 30
type input "1 THÙNG"
click at [1262, 373] on input "0" at bounding box center [1270, 388] width 157 height 30
type input "6"
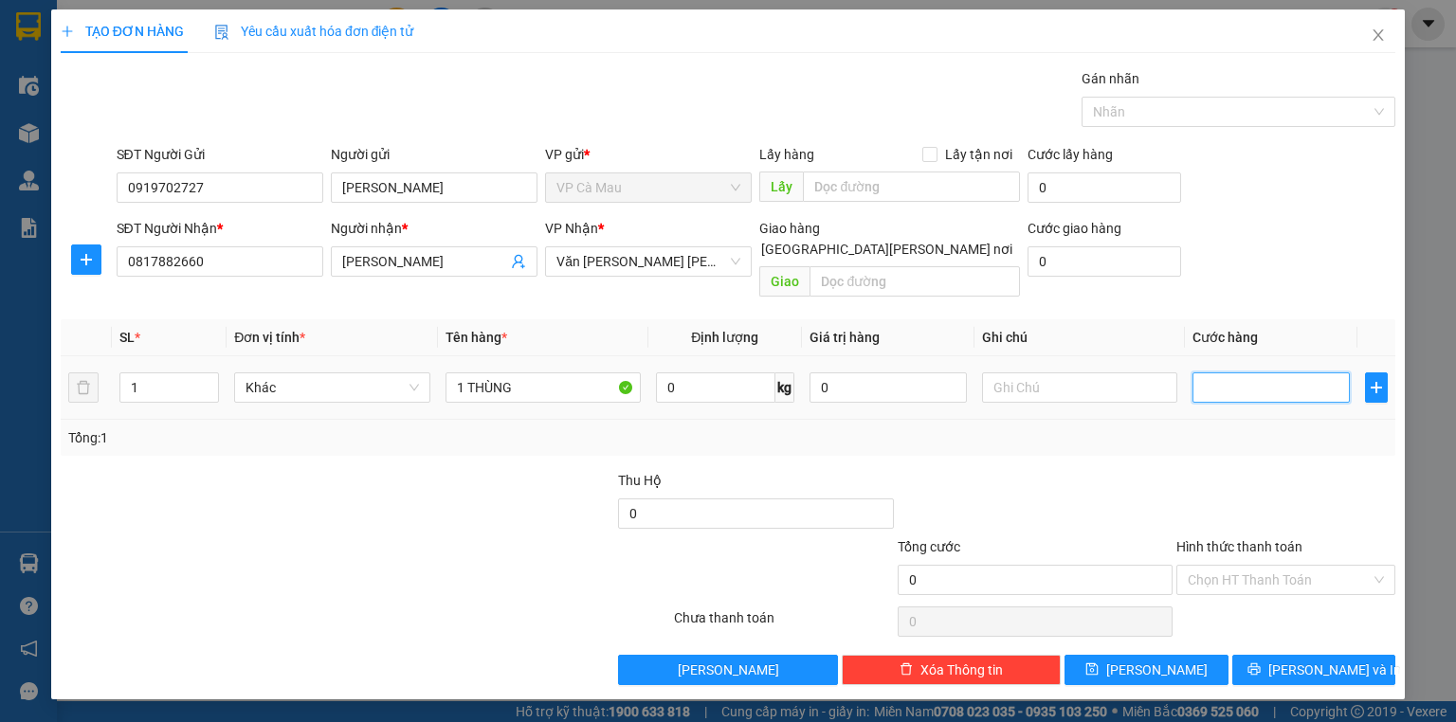
type input "6"
click at [1271, 655] on button "[PERSON_NAME] và In" at bounding box center [1314, 670] width 164 height 30
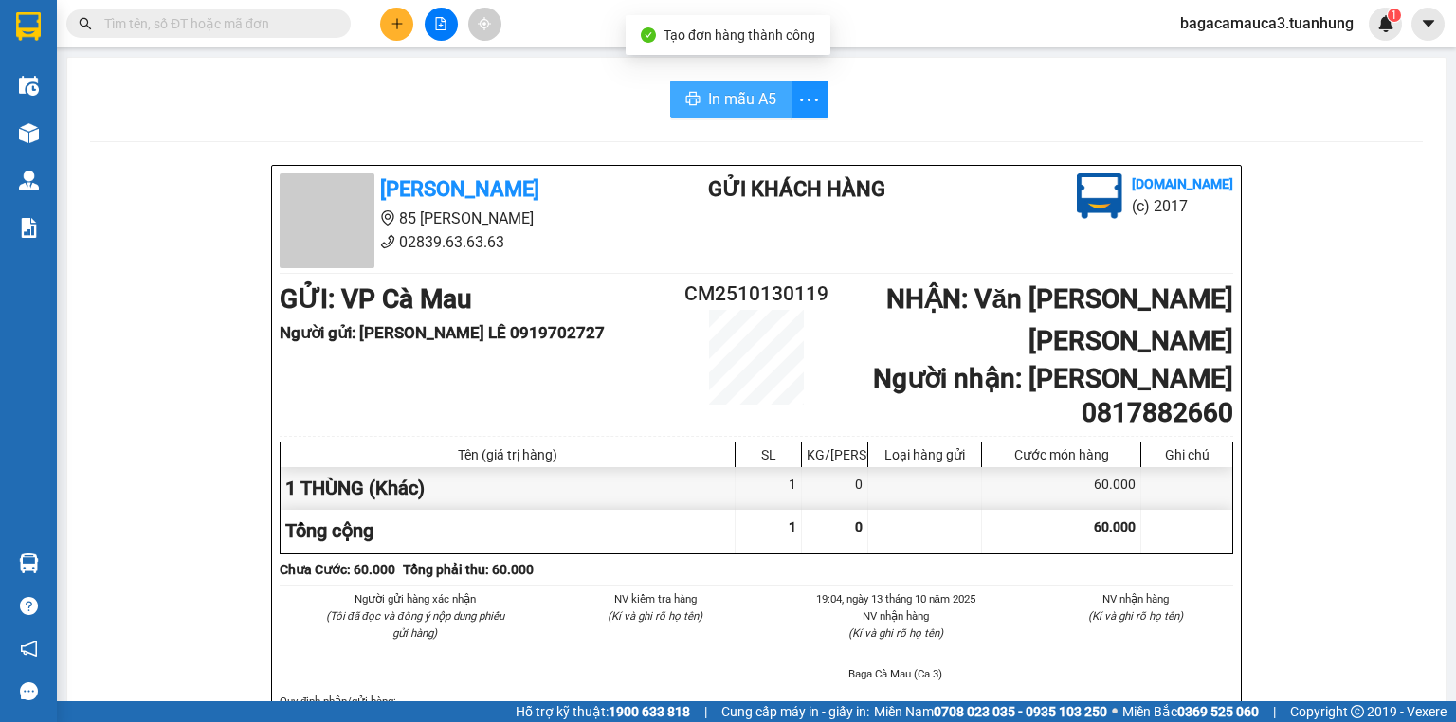
click at [708, 91] on span "In mẫu A5" at bounding box center [742, 99] width 68 height 24
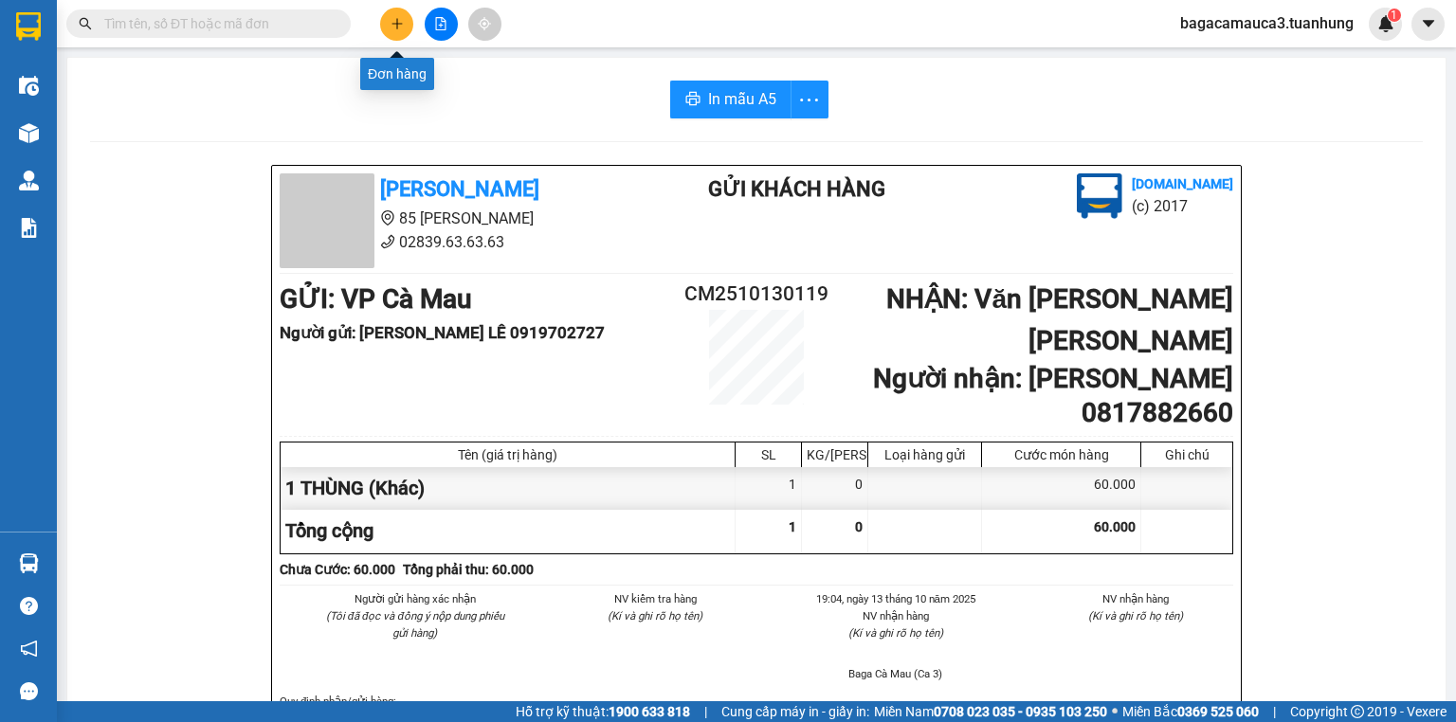
click at [399, 24] on icon "plus" at bounding box center [397, 23] width 13 height 13
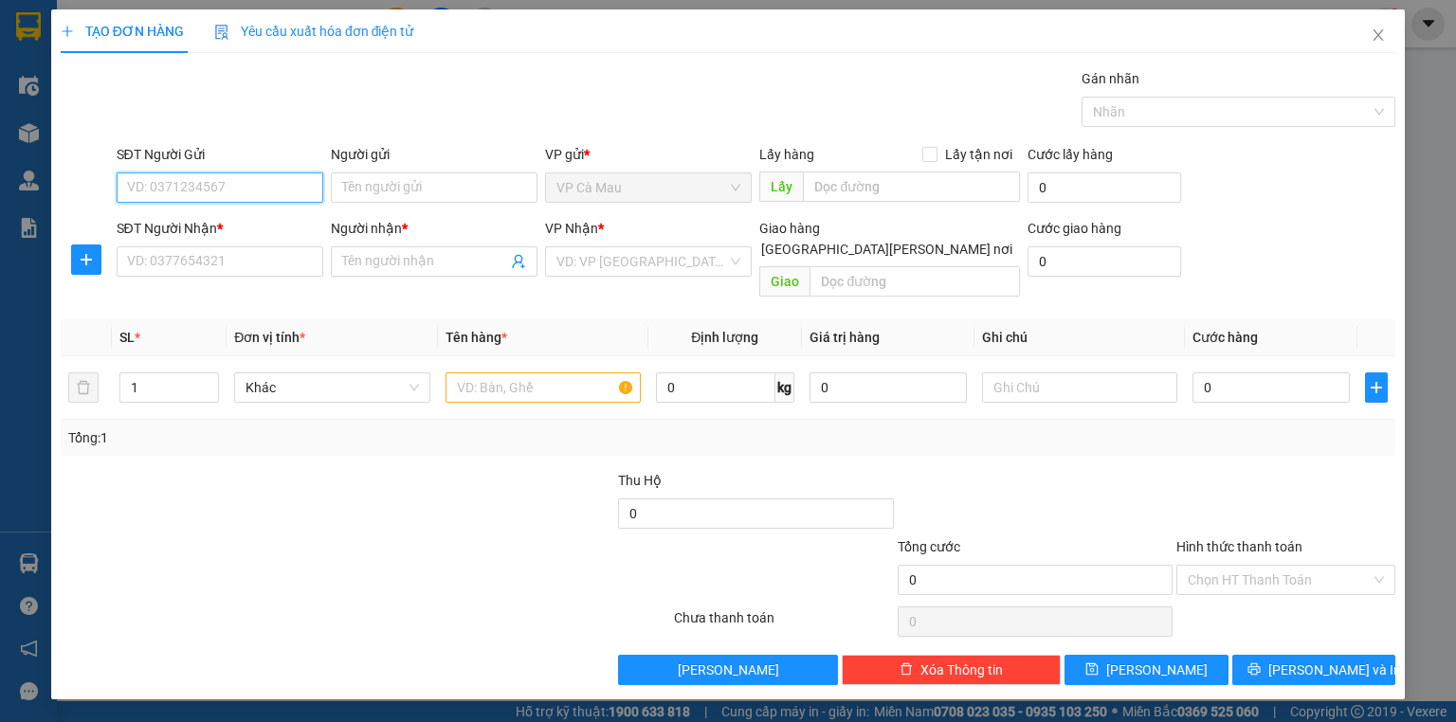
click at [254, 173] on input "SĐT Người Gửi" at bounding box center [220, 188] width 207 height 30
click at [235, 227] on div "0913907715 - [PERSON_NAME]" at bounding box center [221, 224] width 187 height 21
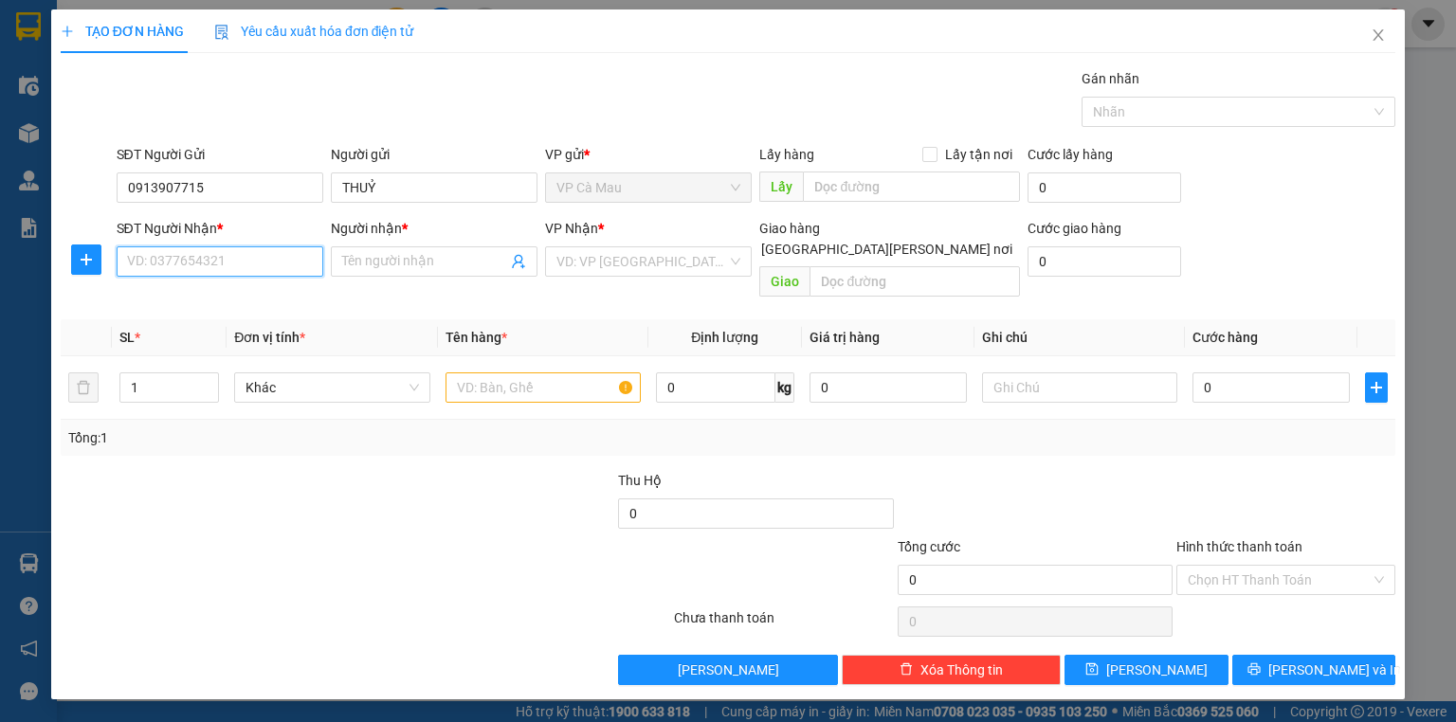
click at [227, 270] on input "SĐT Người Nhận *" at bounding box center [220, 261] width 207 height 30
click at [375, 254] on input "Người nhận *" at bounding box center [424, 261] width 165 height 21
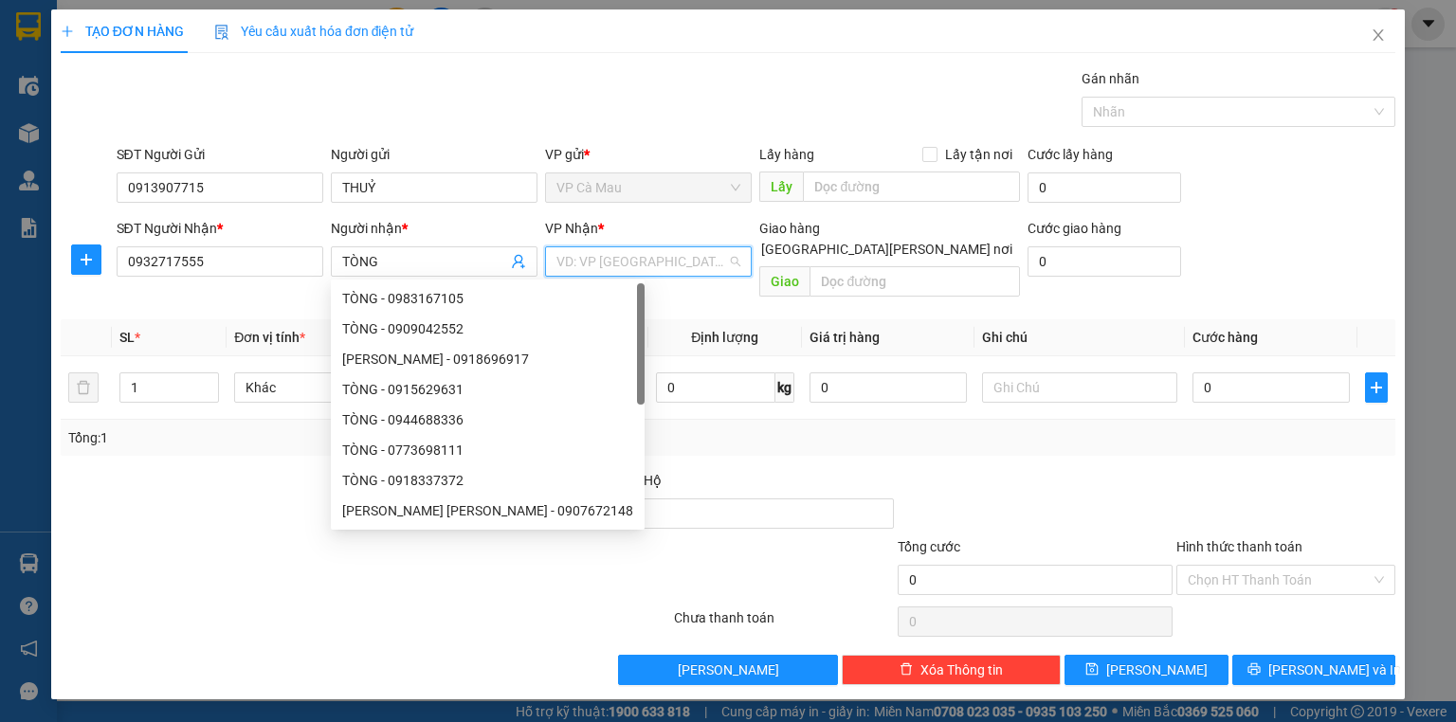
click at [601, 252] on input "search" at bounding box center [641, 261] width 171 height 28
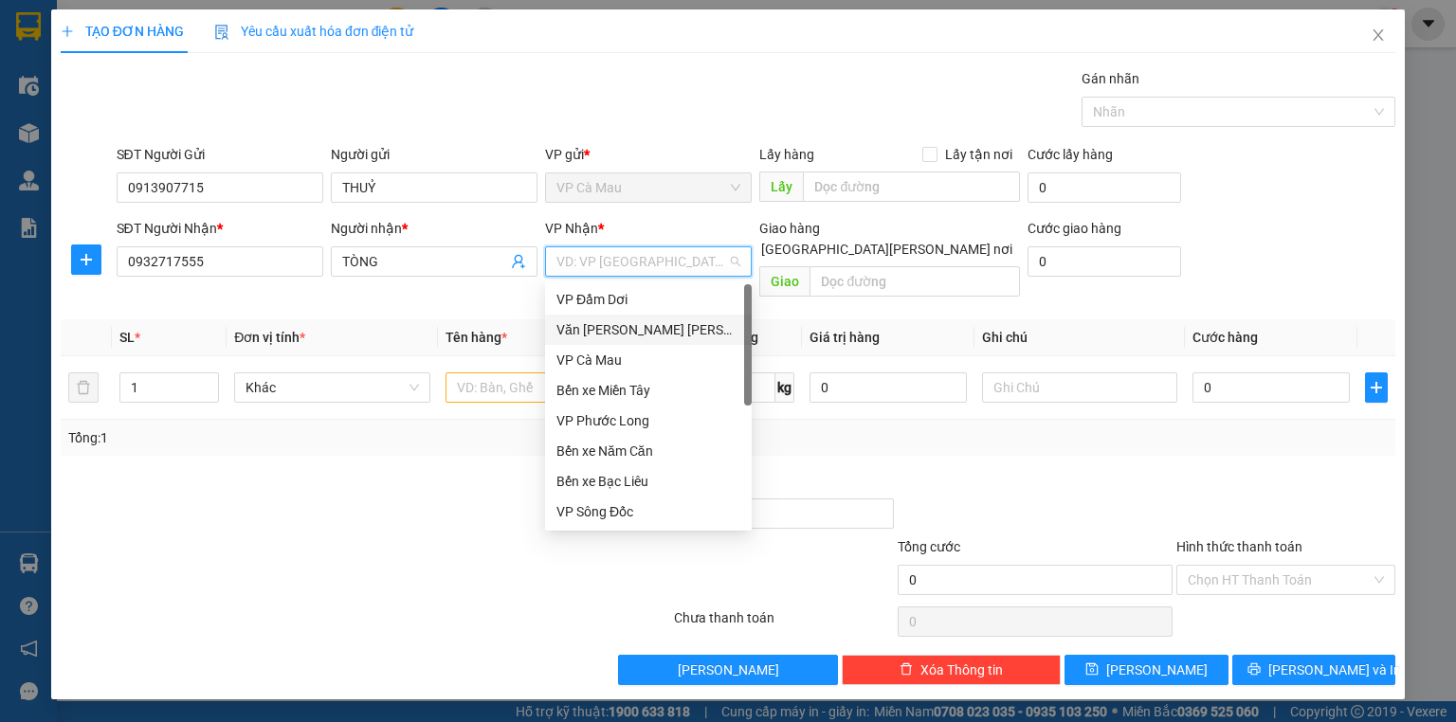
click at [617, 321] on div "Văn [PERSON_NAME] [PERSON_NAME]" at bounding box center [648, 329] width 184 height 21
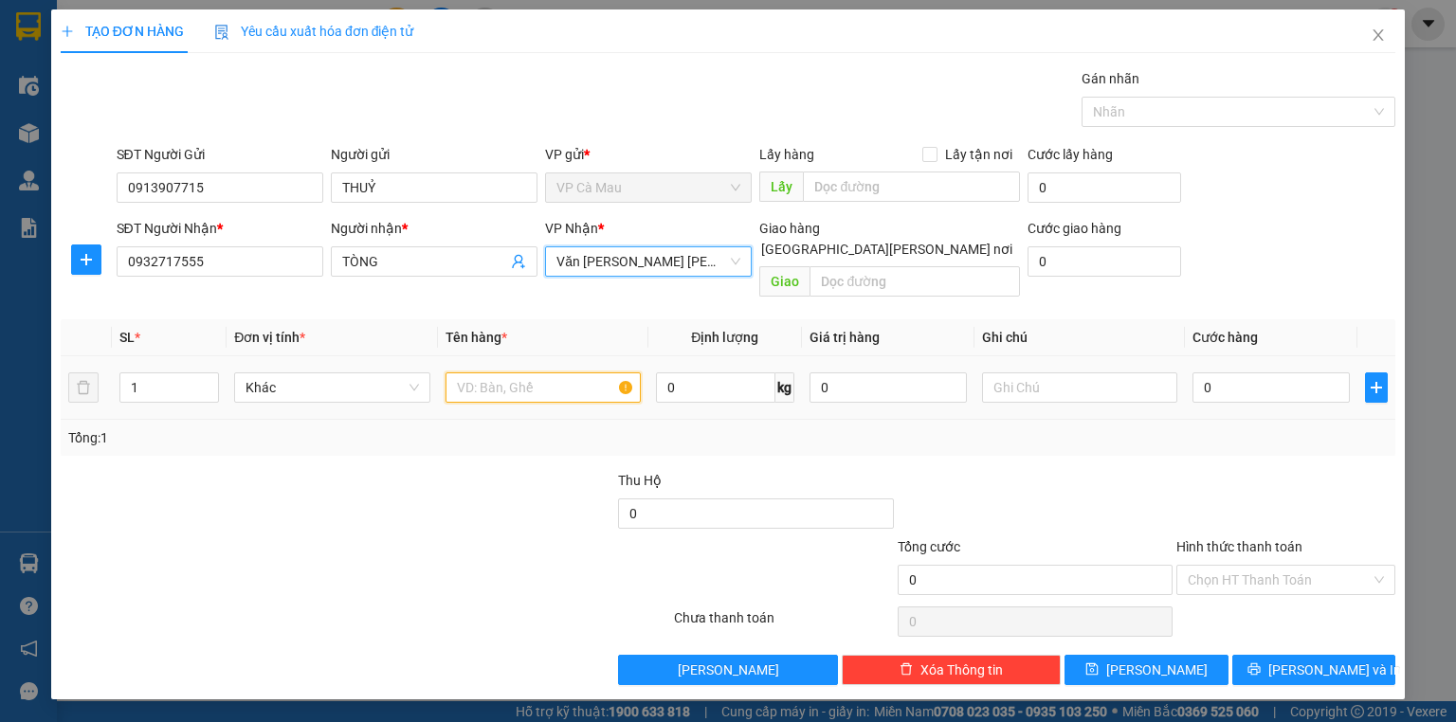
click at [474, 373] on input "text" at bounding box center [542, 388] width 195 height 30
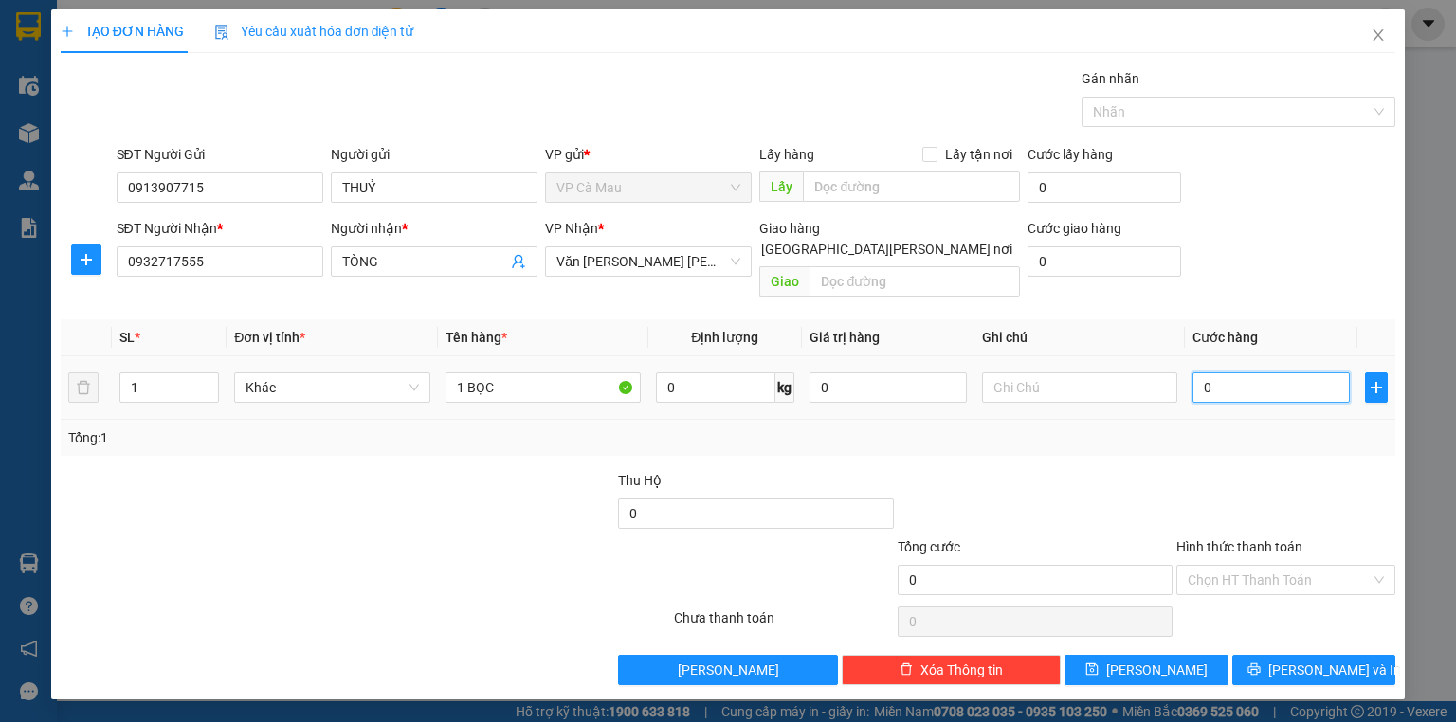
click at [1253, 373] on input "0" at bounding box center [1270, 388] width 157 height 30
click at [1261, 663] on icon "printer" at bounding box center [1253, 669] width 13 height 13
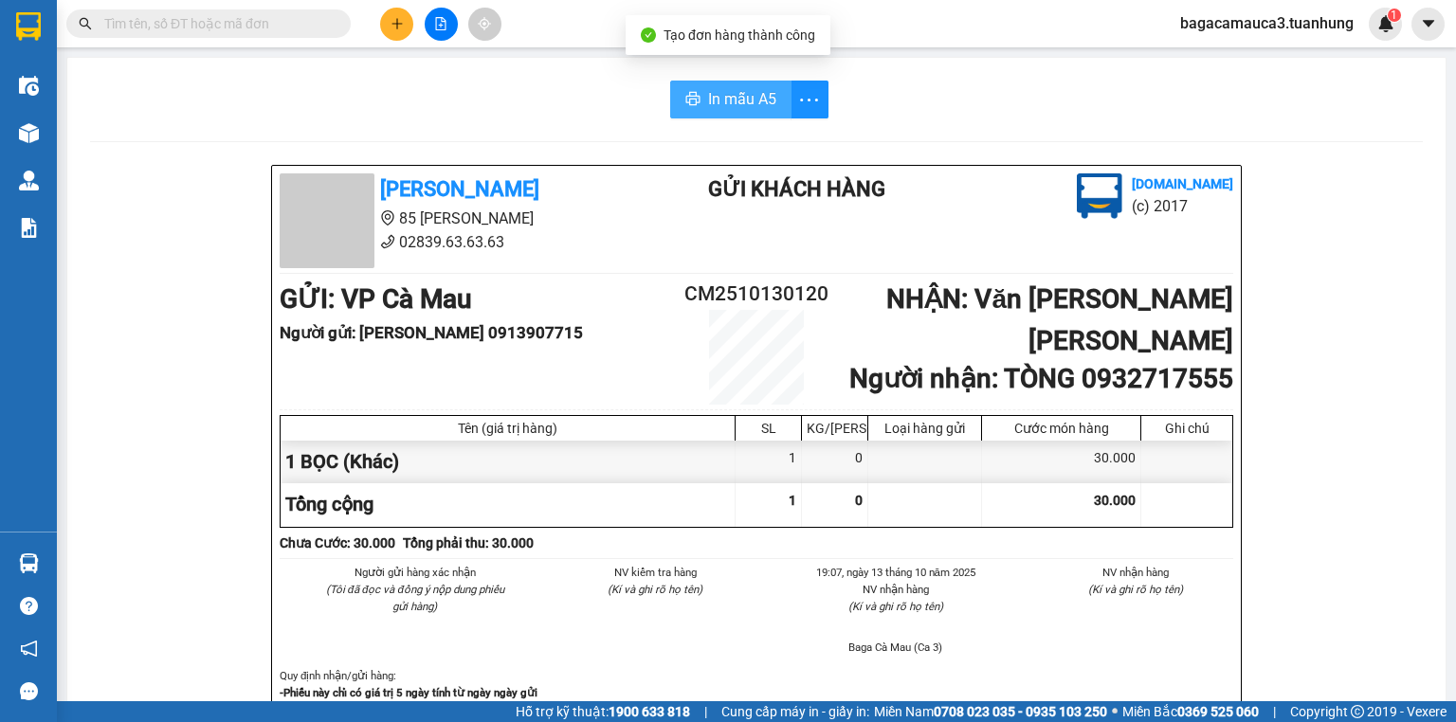
click at [713, 89] on span "In mẫu A5" at bounding box center [742, 99] width 68 height 24
click at [397, 19] on icon "plus" at bounding box center [396, 23] width 1 height 10
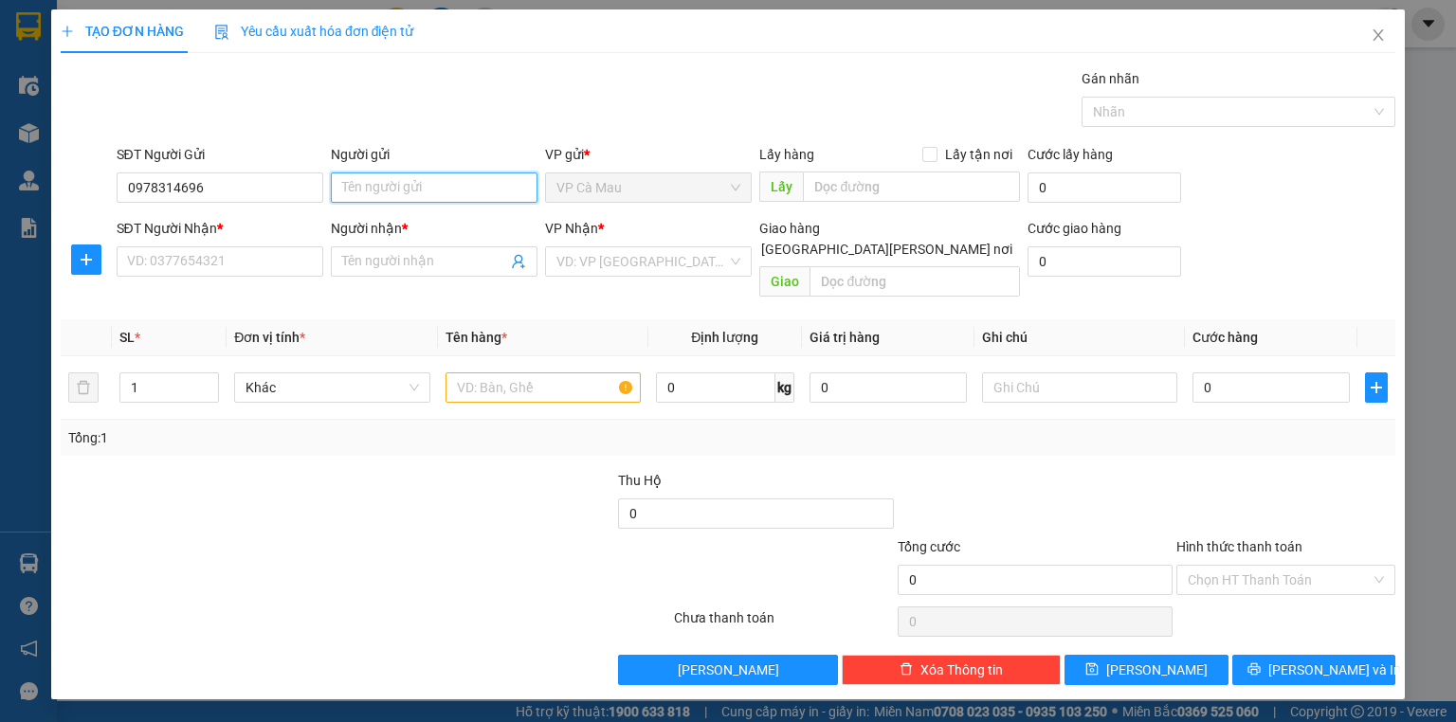
click at [402, 195] on input "Người gửi" at bounding box center [434, 188] width 207 height 30
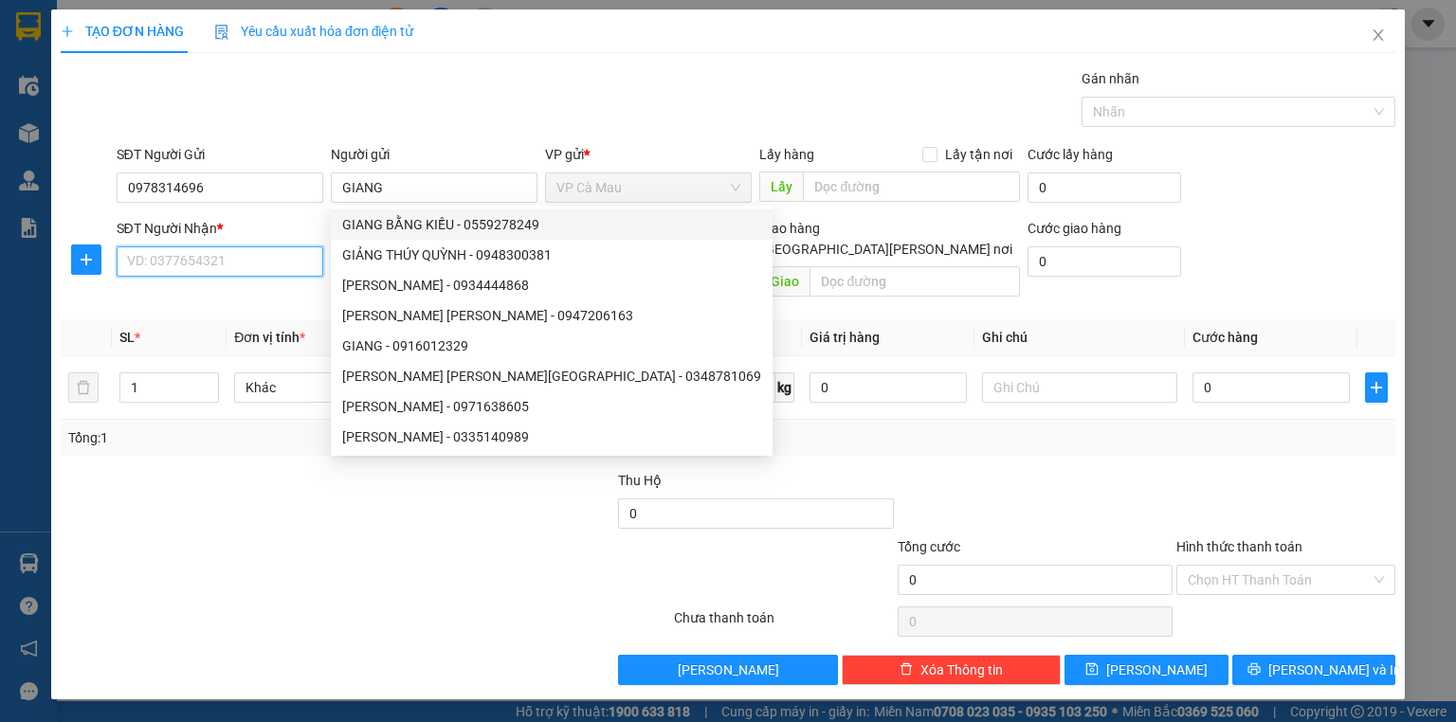
click at [231, 264] on input "SĐT Người Nhận *" at bounding box center [220, 261] width 207 height 30
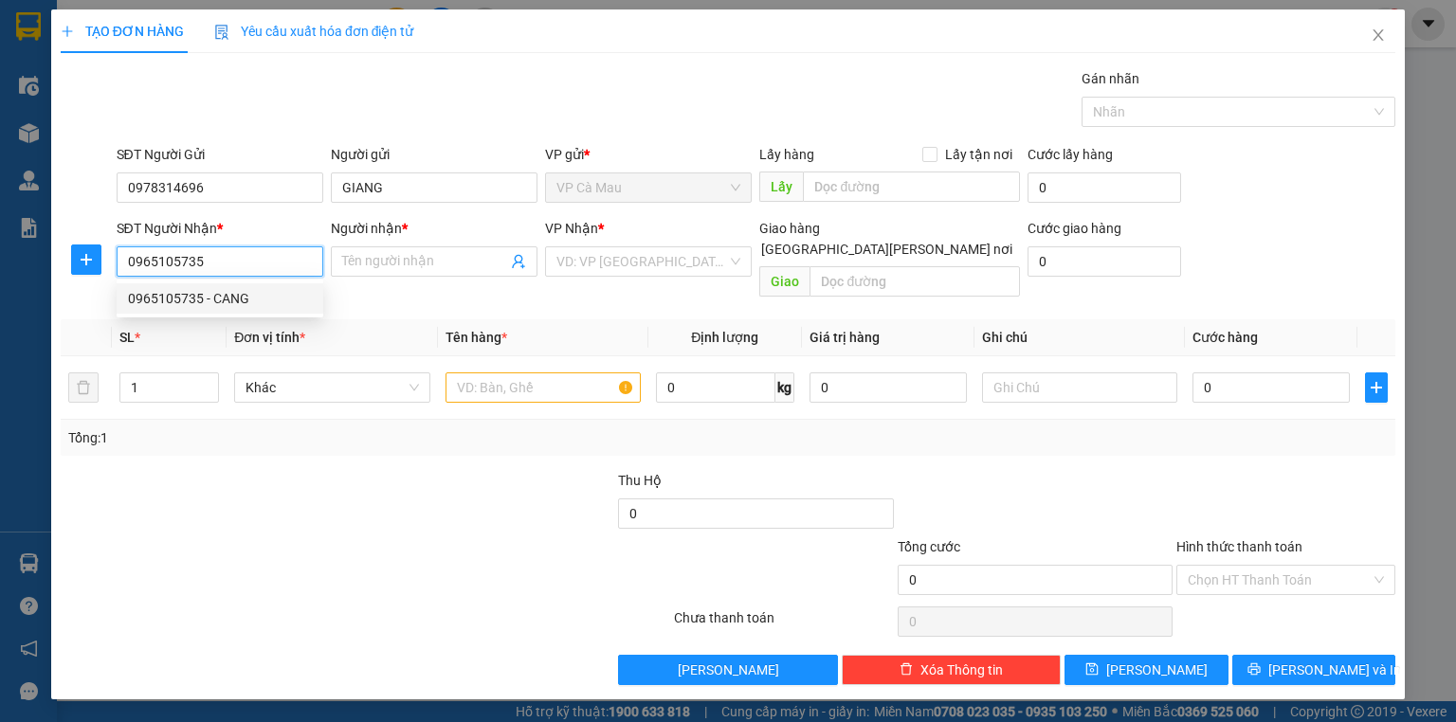
click at [248, 287] on div "0965105735 - CANG" at bounding box center [220, 298] width 207 height 30
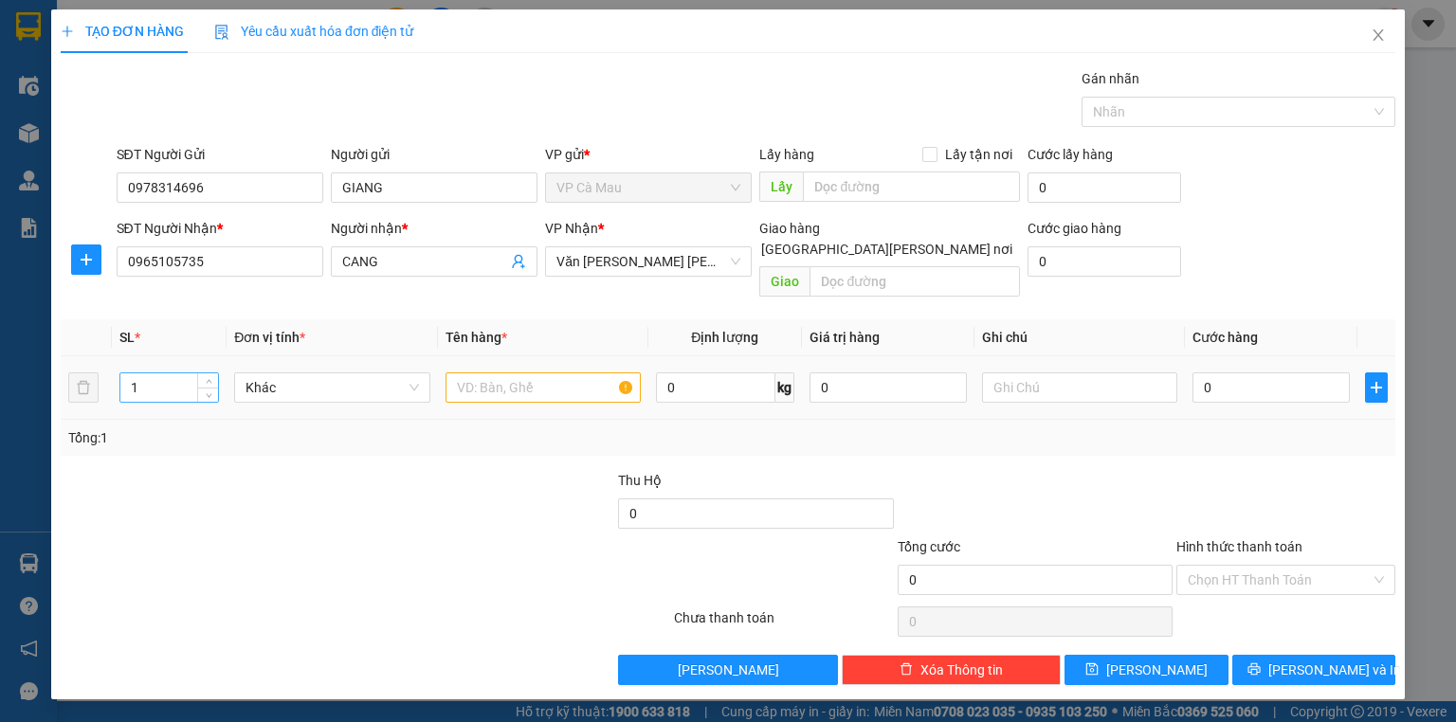
click at [140, 373] on input "1" at bounding box center [169, 387] width 98 height 28
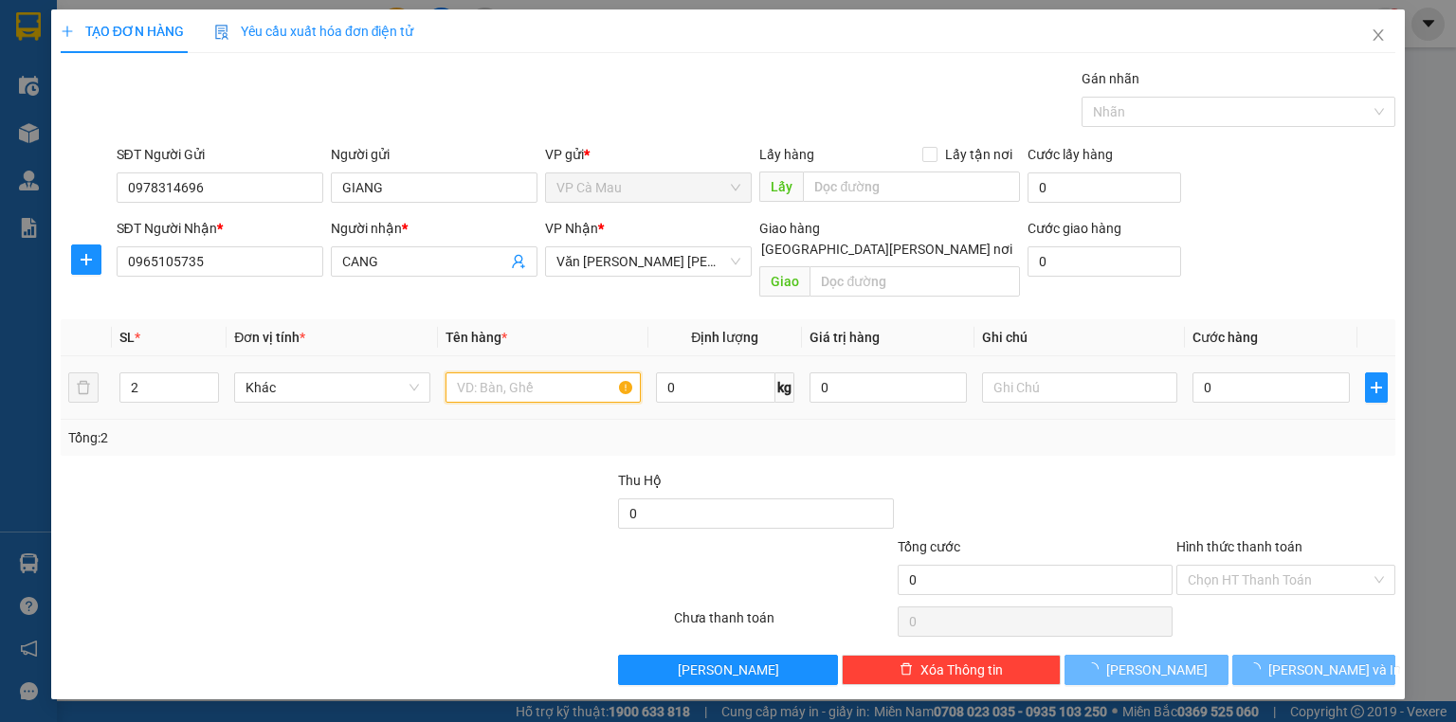
click at [503, 379] on input "text" at bounding box center [542, 388] width 195 height 30
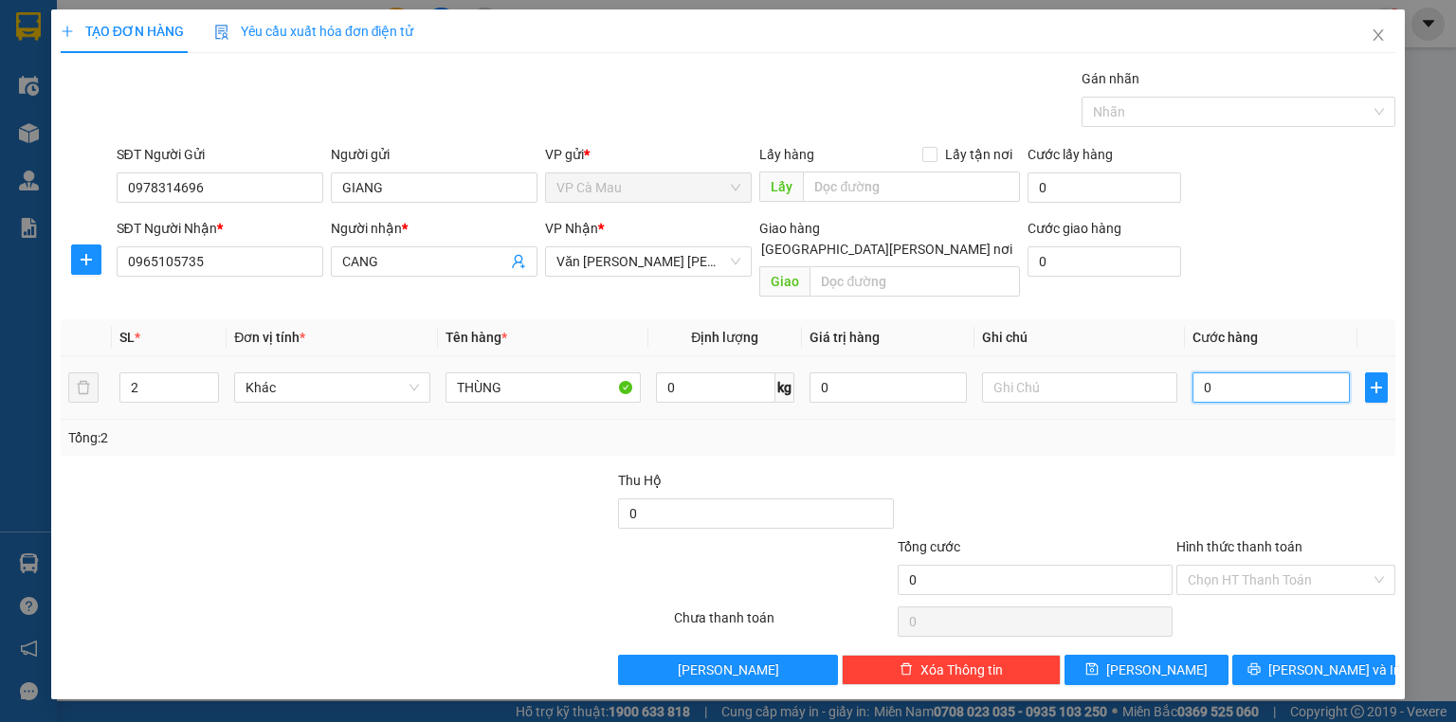
click at [1291, 374] on input "0" at bounding box center [1270, 388] width 157 height 30
click at [1323, 660] on span "[PERSON_NAME] và In" at bounding box center [1334, 670] width 133 height 21
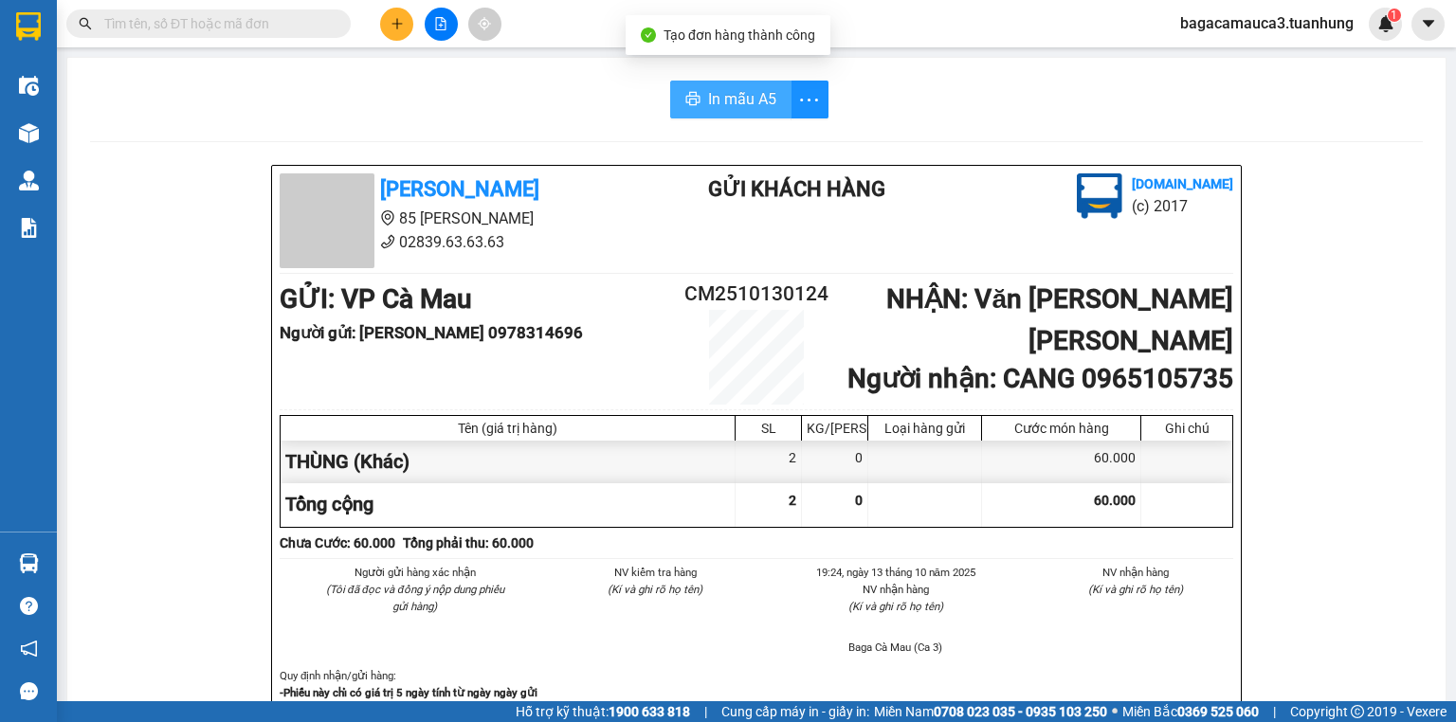
click at [738, 102] on span "In mẫu A5" at bounding box center [742, 99] width 68 height 24
click at [755, 106] on span "In mẫu A5" at bounding box center [742, 99] width 68 height 24
click at [284, 27] on input "text" at bounding box center [216, 23] width 224 height 21
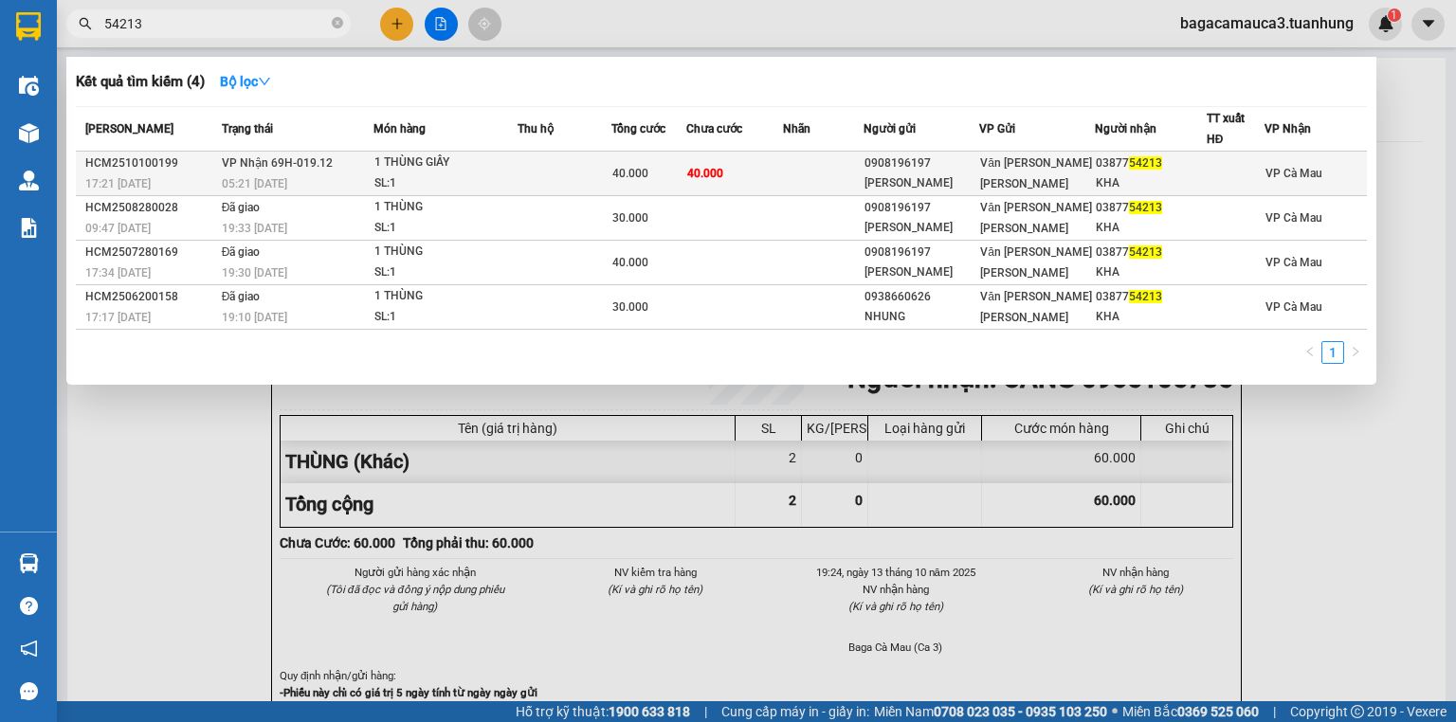
click at [796, 180] on td at bounding box center [823, 174] width 81 height 45
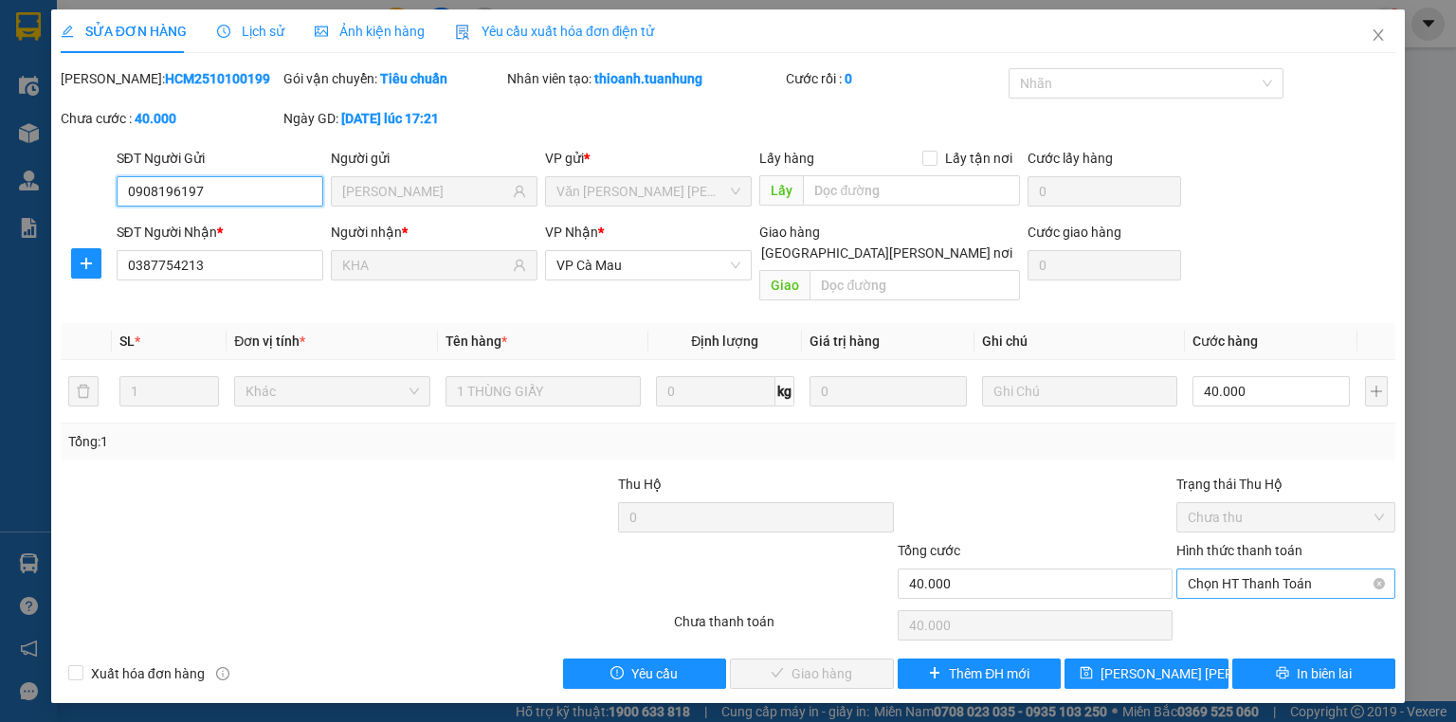
click at [1314, 570] on span "Chọn HT Thanh Toán" at bounding box center [1286, 584] width 196 height 28
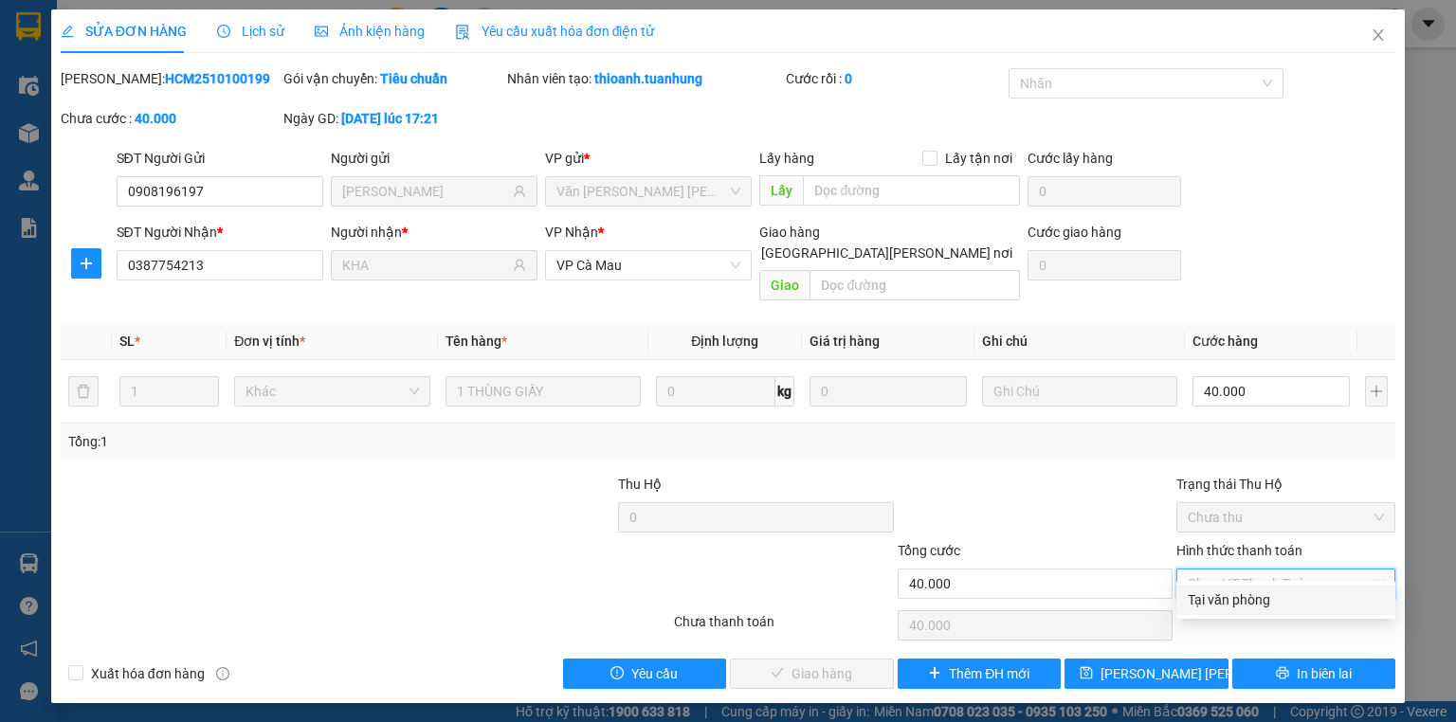
click at [1257, 604] on div "Tại văn phòng" at bounding box center [1286, 600] width 196 height 21
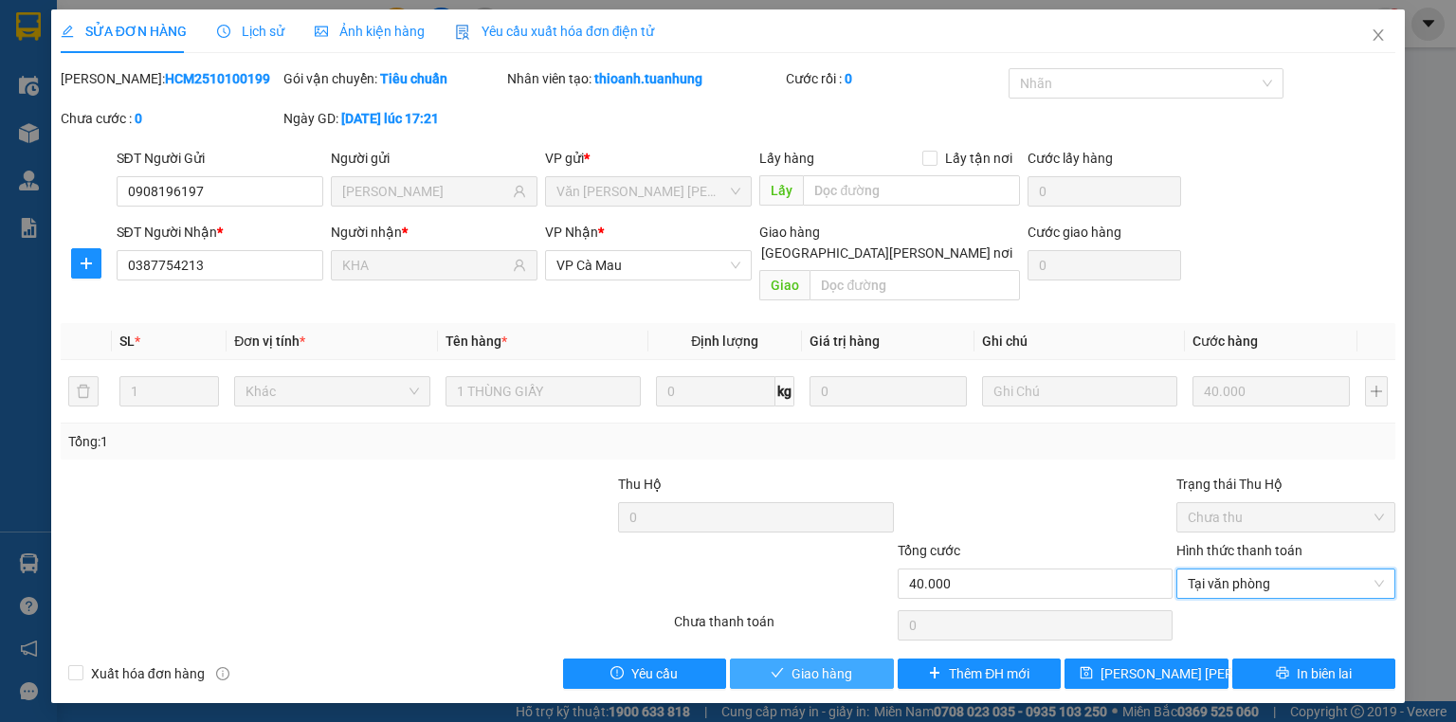
click at [815, 664] on span "Giao hàng" at bounding box center [821, 674] width 61 height 21
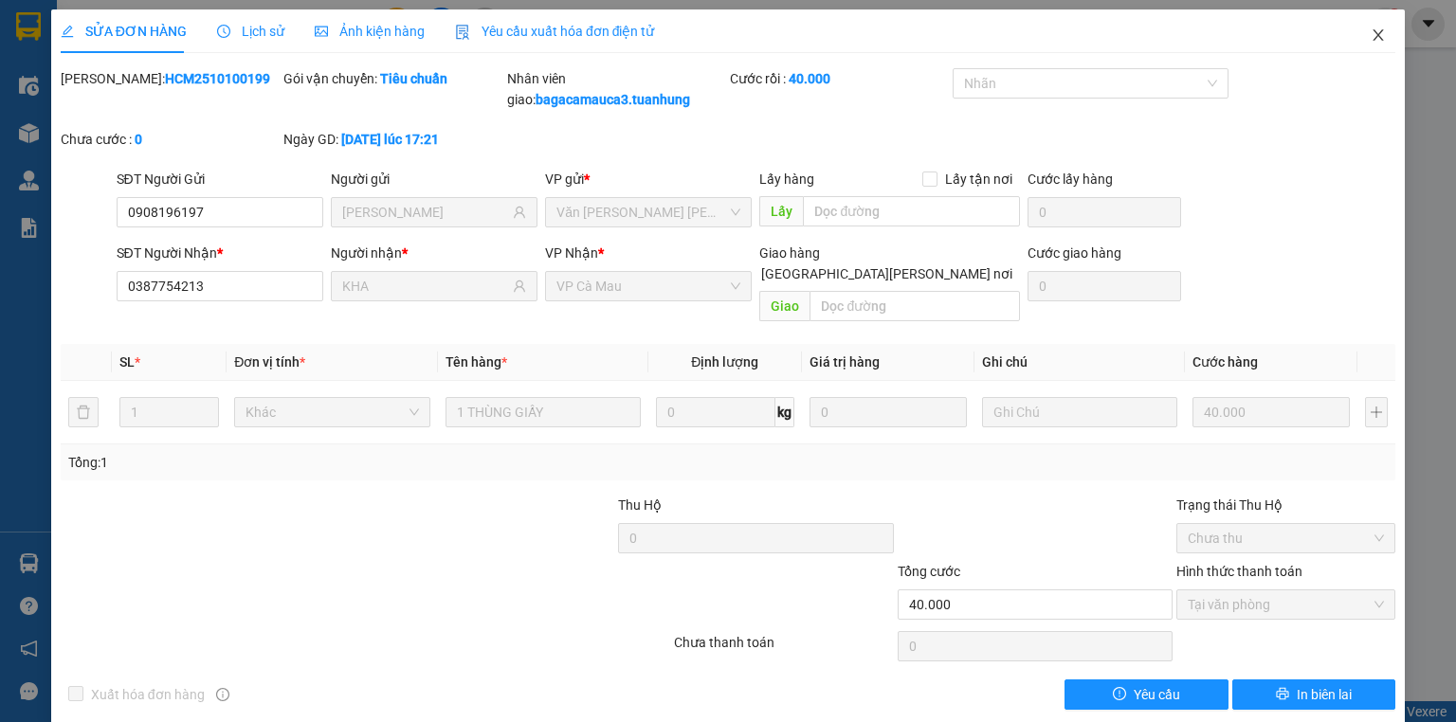
click at [1374, 40] on icon "close" at bounding box center [1378, 34] width 15 height 15
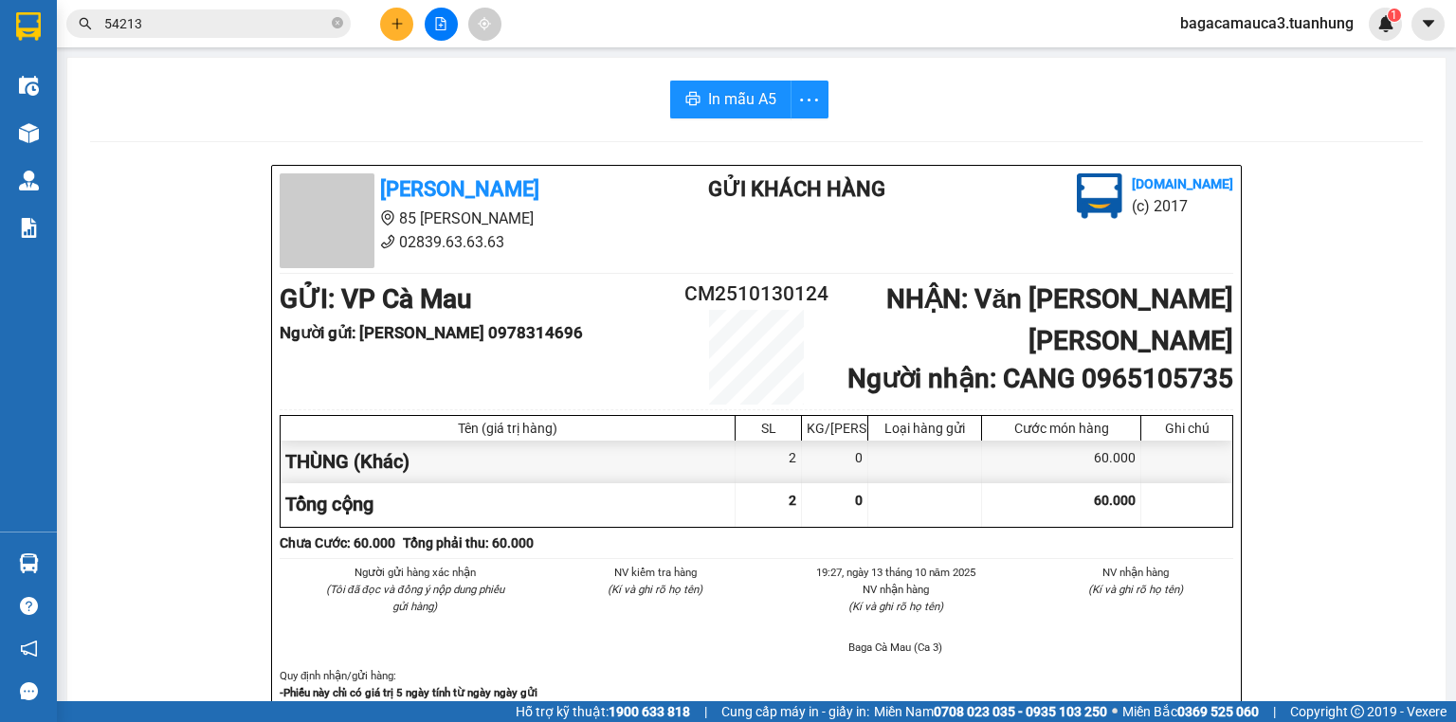
click at [391, 24] on icon "plus" at bounding box center [397, 23] width 13 height 13
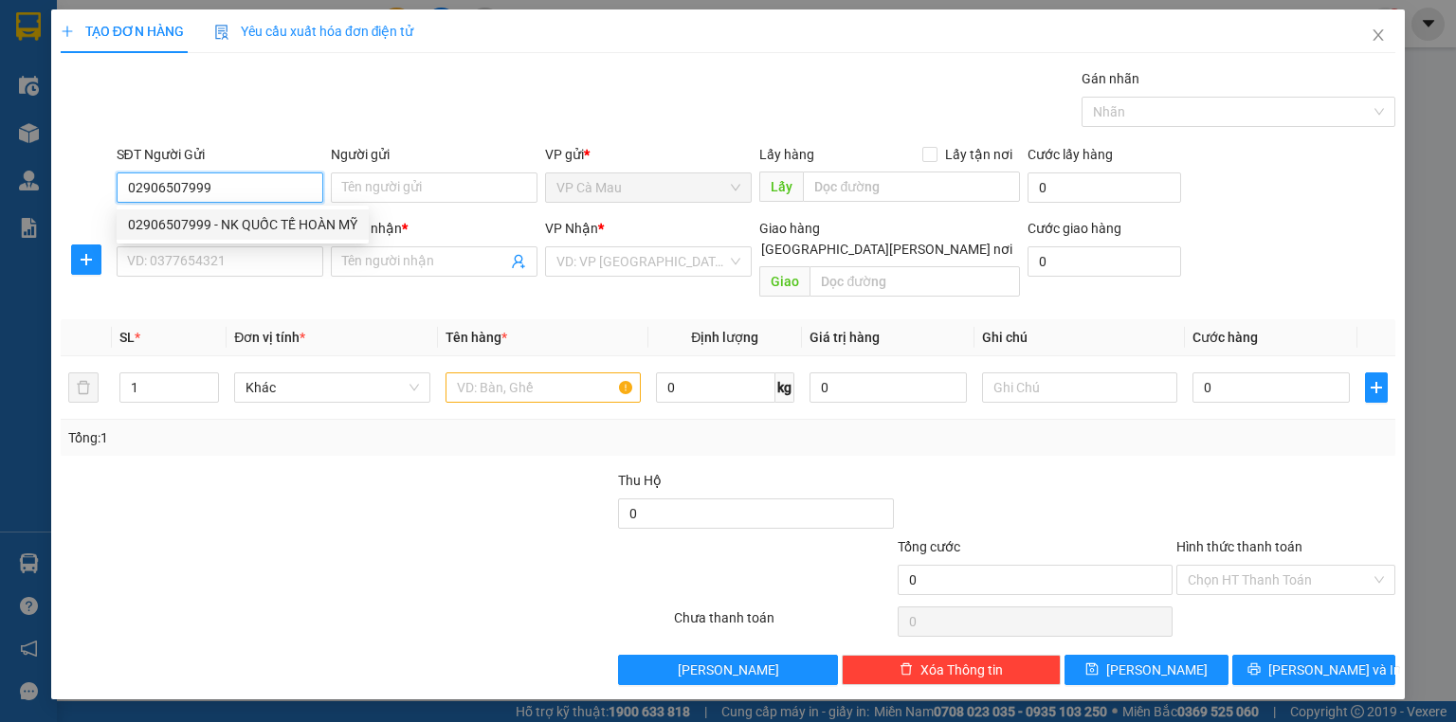
click at [295, 220] on div "02906507999 - NK QUỐC TẾ HOÀN MỸ" at bounding box center [242, 224] width 229 height 21
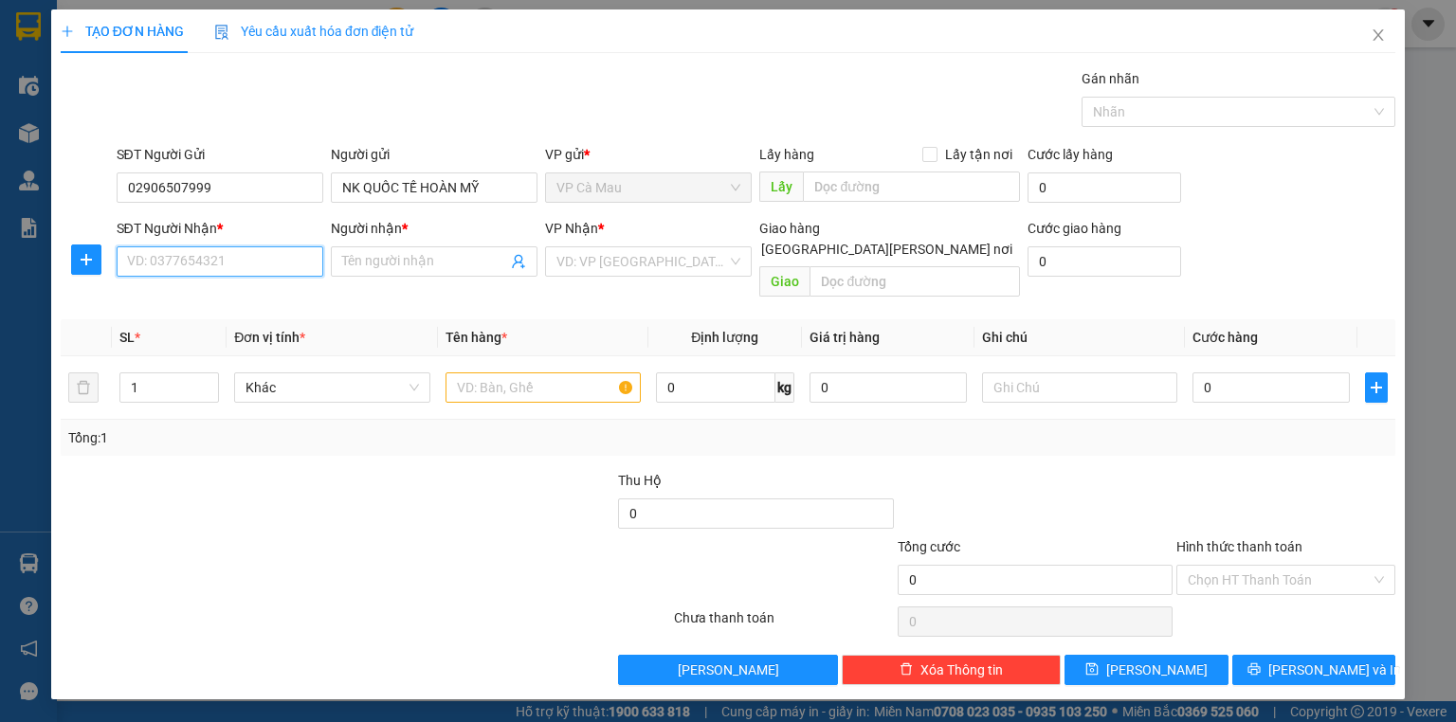
click at [227, 257] on input "SĐT Người Nhận *" at bounding box center [220, 261] width 207 height 30
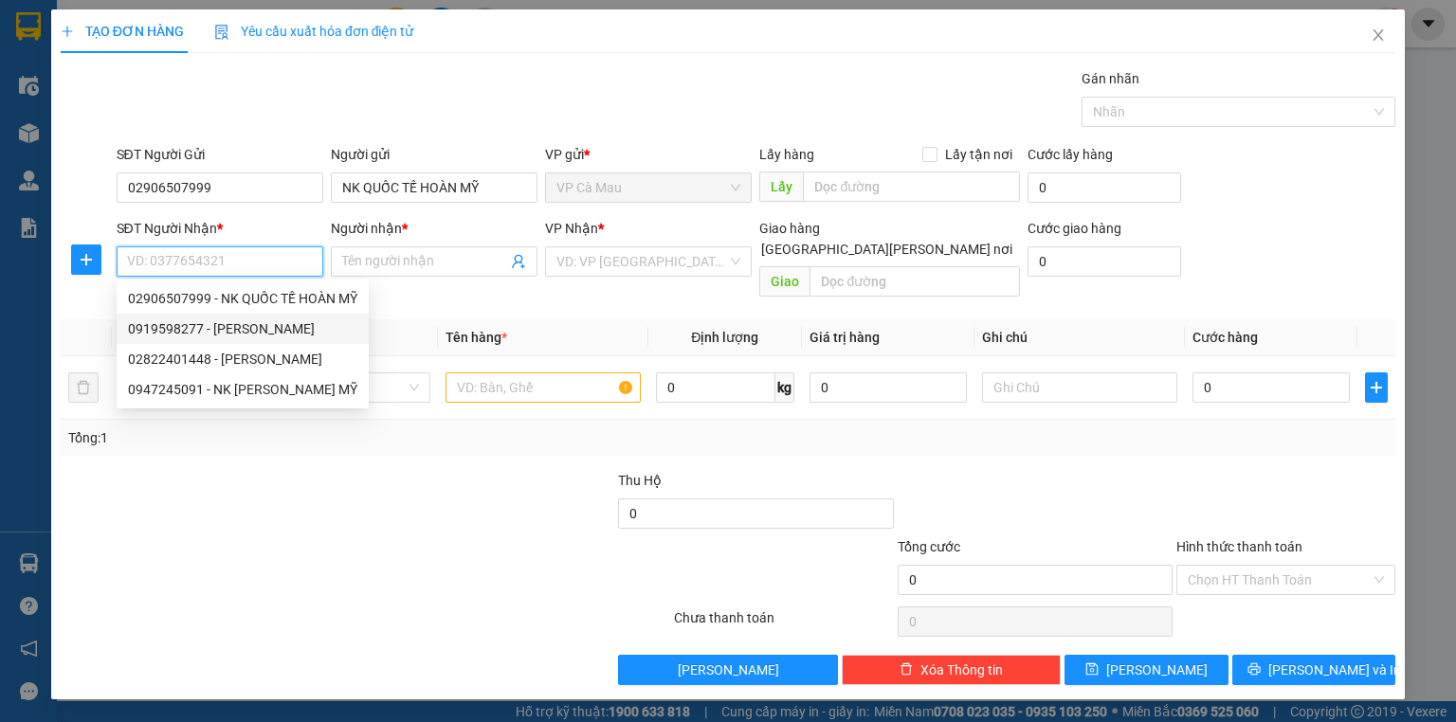
click at [264, 329] on div "0919598277 - [PERSON_NAME]" at bounding box center [242, 328] width 229 height 21
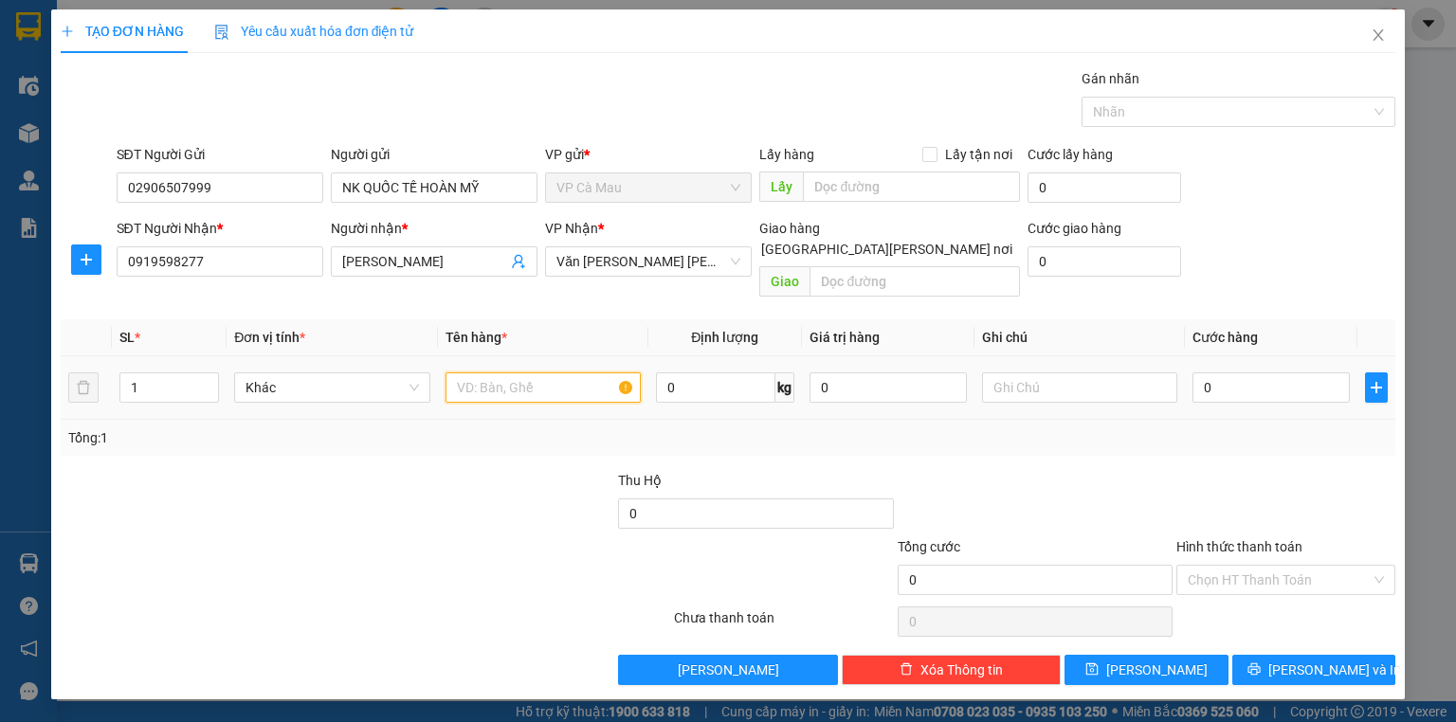
click at [501, 374] on input "text" at bounding box center [542, 388] width 195 height 30
click at [1277, 376] on input "0" at bounding box center [1270, 388] width 157 height 30
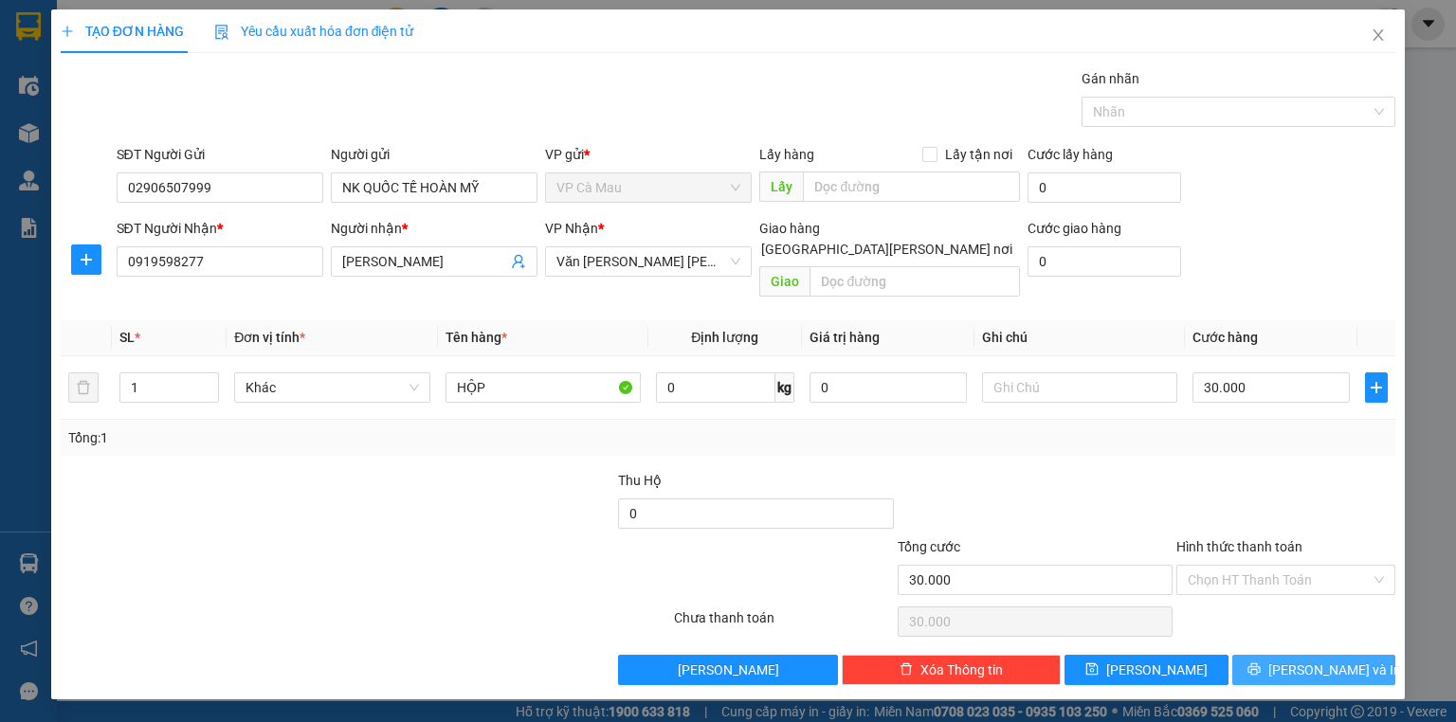
click at [1327, 660] on span "[PERSON_NAME] và In" at bounding box center [1334, 670] width 133 height 21
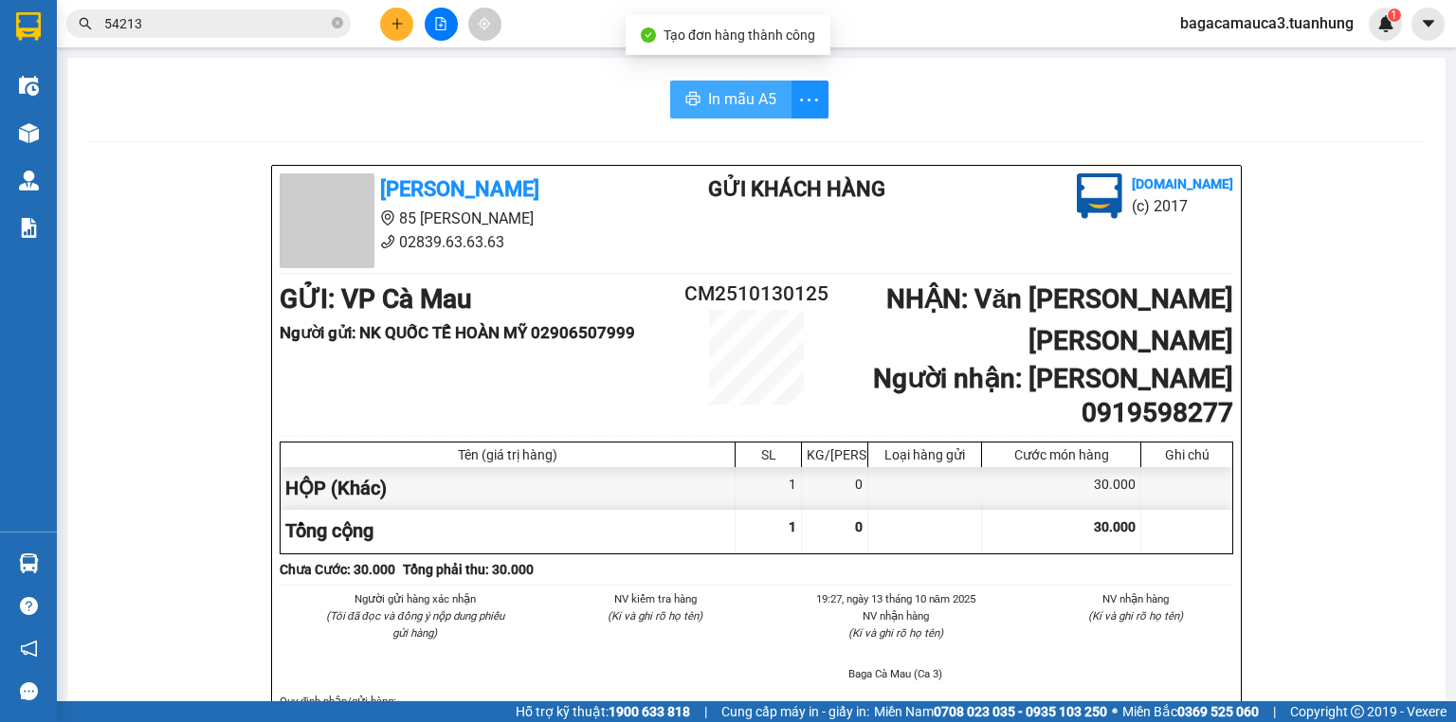
click at [714, 100] on span "In mẫu A5" at bounding box center [742, 99] width 68 height 24
click at [333, 27] on icon "close-circle" at bounding box center [337, 22] width 11 height 11
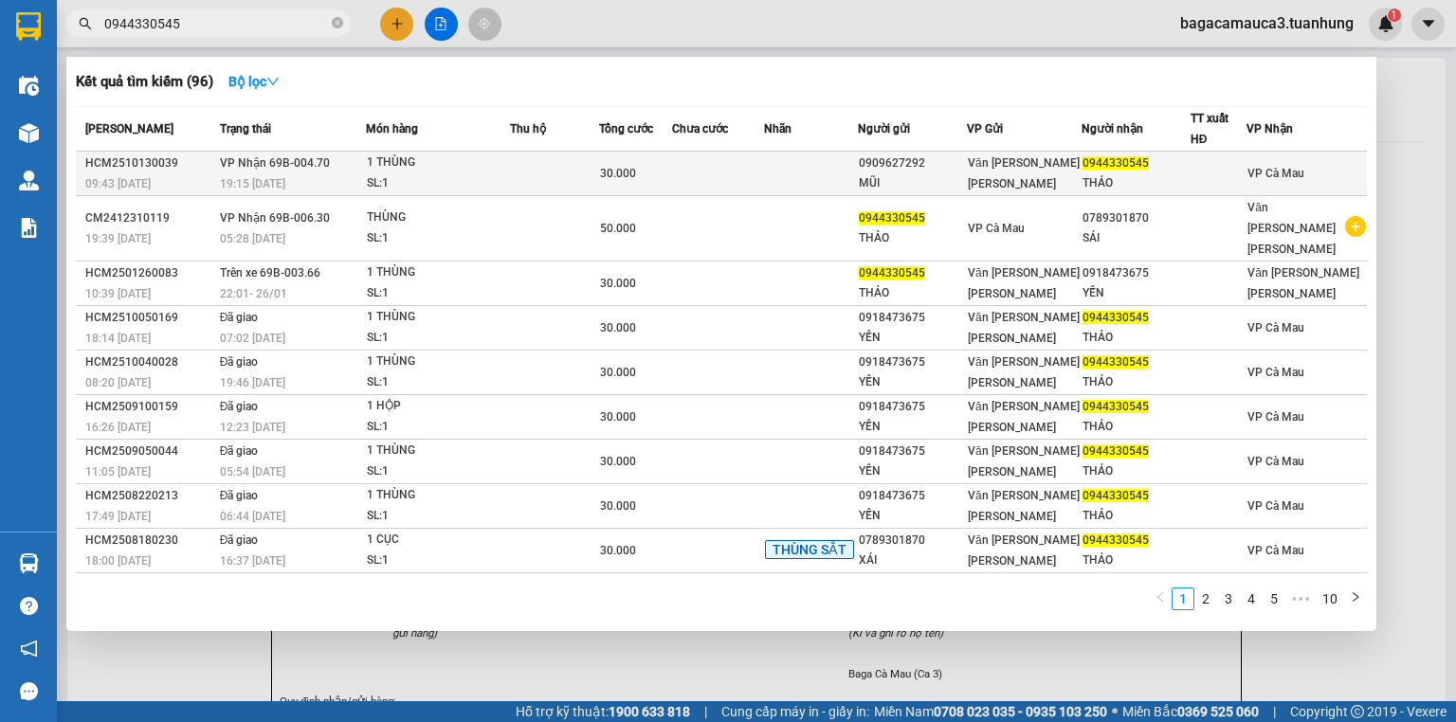
click at [446, 173] on div "SL: 1" at bounding box center [438, 183] width 142 height 21
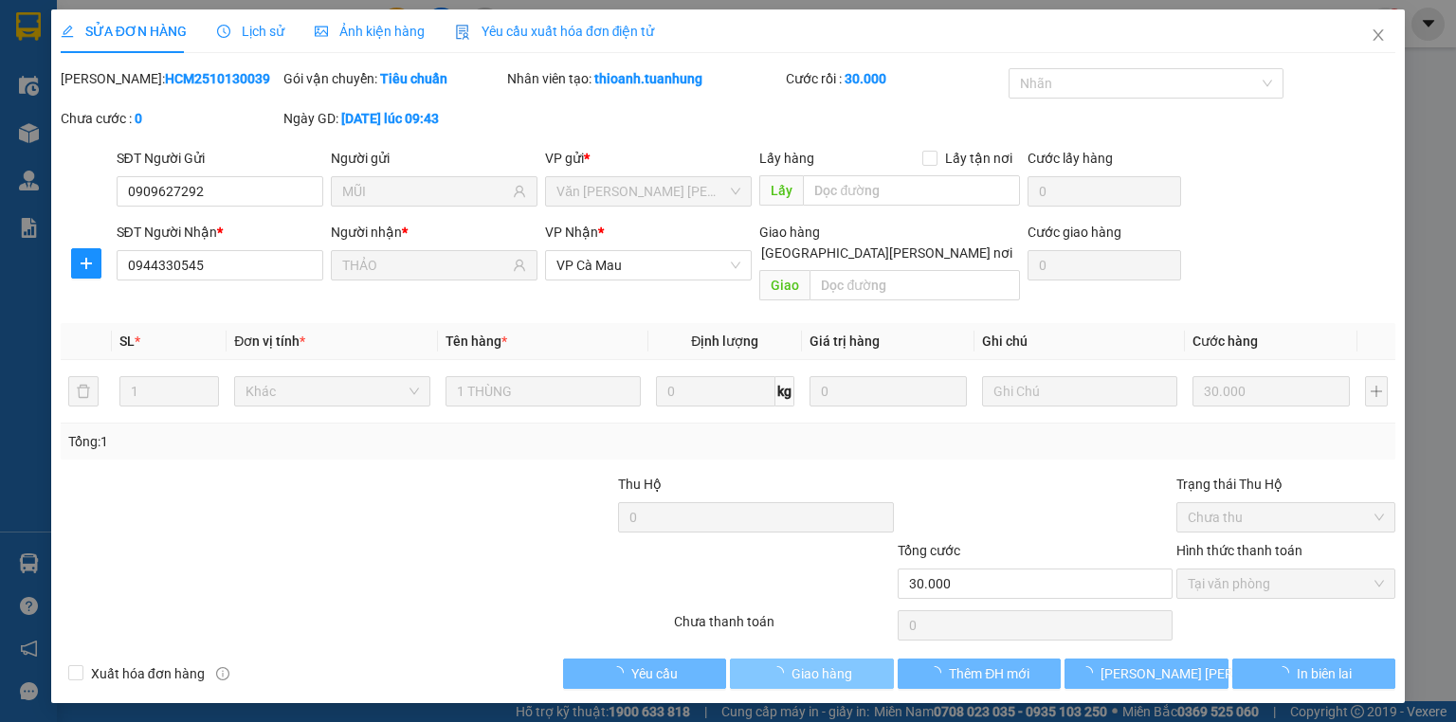
click at [842, 664] on span "Giao hàng" at bounding box center [821, 674] width 61 height 21
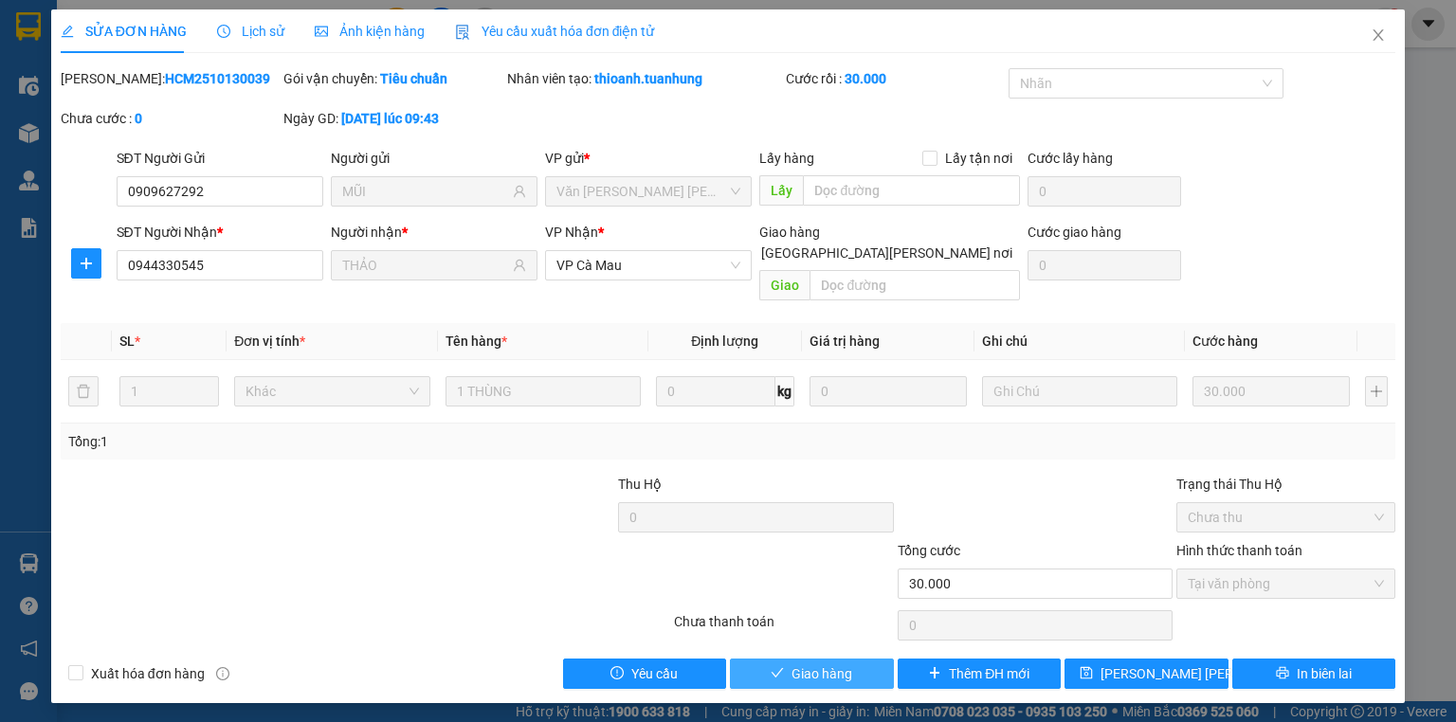
click at [842, 664] on span "Giao hàng" at bounding box center [821, 674] width 61 height 21
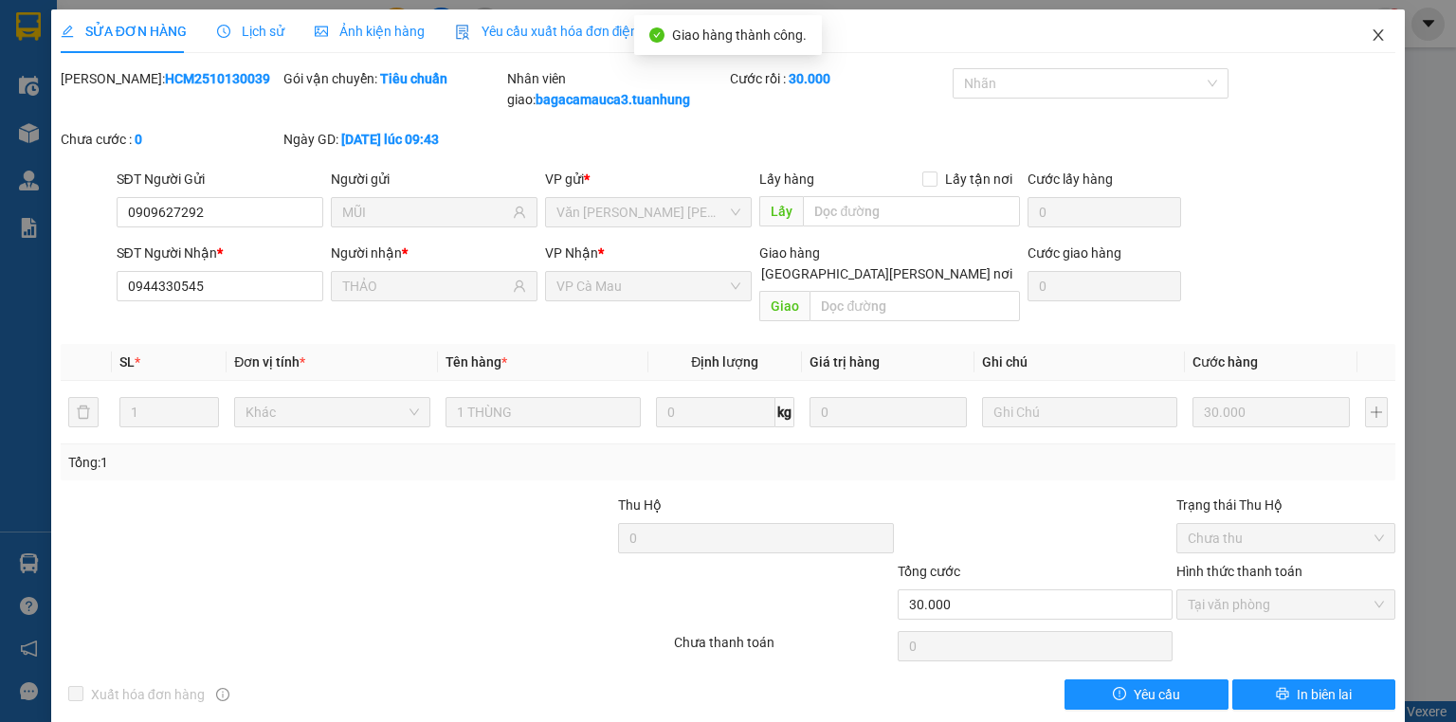
click at [1359, 23] on span "Close" at bounding box center [1378, 35] width 53 height 53
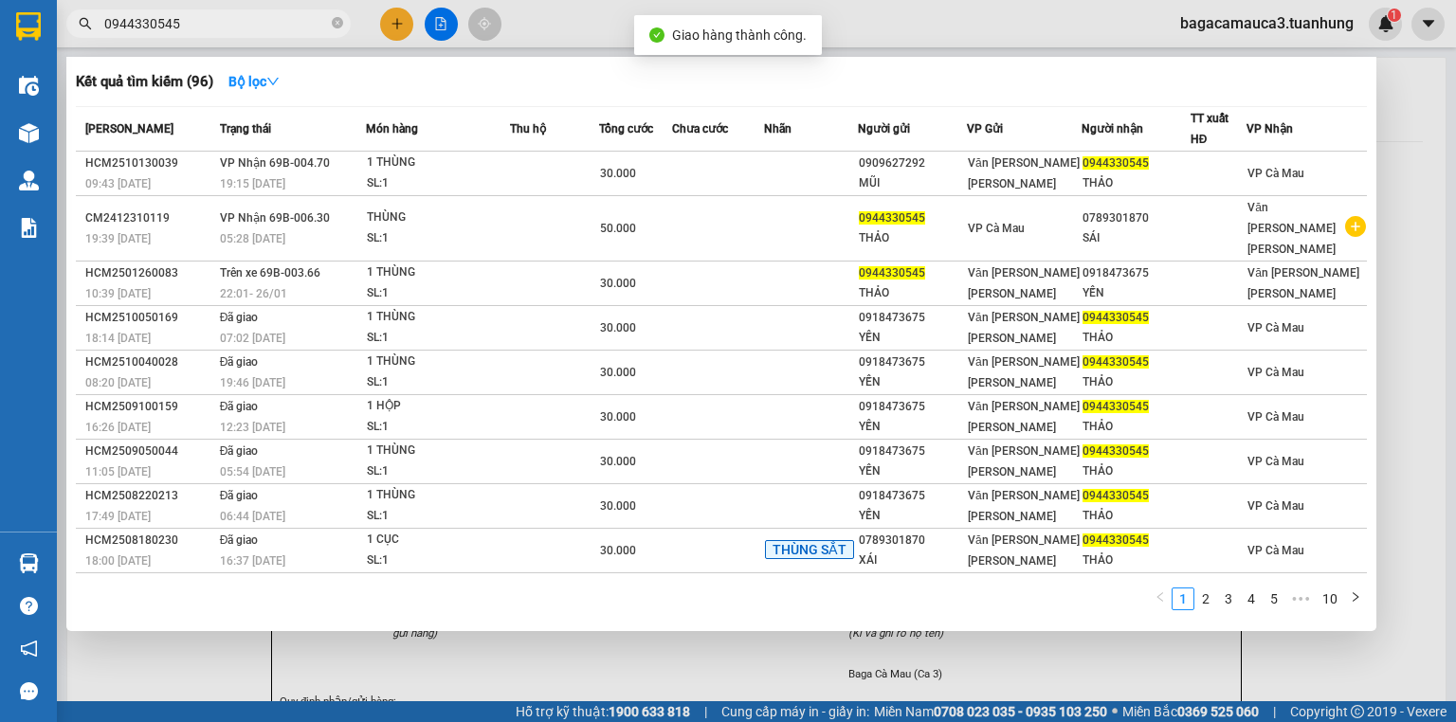
click at [244, 27] on input "0944330545" at bounding box center [216, 23] width 224 height 21
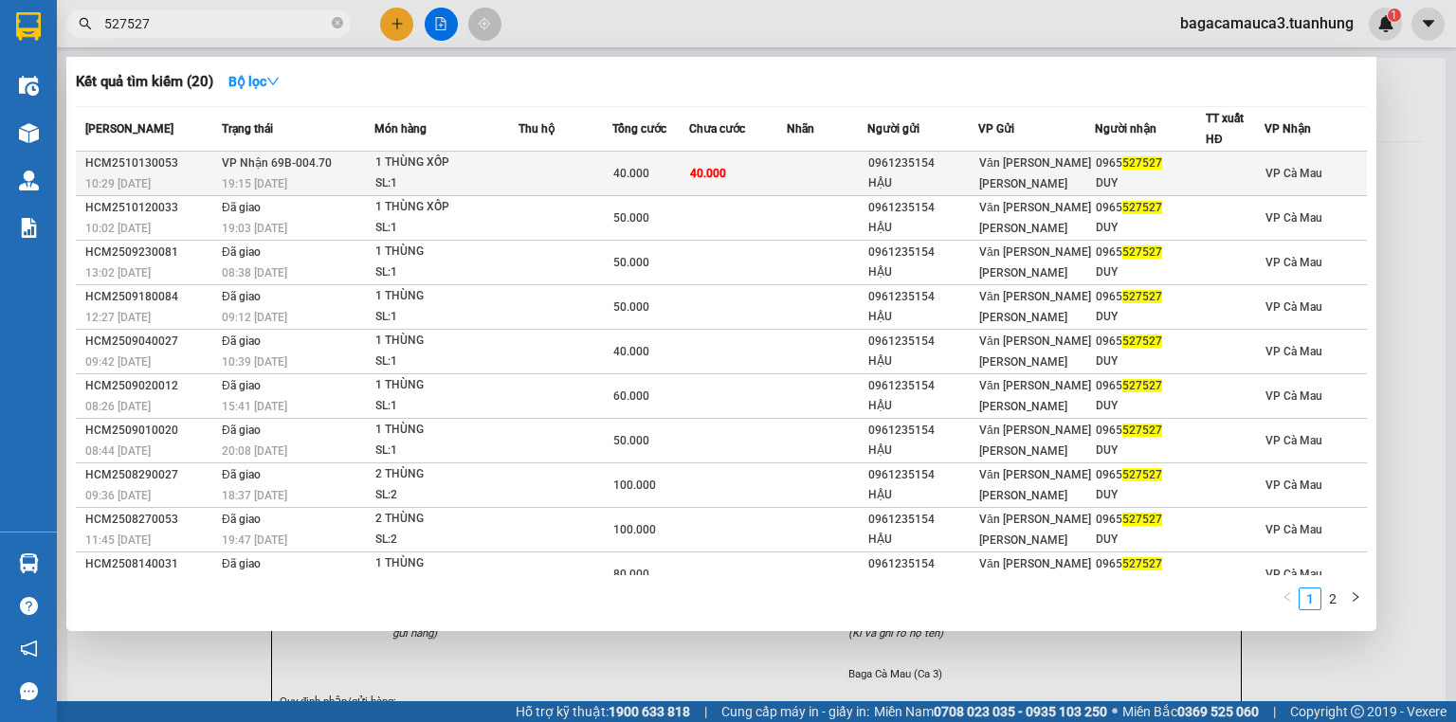
click at [488, 175] on div "SL: 1" at bounding box center [446, 183] width 142 height 21
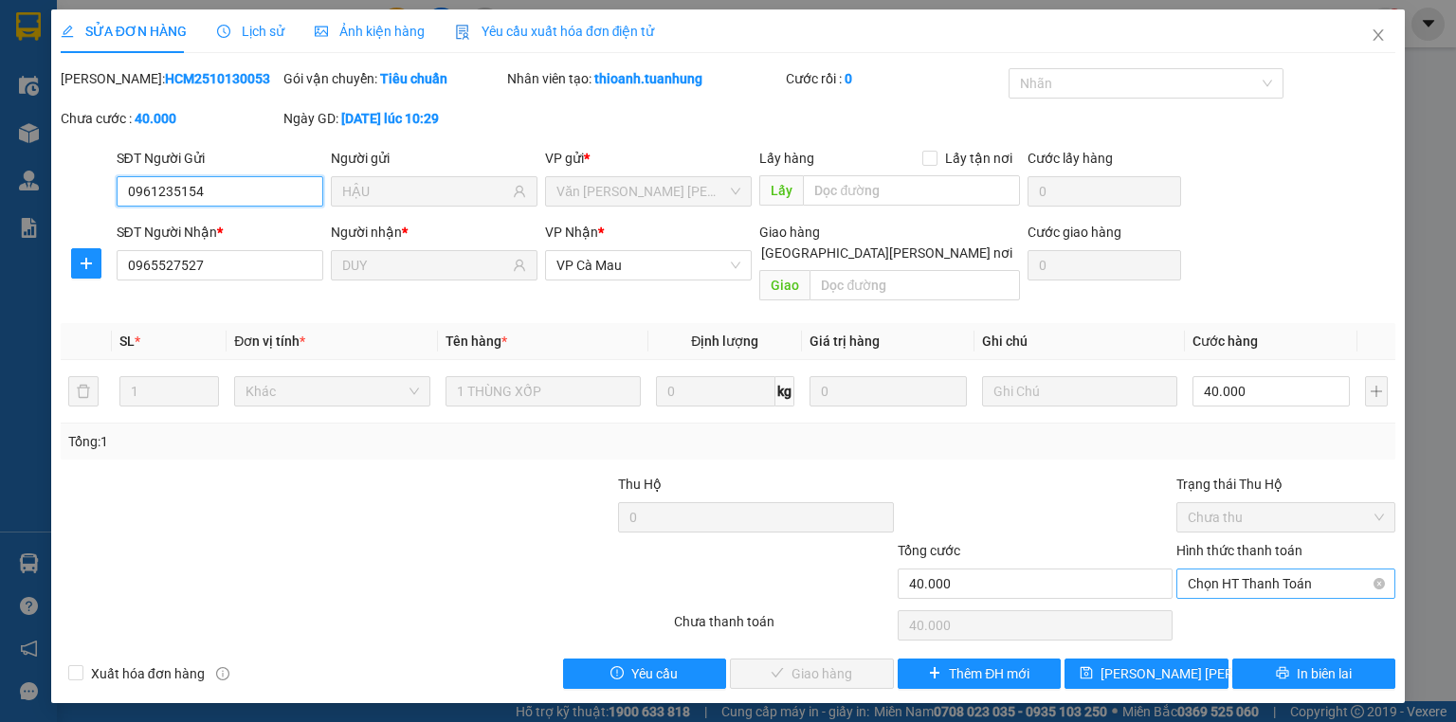
click at [1304, 570] on span "Chọn HT Thanh Toán" at bounding box center [1286, 584] width 196 height 28
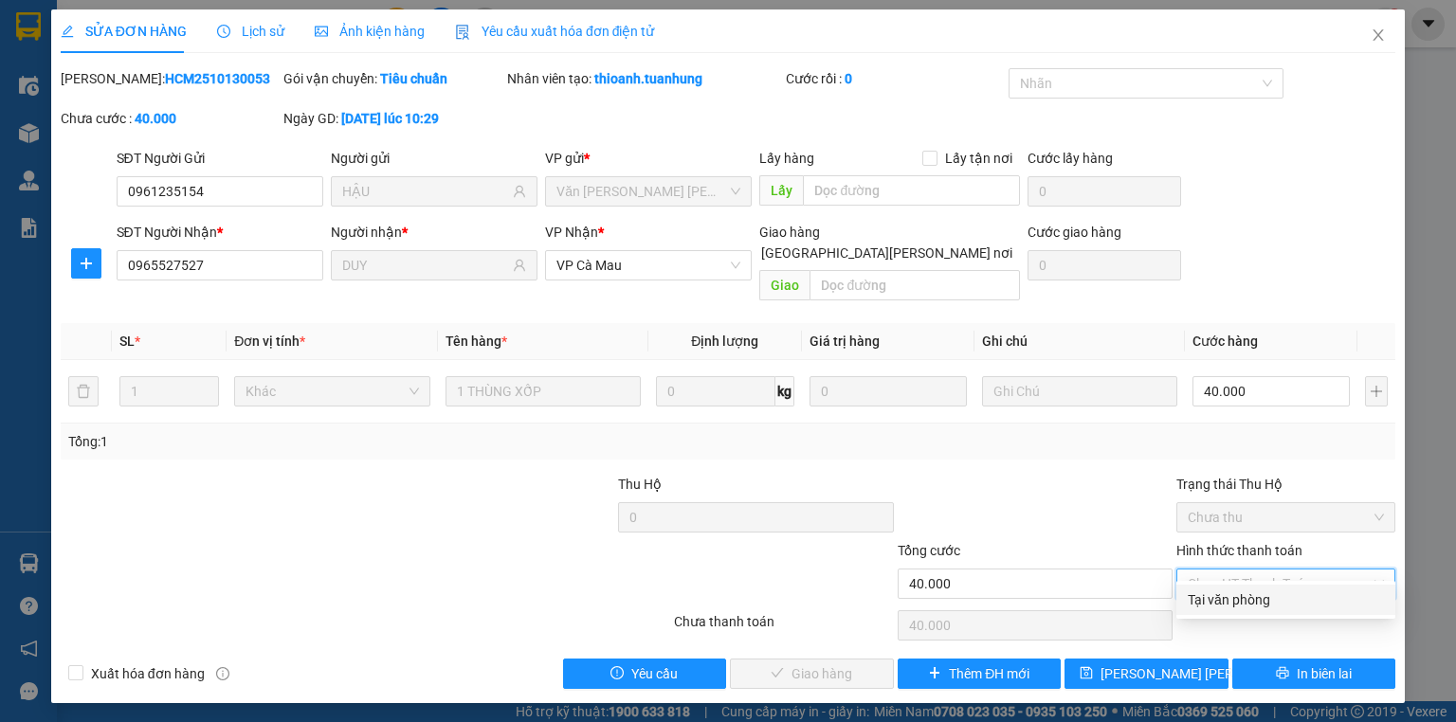
click at [1263, 604] on div "Tại văn phòng" at bounding box center [1286, 600] width 196 height 21
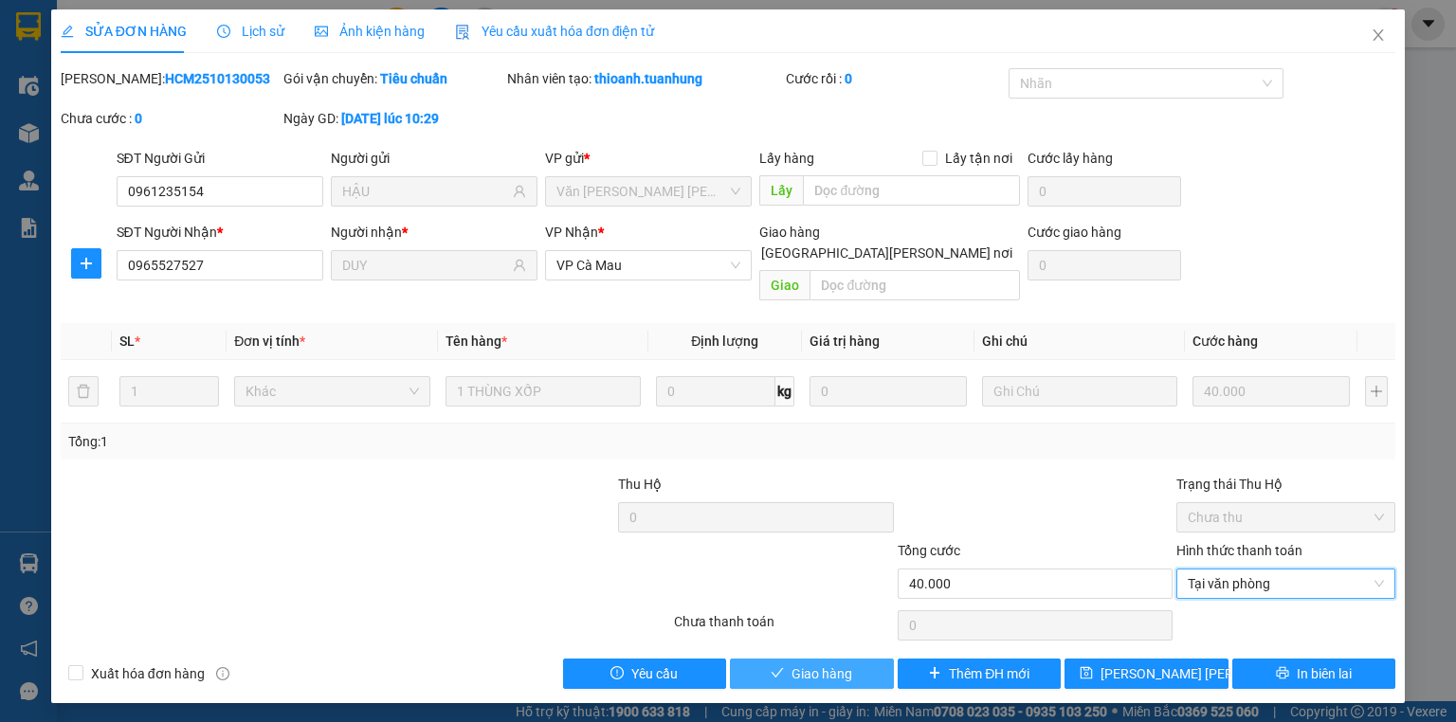
click at [804, 659] on button "Giao hàng" at bounding box center [812, 674] width 164 height 30
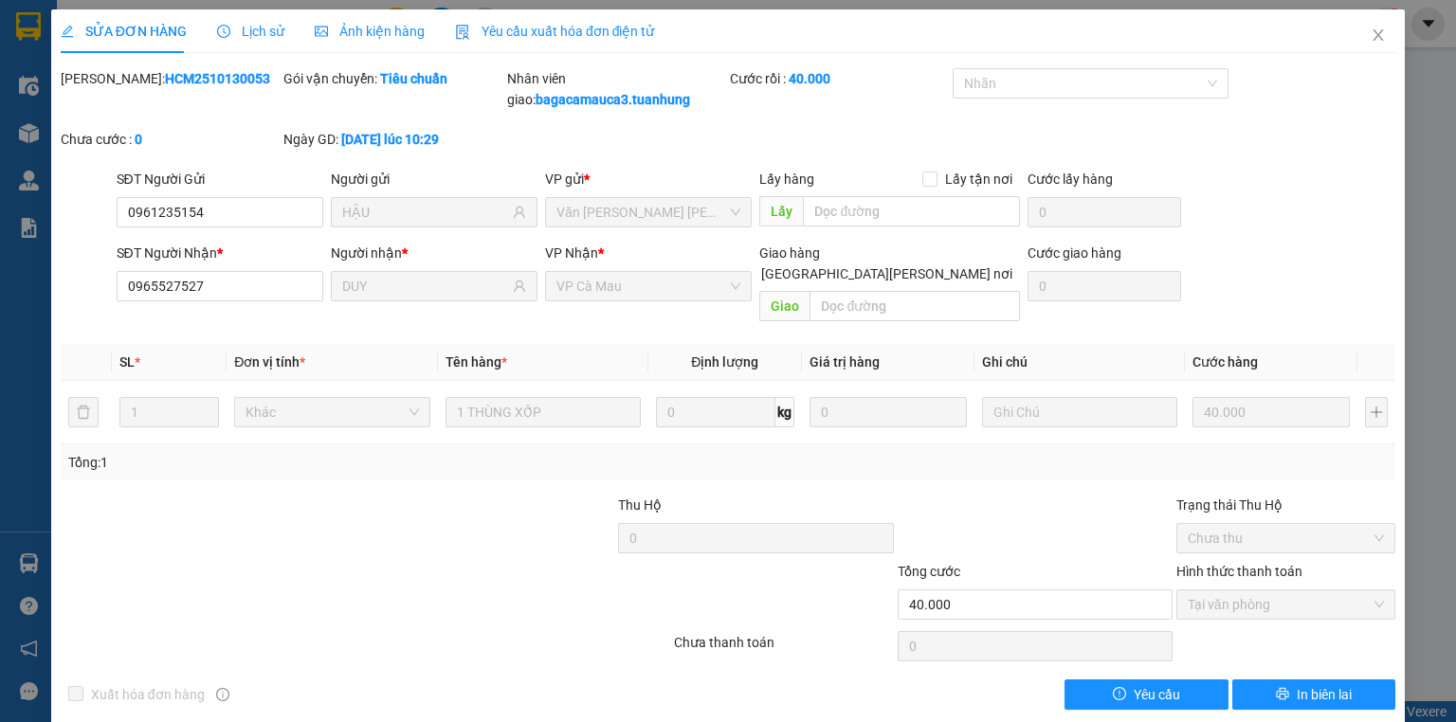
scroll to position [2, 0]
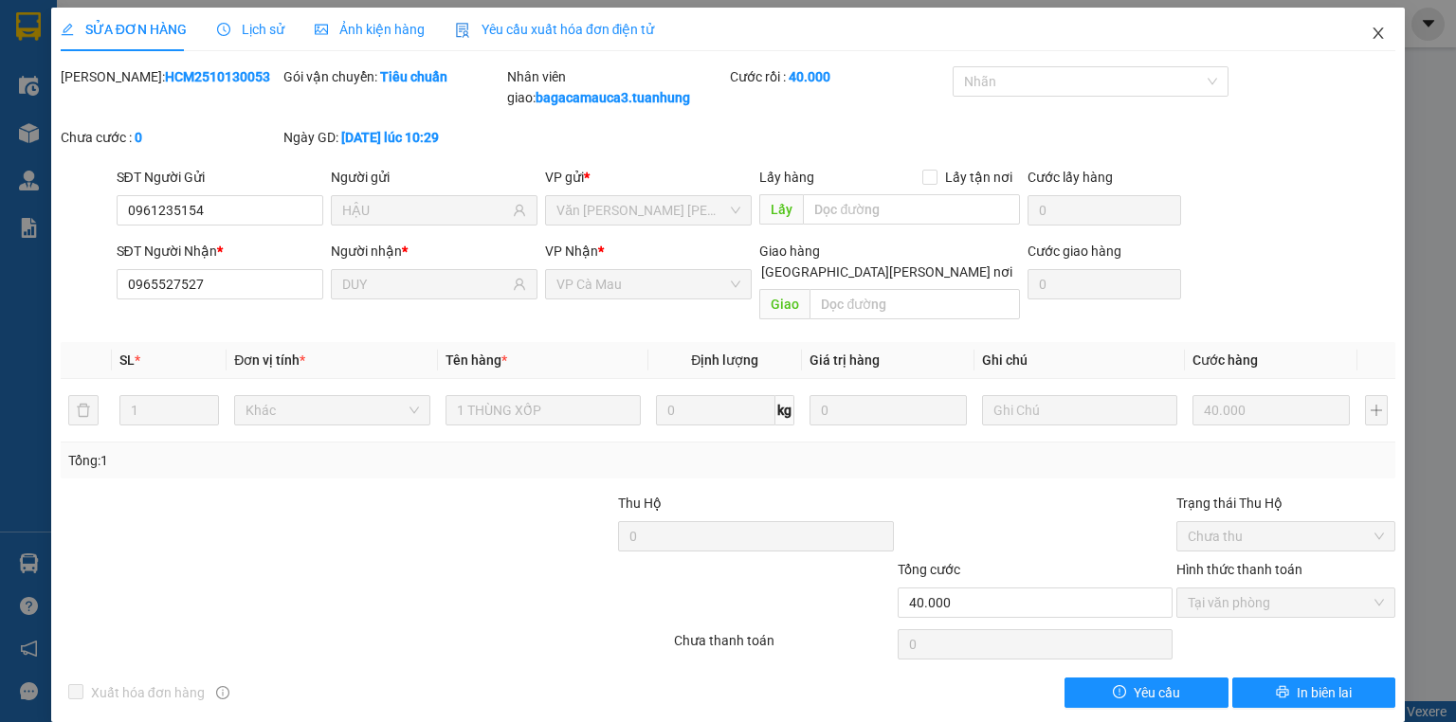
click at [1372, 31] on icon "close" at bounding box center [1378, 33] width 15 height 15
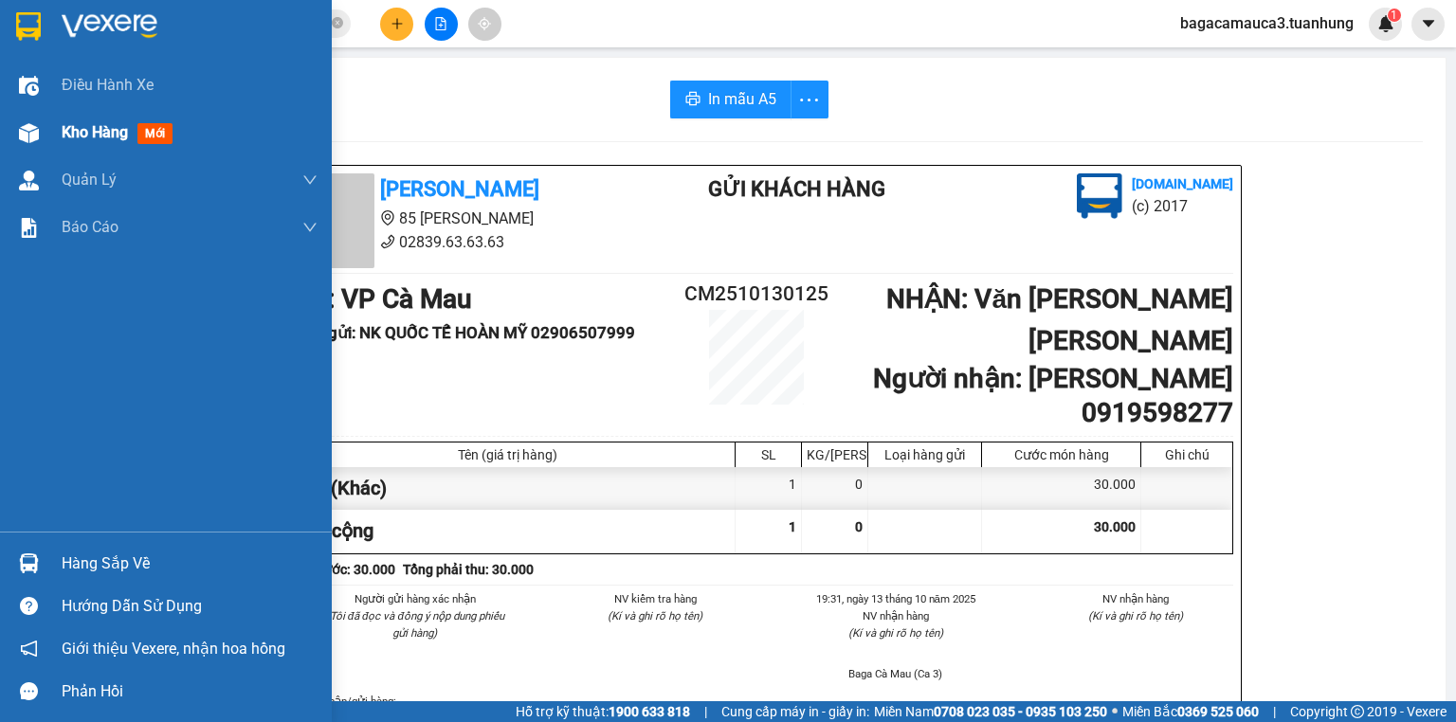
click at [102, 128] on span "Kho hàng" at bounding box center [95, 132] width 66 height 18
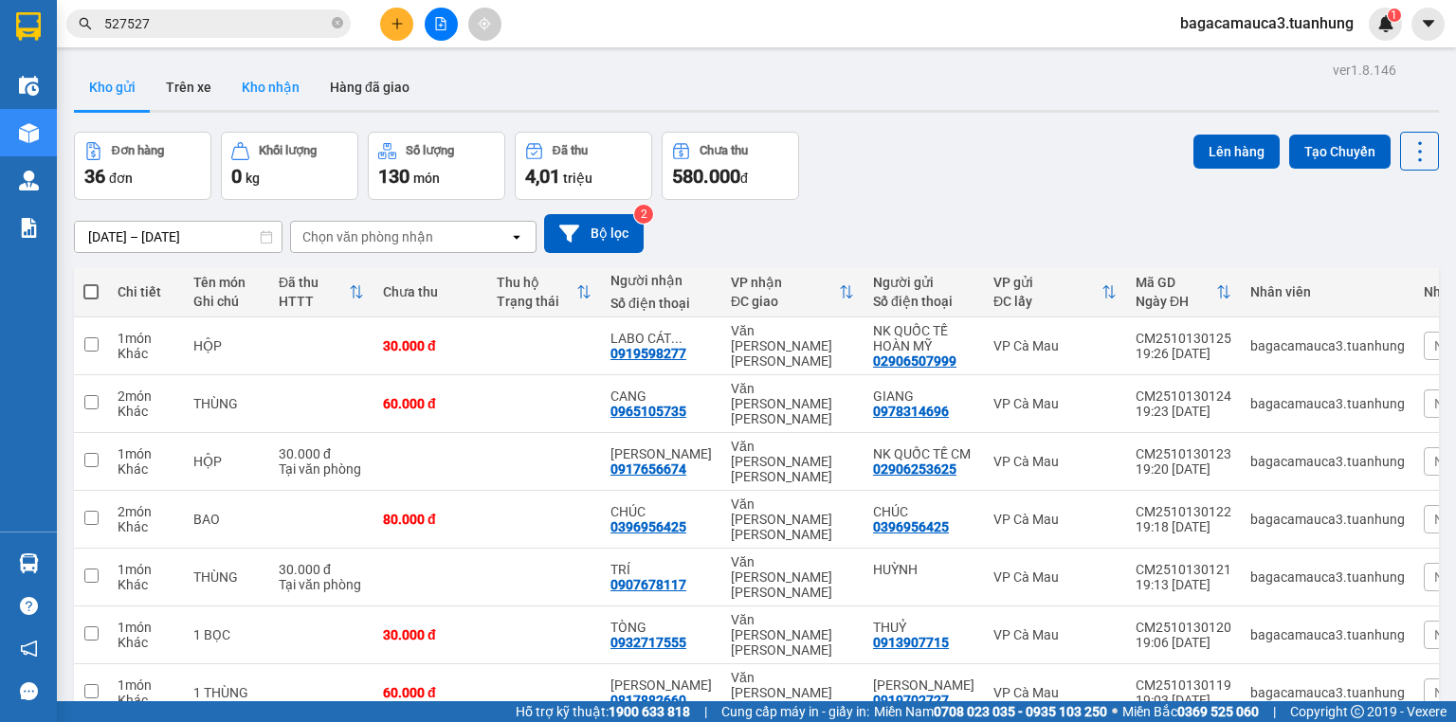
click at [287, 96] on button "Kho nhận" at bounding box center [271, 86] width 88 height 45
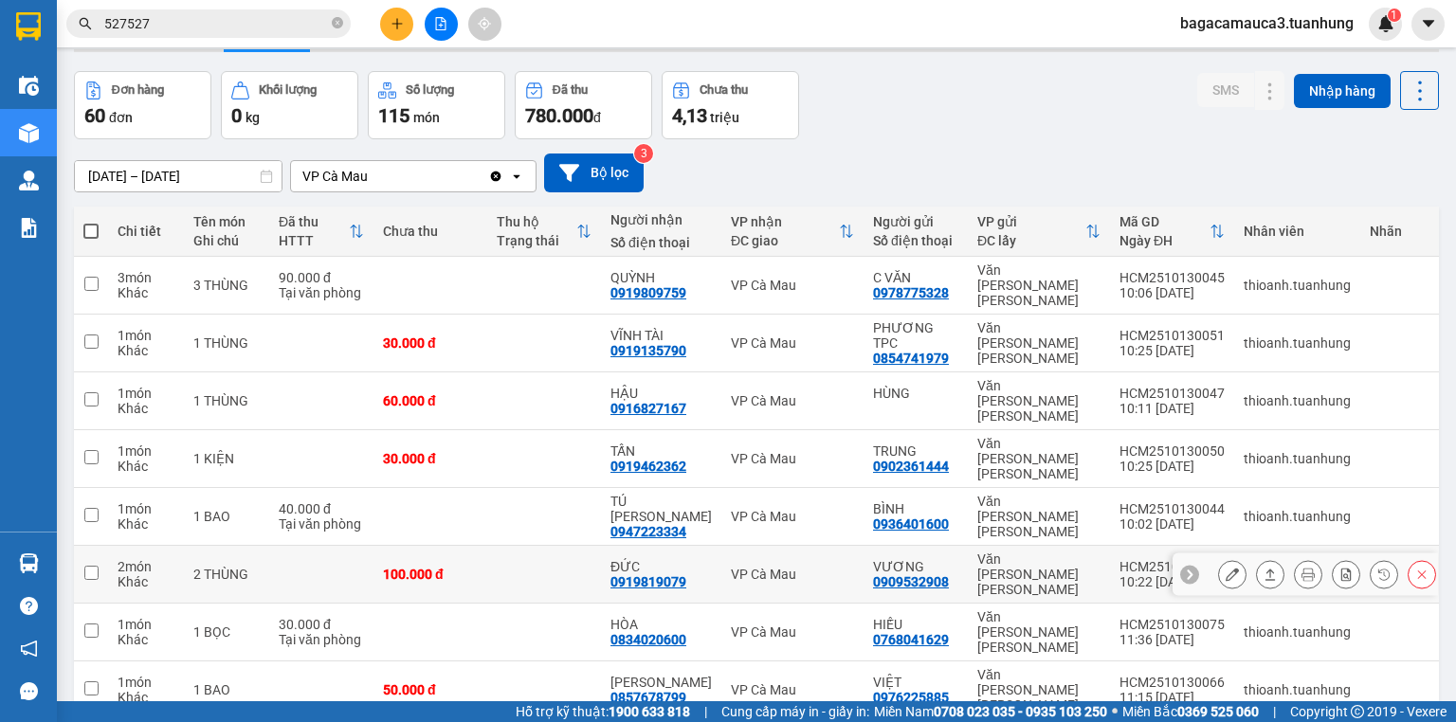
scroll to position [124, 0]
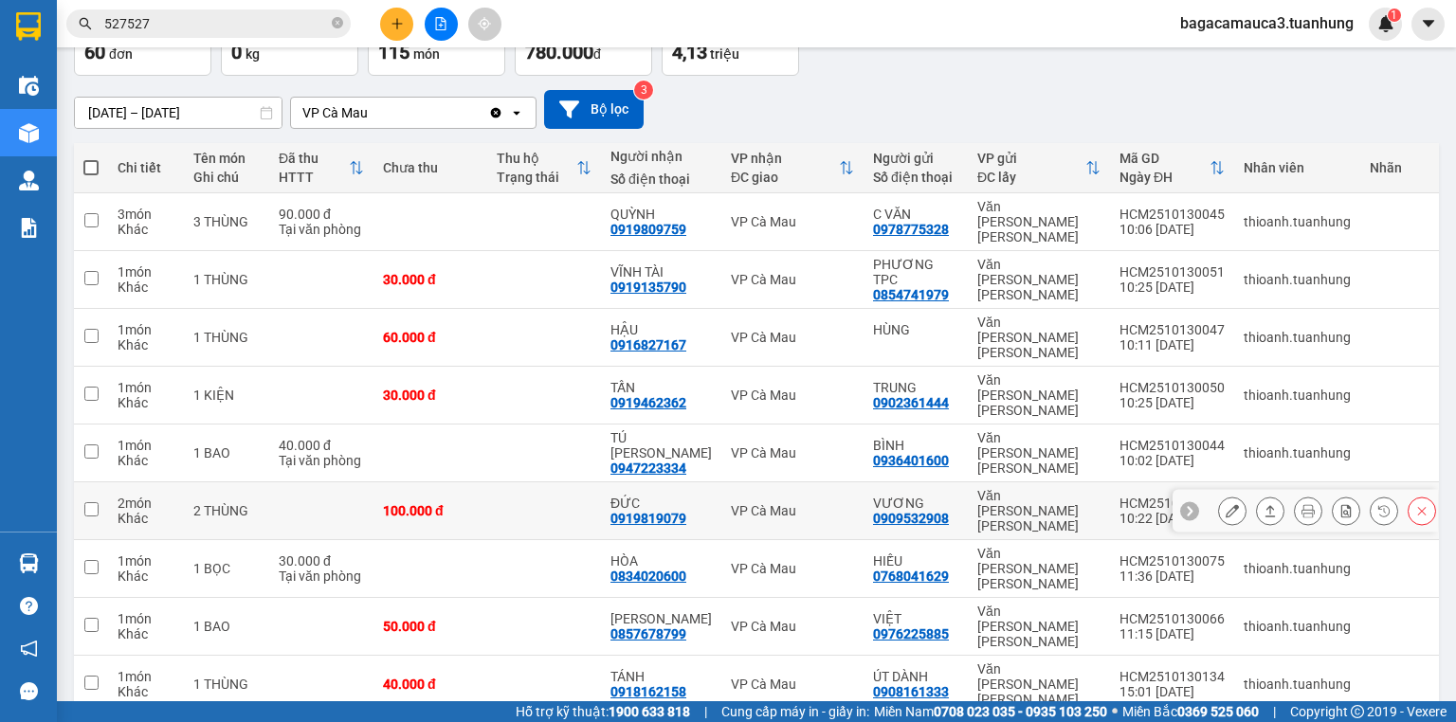
click at [1226, 504] on icon at bounding box center [1232, 510] width 13 height 13
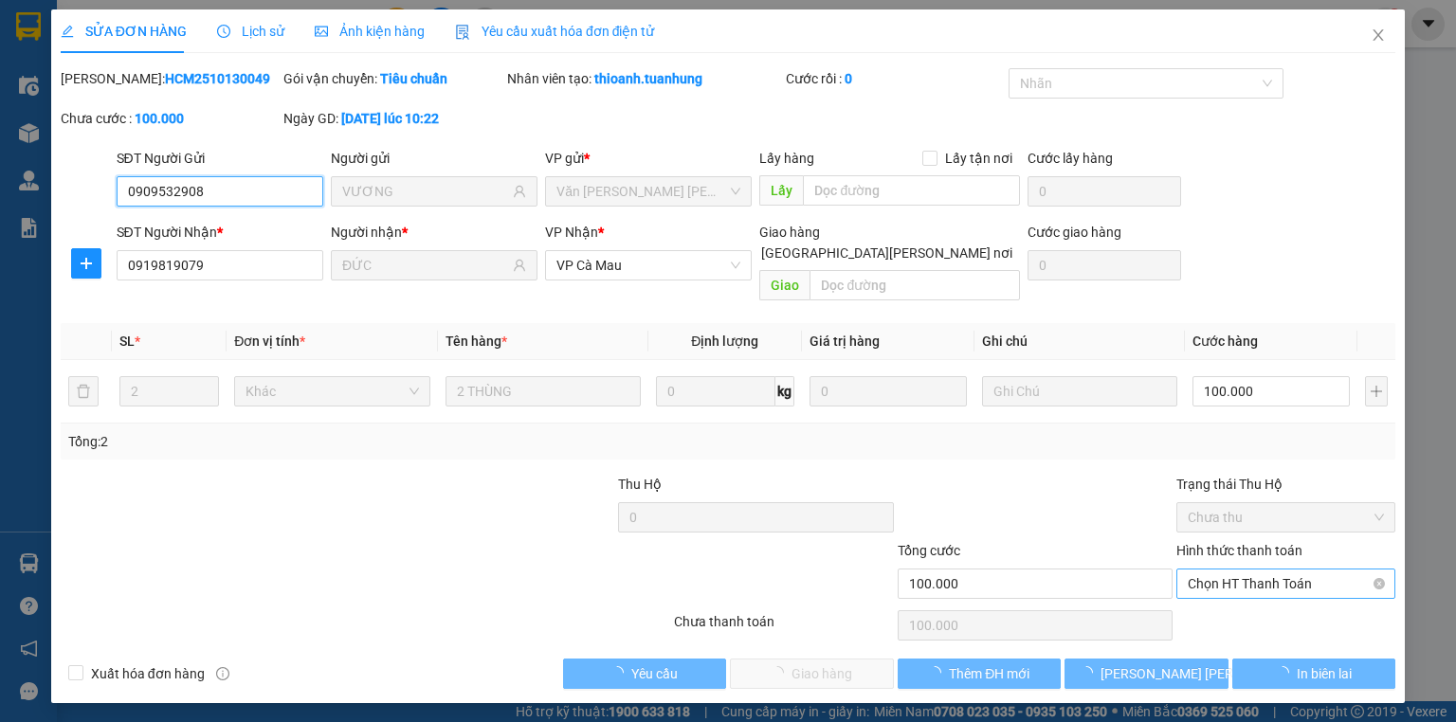
click at [1233, 570] on span "Chọn HT Thanh Toán" at bounding box center [1286, 584] width 196 height 28
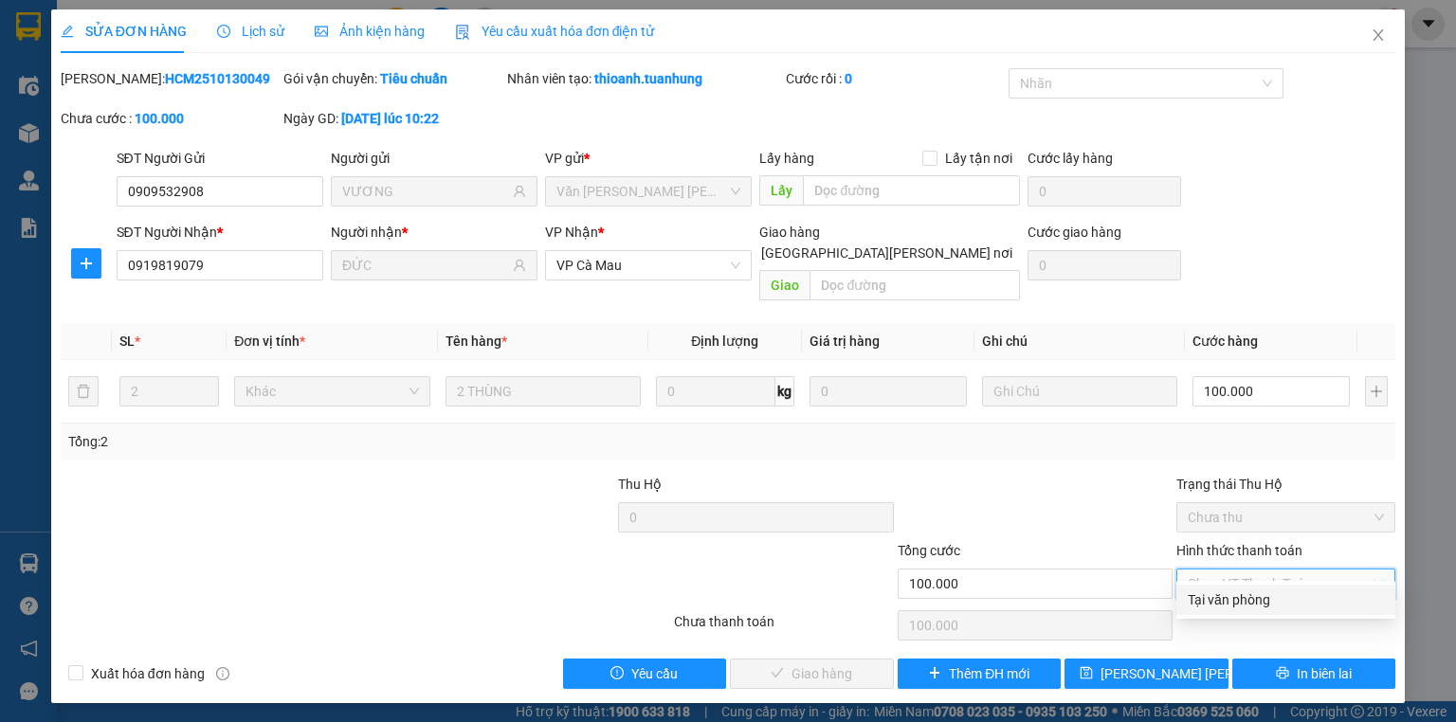
click at [1246, 597] on div "Tại văn phòng" at bounding box center [1286, 600] width 196 height 21
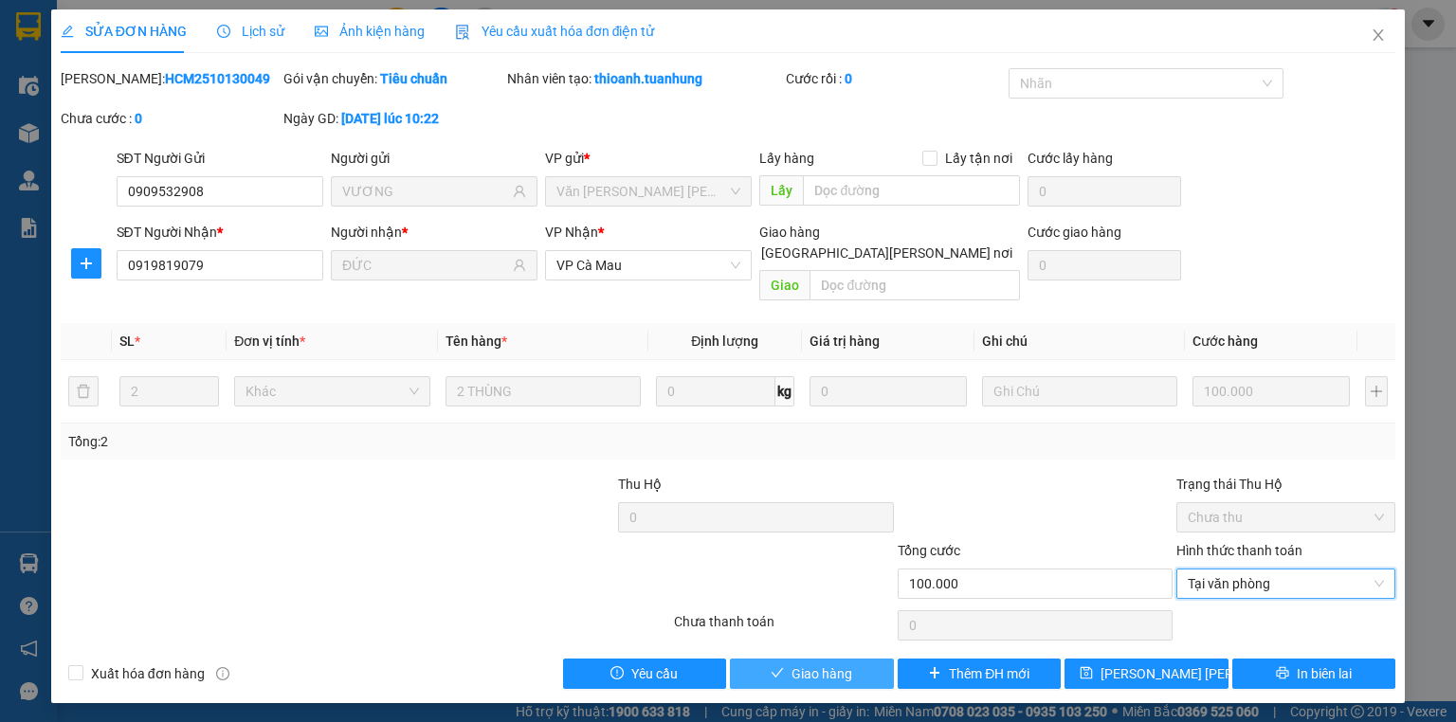
click at [790, 667] on button "Giao hàng" at bounding box center [812, 674] width 164 height 30
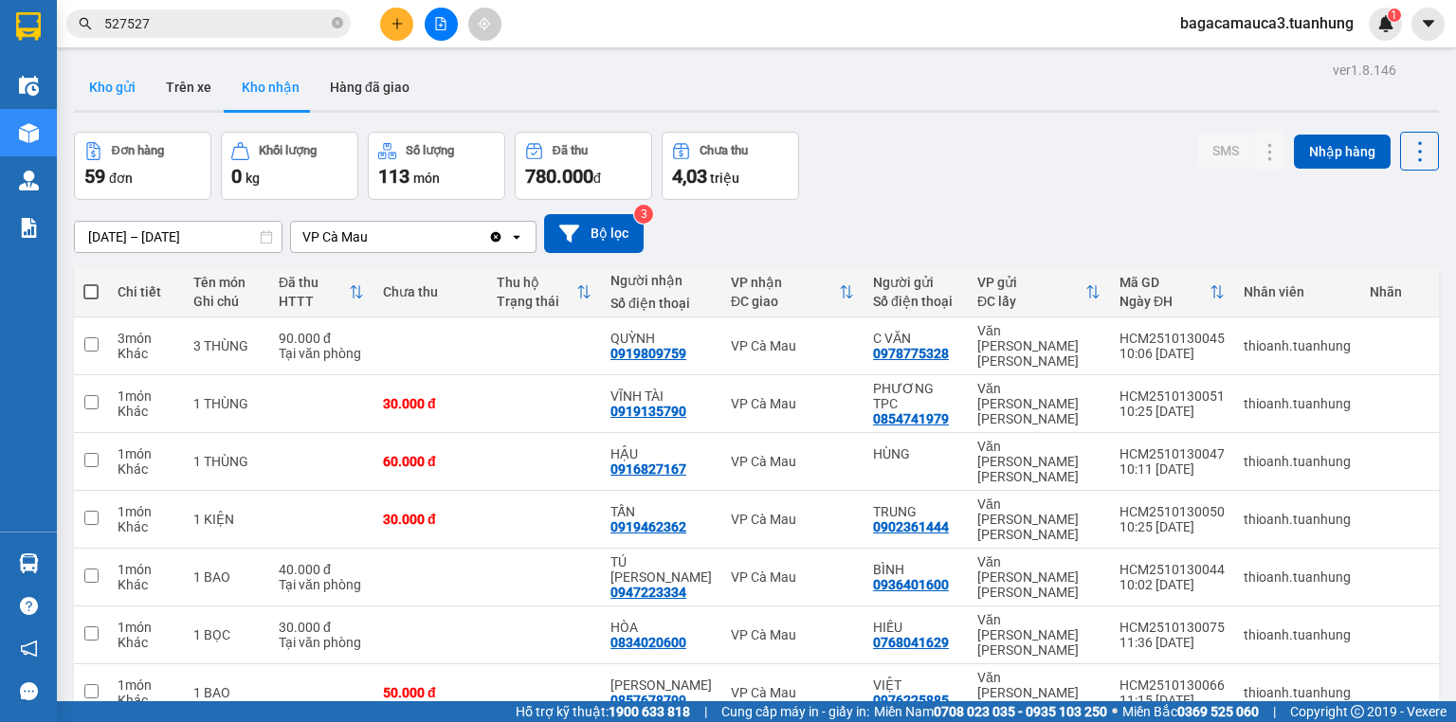
click at [114, 86] on button "Kho gửi" at bounding box center [112, 86] width 77 height 45
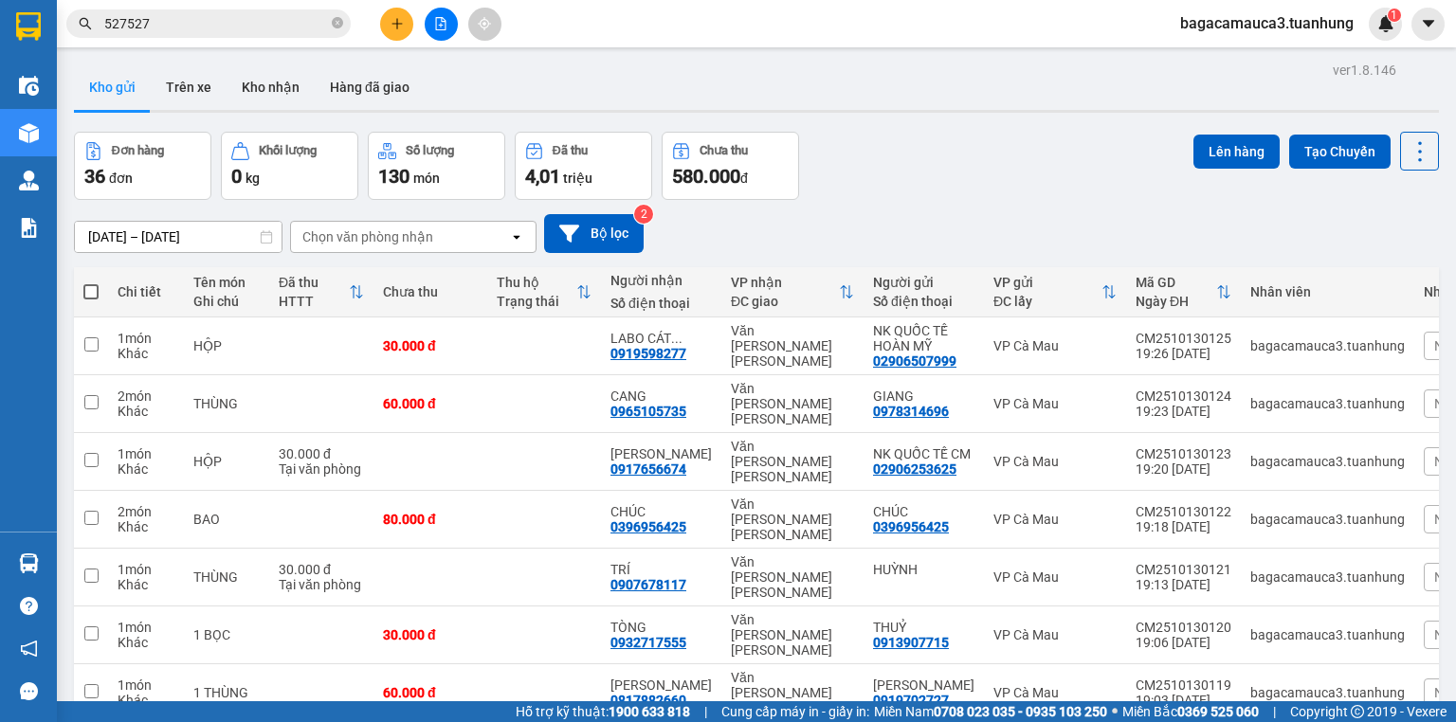
scroll to position [155, 0]
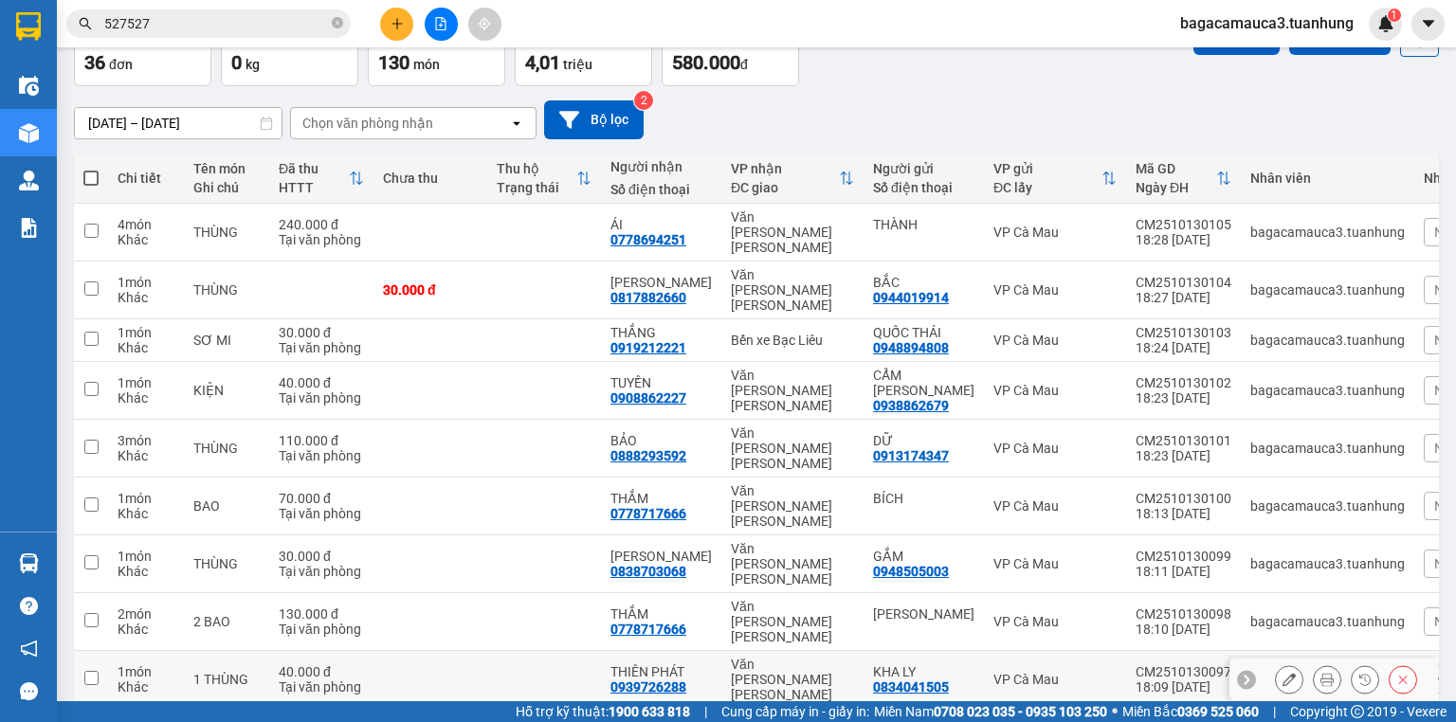
scroll to position [139, 0]
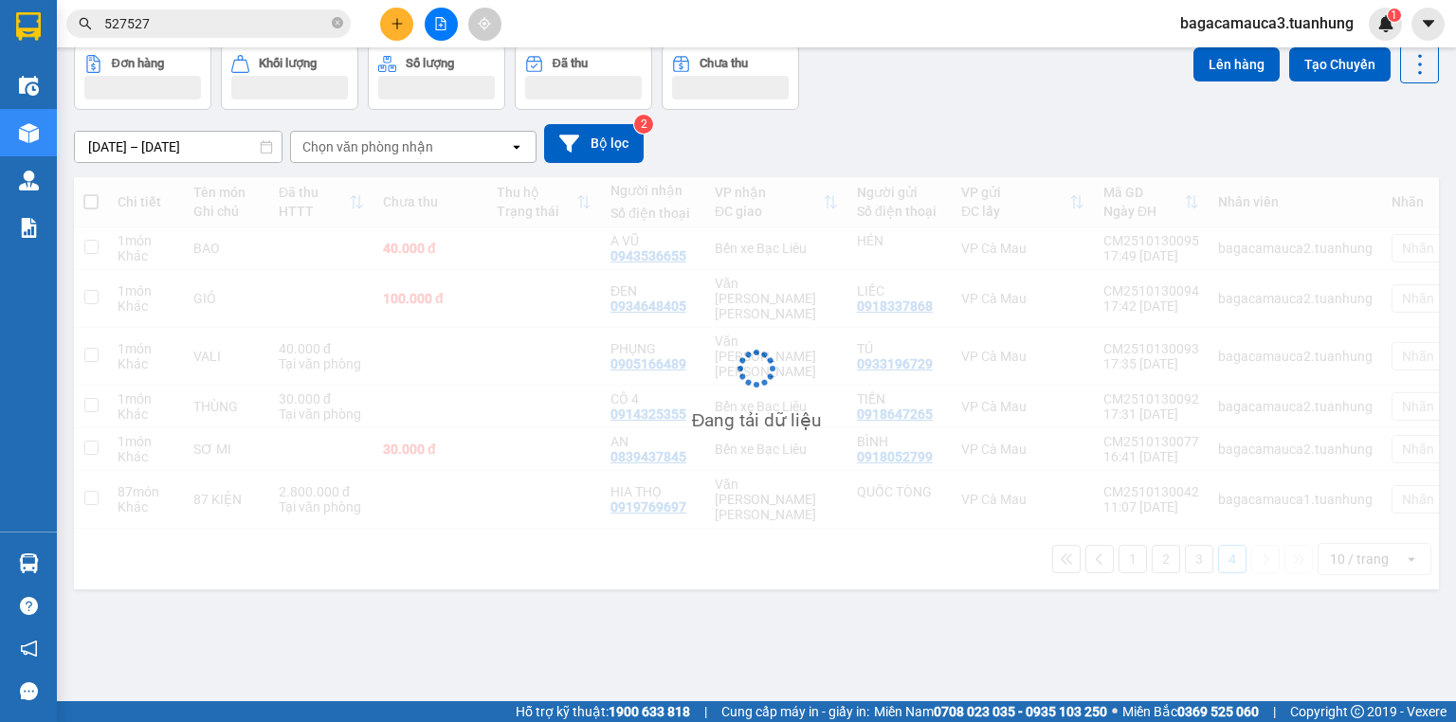
scroll to position [87, 0]
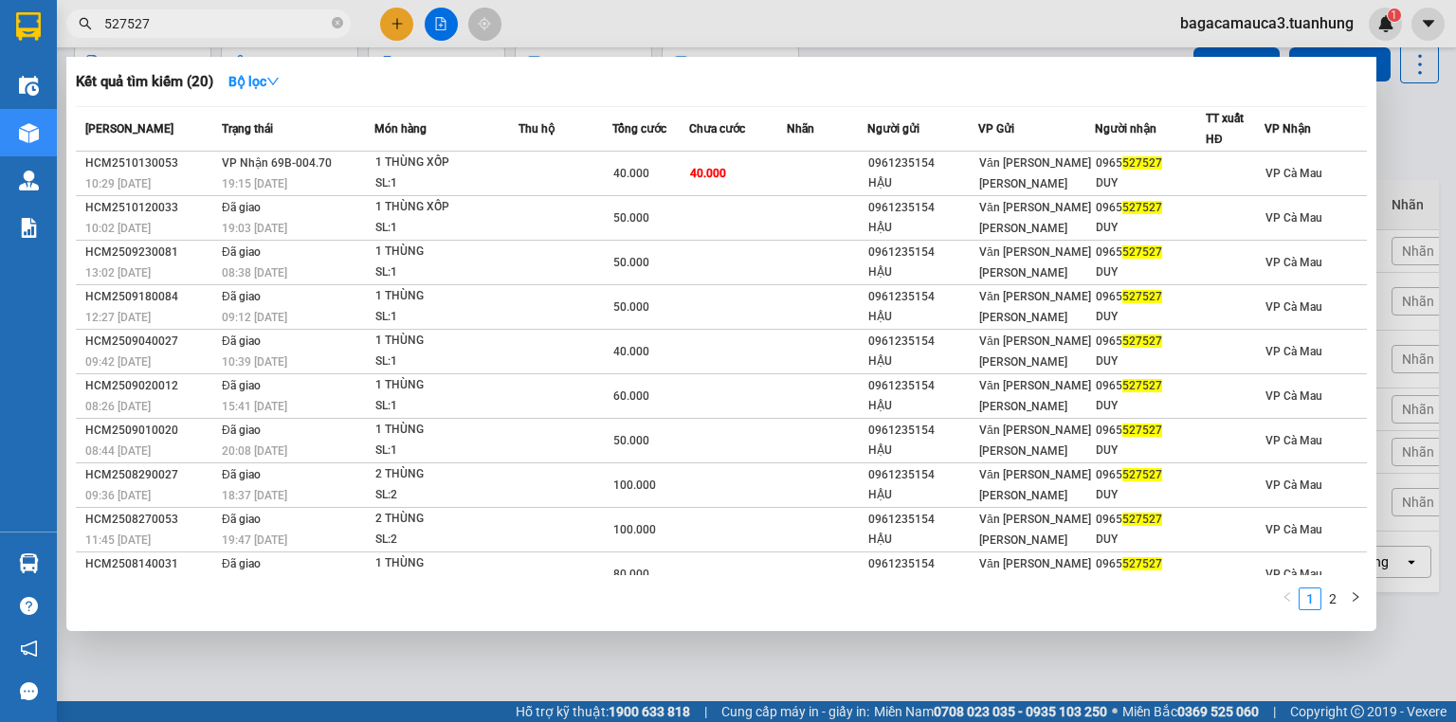
click at [226, 23] on input "527527" at bounding box center [216, 23] width 224 height 21
click at [225, 23] on input "527527" at bounding box center [216, 23] width 224 height 21
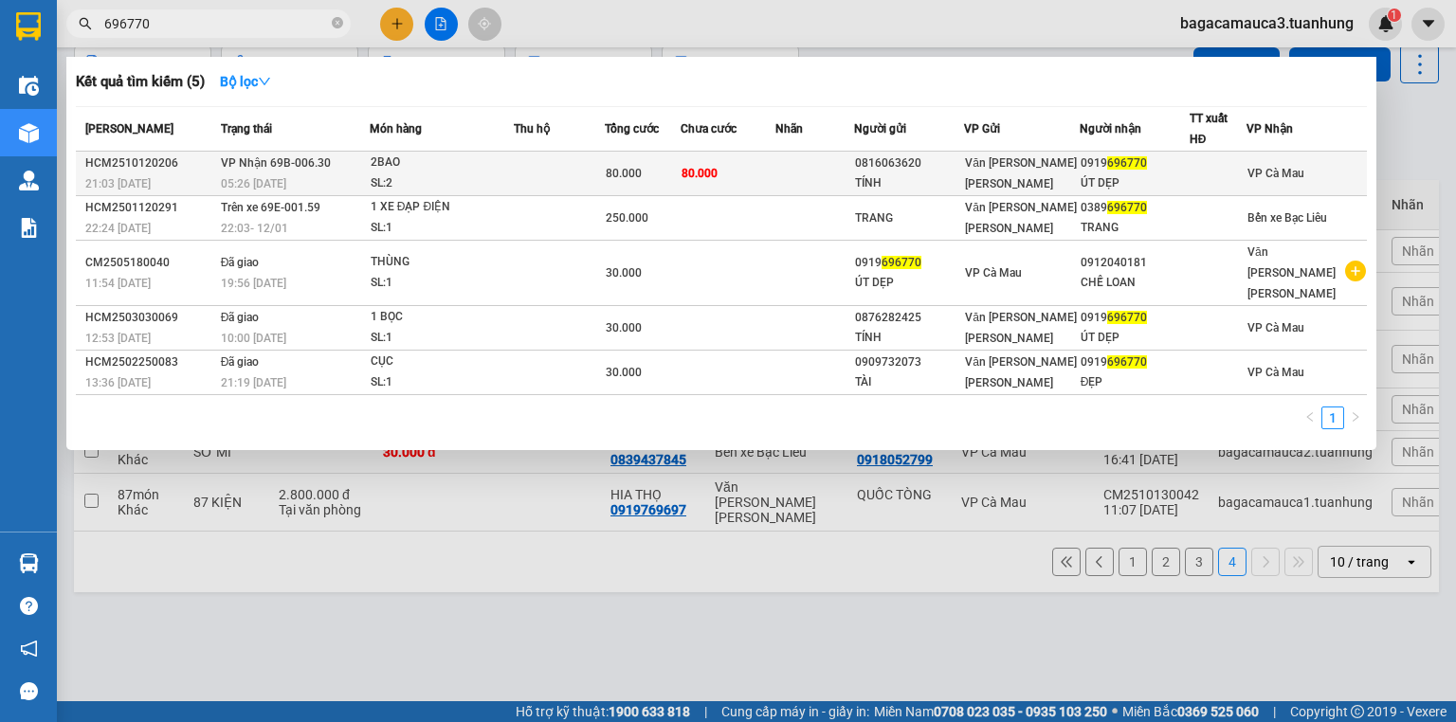
click at [605, 169] on td at bounding box center [559, 174] width 91 height 45
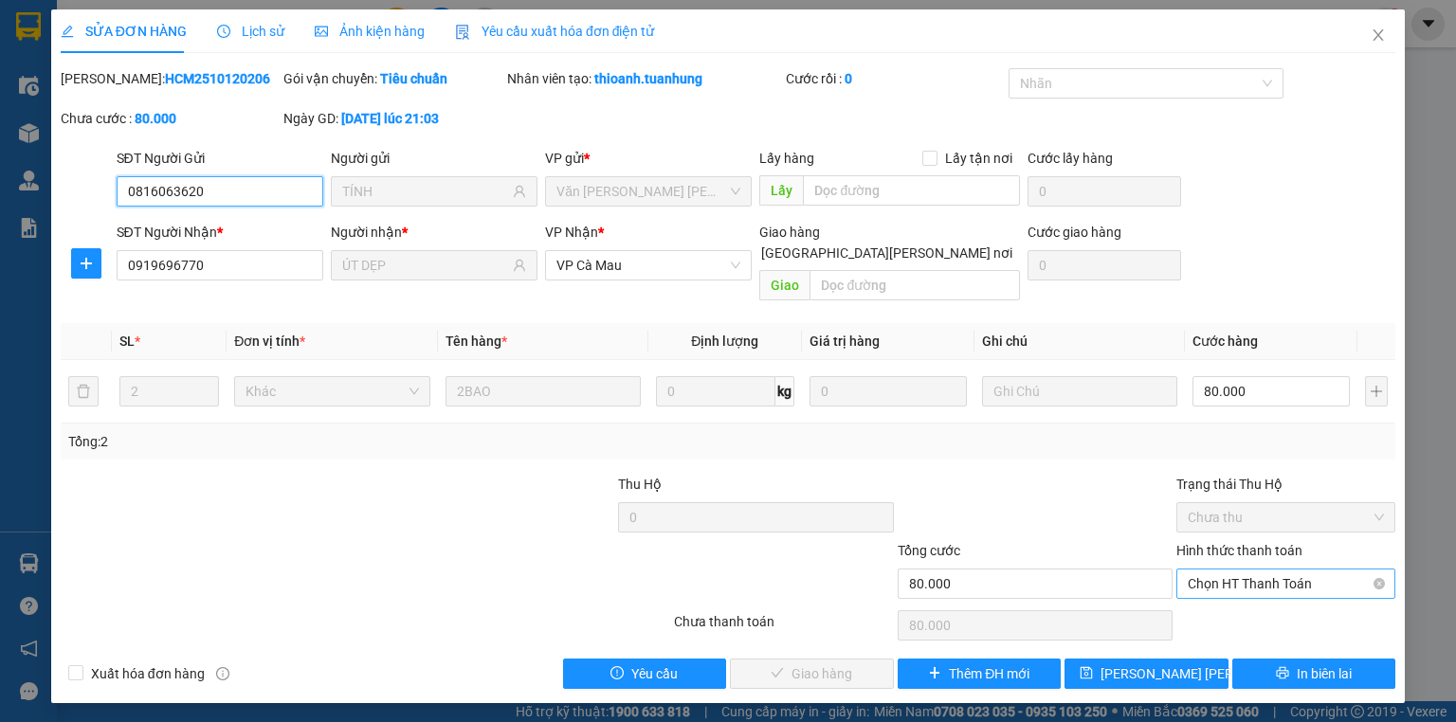
click at [1284, 570] on span "Chọn HT Thanh Toán" at bounding box center [1286, 584] width 196 height 28
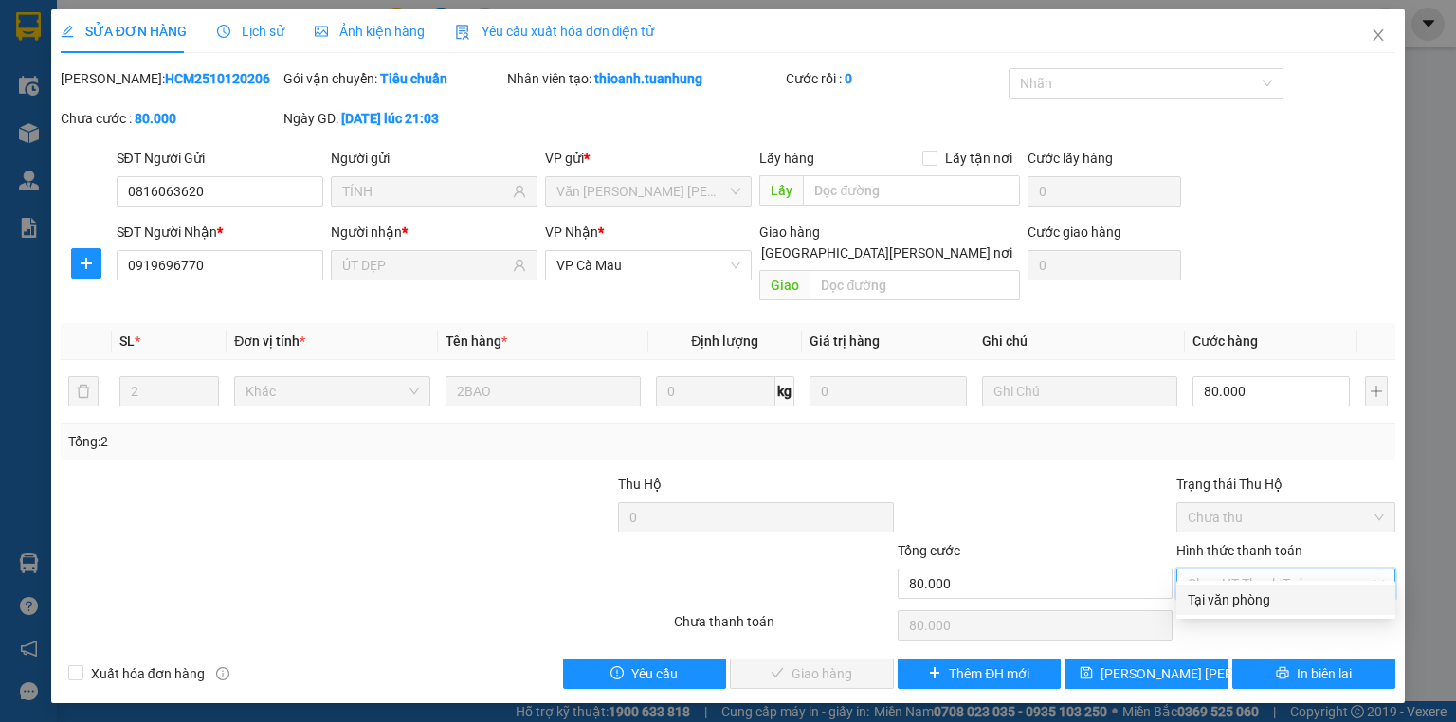
click at [1274, 602] on div "Tại văn phòng" at bounding box center [1286, 600] width 196 height 21
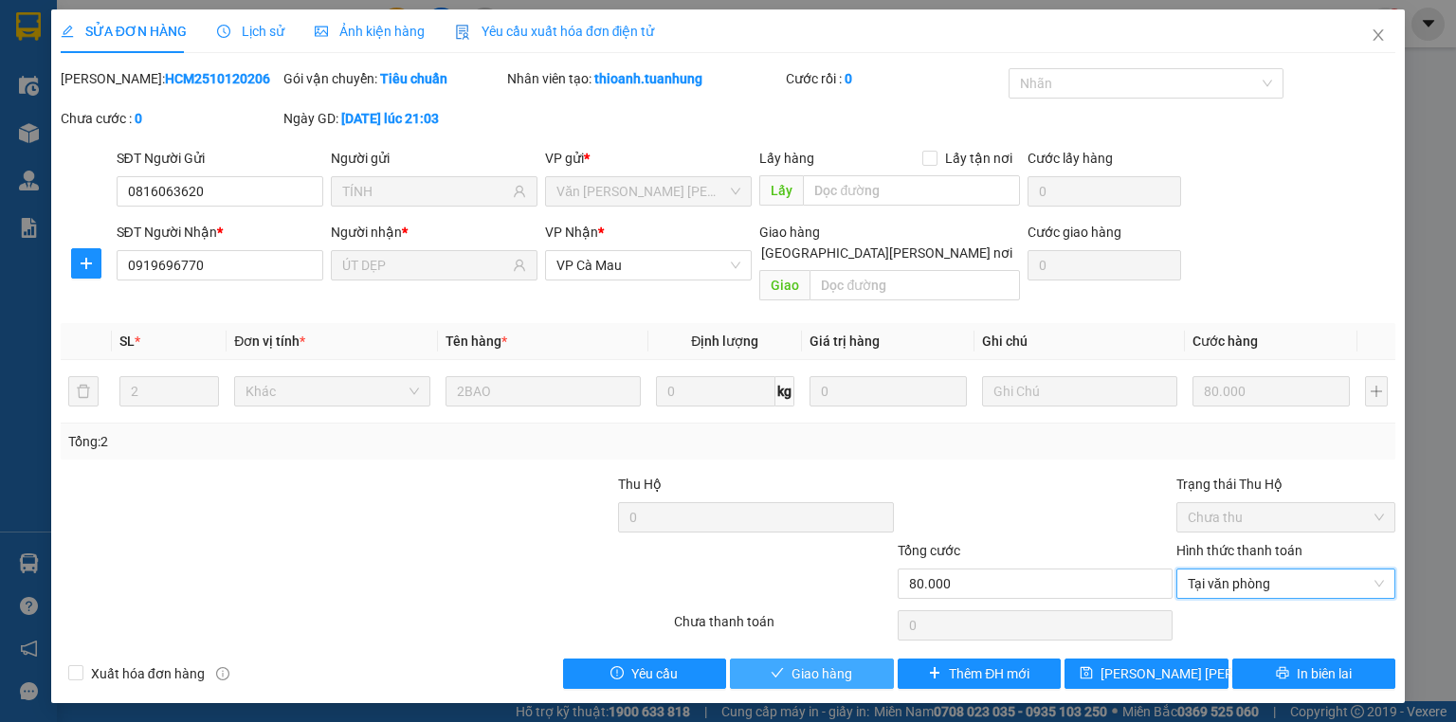
click at [767, 659] on button "Giao hàng" at bounding box center [812, 674] width 164 height 30
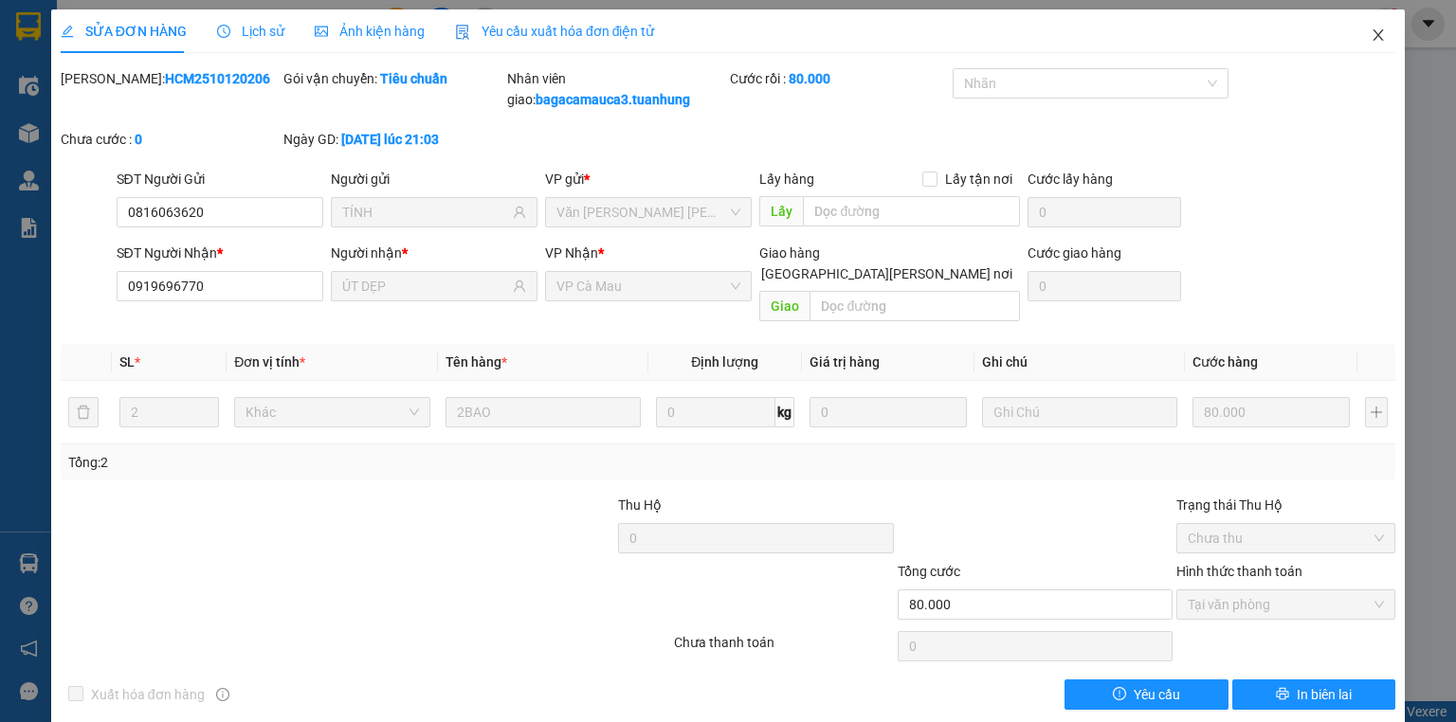
click at [1378, 37] on span "Close" at bounding box center [1378, 35] width 53 height 53
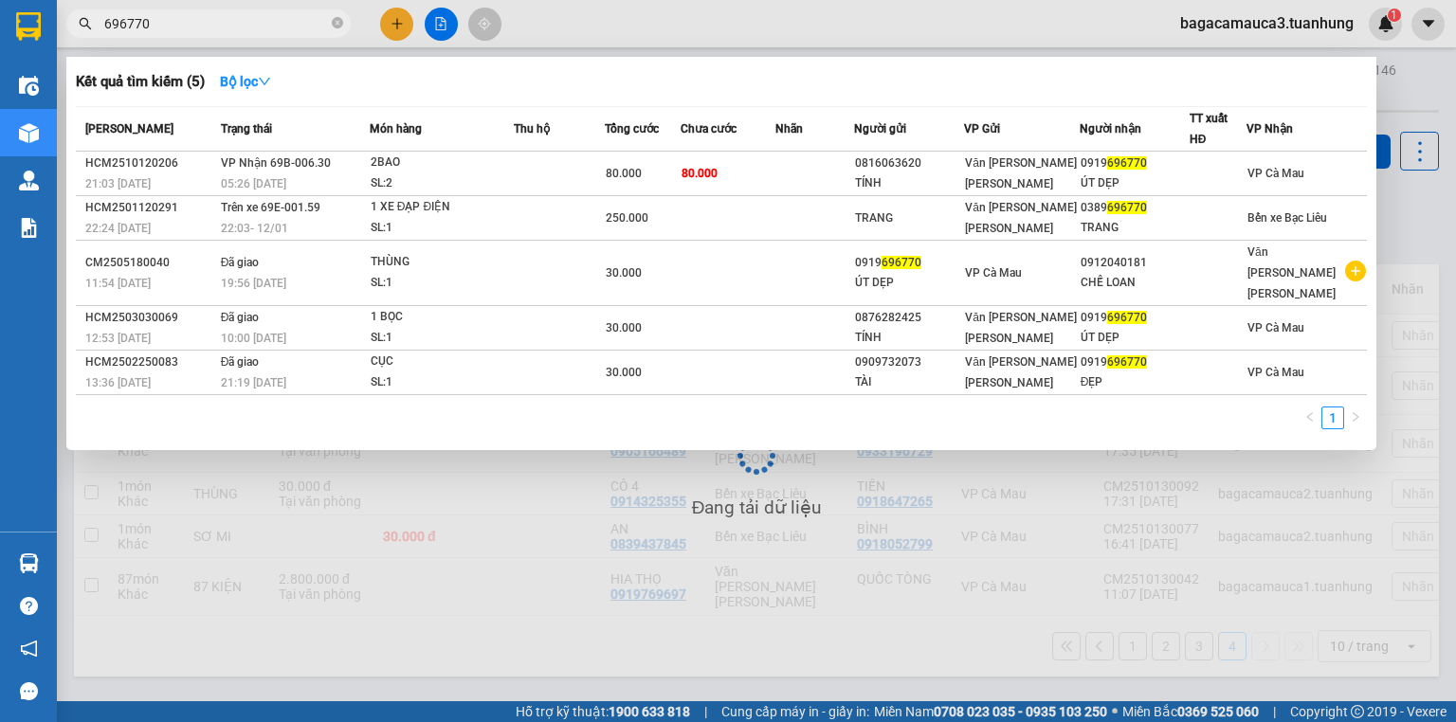
click at [264, 29] on input "696770" at bounding box center [216, 23] width 224 height 21
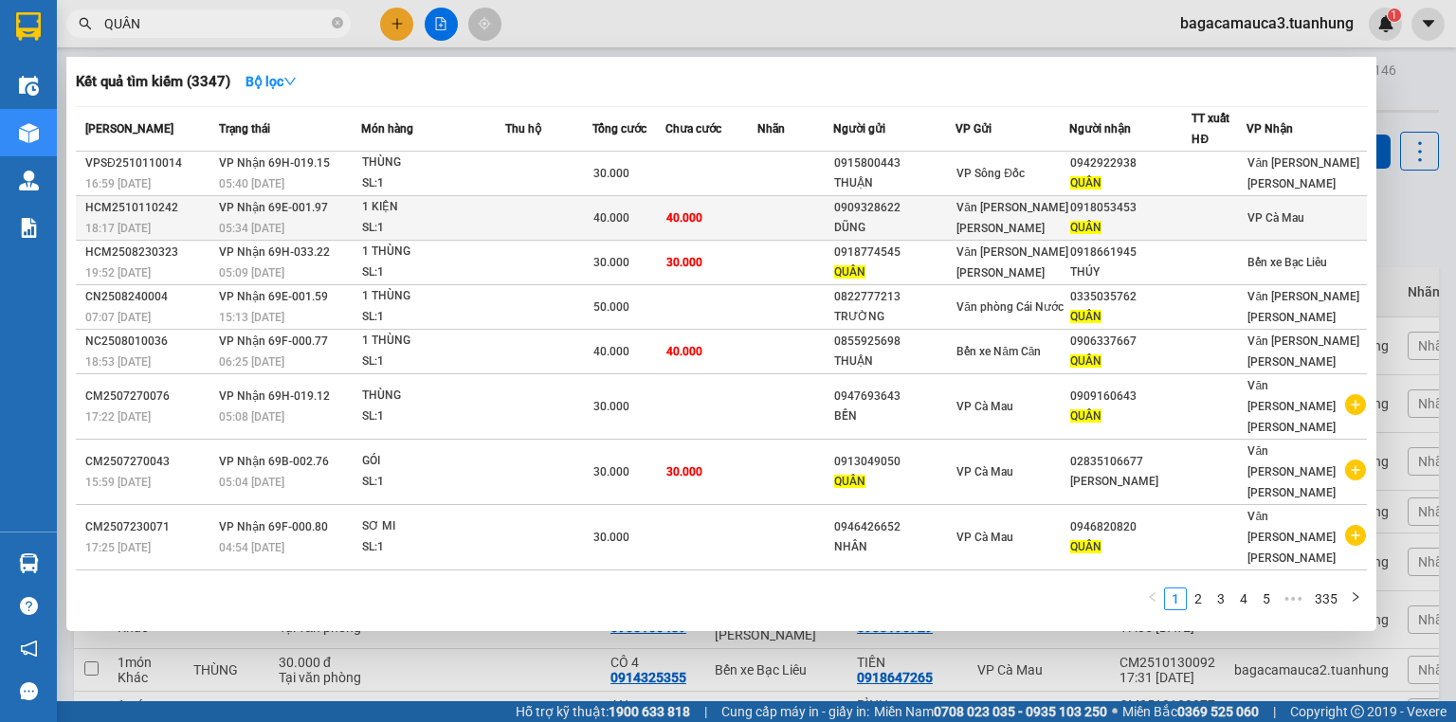
click at [986, 212] on span "Văn [PERSON_NAME] [PERSON_NAME]" at bounding box center [1012, 218] width 112 height 34
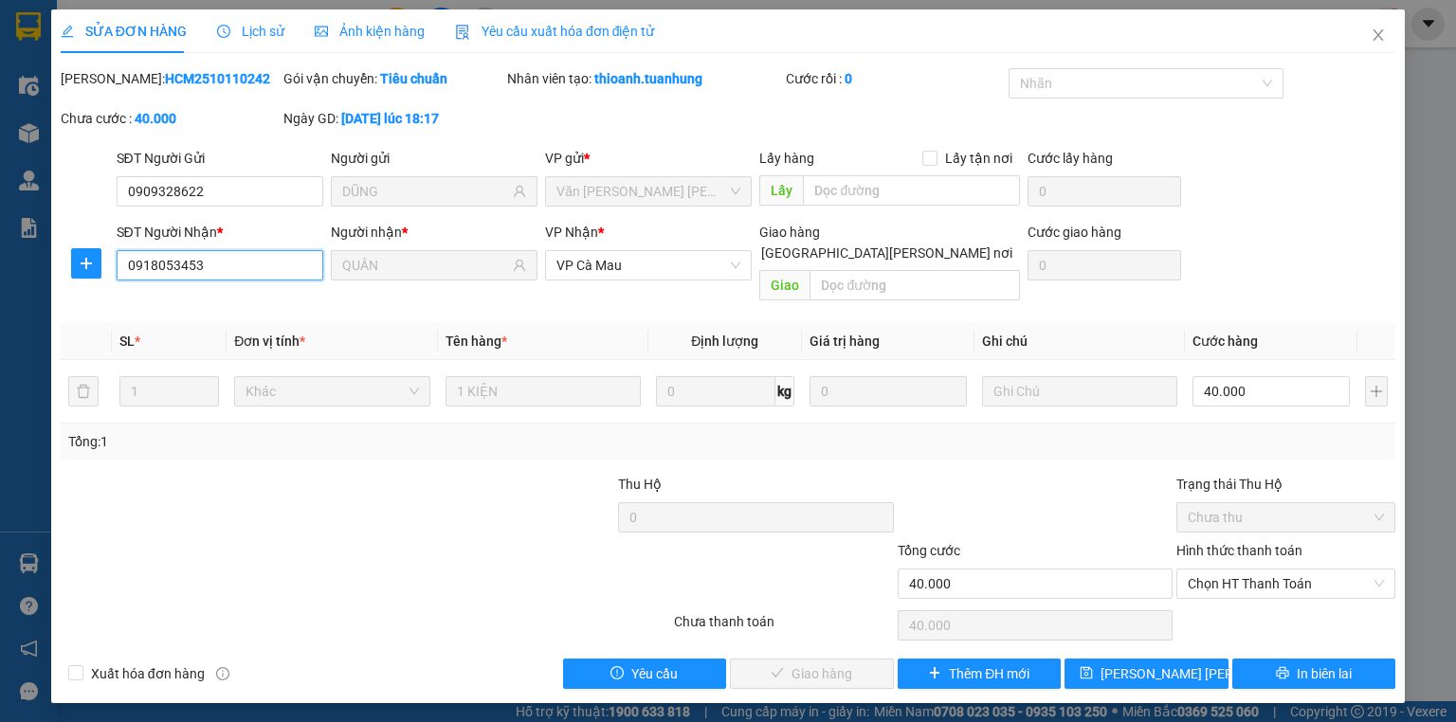
click at [245, 269] on input "0918053453" at bounding box center [220, 265] width 207 height 30
click at [1396, 38] on span "Close" at bounding box center [1378, 35] width 53 height 53
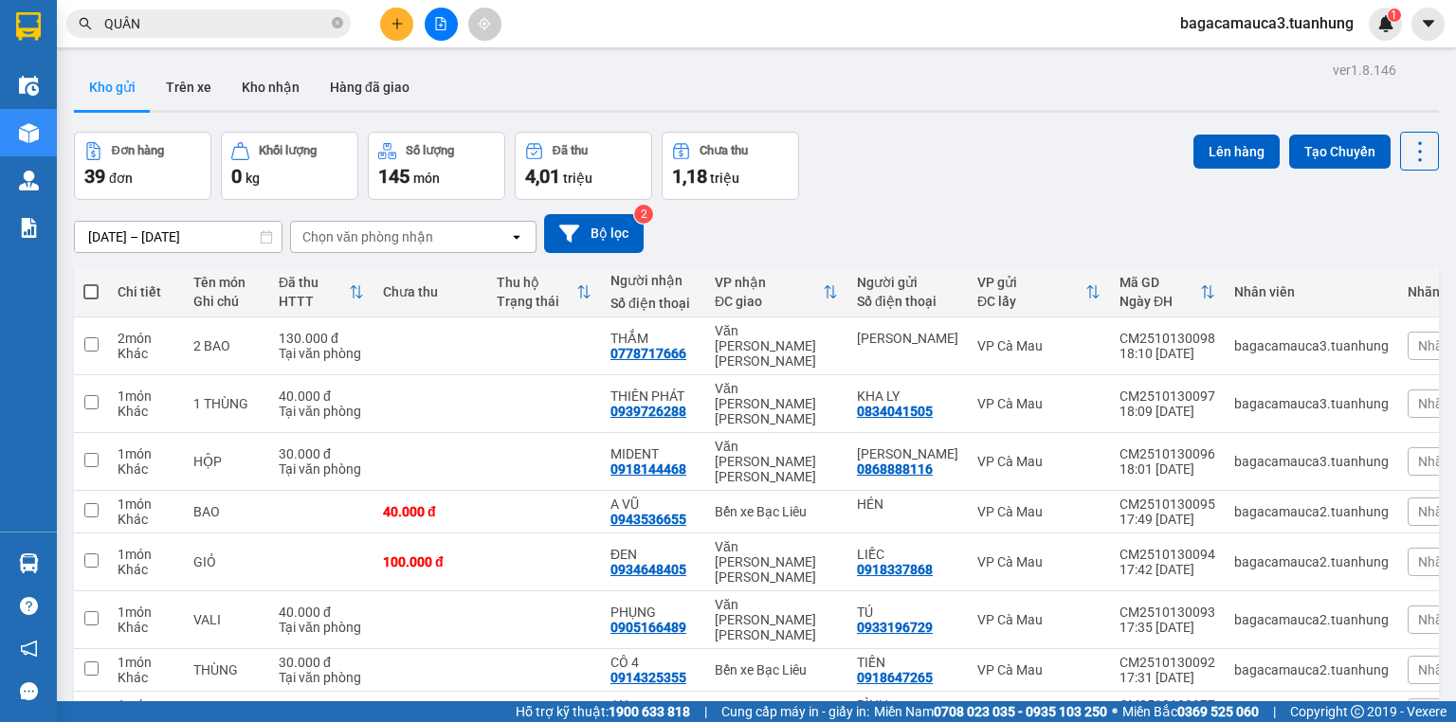
click at [240, 24] on input "QUÂN" at bounding box center [216, 23] width 224 height 21
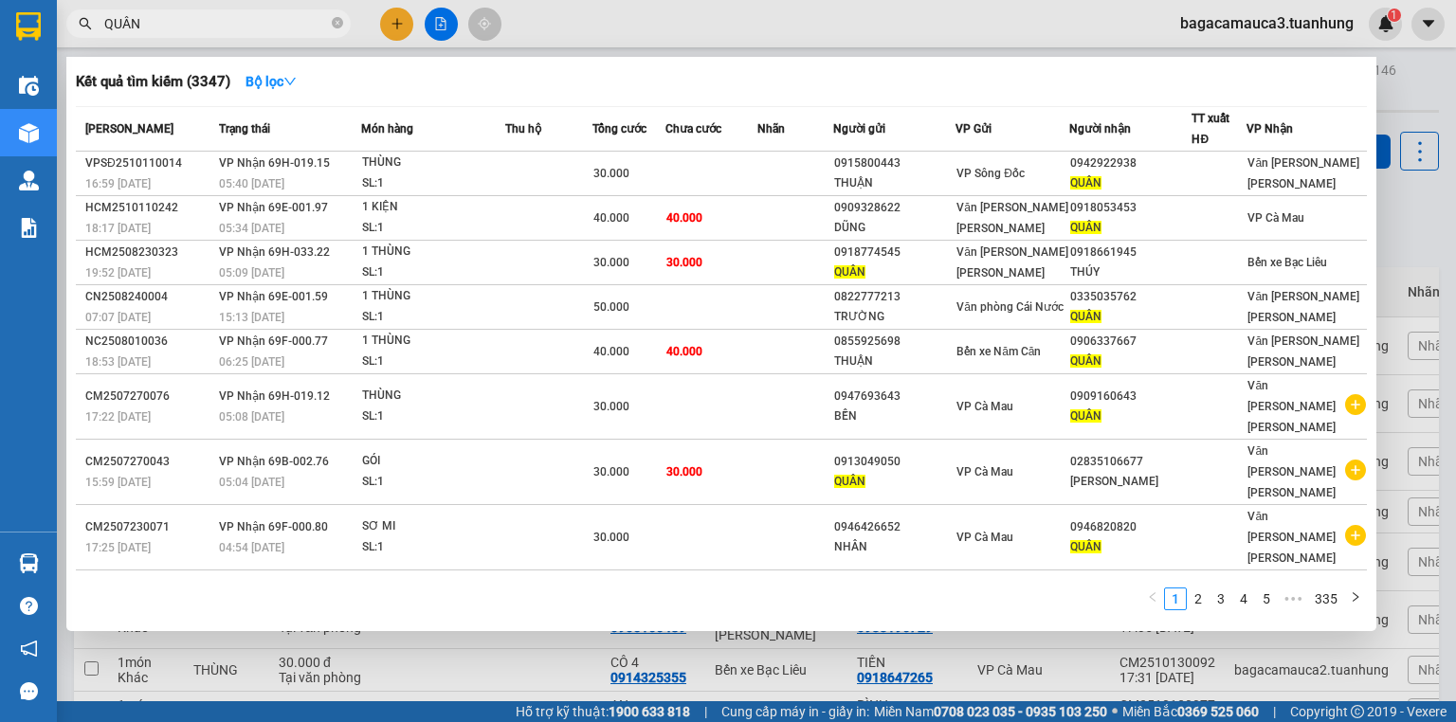
click at [240, 24] on input "QUÂN" at bounding box center [216, 23] width 224 height 21
paste input "0918053453"
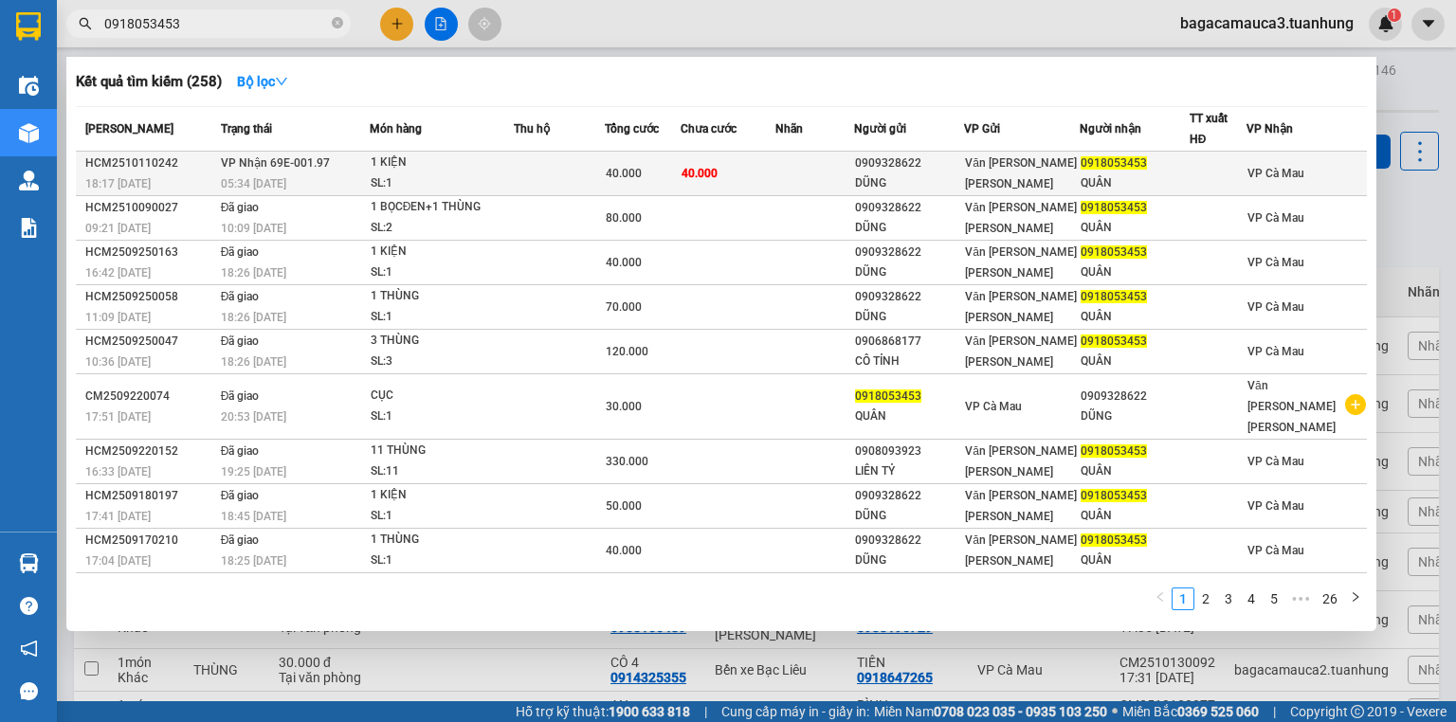
click at [622, 167] on span "40.000" at bounding box center [624, 173] width 36 height 13
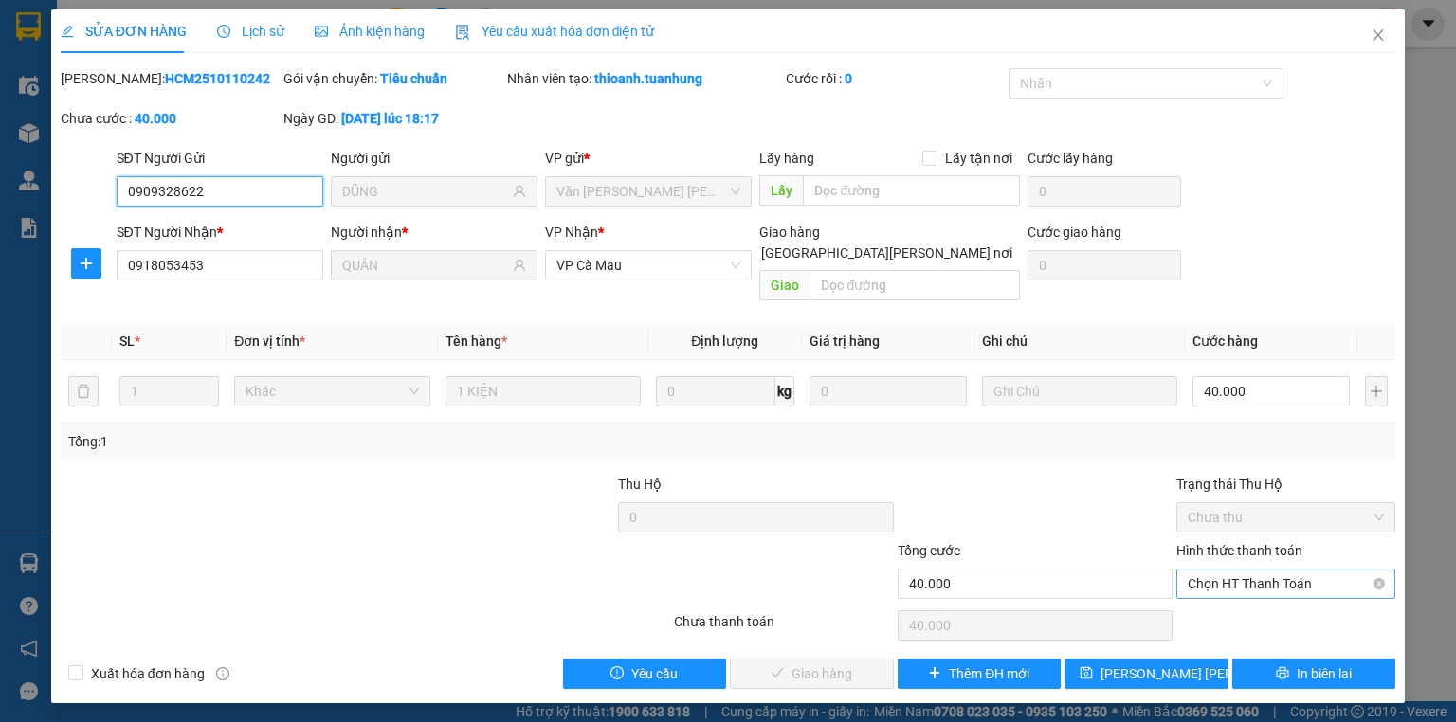
click at [1197, 570] on span "Chọn HT Thanh Toán" at bounding box center [1286, 584] width 196 height 28
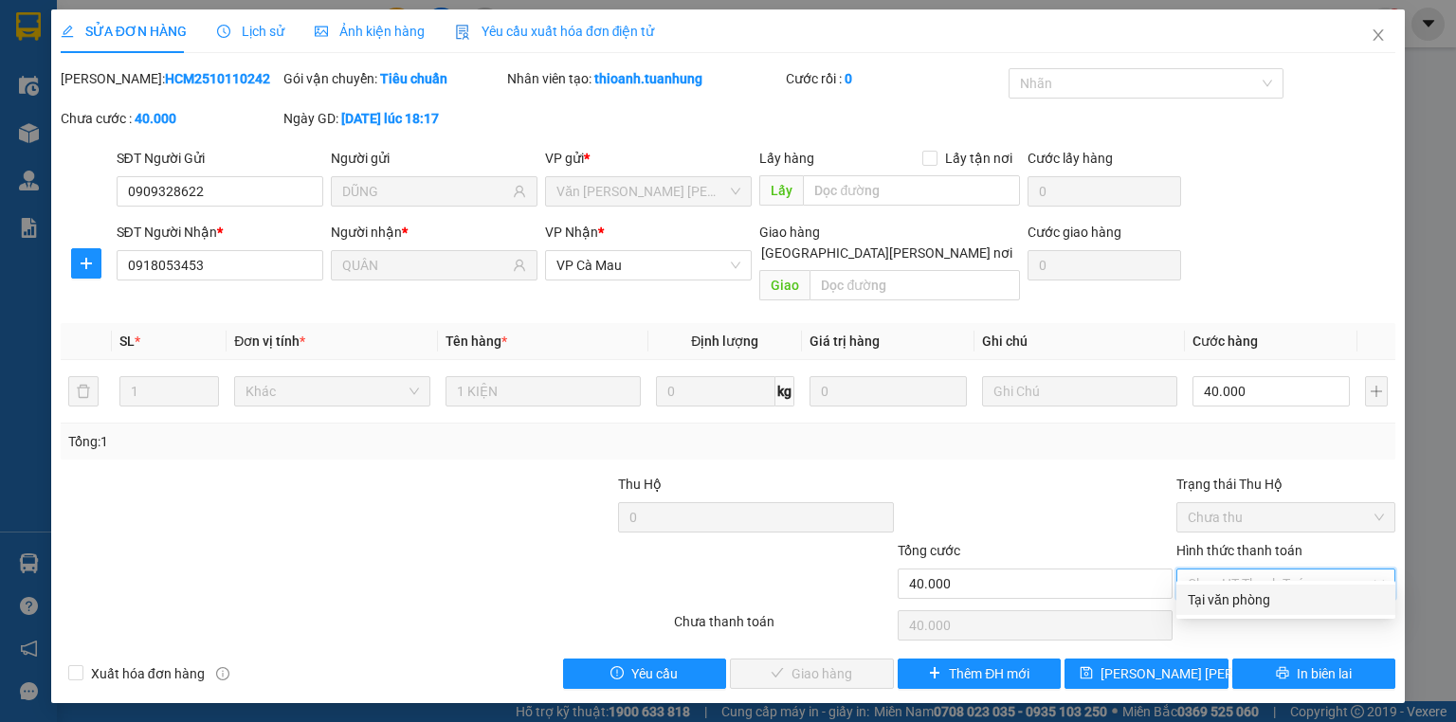
click at [1234, 596] on div "Tại văn phòng" at bounding box center [1286, 600] width 196 height 21
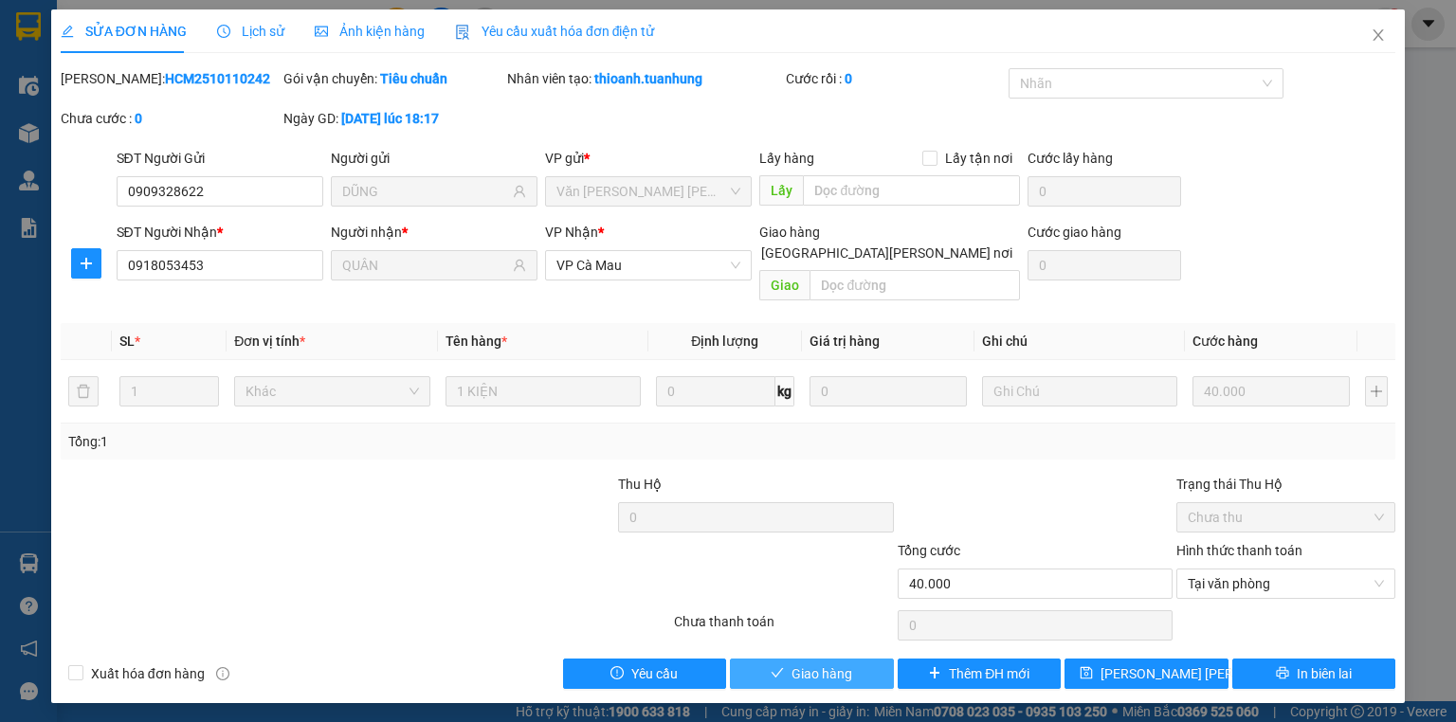
click at [796, 664] on span "Giao hàng" at bounding box center [821, 674] width 61 height 21
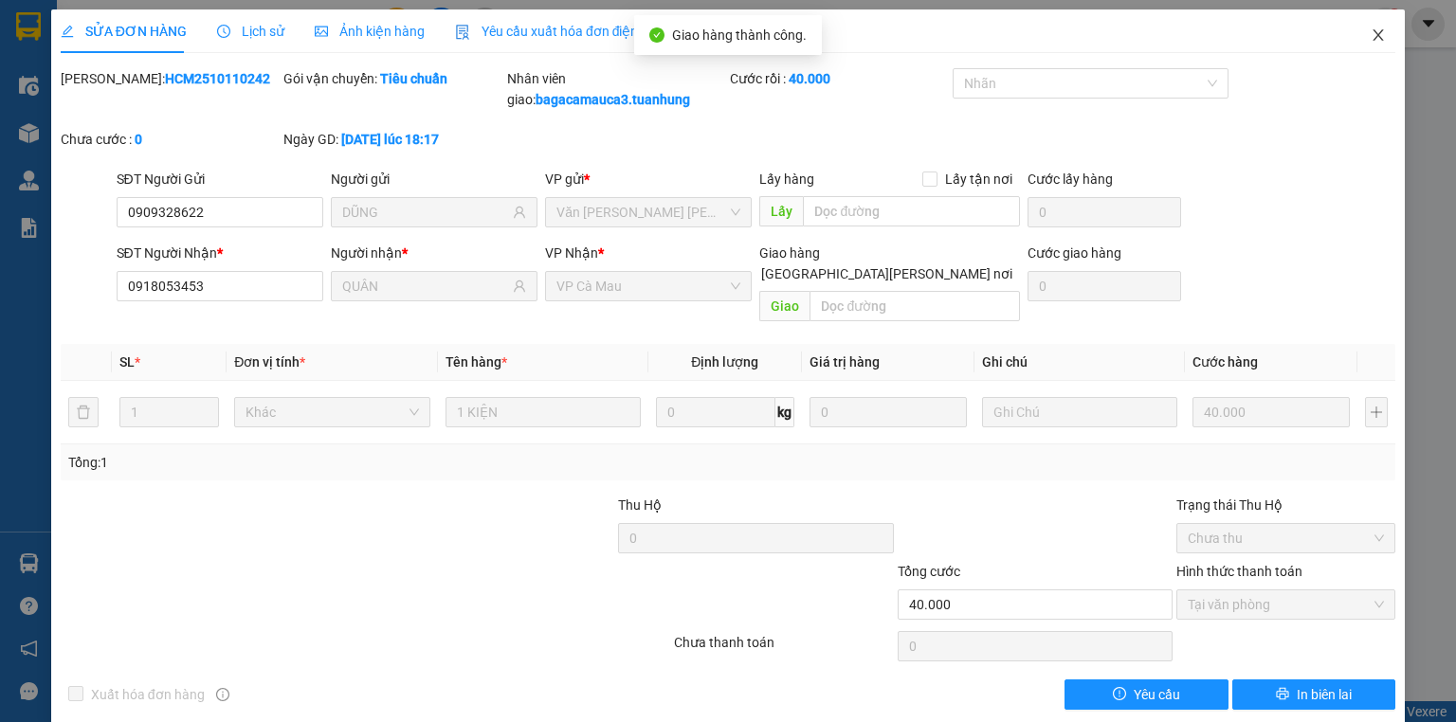
click at [1371, 35] on icon "close" at bounding box center [1378, 34] width 15 height 15
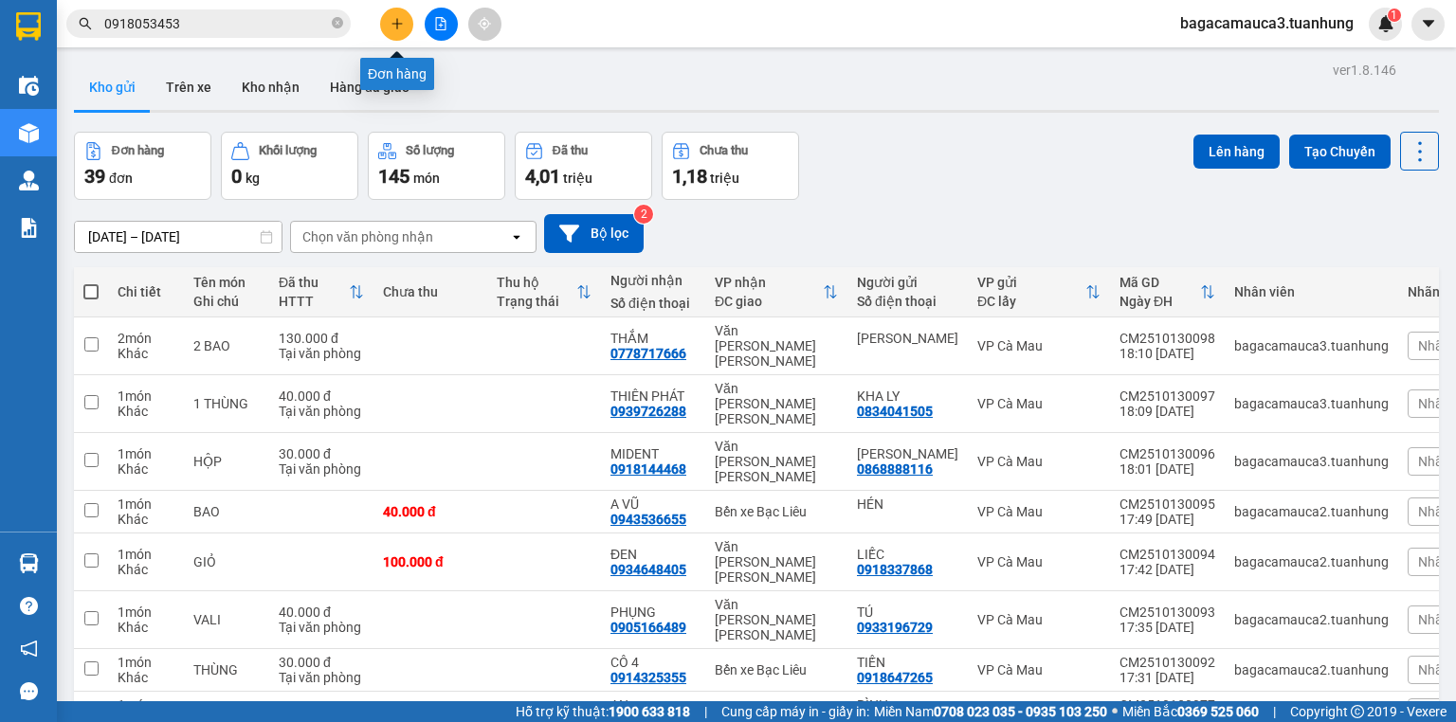
click at [394, 23] on icon "plus" at bounding box center [397, 23] width 13 height 13
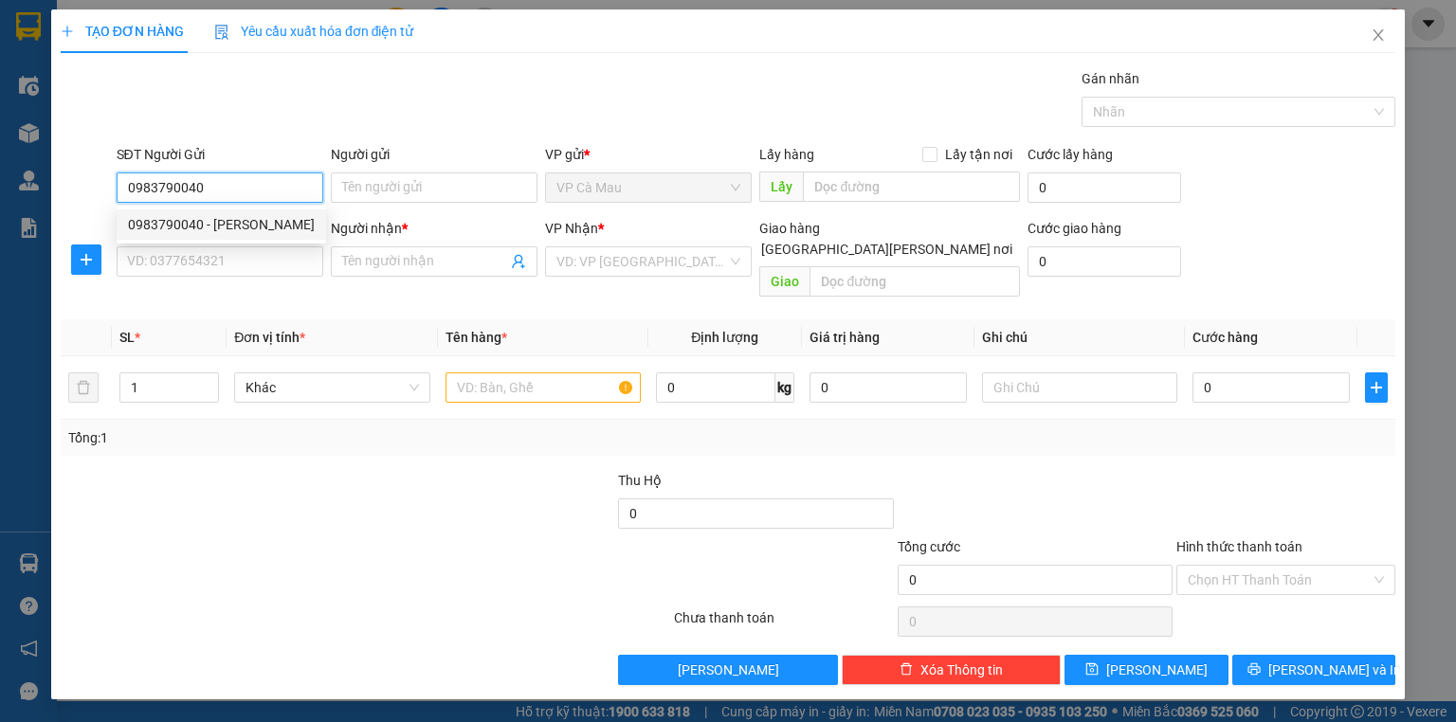
click at [299, 227] on div "0983790040 - [PERSON_NAME]" at bounding box center [221, 224] width 187 height 21
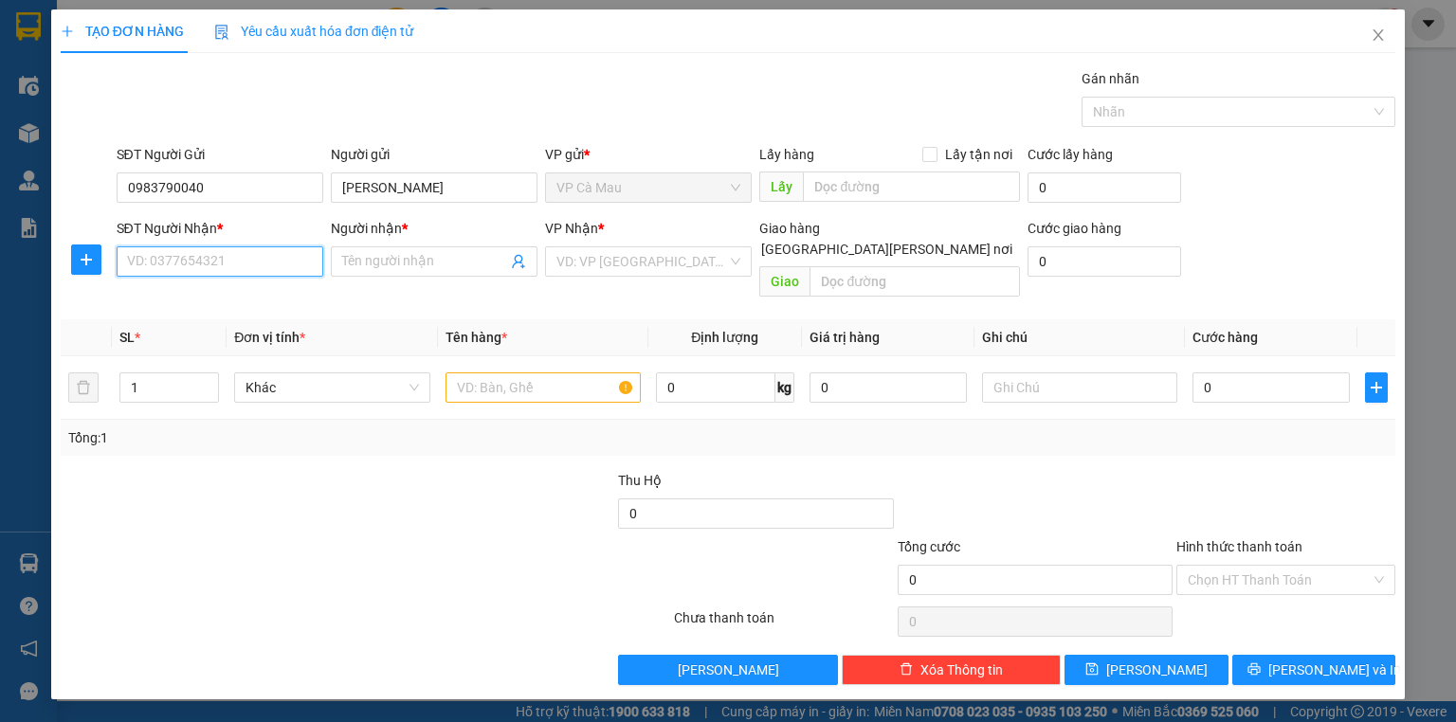
click at [270, 270] on input "SĐT Người Nhận *" at bounding box center [220, 261] width 207 height 30
click at [287, 300] on div "0938229329 - LABO Ý NHA" at bounding box center [220, 298] width 184 height 21
click at [558, 373] on input "text" at bounding box center [542, 388] width 195 height 30
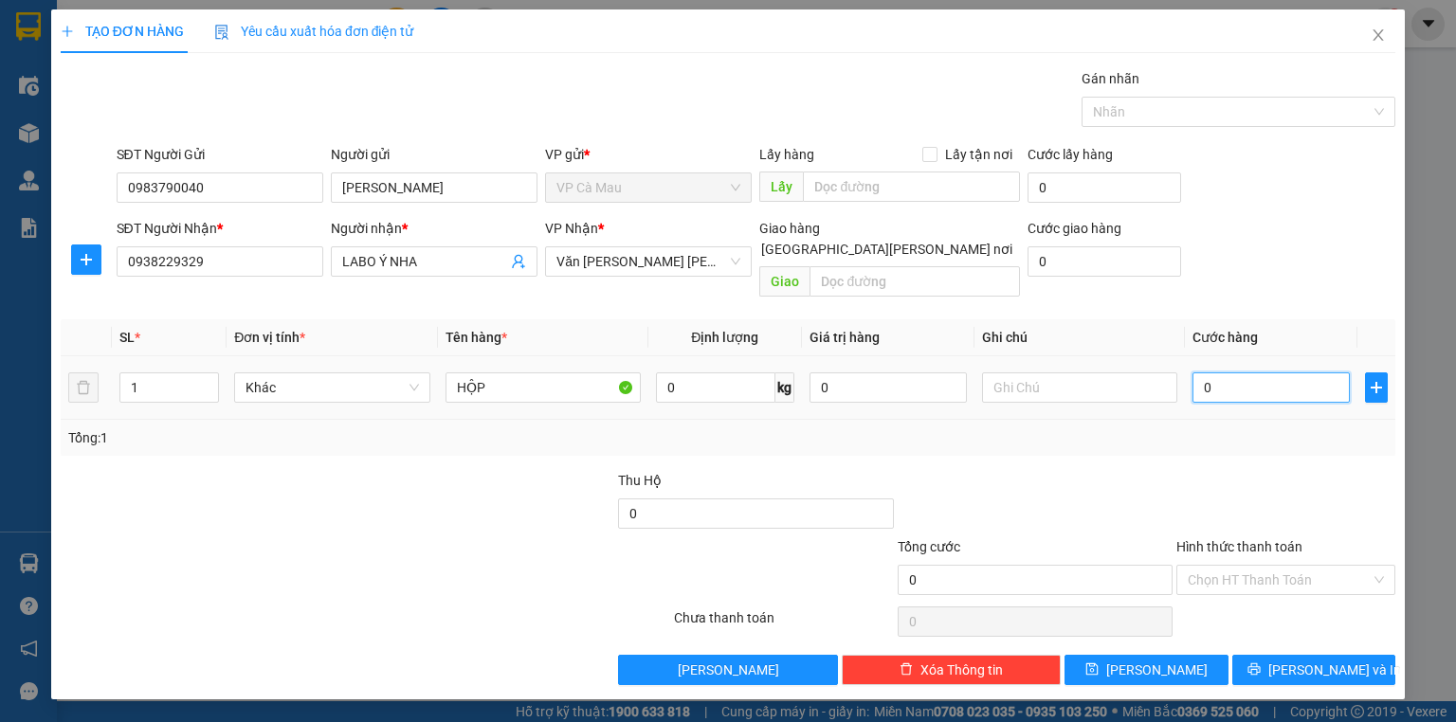
click at [1300, 373] on input "0" at bounding box center [1270, 388] width 157 height 30
click at [1304, 566] on input "Hình thức thanh toán" at bounding box center [1279, 580] width 183 height 28
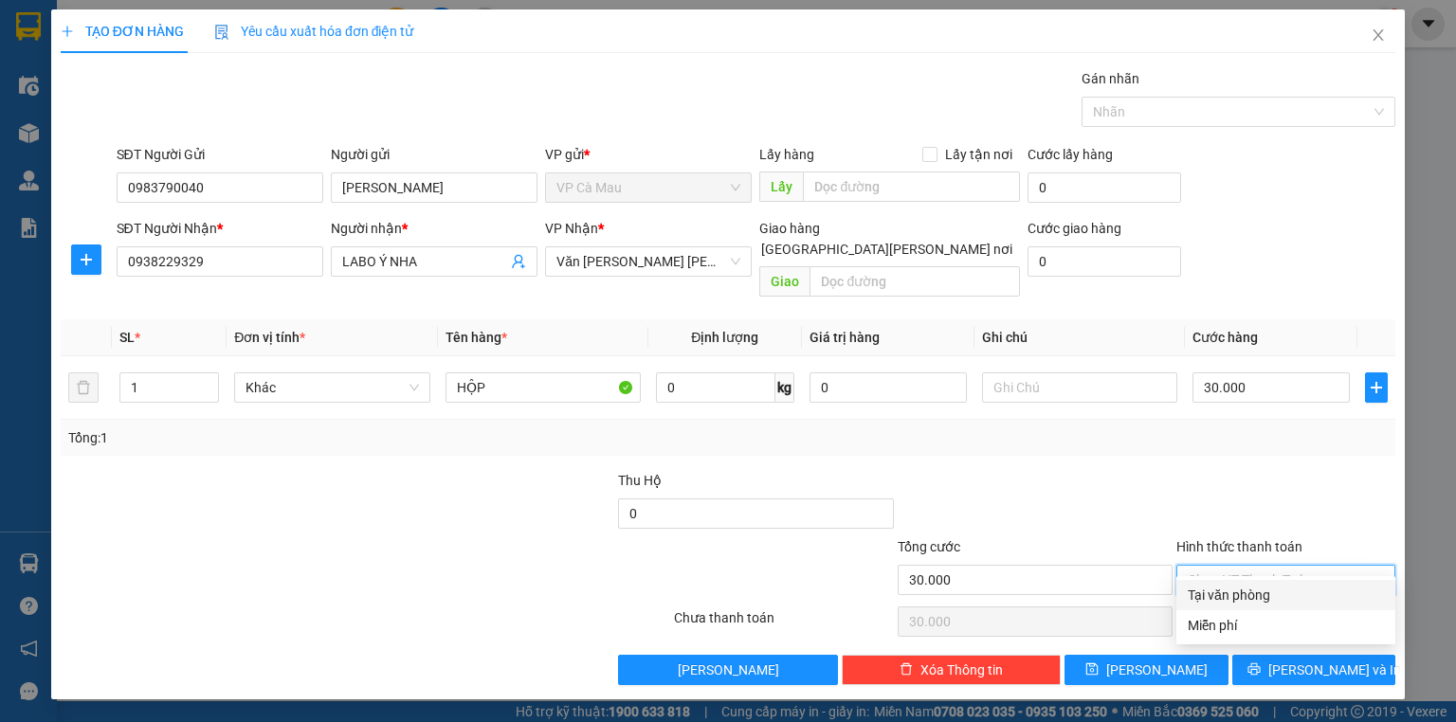
click at [1242, 593] on div "Tại văn phòng" at bounding box center [1286, 595] width 196 height 21
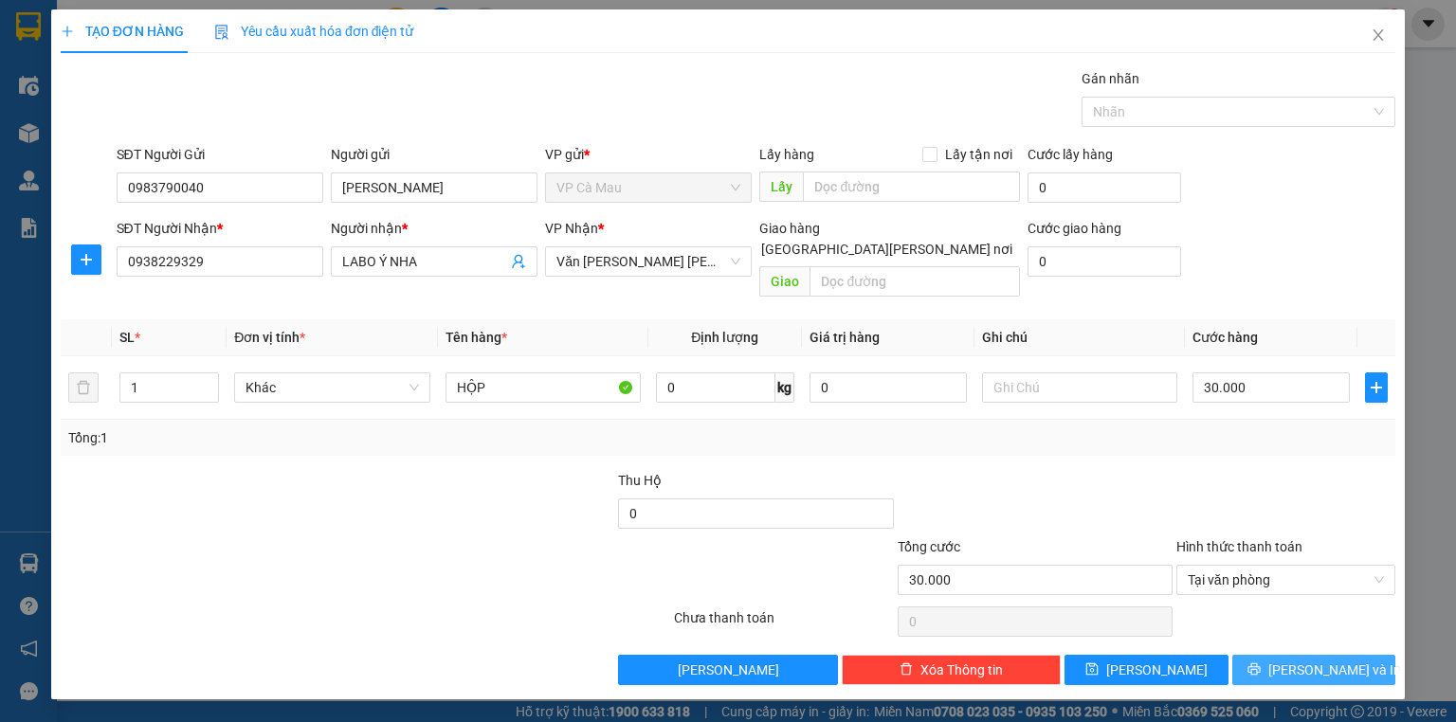
click at [1303, 660] on span "[PERSON_NAME] và In" at bounding box center [1334, 670] width 133 height 21
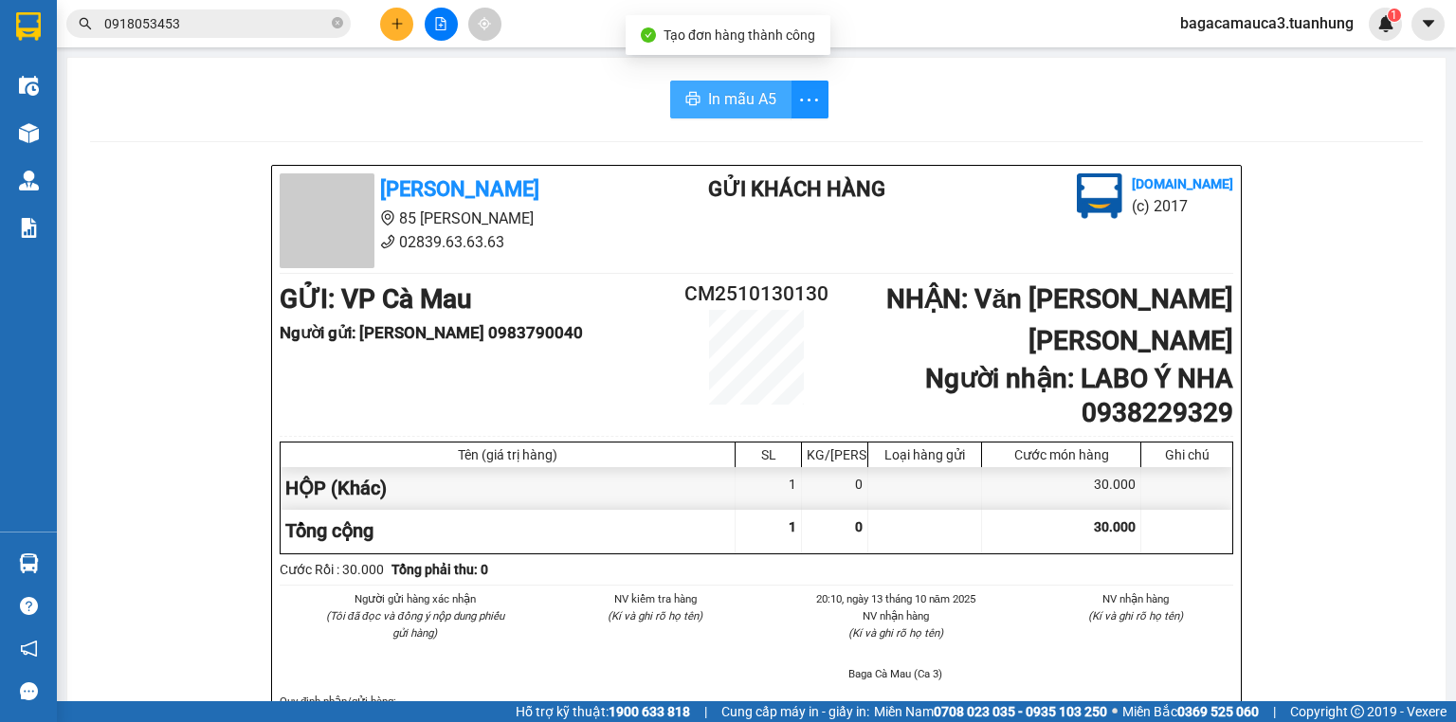
click at [777, 99] on button "In mẫu A5" at bounding box center [730, 100] width 121 height 38
click at [335, 25] on icon "close-circle" at bounding box center [337, 22] width 11 height 11
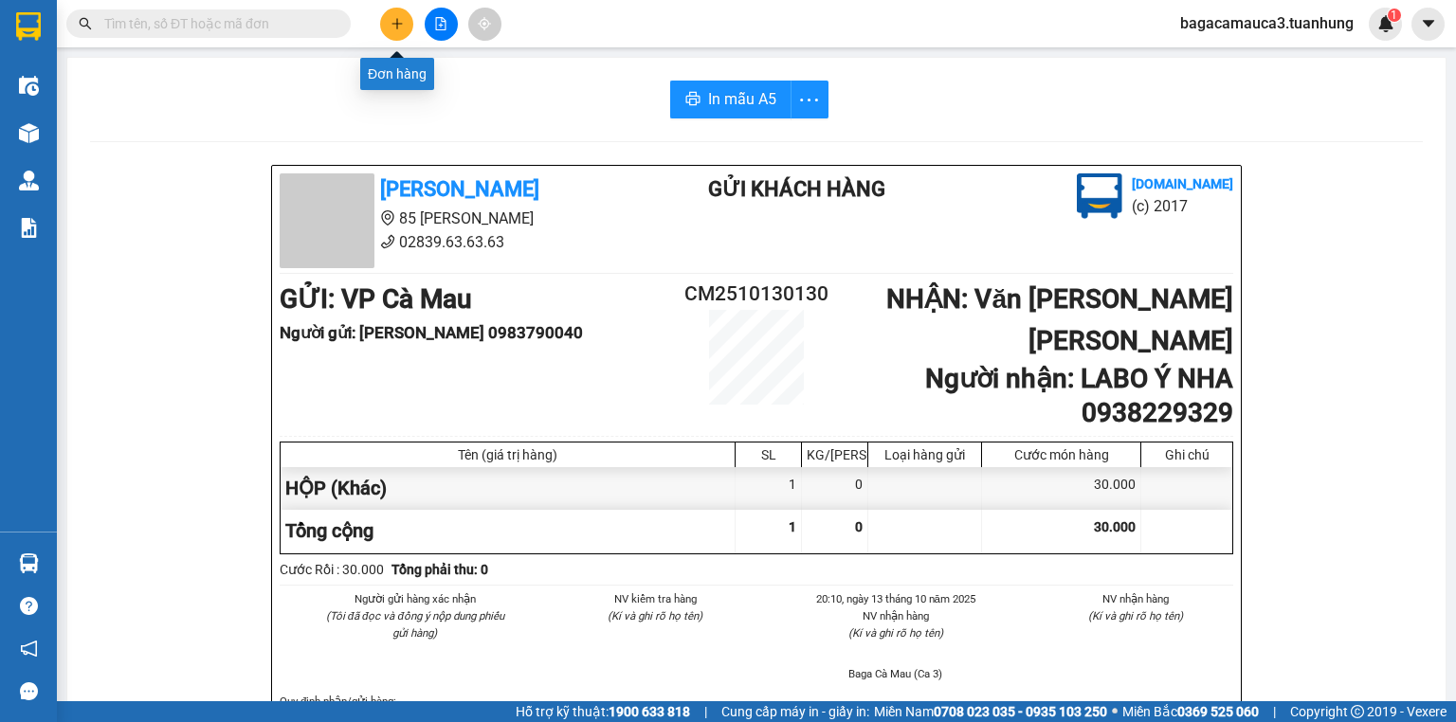
click at [401, 27] on icon "plus" at bounding box center [397, 23] width 13 height 13
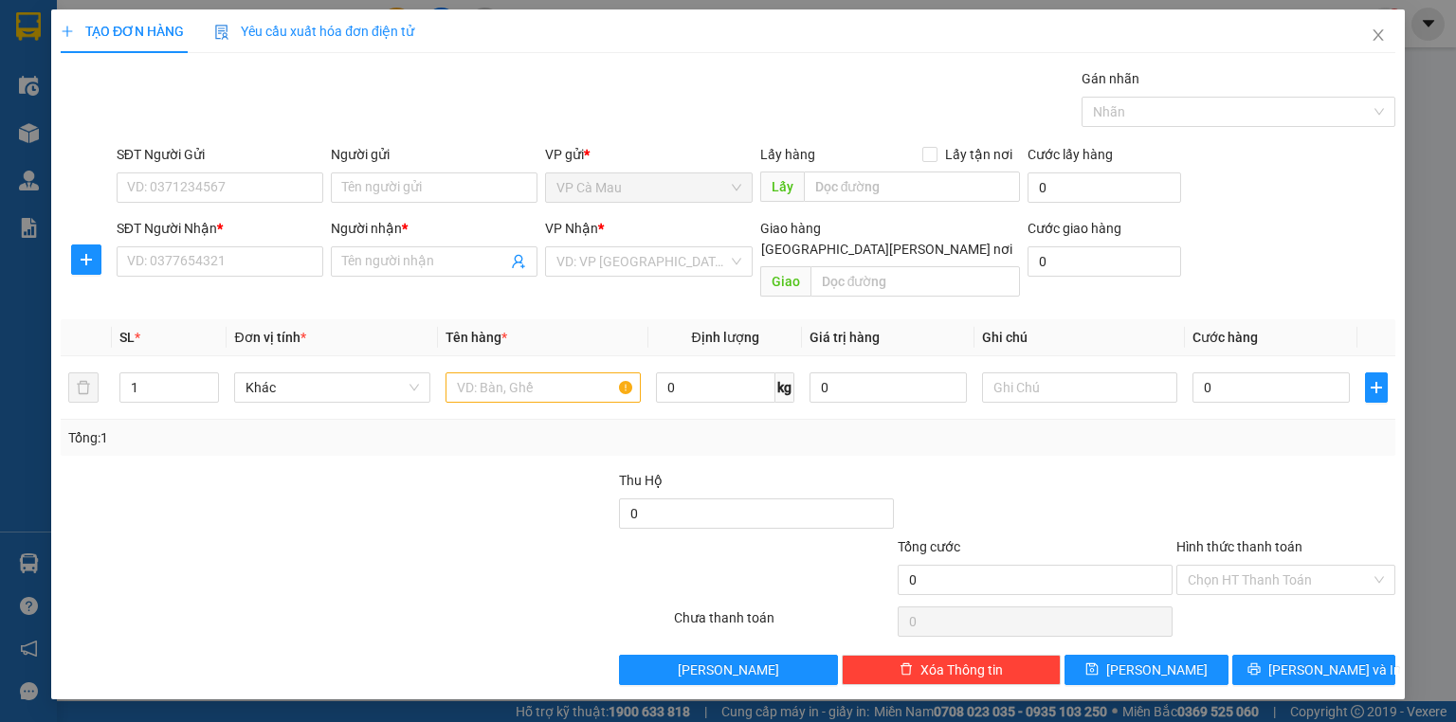
click at [401, 27] on span "Yêu cầu xuất hóa đơn điện tử" at bounding box center [314, 31] width 200 height 15
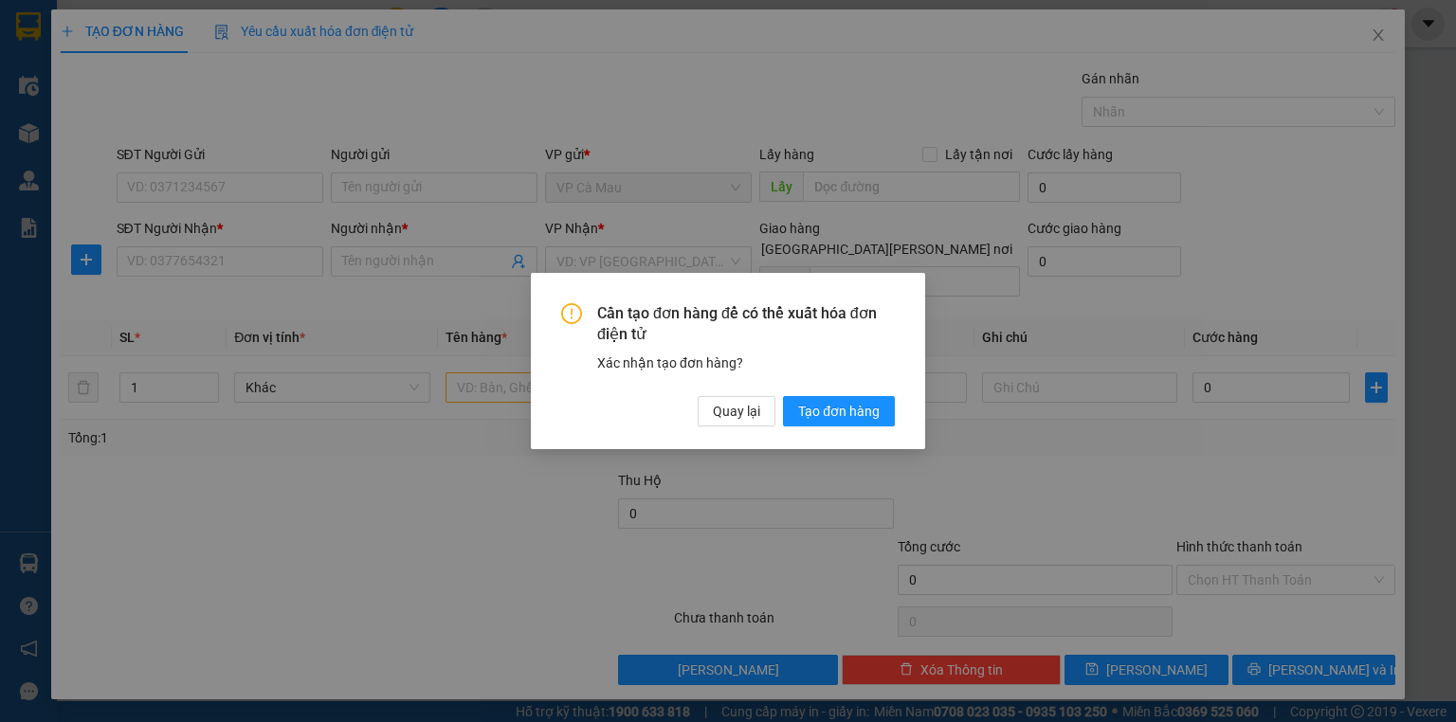
click at [401, 27] on div "Cần tạo đơn hàng để có thể xuất hóa đơn điện tử Xác nhận tạo đơn hàng? Quay lại…" at bounding box center [728, 361] width 1456 height 722
click at [726, 411] on span "Quay lại" at bounding box center [736, 411] width 47 height 21
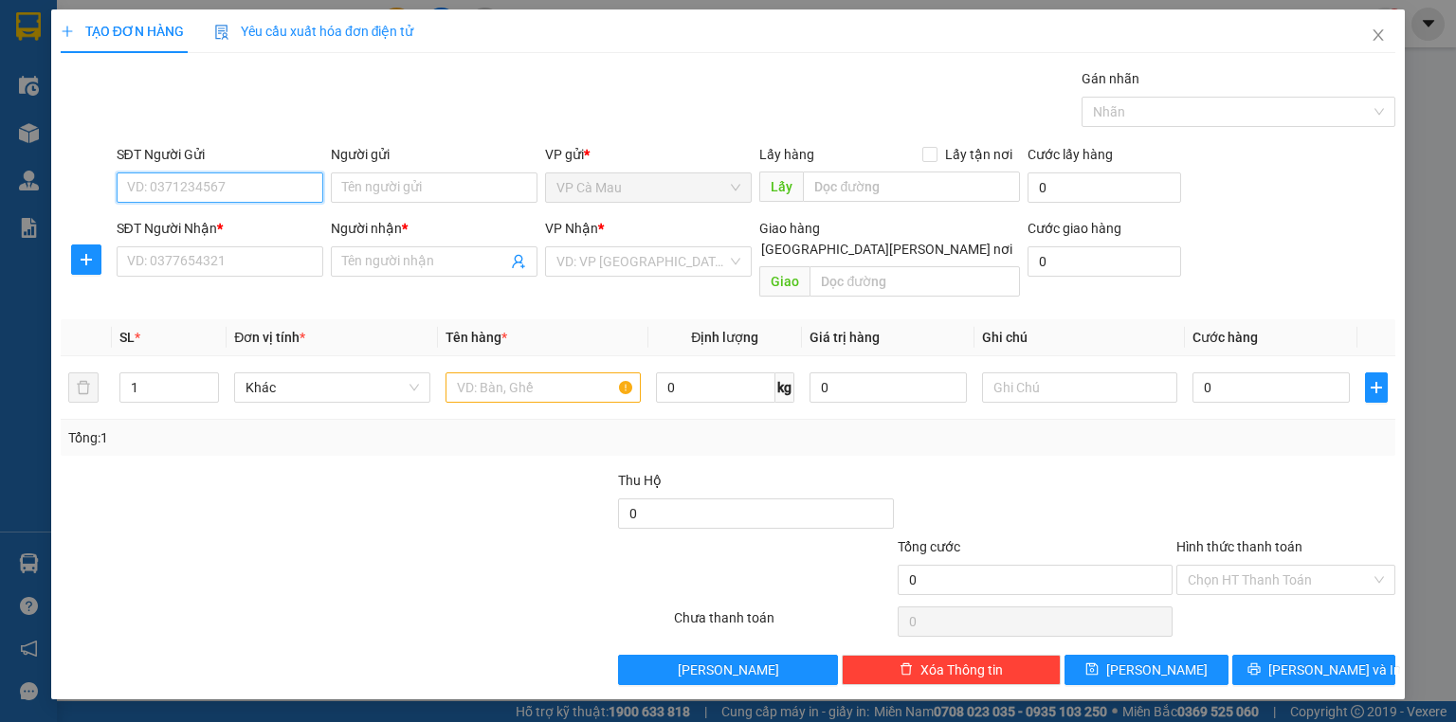
click at [258, 196] on input "SĐT Người Gửi" at bounding box center [220, 188] width 207 height 30
click at [271, 216] on div "0974566582 - HÒ" at bounding box center [220, 224] width 184 height 21
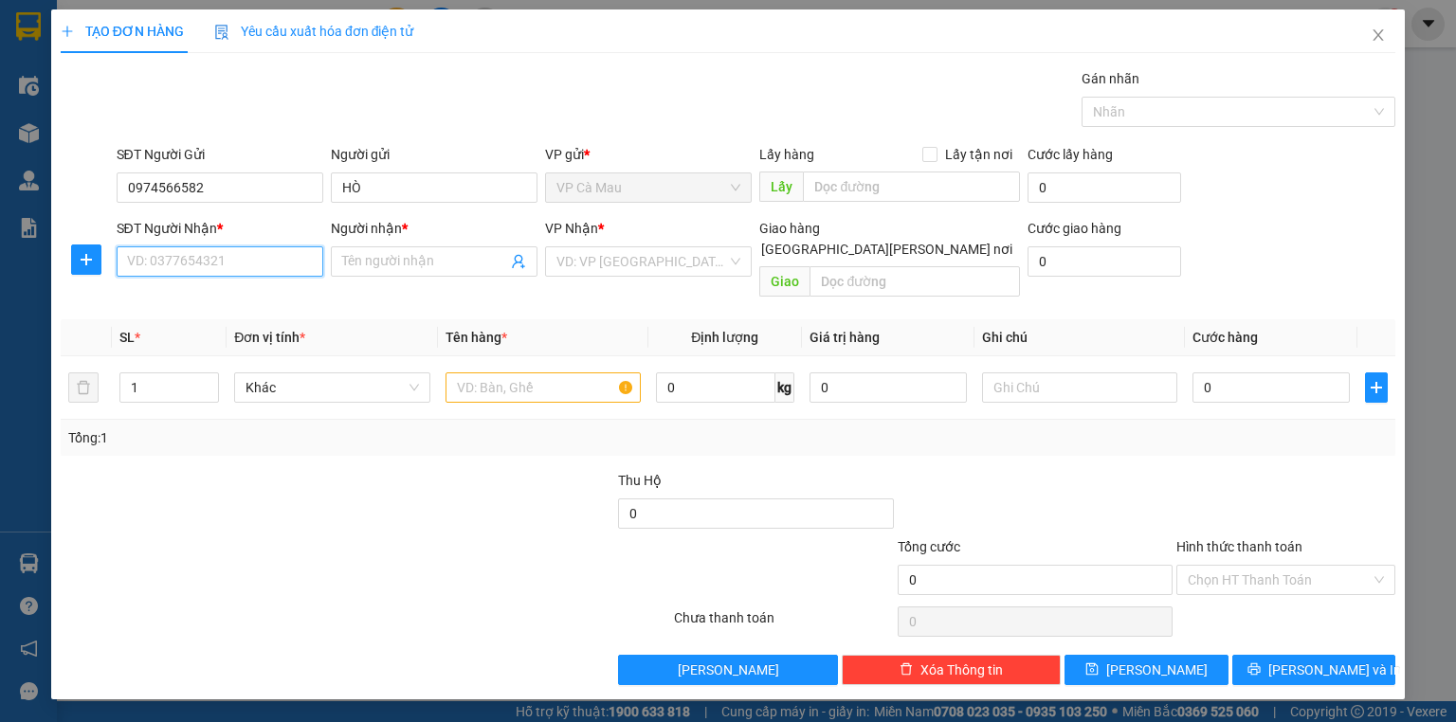
click at [234, 259] on input "SĐT Người Nhận *" at bounding box center [220, 261] width 207 height 30
click at [414, 263] on input "Người nhận *" at bounding box center [424, 261] width 165 height 21
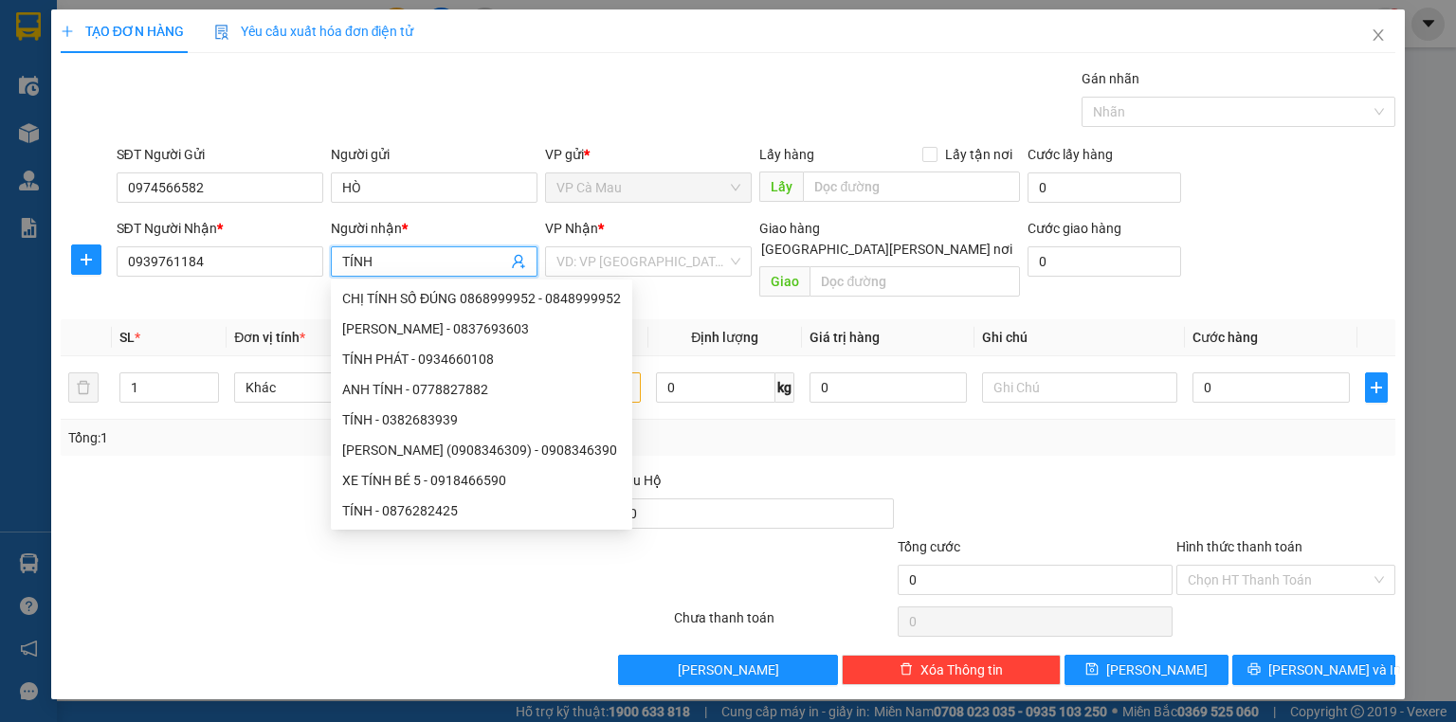
click at [679, 427] on div "Tổng: 1" at bounding box center [727, 437] width 1319 height 21
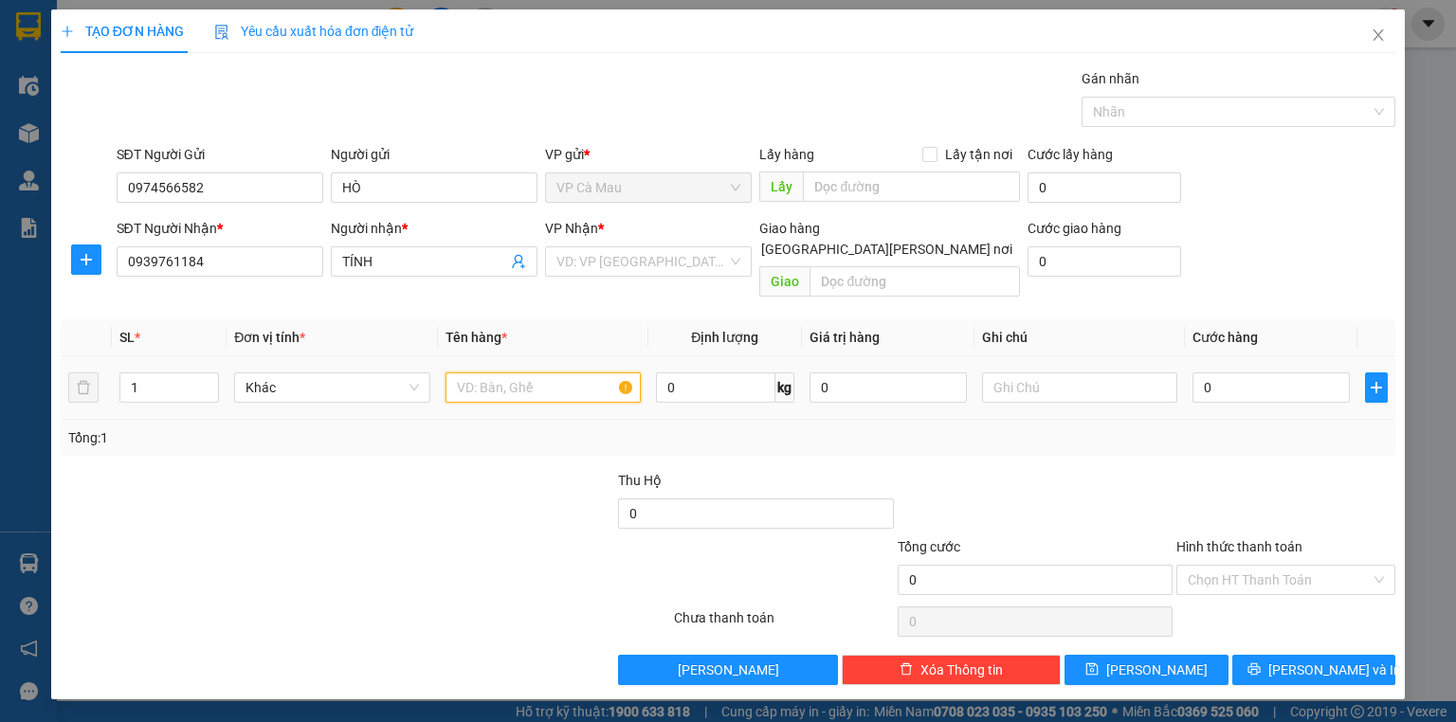
click at [554, 373] on input "text" at bounding box center [542, 388] width 195 height 30
click at [1318, 373] on input "0" at bounding box center [1270, 388] width 157 height 30
click at [1270, 566] on input "Hình thức thanh toán" at bounding box center [1279, 580] width 183 height 28
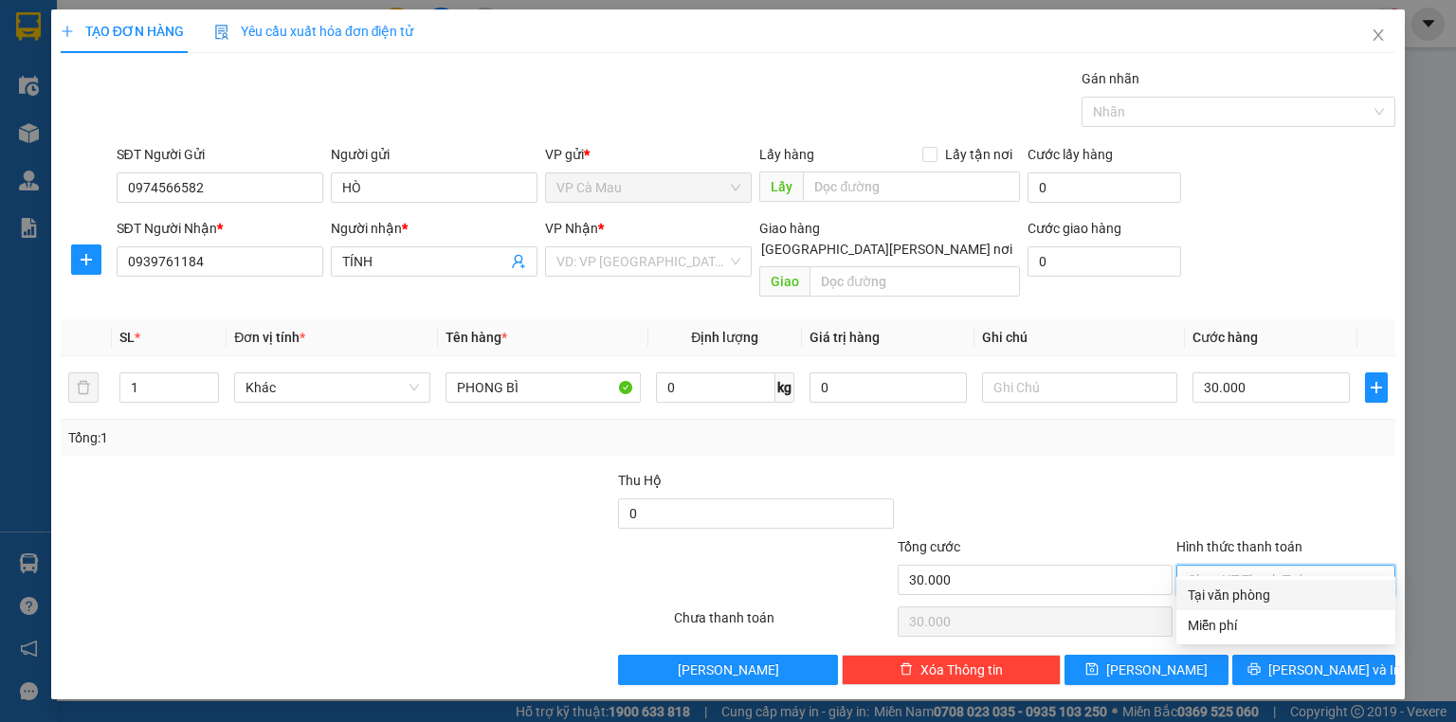
click at [1251, 592] on div "Tại văn phòng" at bounding box center [1286, 595] width 196 height 21
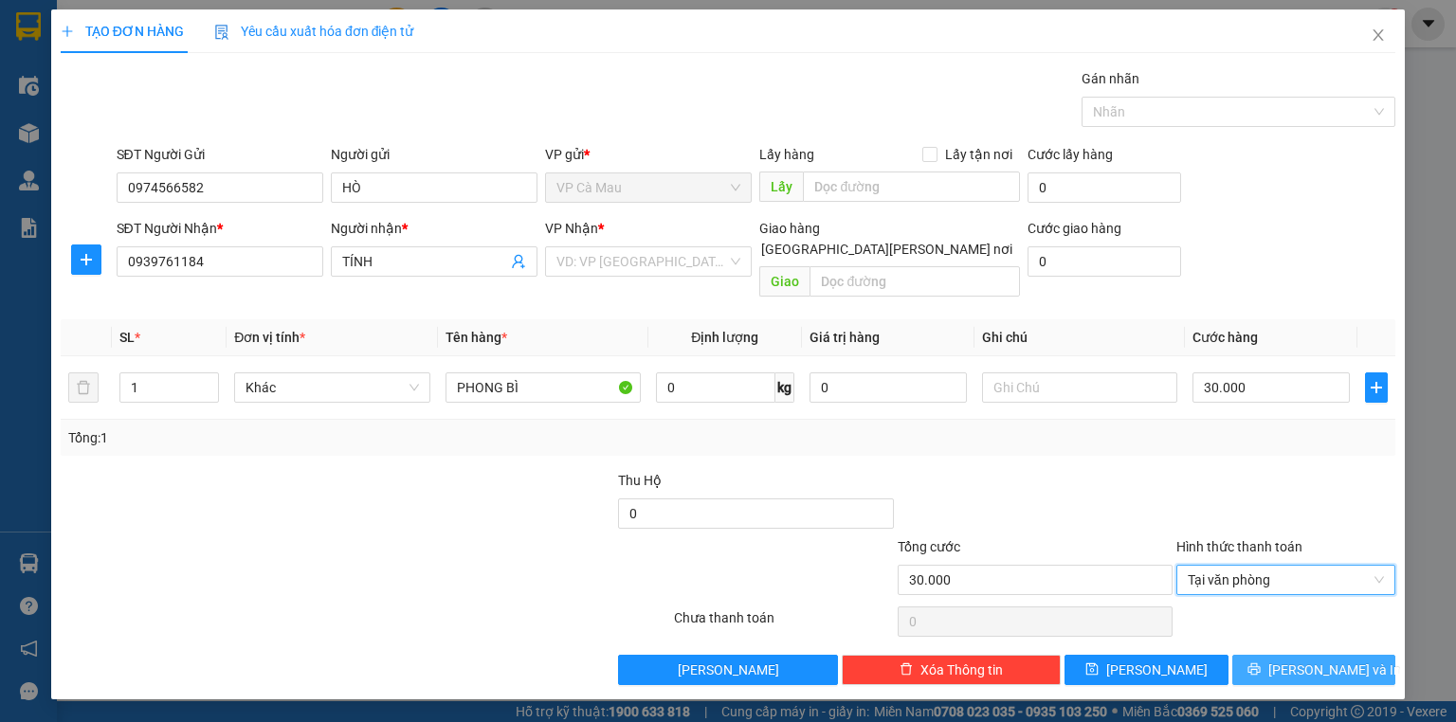
click at [1332, 659] on button "[PERSON_NAME] và In" at bounding box center [1314, 670] width 164 height 30
click at [1336, 666] on span "[PERSON_NAME] và In" at bounding box center [1334, 670] width 133 height 21
click at [736, 265] on div "VD: VP [GEOGRAPHIC_DATA]" at bounding box center [648, 261] width 207 height 30
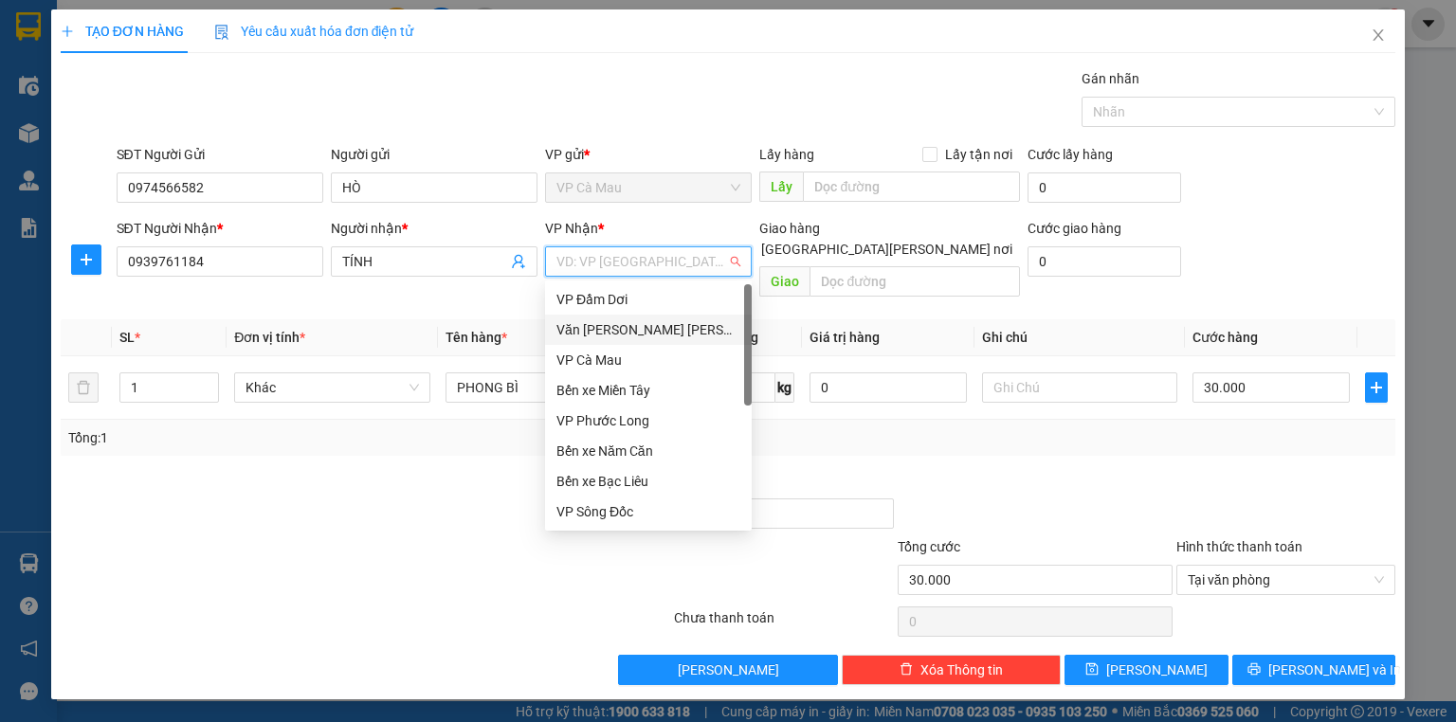
click at [686, 328] on div "Văn [PERSON_NAME] [PERSON_NAME]" at bounding box center [648, 329] width 184 height 21
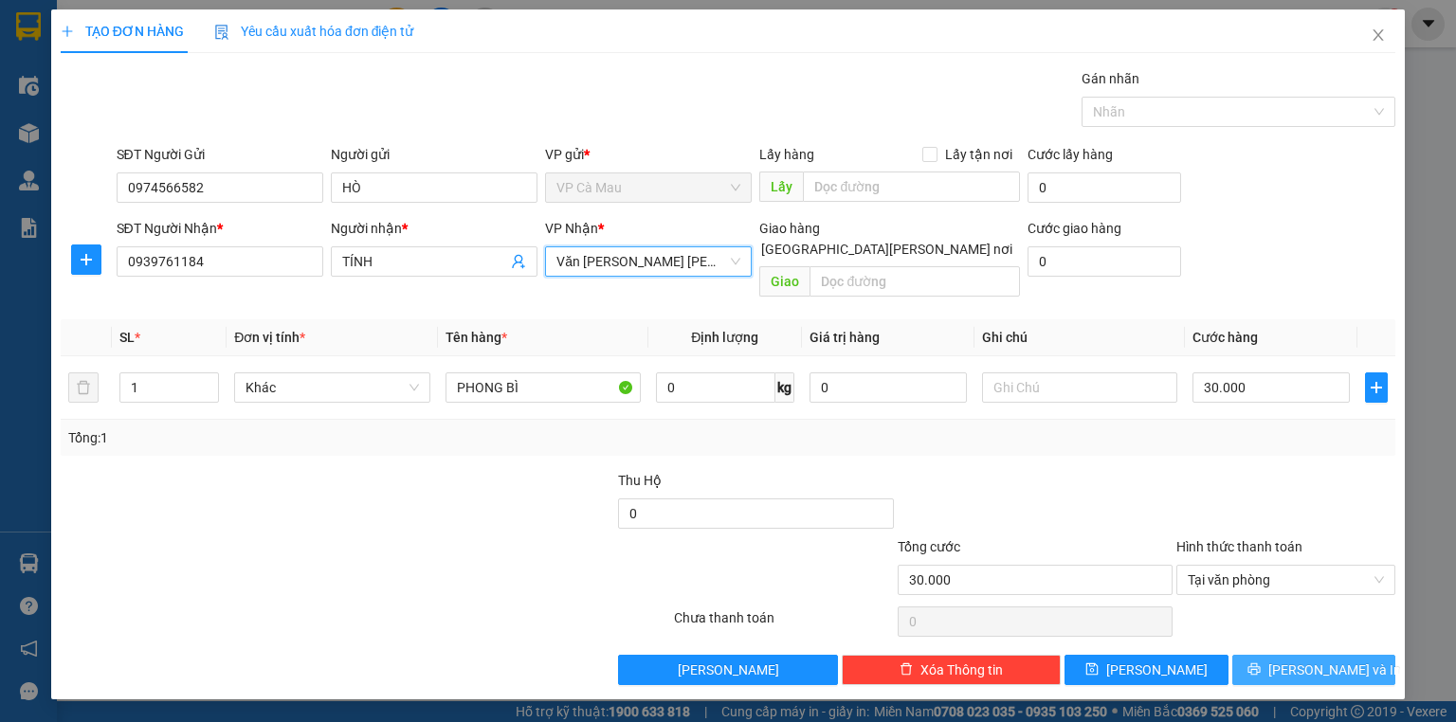
click at [1308, 660] on span "[PERSON_NAME] và In" at bounding box center [1334, 670] width 133 height 21
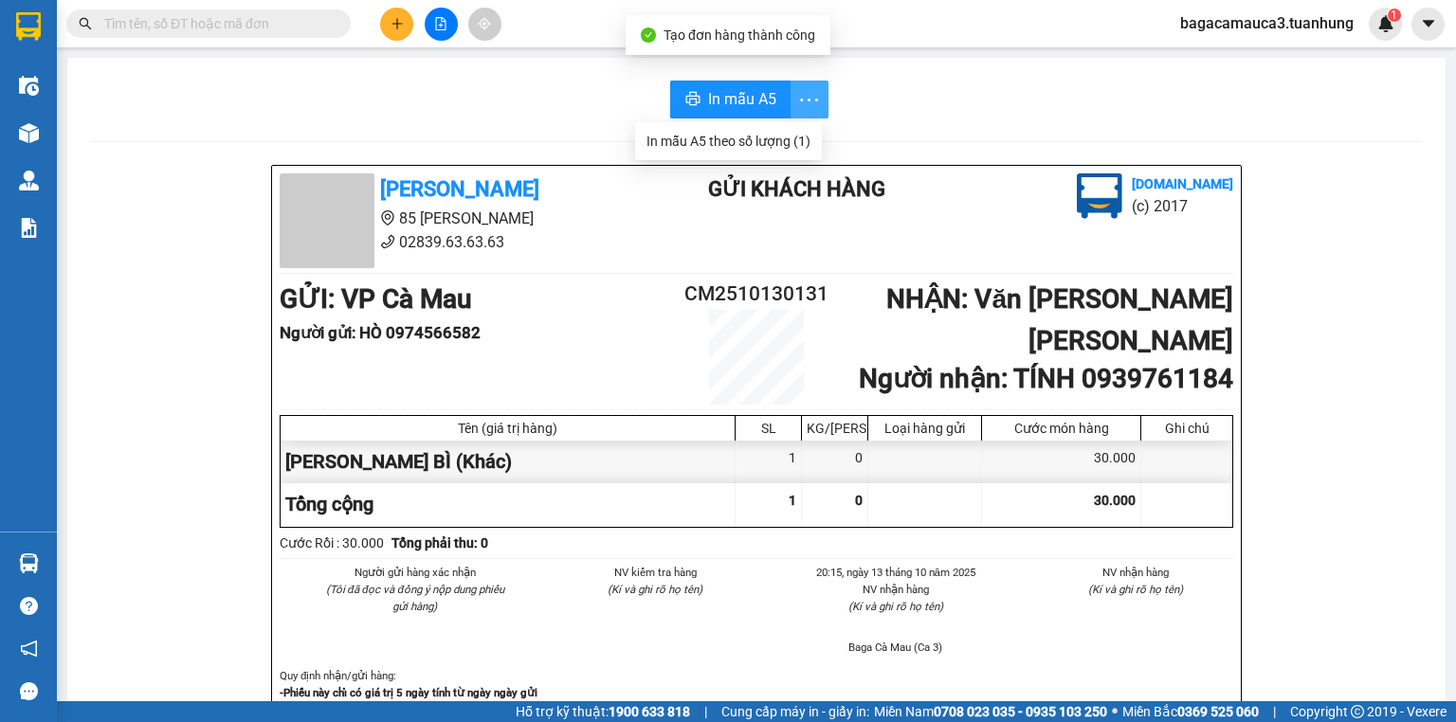
click at [797, 94] on icon "more" at bounding box center [809, 100] width 24 height 24
click at [745, 97] on span "In mẫu A5" at bounding box center [742, 99] width 68 height 24
click at [402, 23] on icon "plus" at bounding box center [397, 23] width 13 height 13
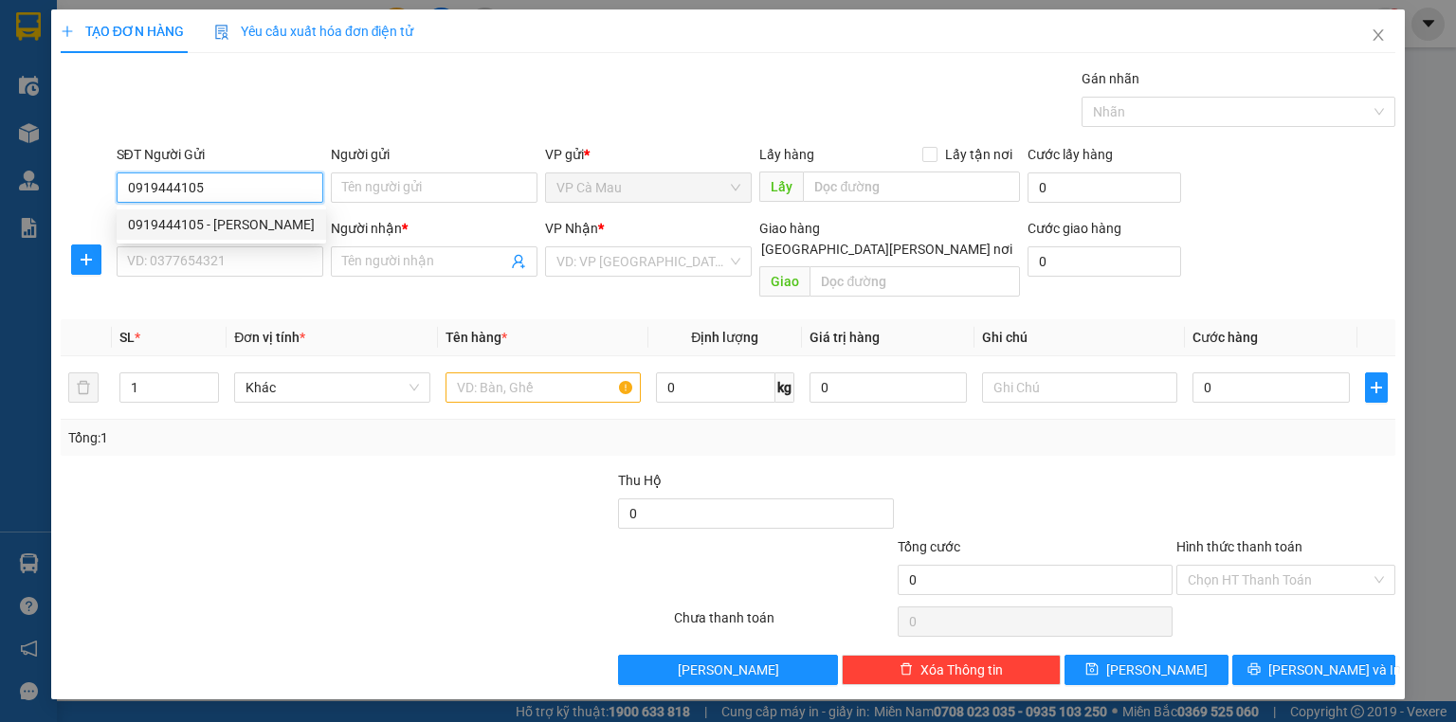
click at [205, 218] on div "0919444105 - [PERSON_NAME]" at bounding box center [221, 224] width 187 height 21
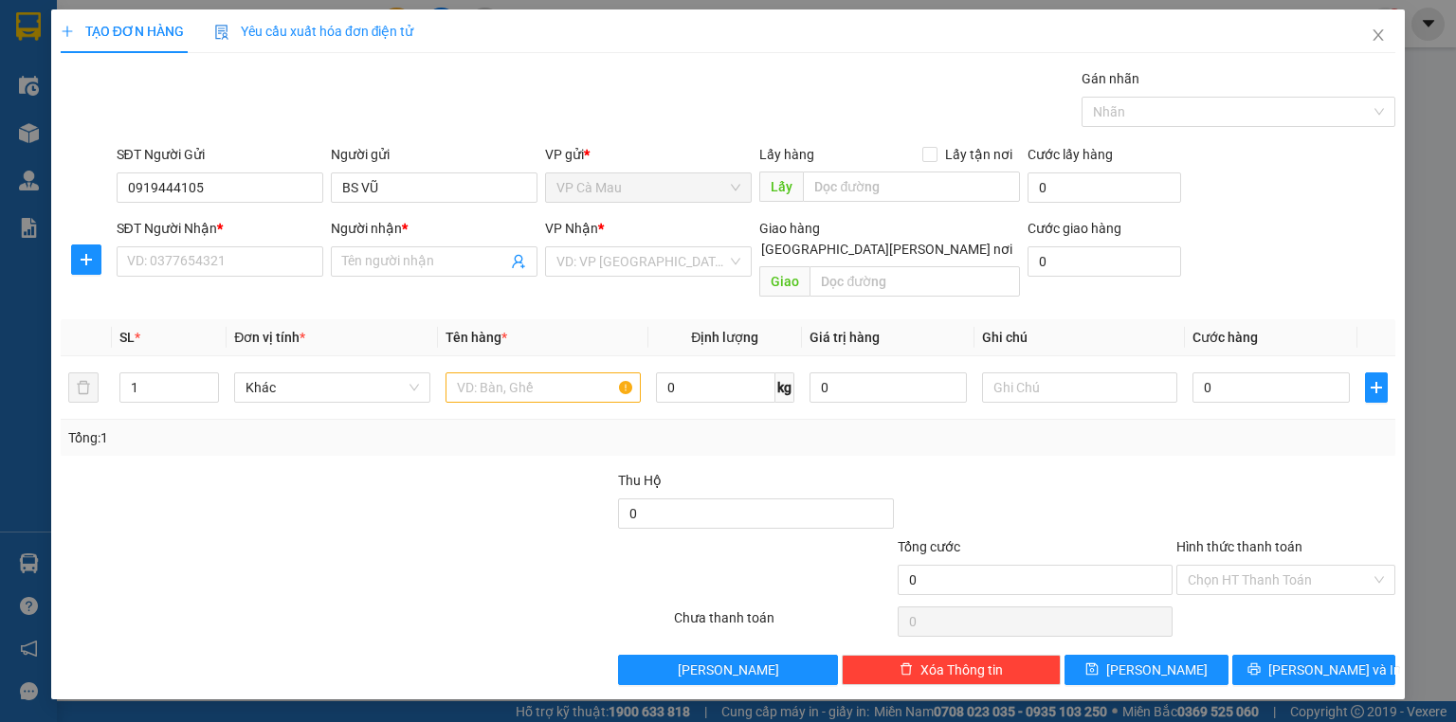
drag, startPoint x: 230, startPoint y: 231, endPoint x: 231, endPoint y: 243, distance: 11.4
click at [231, 235] on div "SĐT Người Nhận *" at bounding box center [220, 228] width 207 height 21
click at [231, 246] on input "SĐT Người Nhận *" at bounding box center [220, 261] width 207 height 30
click at [264, 260] on input "SĐT Người Nhận *" at bounding box center [220, 261] width 207 height 30
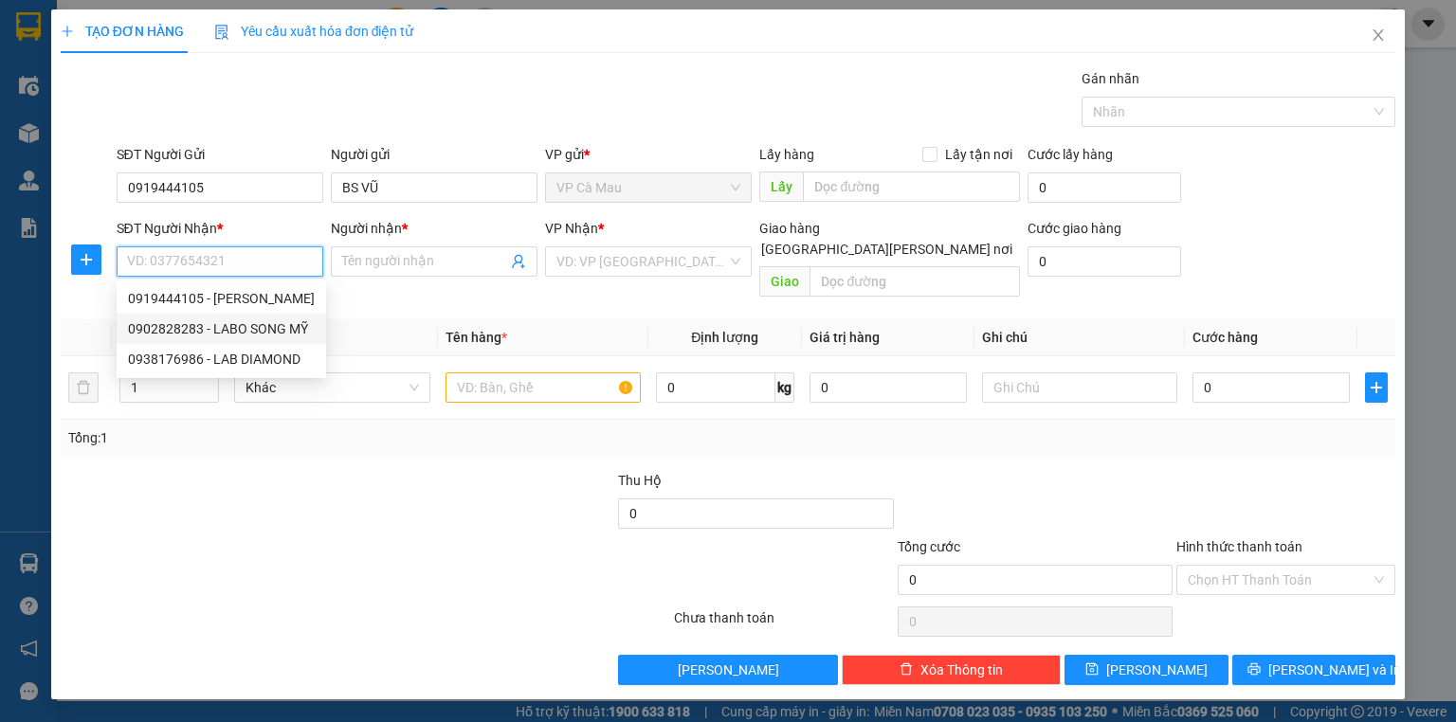
click at [257, 329] on div "0902828283 - LABO SONG MỸ" at bounding box center [221, 328] width 187 height 21
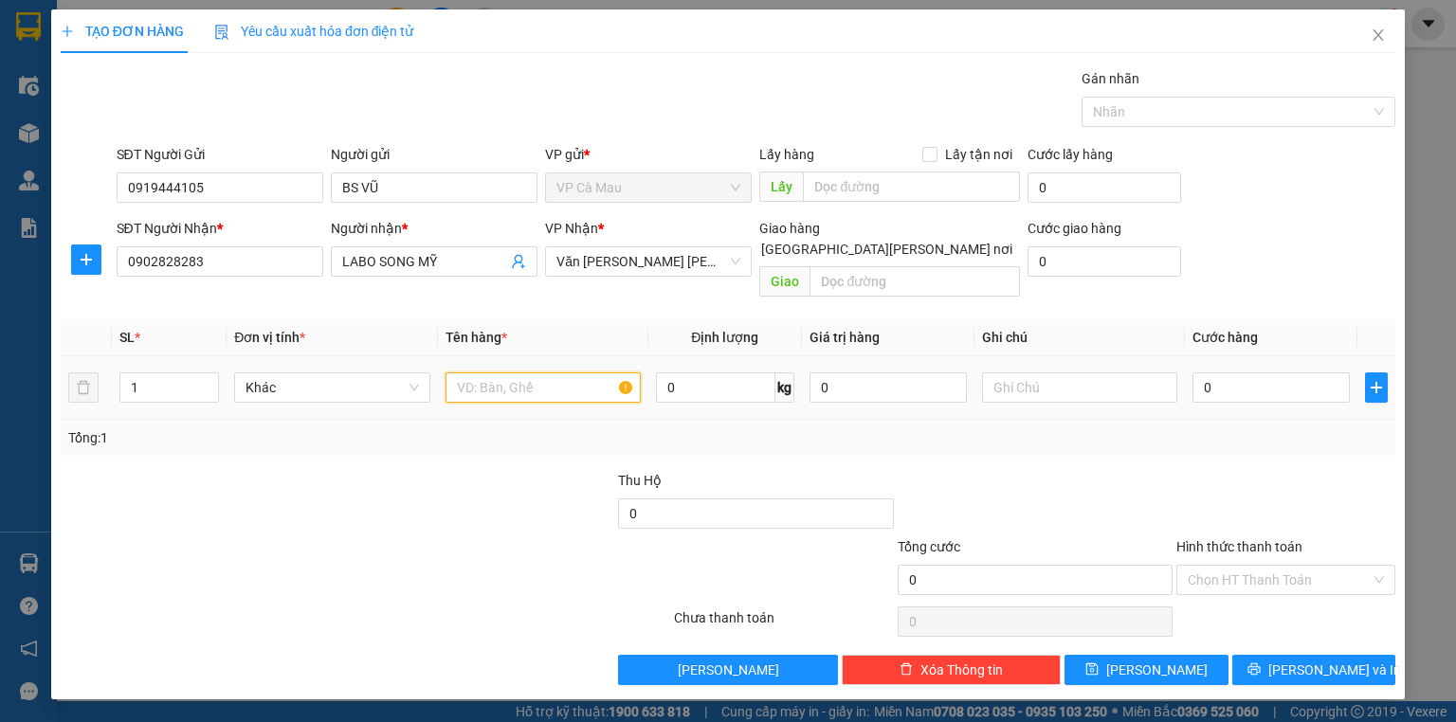
click at [485, 373] on input "text" at bounding box center [542, 388] width 195 height 30
click at [1257, 373] on input "0" at bounding box center [1270, 388] width 157 height 30
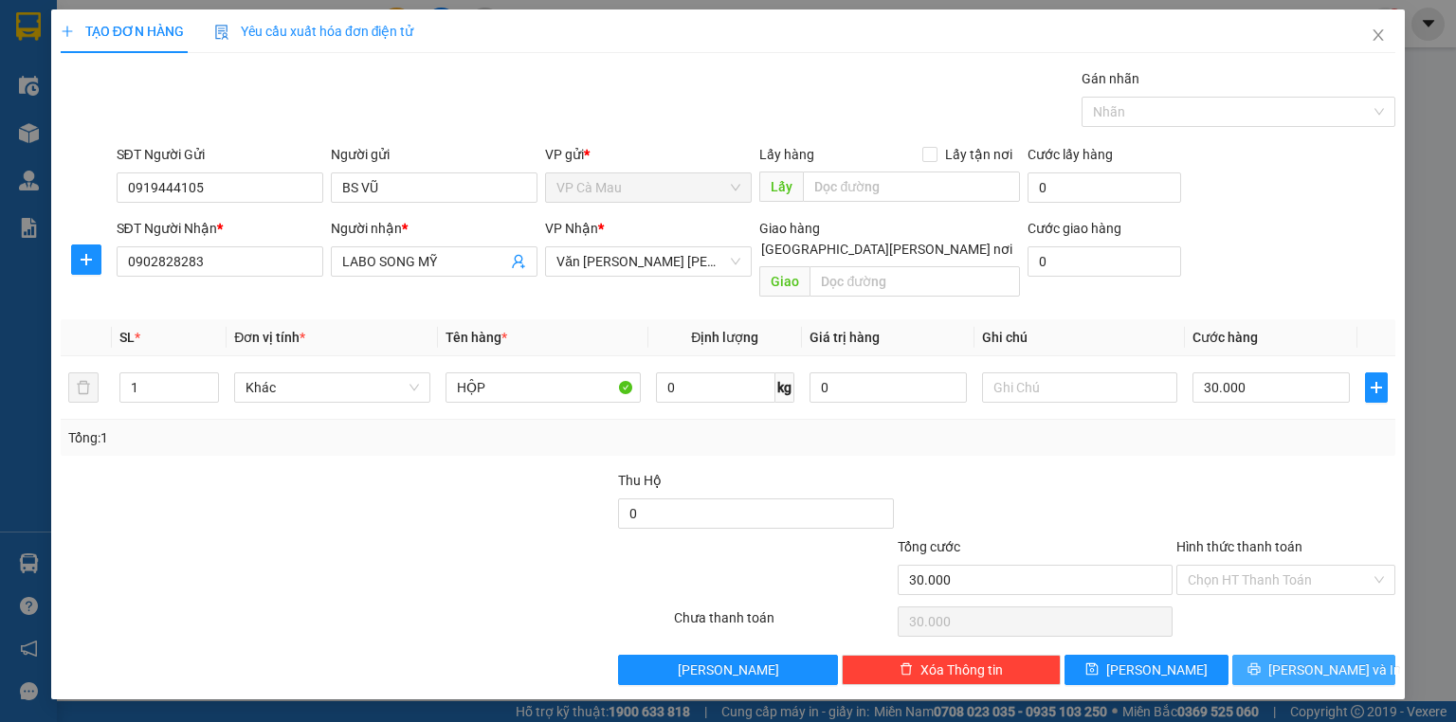
click at [1322, 660] on span "[PERSON_NAME] và In" at bounding box center [1334, 670] width 133 height 21
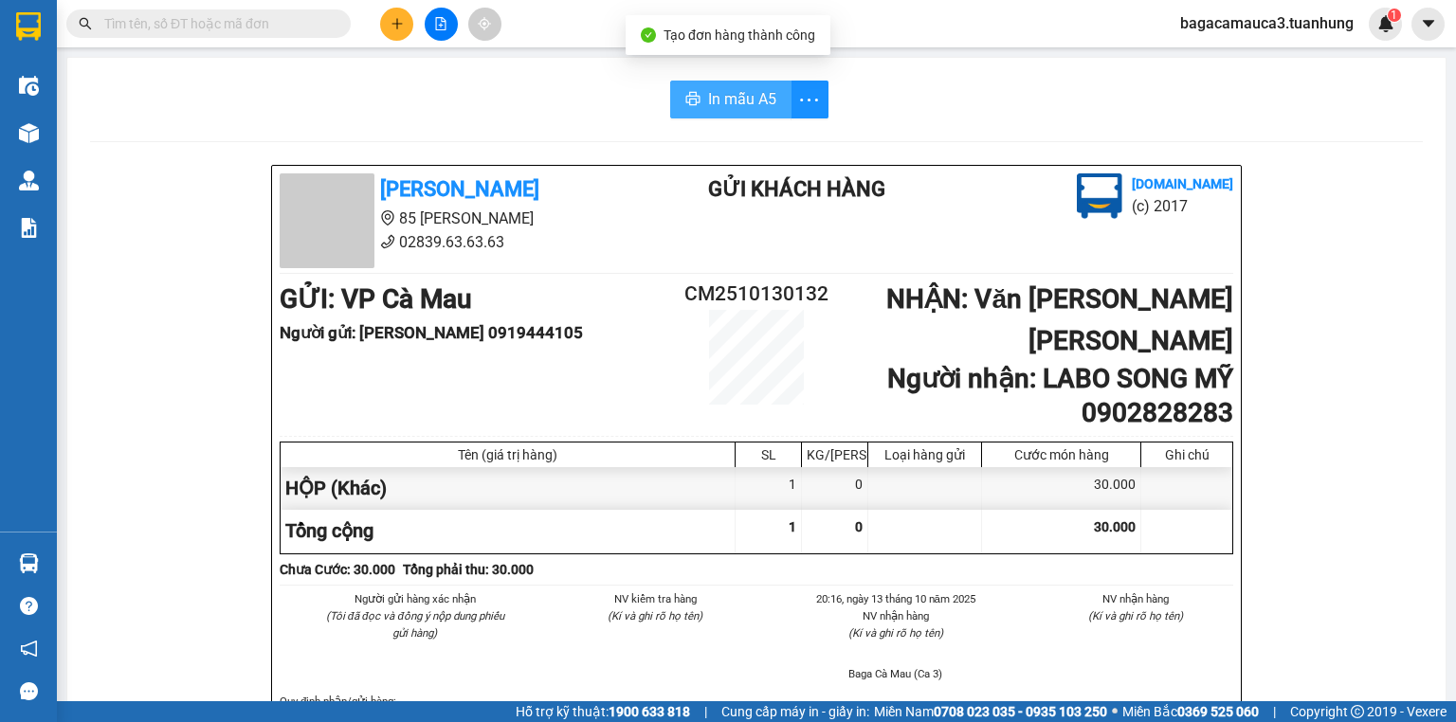
click at [720, 102] on span "In mẫu A5" at bounding box center [742, 99] width 68 height 24
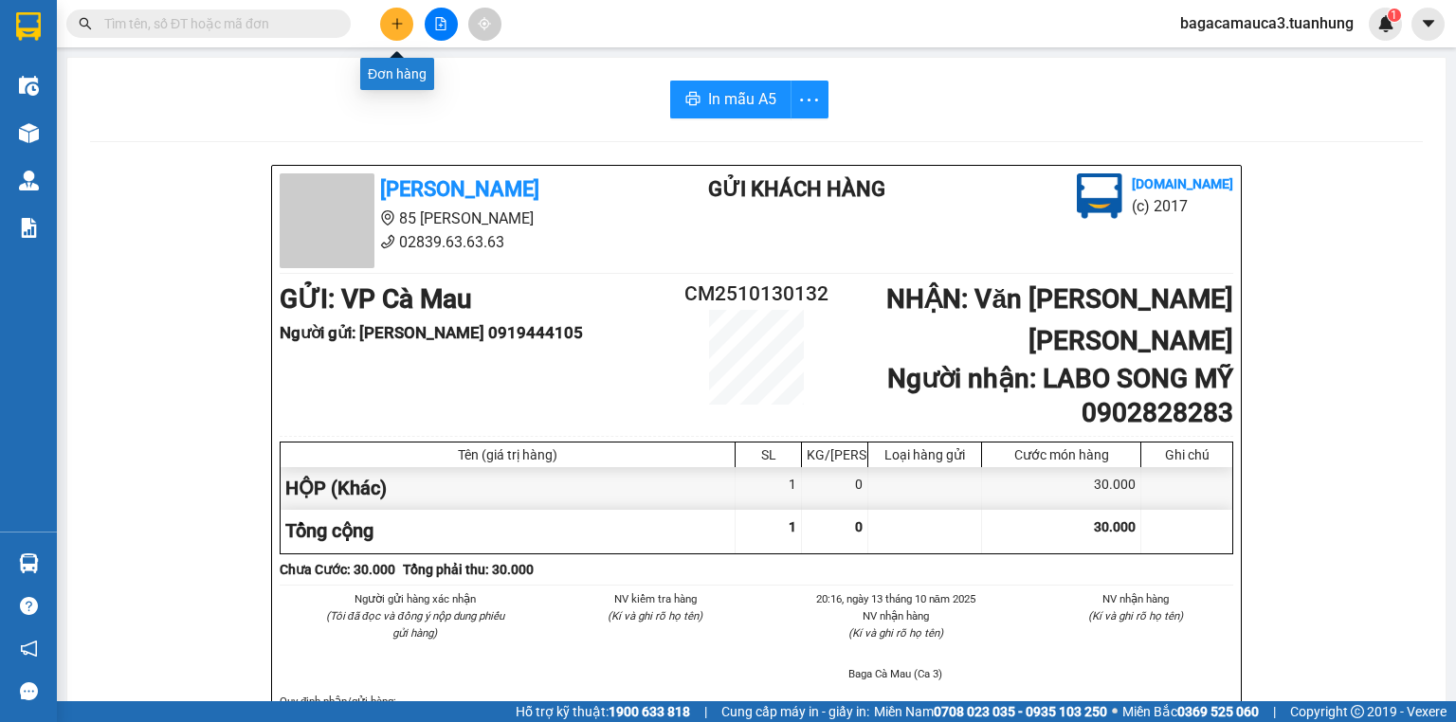
click at [398, 21] on icon "plus" at bounding box center [397, 23] width 13 height 13
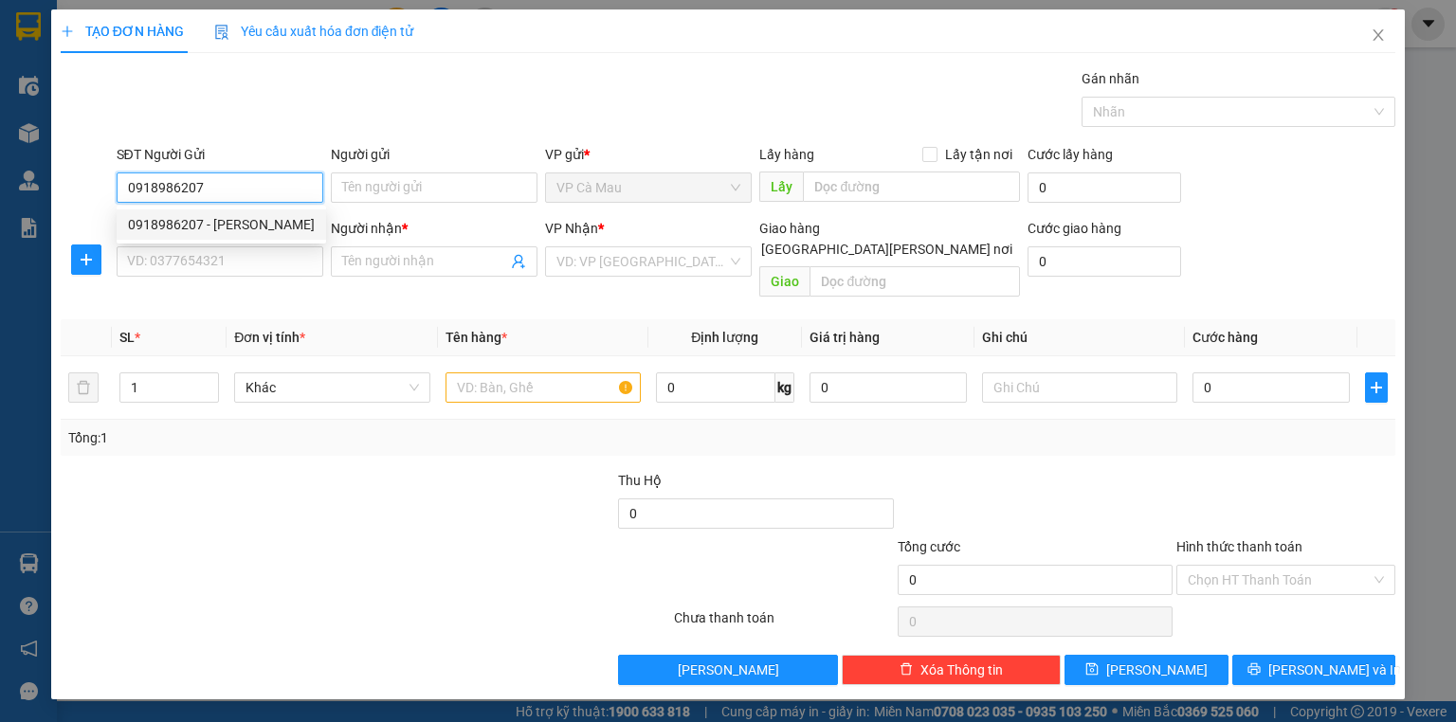
click at [280, 221] on div "0918986207 - [PERSON_NAME]" at bounding box center [221, 224] width 187 height 21
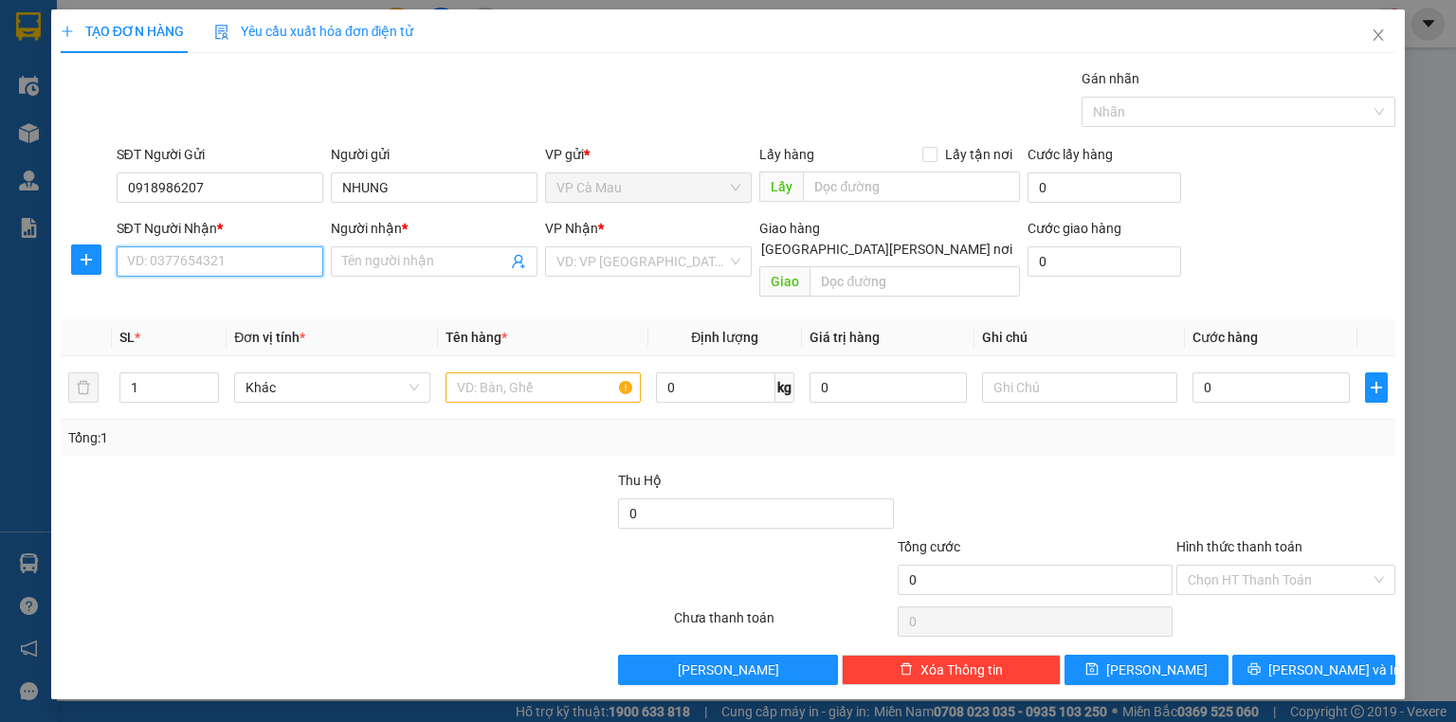
click at [243, 262] on input "SĐT Người Nhận *" at bounding box center [220, 261] width 207 height 30
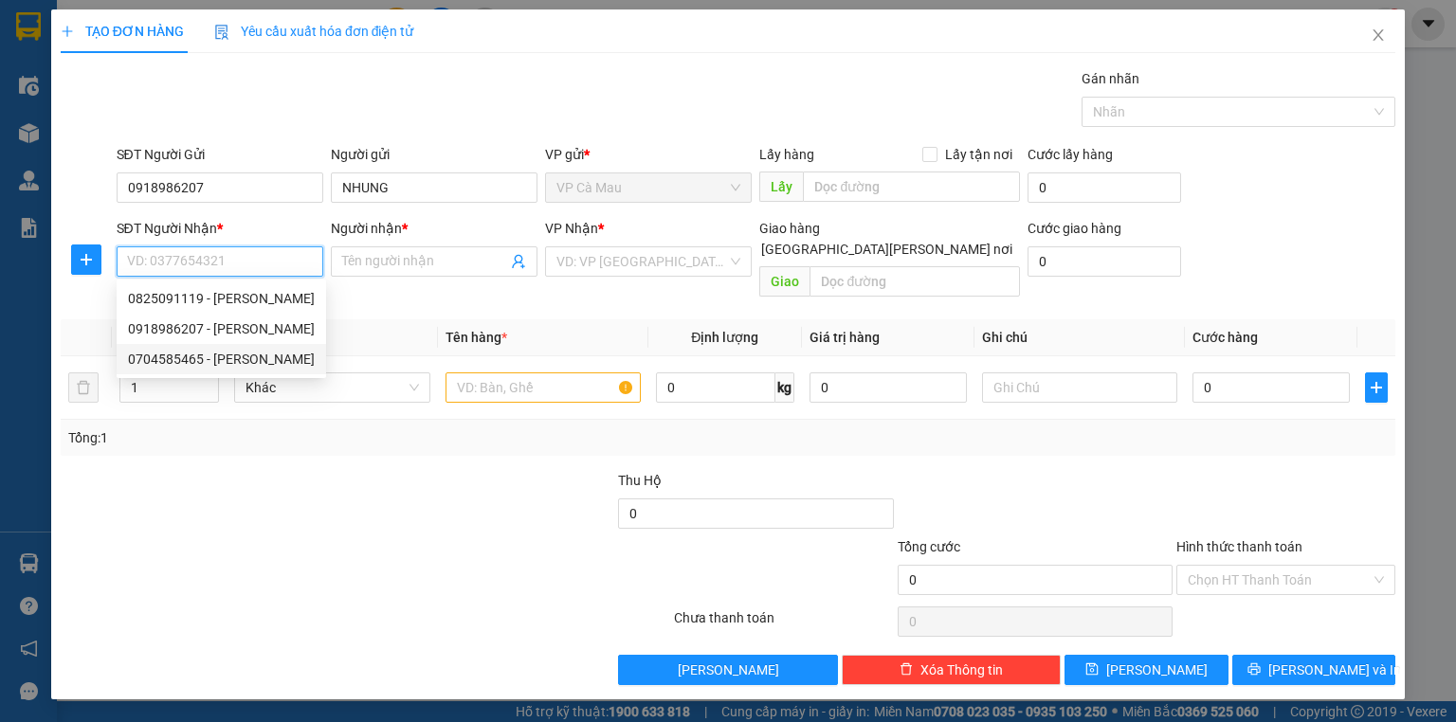
click at [214, 359] on div "0704585465 - [PERSON_NAME]" at bounding box center [221, 359] width 187 height 21
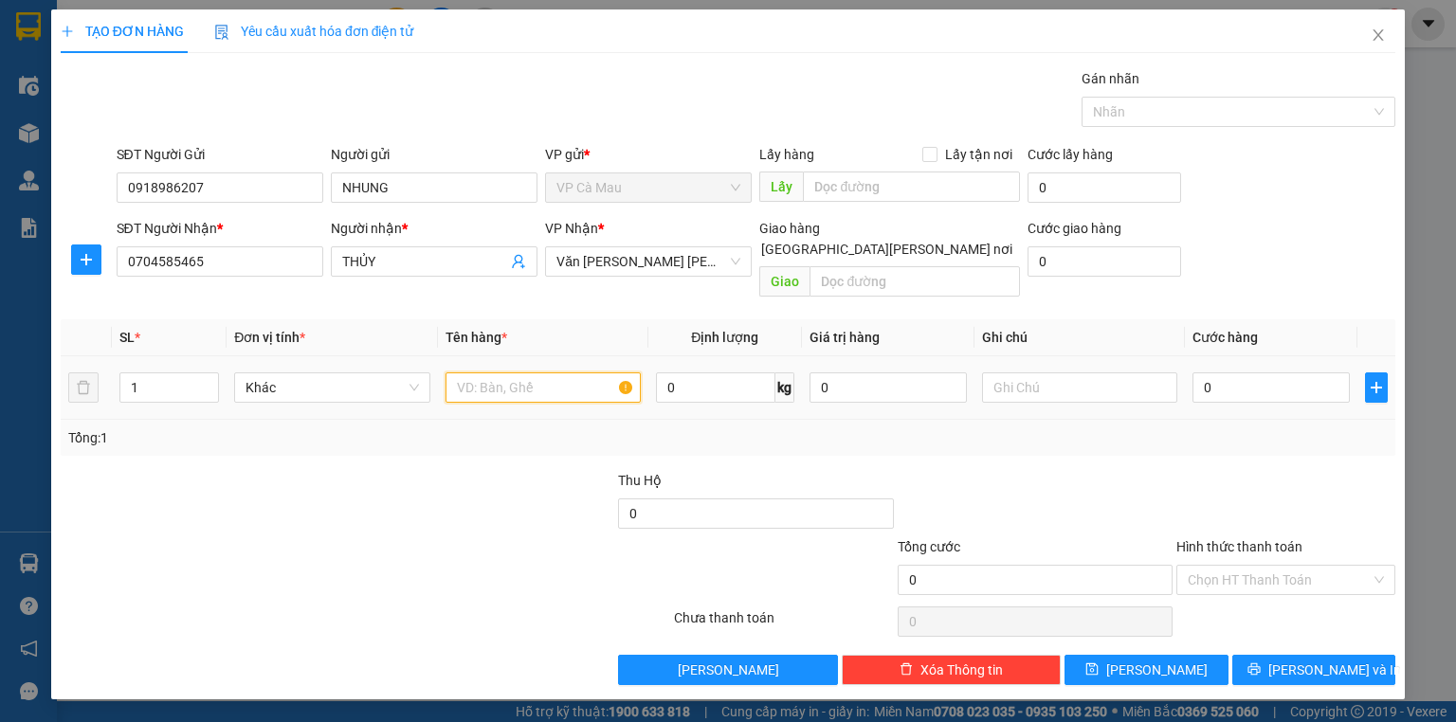
click at [531, 374] on input "text" at bounding box center [542, 388] width 195 height 30
click at [1221, 373] on input "0" at bounding box center [1270, 388] width 157 height 30
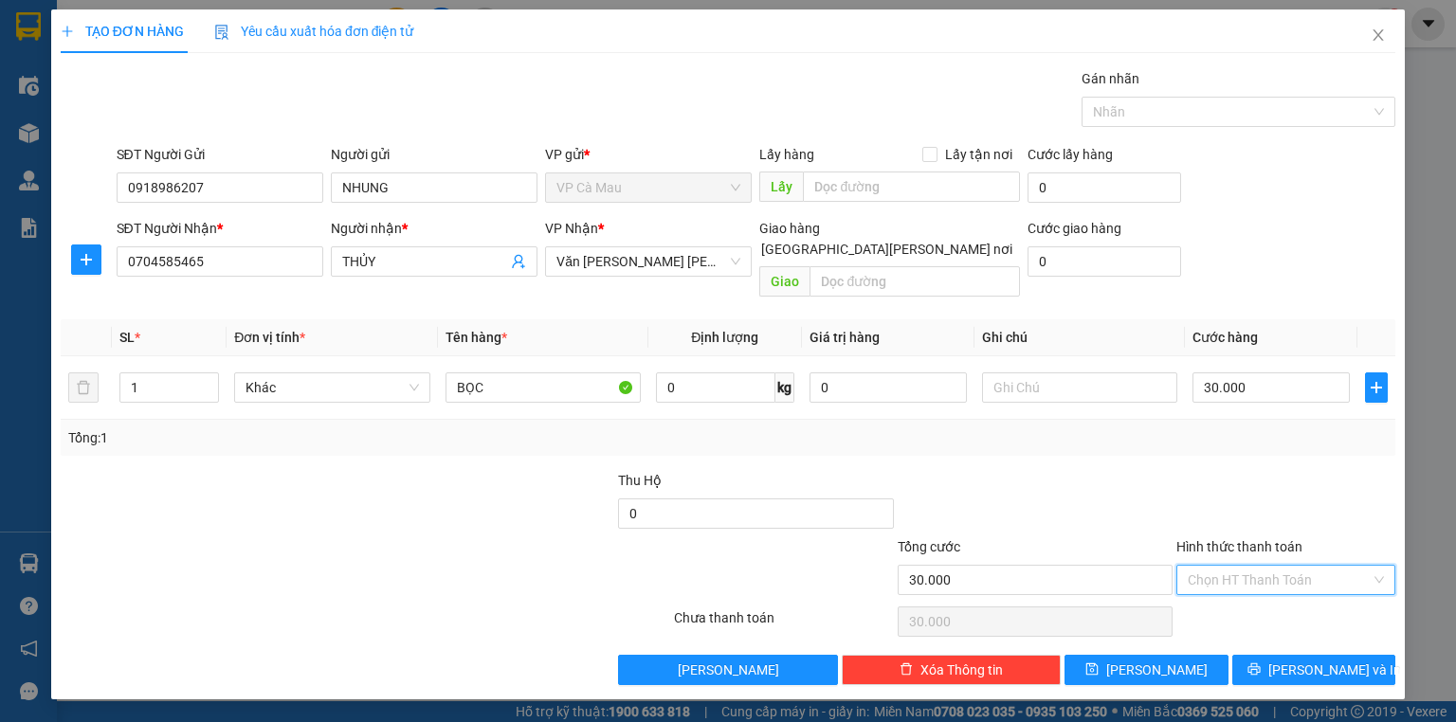
click at [1270, 566] on input "Hình thức thanh toán" at bounding box center [1279, 580] width 183 height 28
click at [1280, 596] on div "Tại văn phòng" at bounding box center [1286, 595] width 196 height 21
click at [1319, 660] on span "[PERSON_NAME] và In" at bounding box center [1334, 670] width 133 height 21
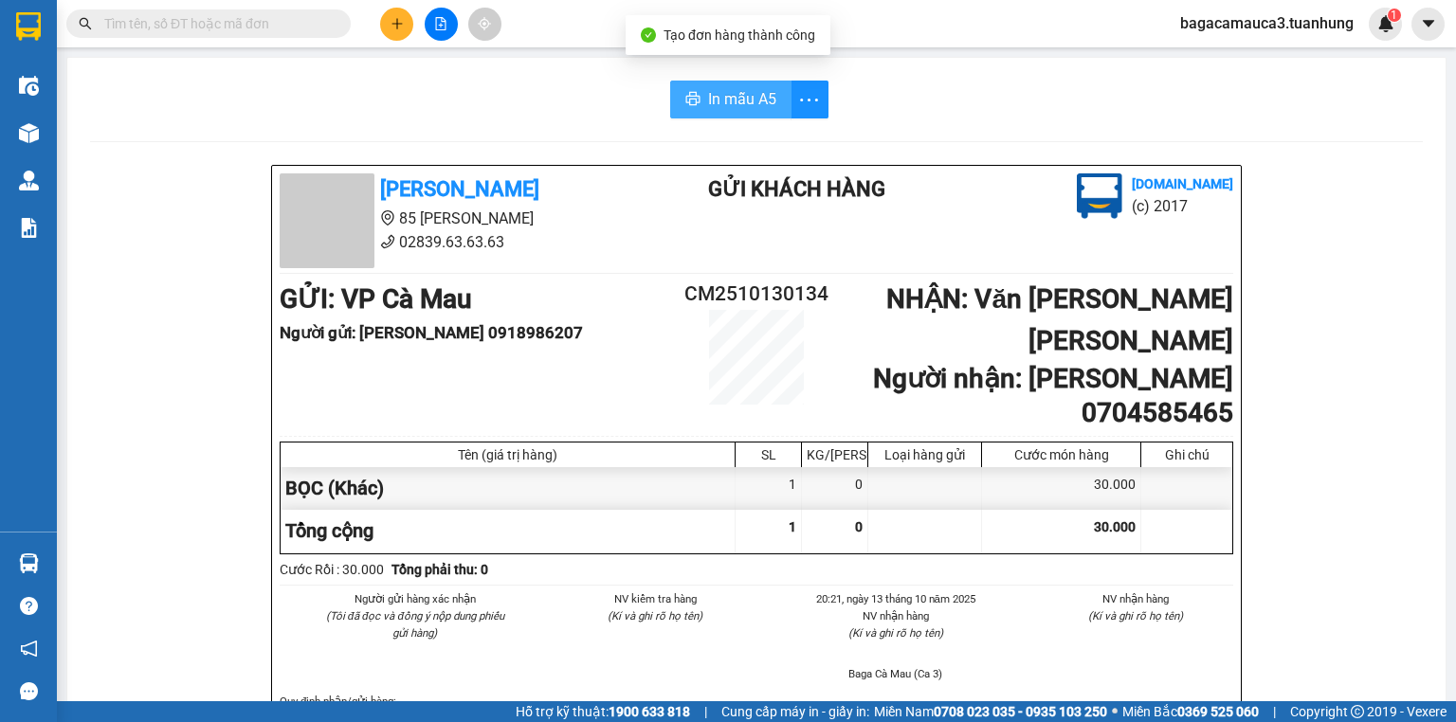
click at [725, 91] on span "In mẫu A5" at bounding box center [742, 99] width 68 height 24
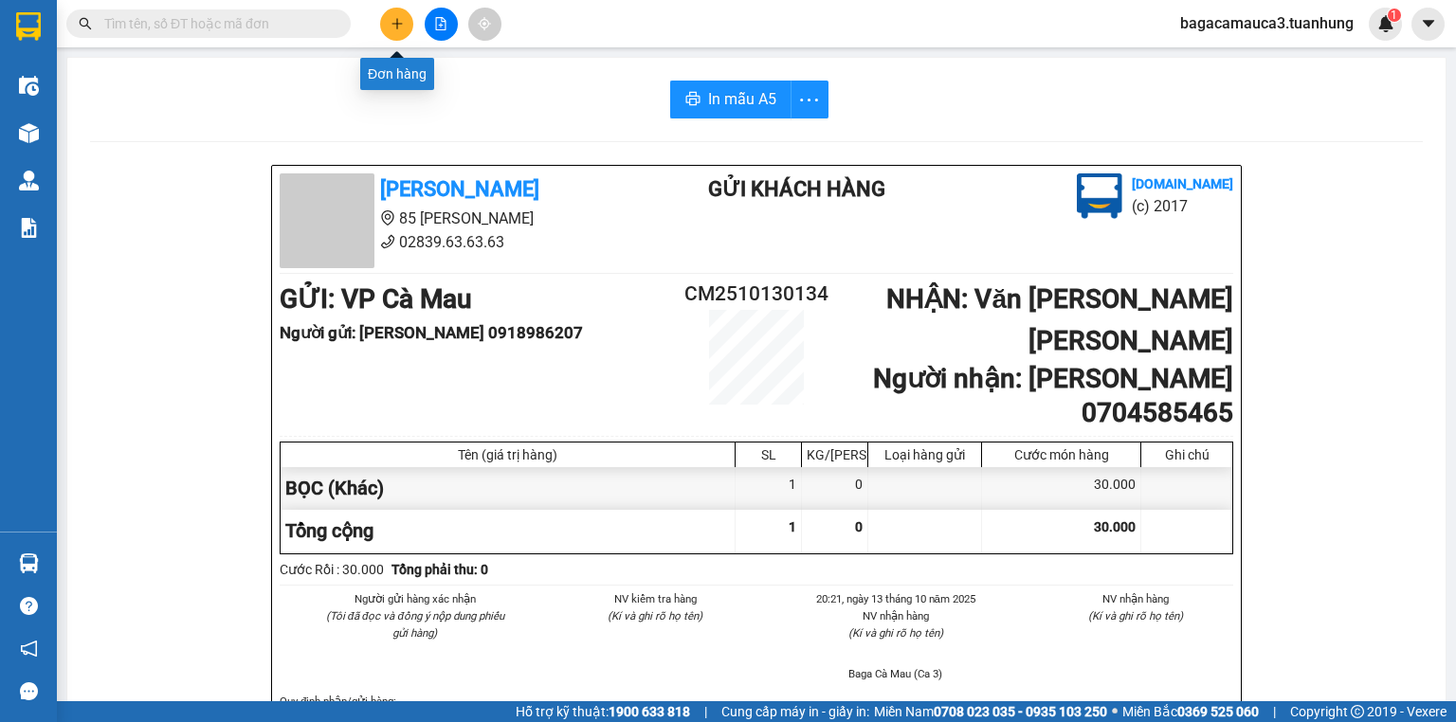
click at [391, 23] on icon "plus" at bounding box center [397, 23] width 13 height 13
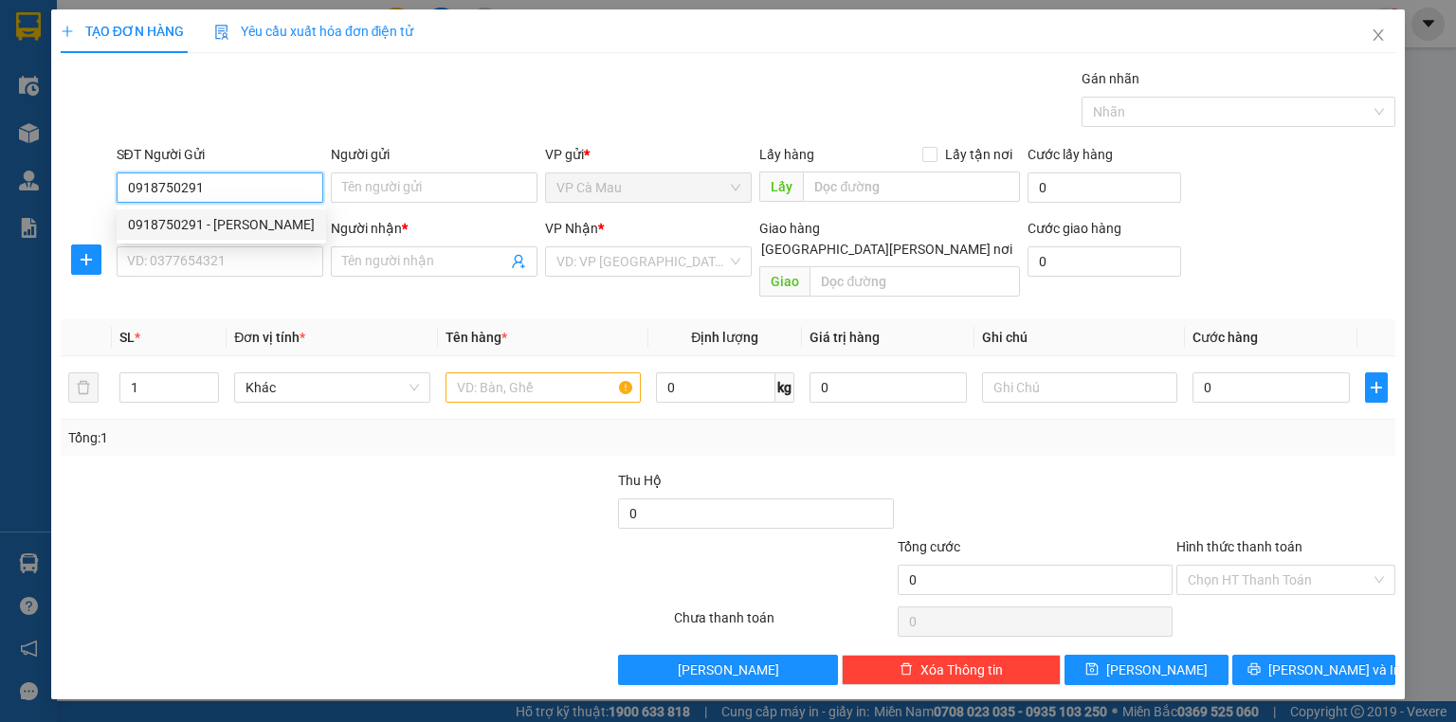
click at [225, 232] on div "0918750291 - [PERSON_NAME]" at bounding box center [221, 224] width 187 height 21
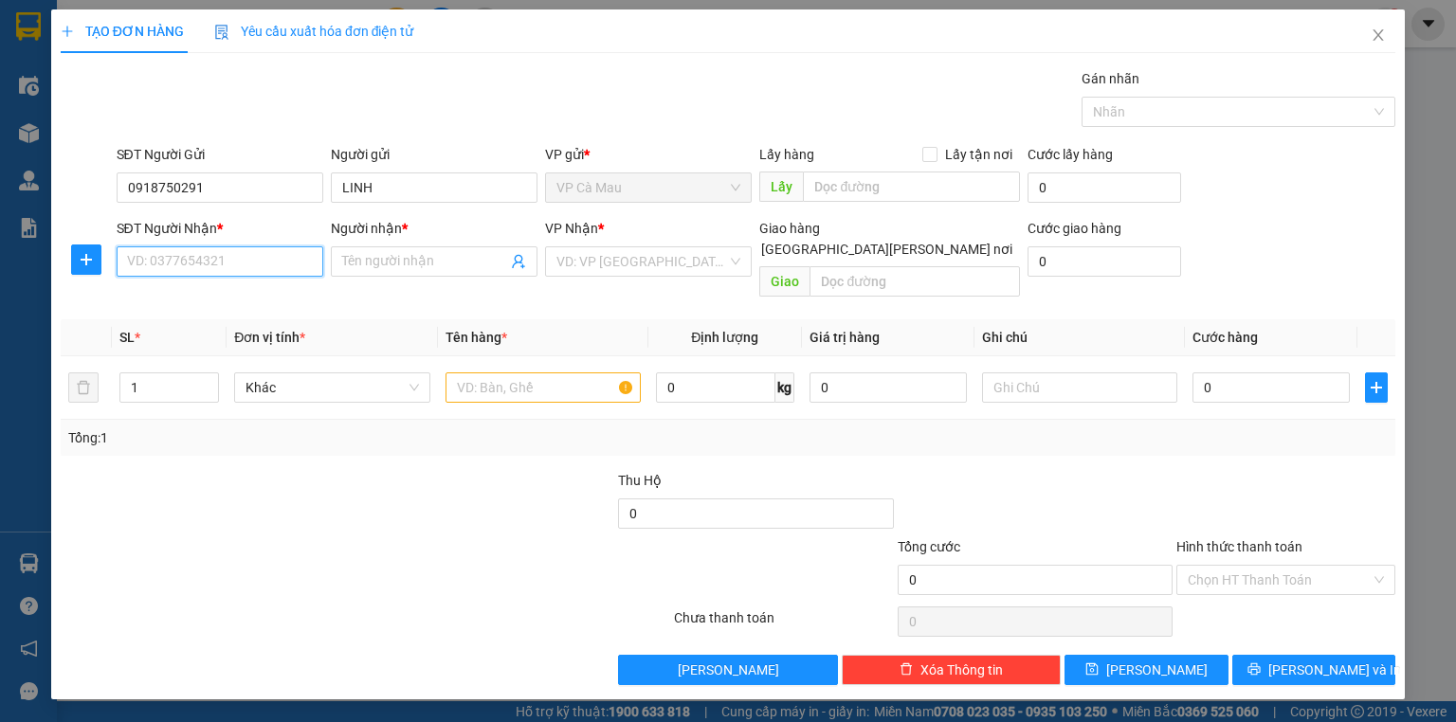
click at [228, 265] on input "SĐT Người Nhận *" at bounding box center [220, 261] width 207 height 30
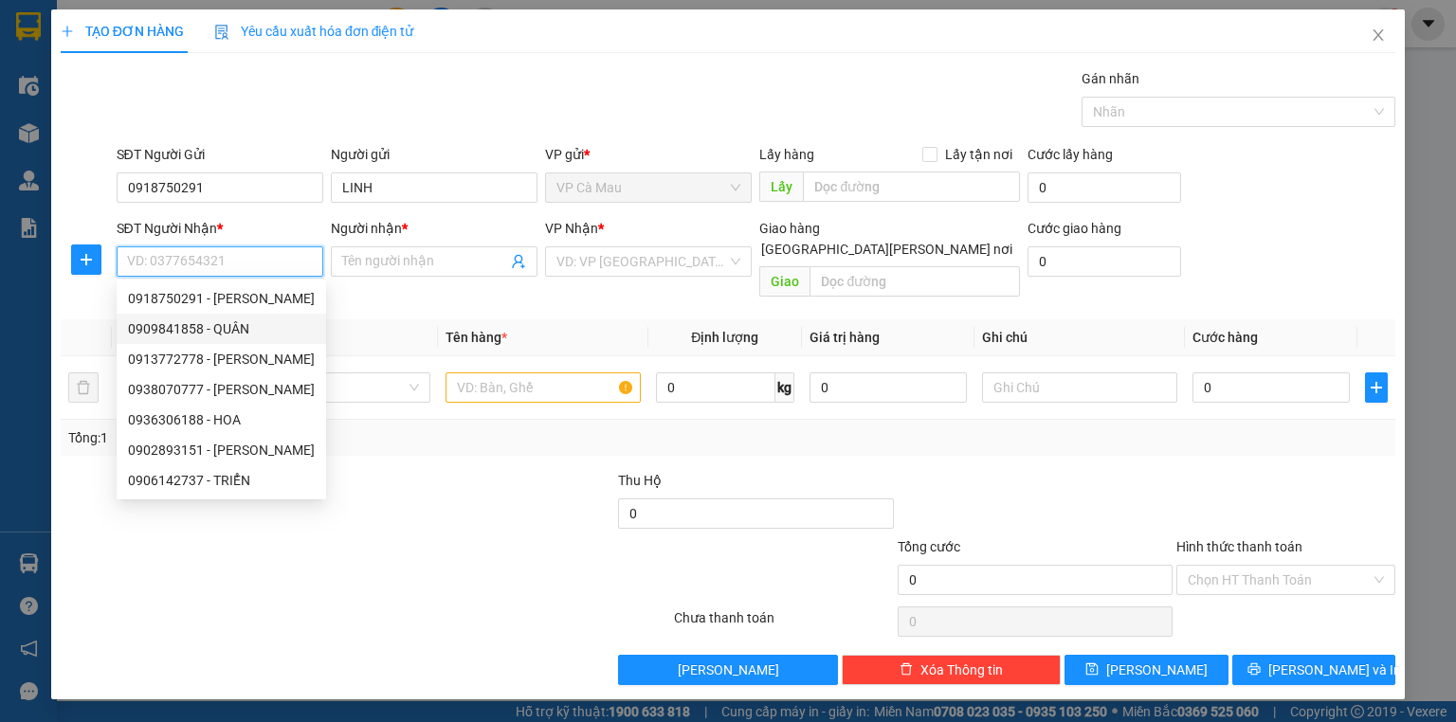
click at [215, 329] on div "0909841858 - QUÂN" at bounding box center [221, 328] width 187 height 21
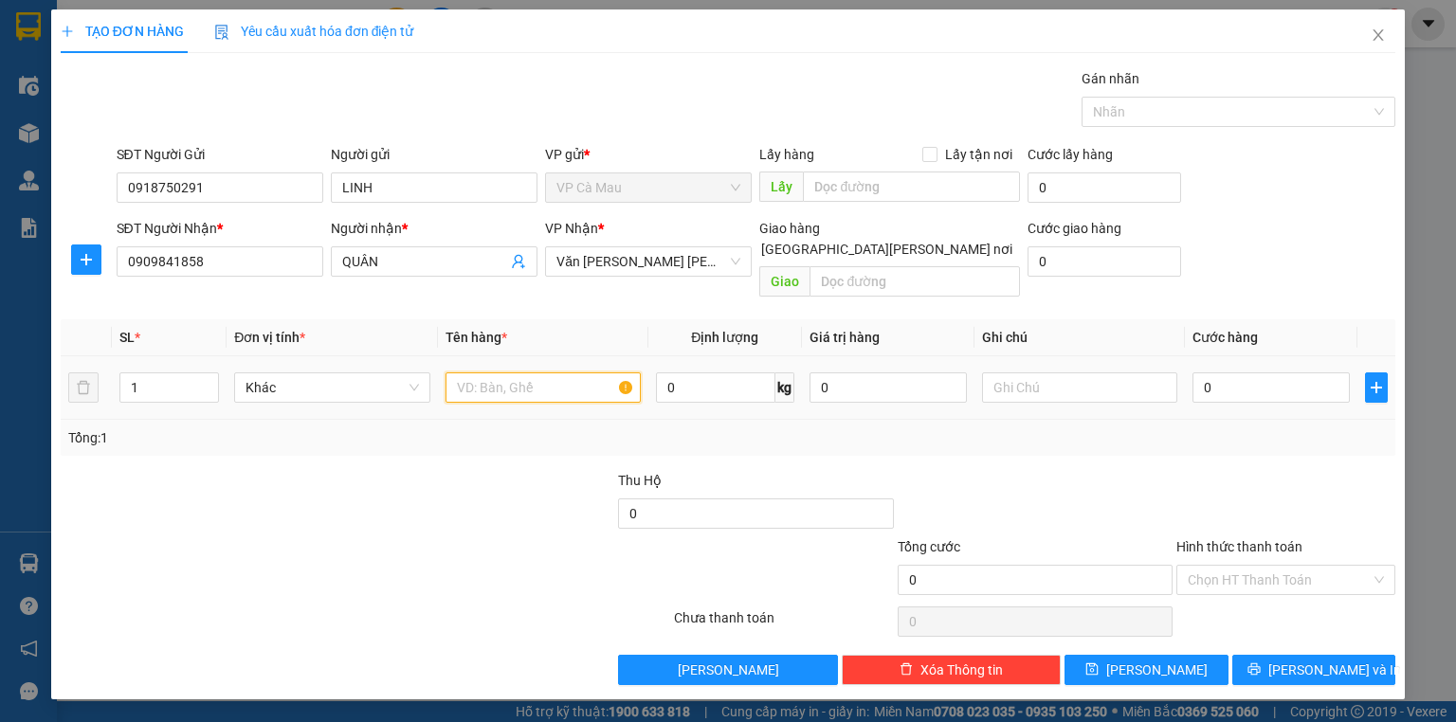
click at [554, 376] on input "text" at bounding box center [542, 388] width 195 height 30
click at [1257, 373] on input "0" at bounding box center [1270, 388] width 157 height 30
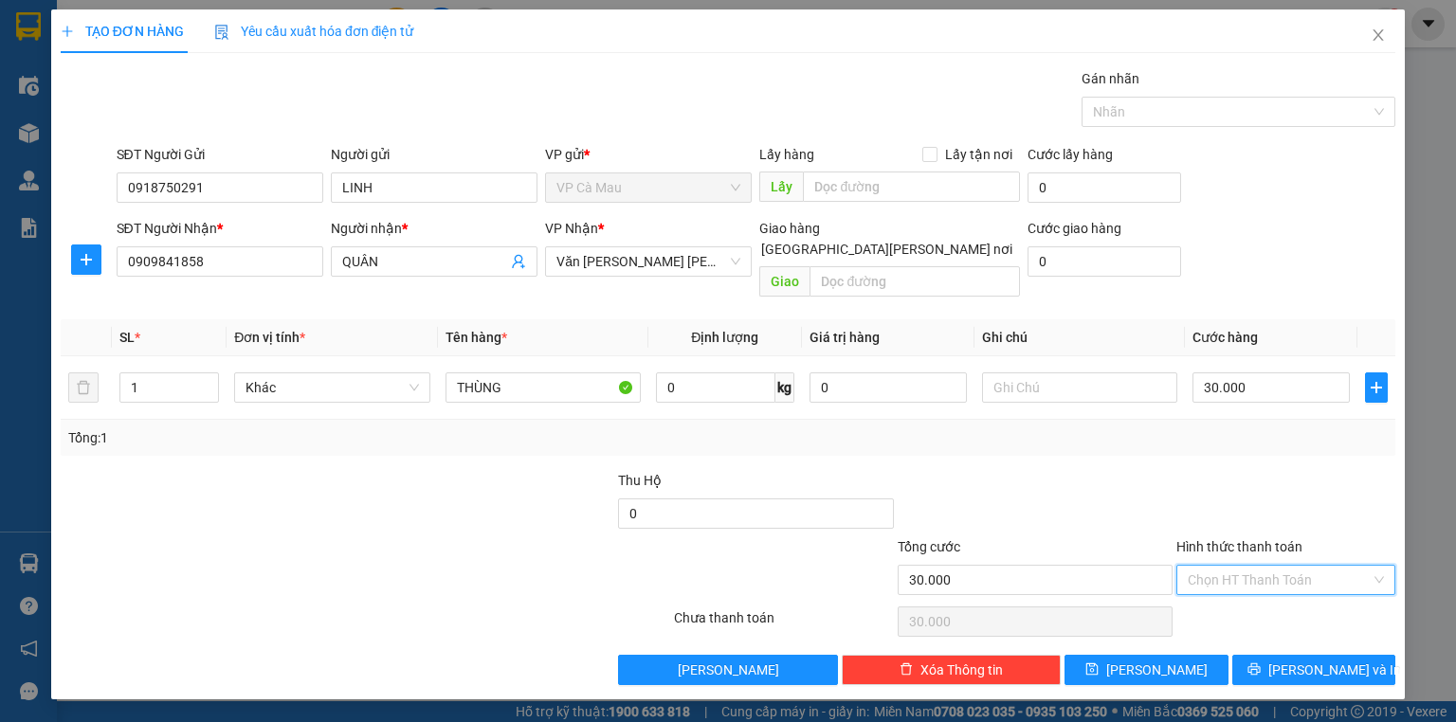
click at [1264, 566] on input "Hình thức thanh toán" at bounding box center [1279, 580] width 183 height 28
click at [1279, 588] on div "Tại văn phòng" at bounding box center [1286, 595] width 196 height 21
click at [1327, 657] on button "[PERSON_NAME] và In" at bounding box center [1314, 670] width 164 height 30
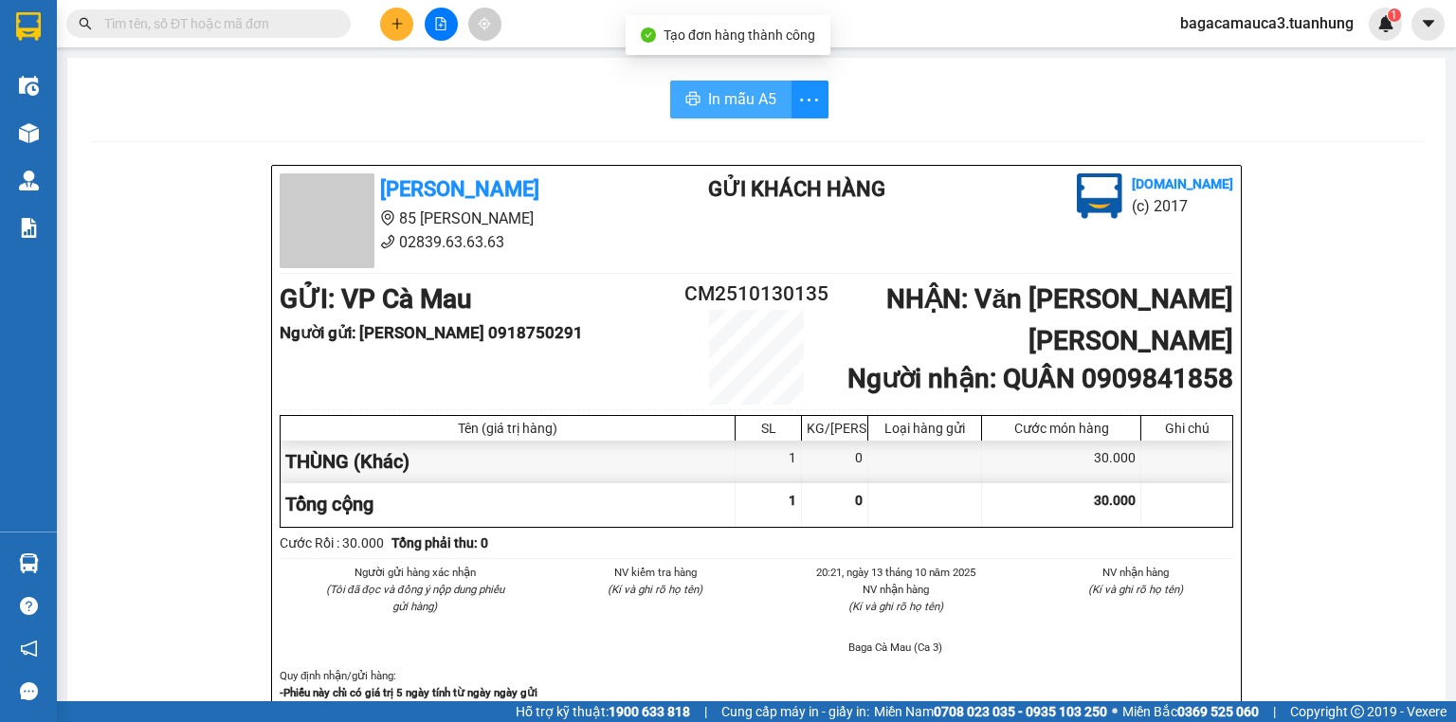
click at [708, 98] on span "In mẫu A5" at bounding box center [742, 99] width 68 height 24
click at [311, 27] on input "text" at bounding box center [216, 23] width 224 height 21
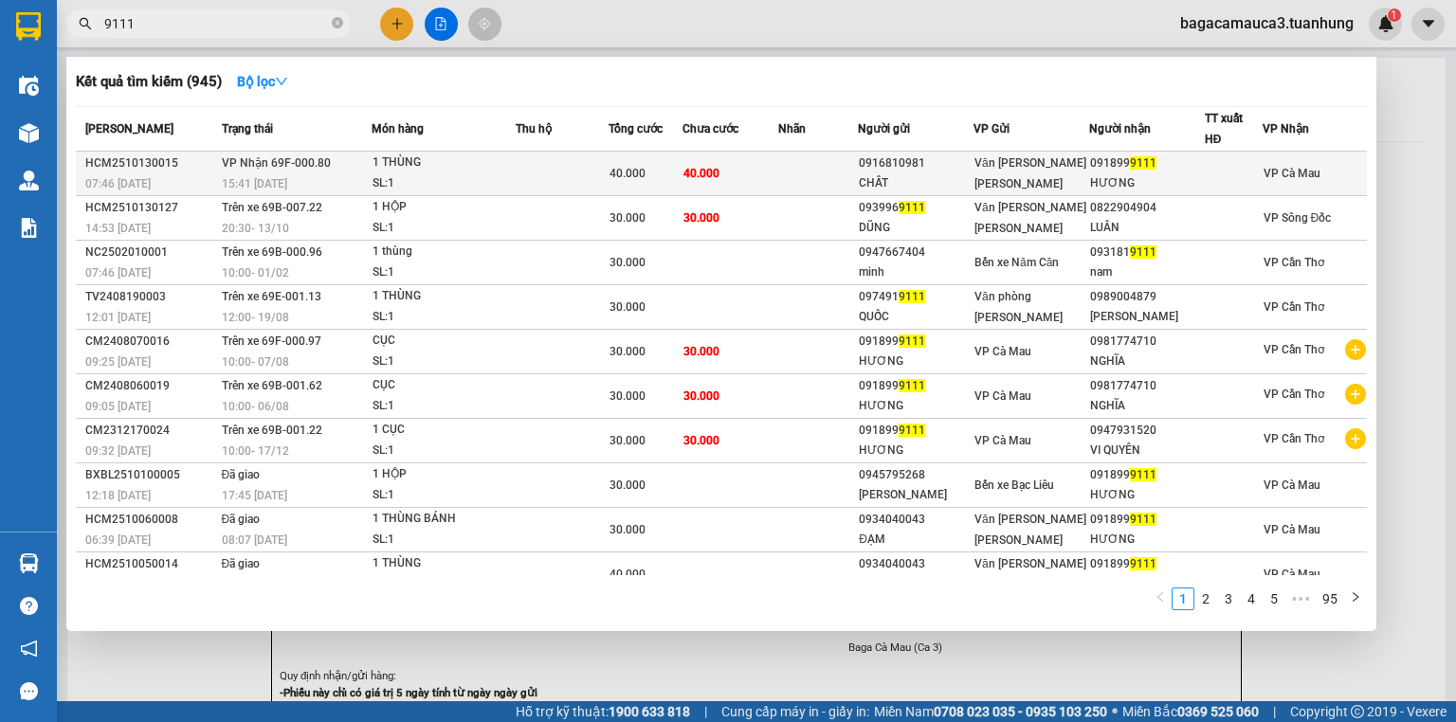
click at [754, 176] on td "40.000" at bounding box center [730, 174] width 96 height 45
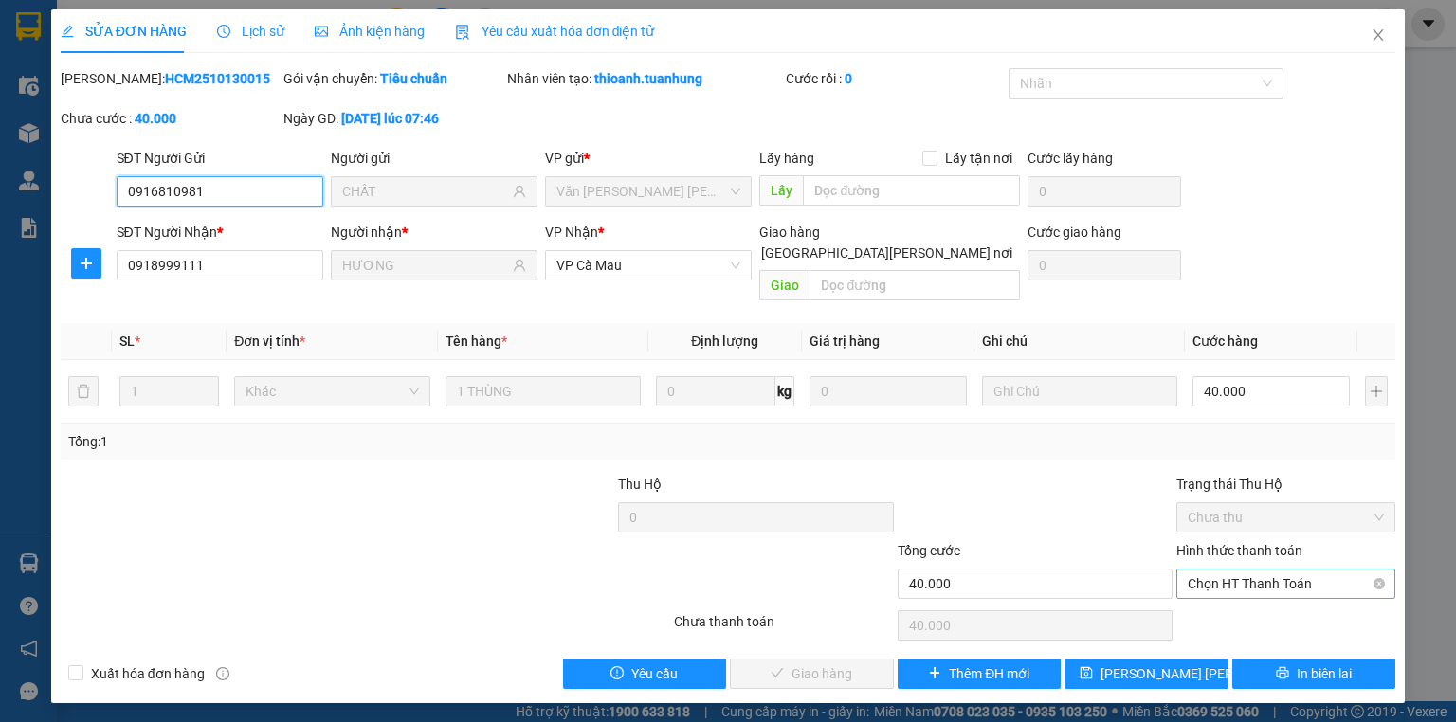
click at [1248, 570] on span "Chọn HT Thanh Toán" at bounding box center [1286, 584] width 196 height 28
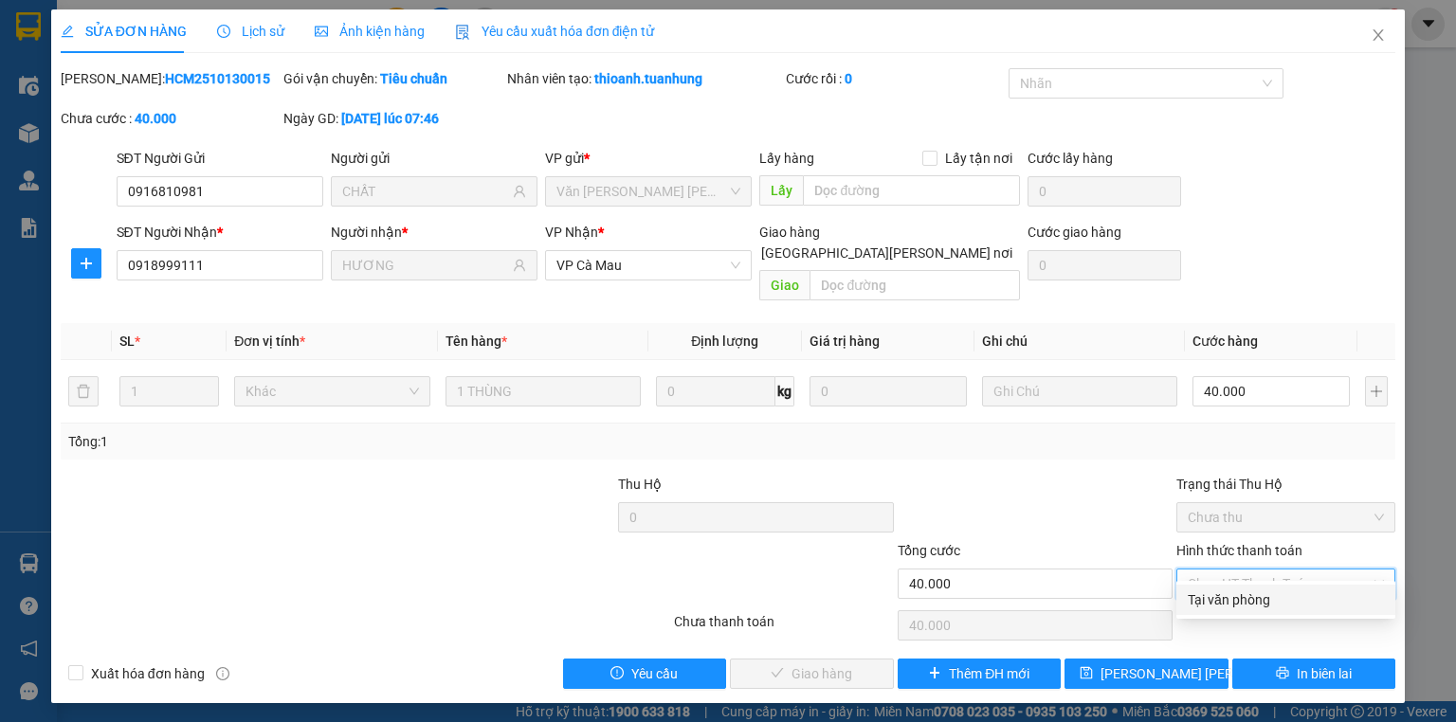
drag, startPoint x: 1245, startPoint y: 603, endPoint x: 1198, endPoint y: 588, distance: 49.8
click at [1244, 594] on div "Tại văn phòng" at bounding box center [1286, 600] width 196 height 21
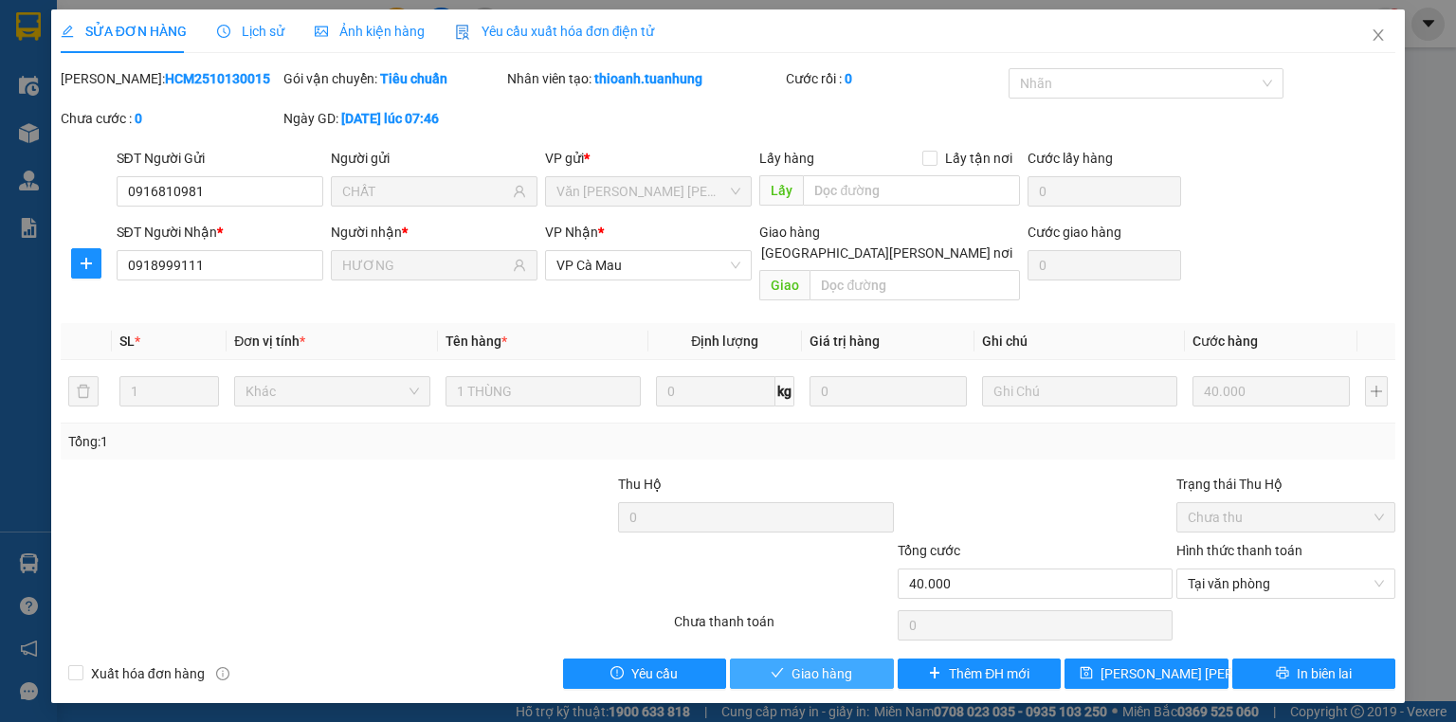
click at [842, 664] on span "Giao hàng" at bounding box center [821, 674] width 61 height 21
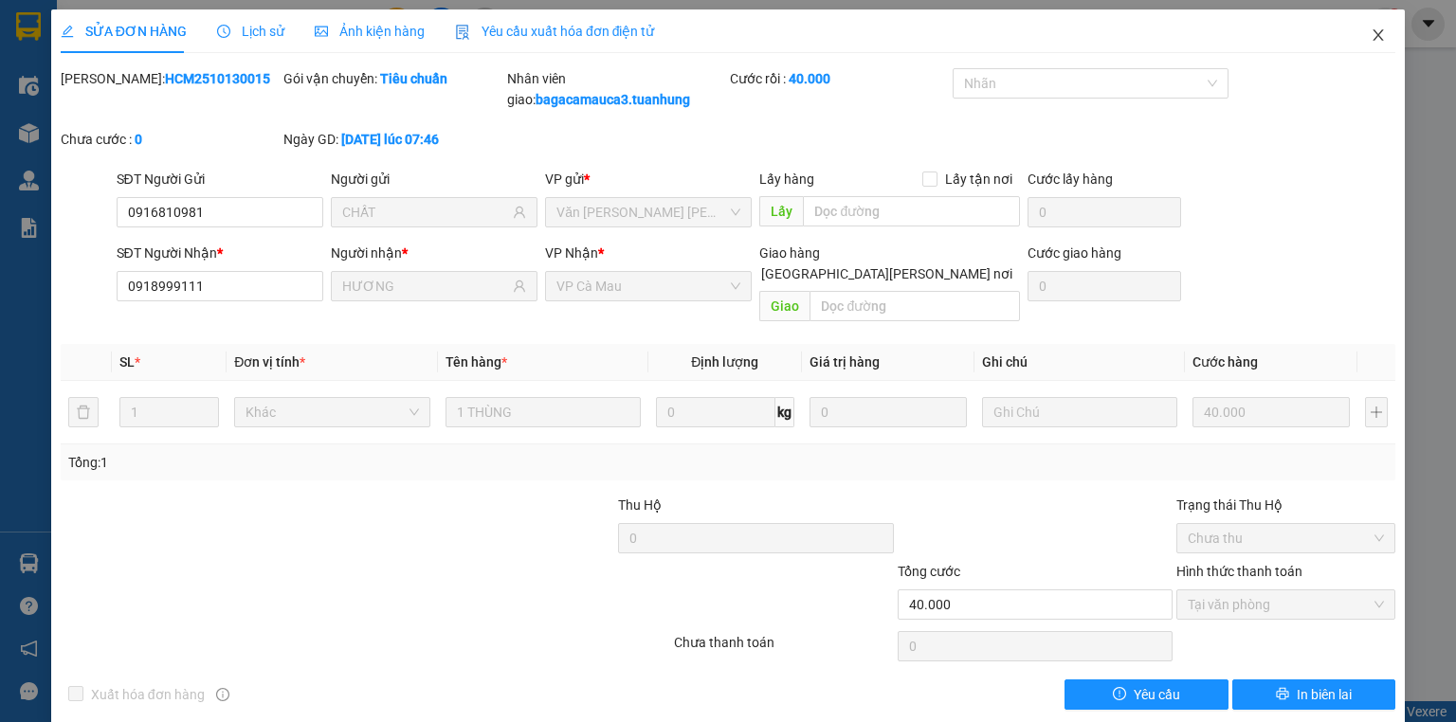
click at [1371, 39] on icon "close" at bounding box center [1378, 34] width 15 height 15
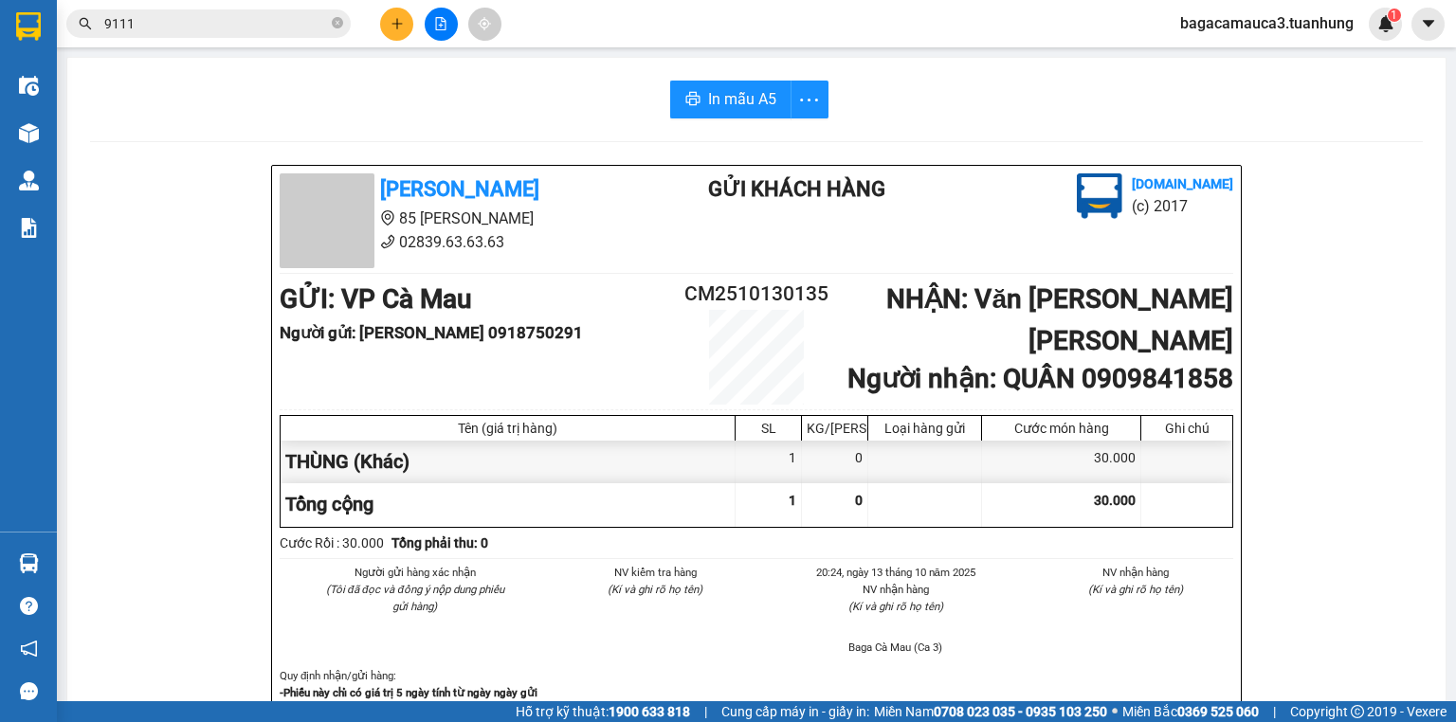
click at [243, 22] on input "9111" at bounding box center [216, 23] width 224 height 21
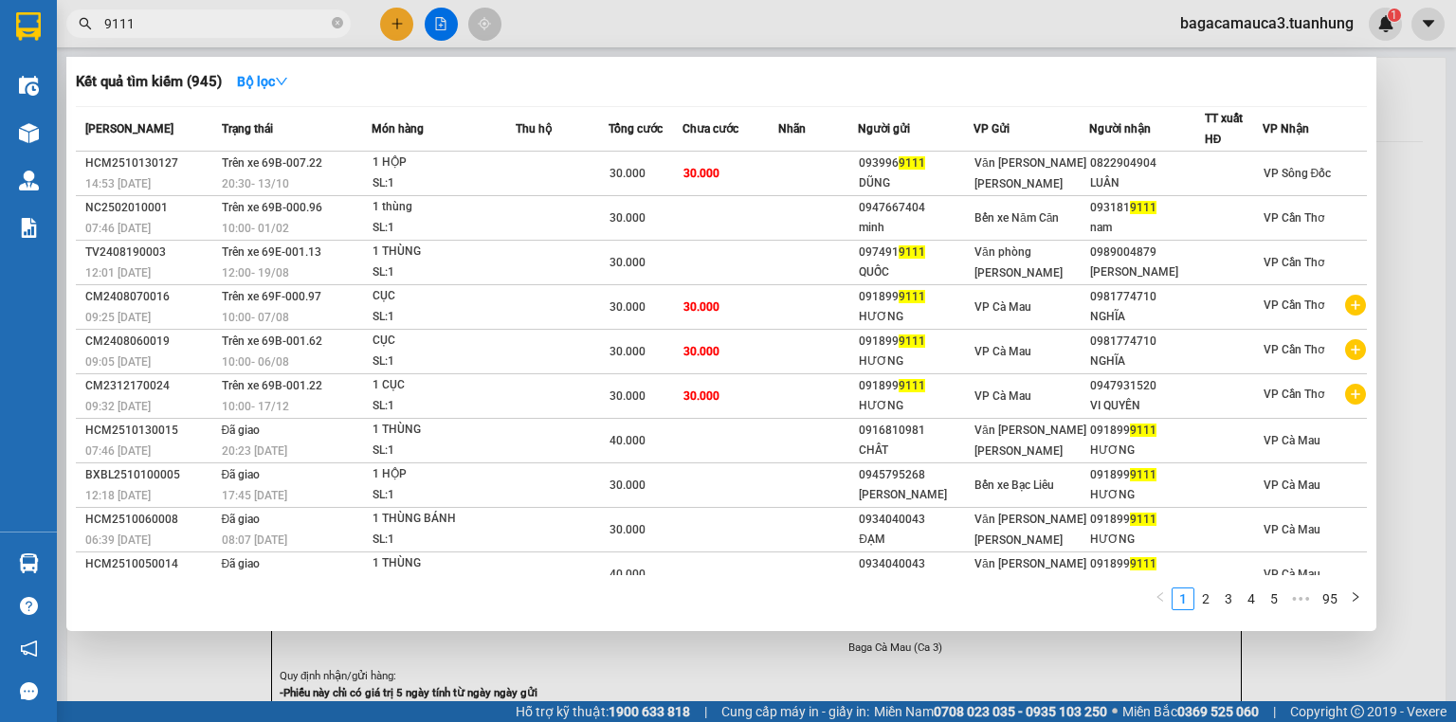
click at [1424, 89] on div at bounding box center [728, 361] width 1456 height 722
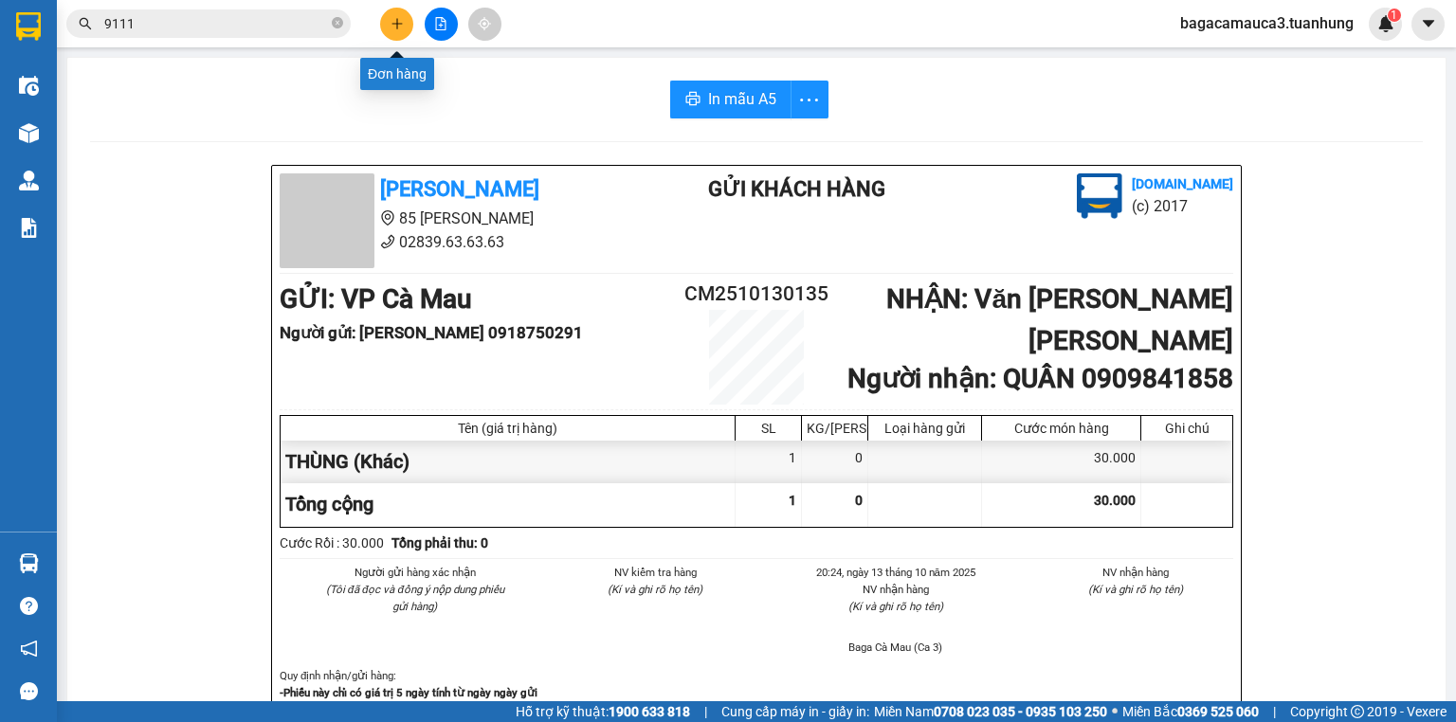
click at [402, 23] on icon "plus" at bounding box center [397, 23] width 13 height 13
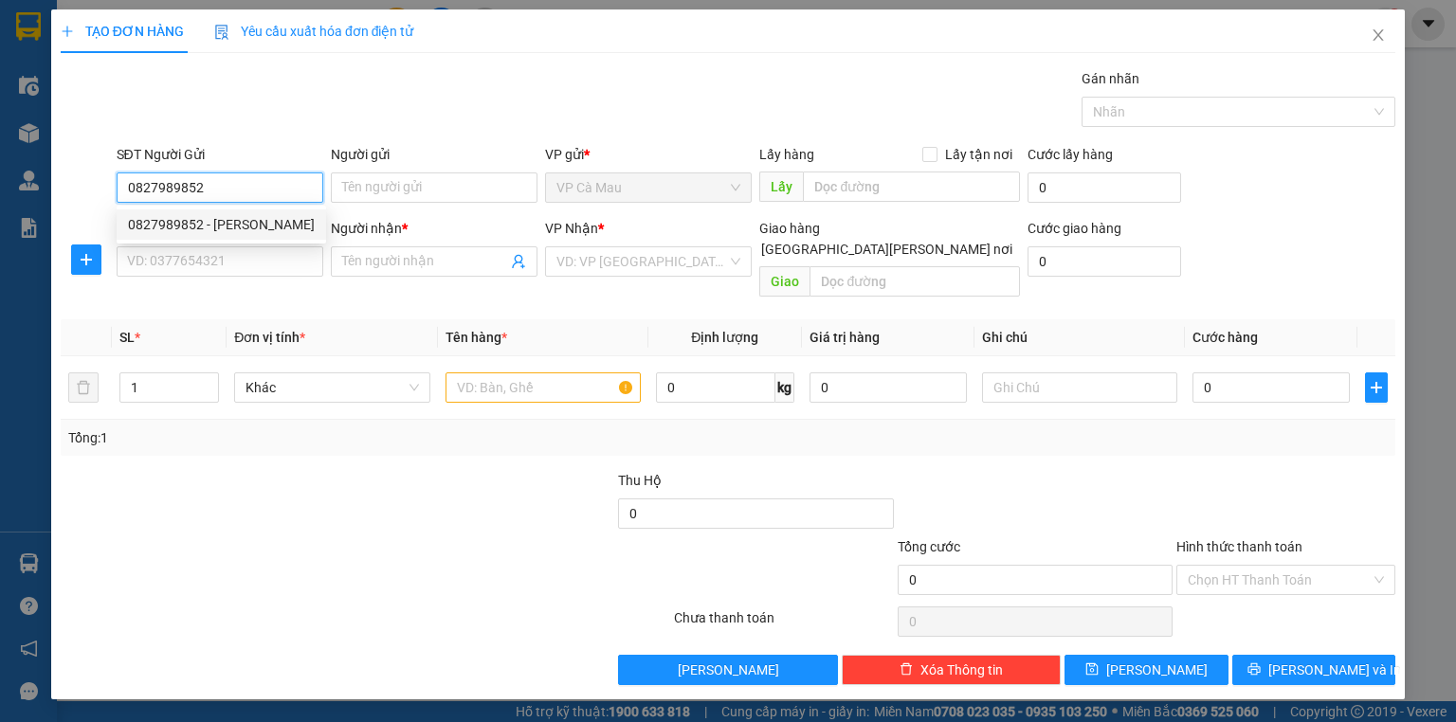
click at [220, 228] on div "0827989852 - [PERSON_NAME]" at bounding box center [221, 224] width 187 height 21
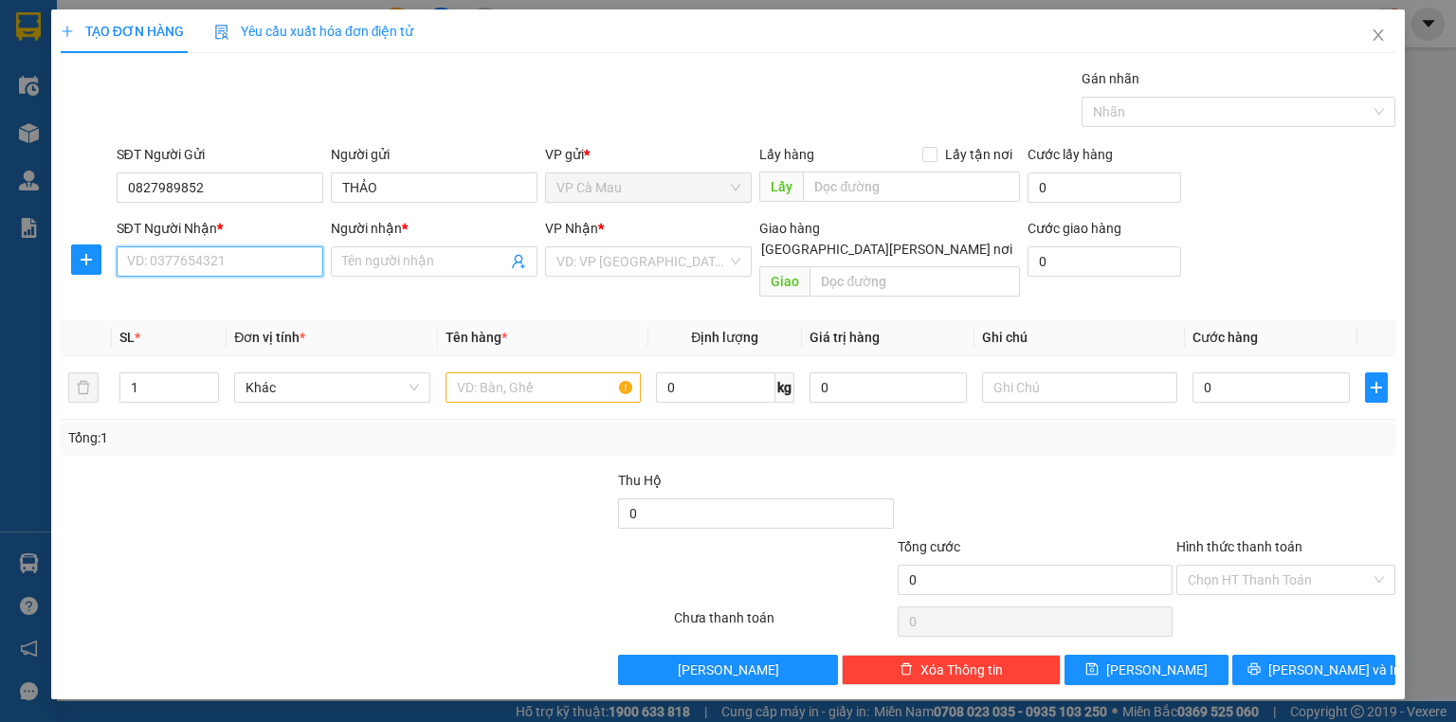
click at [235, 258] on input "SĐT Người Nhận *" at bounding box center [220, 261] width 207 height 30
click at [505, 373] on input "text" at bounding box center [542, 388] width 195 height 30
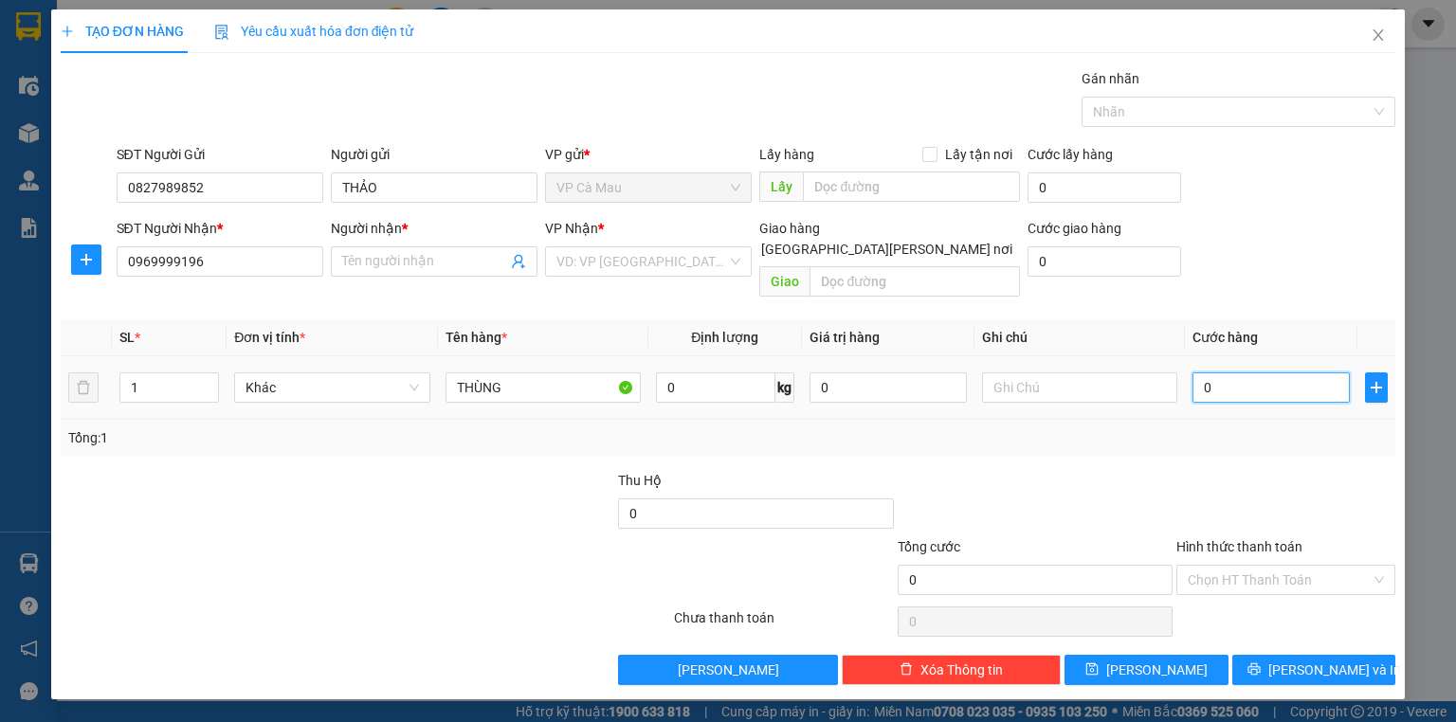
click at [1304, 373] on input "0" at bounding box center [1270, 388] width 157 height 30
click at [697, 263] on input "search" at bounding box center [641, 261] width 171 height 28
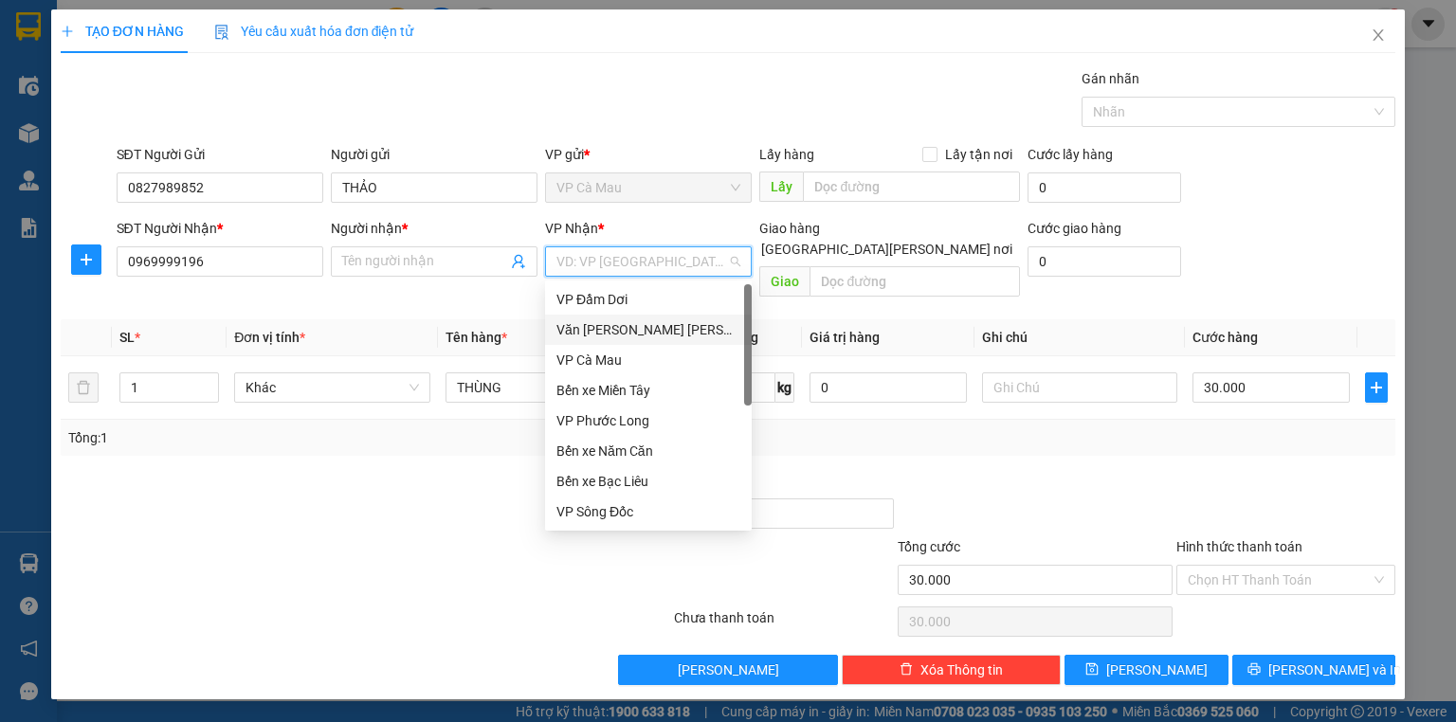
click at [679, 328] on div "Văn [PERSON_NAME] [PERSON_NAME]" at bounding box center [648, 329] width 184 height 21
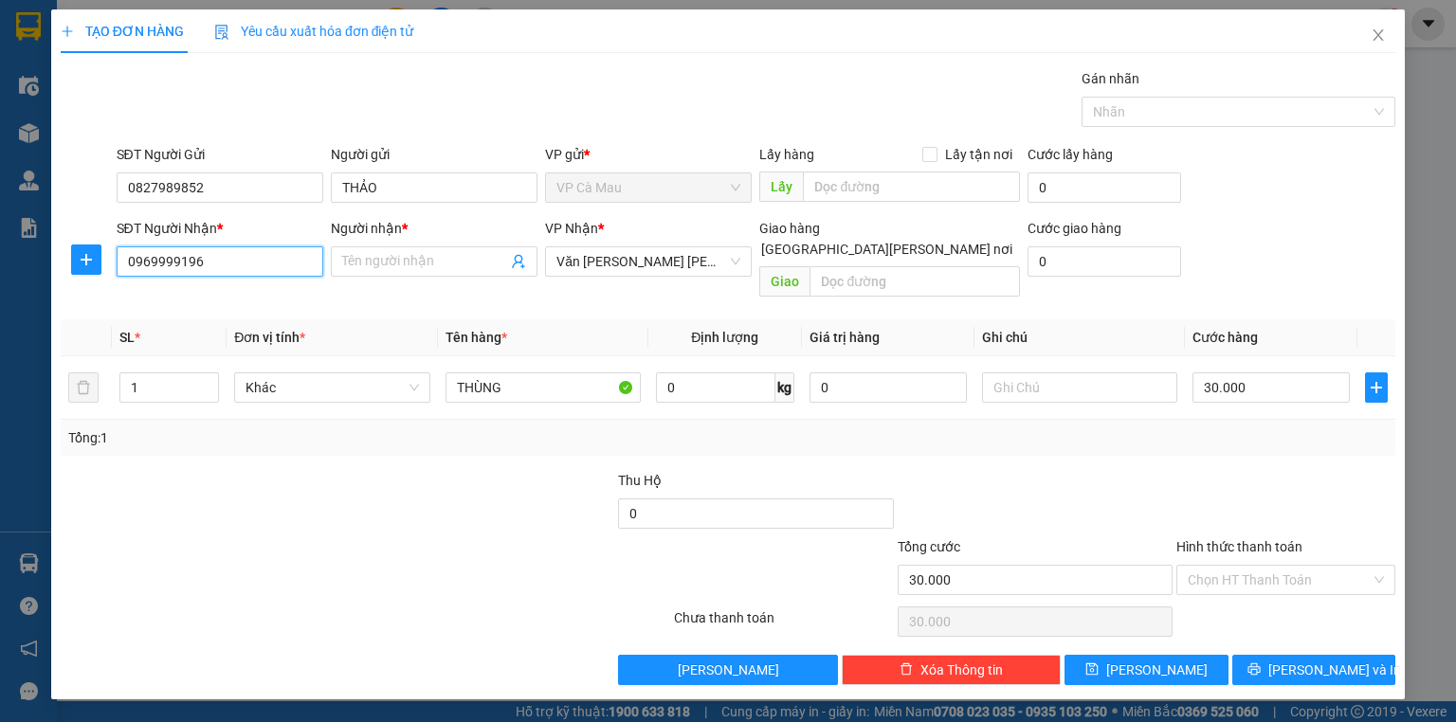
click at [239, 265] on input "0969999196" at bounding box center [220, 261] width 207 height 30
click at [395, 265] on input "Người nhận *" at bounding box center [424, 261] width 165 height 21
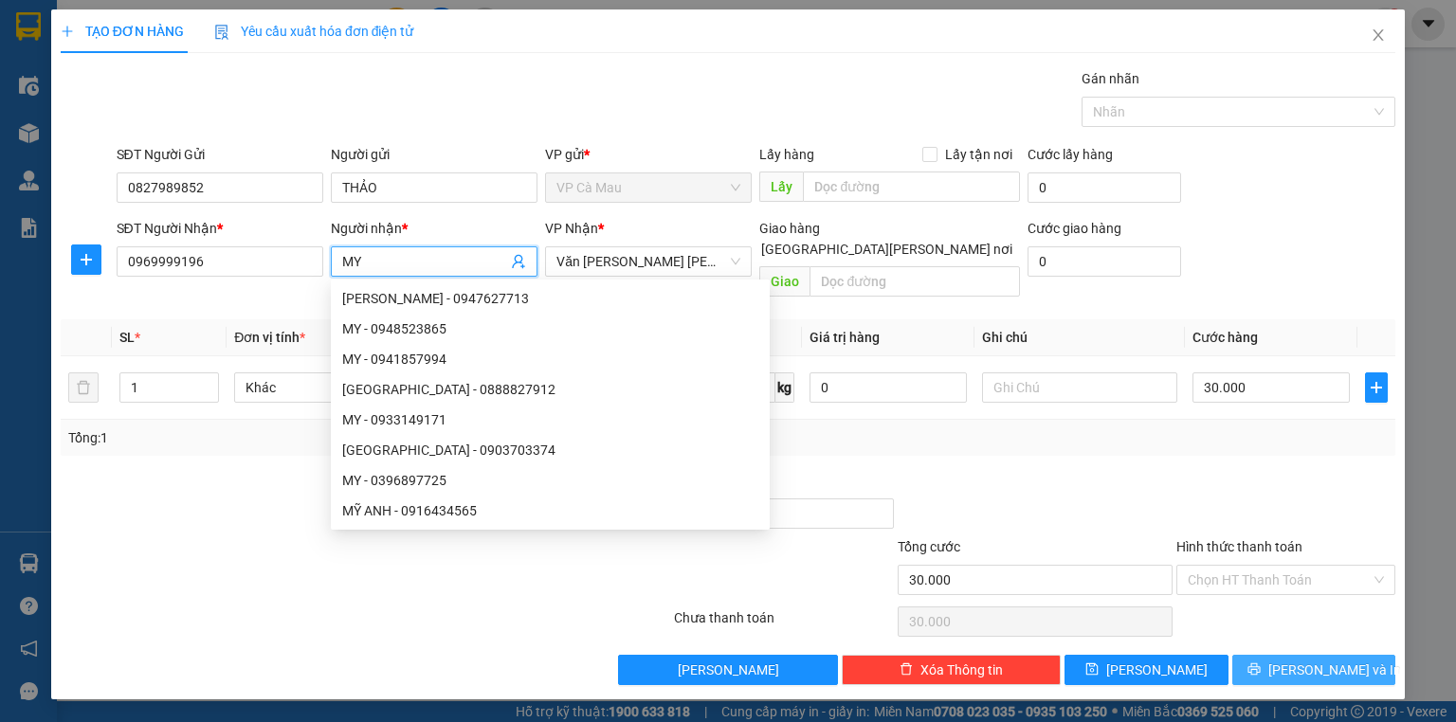
click at [1324, 660] on span "[PERSON_NAME] và In" at bounding box center [1334, 670] width 133 height 21
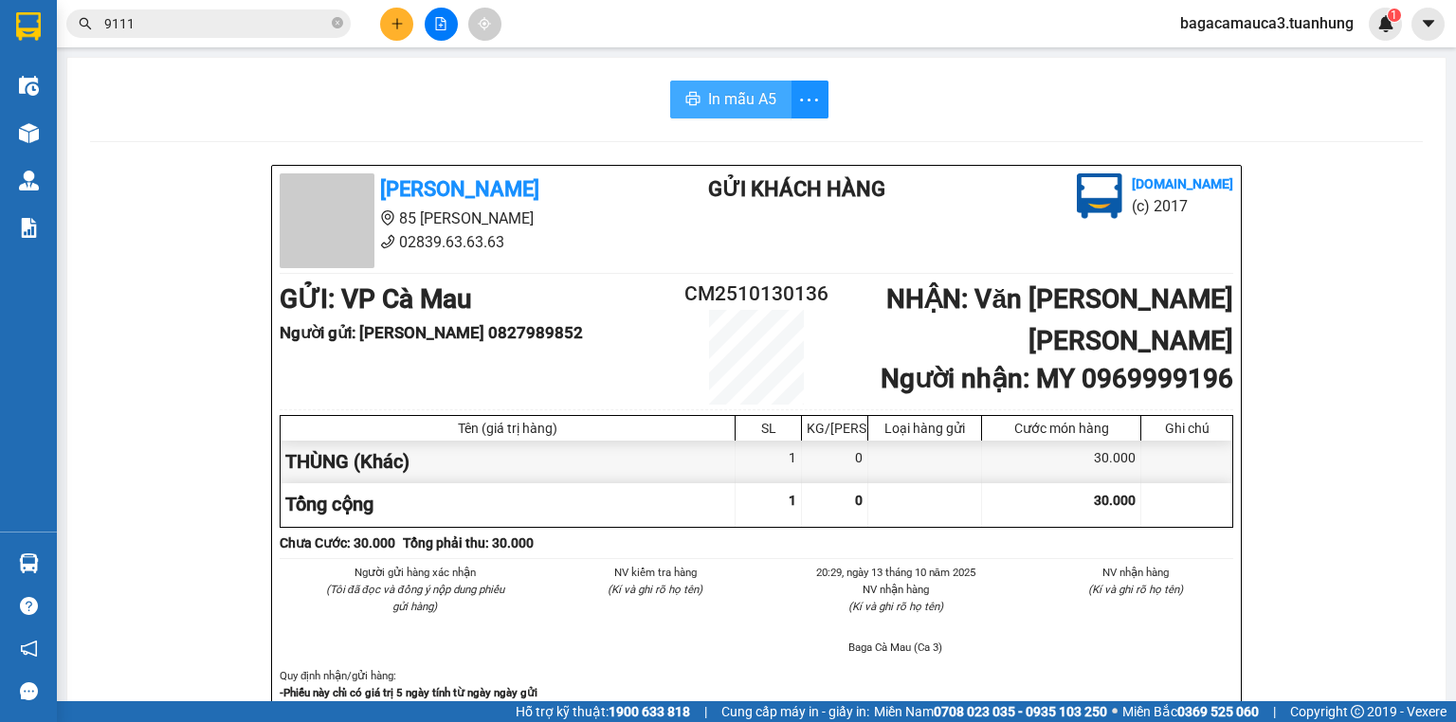
click at [732, 99] on span "In mẫu A5" at bounding box center [742, 99] width 68 height 24
click at [394, 20] on icon "plus" at bounding box center [397, 23] width 13 height 13
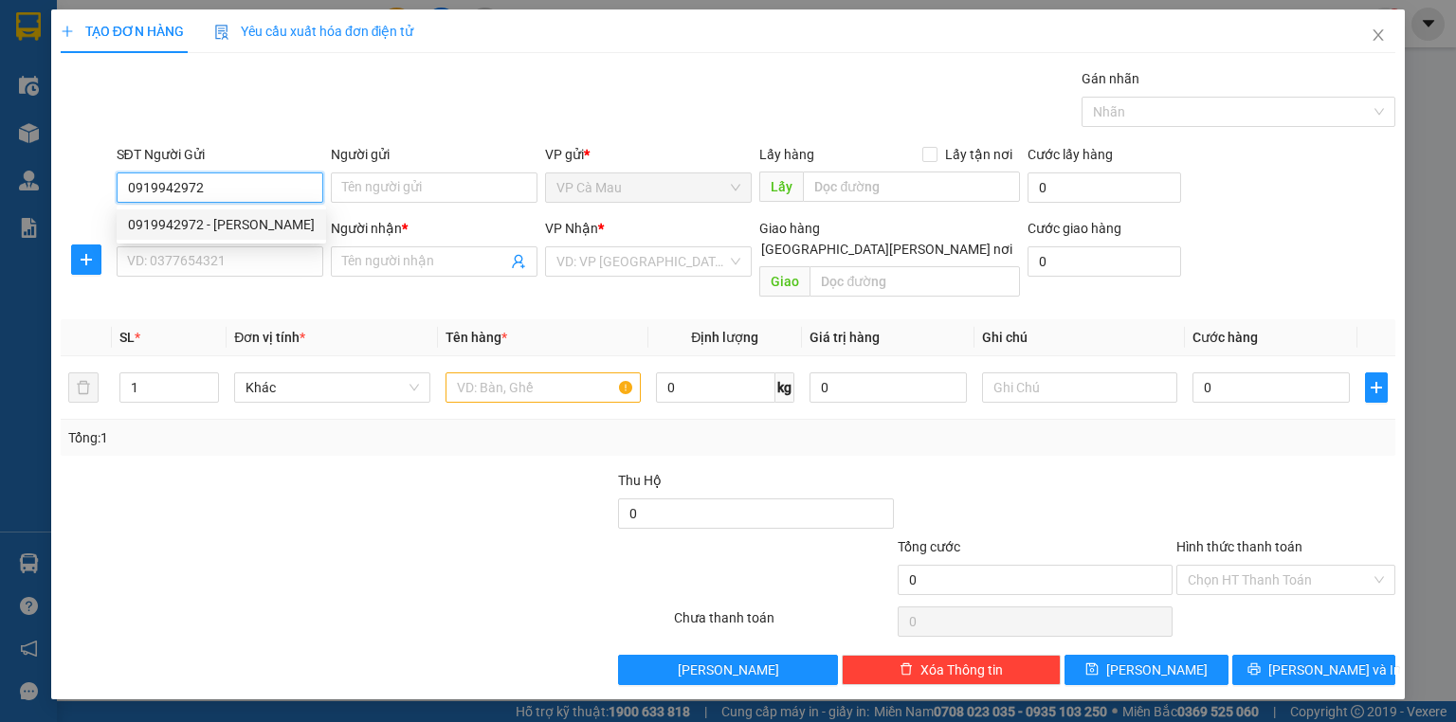
click at [248, 229] on div "0919942972 - [PERSON_NAME]" at bounding box center [221, 224] width 187 height 21
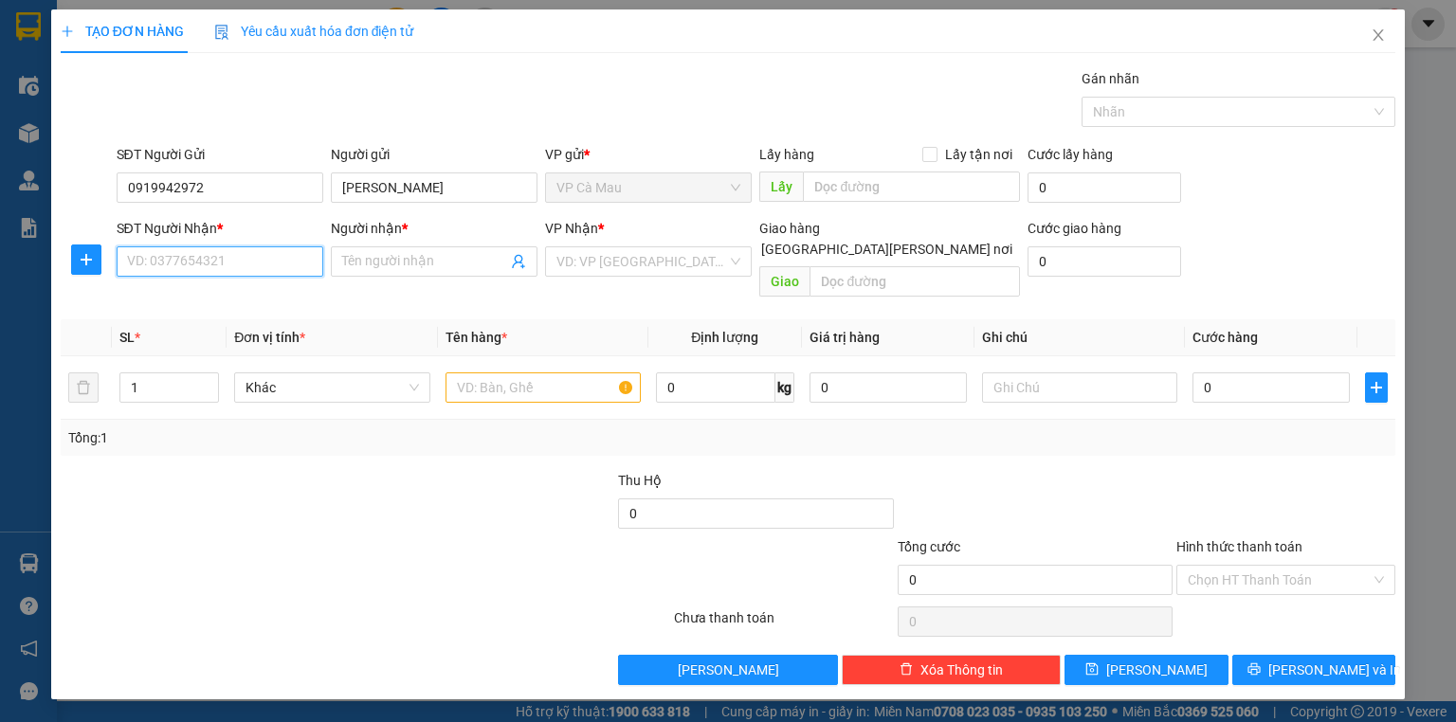
click at [254, 262] on input "SĐT Người Nhận *" at bounding box center [220, 261] width 207 height 30
click at [262, 299] on div "0906835908 - labo lý [PERSON_NAME]" at bounding box center [241, 298] width 227 height 21
click at [494, 373] on input "text" at bounding box center [542, 388] width 195 height 30
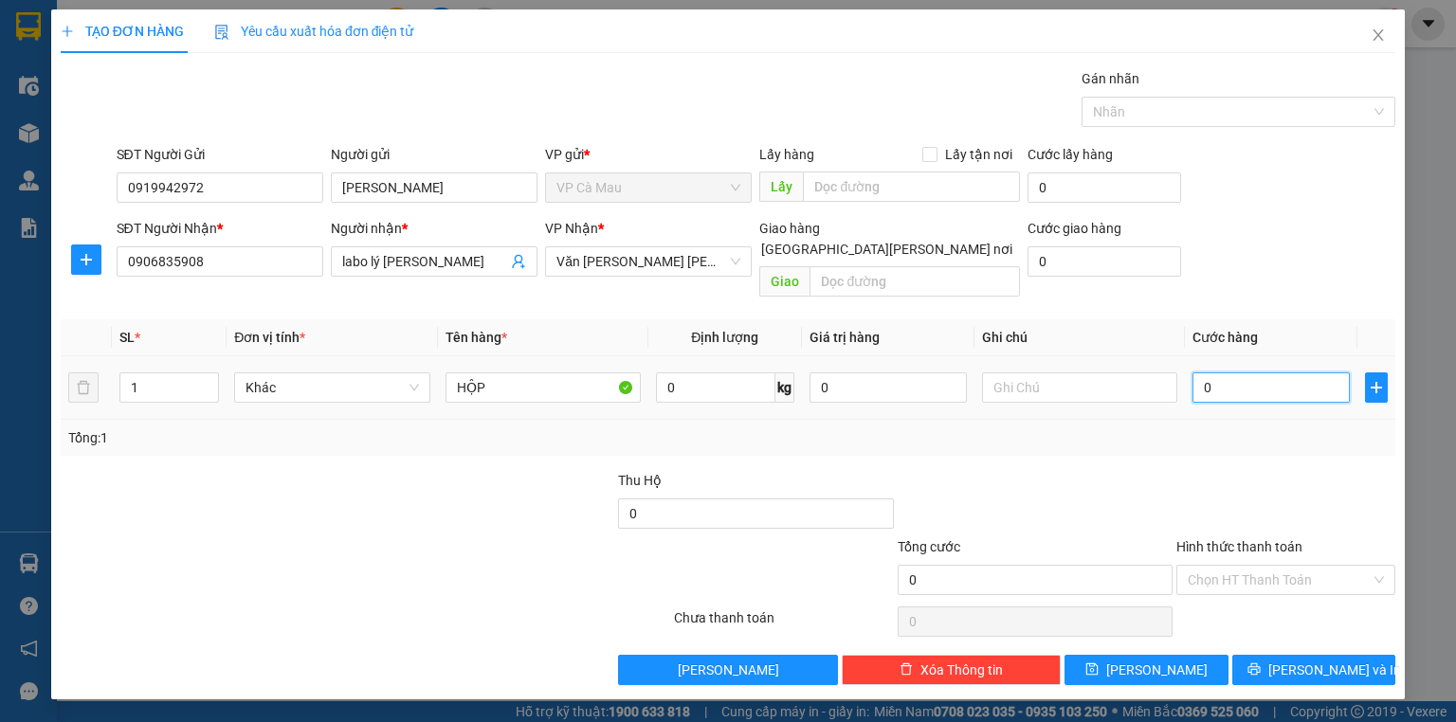
click at [1286, 373] on input "0" at bounding box center [1270, 388] width 157 height 30
click at [1250, 566] on input "Hình thức thanh toán" at bounding box center [1279, 580] width 183 height 28
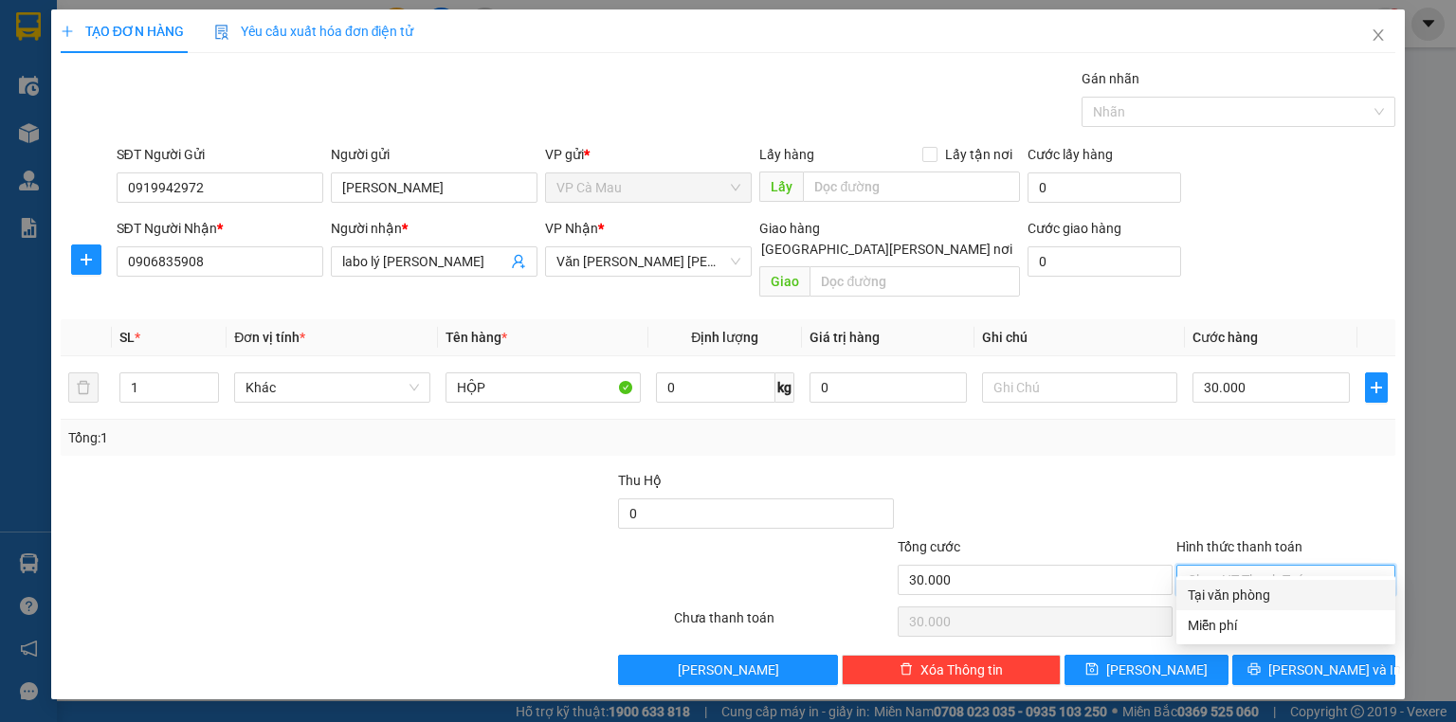
click at [1261, 591] on div "Tại văn phòng" at bounding box center [1286, 595] width 196 height 21
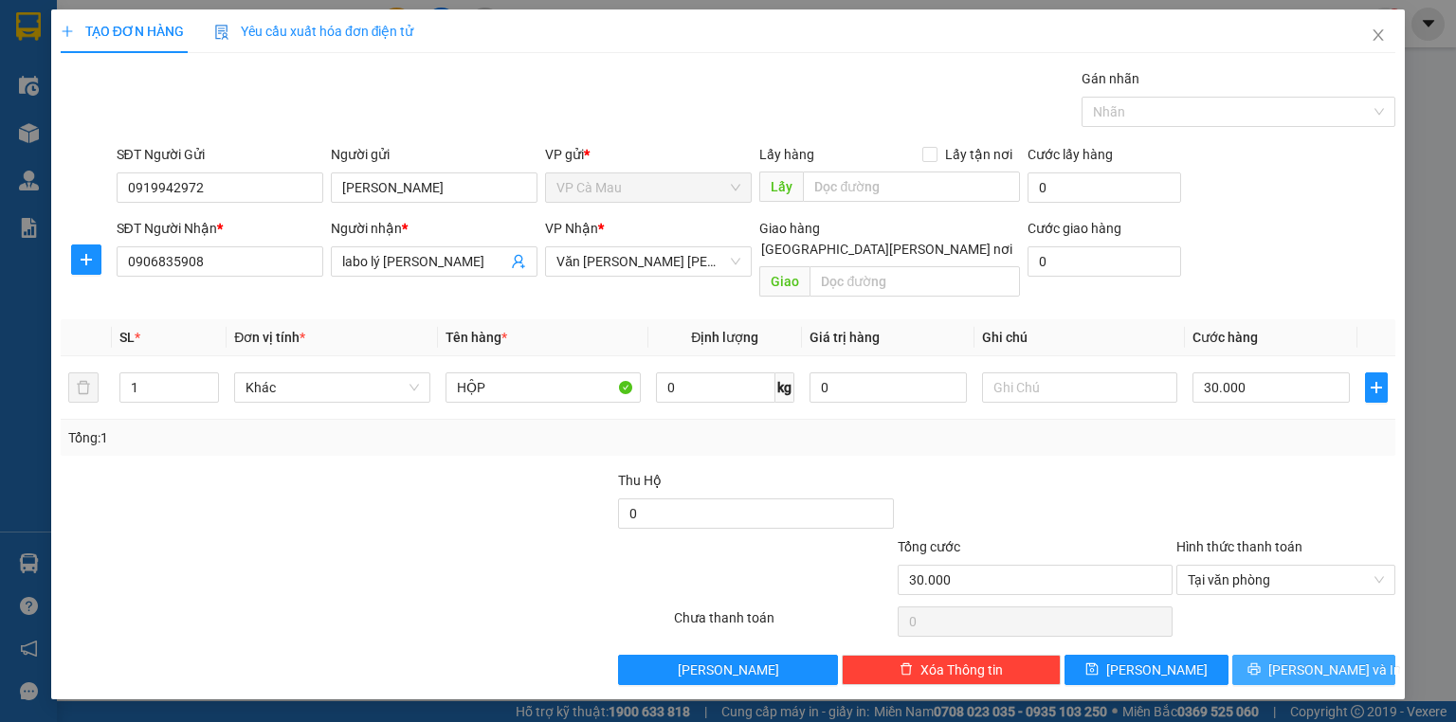
click at [1301, 660] on span "[PERSON_NAME] và In" at bounding box center [1334, 670] width 133 height 21
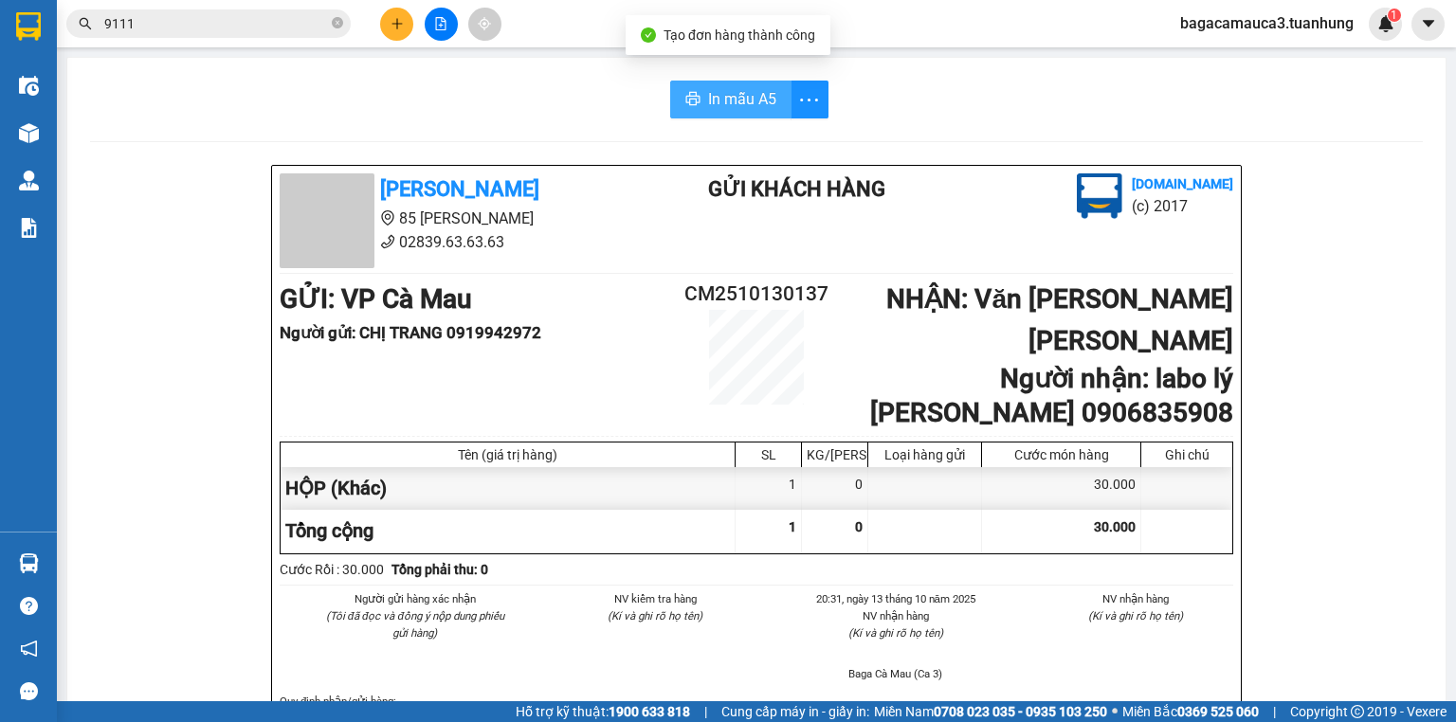
click at [736, 89] on span "In mẫu A5" at bounding box center [742, 99] width 68 height 24
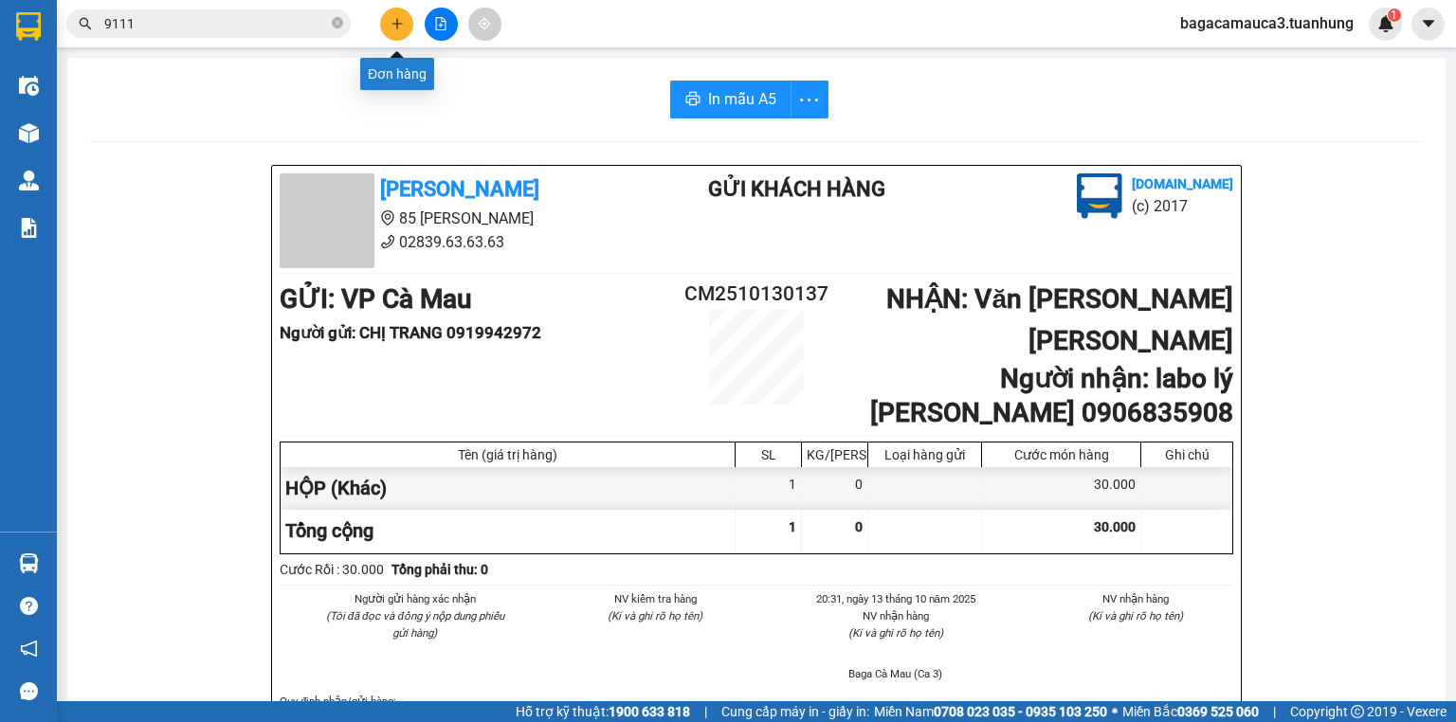
click at [403, 25] on icon "plus" at bounding box center [397, 23] width 13 height 13
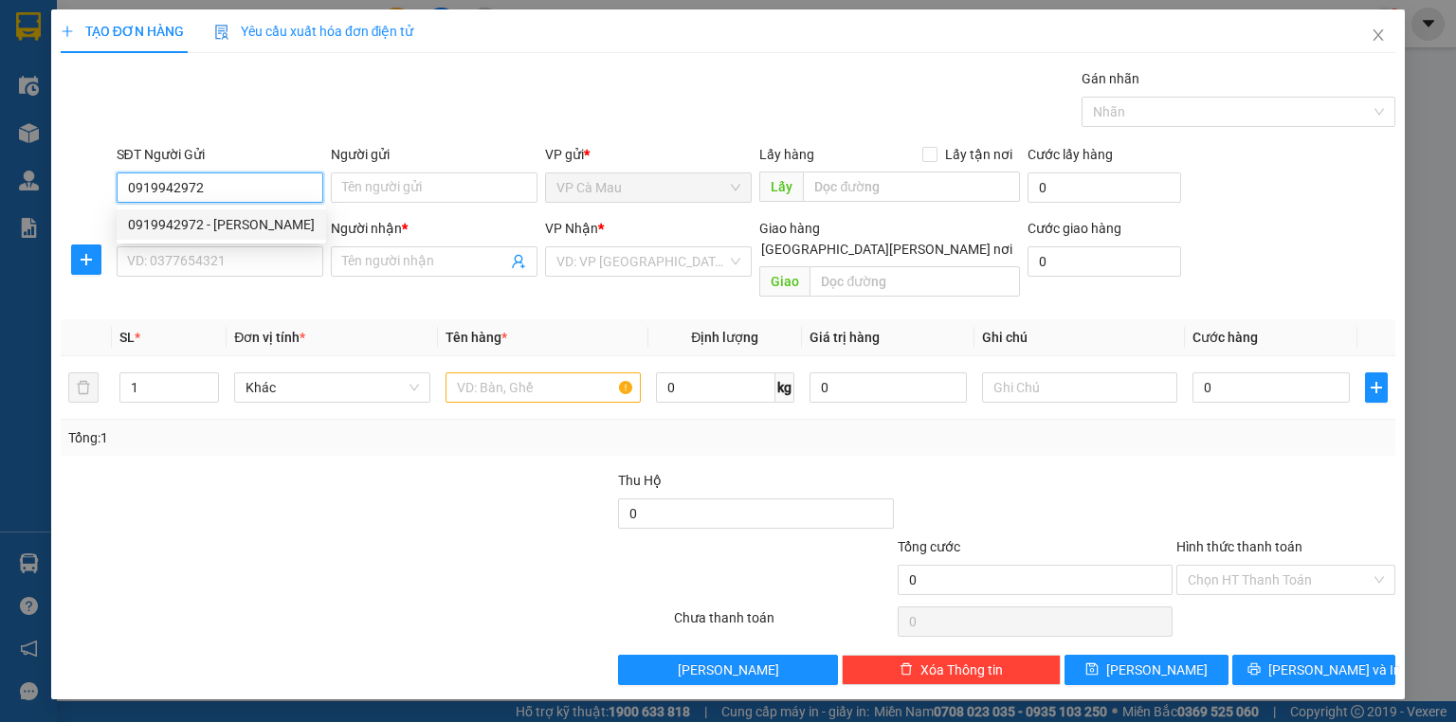
click at [247, 226] on div "0919942972 - [PERSON_NAME]" at bounding box center [221, 224] width 187 height 21
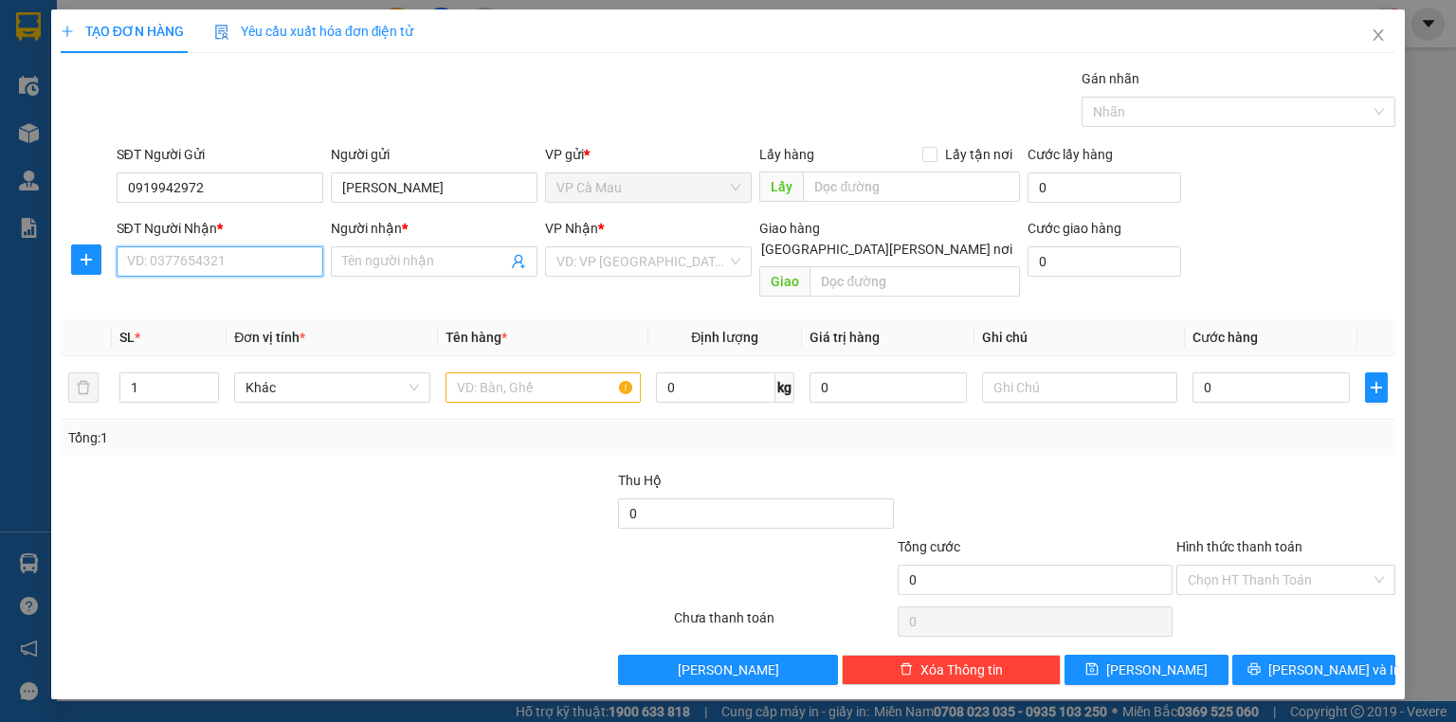
click at [189, 258] on input "SĐT Người Nhận *" at bounding box center [220, 261] width 207 height 30
click at [267, 296] on div "0917451121 - [PERSON_NAME]" at bounding box center [221, 298] width 187 height 21
click at [527, 378] on input "text" at bounding box center [542, 388] width 195 height 30
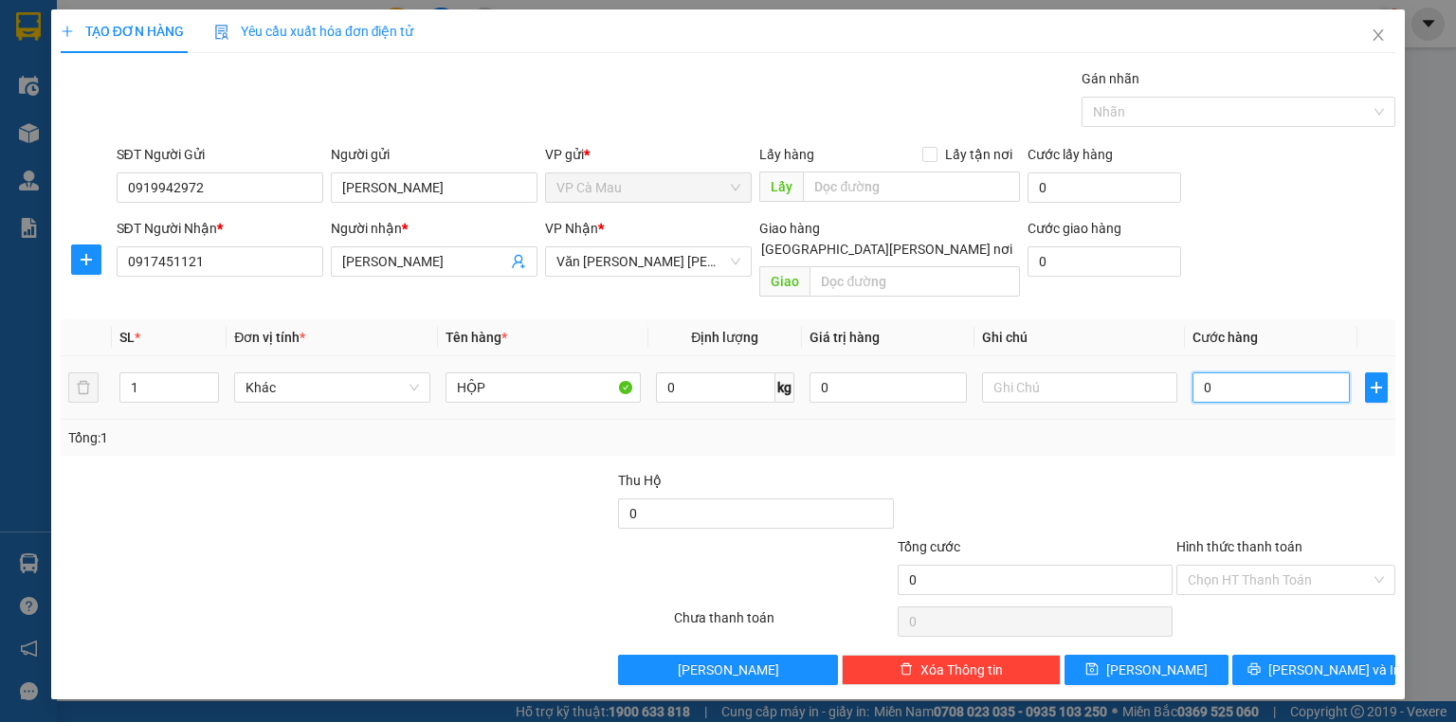
click at [1217, 373] on input "0" at bounding box center [1270, 388] width 157 height 30
click at [1282, 566] on input "Hình thức thanh toán" at bounding box center [1279, 580] width 183 height 28
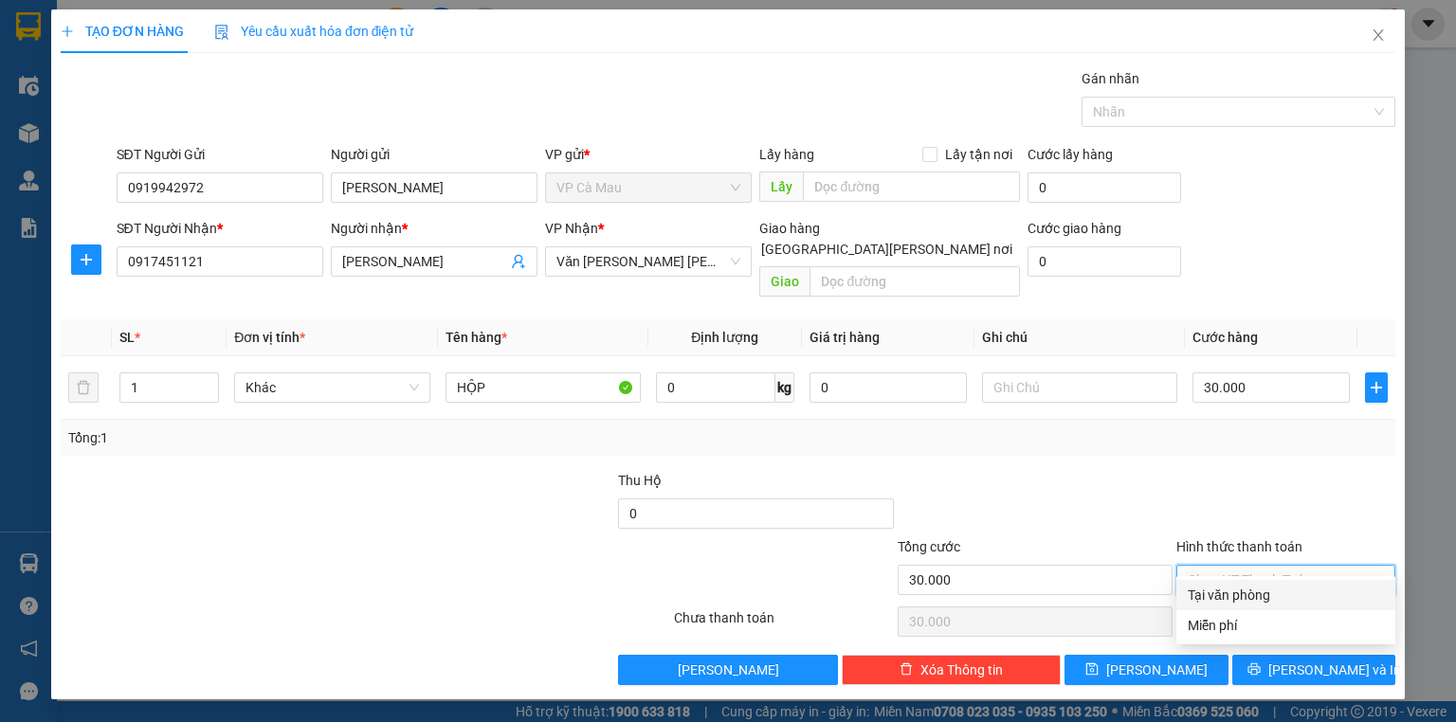
click at [1284, 592] on div "Tại văn phòng" at bounding box center [1286, 595] width 196 height 21
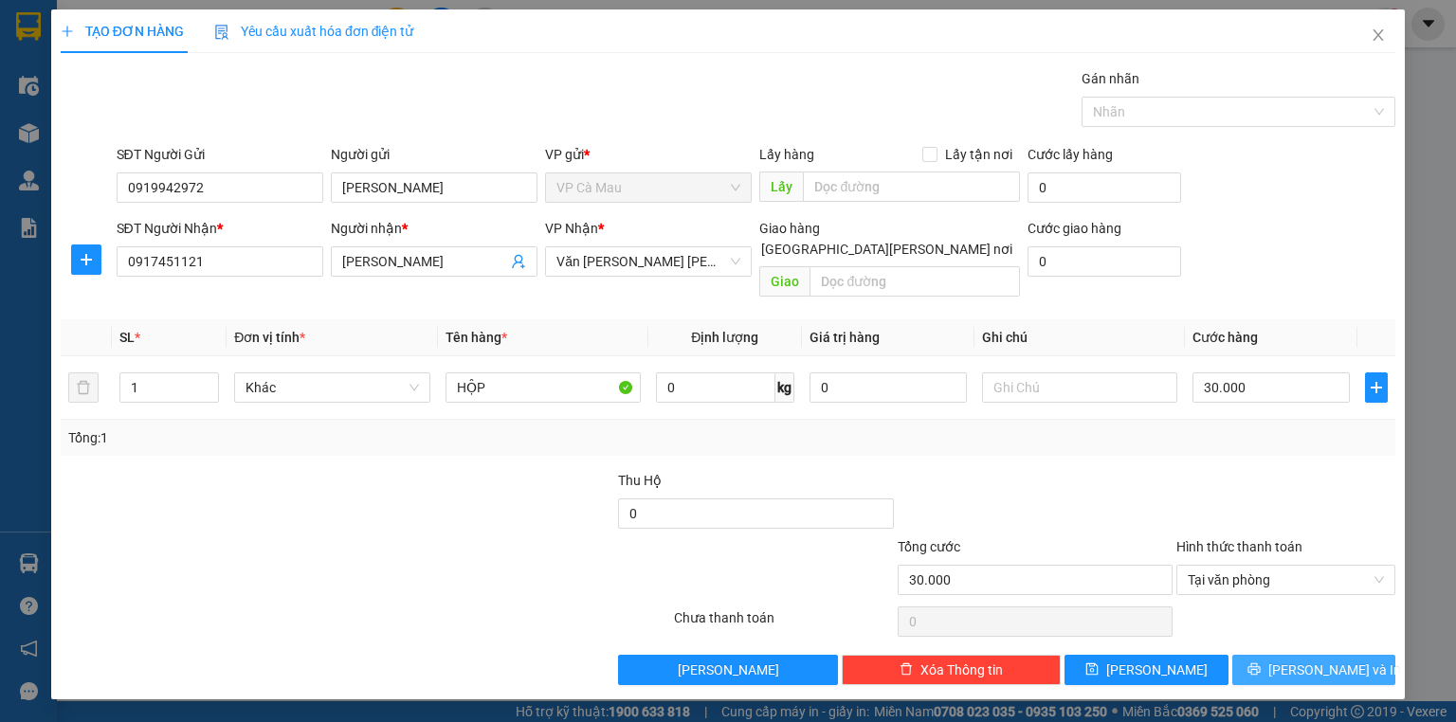
click at [1282, 655] on button "[PERSON_NAME] và In" at bounding box center [1314, 670] width 164 height 30
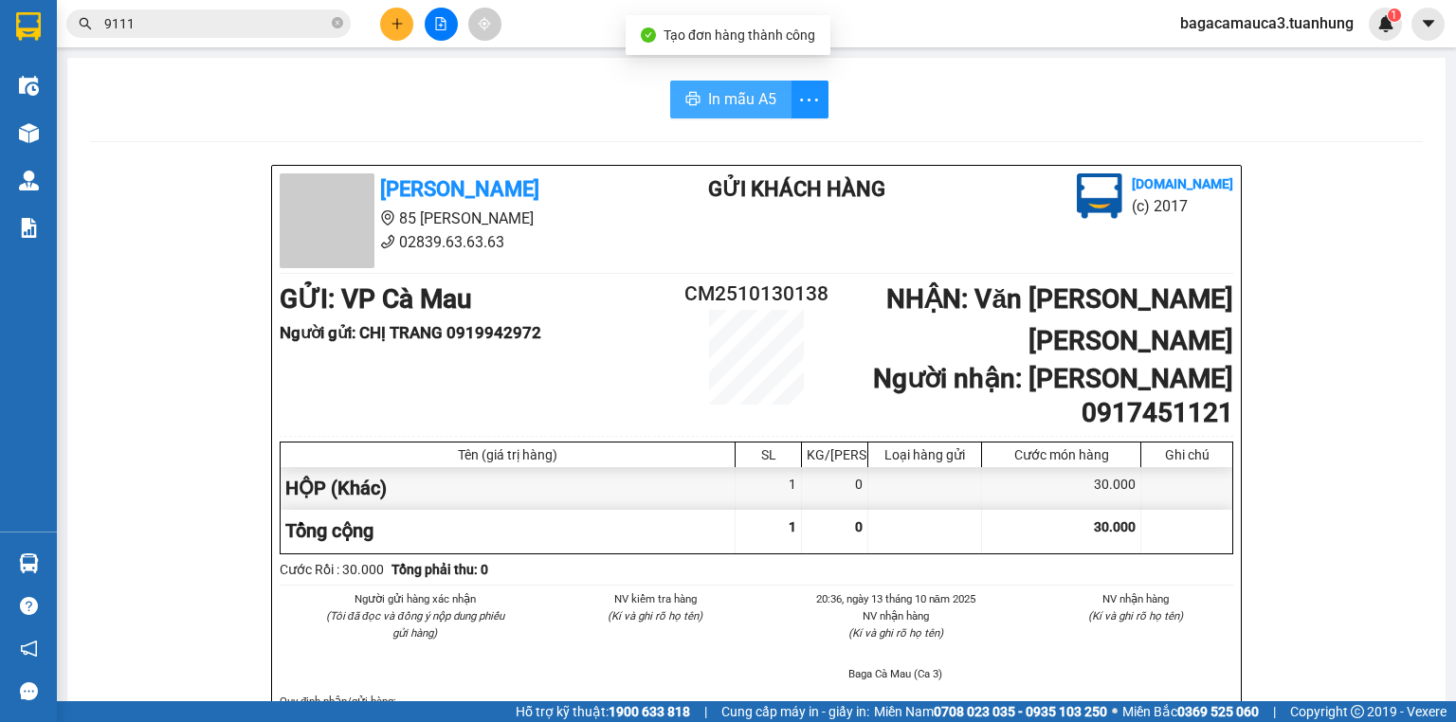
click at [735, 96] on span "In mẫu A5" at bounding box center [742, 99] width 68 height 24
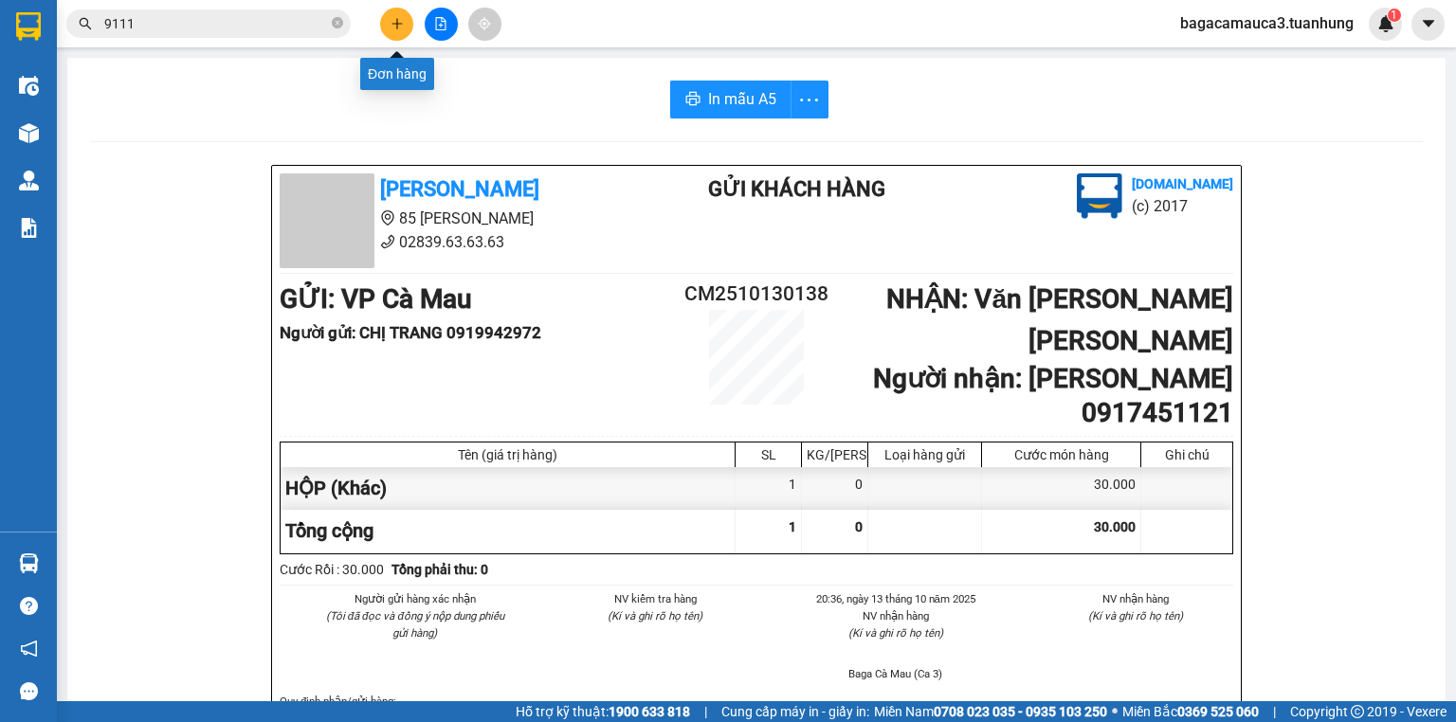
click at [395, 24] on icon "plus" at bounding box center [397, 23] width 13 height 13
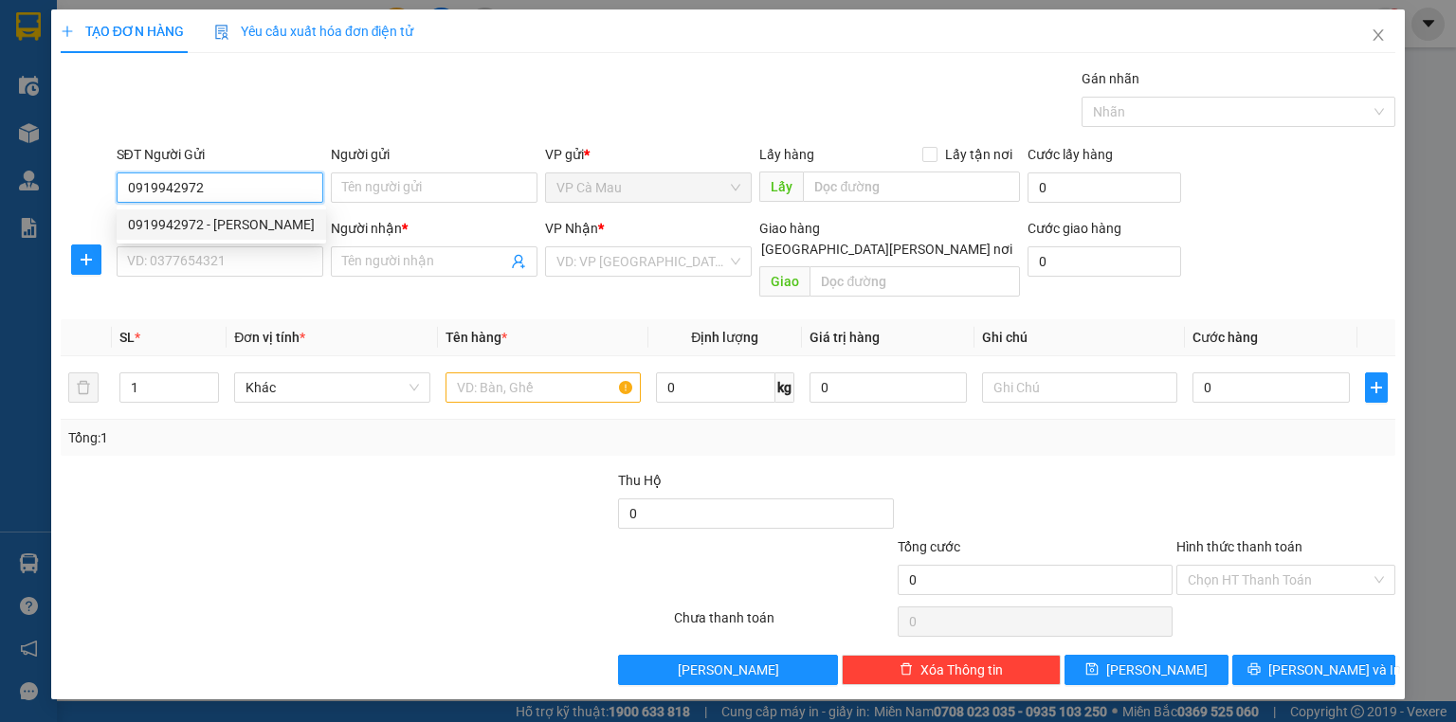
click at [273, 227] on div "0919942972 - [PERSON_NAME]" at bounding box center [221, 224] width 187 height 21
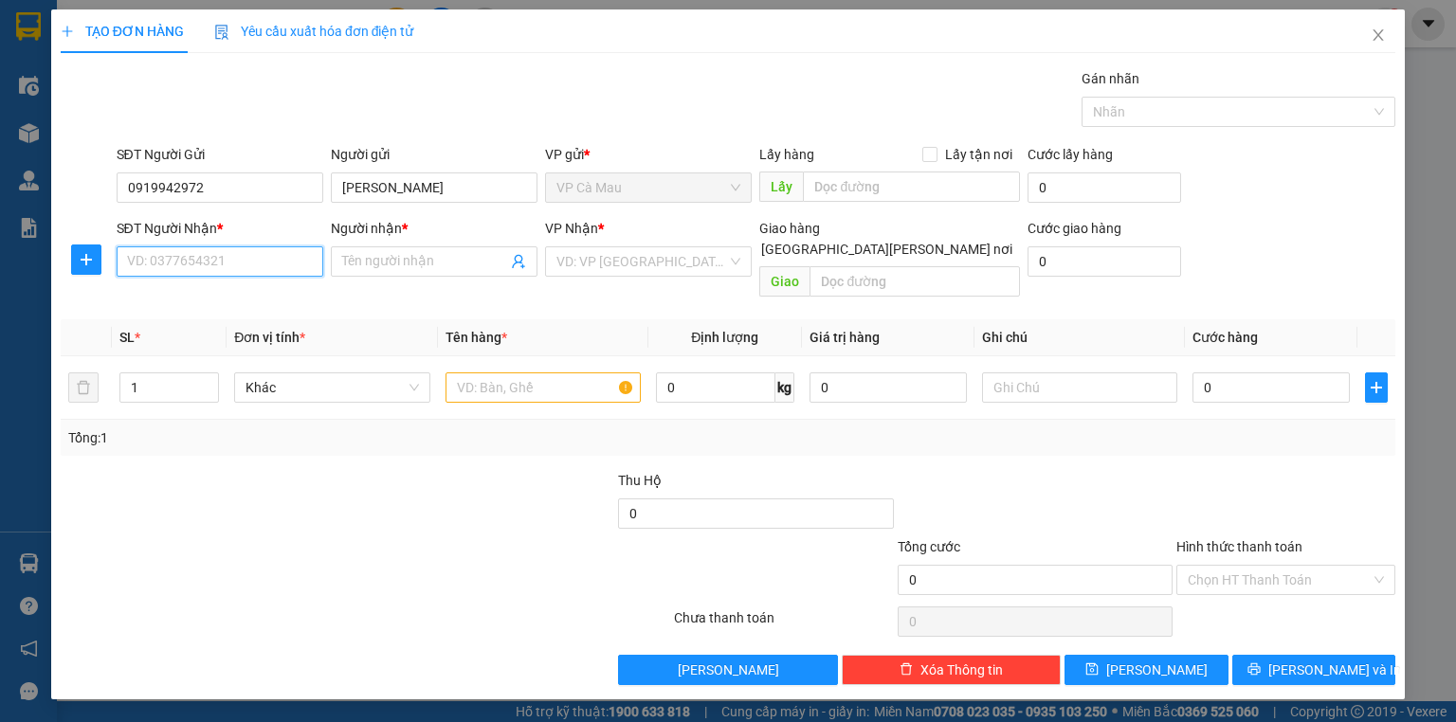
click at [260, 262] on input "SĐT Người Nhận *" at bounding box center [220, 261] width 207 height 30
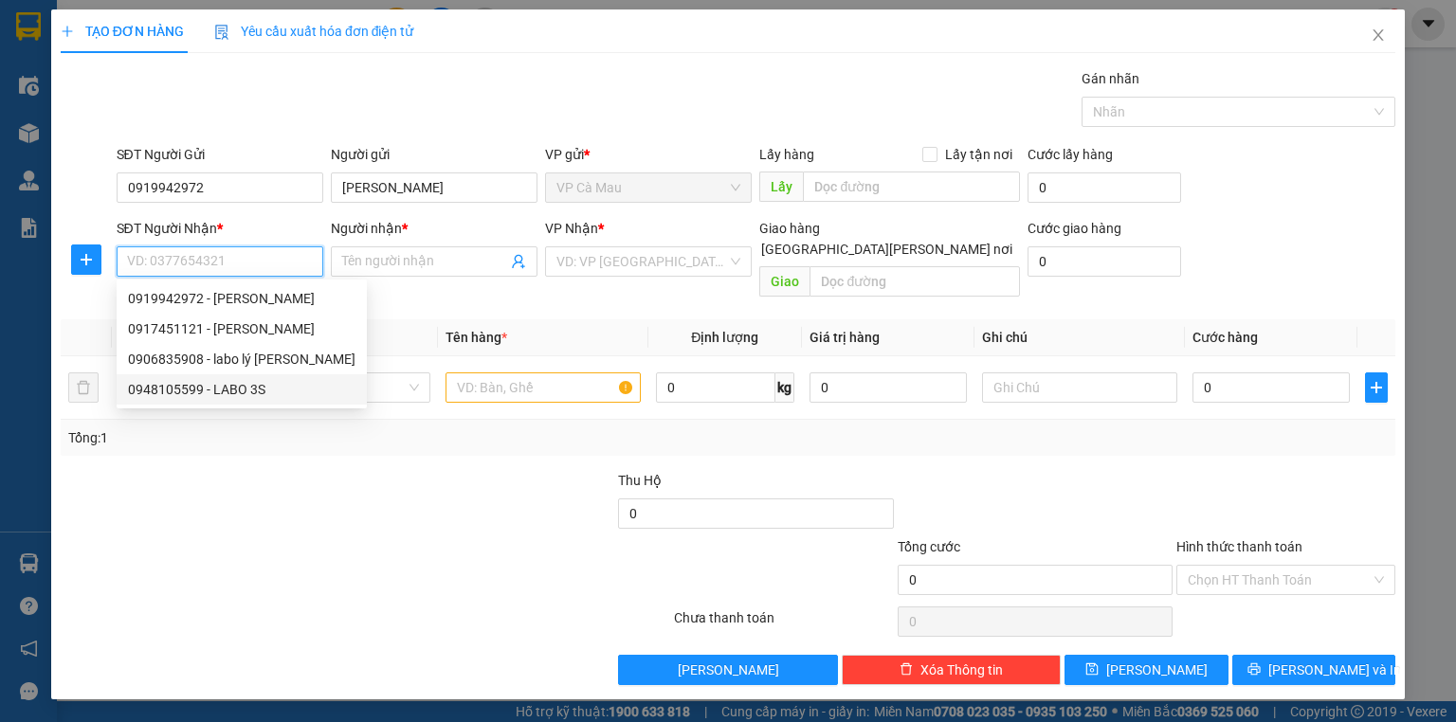
click at [248, 393] on div "0948105599 - LABO 3S" at bounding box center [241, 389] width 227 height 21
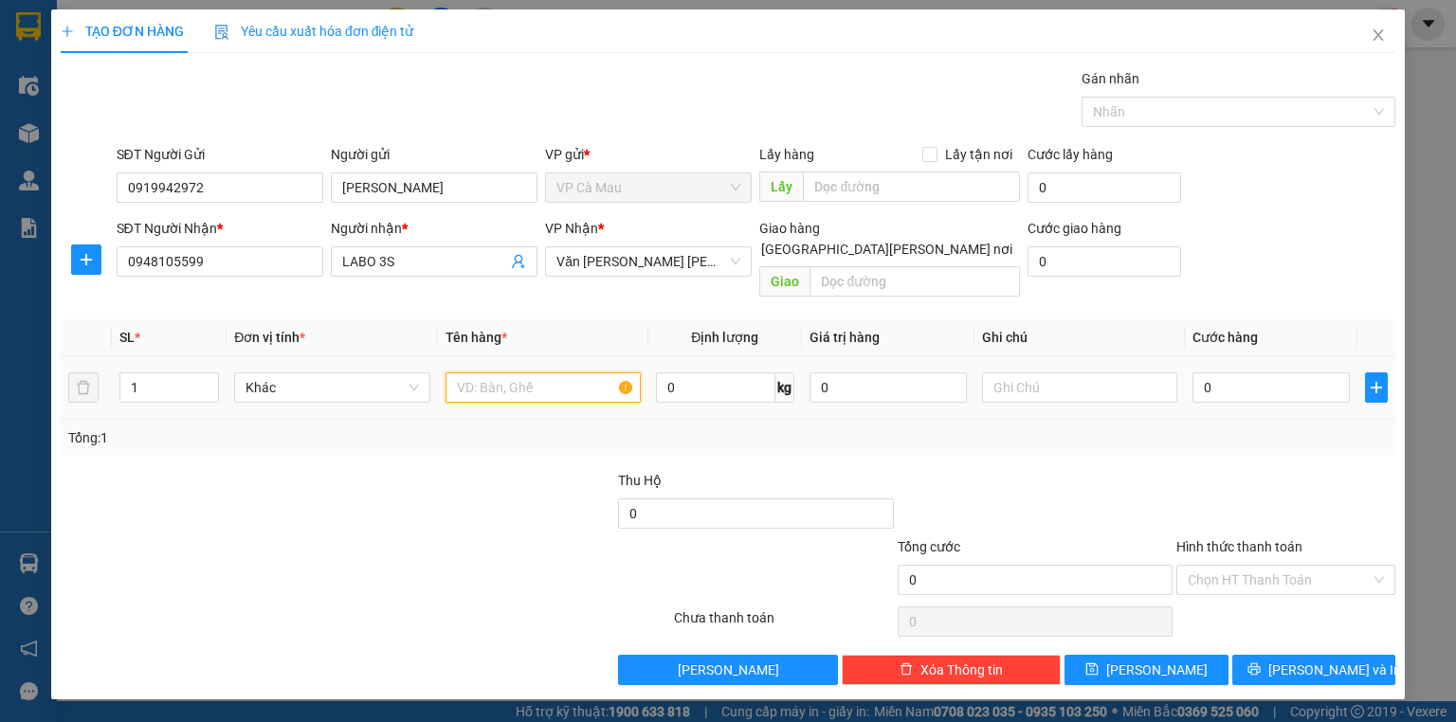
click at [551, 373] on input "text" at bounding box center [542, 388] width 195 height 30
click at [1218, 373] on input "0" at bounding box center [1270, 388] width 157 height 30
click at [1292, 566] on input "Hình thức thanh toán" at bounding box center [1279, 580] width 183 height 28
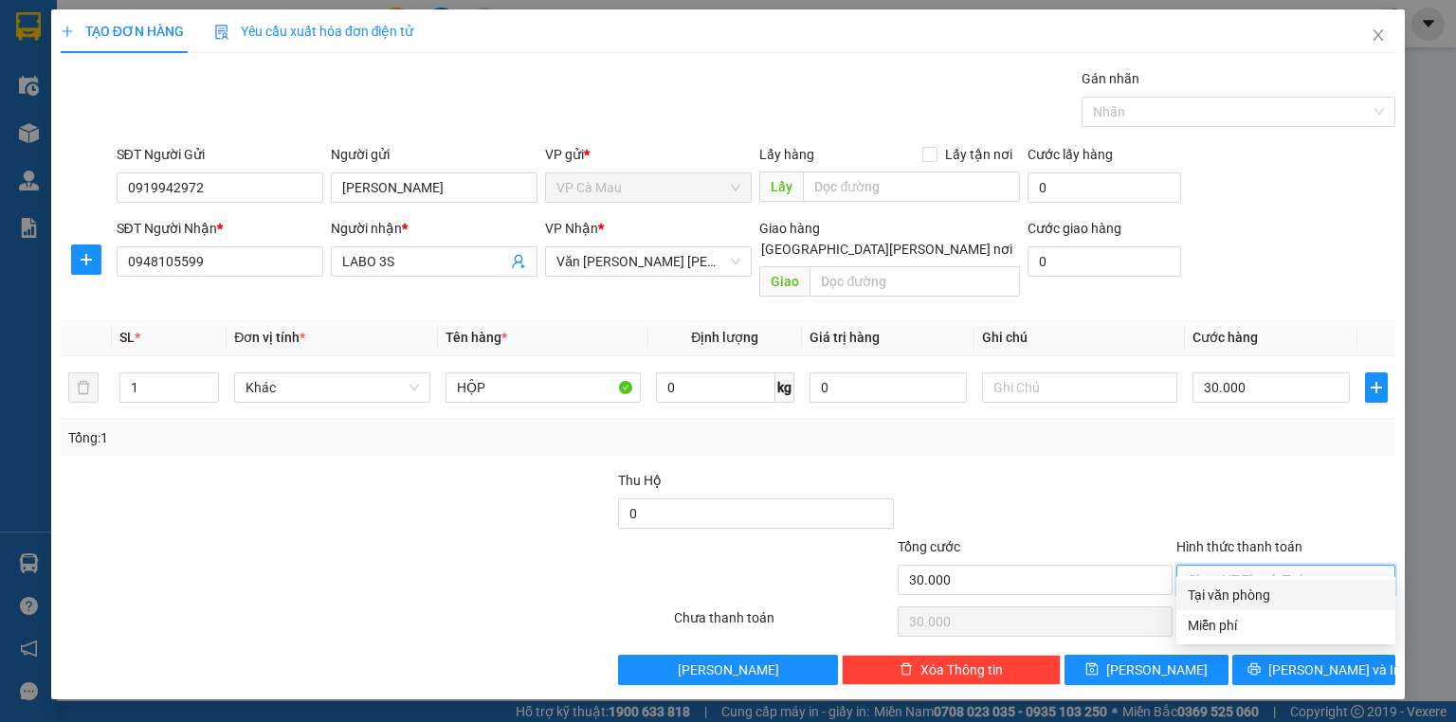
click at [1282, 595] on div "Tại văn phòng" at bounding box center [1286, 595] width 196 height 21
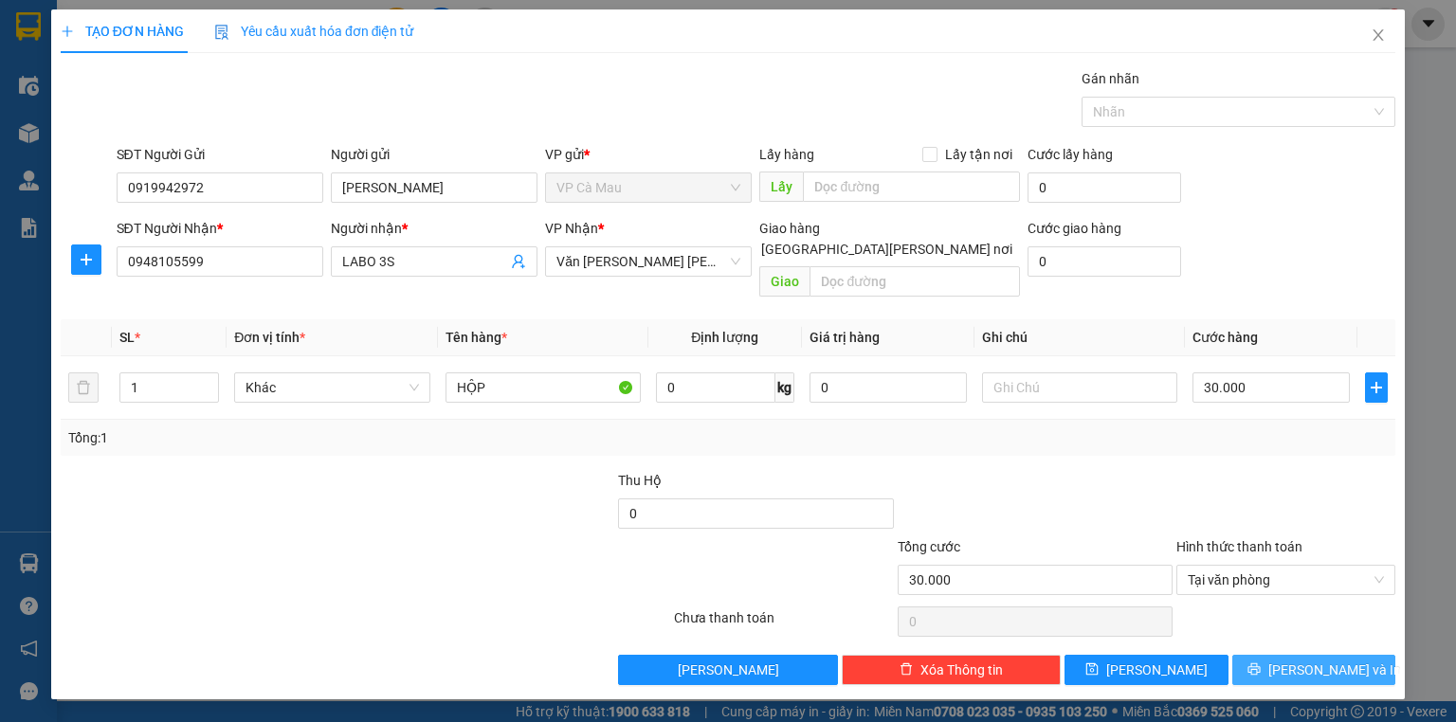
click at [1300, 660] on span "[PERSON_NAME] và In" at bounding box center [1334, 670] width 133 height 21
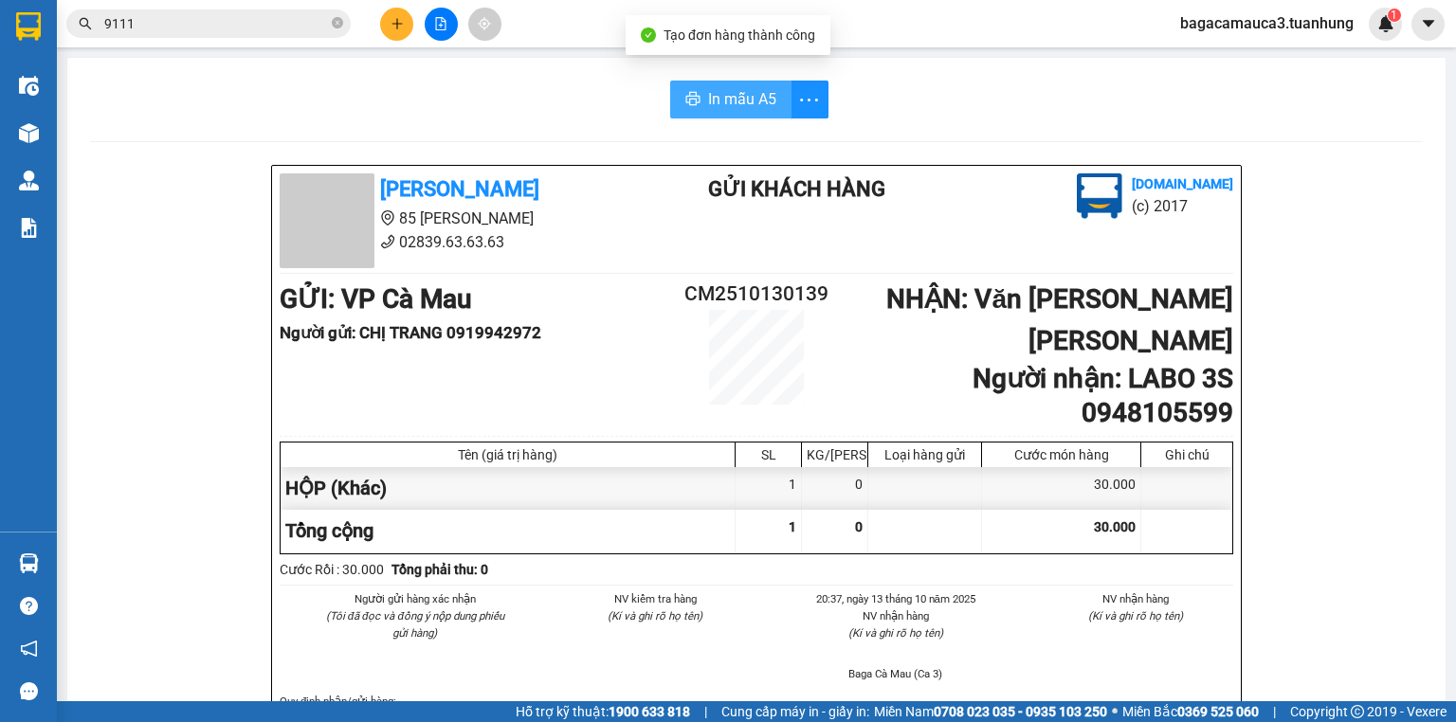
click at [727, 109] on span "In mẫu A5" at bounding box center [742, 99] width 68 height 24
click at [404, 27] on button at bounding box center [396, 24] width 33 height 33
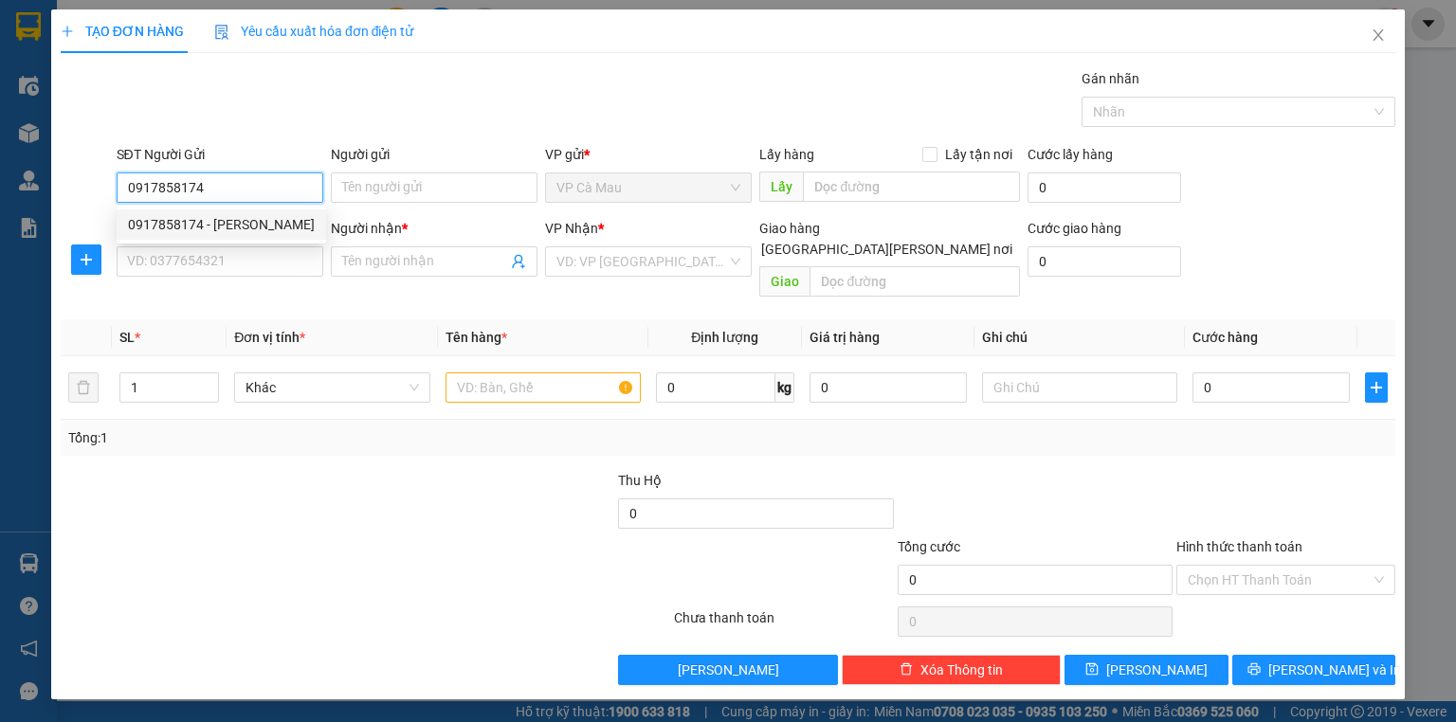
click at [227, 227] on div "0917858174 - [PERSON_NAME]" at bounding box center [221, 224] width 187 height 21
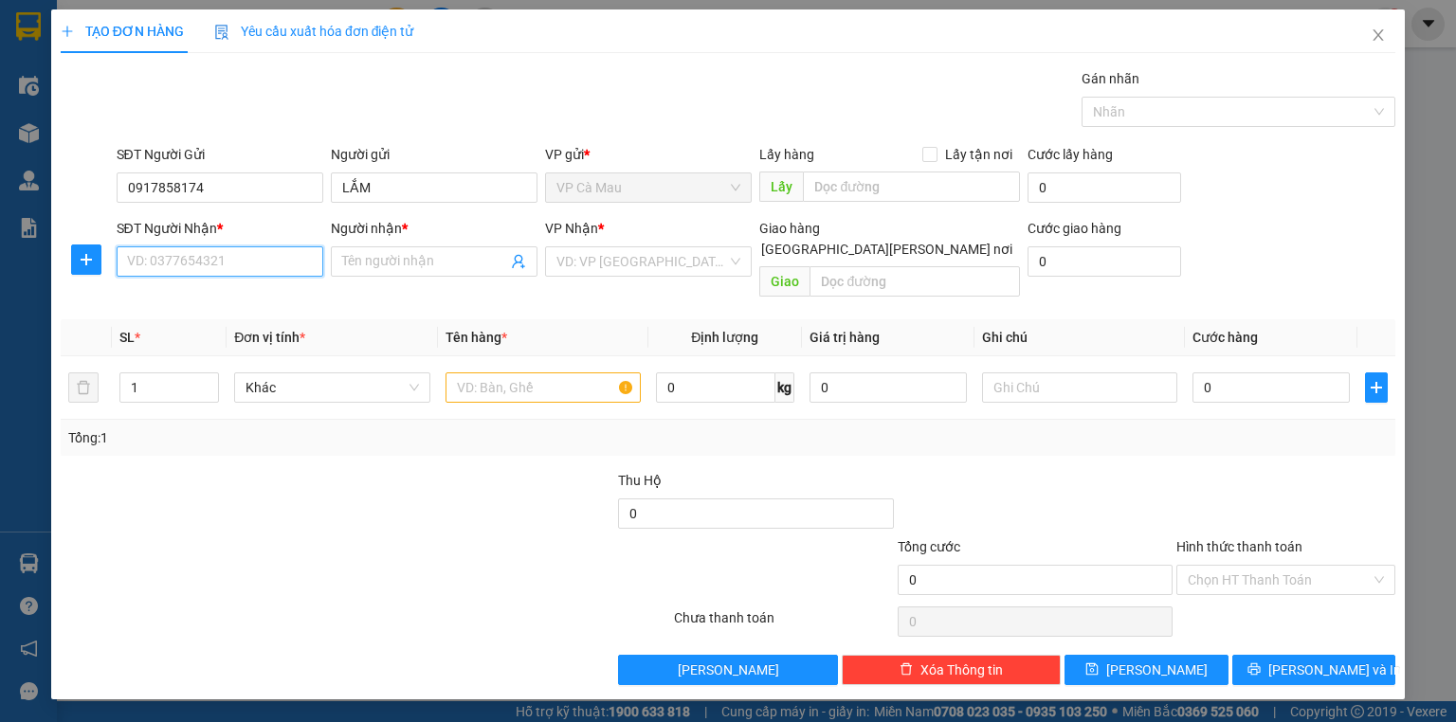
click at [239, 265] on input "SĐT Người Nhận *" at bounding box center [220, 261] width 207 height 30
click at [250, 337] on div "0941595634 - THÁI" at bounding box center [221, 328] width 187 height 21
click at [544, 373] on input "text" at bounding box center [542, 388] width 195 height 30
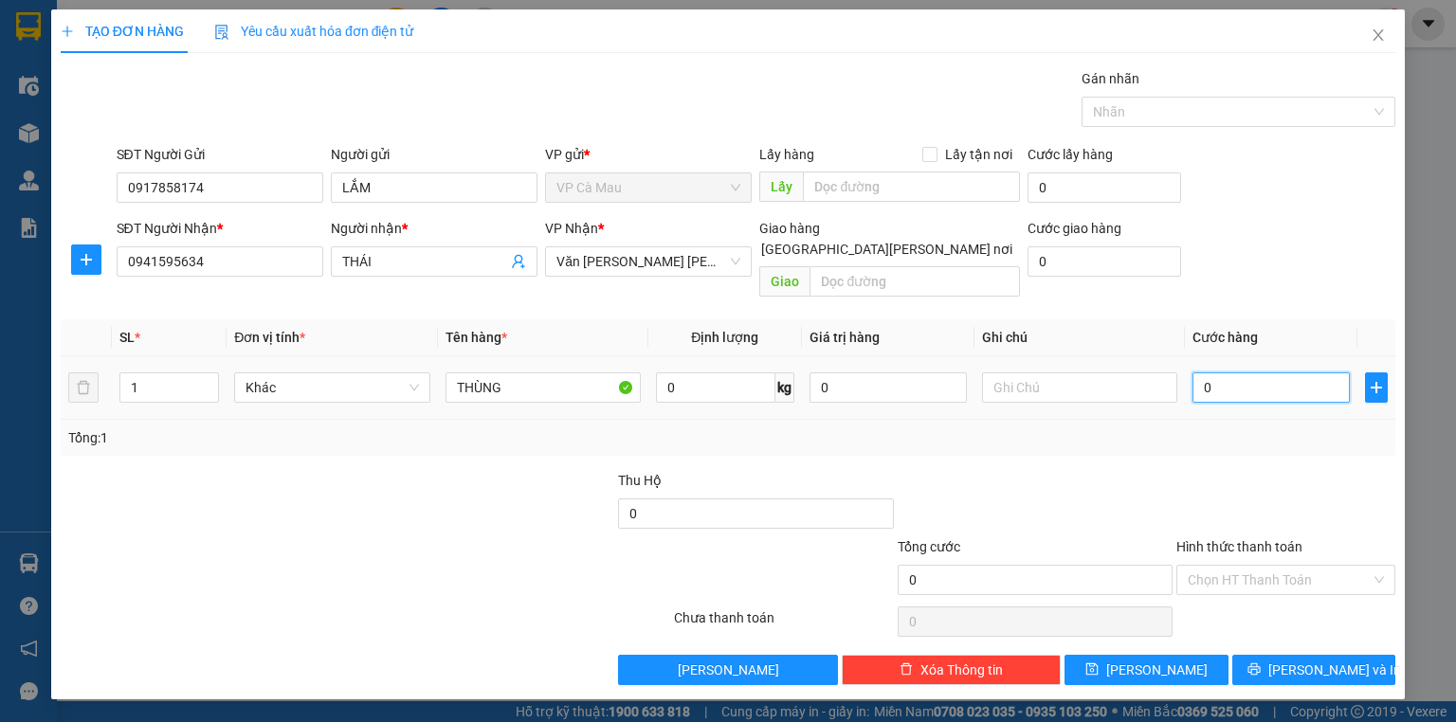
click at [1280, 373] on input "0" at bounding box center [1270, 388] width 157 height 30
click at [1331, 660] on span "[PERSON_NAME] và In" at bounding box center [1334, 670] width 133 height 21
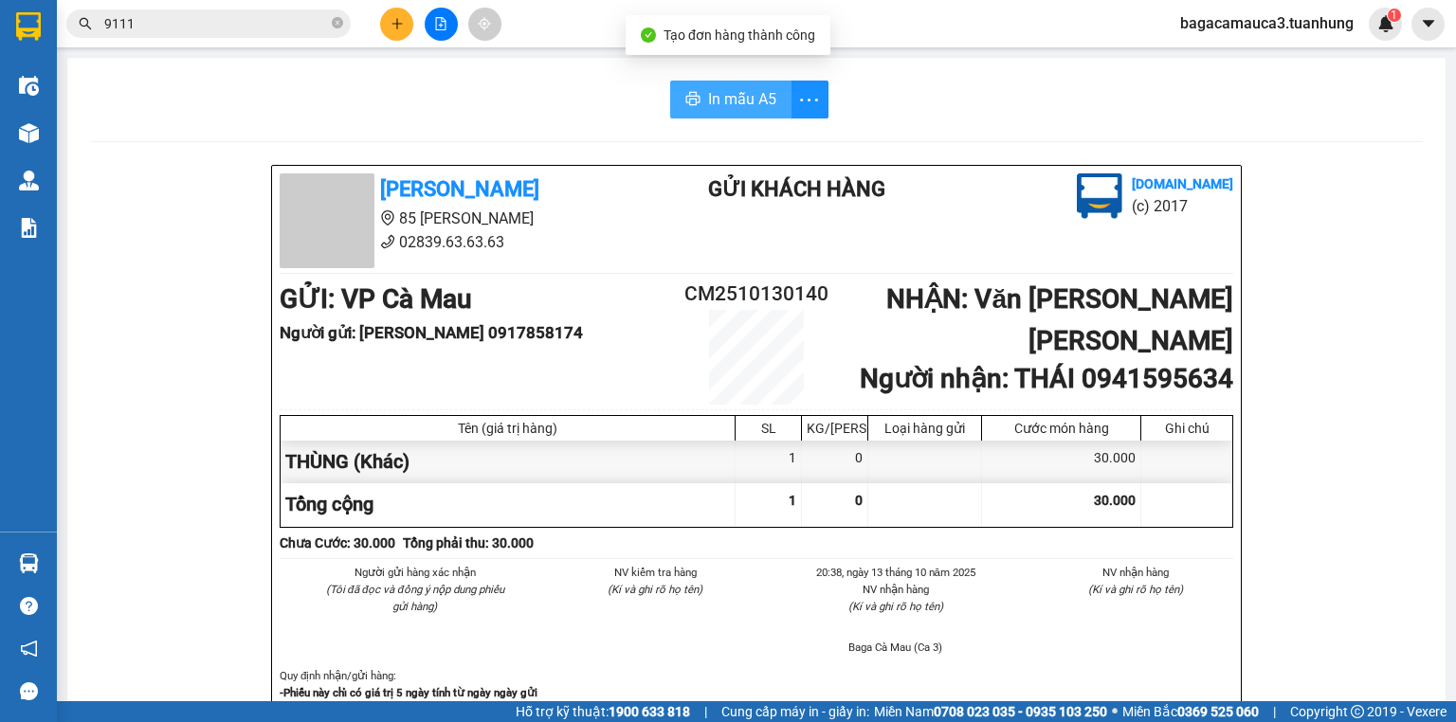
click at [742, 100] on span "In mẫu A5" at bounding box center [742, 99] width 68 height 24
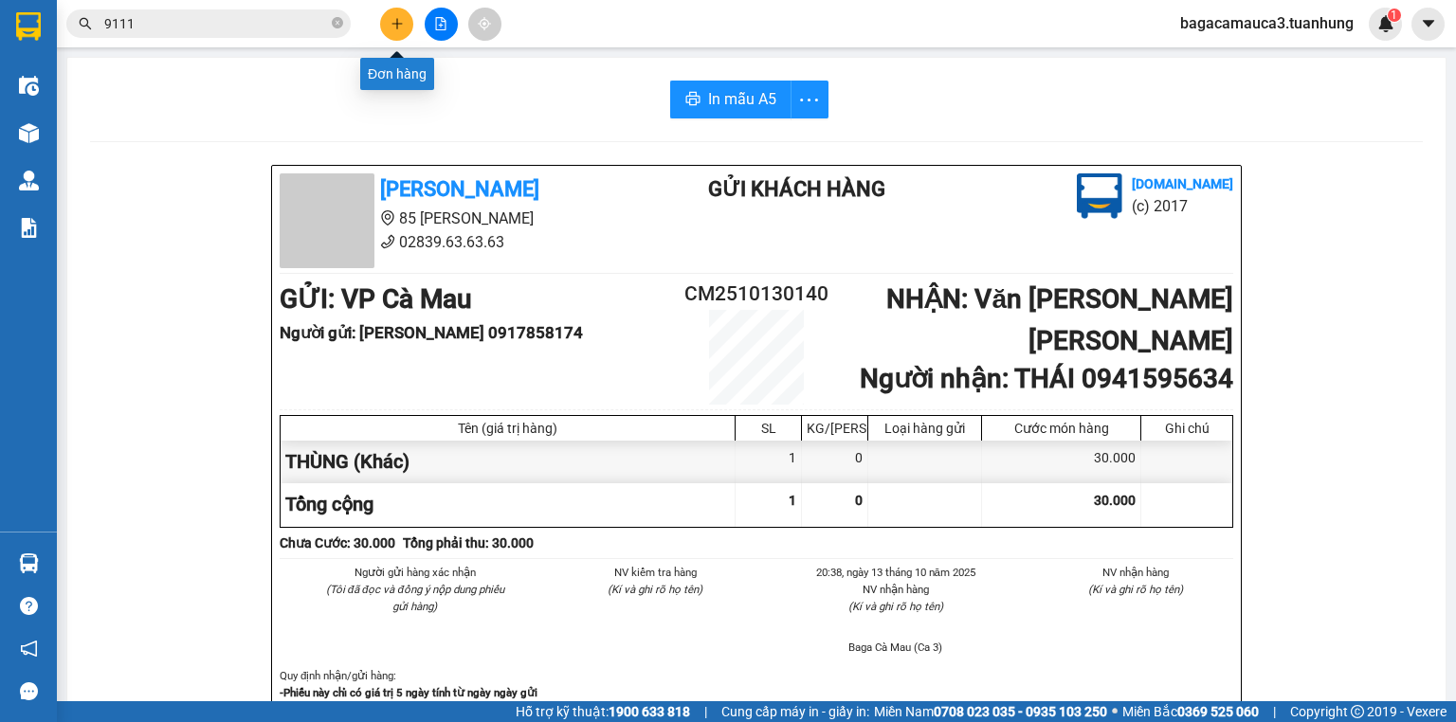
click at [402, 27] on icon "plus" at bounding box center [397, 23] width 13 height 13
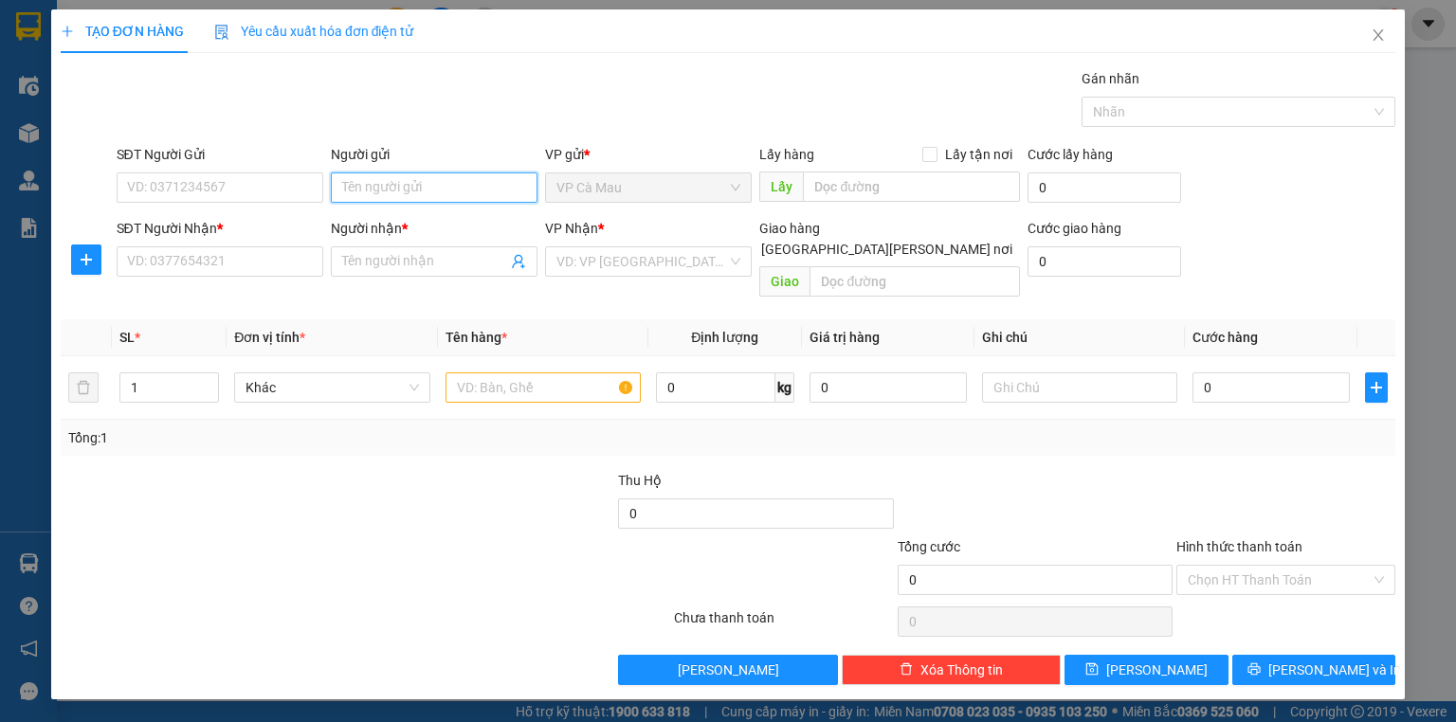
click at [421, 173] on input "Người gửi" at bounding box center [434, 188] width 207 height 30
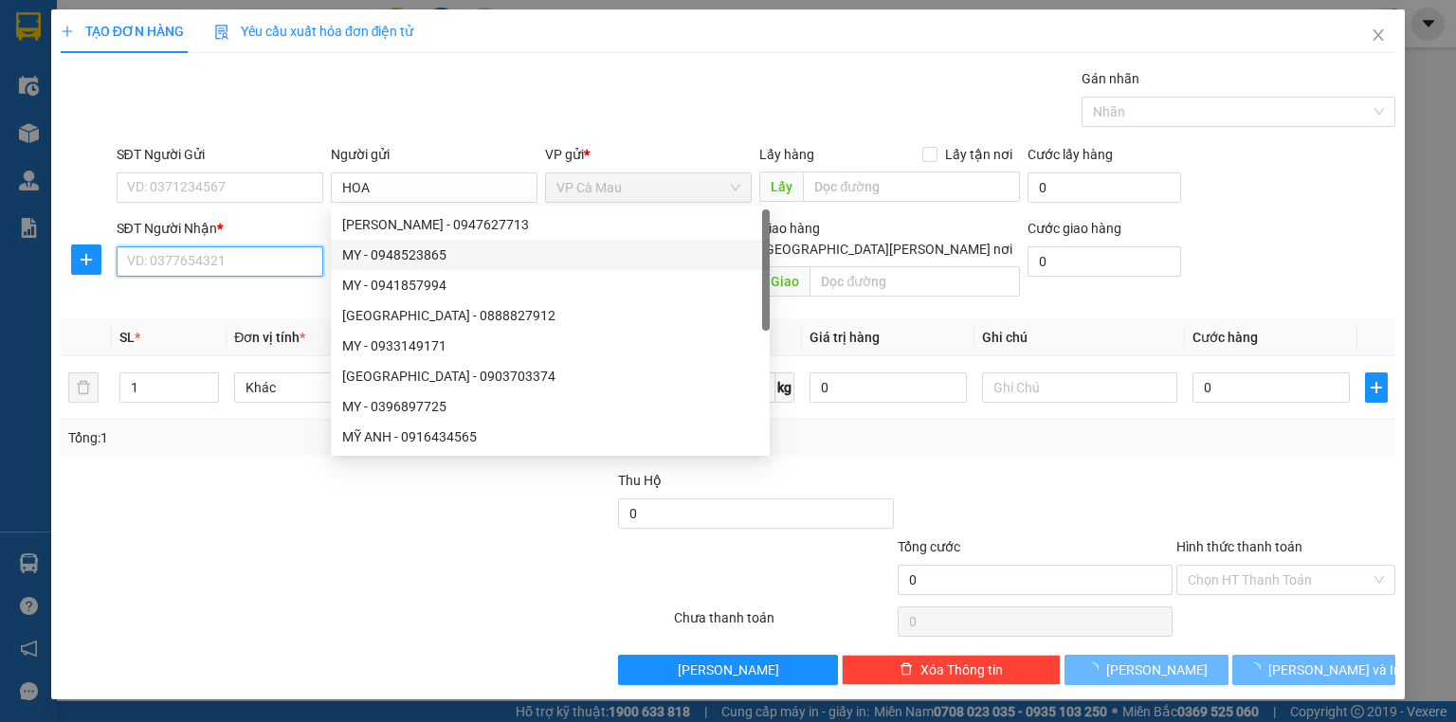
click at [283, 268] on input "SĐT Người Nhận *" at bounding box center [220, 261] width 207 height 30
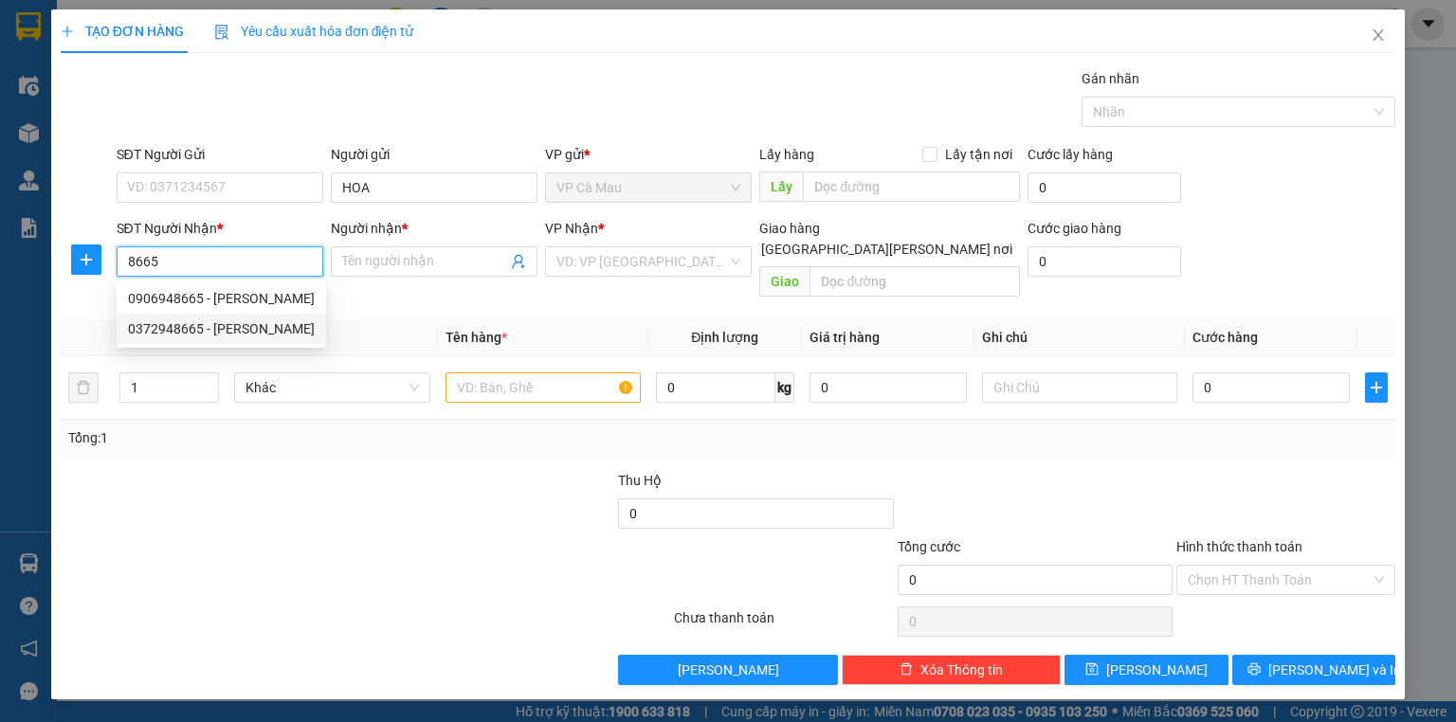
click at [251, 318] on div "0372948665 - [PERSON_NAME]" at bounding box center [221, 328] width 187 height 21
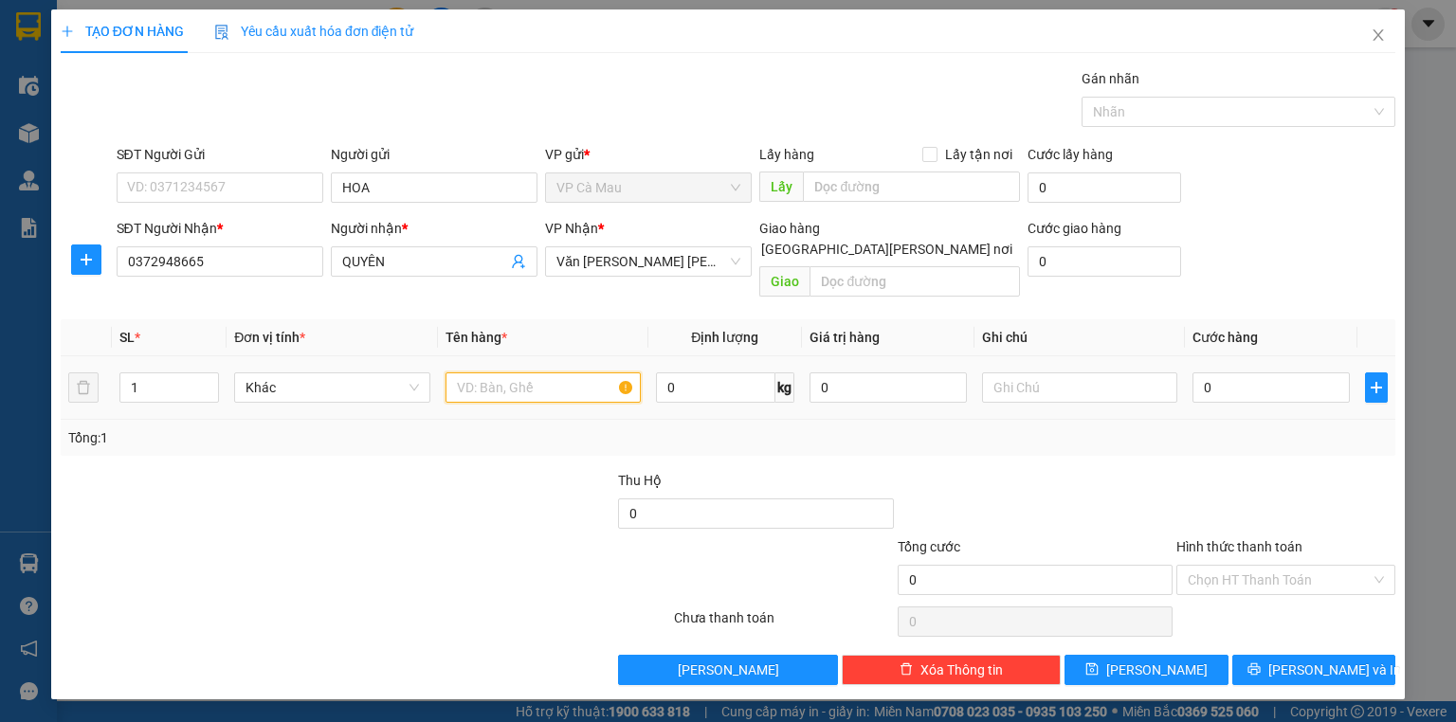
click at [539, 373] on input "text" at bounding box center [542, 388] width 195 height 30
click at [1228, 373] on input "0" at bounding box center [1270, 388] width 157 height 30
click at [1227, 566] on input "Hình thức thanh toán" at bounding box center [1279, 580] width 183 height 28
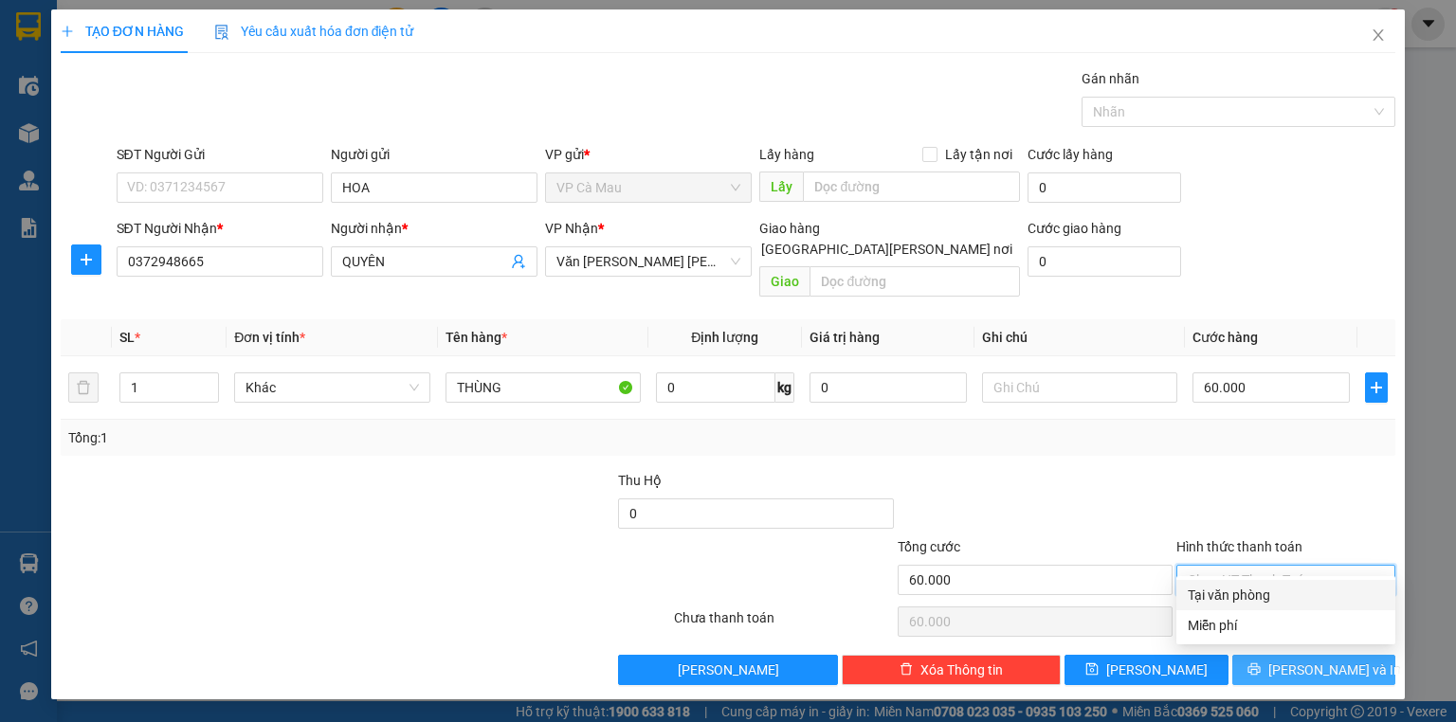
drag, startPoint x: 1270, startPoint y: 587, endPoint x: 1345, endPoint y: 645, distance: 94.6
click at [1284, 600] on div "Tại văn phòng" at bounding box center [1286, 595] width 196 height 21
click at [1352, 655] on button "[PERSON_NAME] và In" at bounding box center [1314, 670] width 164 height 30
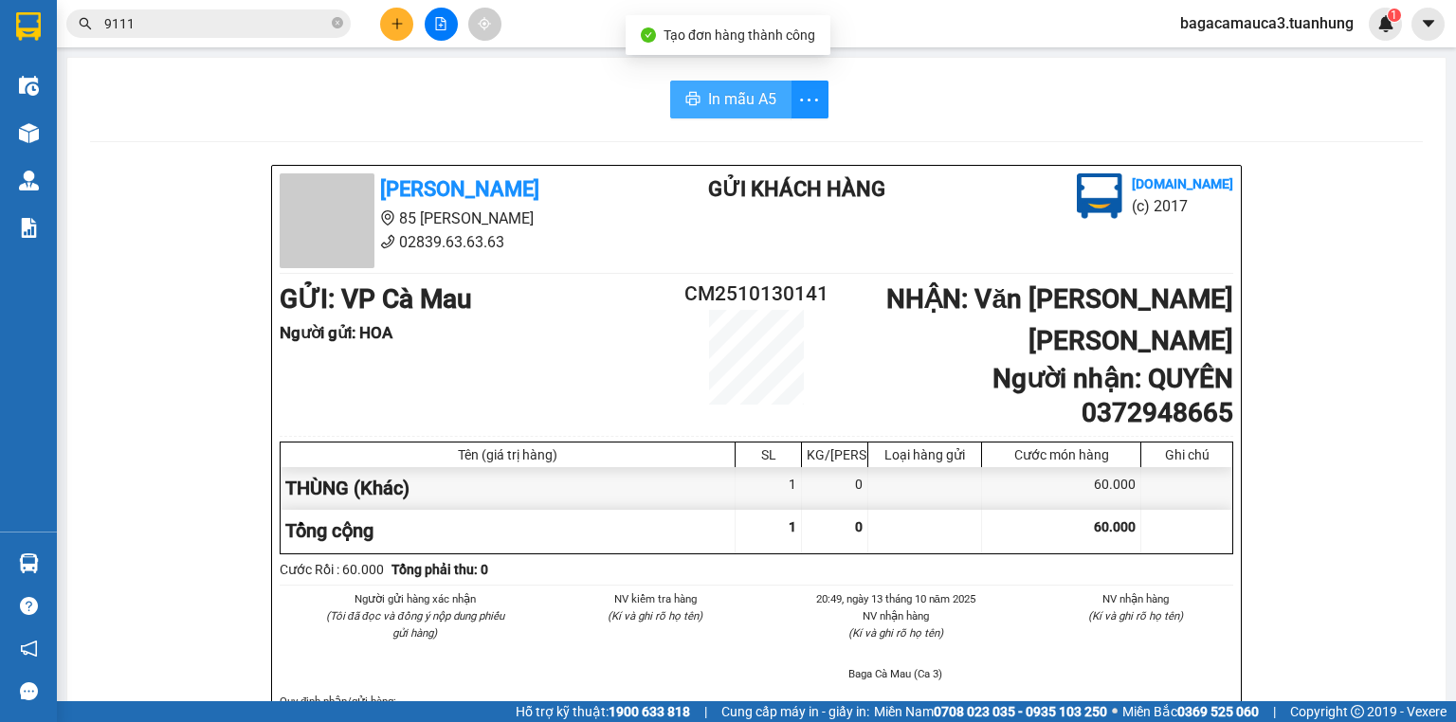
drag, startPoint x: 703, startPoint y: 100, endPoint x: 764, endPoint y: 114, distance: 62.1
click at [708, 103] on span "In mẫu A5" at bounding box center [742, 99] width 68 height 24
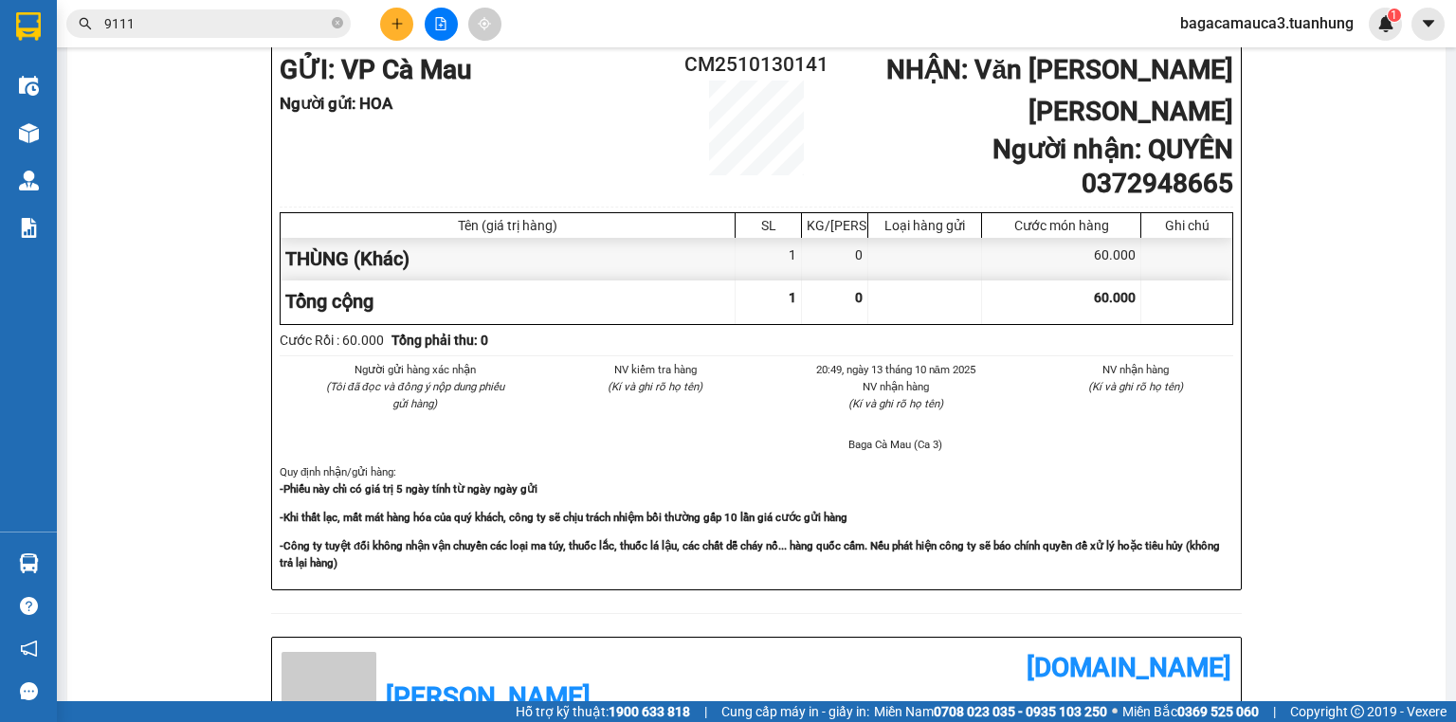
scroll to position [303, 0]
